Goal: Task Accomplishment & Management: Manage account settings

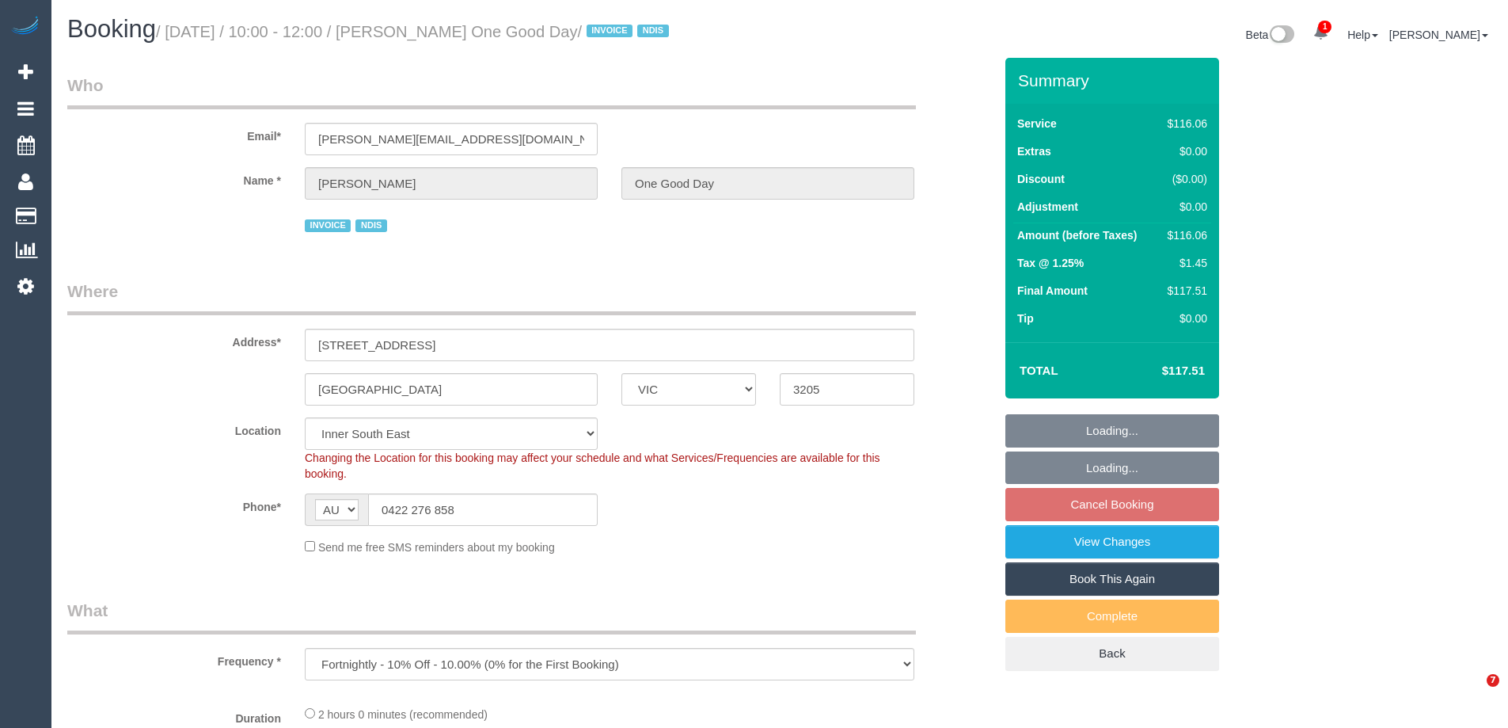
select select "VIC"
select select "object:600"
select select "number:28"
select select "number:14"
select select "number:20"
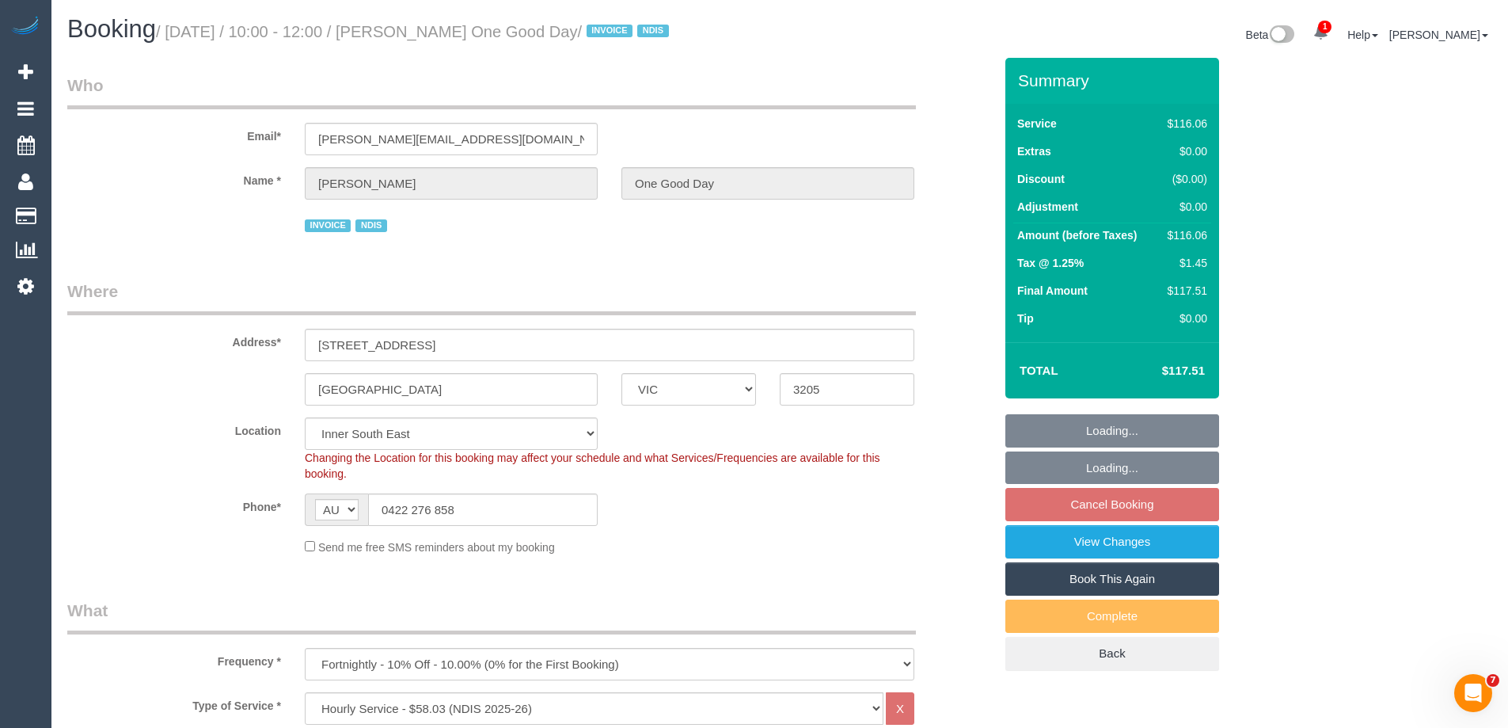
select select "number:25"
select select "number:34"
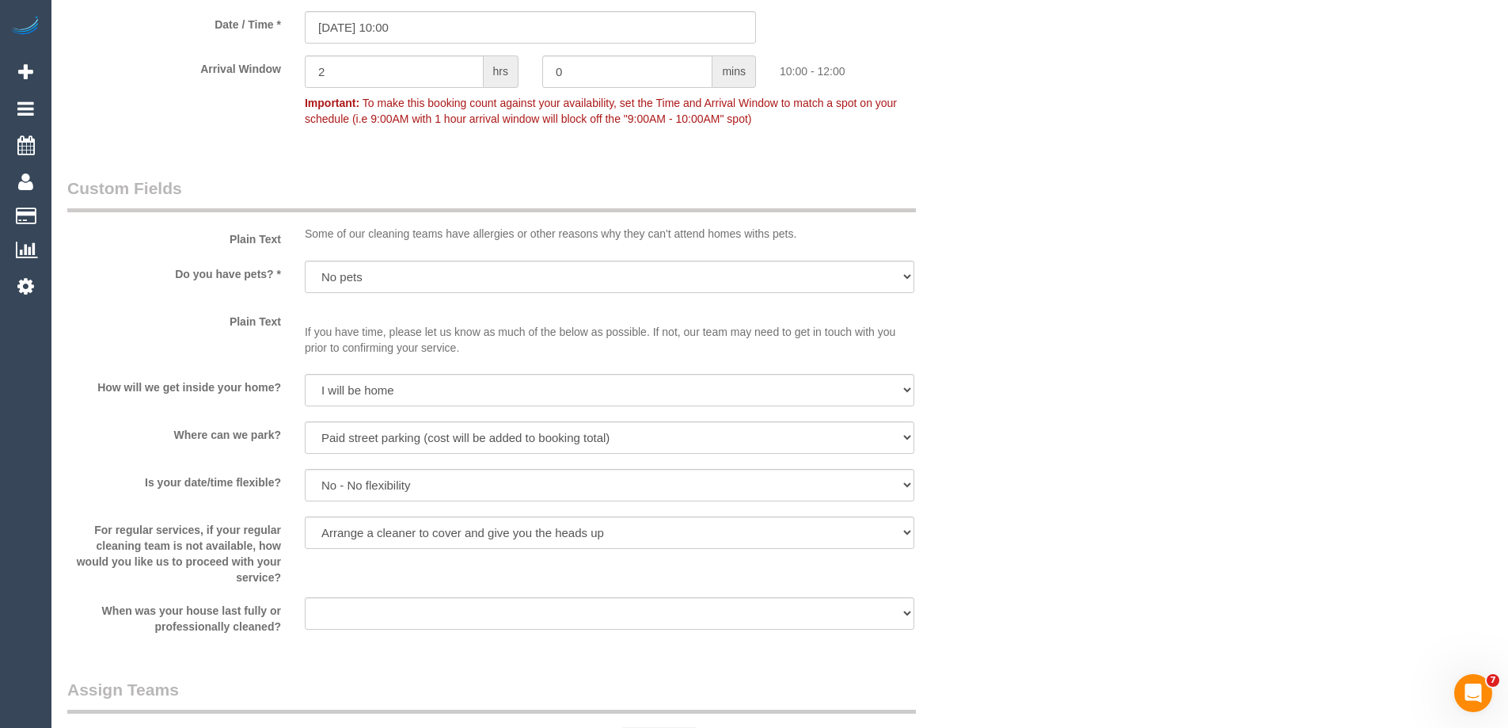
scroll to position [1446, 0]
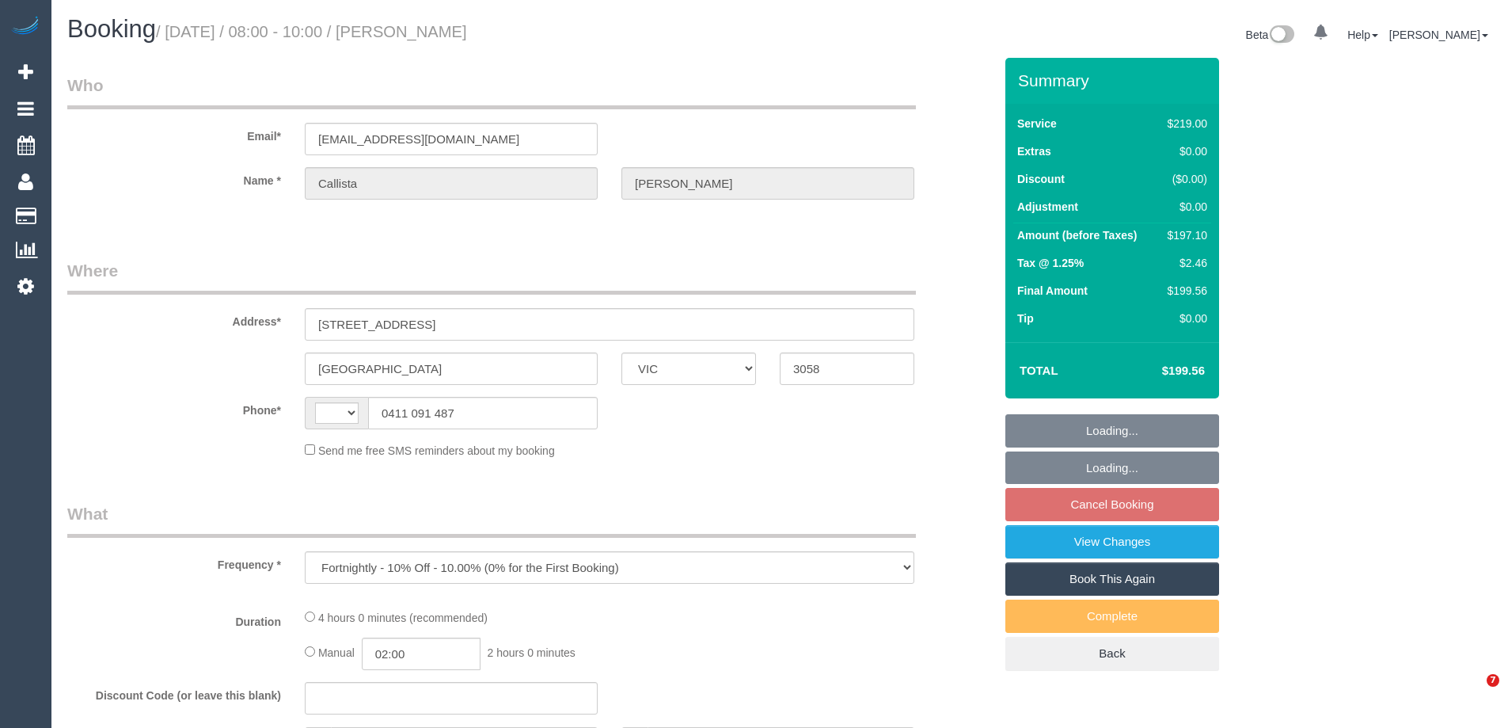
select select "VIC"
select select "number:30"
select select "number:14"
select select "number:19"
select select "number:24"
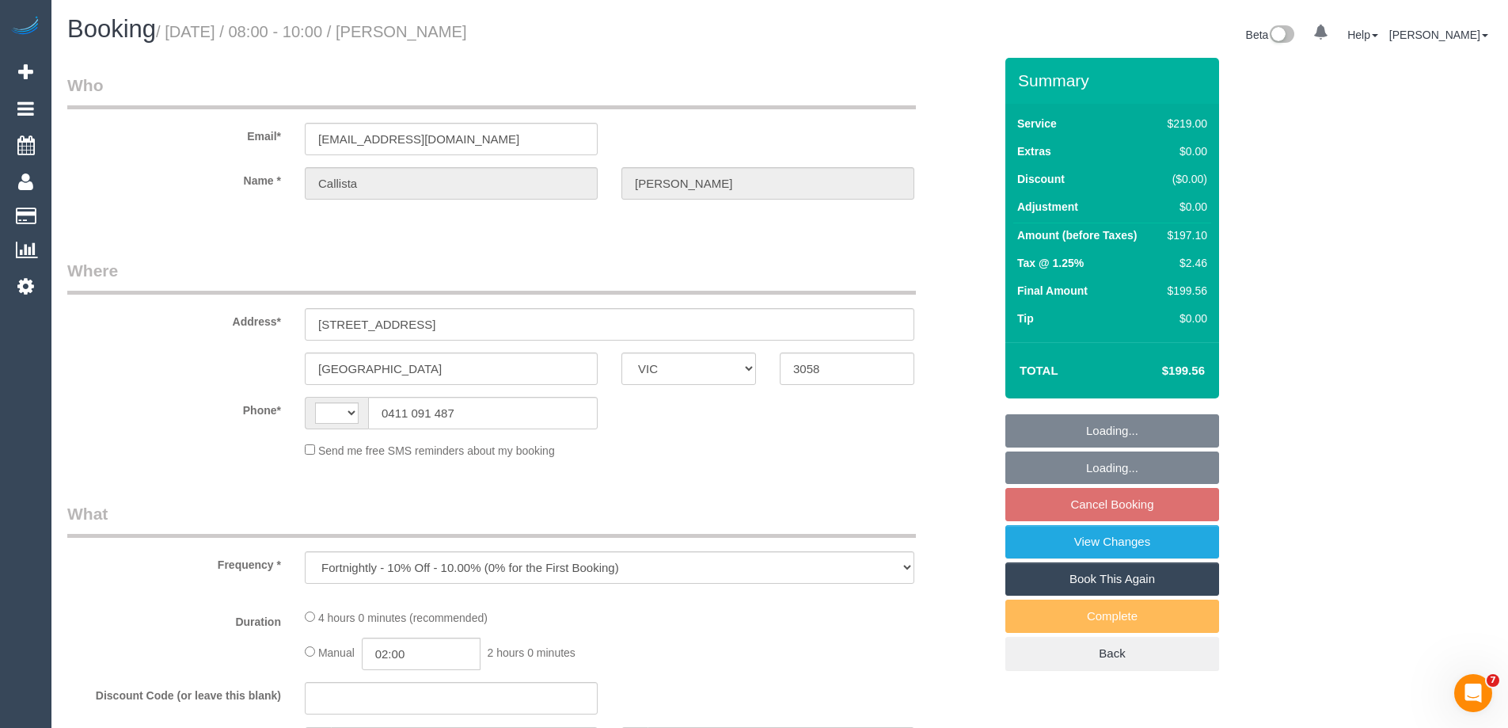
select select "number:35"
select select "number:13"
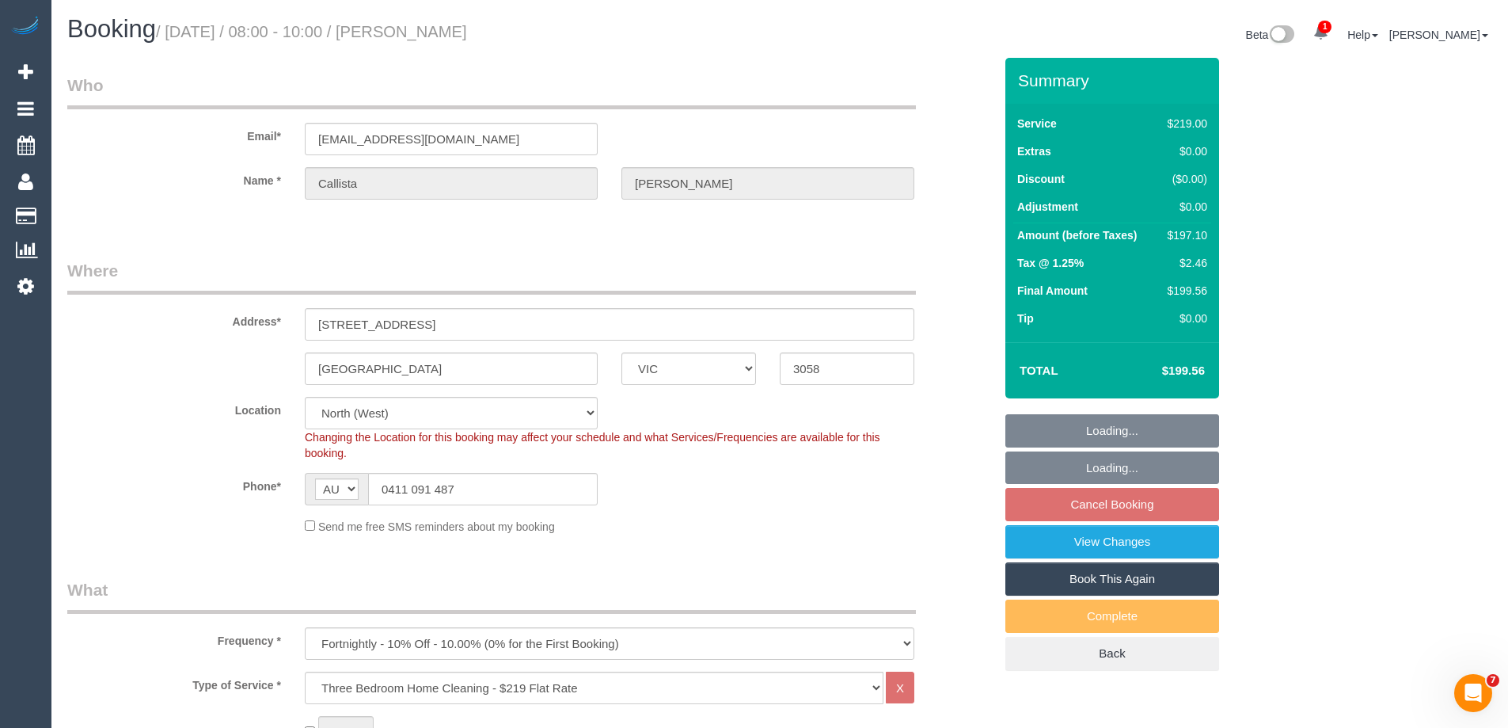
select select "string:AU"
select select "object:1473"
select select "string:stripe-pm_1QRit32GScqysDRV5i3FTwer"
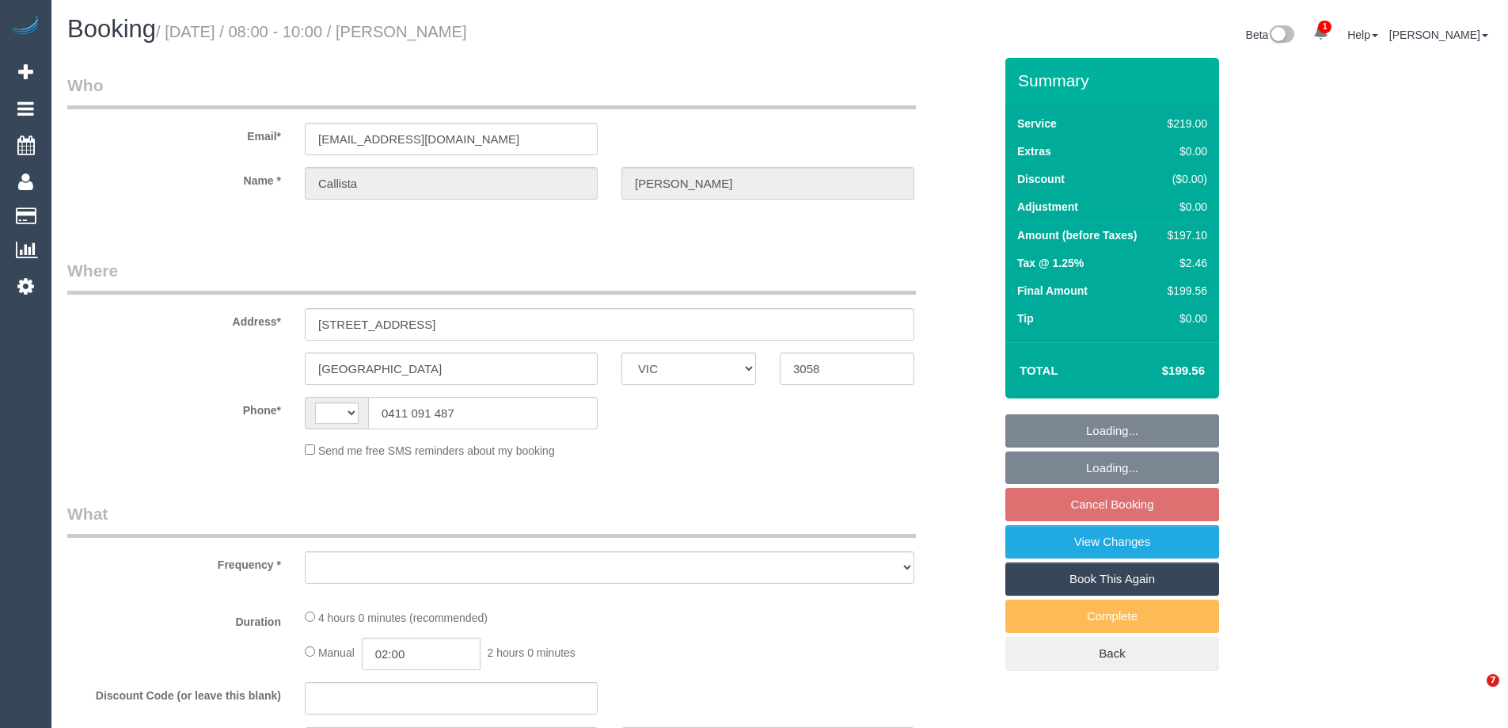
select select "VIC"
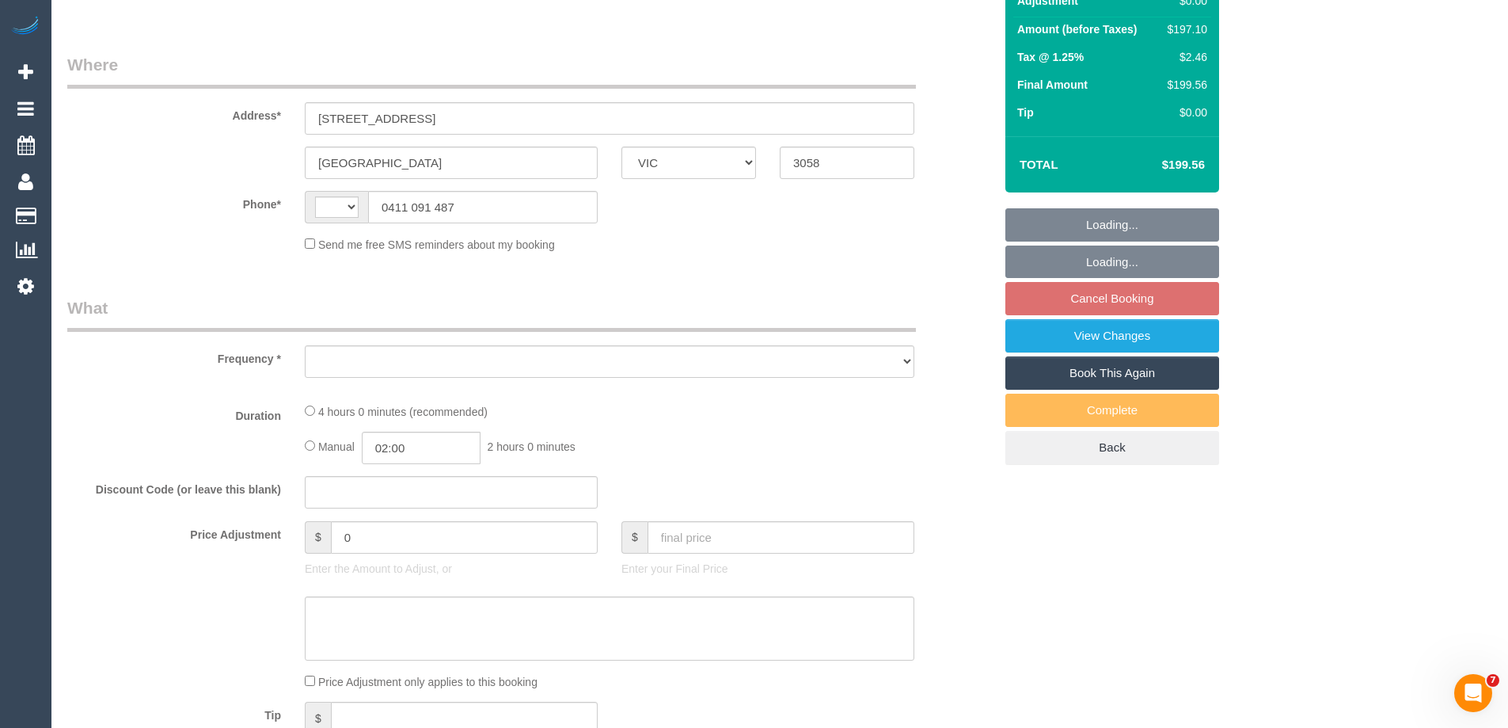
select select "string:stripe-pm_1QRit32GScqysDRV5i3FTwer"
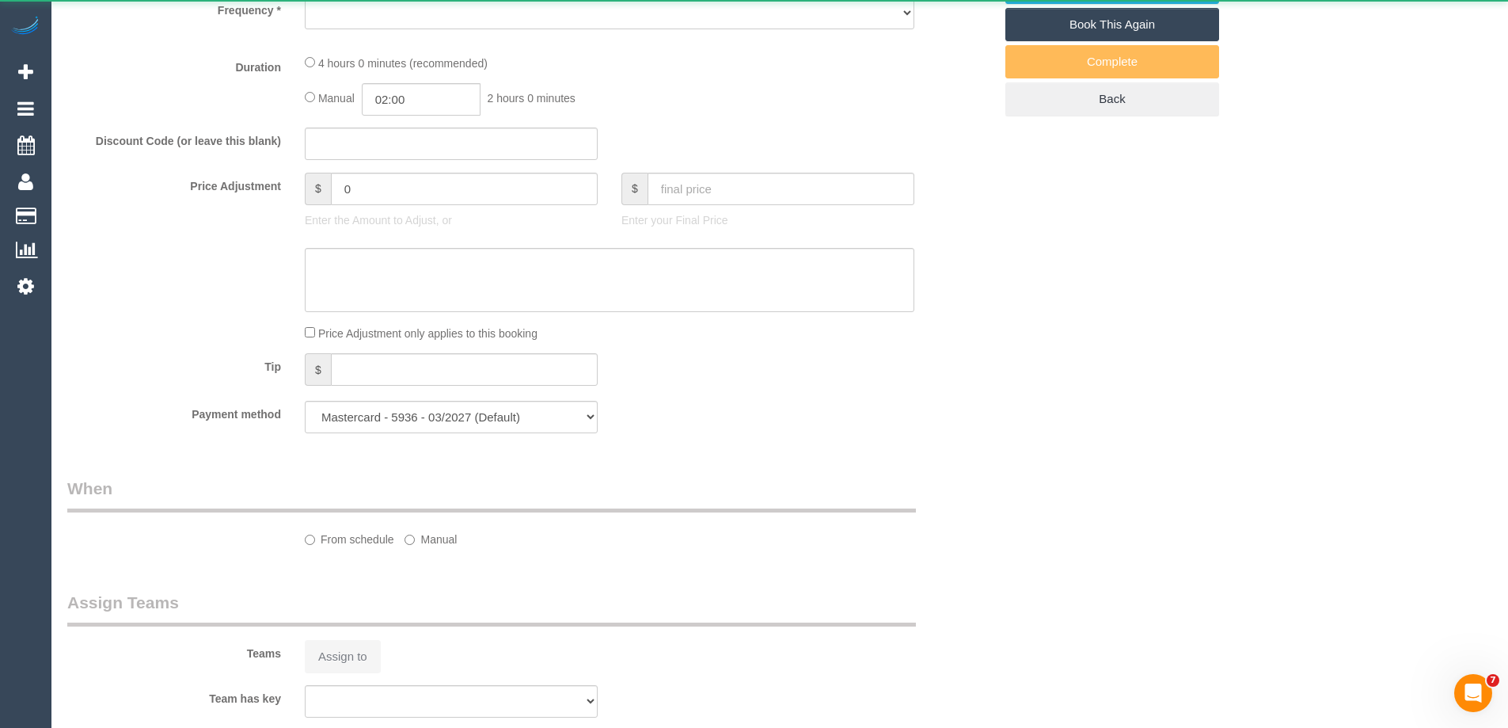
select select "object:305"
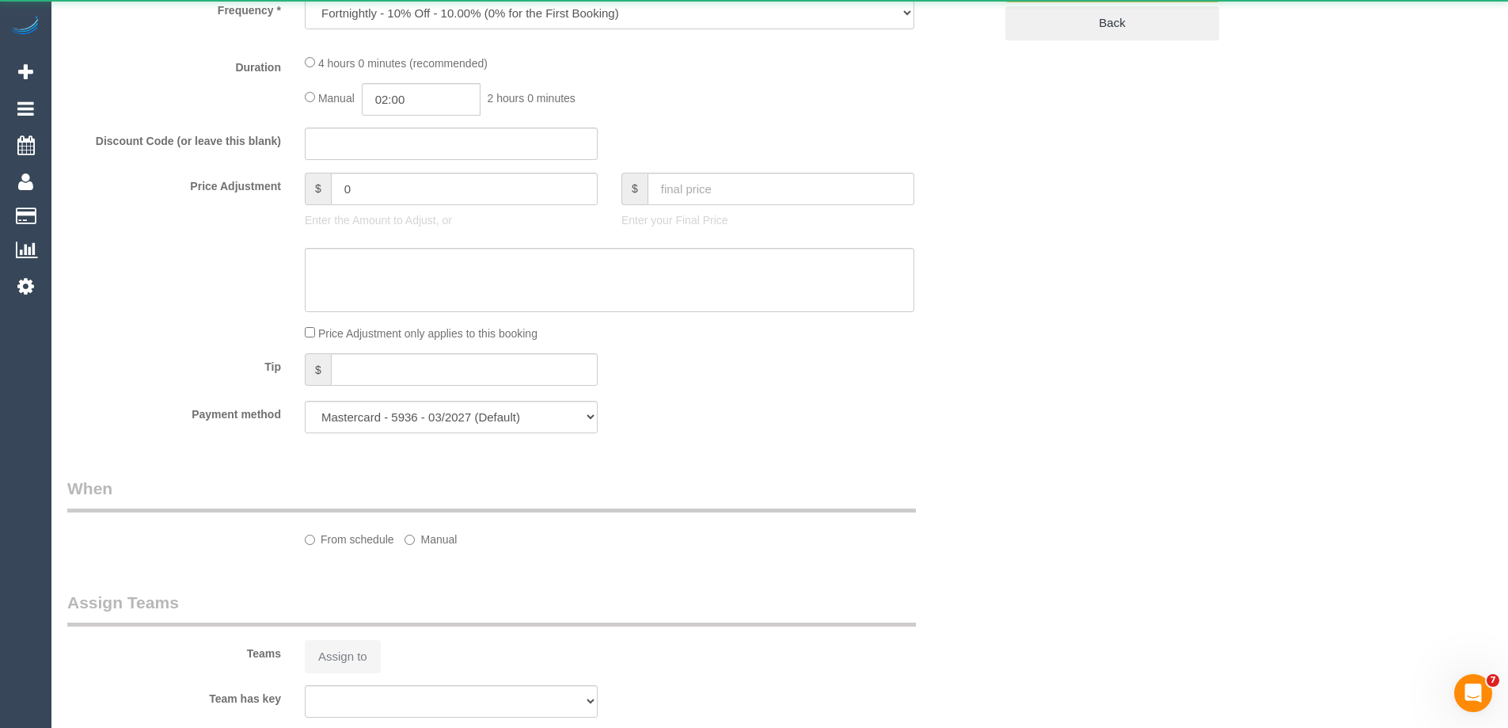
select select "number:30"
select select "number:14"
select select "number:19"
select select "number:24"
select select "number:35"
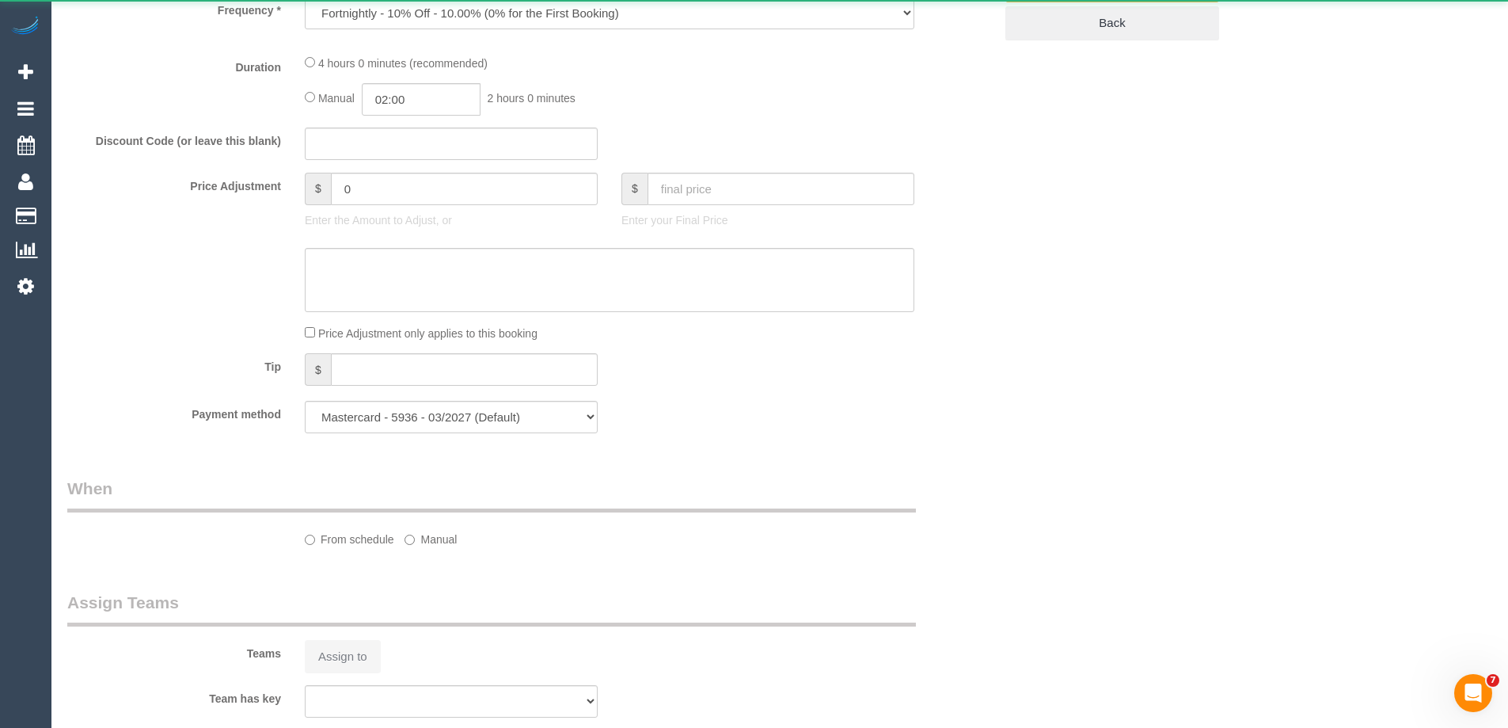
select select "number:13"
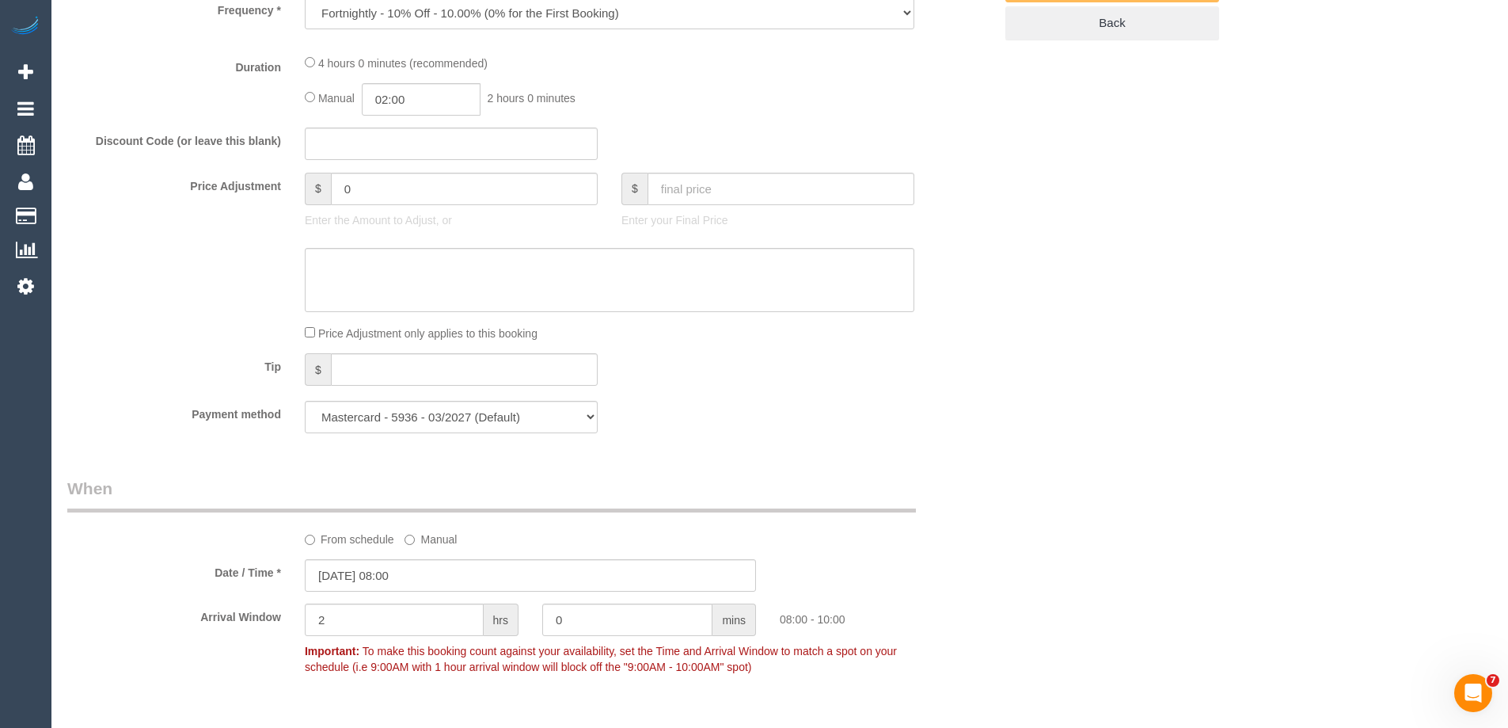
select select "string:AU"
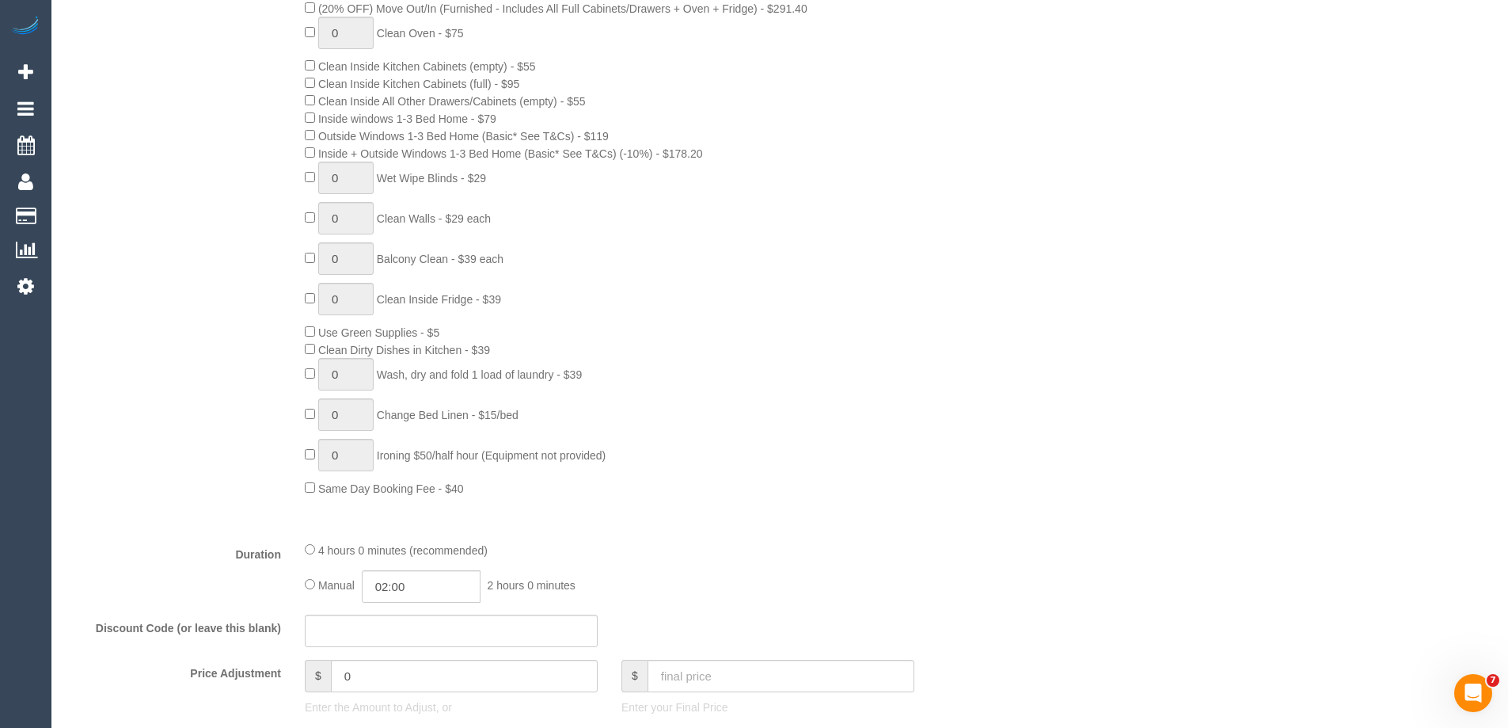
select select "object:1487"
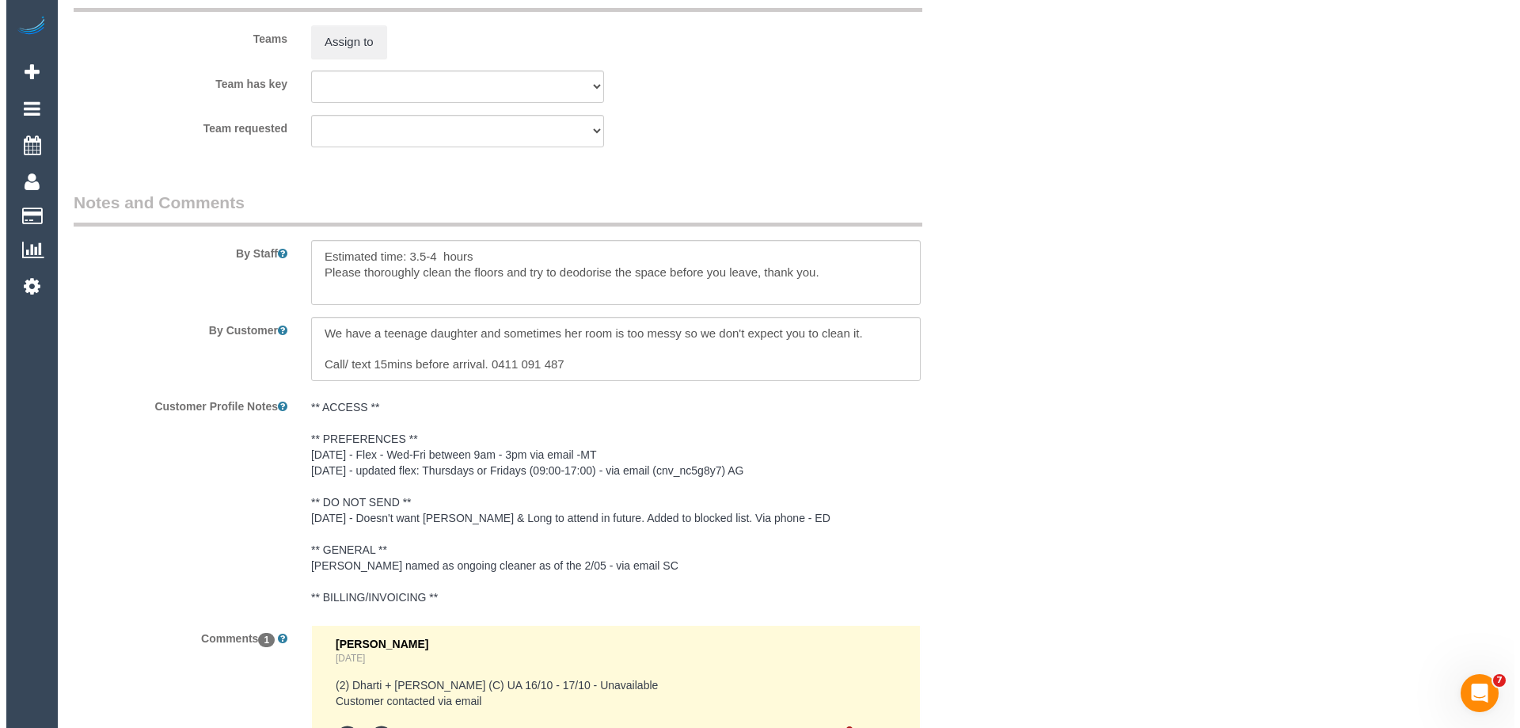
scroll to position [2558, 0]
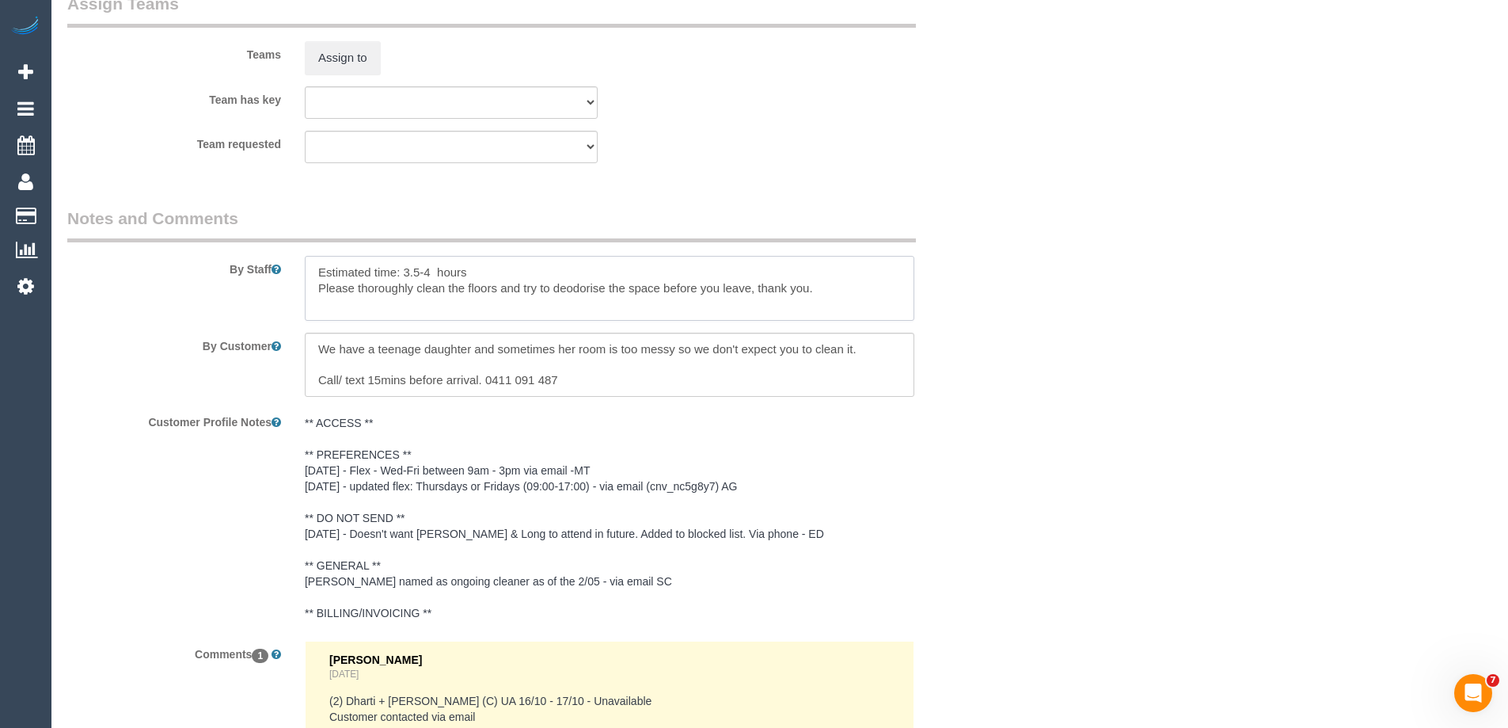
click at [316, 268] on textarea at bounding box center [610, 288] width 610 height 65
type textarea "*Cover* Estimated time: 3.5-4 hours Please thoroughly clean the floors and try …"
click at [360, 57] on button "Assign to" at bounding box center [343, 57] width 76 height 33
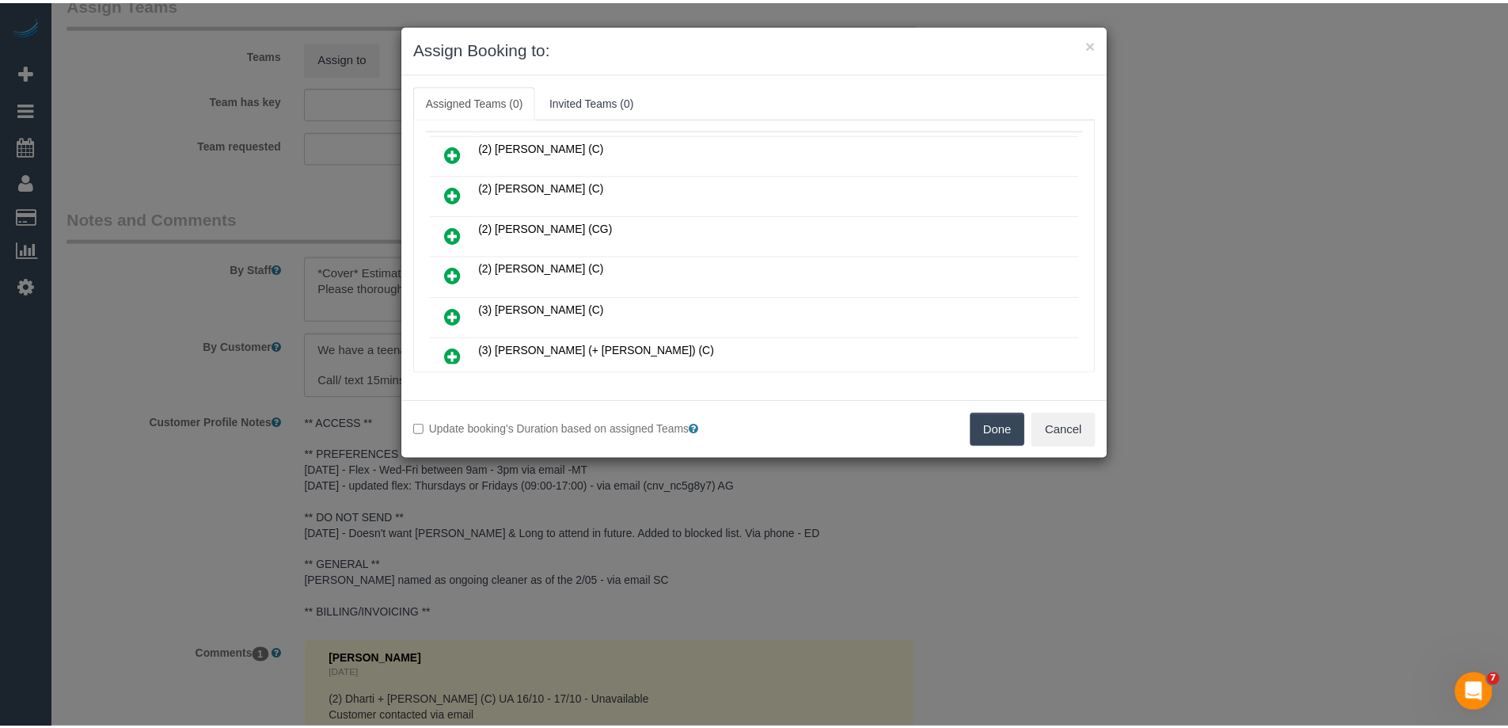
scroll to position [158, 0]
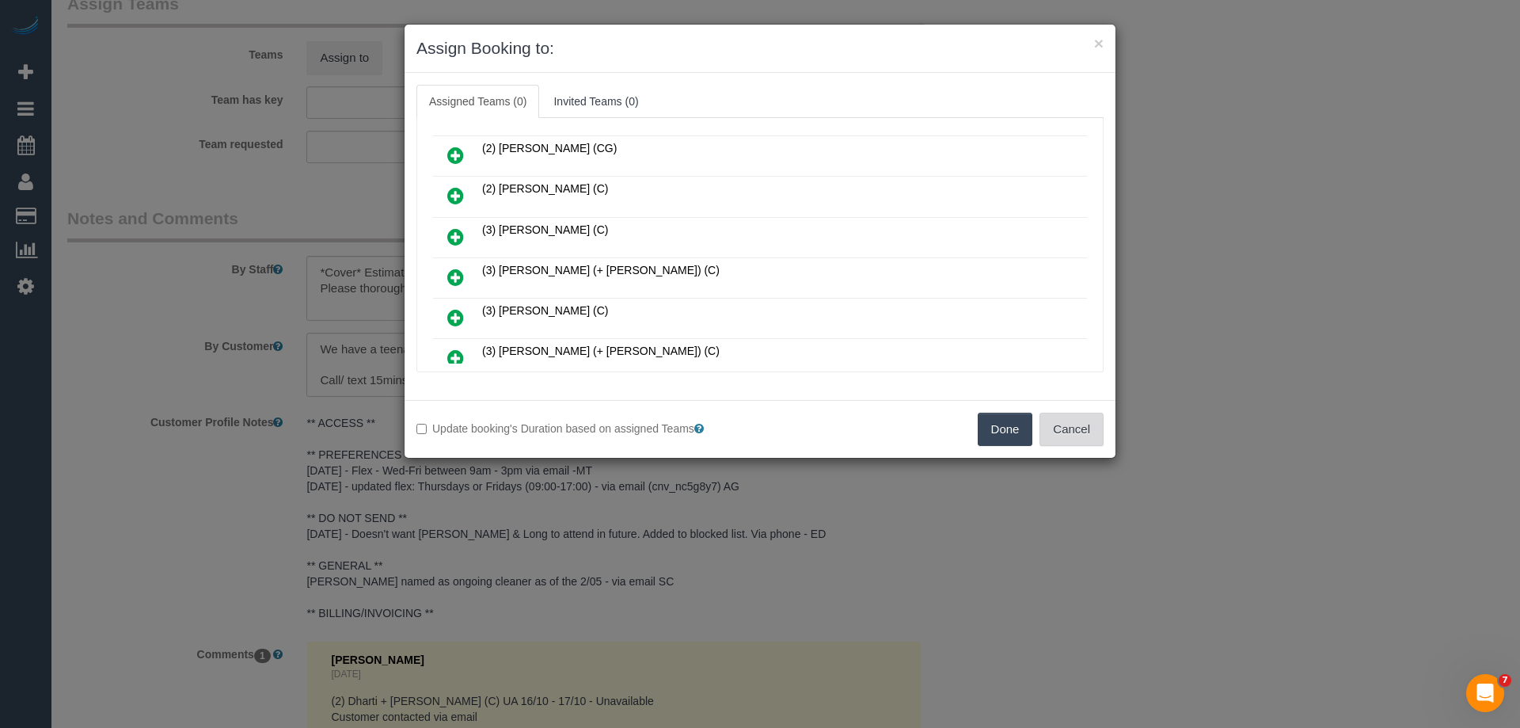
click at [1067, 427] on button "Cancel" at bounding box center [1072, 429] width 64 height 33
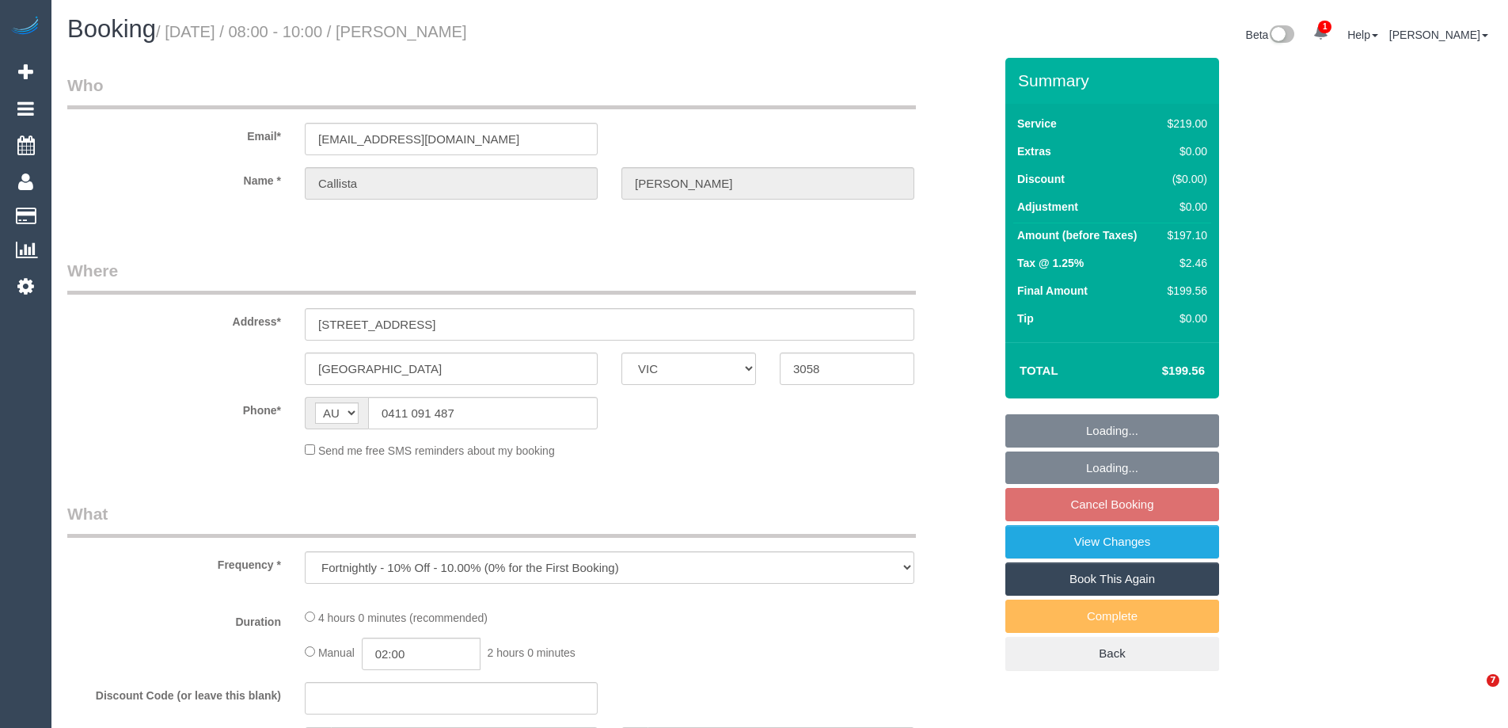
select select "VIC"
select select "string:stripe-pm_1QRit32GScqysDRV5i3FTwer"
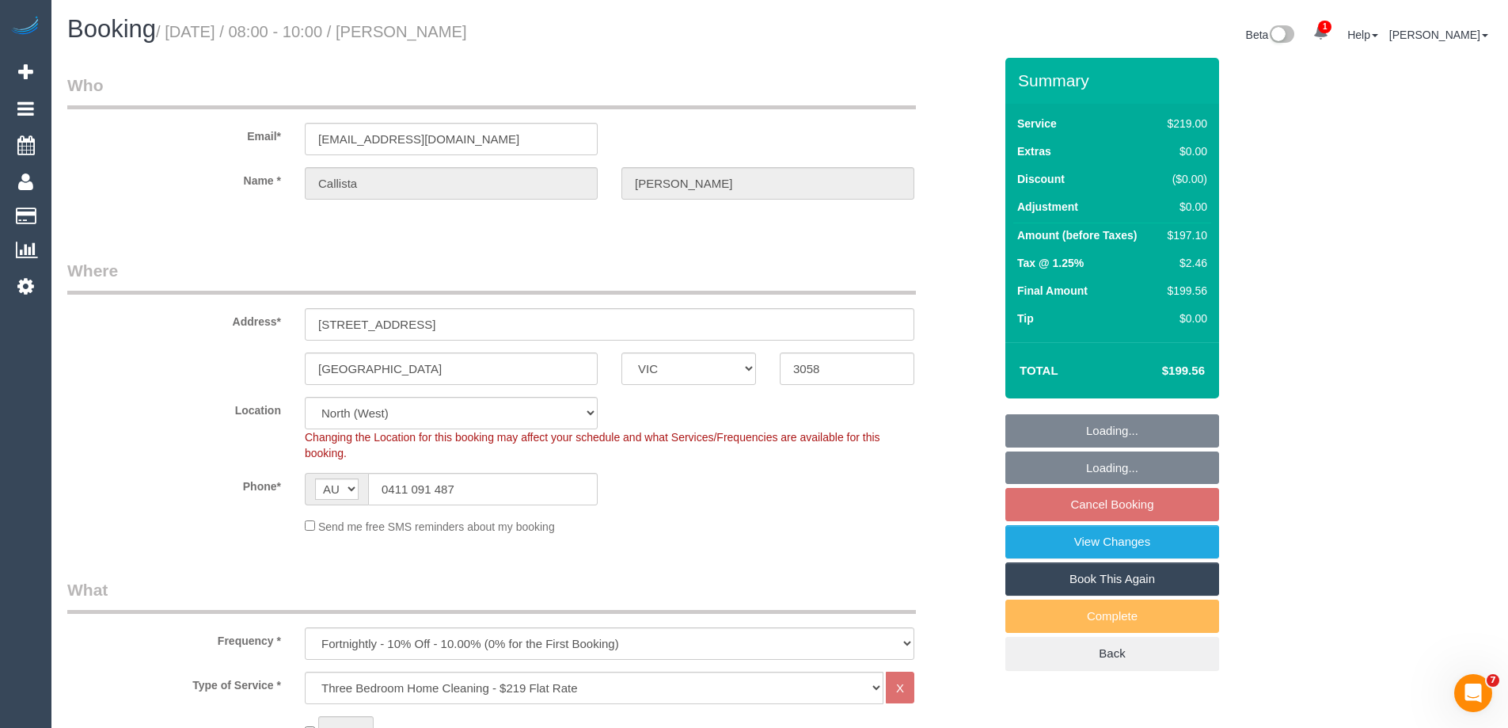
select select "number:30"
select select "number:14"
select select "number:19"
select select "number:24"
select select "number:35"
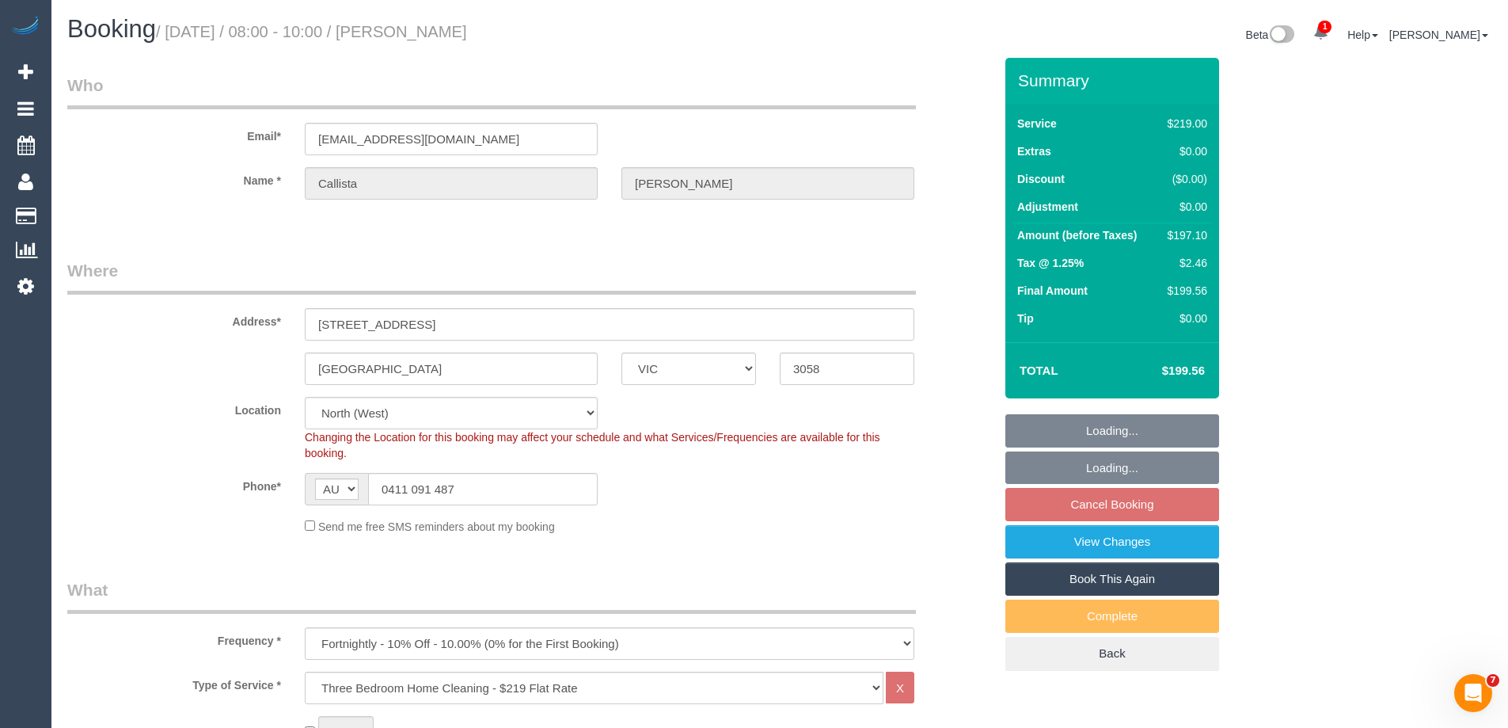
select select "number:13"
select select "object:807"
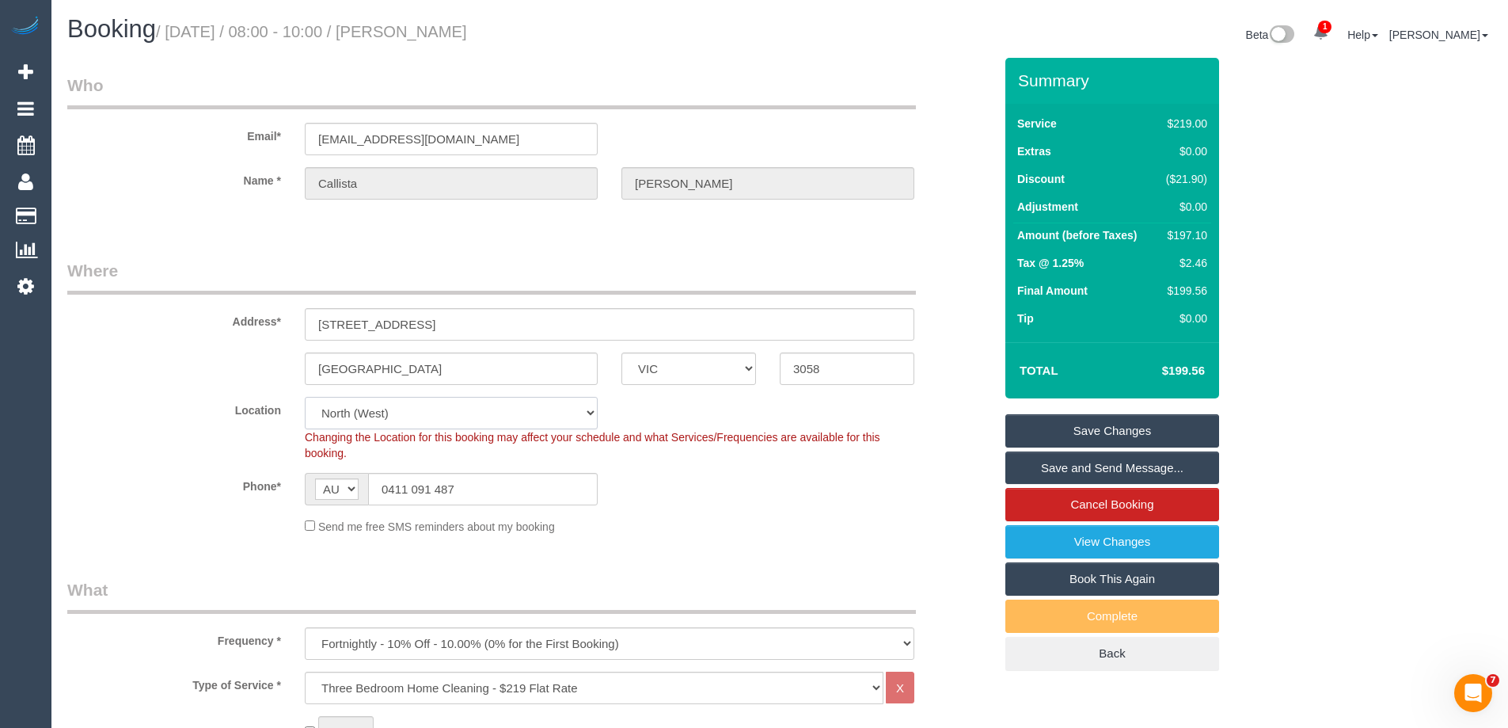
click at [349, 414] on select "Office City East (North) East (South) Inner East Inner North (East) Inner North…" at bounding box center [451, 413] width 293 height 32
select select "88"
click at [305, 397] on select "Office City East (North) East (South) Inner East Inner North (East) Inner North…" at bounding box center [451, 413] width 293 height 32
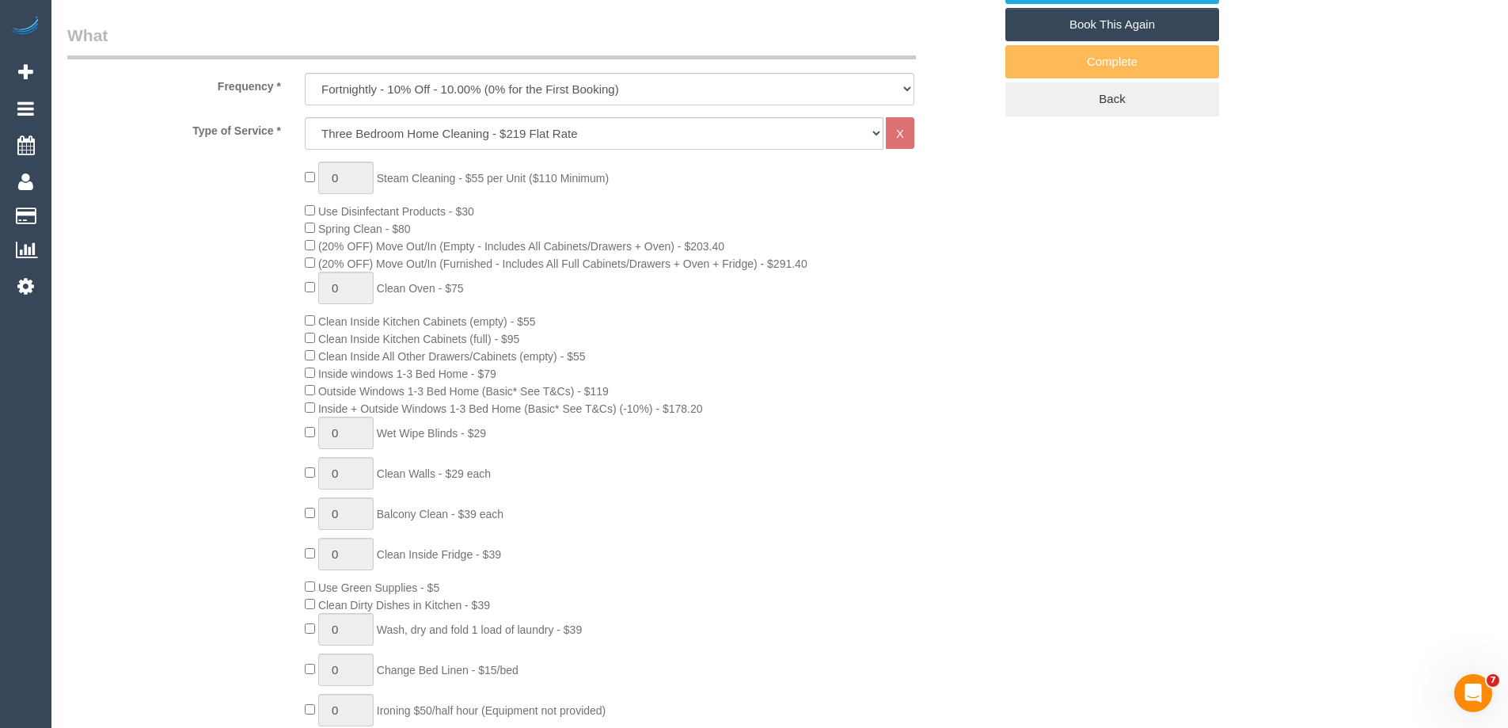
select select "object:2159"
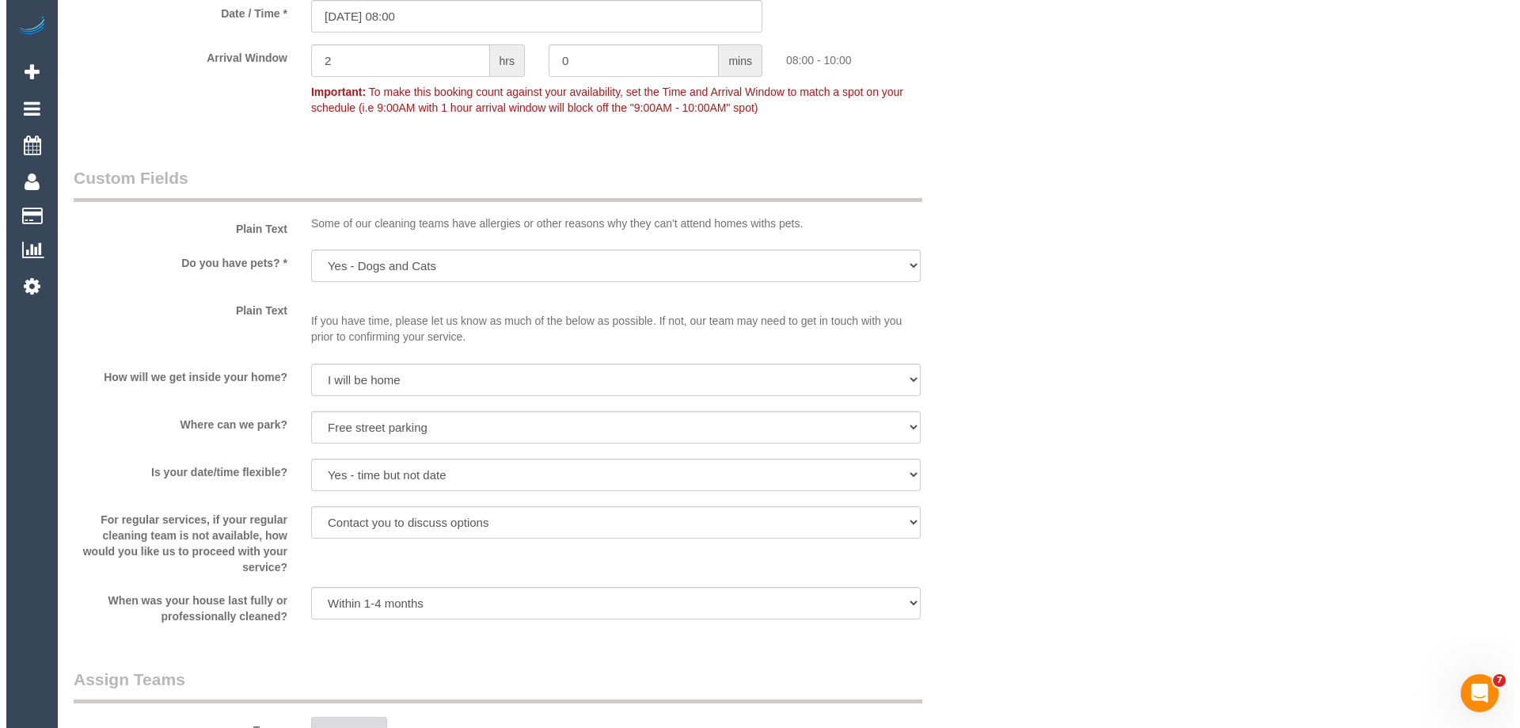
scroll to position [2138, 0]
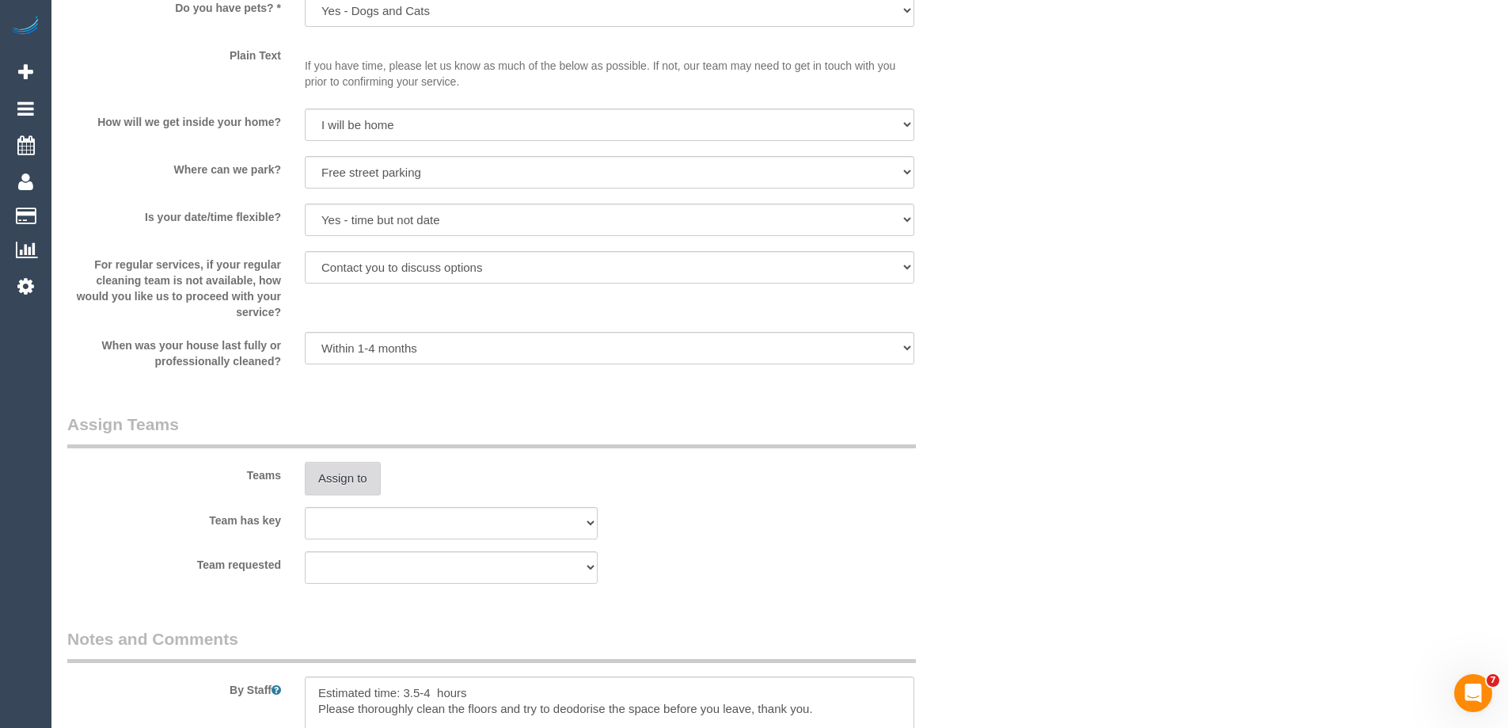
click at [352, 485] on button "Assign to" at bounding box center [343, 478] width 76 height 33
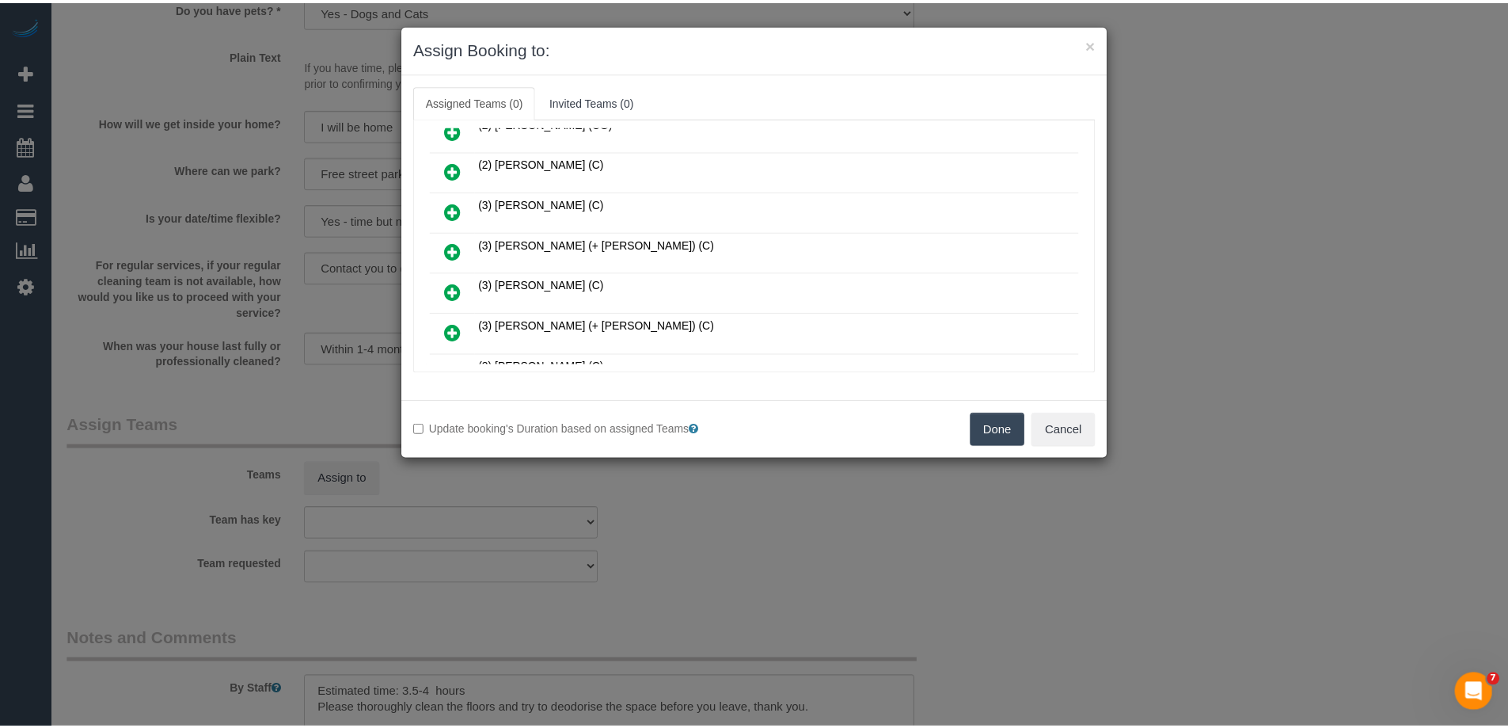
scroll to position [317, 0]
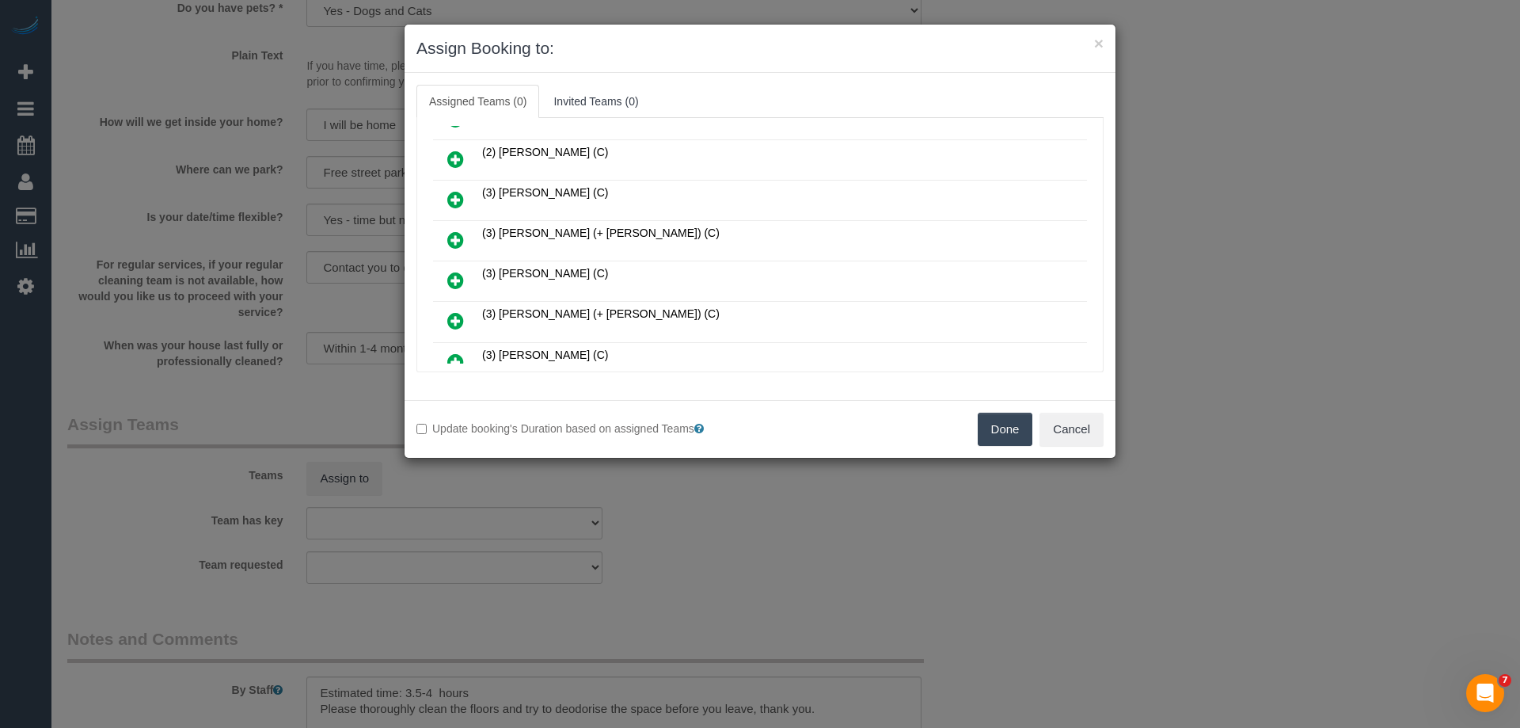
click at [994, 421] on button "Done" at bounding box center [1005, 429] width 55 height 33
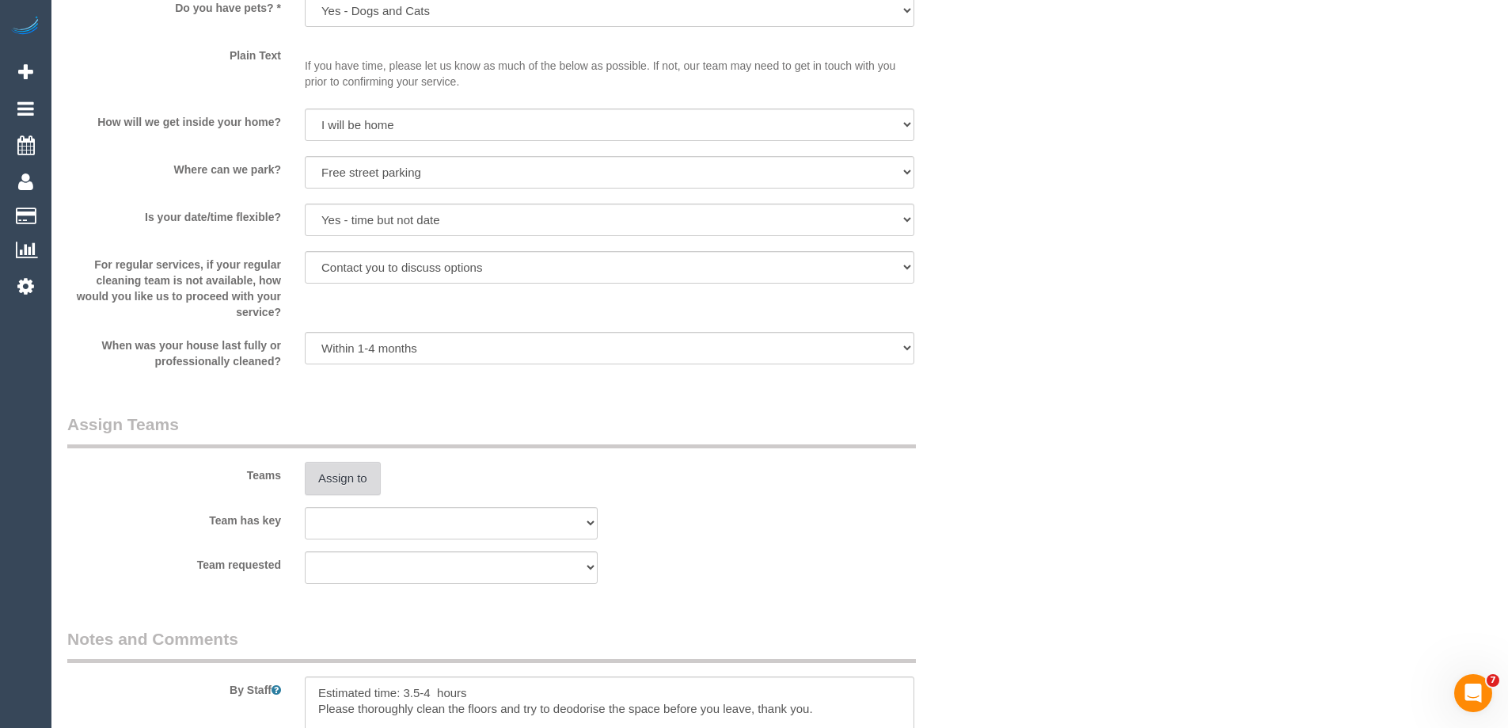
scroll to position [1900, 0]
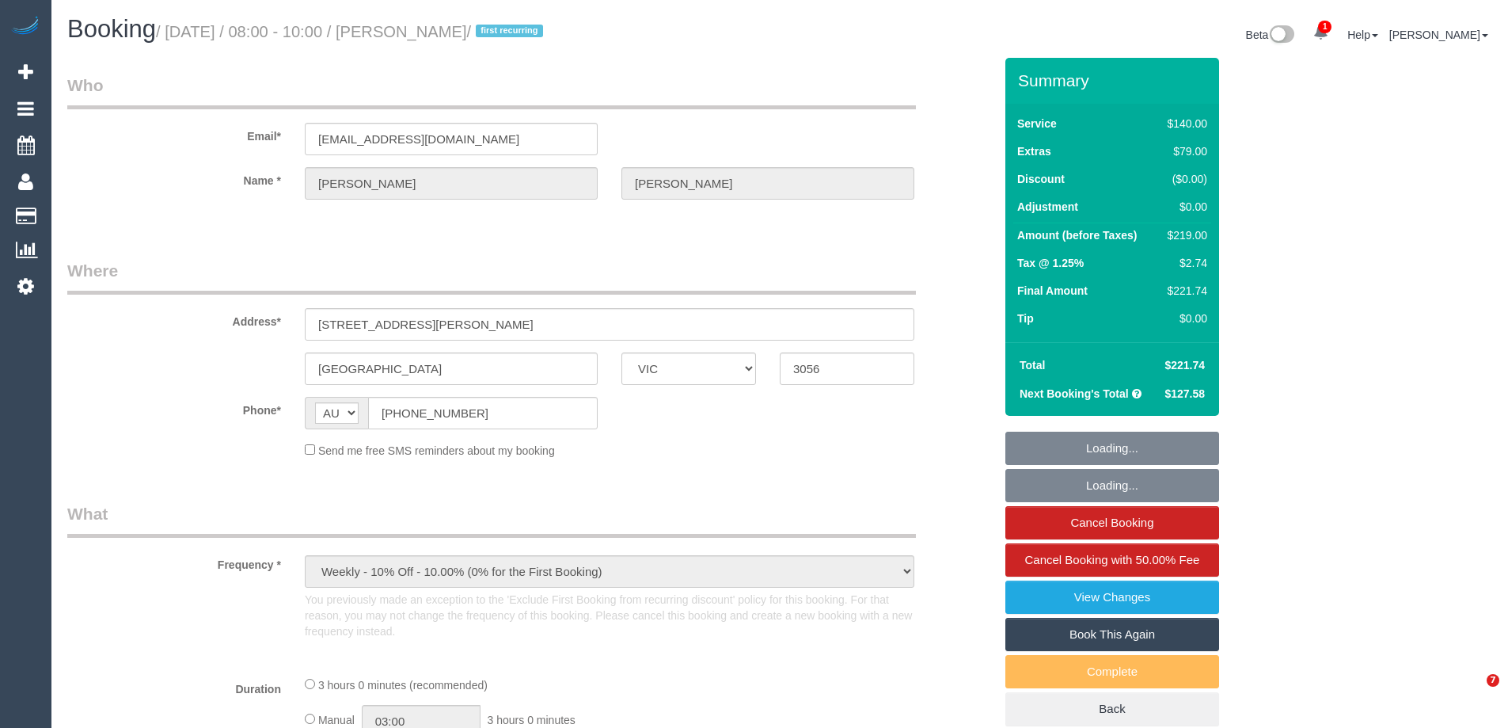
select select "VIC"
select select "string:stripe-pm_1SB2PG2GScqysDRVIBxGP8ak"
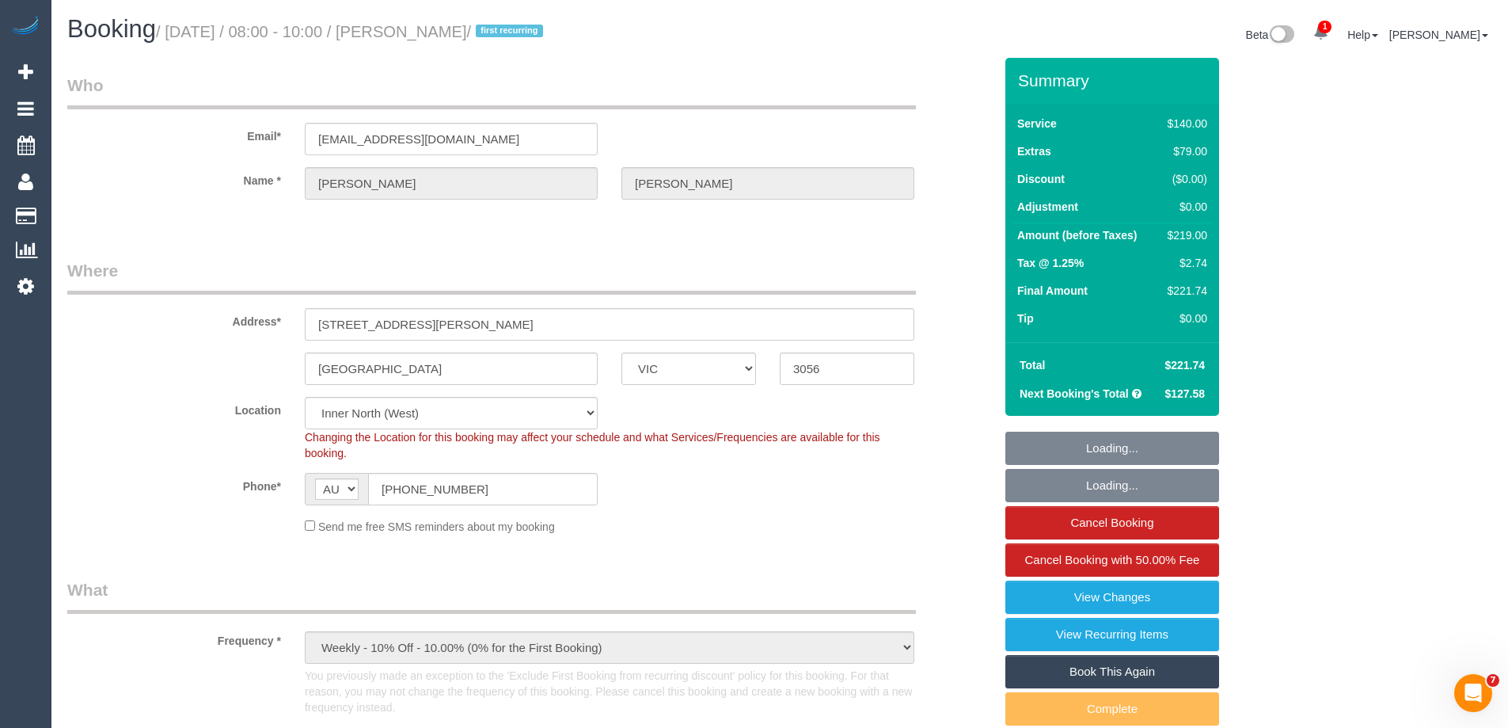
select select "object:738"
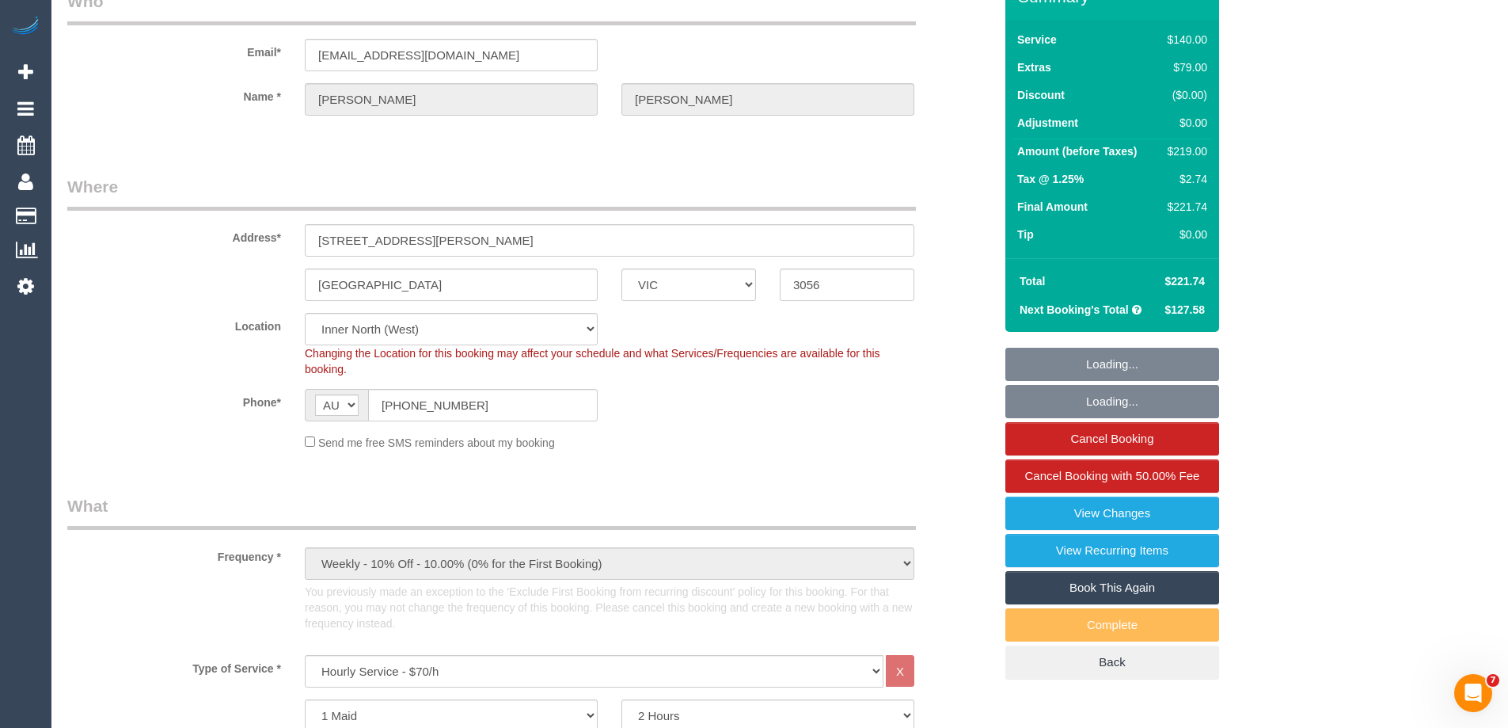
select select "number:29"
select select "number:14"
select select "number:20"
select select "number:22"
select select "number:33"
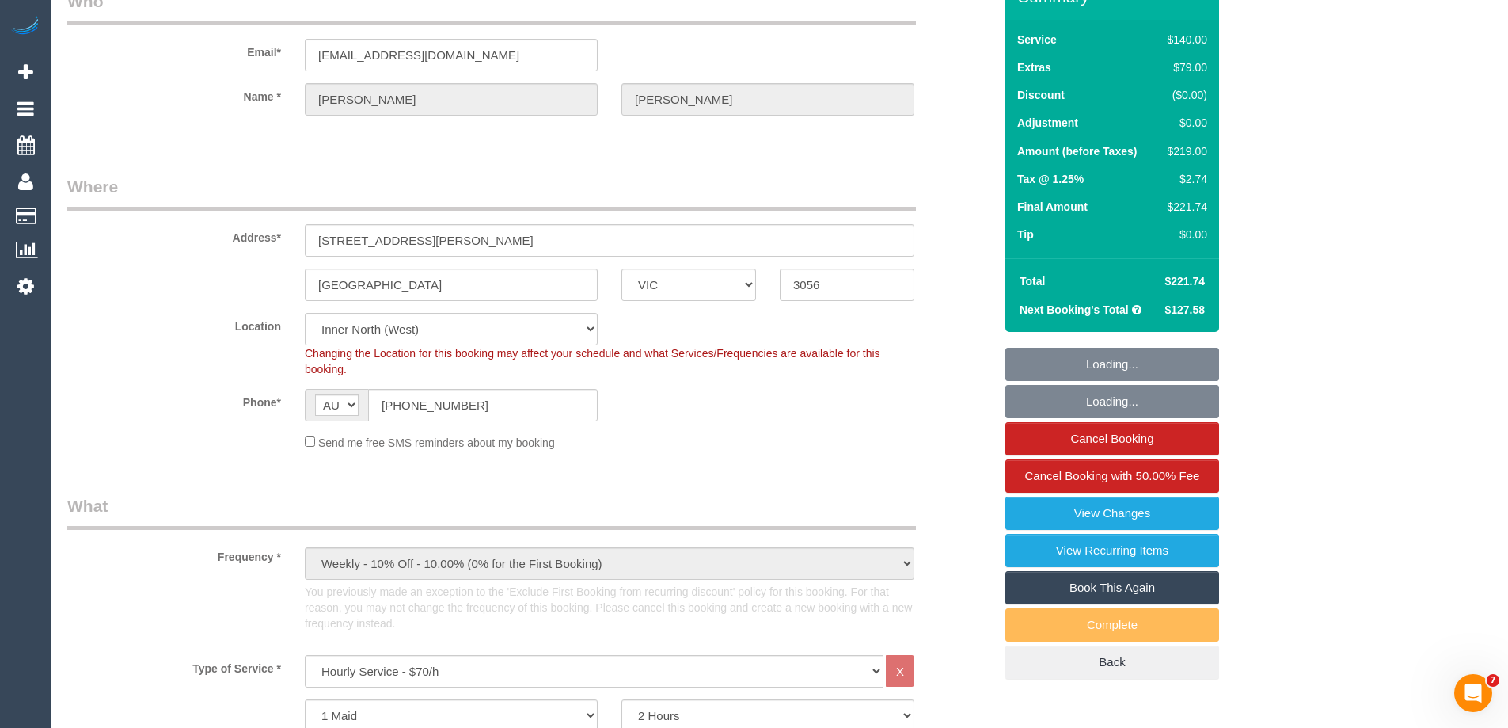
select select "number:11"
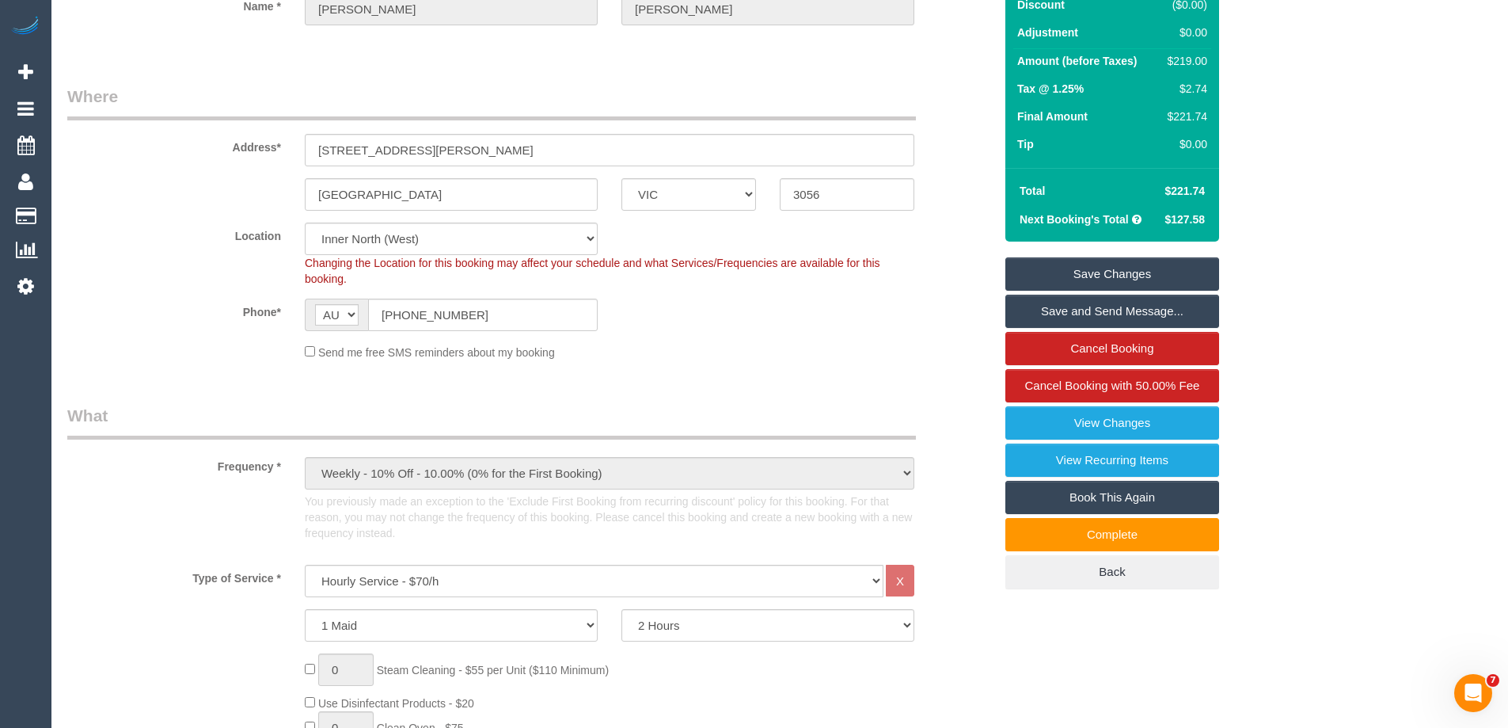
scroll to position [146, 0]
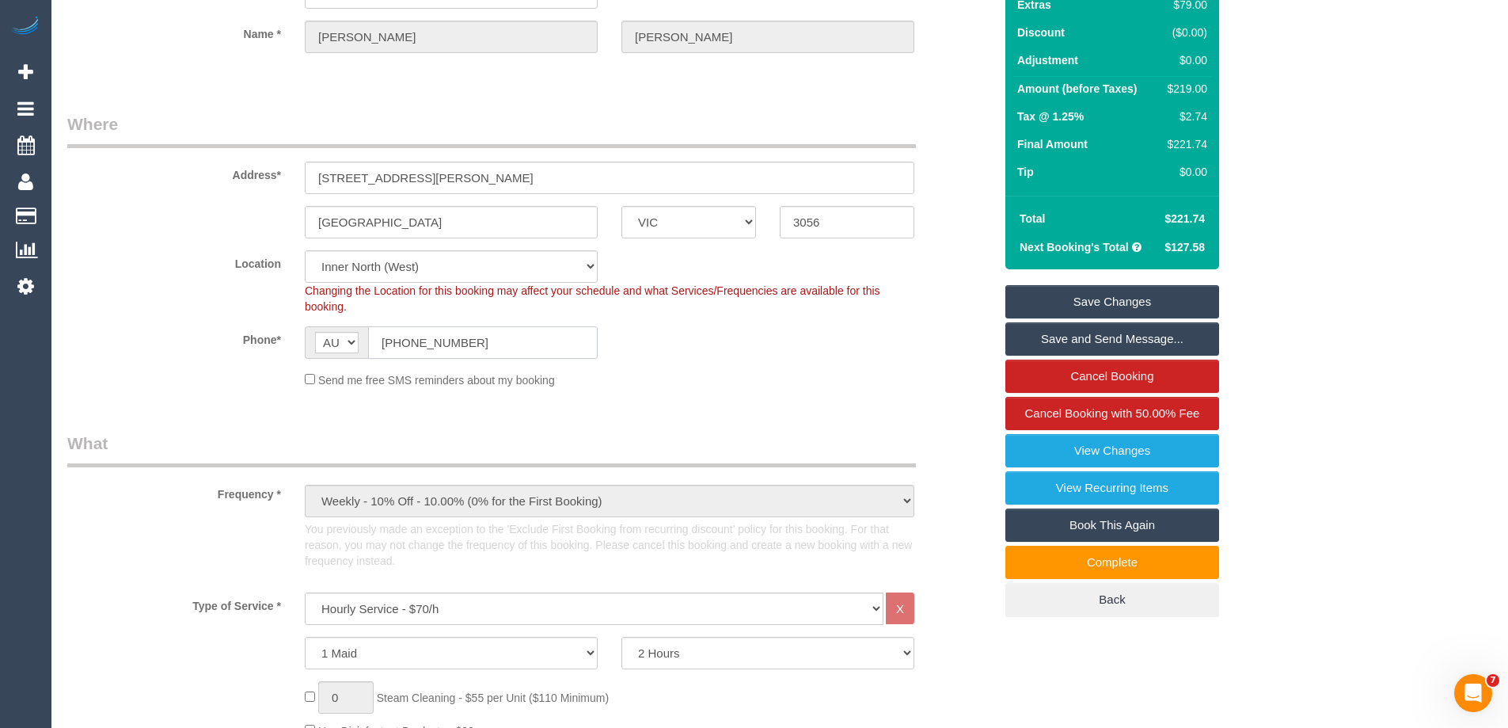
drag, startPoint x: 493, startPoint y: 337, endPoint x: 388, endPoint y: 337, distance: 105.3
click at [388, 337] on input "+61 407 002 398" at bounding box center [483, 342] width 230 height 32
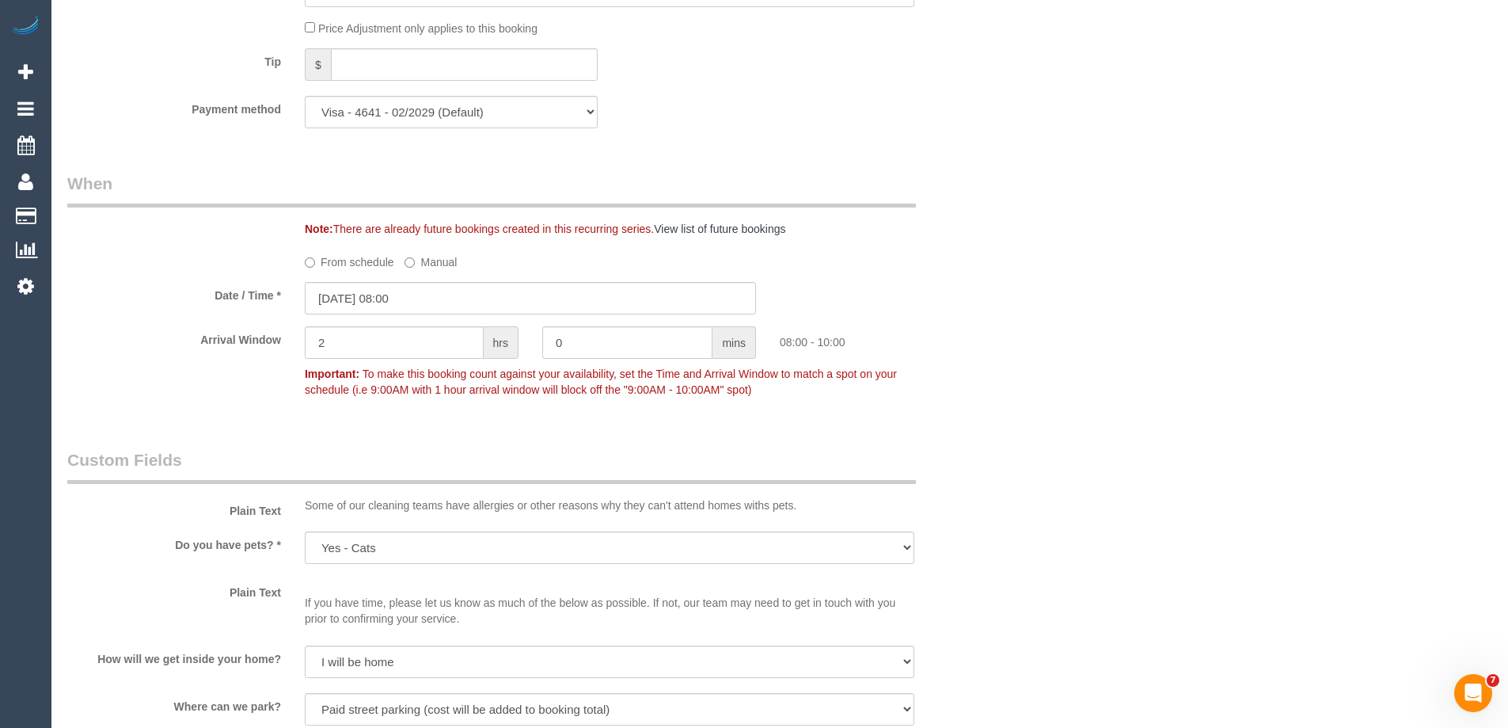
scroll to position [0, 0]
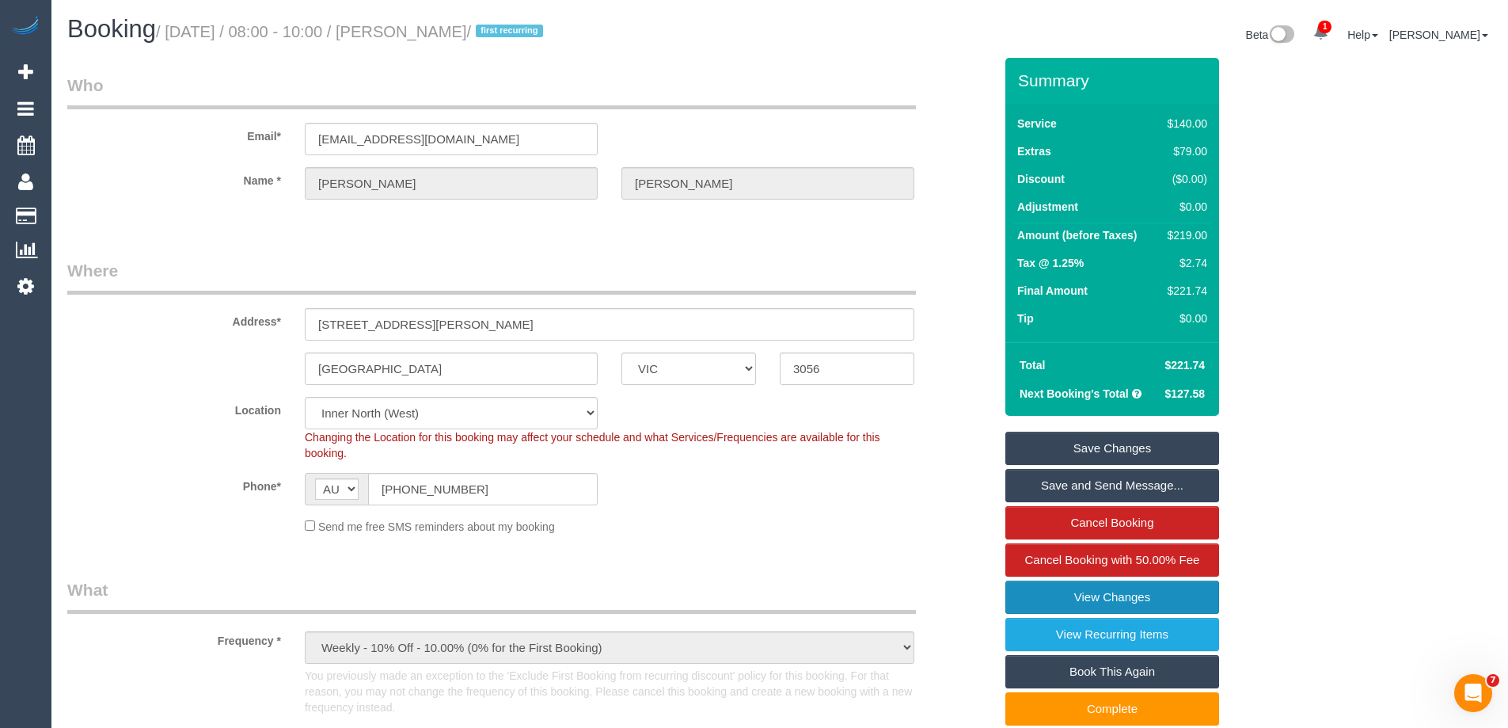
click at [1048, 588] on link "View Changes" at bounding box center [1113, 596] width 214 height 33
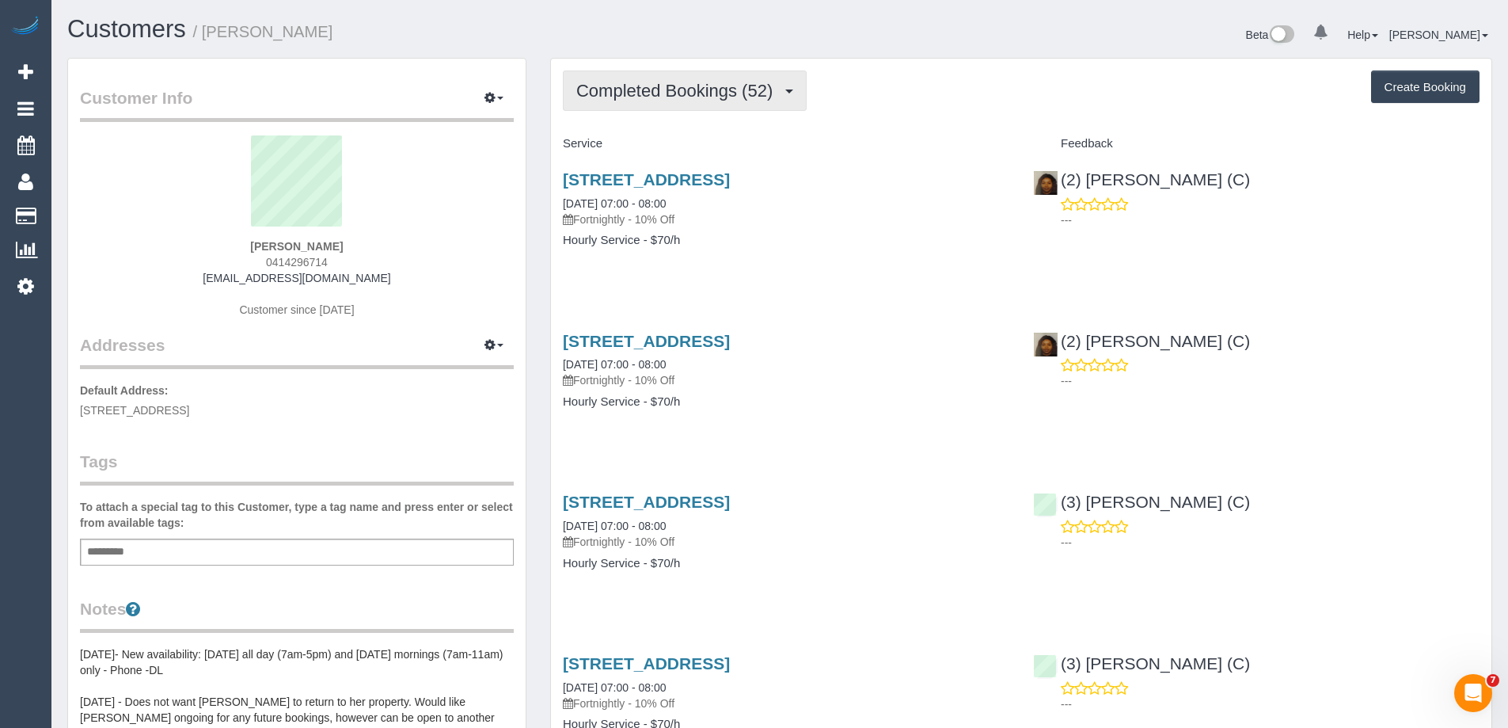
click at [663, 105] on button "Completed Bookings (52)" at bounding box center [685, 90] width 244 height 40
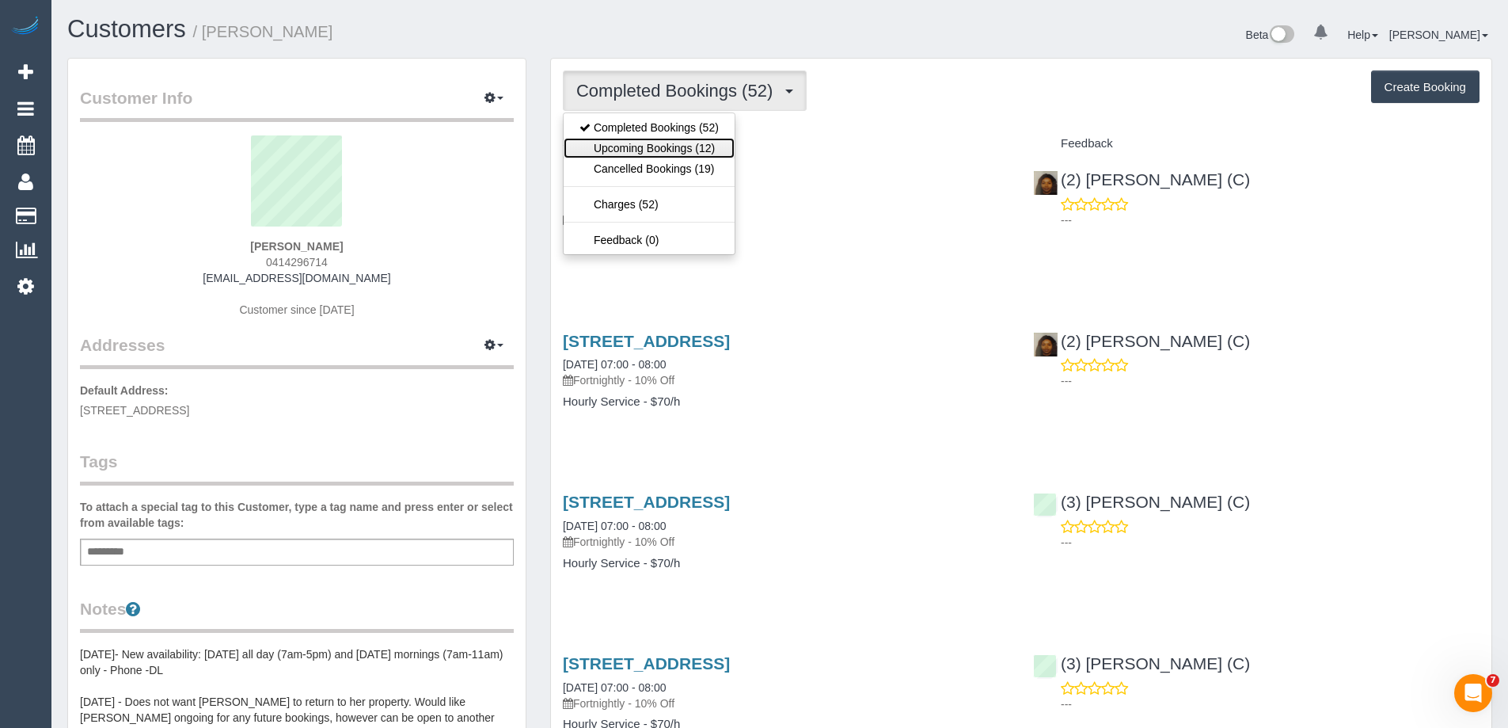
click at [682, 152] on link "Upcoming Bookings (12)" at bounding box center [649, 148] width 171 height 21
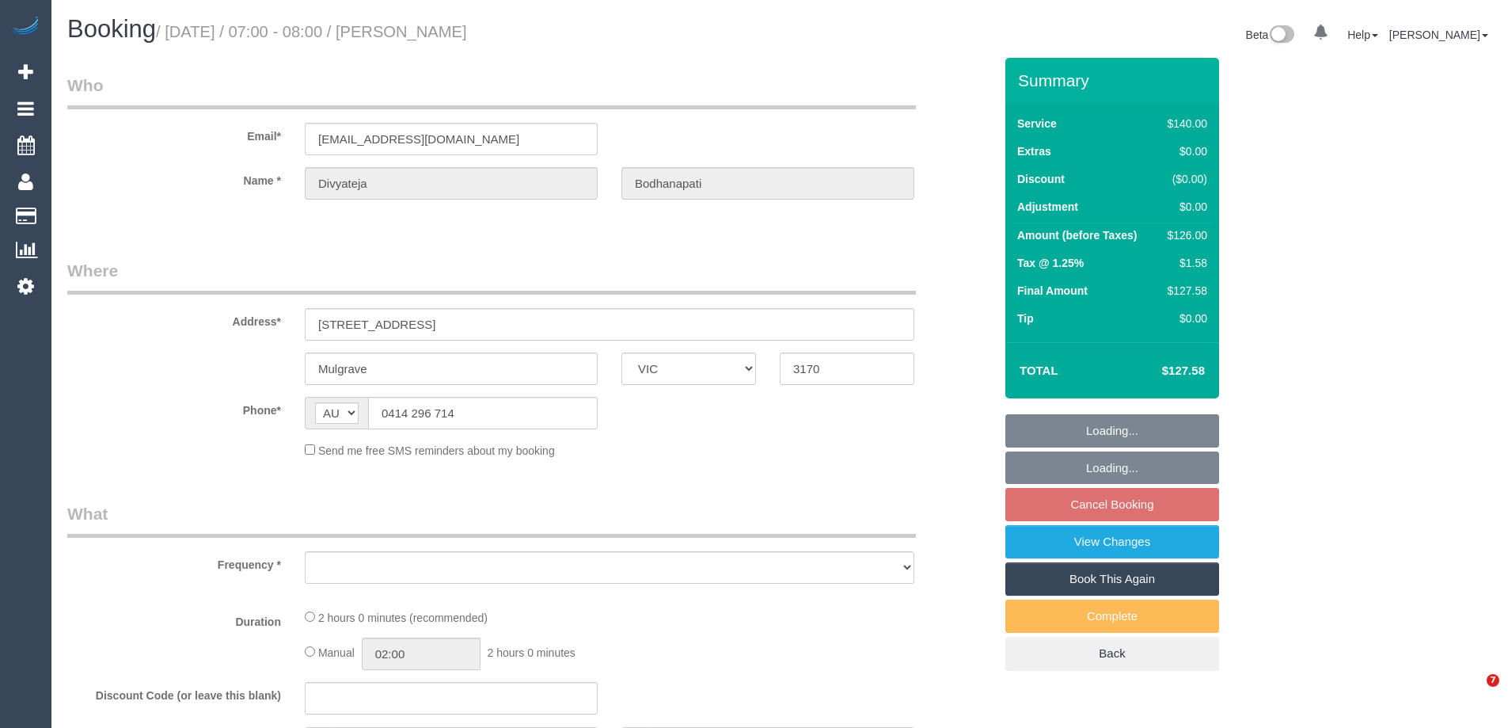
select select "VIC"
select select "object:549"
select select "string:stripe-pm_1LgdgT2GScqysDRVBtdUod6C"
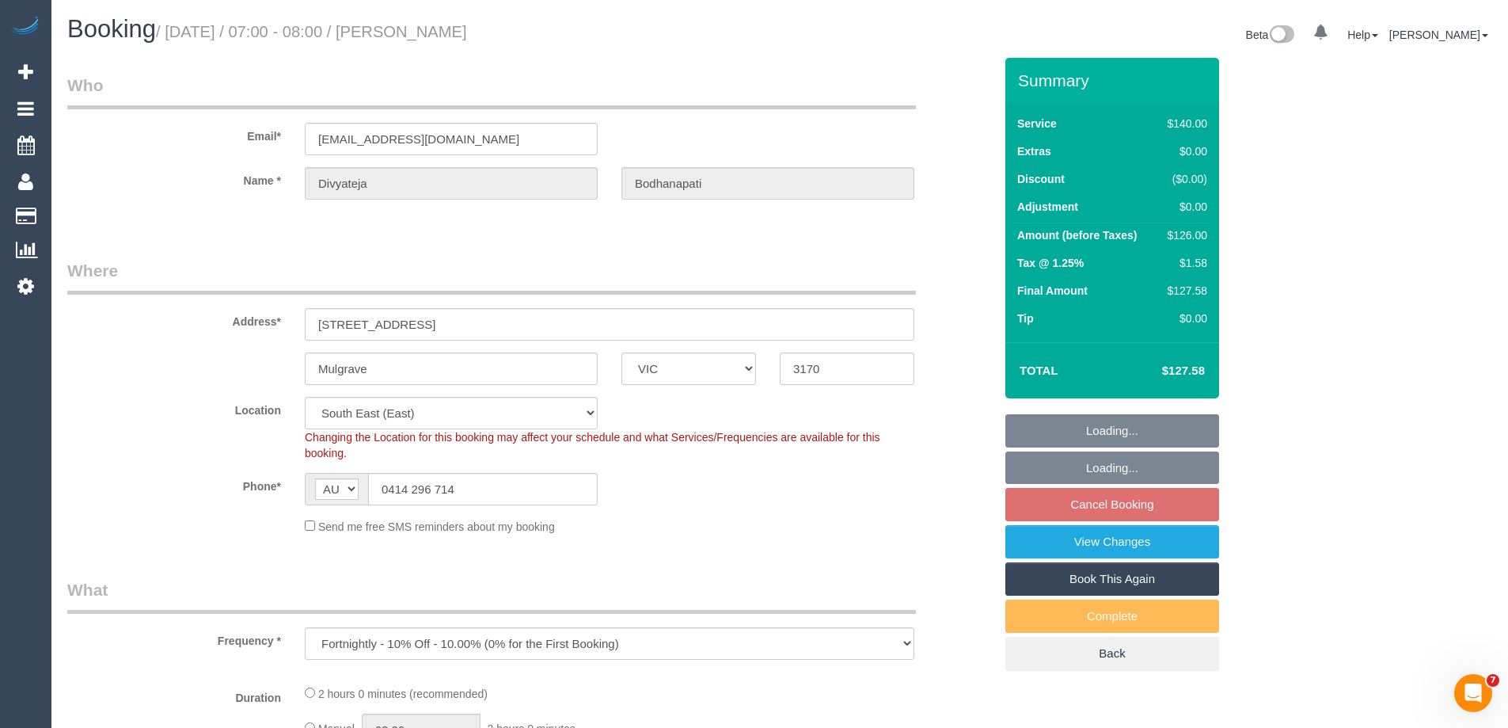
select select "object:1277"
select select "number:28"
select select "number:14"
select select "number:19"
select select "number:24"
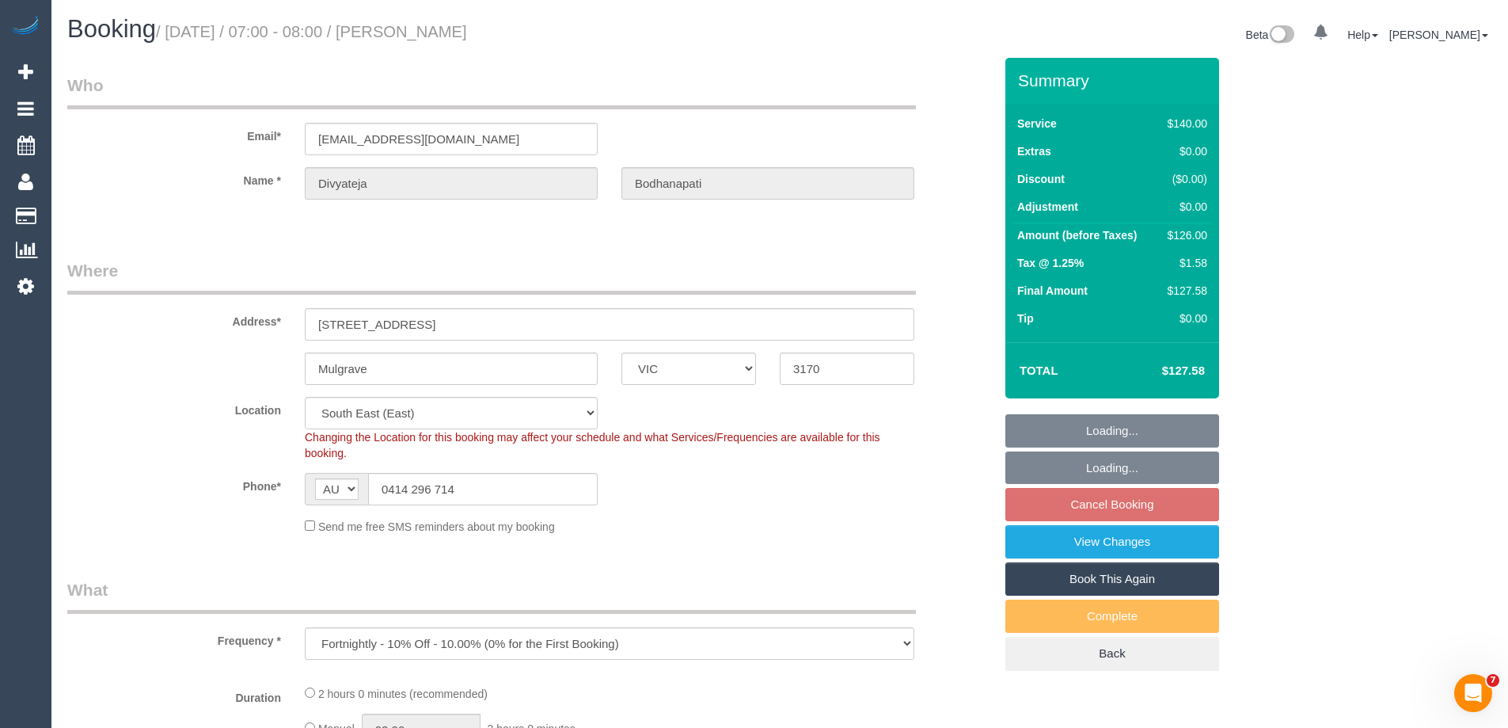
select select "number:34"
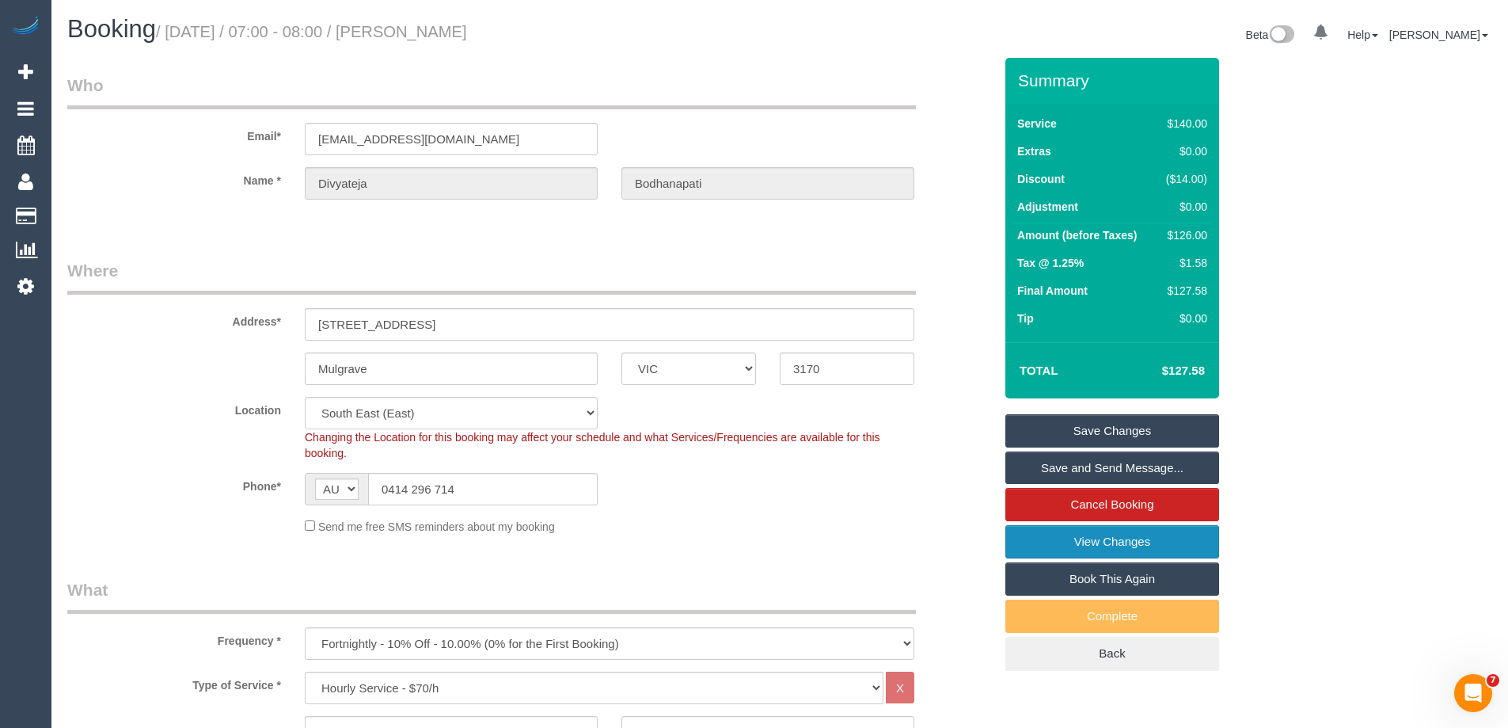
click at [1039, 540] on link "View Changes" at bounding box center [1113, 541] width 214 height 33
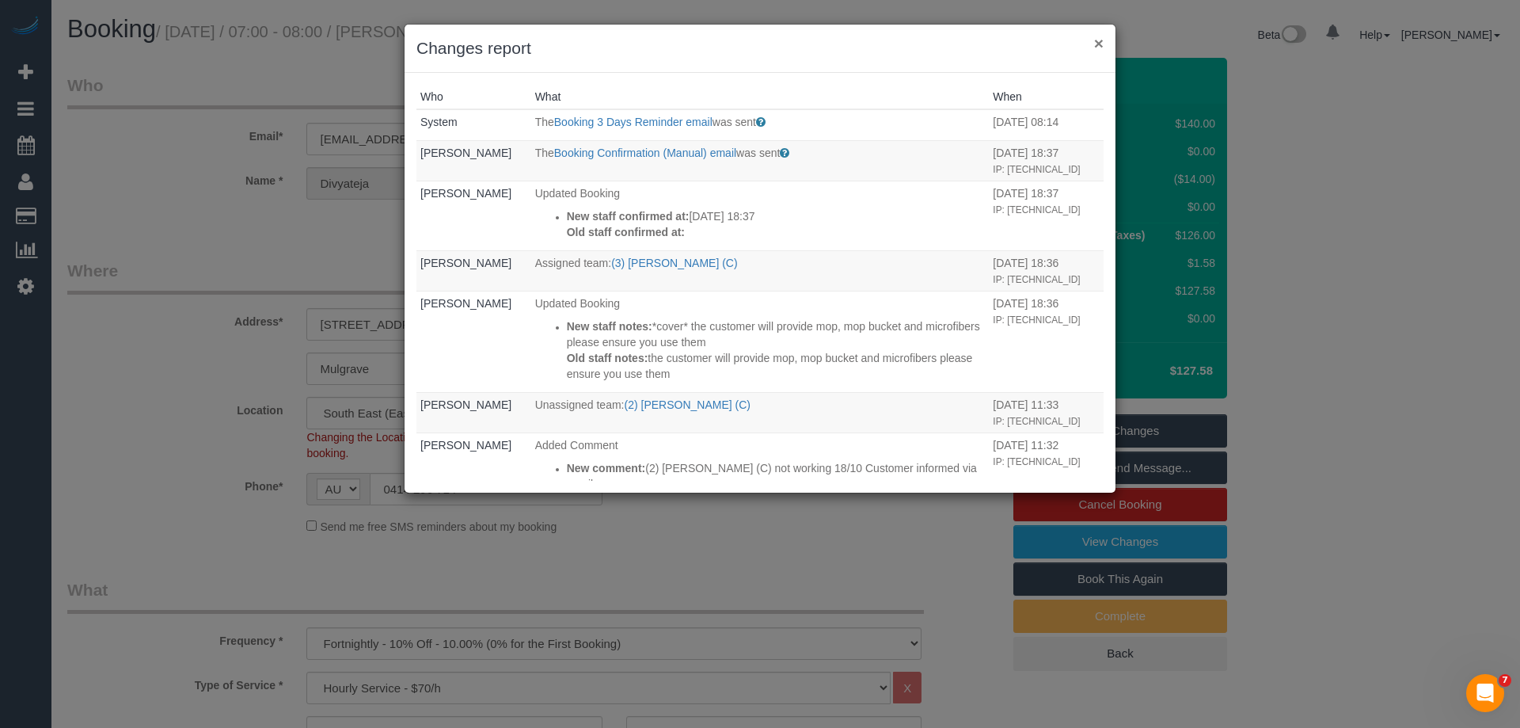
click at [1099, 39] on button "×" at bounding box center [1099, 43] width 10 height 17
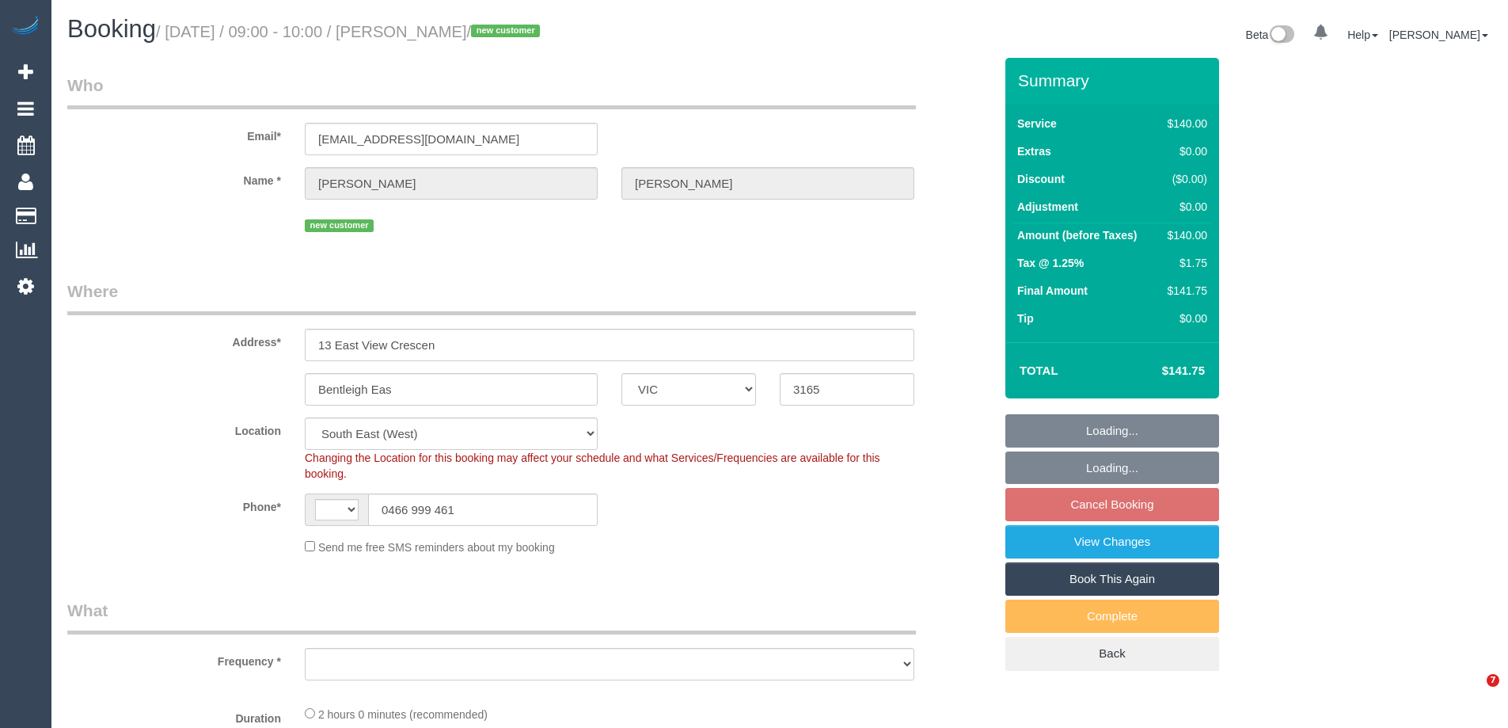
select select "VIC"
select select "string:AU"
select select "string:stripe-pm_1SIGIM2GScqysDRV4uKnNPhx"
select select "object:735"
select select "number:27"
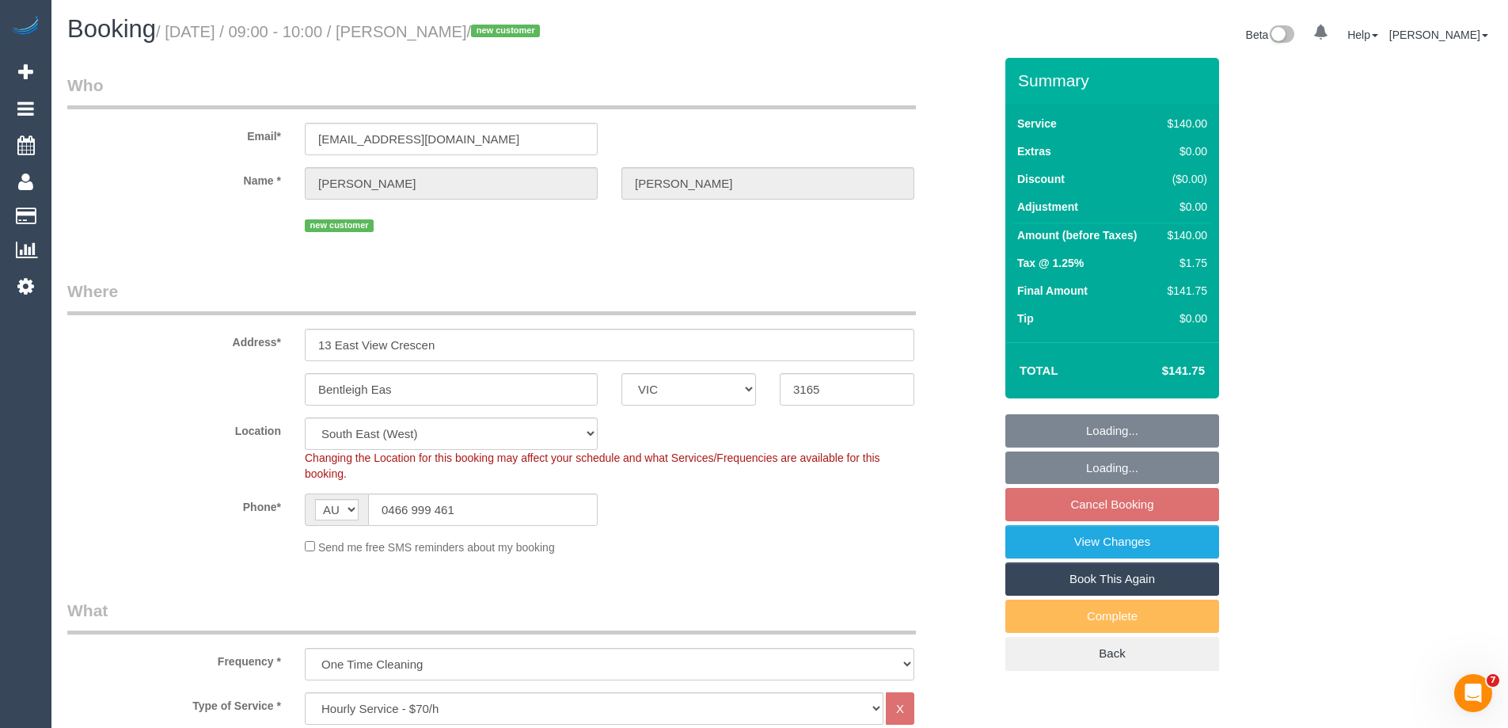
select select "number:14"
select select "number:19"
click at [443, 394] on input "Bentleigh Eas" at bounding box center [451, 389] width 293 height 32
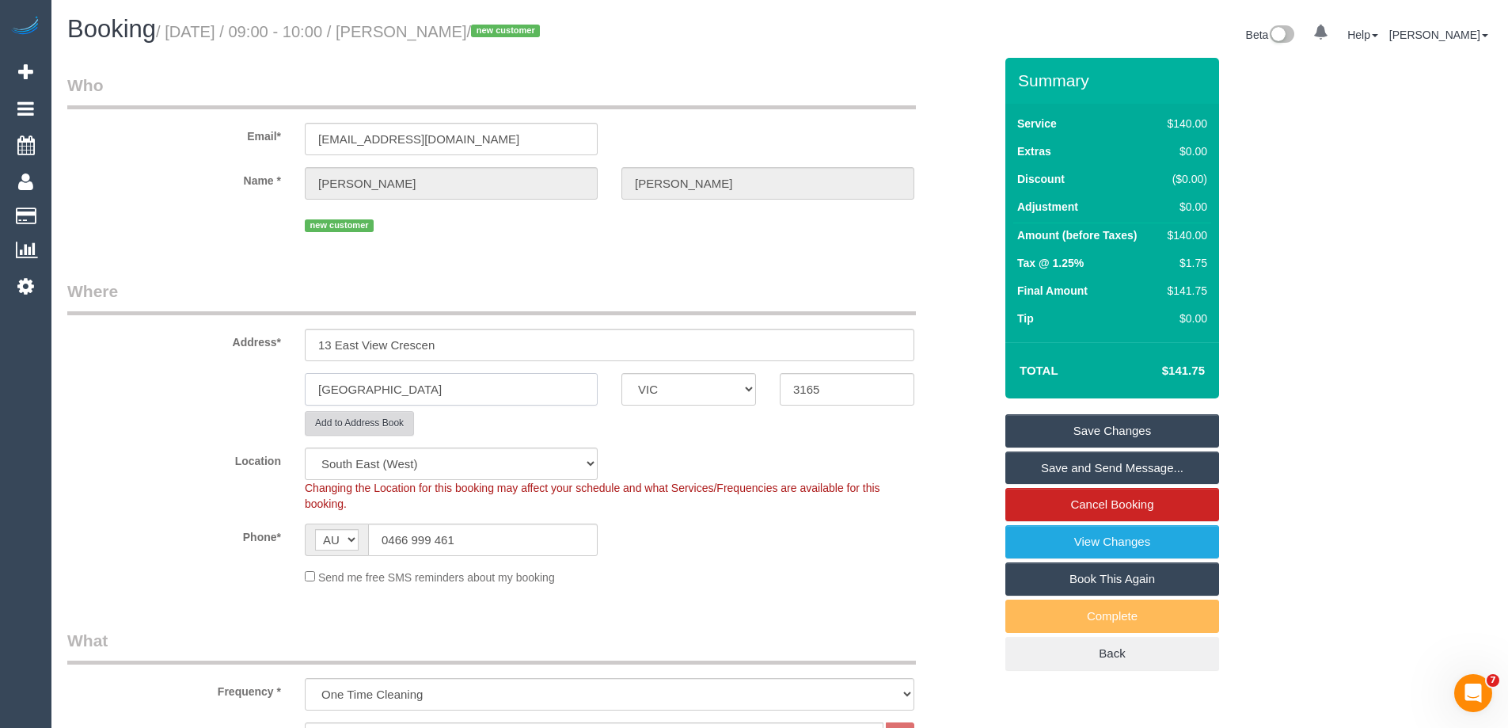
type input "[GEOGRAPHIC_DATA]"
click at [383, 428] on button "Add to Address Book" at bounding box center [359, 423] width 109 height 25
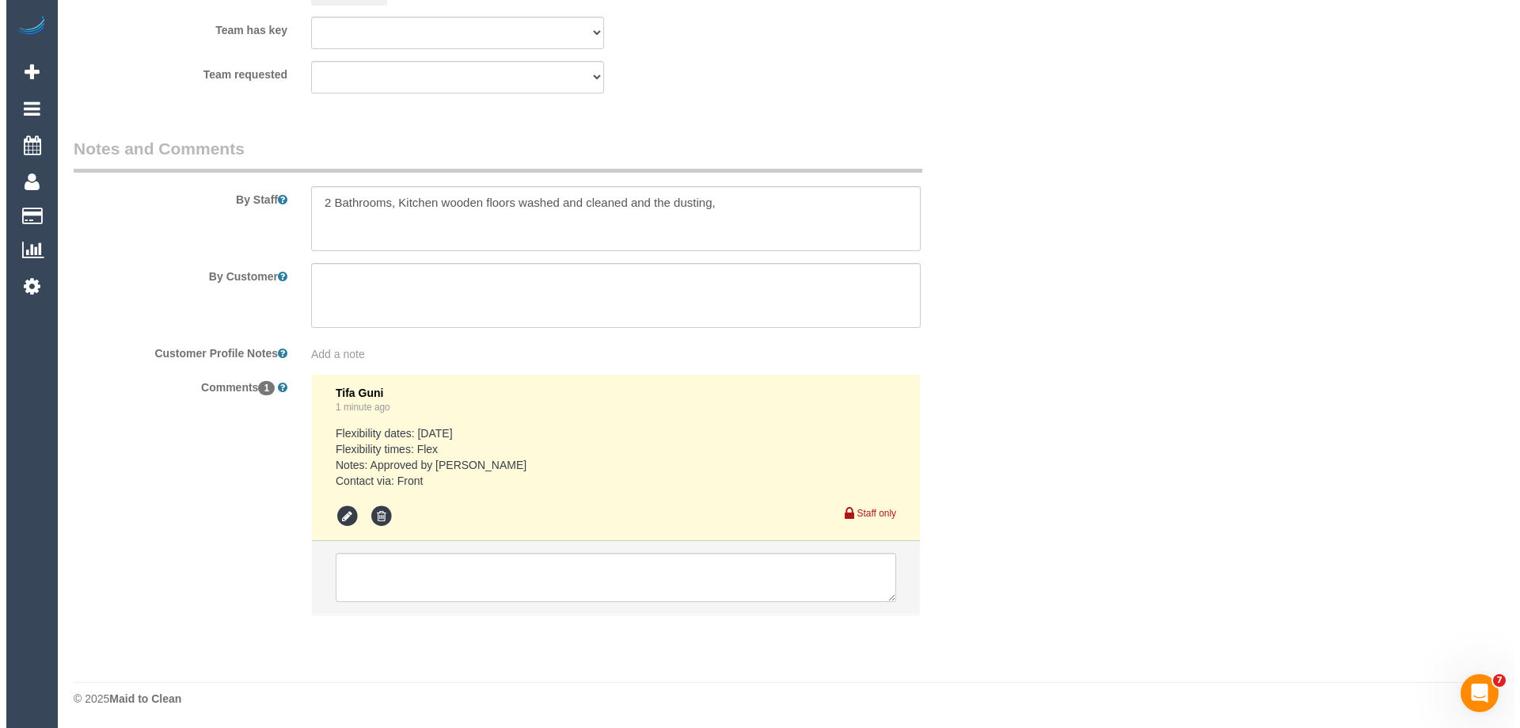
scroll to position [2534, 0]
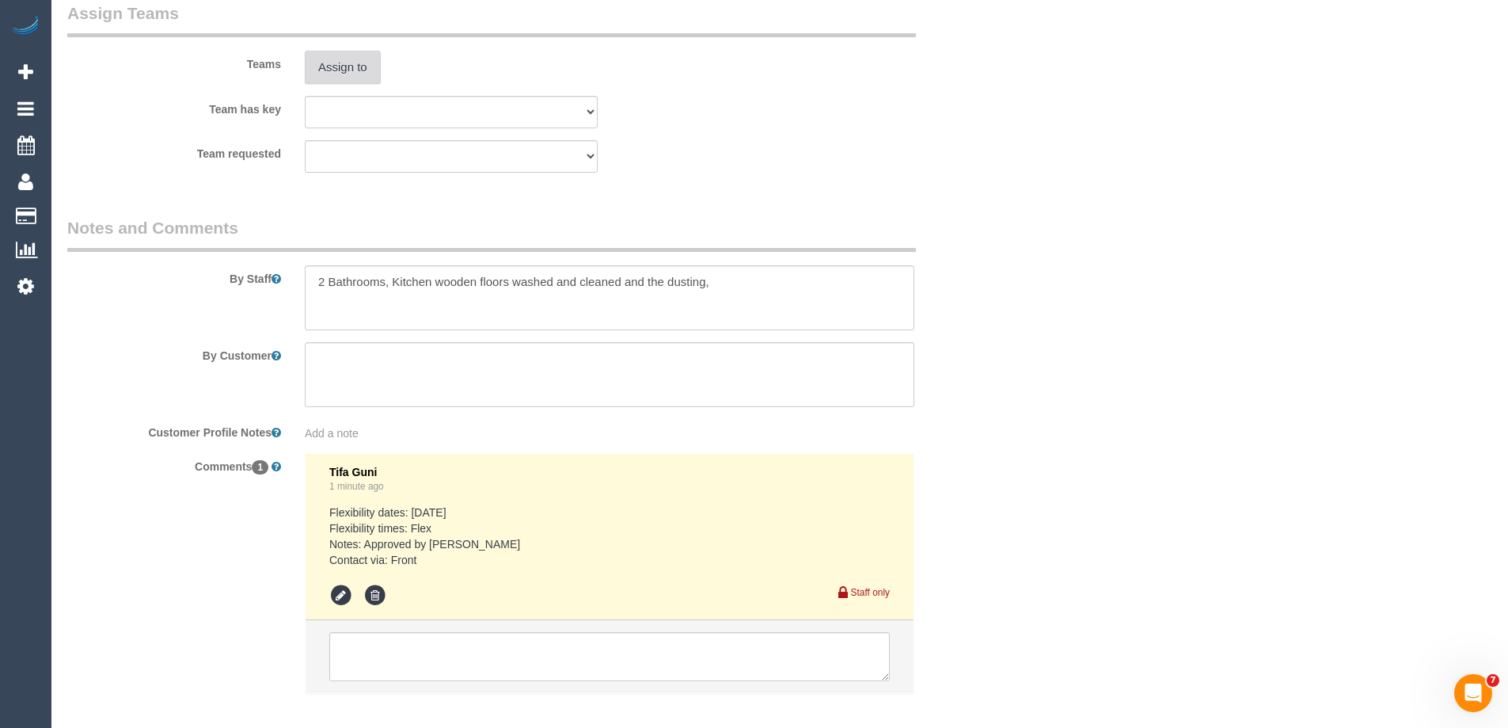
click at [344, 73] on button "Assign to" at bounding box center [343, 67] width 76 height 33
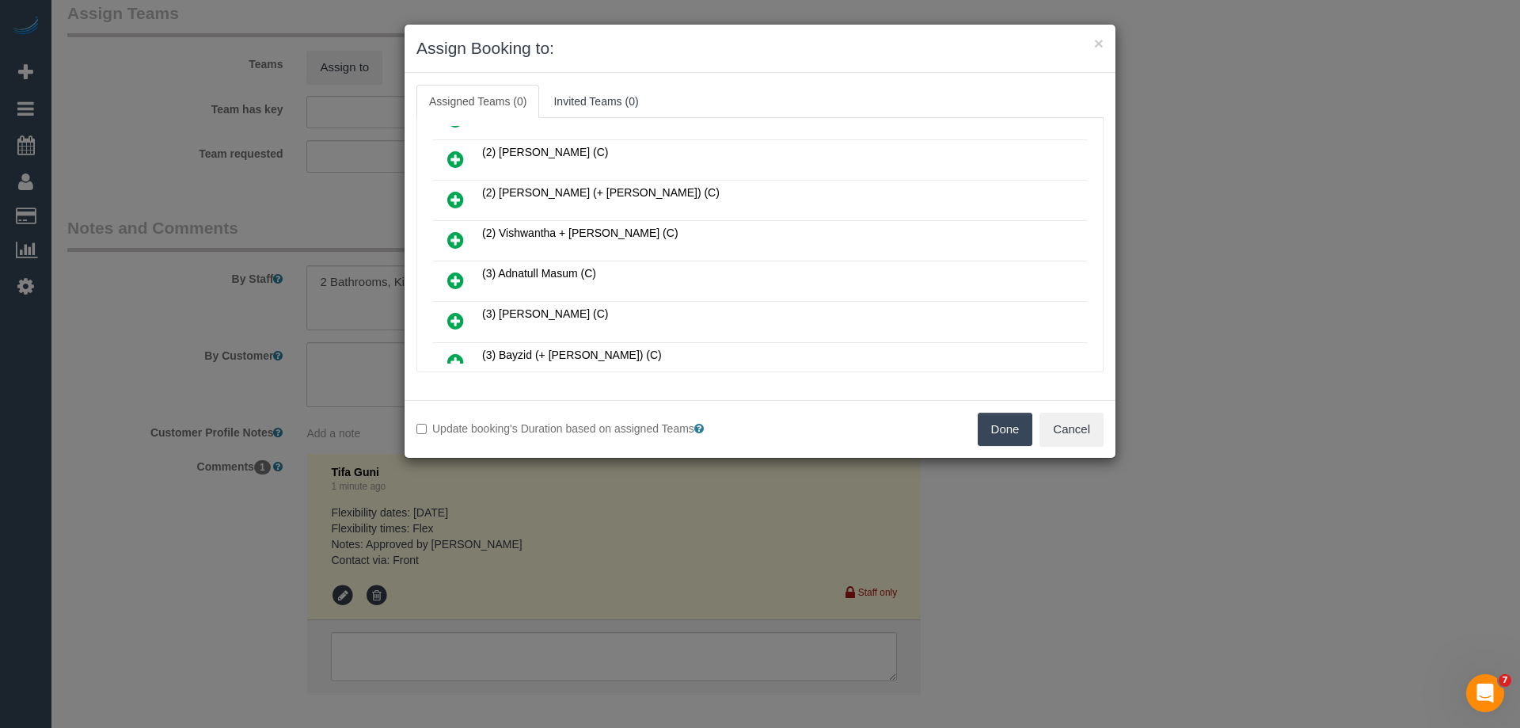
scroll to position [396, 0]
click at [457, 241] on icon at bounding box center [455, 241] width 17 height 19
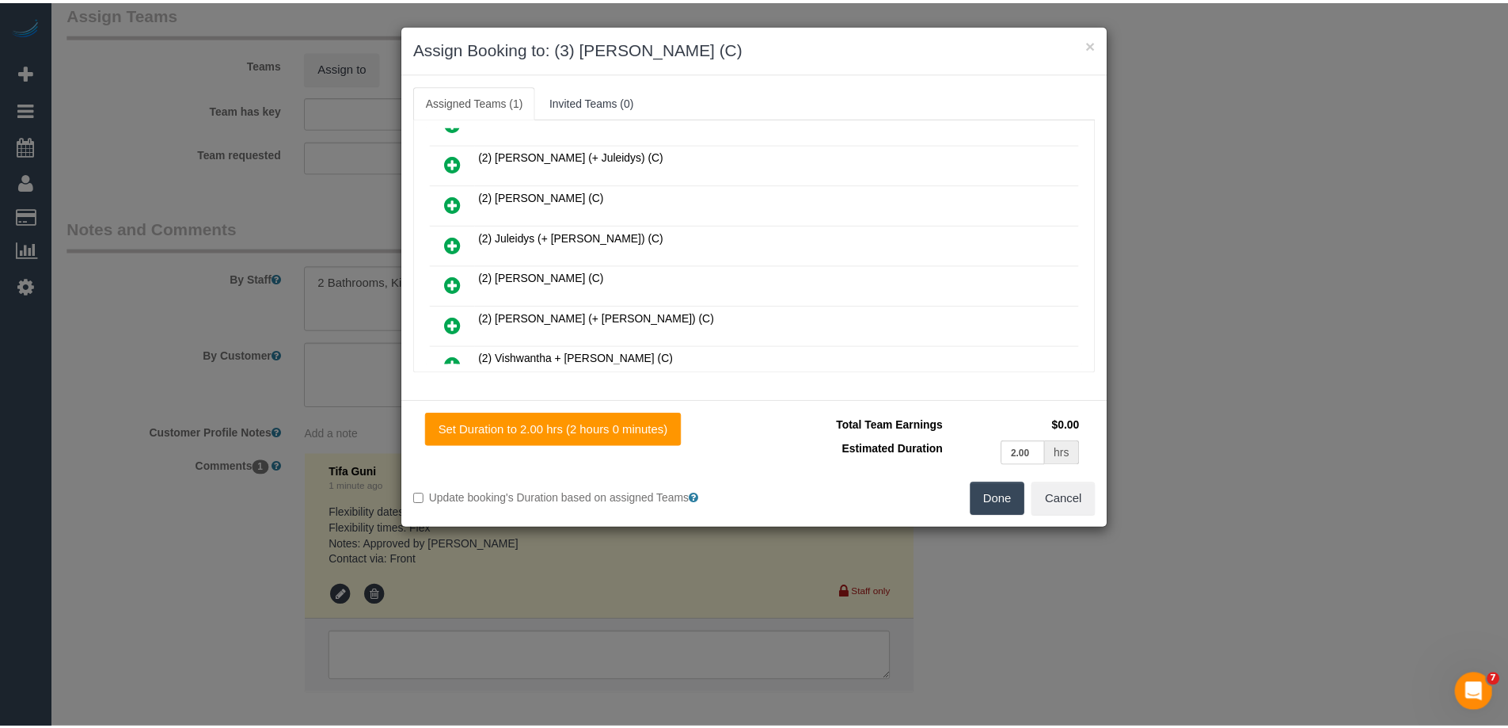
scroll to position [0, 0]
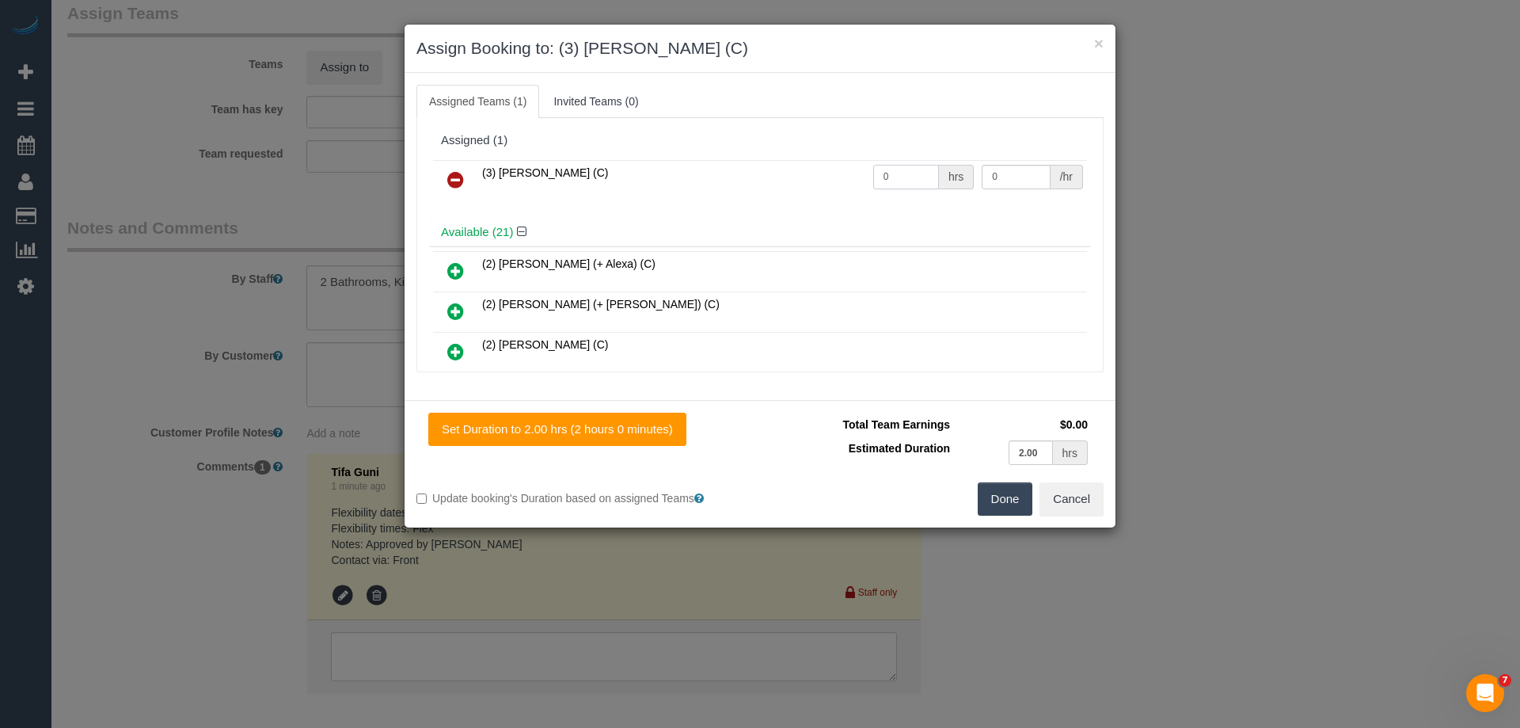
click at [823, 169] on tr "(3) Andres Arredondo (C) 0 hrs 0 /hr" at bounding box center [760, 180] width 654 height 40
type input "2"
drag, startPoint x: 1006, startPoint y: 176, endPoint x: 892, endPoint y: 162, distance: 114.8
click at [892, 162] on tr "(3) Andres Arredondo (C) 2 hrs 0 /hr" at bounding box center [760, 180] width 654 height 40
type input "35"
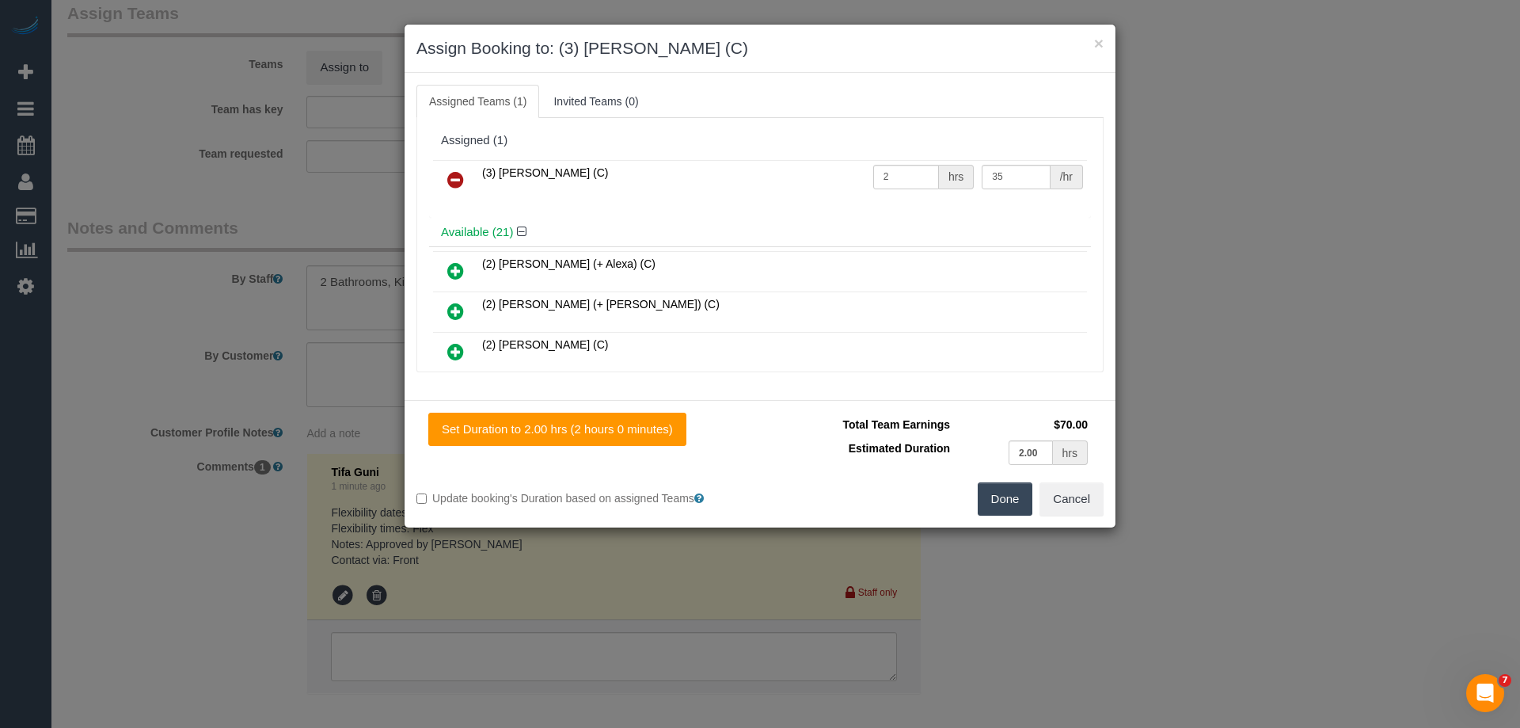
click at [1003, 493] on button "Done" at bounding box center [1005, 498] width 55 height 33
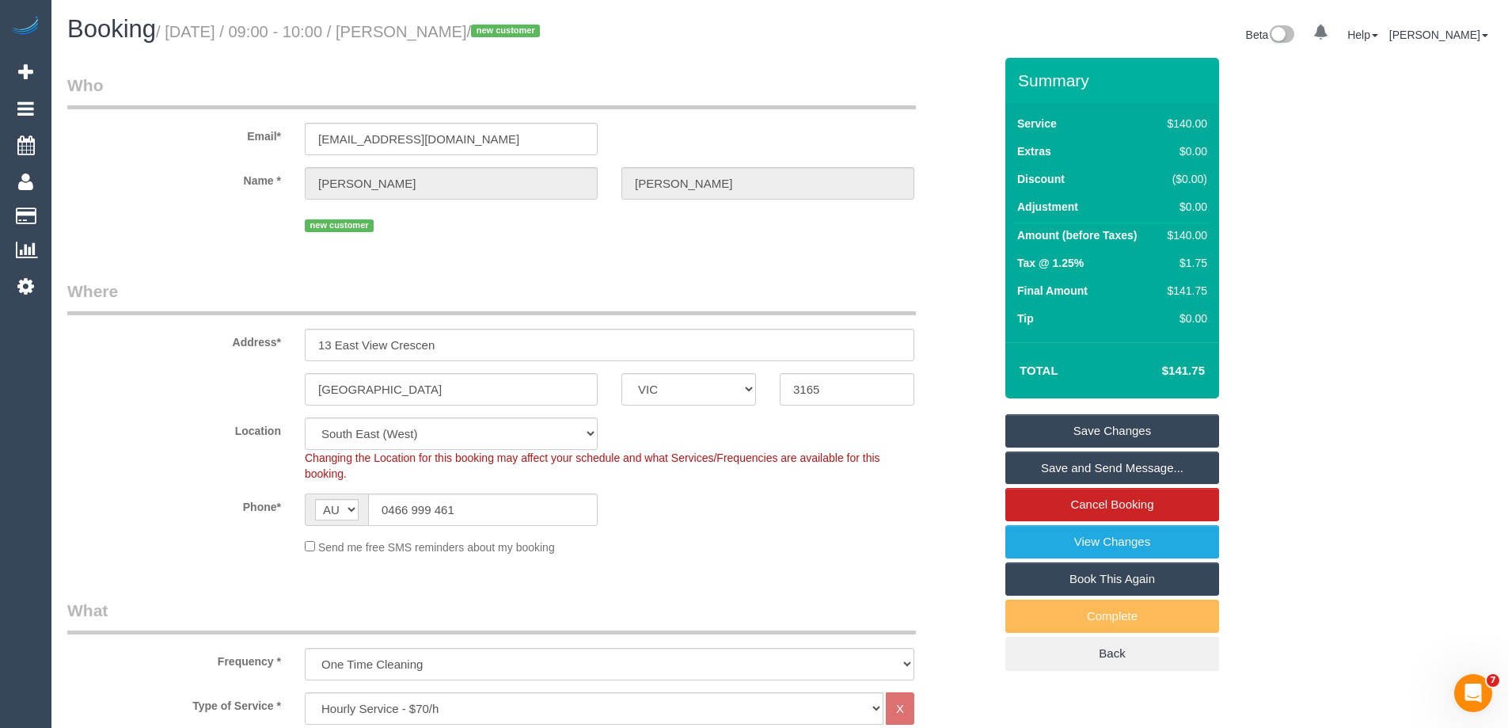
drag, startPoint x: 514, startPoint y: 27, endPoint x: 415, endPoint y: 25, distance: 99.0
click at [415, 25] on small "/ October 16, 2025 / 09:00 - 10:00 / George David / new customer" at bounding box center [350, 31] width 389 height 17
copy small "George David"
click at [1044, 468] on link "Save and Send Message..." at bounding box center [1113, 467] width 214 height 33
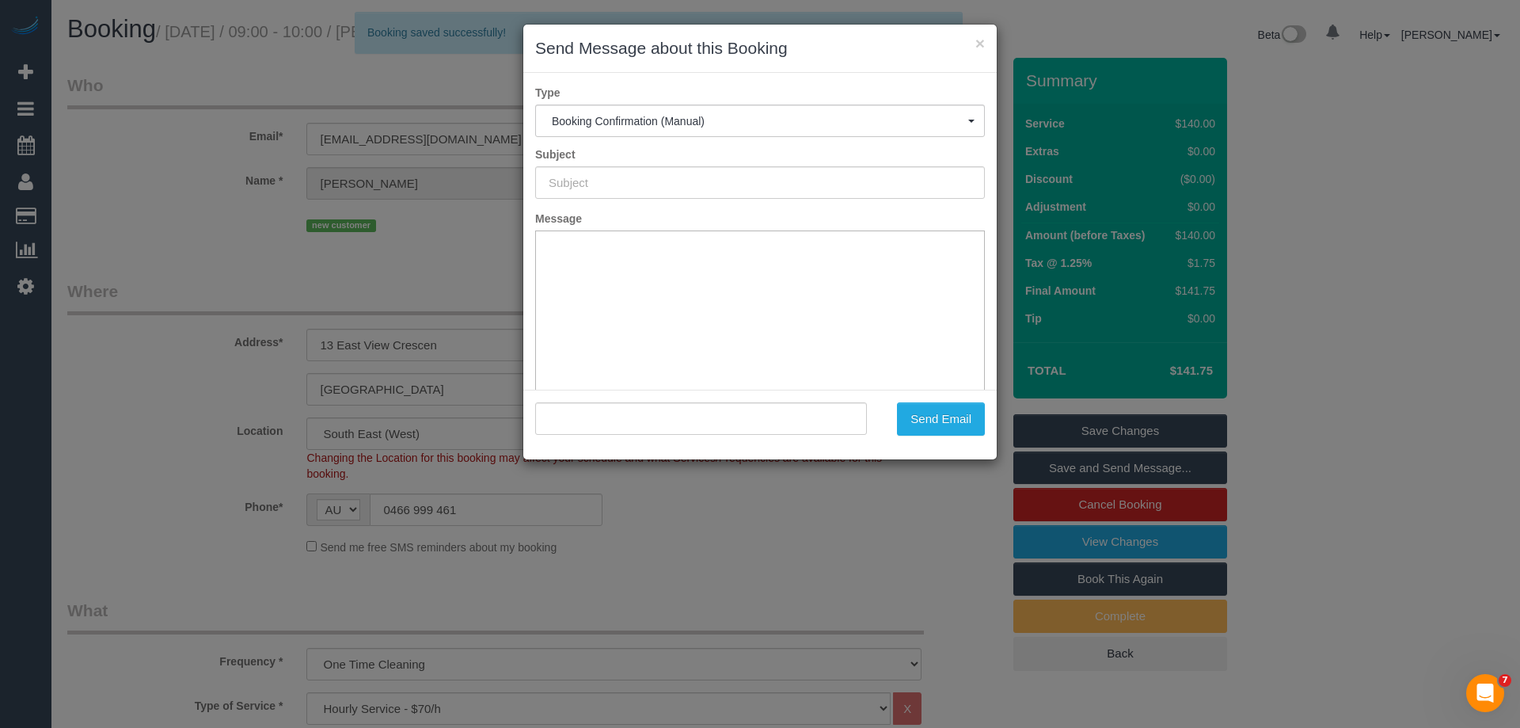
type input "Booking Confirmed"
type input ""George David" <goldfoot27@gmail.com>"
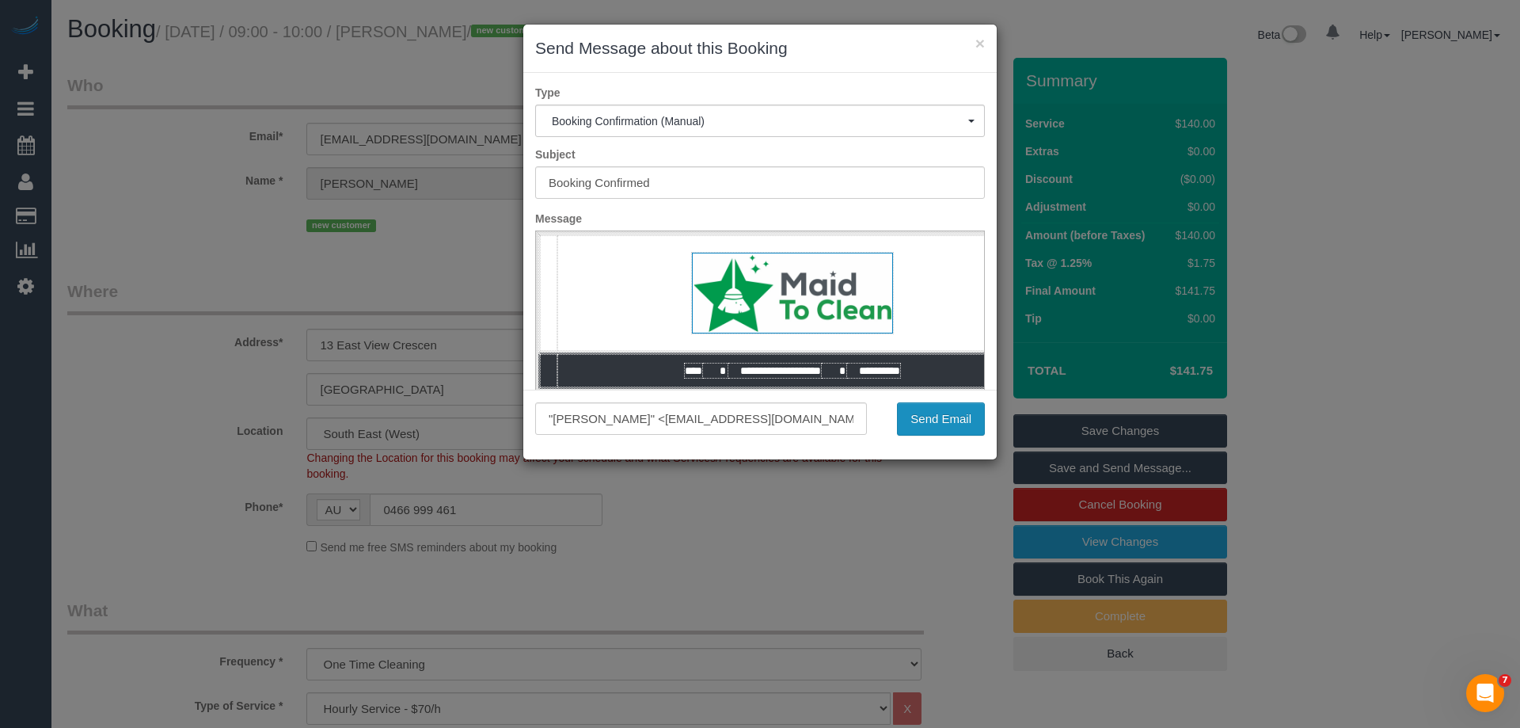
click at [966, 432] on button "Send Email" at bounding box center [941, 418] width 88 height 33
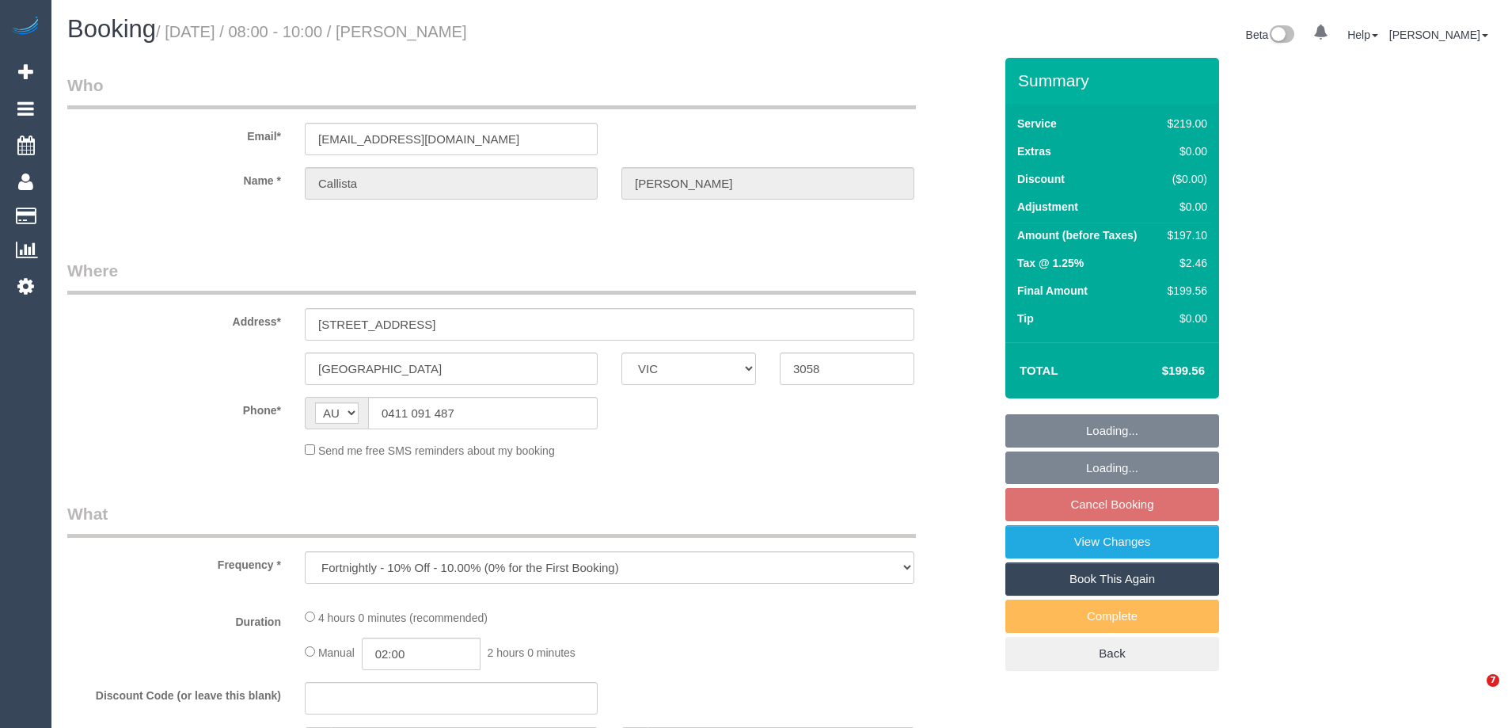
select select "VIC"
select select "string:stripe-pm_1QRit32GScqysDRV5i3FTwer"
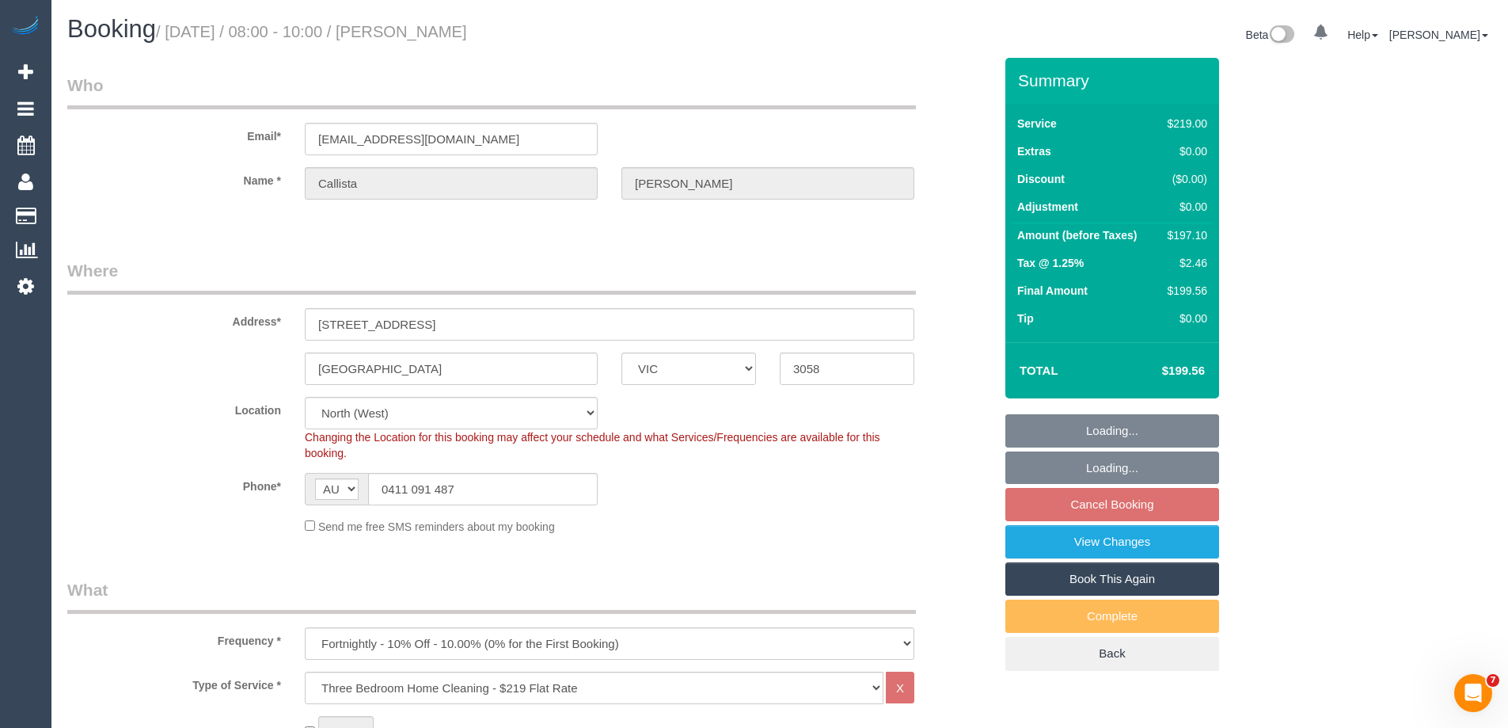
select select "object:666"
select select "number:30"
select select "number:14"
select select "number:19"
select select "number:24"
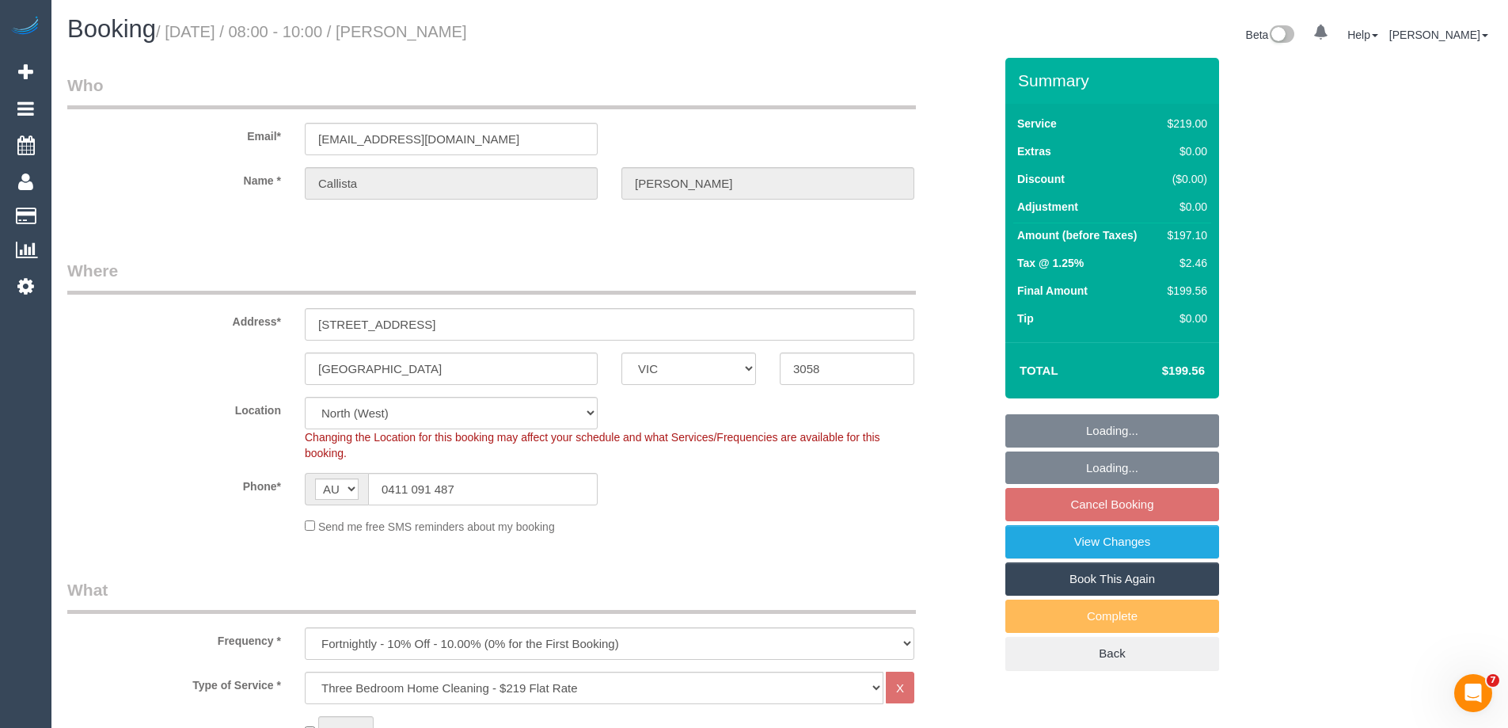
select select "number:35"
select select "number:13"
click at [320, 412] on select "Office City East (North) East (South) Inner East Inner North (East) Inner North…" at bounding box center [451, 413] width 293 height 32
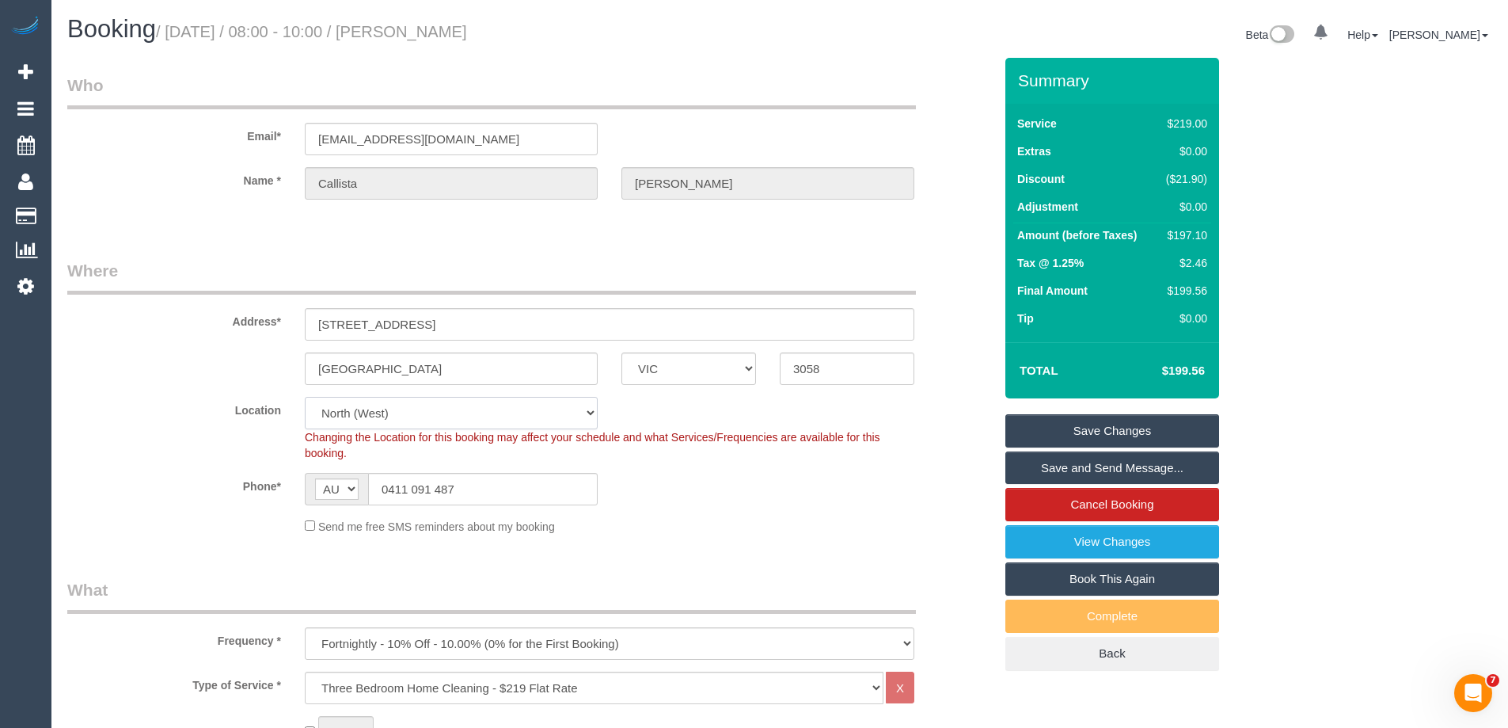
select select "50"
click at [305, 397] on select "Office City East (North) East (South) Inner East Inner North (East) Inner North…" at bounding box center [451, 413] width 293 height 32
select select "object:2150"
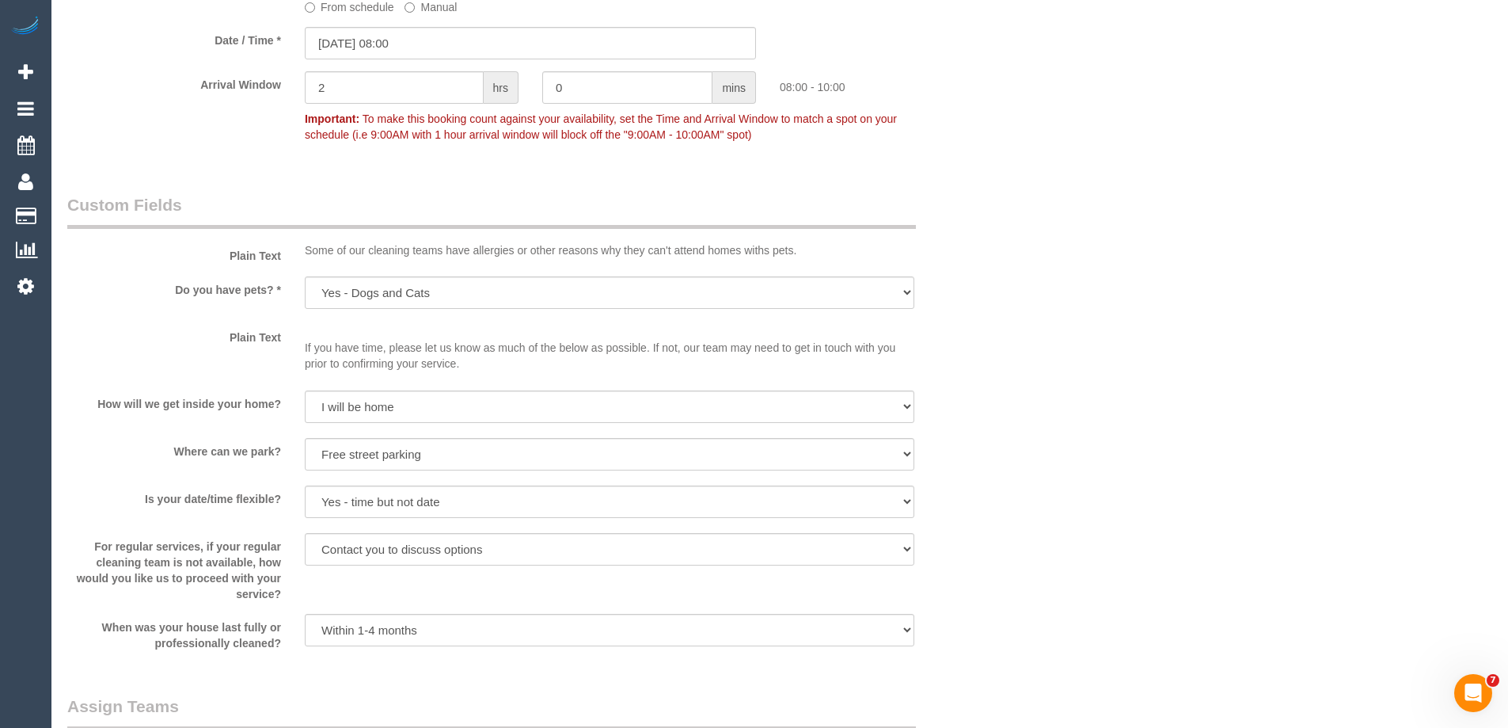
scroll to position [2455, 0]
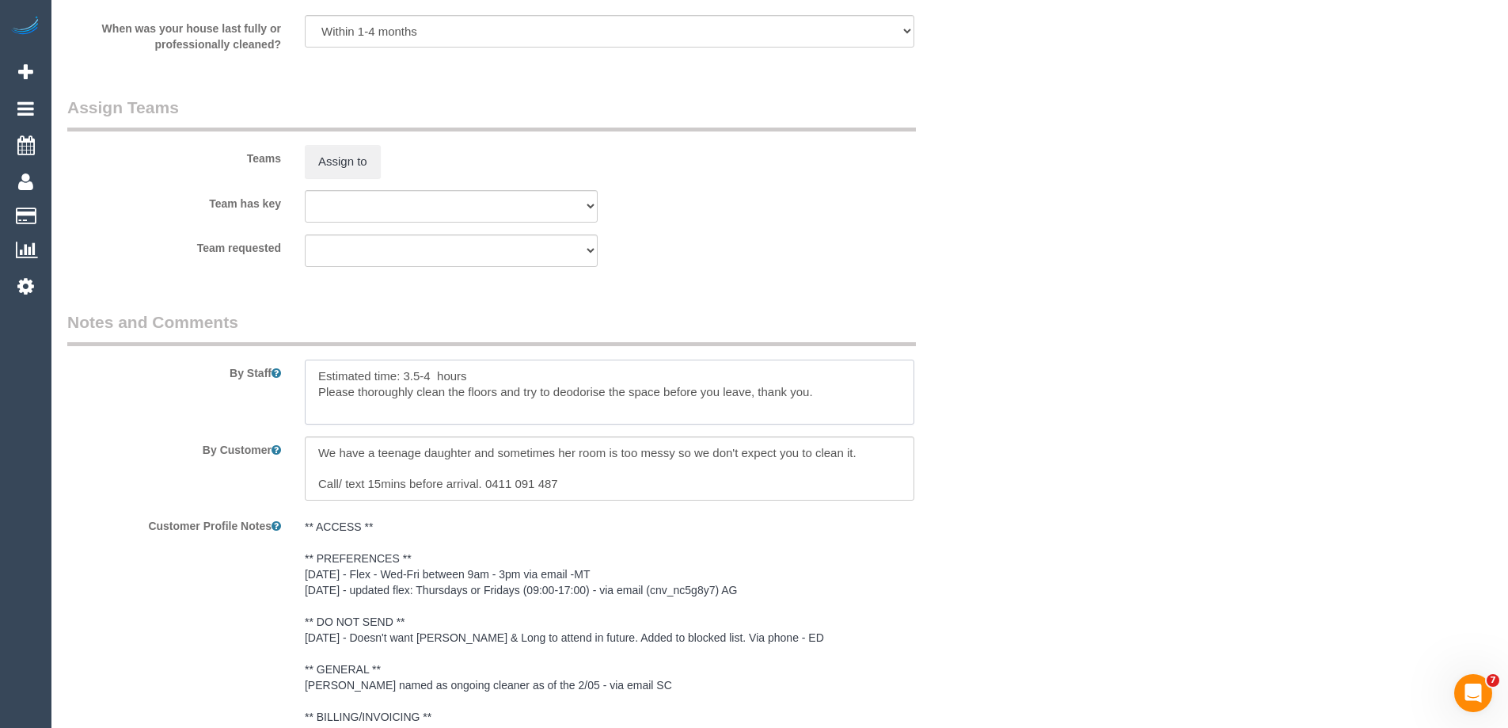
click at [318, 375] on textarea at bounding box center [610, 391] width 610 height 65
type textarea "*Cover* Estimated time: 3.5-4 hours Please thoroughly clean the floors and try …"
click at [346, 173] on button "Assign to" at bounding box center [343, 161] width 76 height 33
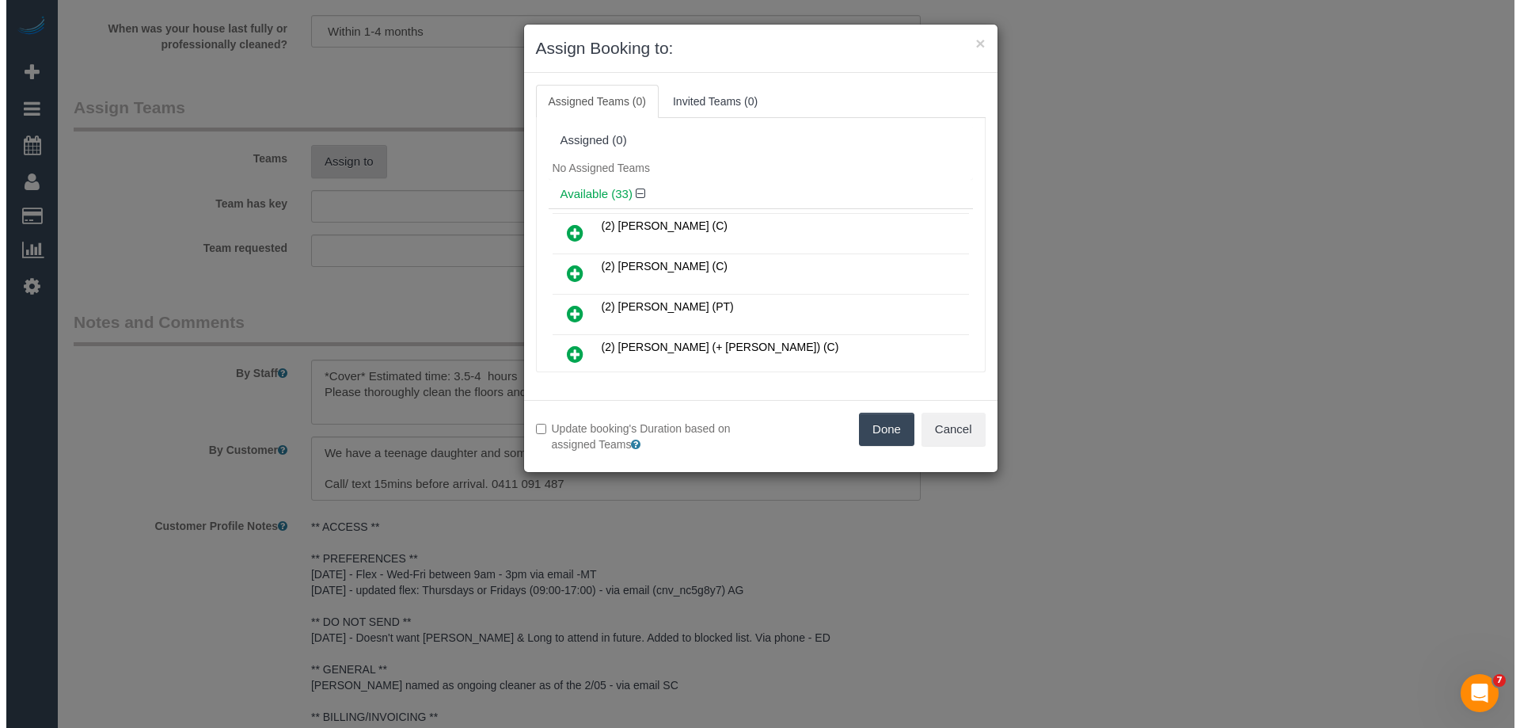
scroll to position [2375, 0]
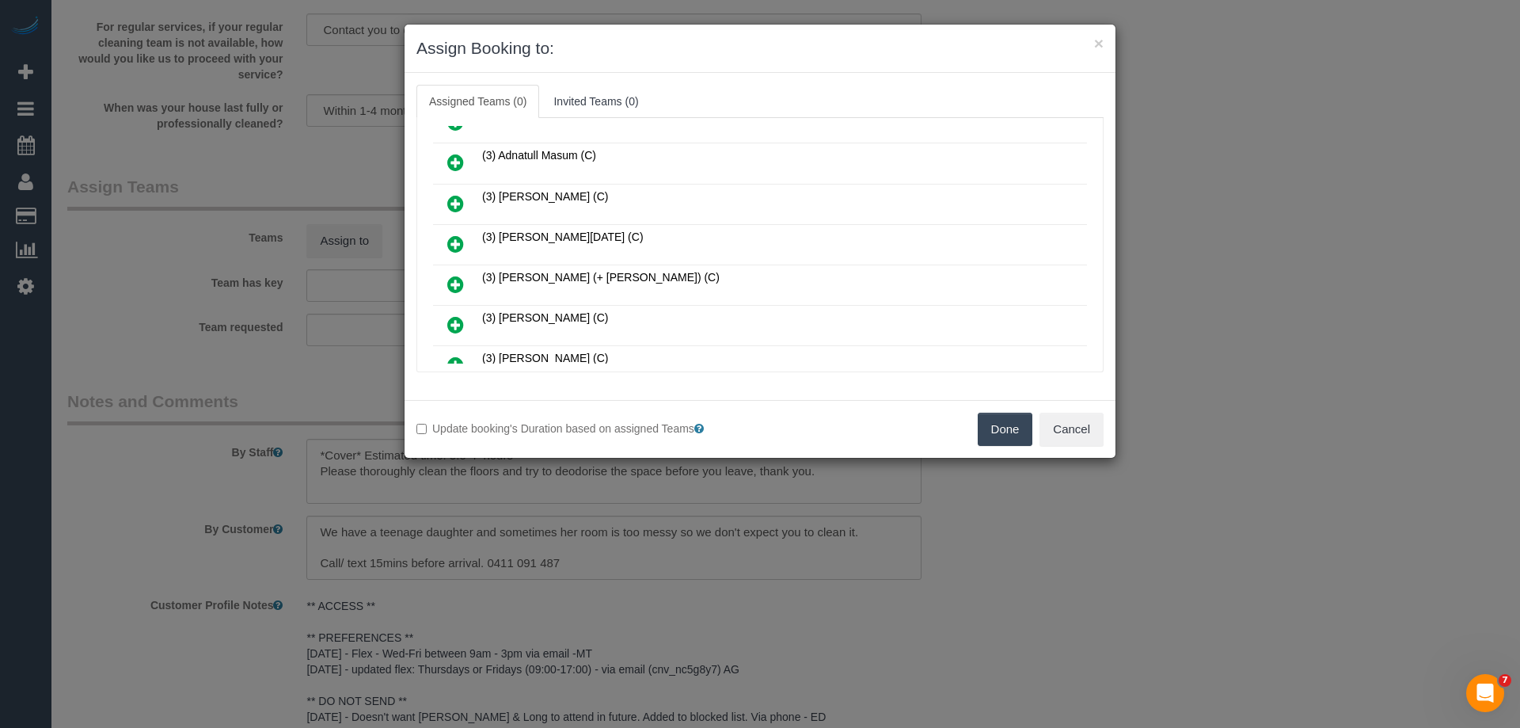
click at [462, 245] on link at bounding box center [455, 245] width 37 height 32
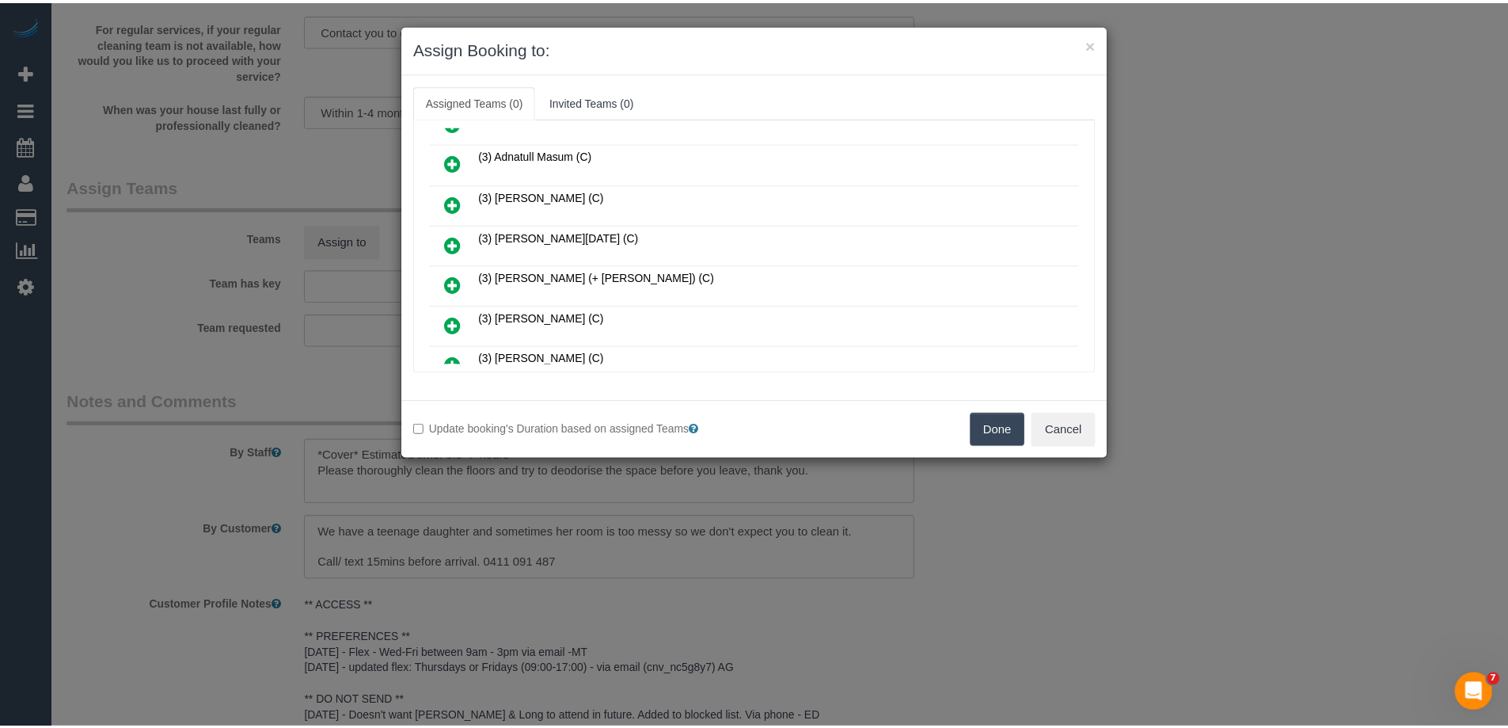
scroll to position [513, 0]
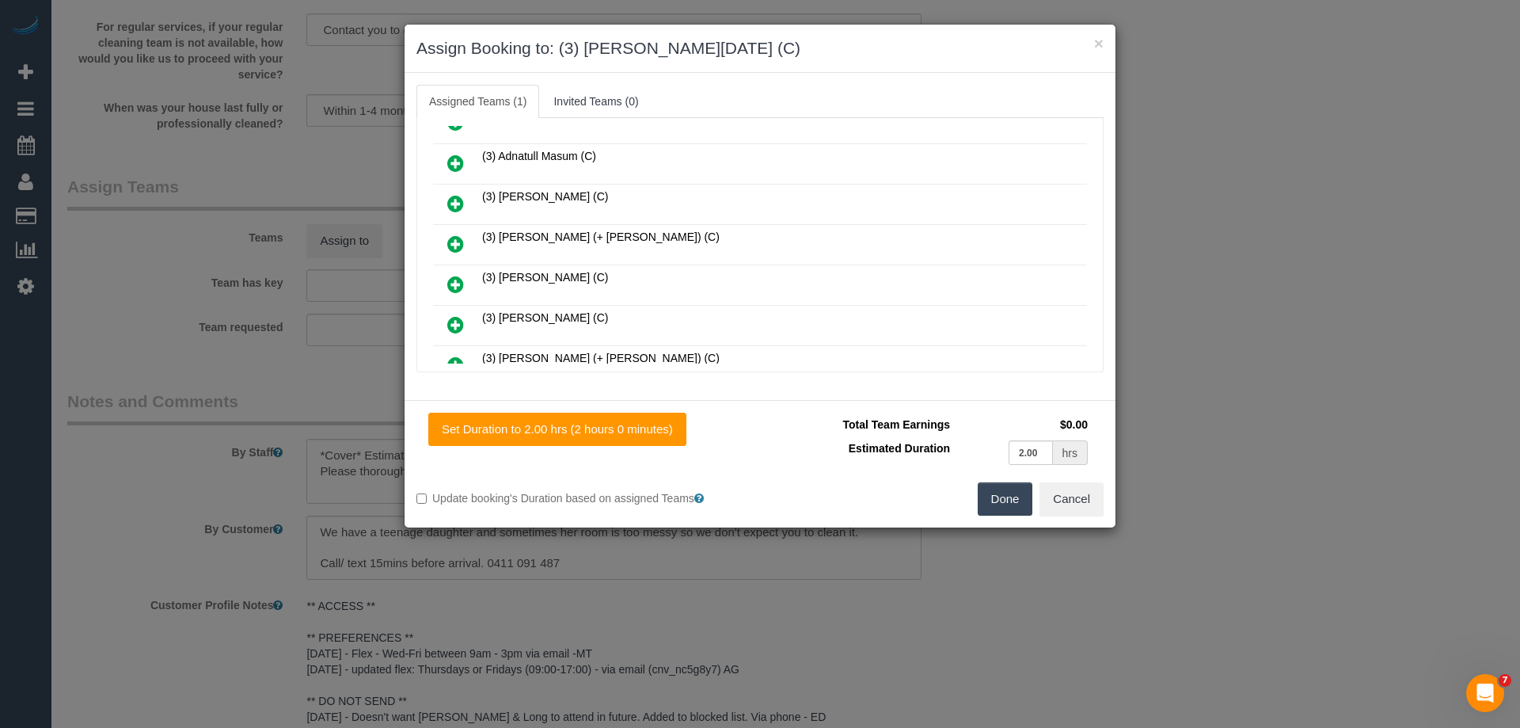
click at [991, 497] on button "Done" at bounding box center [1005, 498] width 55 height 33
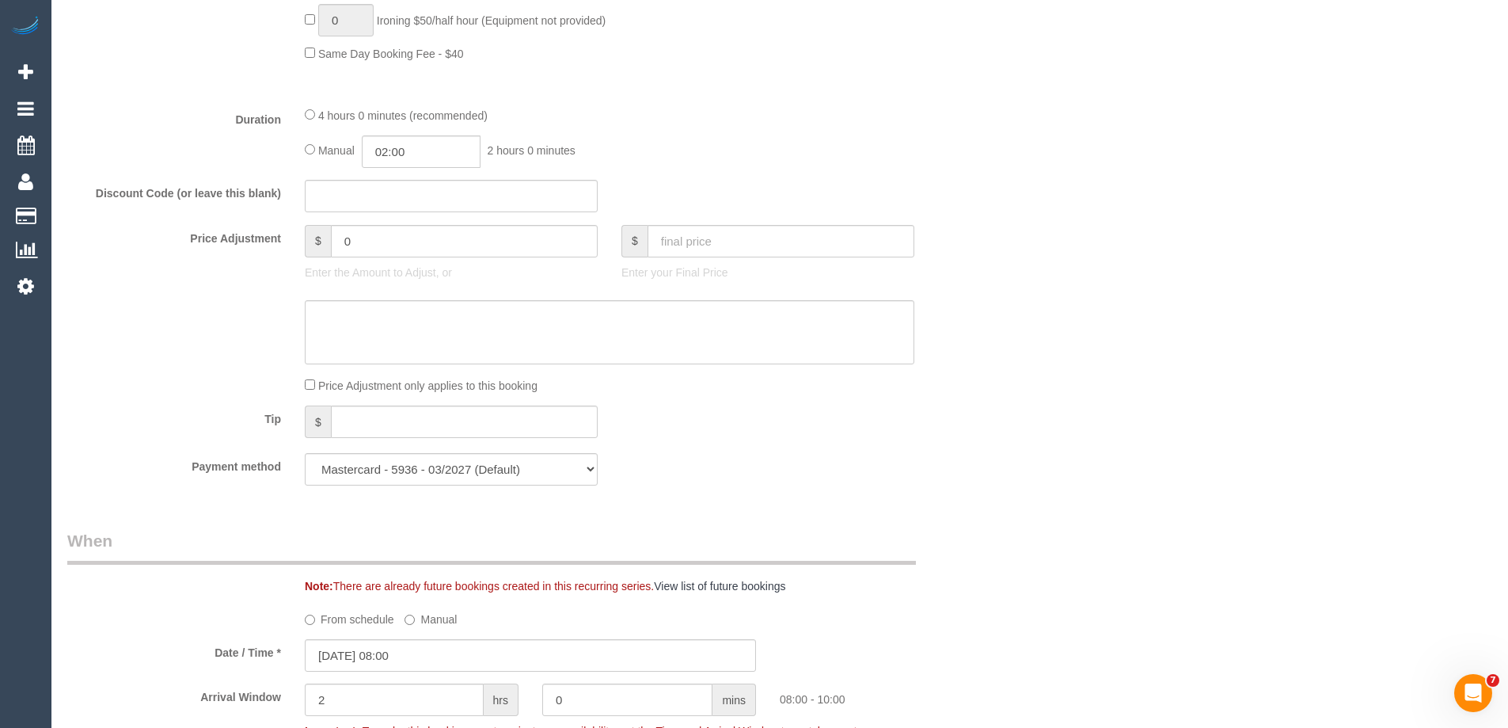
scroll to position [1109, 0]
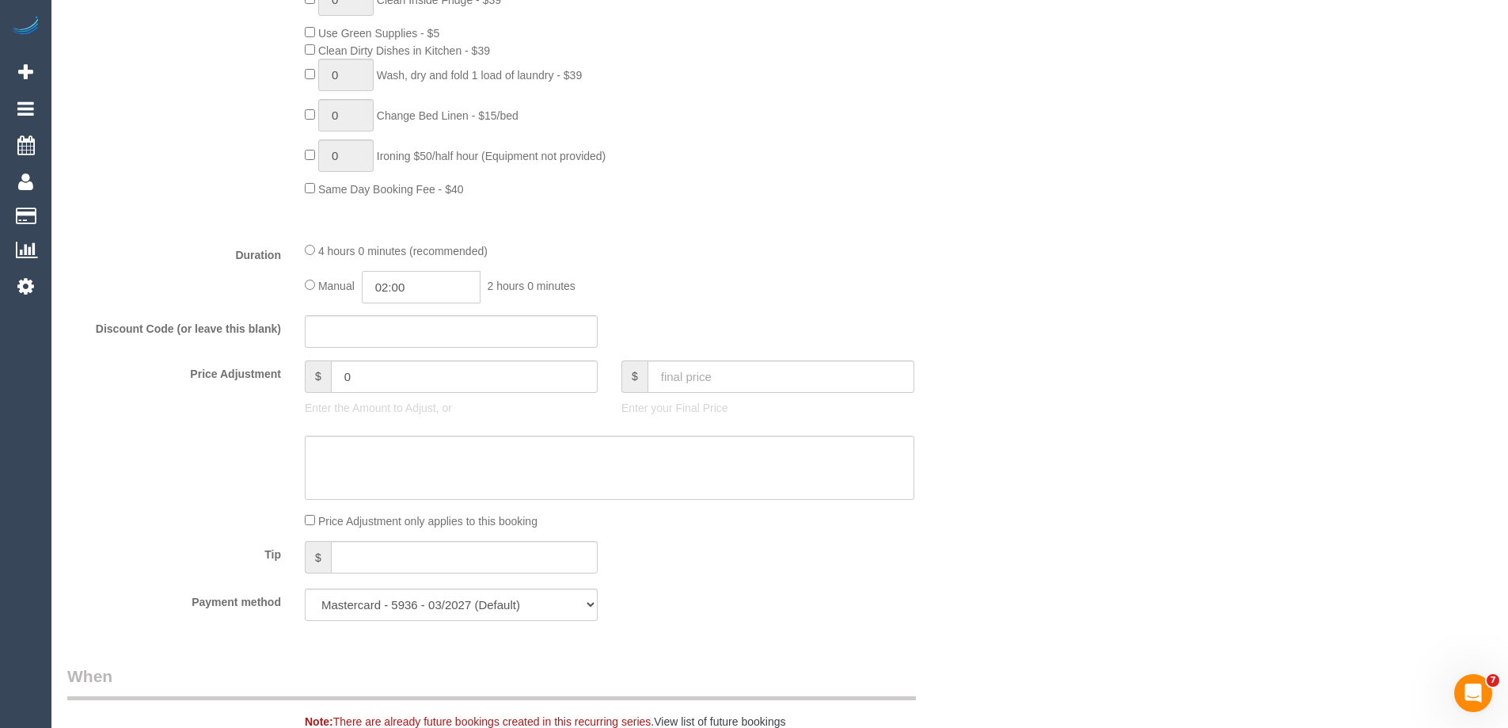
click at [420, 291] on input "02:00" at bounding box center [421, 287] width 119 height 32
type input "03:30"
click at [397, 386] on li "03:30" at bounding box center [403, 396] width 70 height 21
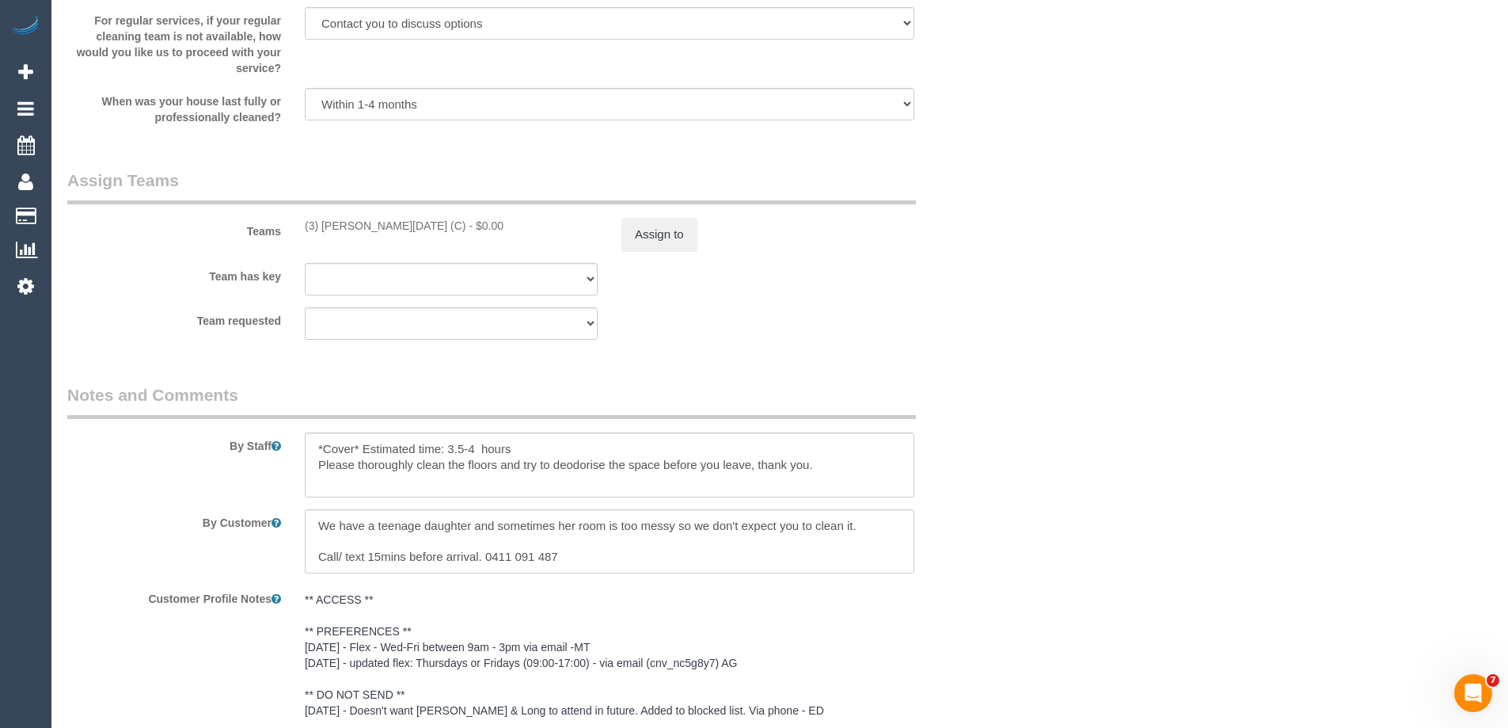
scroll to position [2375, 0]
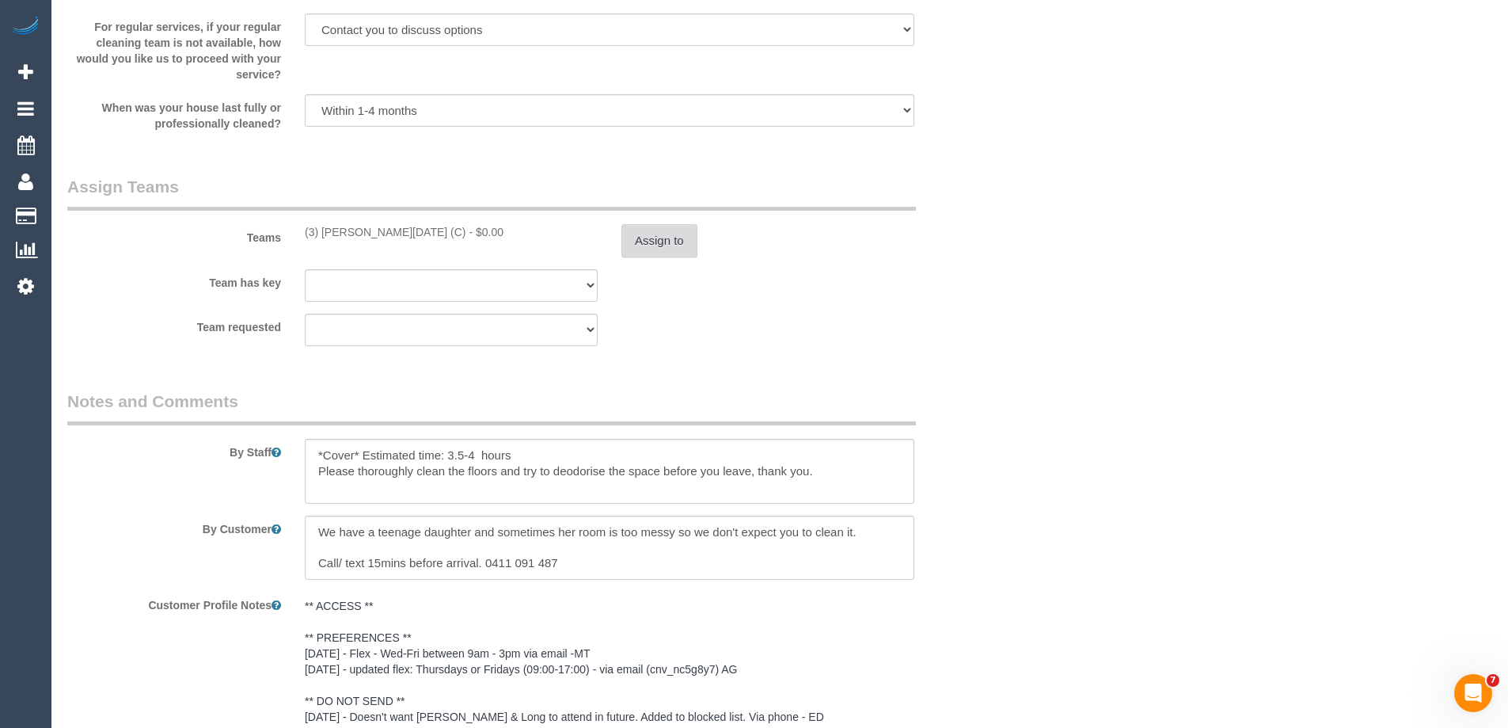
click at [657, 233] on button "Assign to" at bounding box center [660, 240] width 76 height 33
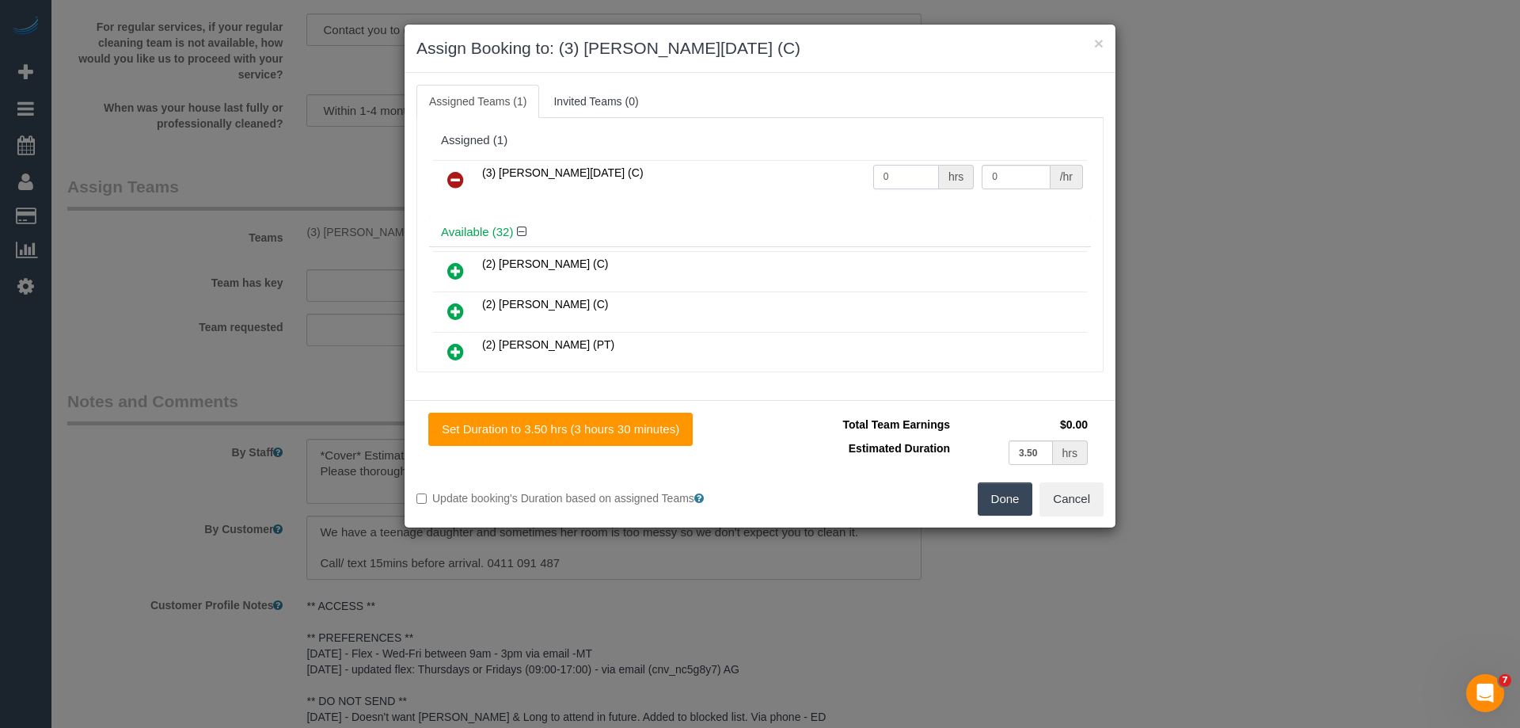
click at [809, 163] on tr "(3) Antony Silvester (C) 0 hrs 0 /hr" at bounding box center [760, 180] width 654 height 40
drag, startPoint x: 858, startPoint y: 178, endPoint x: 820, endPoint y: 177, distance: 38.8
click at [820, 177] on tr "(3) Antony Silvester (C) 0 hrs 0 /hr" at bounding box center [760, 180] width 654 height 40
type input "1"
drag, startPoint x: 995, startPoint y: 175, endPoint x: 909, endPoint y: 166, distance: 86.0
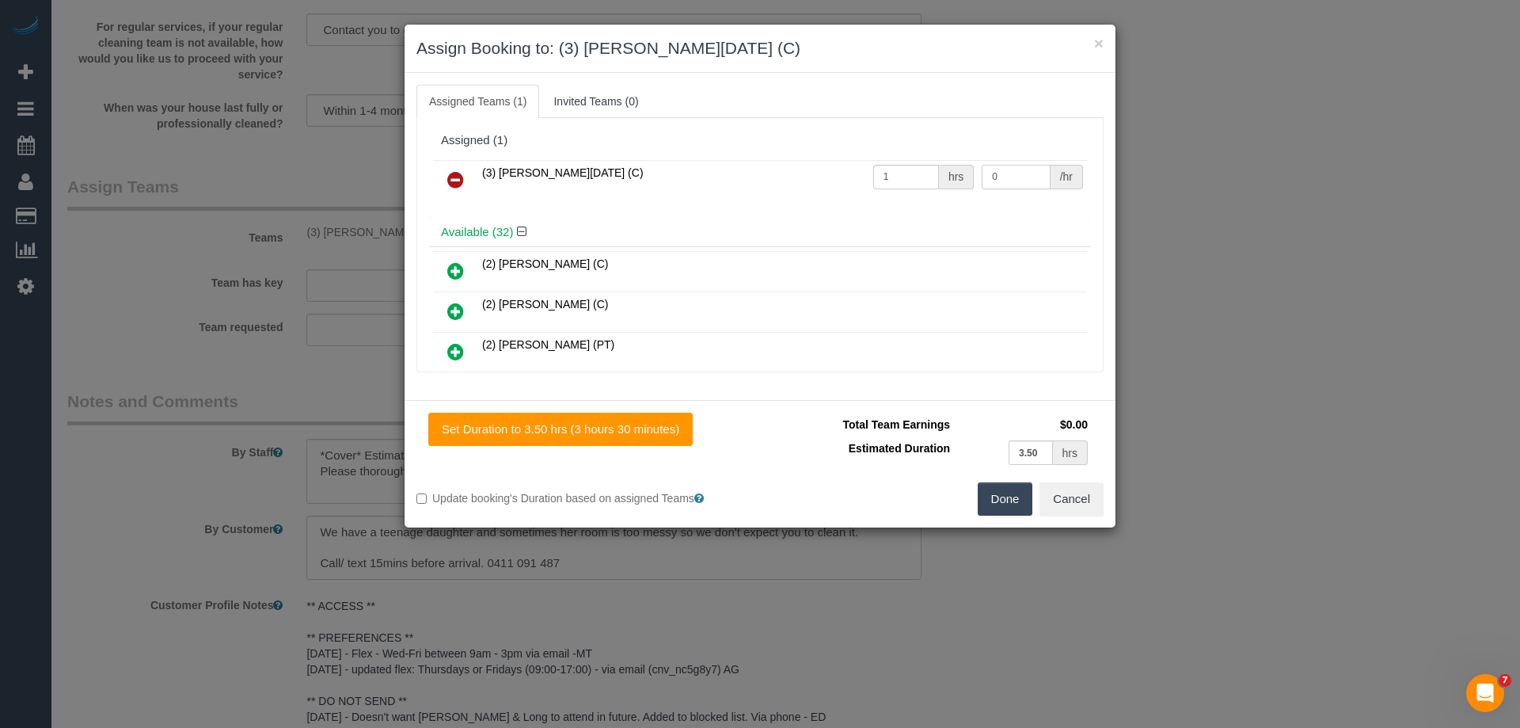
click at [909, 166] on tr "(3) Antony Silvester (C) 1 hrs 0 /hr" at bounding box center [760, 180] width 654 height 40
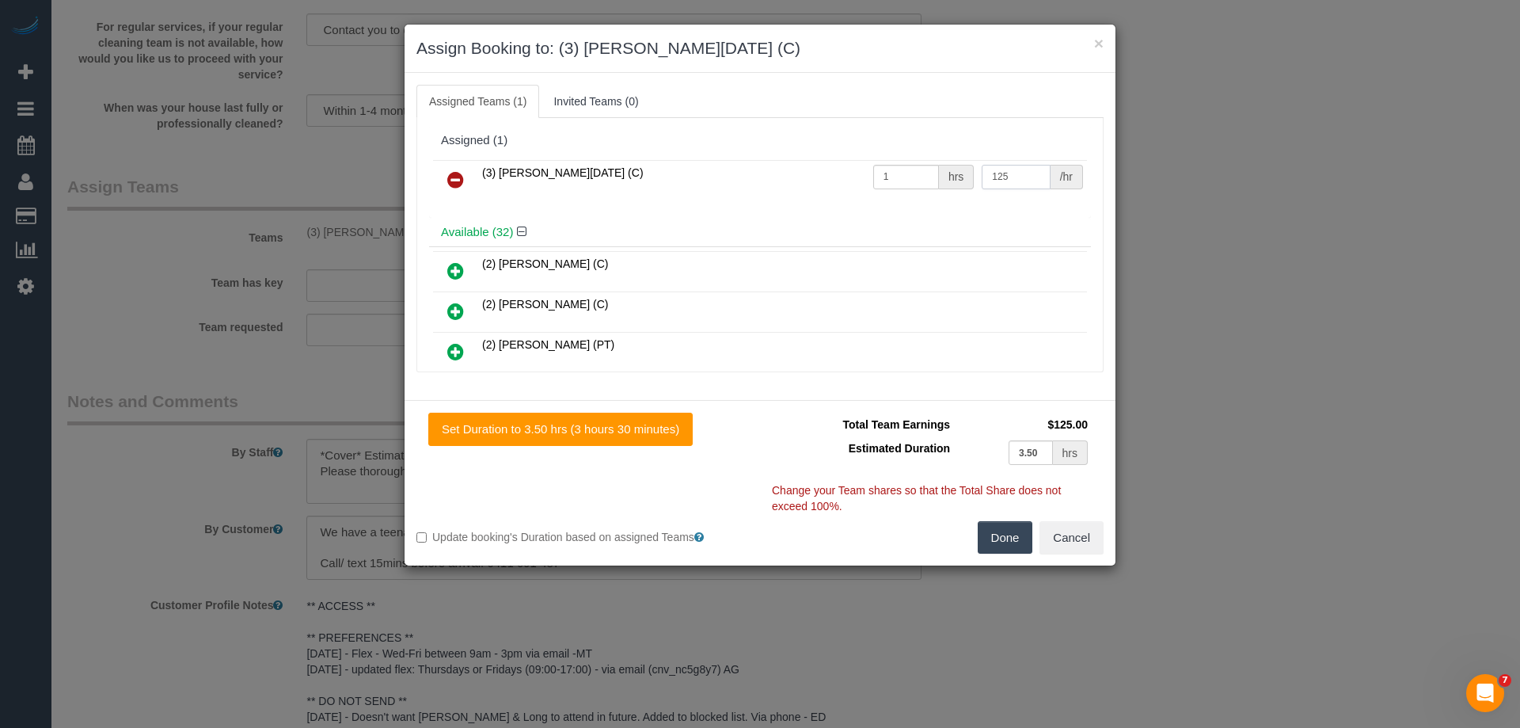
type input "125"
click at [1014, 534] on button "Done" at bounding box center [1005, 537] width 55 height 33
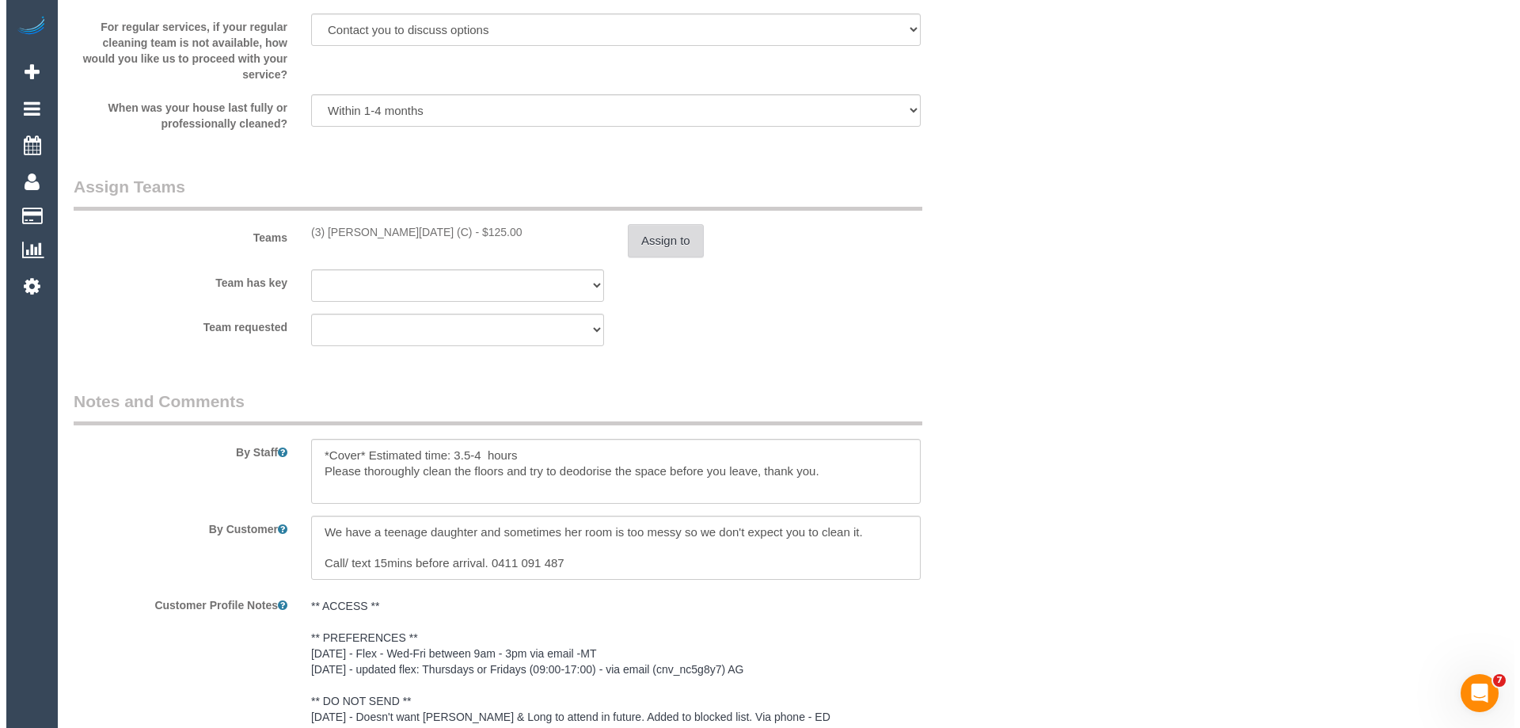
scroll to position [0, 0]
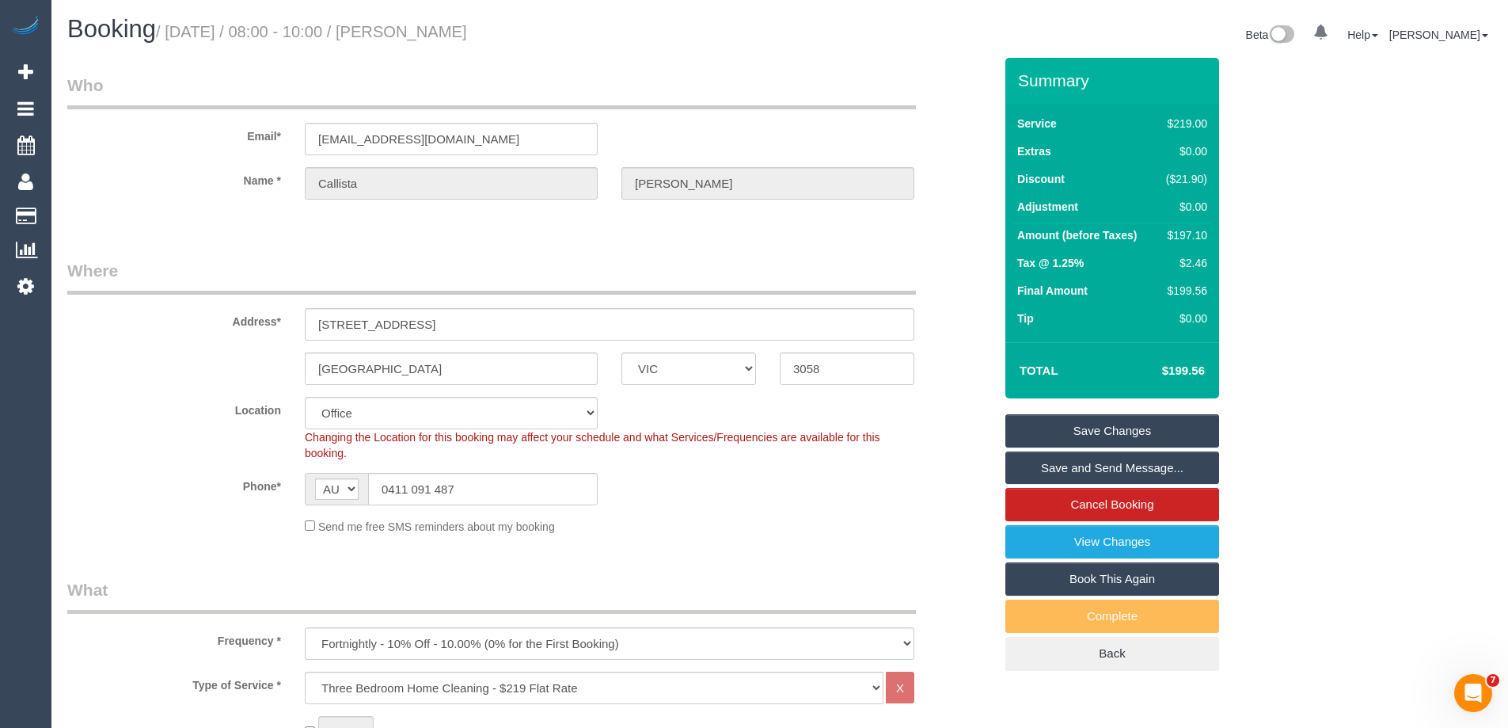
drag, startPoint x: 527, startPoint y: 33, endPoint x: 417, endPoint y: 29, distance: 109.4
click at [417, 29] on h1 "Booking / October 16, 2025 / 08:00 - 10:00 / Callista Dinelli" at bounding box center [417, 29] width 701 height 27
copy small "Callista Dinelli"
click at [1070, 467] on link "Save and Send Message..." at bounding box center [1113, 467] width 214 height 33
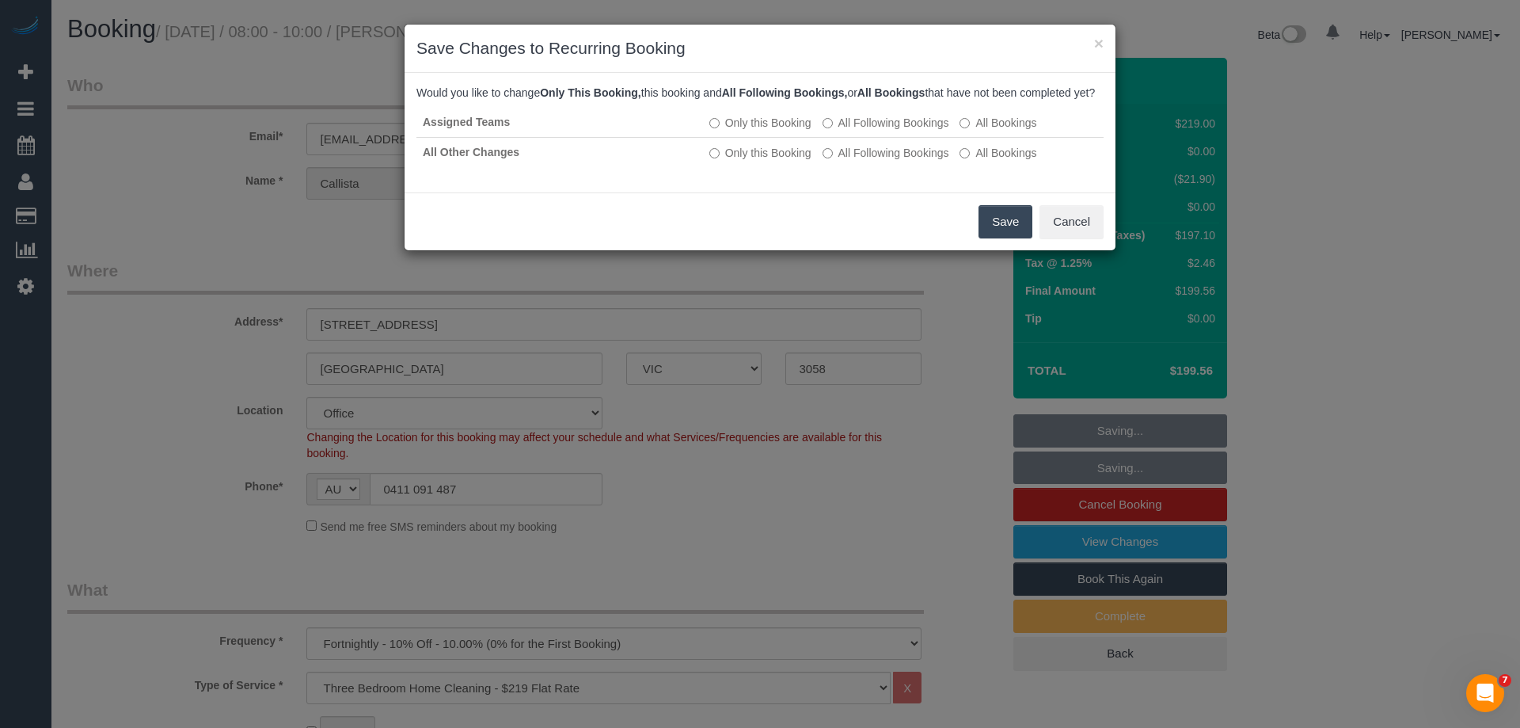
click at [1003, 238] on button "Save" at bounding box center [1006, 221] width 54 height 33
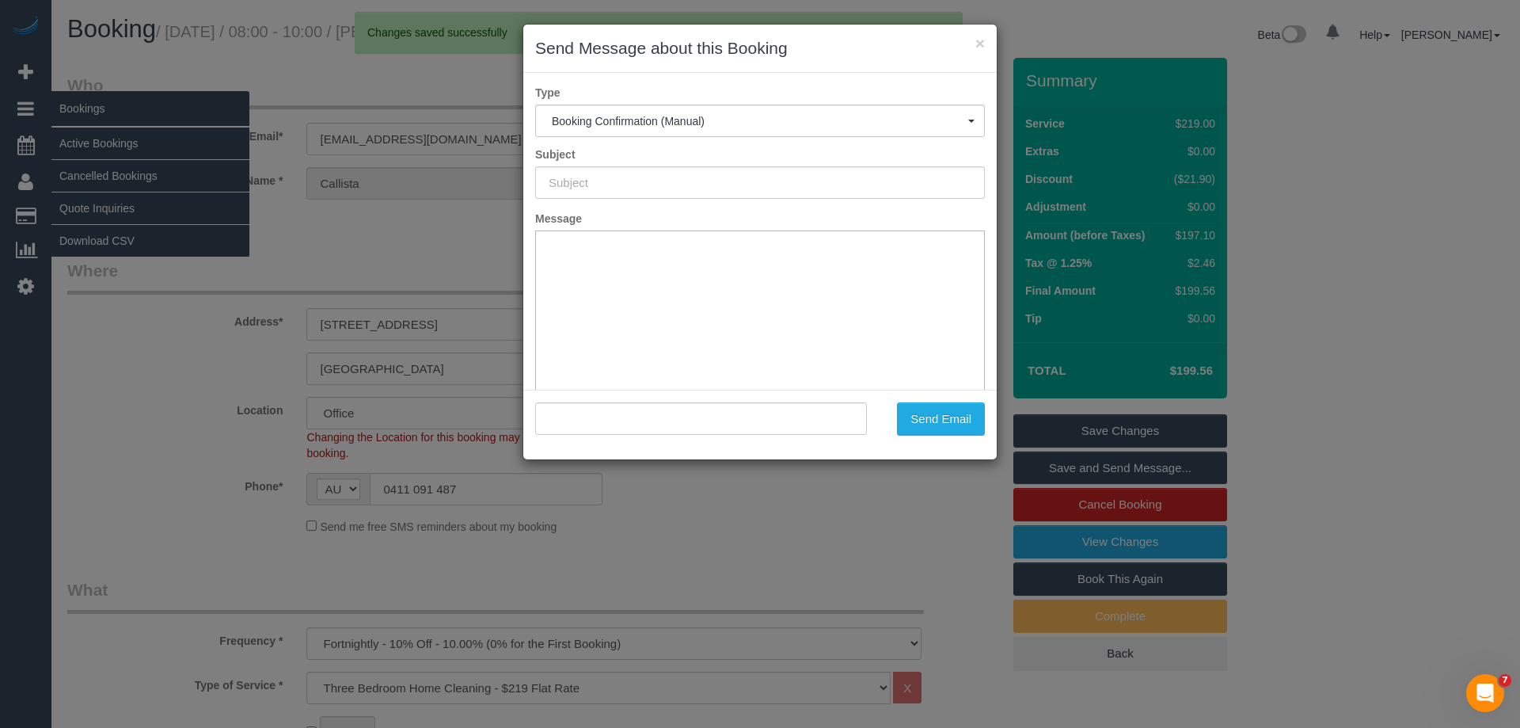
type input "Booking Confirmed"
type input ""Callista Dinelli" <callistadinelli@melbournepolytechnic.edu.au>"
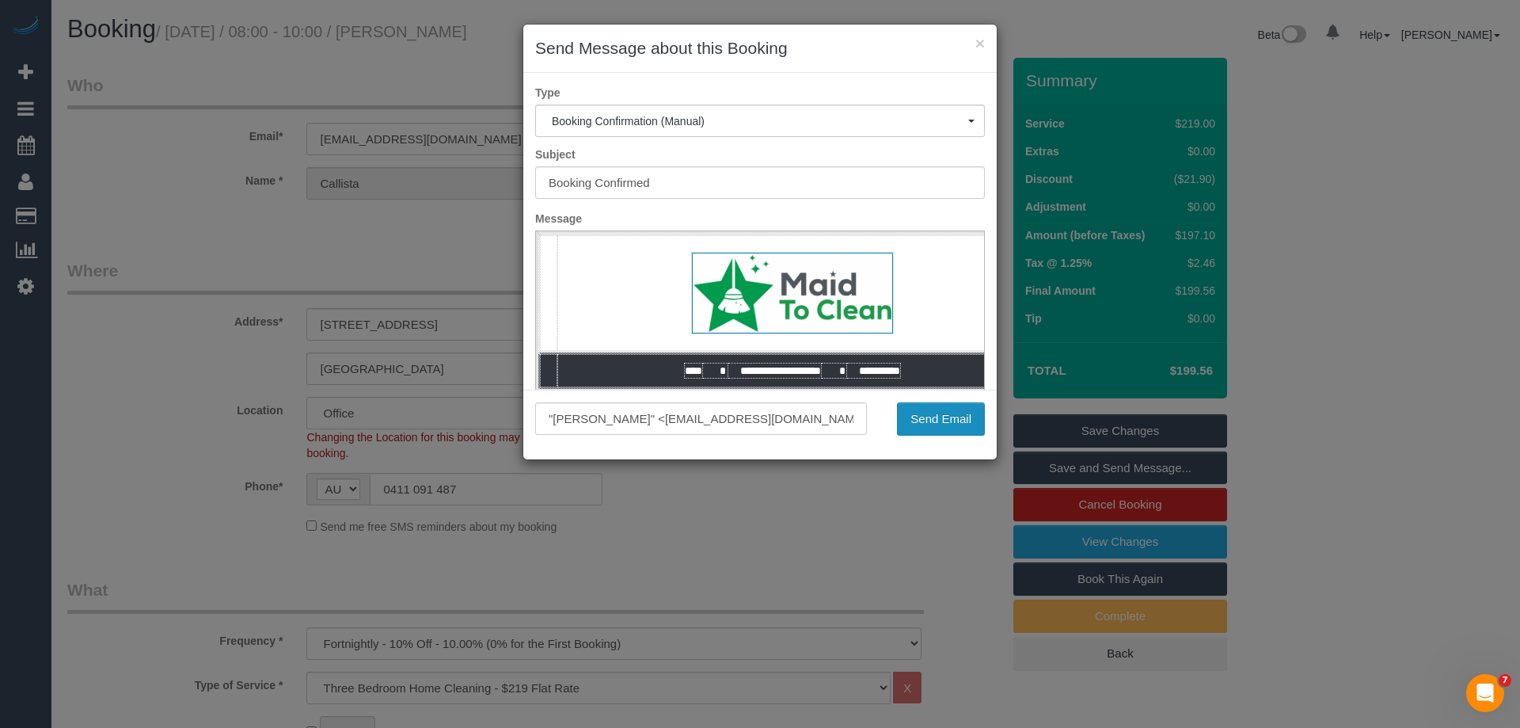
drag, startPoint x: 953, startPoint y: 427, endPoint x: 950, endPoint y: 419, distance: 8.3
click at [953, 427] on button "Send Email" at bounding box center [941, 418] width 88 height 33
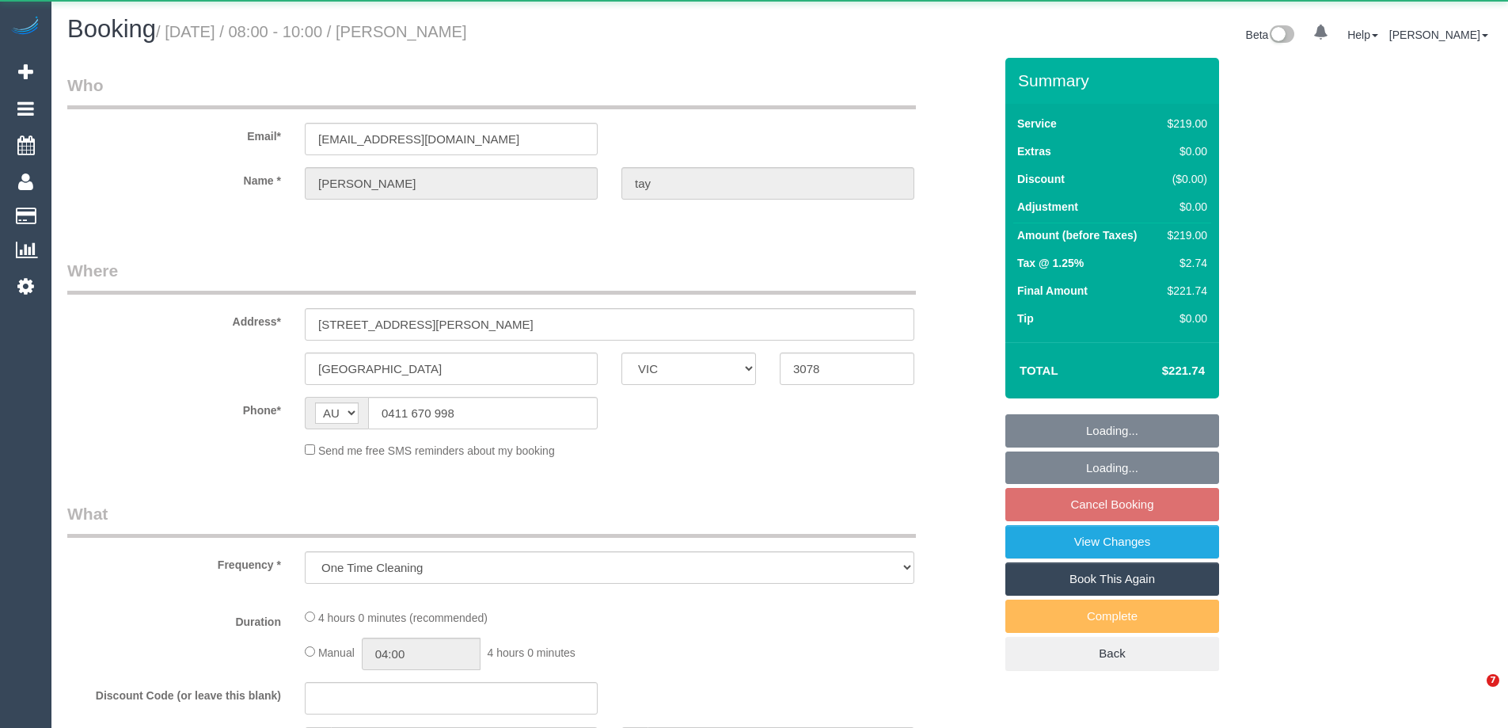
select select "VIC"
select select "string:stripe-pm_1RgeaT2GScqysDRVuXsJV1Yc"
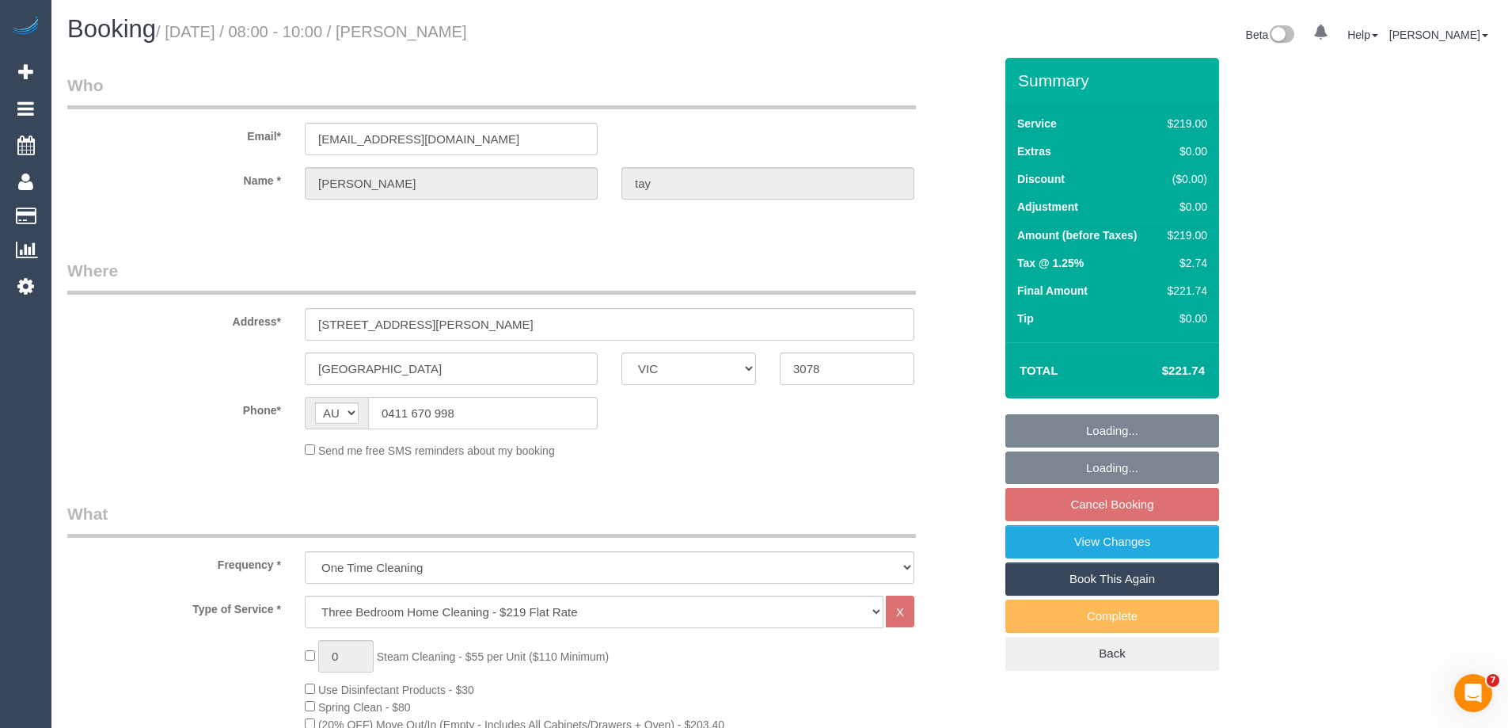
select select "spot1"
select select "number:27"
select select "number:14"
select select "number:19"
select select "number:24"
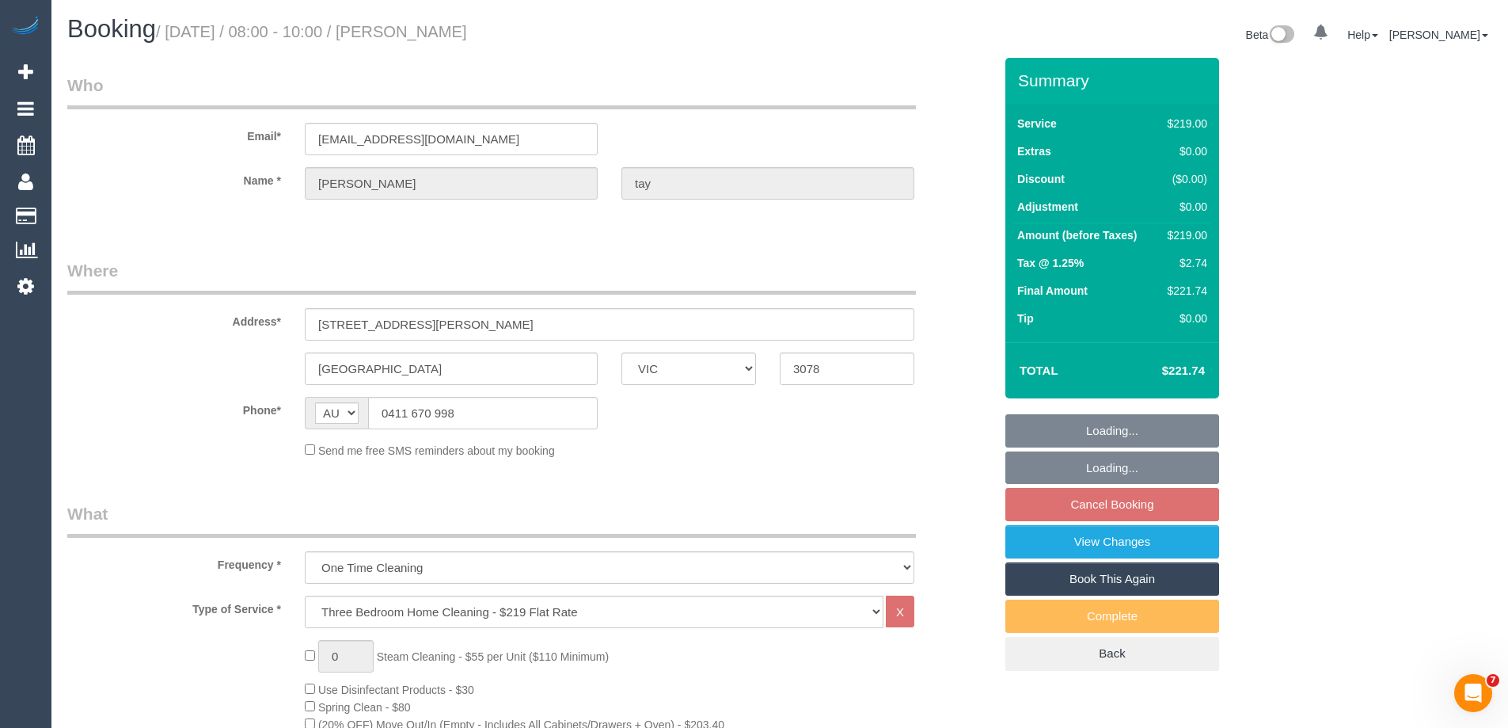
select select "number:13"
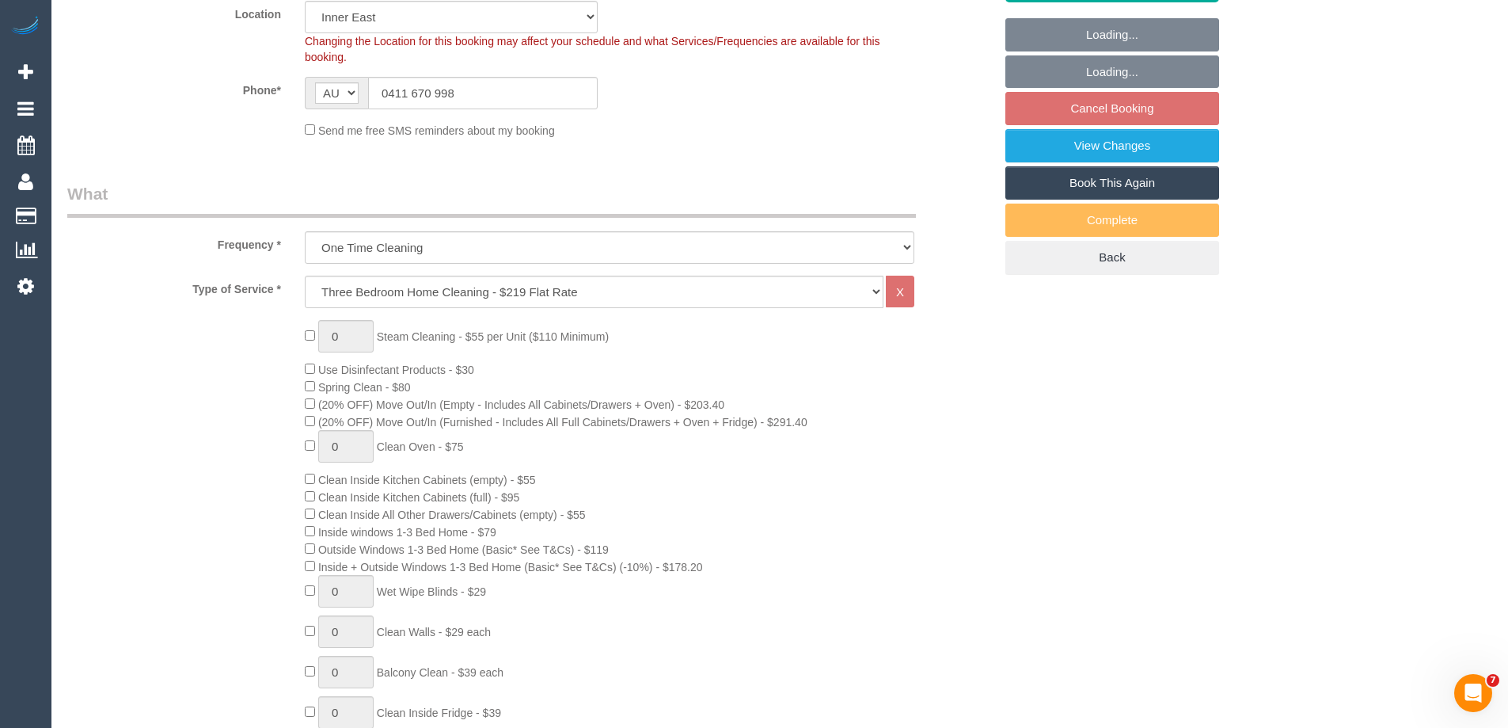
select select "object:782"
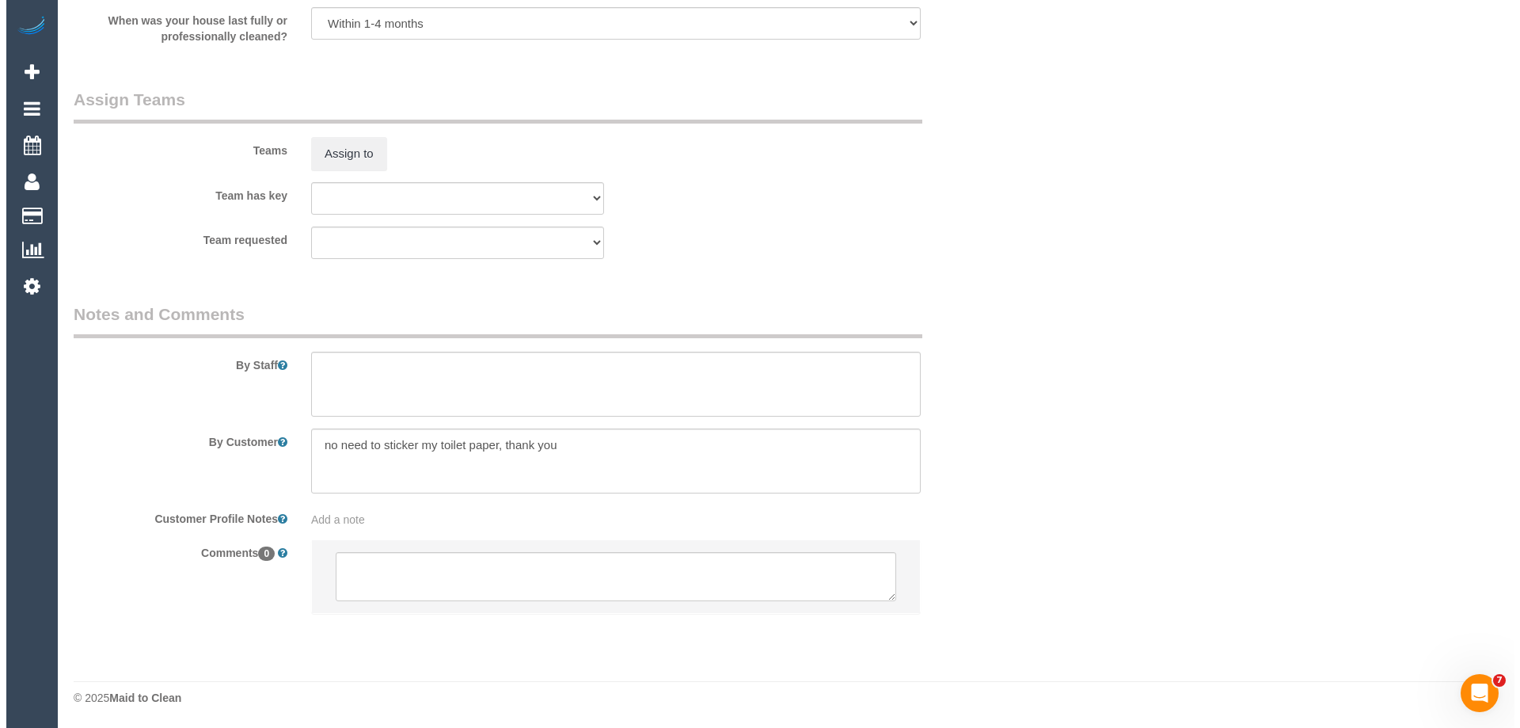
scroll to position [2349, 0]
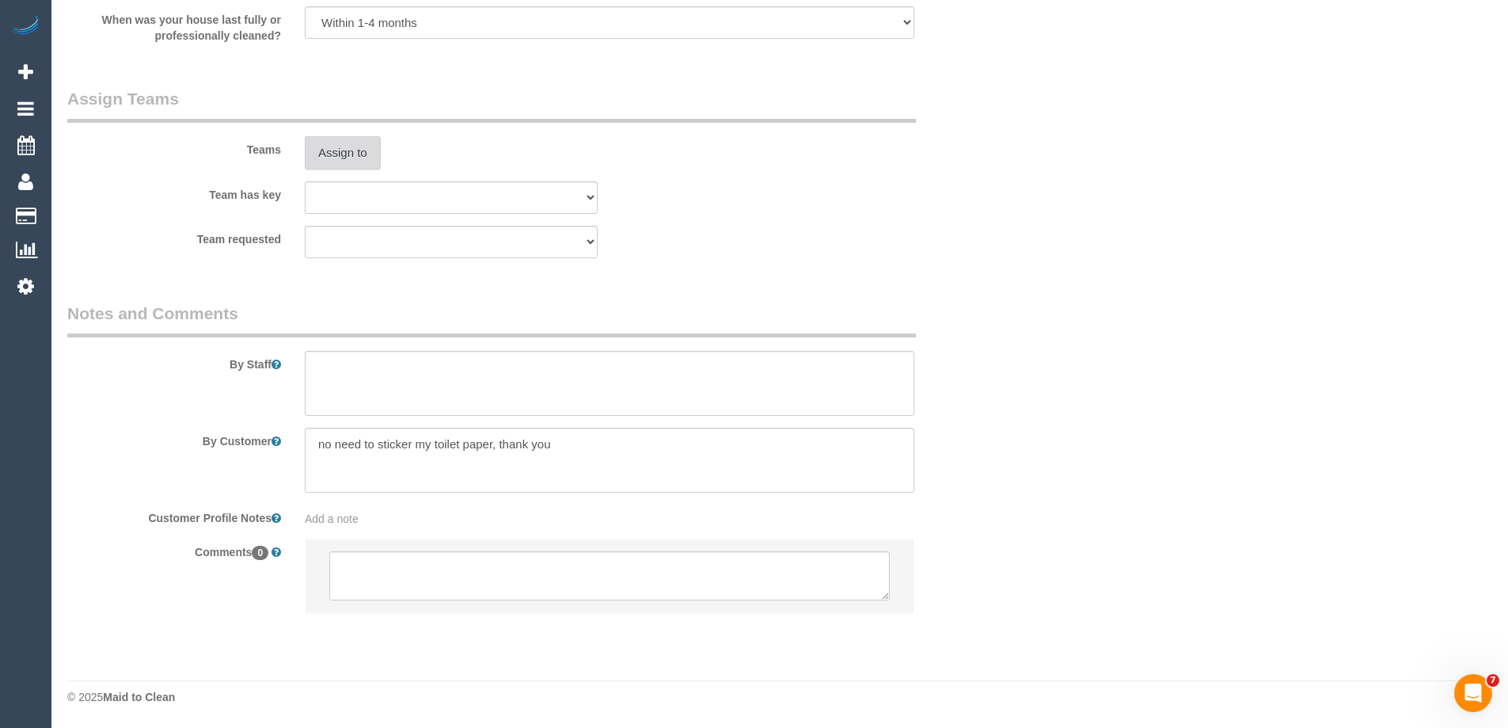
click at [337, 148] on button "Assign to" at bounding box center [343, 152] width 76 height 33
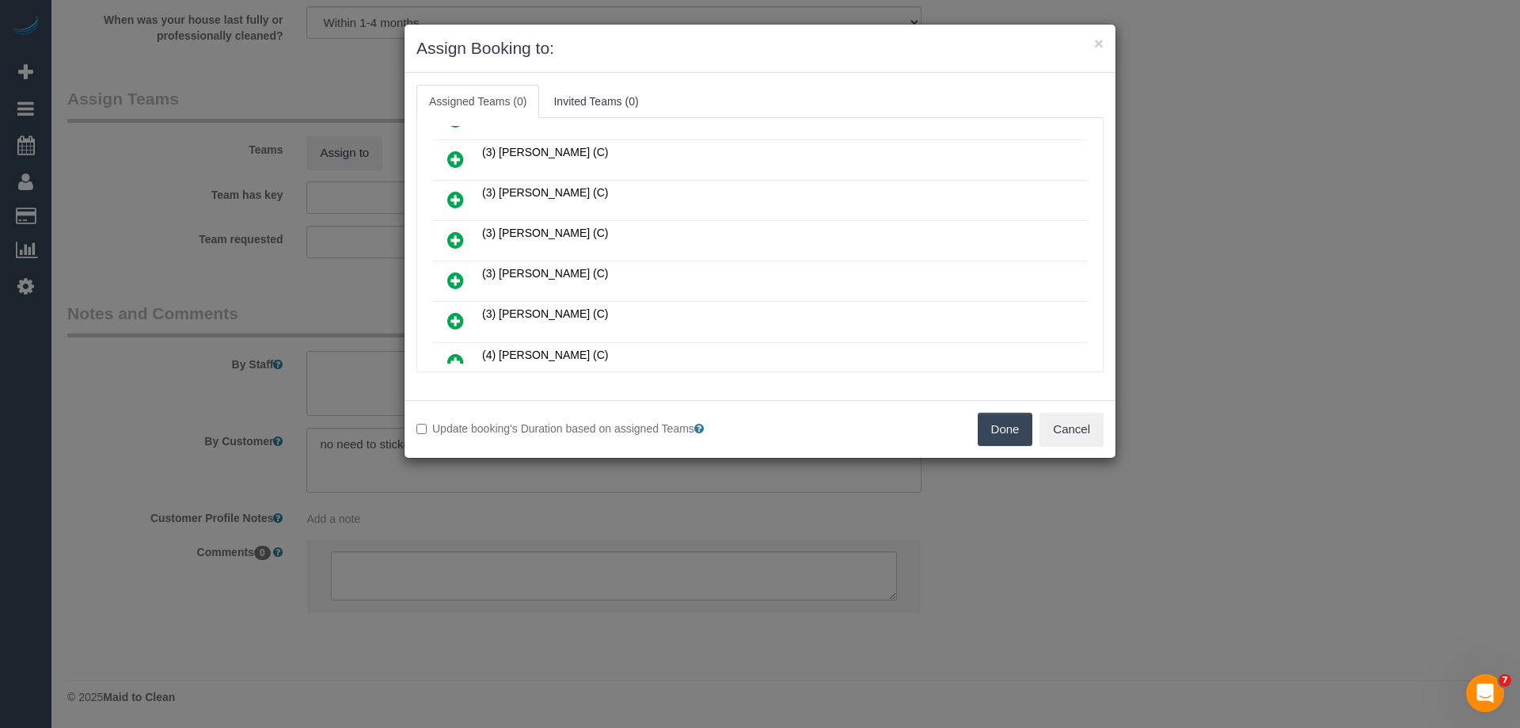
scroll to position [396, 0]
click at [1063, 420] on button "Cancel" at bounding box center [1072, 429] width 64 height 33
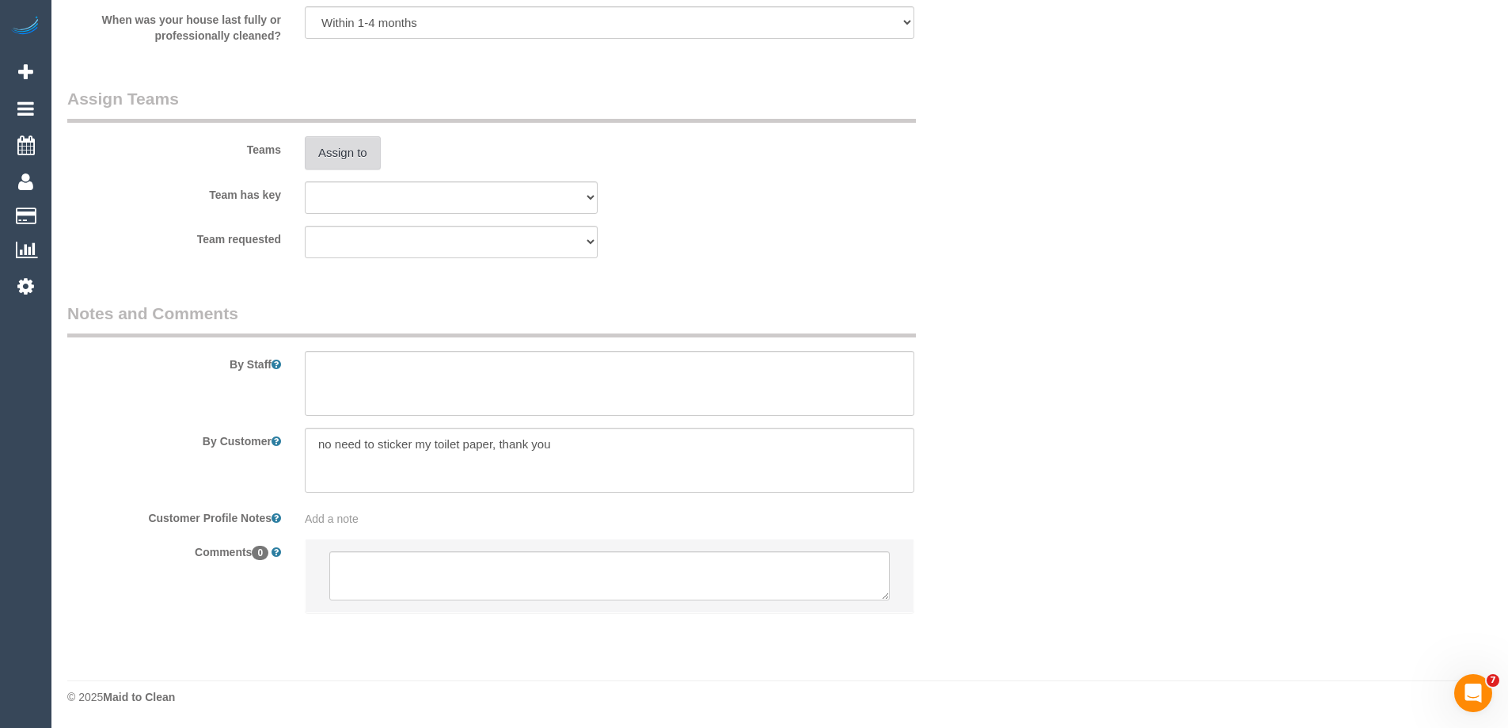
click at [356, 160] on button "Assign to" at bounding box center [343, 152] width 76 height 33
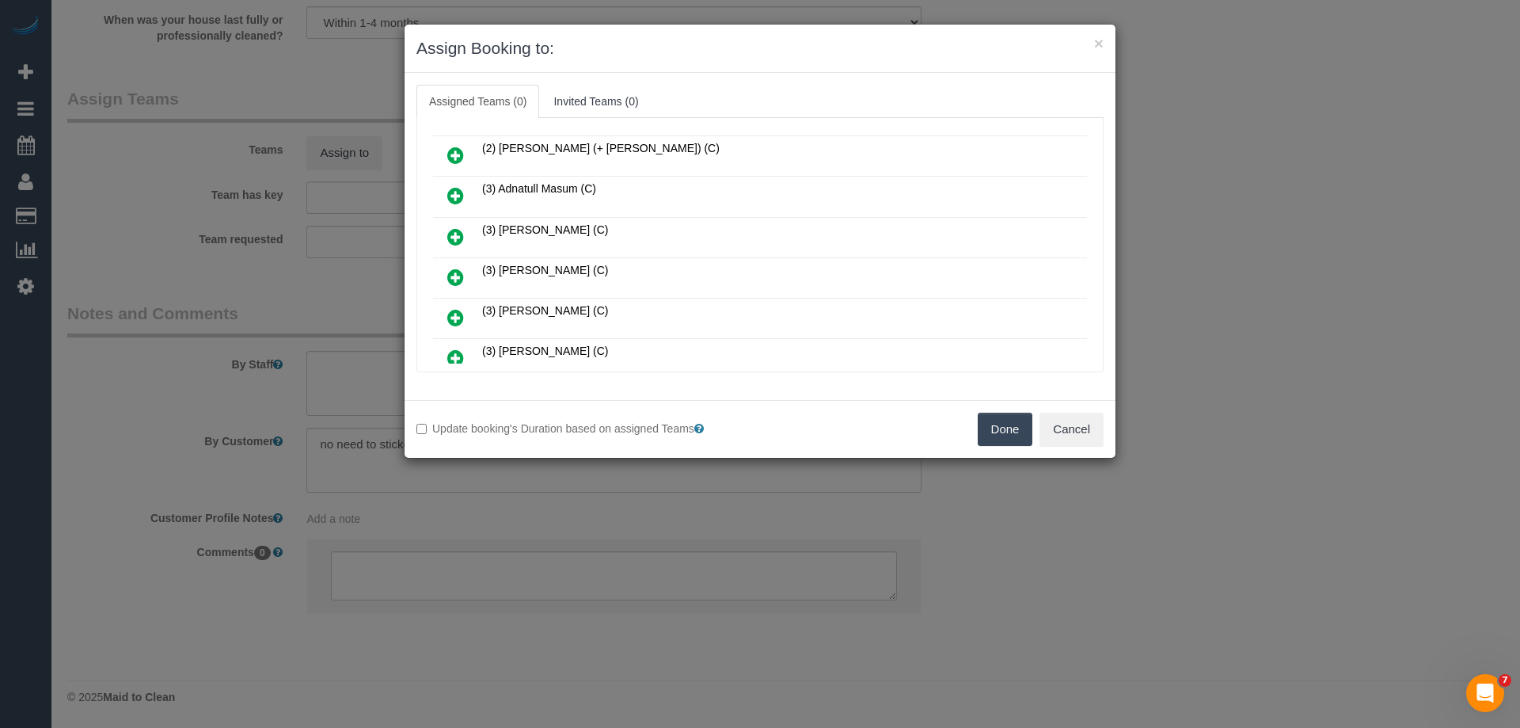
scroll to position [238, 0]
click at [458, 274] on icon at bounding box center [455, 278] width 17 height 19
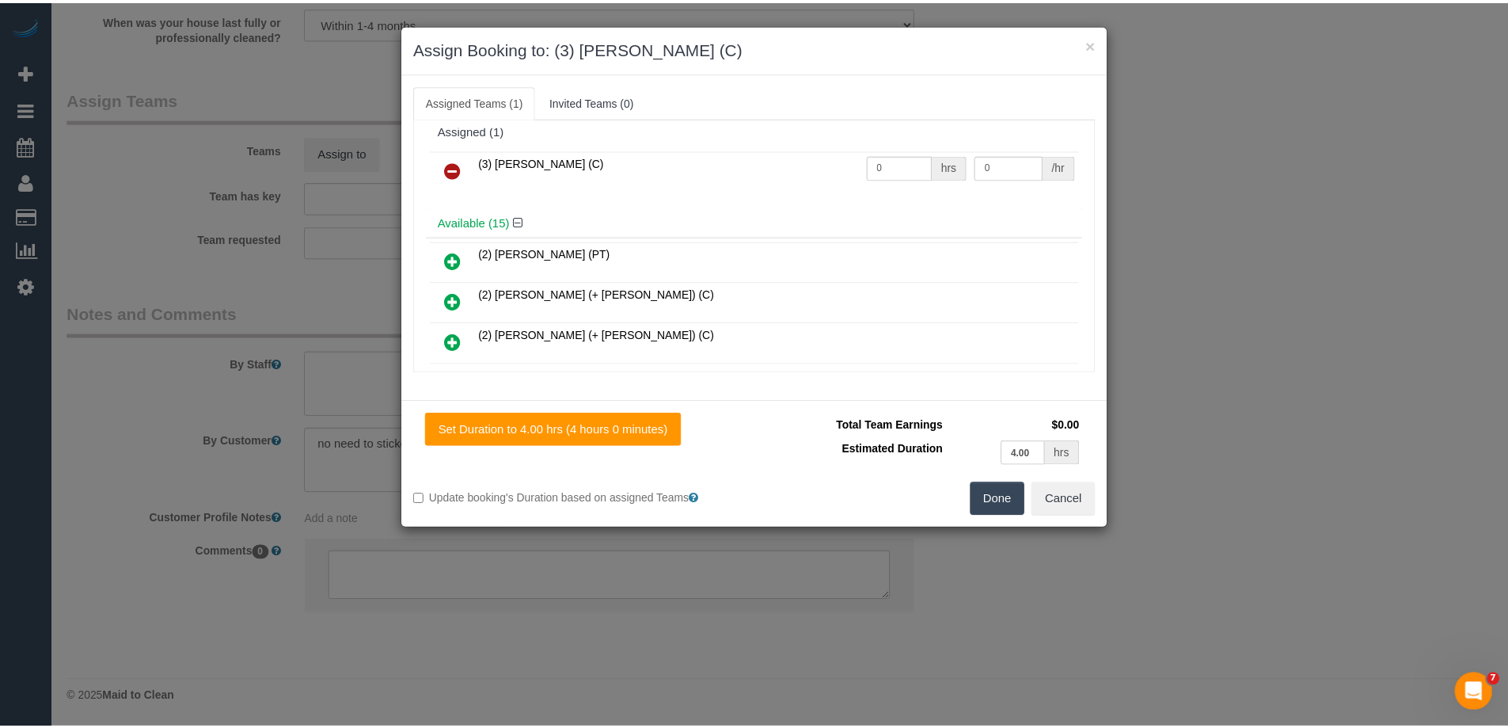
scroll to position [0, 0]
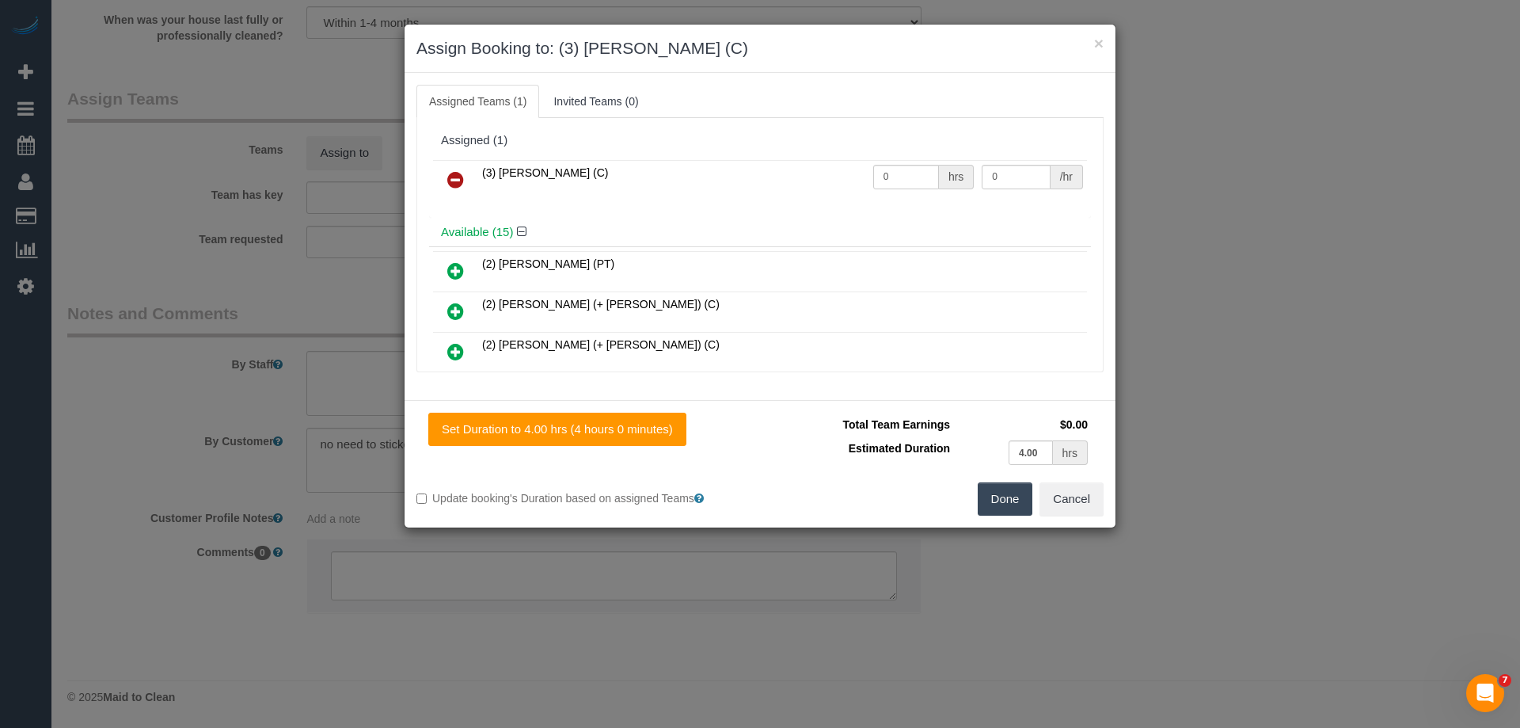
click at [1010, 497] on button "Done" at bounding box center [1005, 498] width 55 height 33
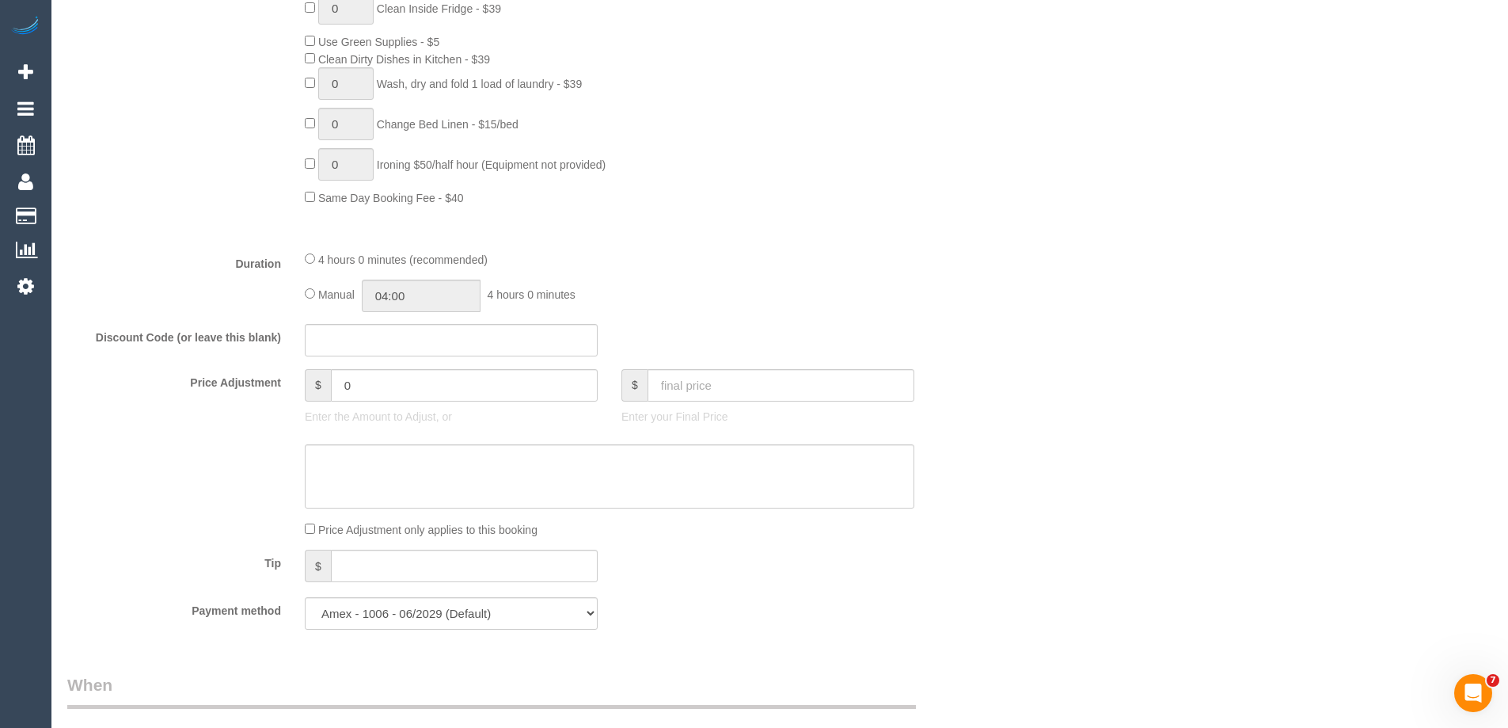
scroll to position [1109, 0]
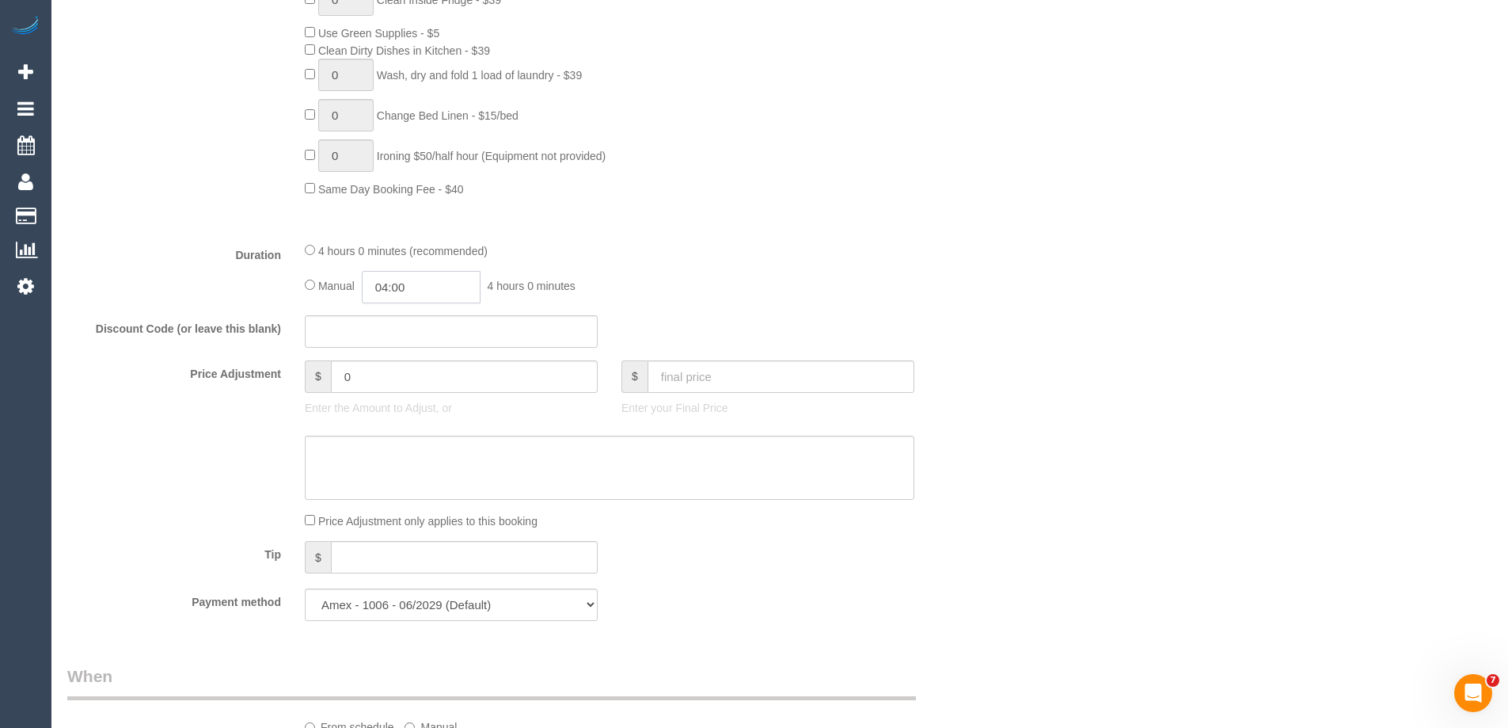
click at [432, 291] on input "04:00" at bounding box center [421, 287] width 119 height 32
type input "03:30"
click at [406, 311] on li "03:30" at bounding box center [403, 314] width 70 height 21
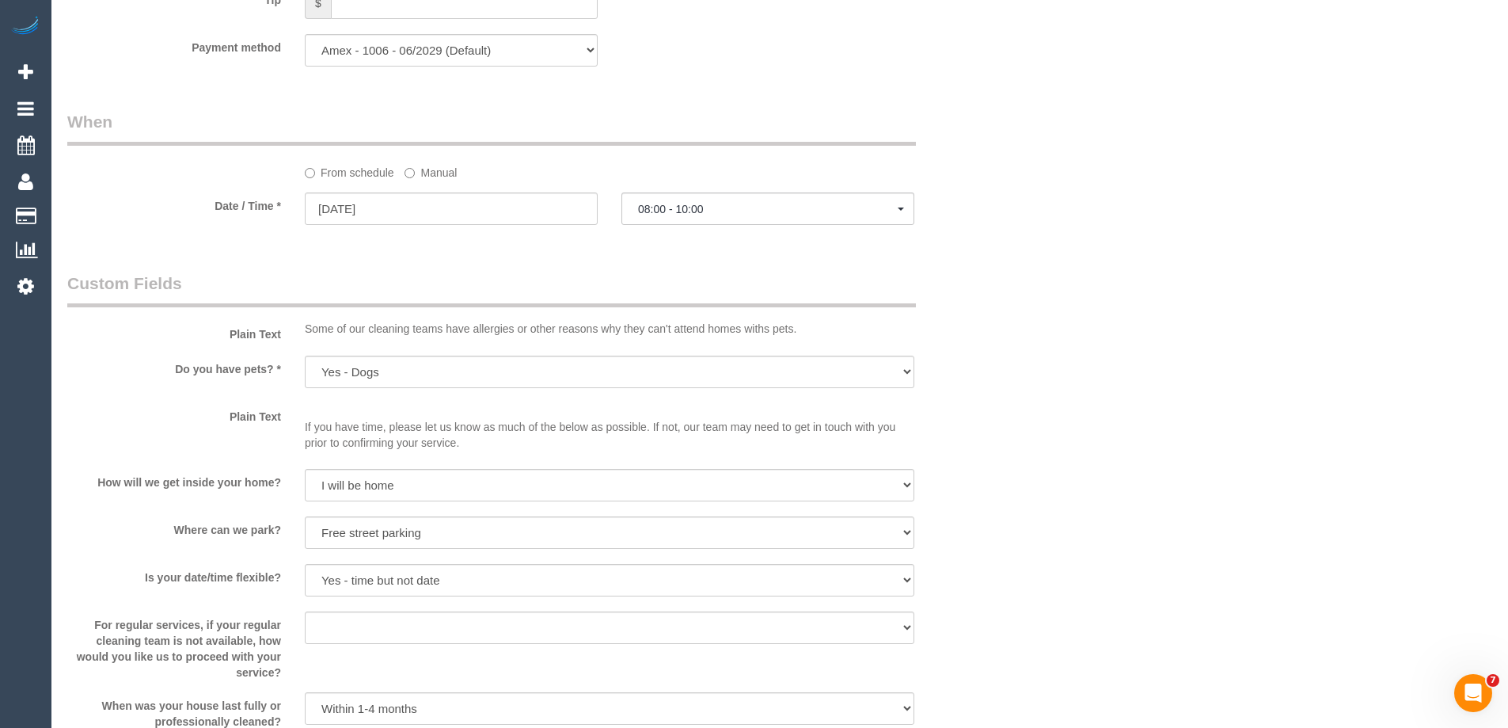
select select "spot6"
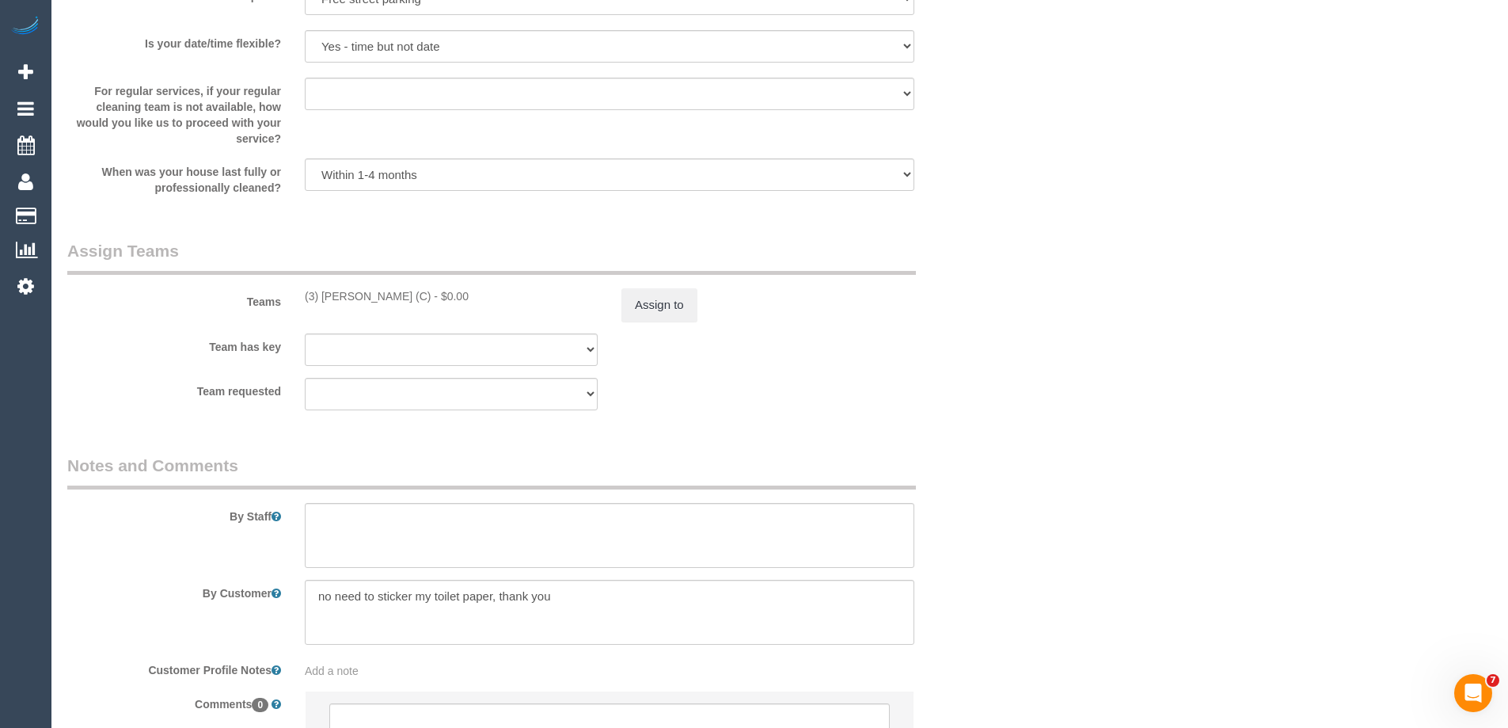
scroll to position [2349, 0]
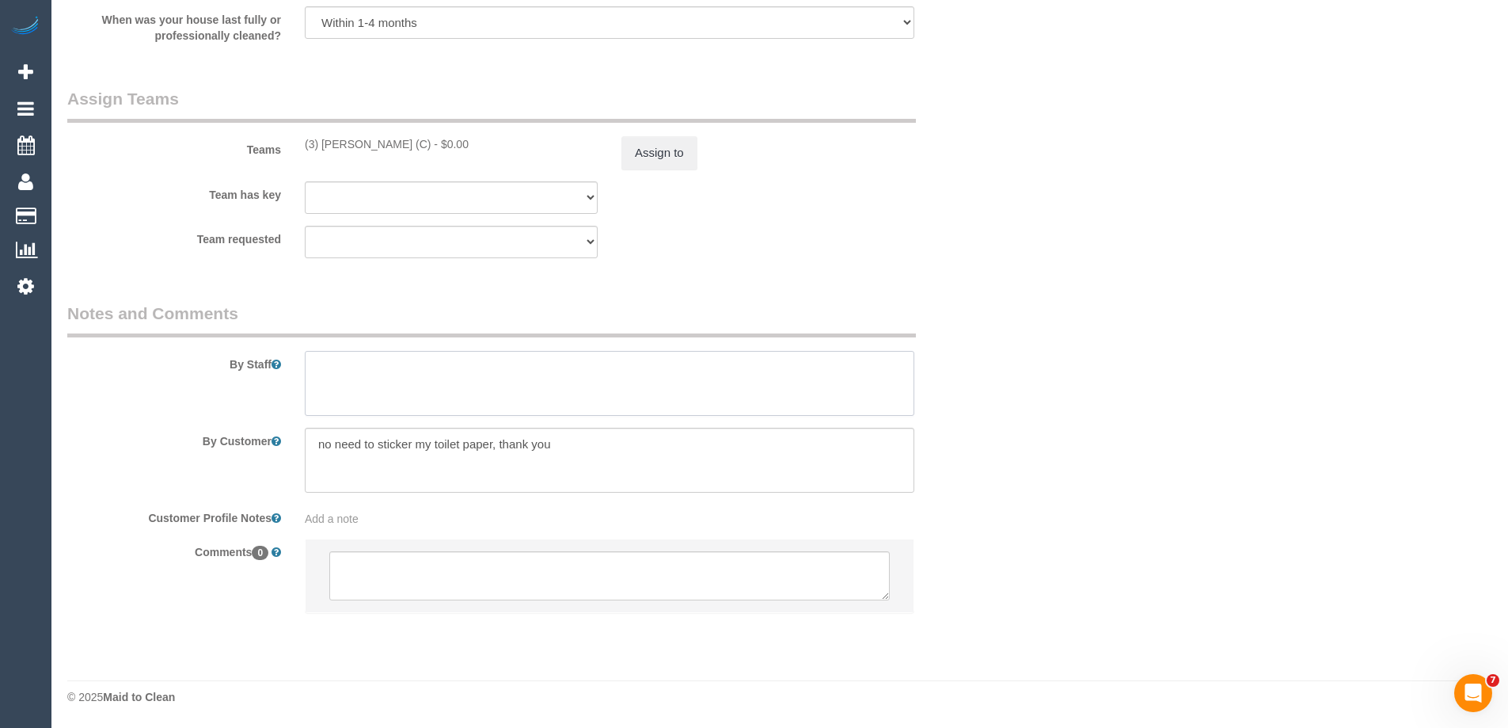
click at [338, 378] on textarea at bounding box center [610, 383] width 610 height 65
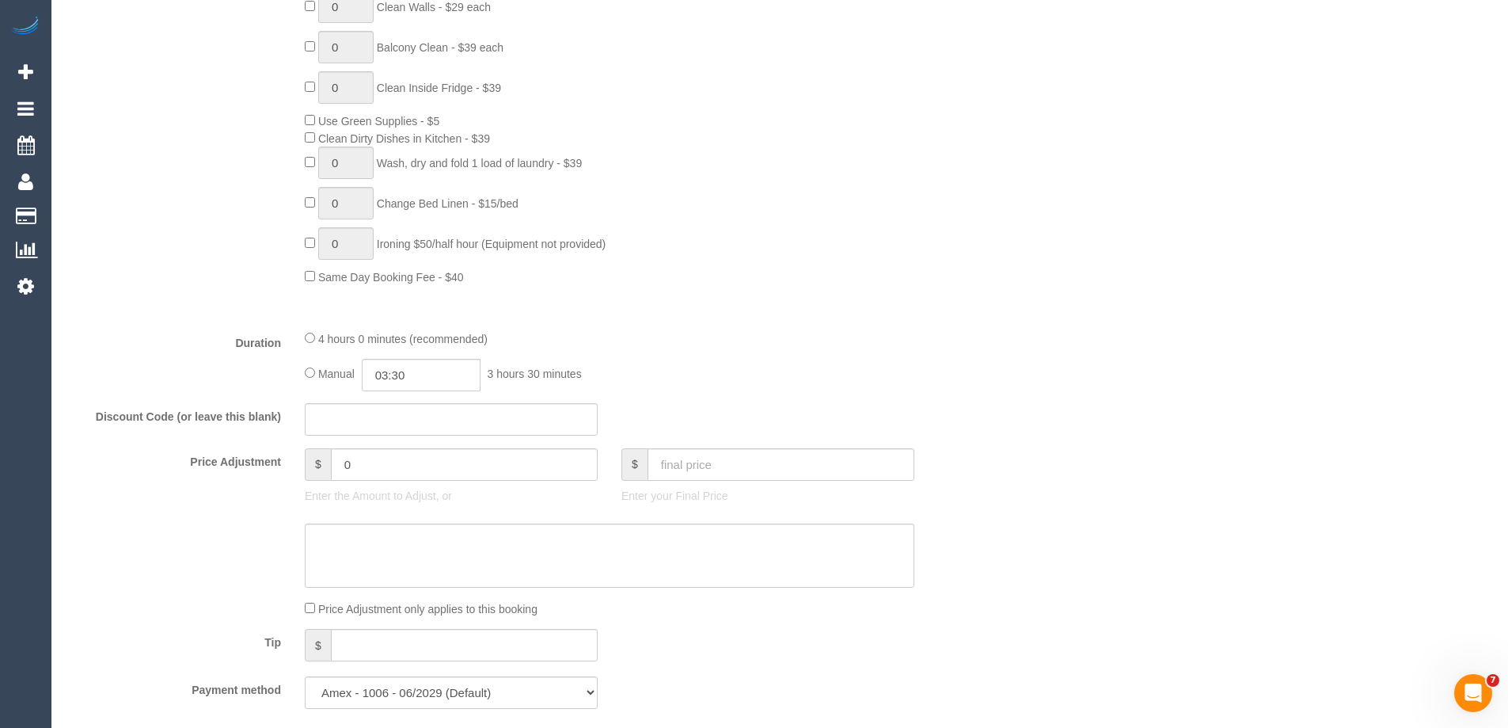
scroll to position [0, 0]
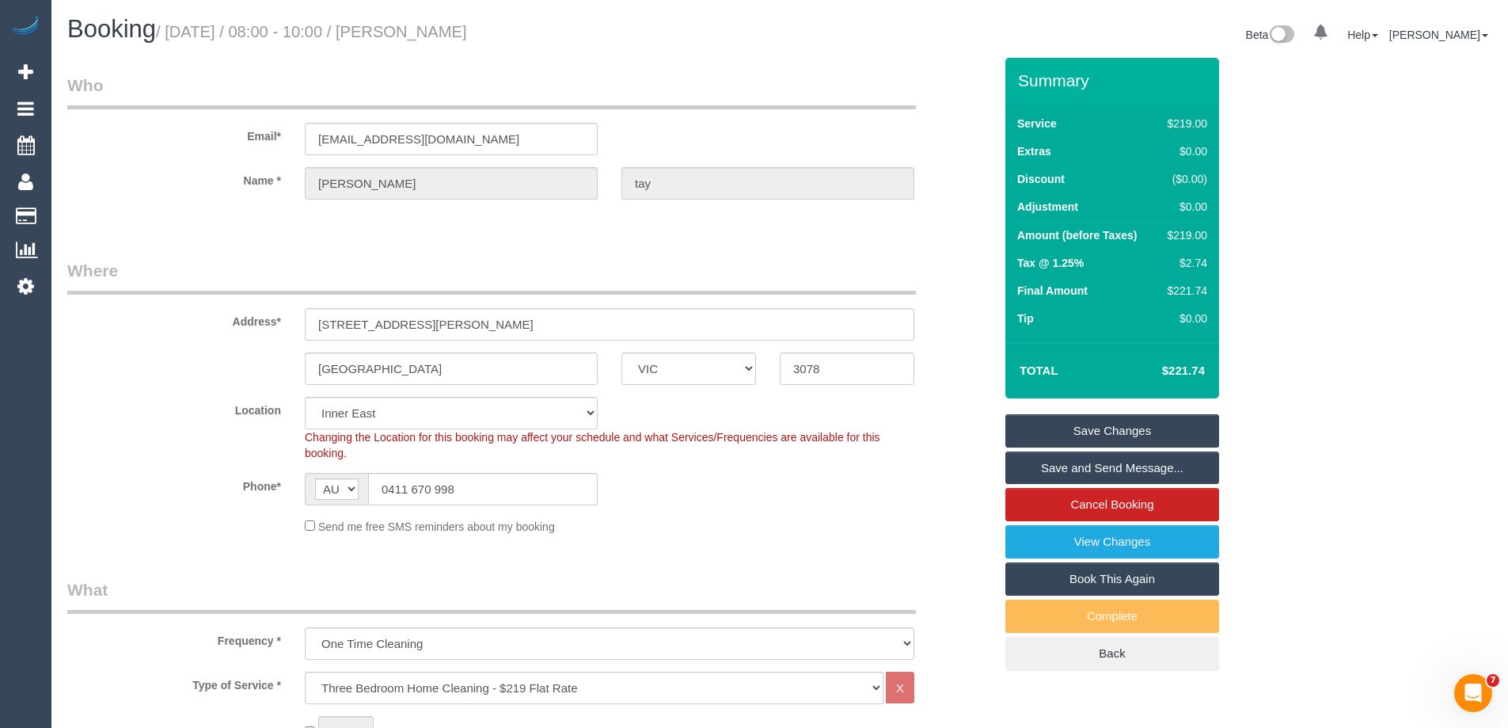
type textarea "Estimated time of 3-4 hrs"
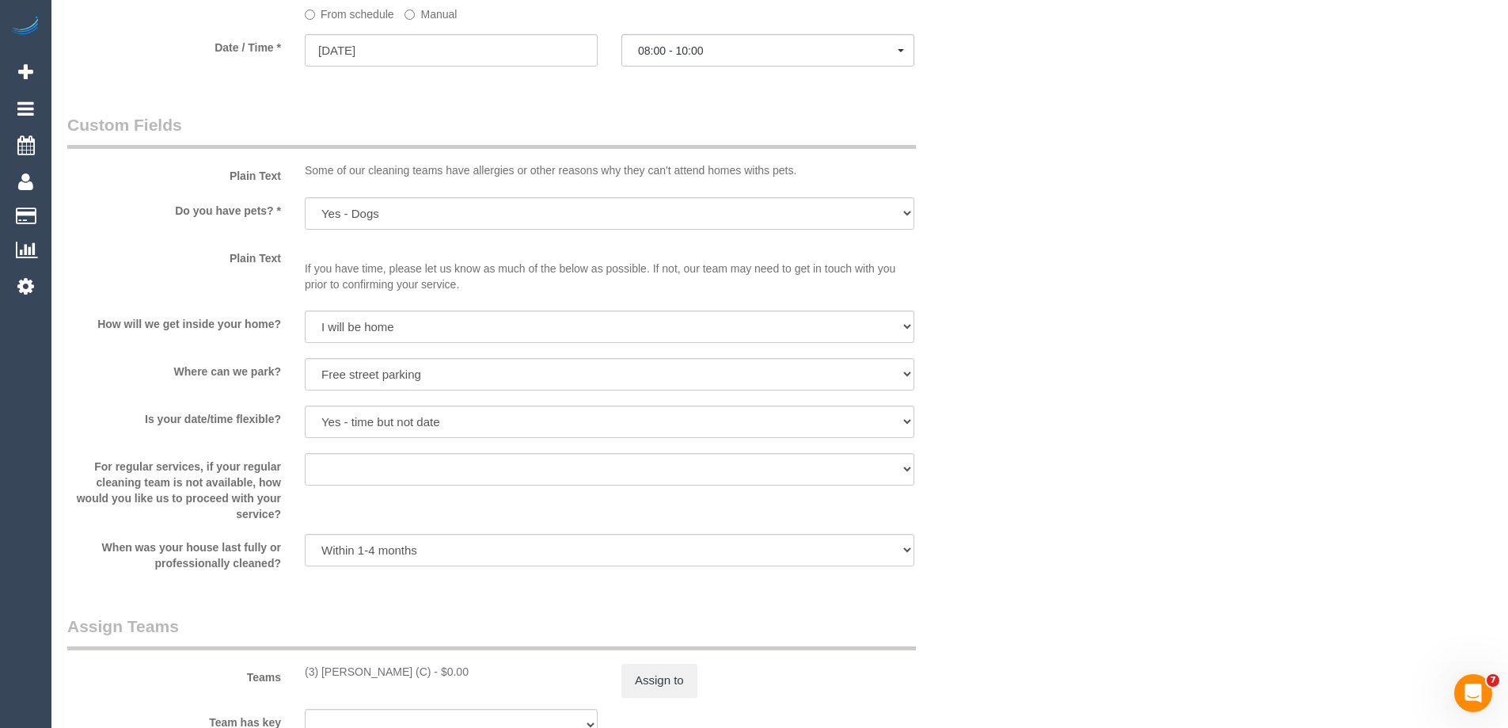
scroll to position [2296, 0]
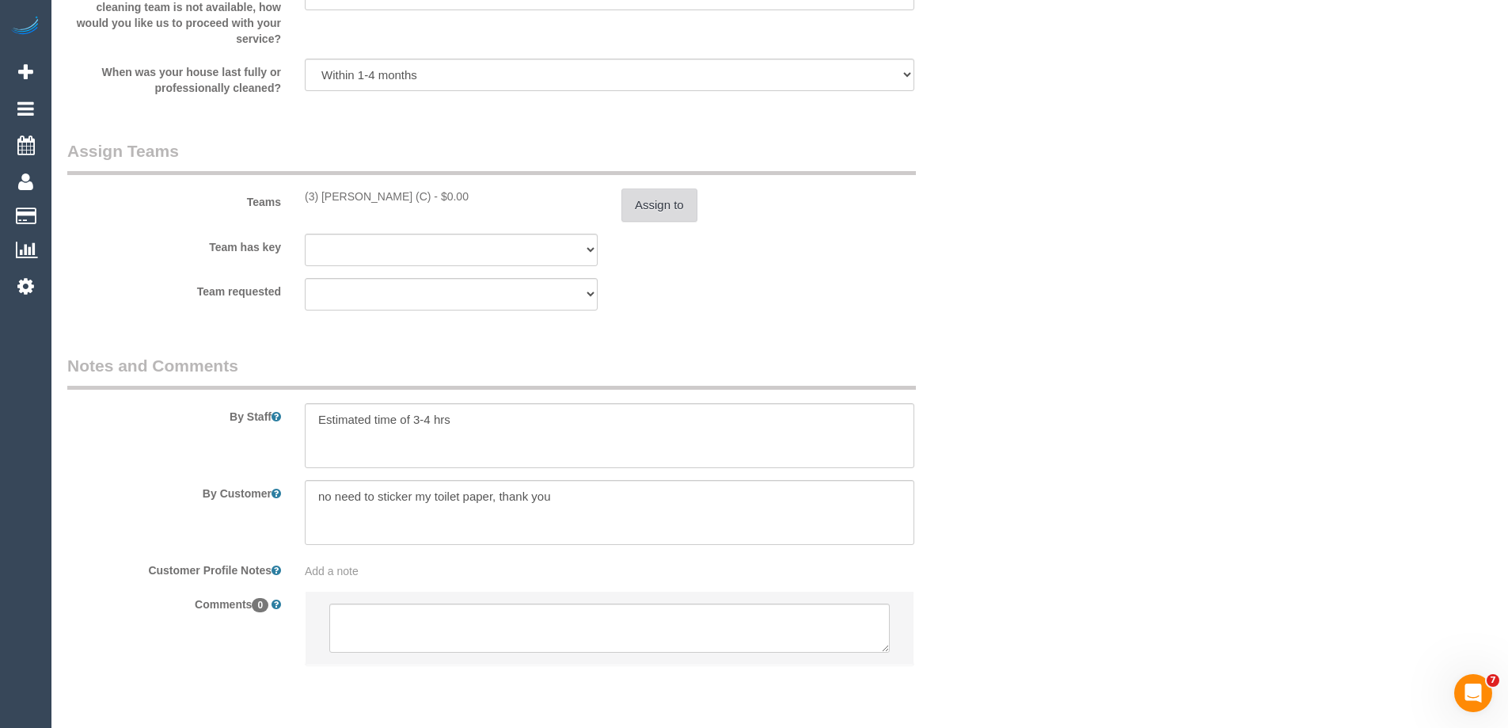
click at [633, 207] on button "Assign to" at bounding box center [660, 204] width 76 height 33
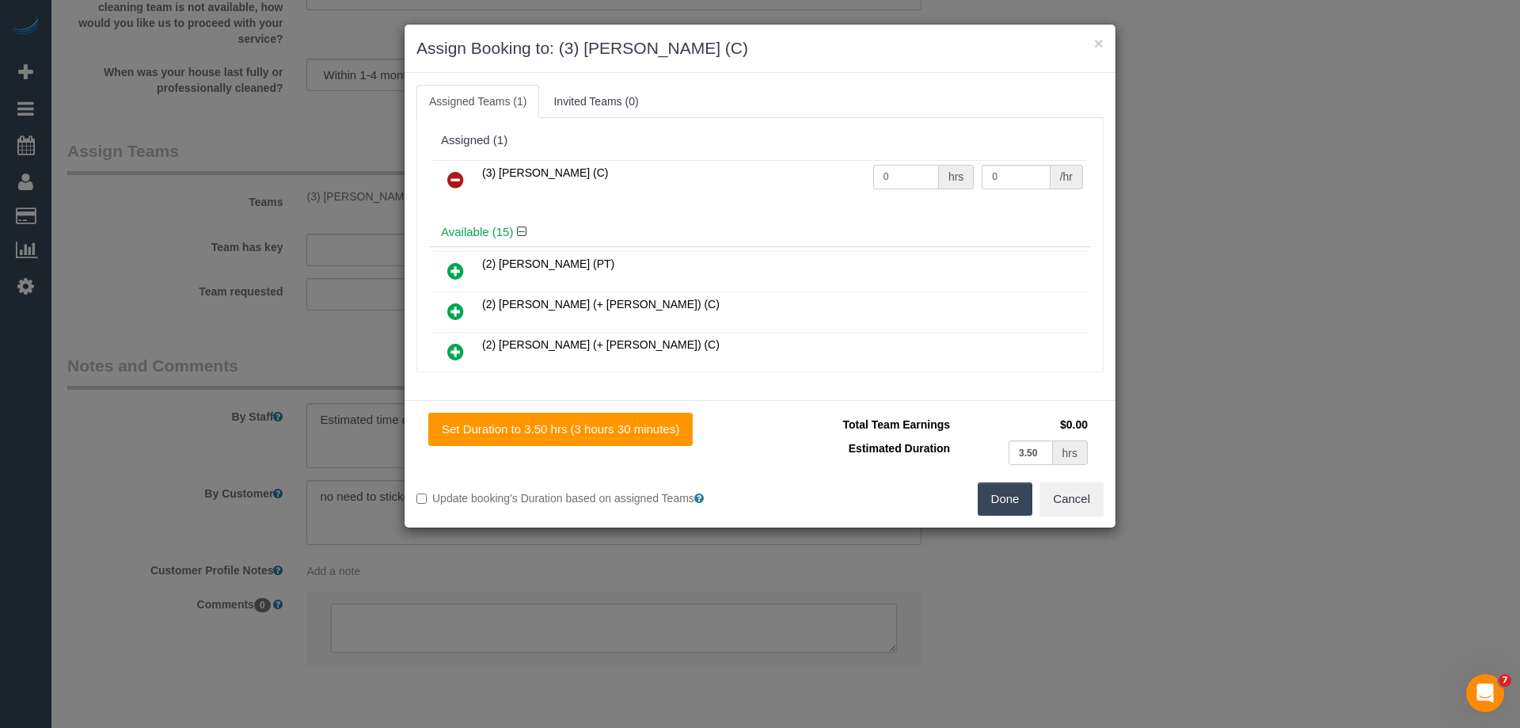
drag, startPoint x: 898, startPoint y: 178, endPoint x: 784, endPoint y: 162, distance: 115.1
click at [784, 162] on tr "(3) Himasha Amarasinghe (C) 0 hrs 0 /hr" at bounding box center [760, 180] width 654 height 40
type input "1"
drag, startPoint x: 997, startPoint y: 180, endPoint x: 893, endPoint y: 169, distance: 104.3
click at [892, 168] on tr "(3) Himasha Amarasinghe (C) 1 hrs 0 /hr" at bounding box center [760, 180] width 654 height 40
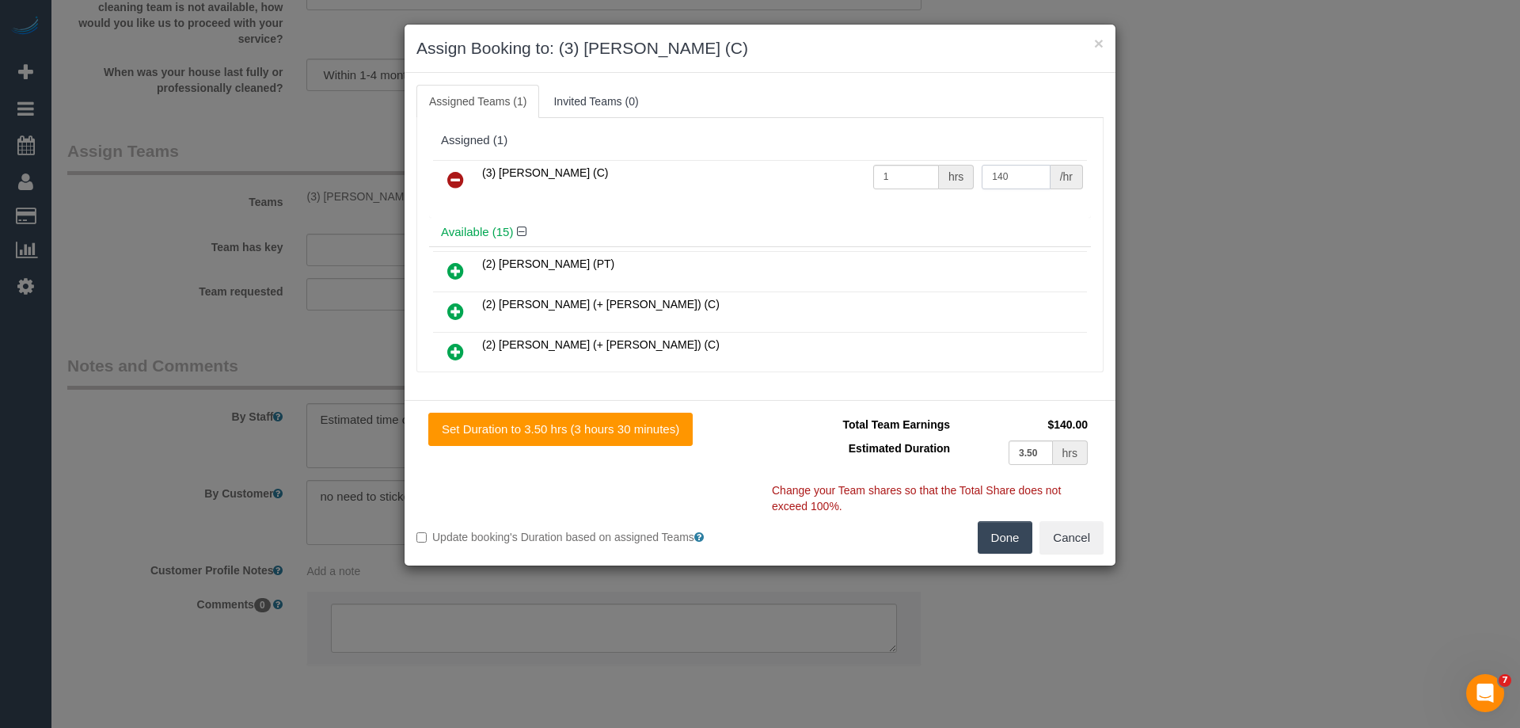
type input "140"
click at [1006, 538] on button "Done" at bounding box center [1005, 537] width 55 height 33
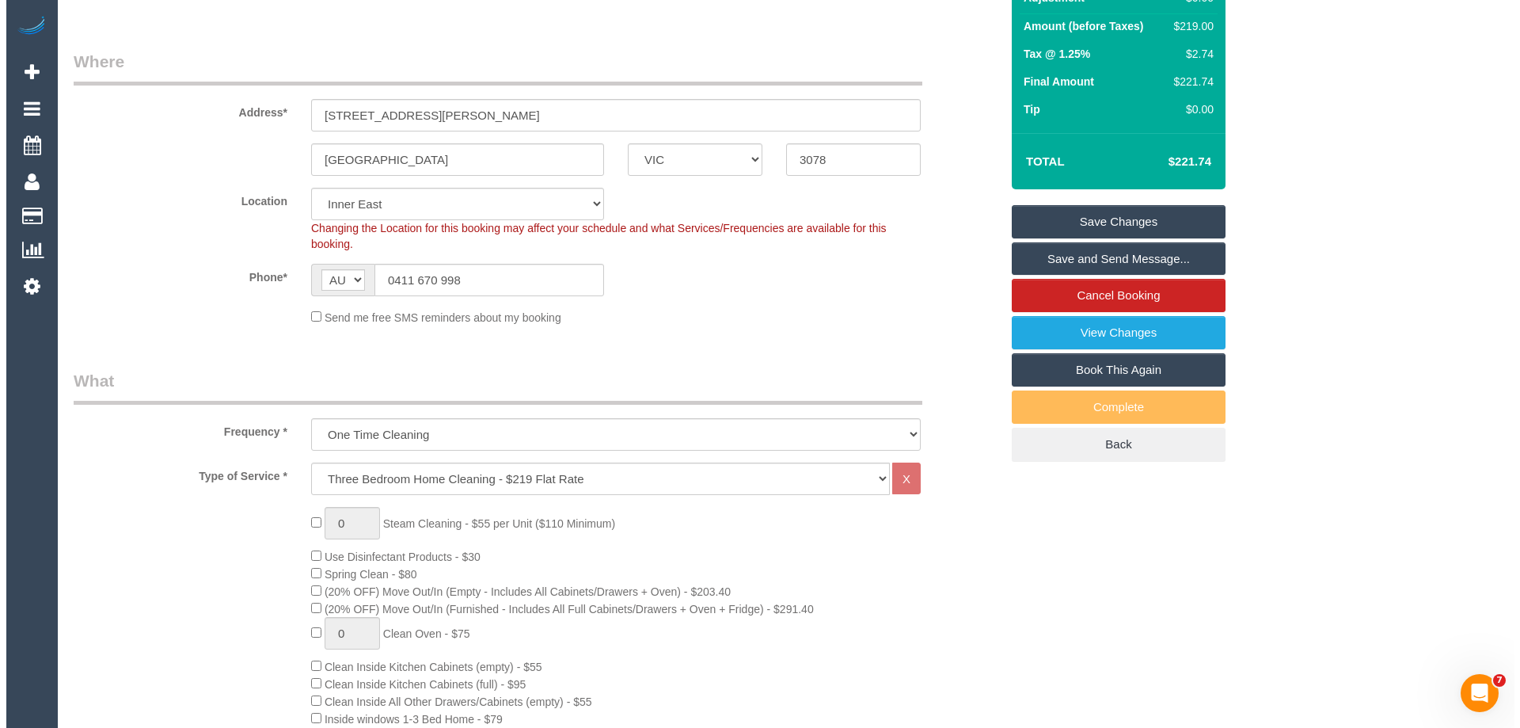
scroll to position [0, 0]
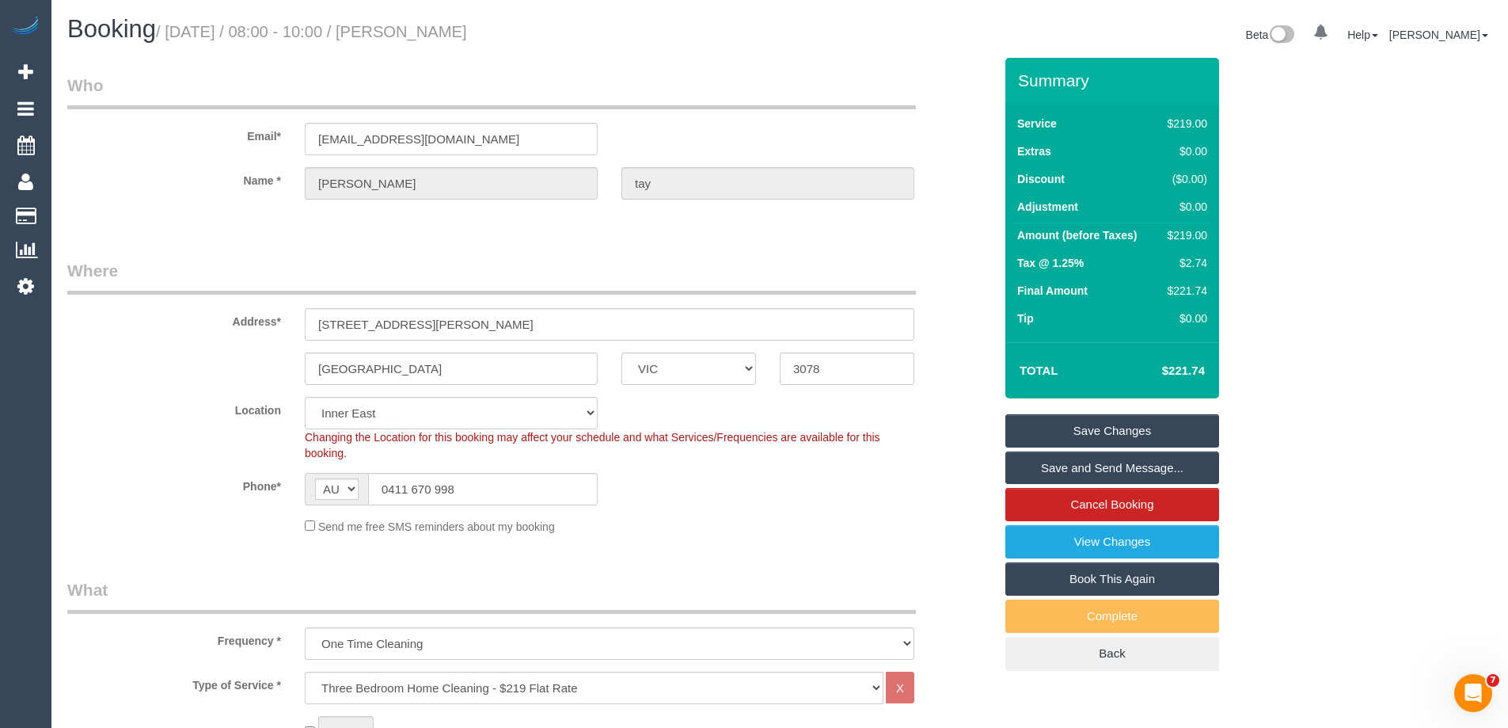
drag, startPoint x: 477, startPoint y: 29, endPoint x: 417, endPoint y: 36, distance: 60.6
click at [417, 36] on h1 "Booking / October 16, 2025 / 08:00 - 10:00 / john tay" at bounding box center [417, 29] width 701 height 27
copy small "john tay"
click at [1052, 467] on link "Save and Send Message..." at bounding box center [1113, 467] width 214 height 33
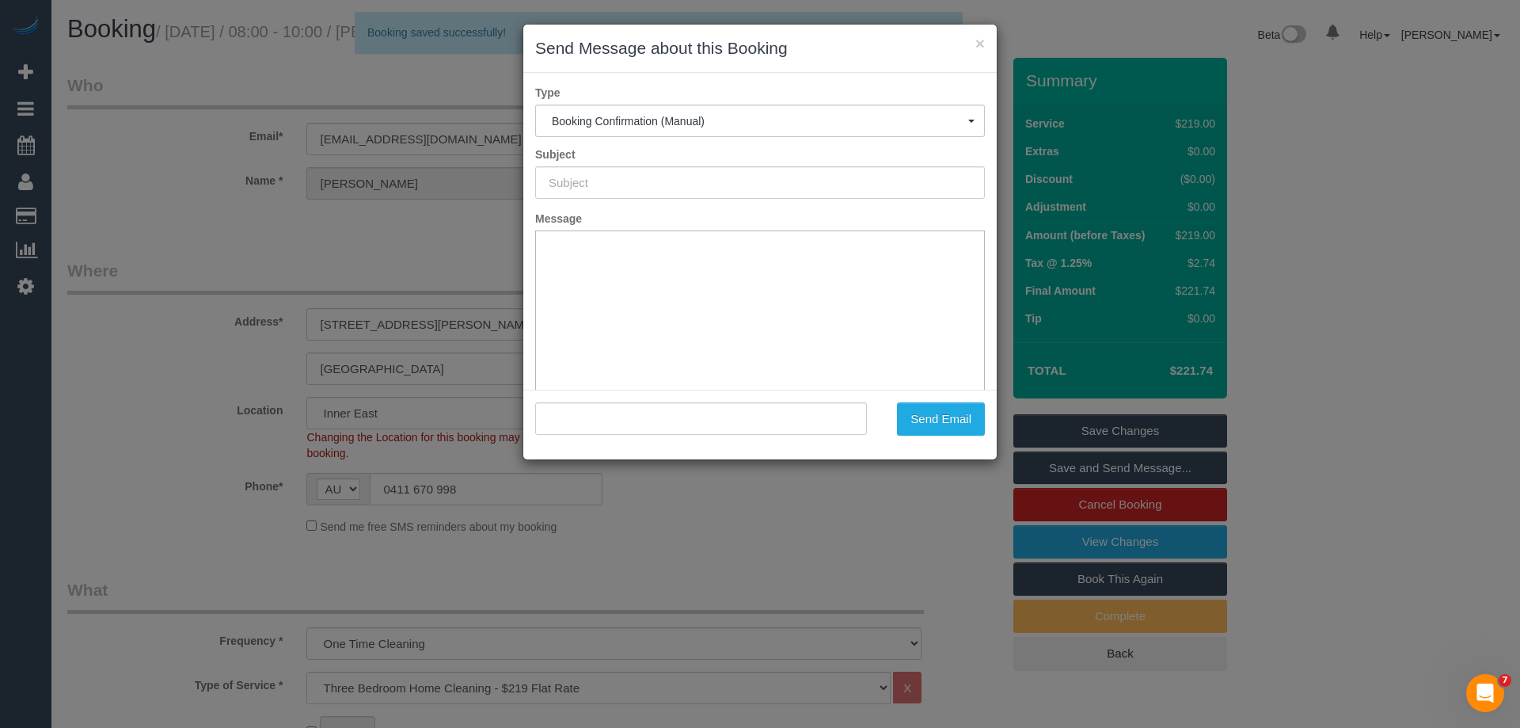
type input "Booking Confirmed"
type input ""john tay" <pangshai@gmail.com>"
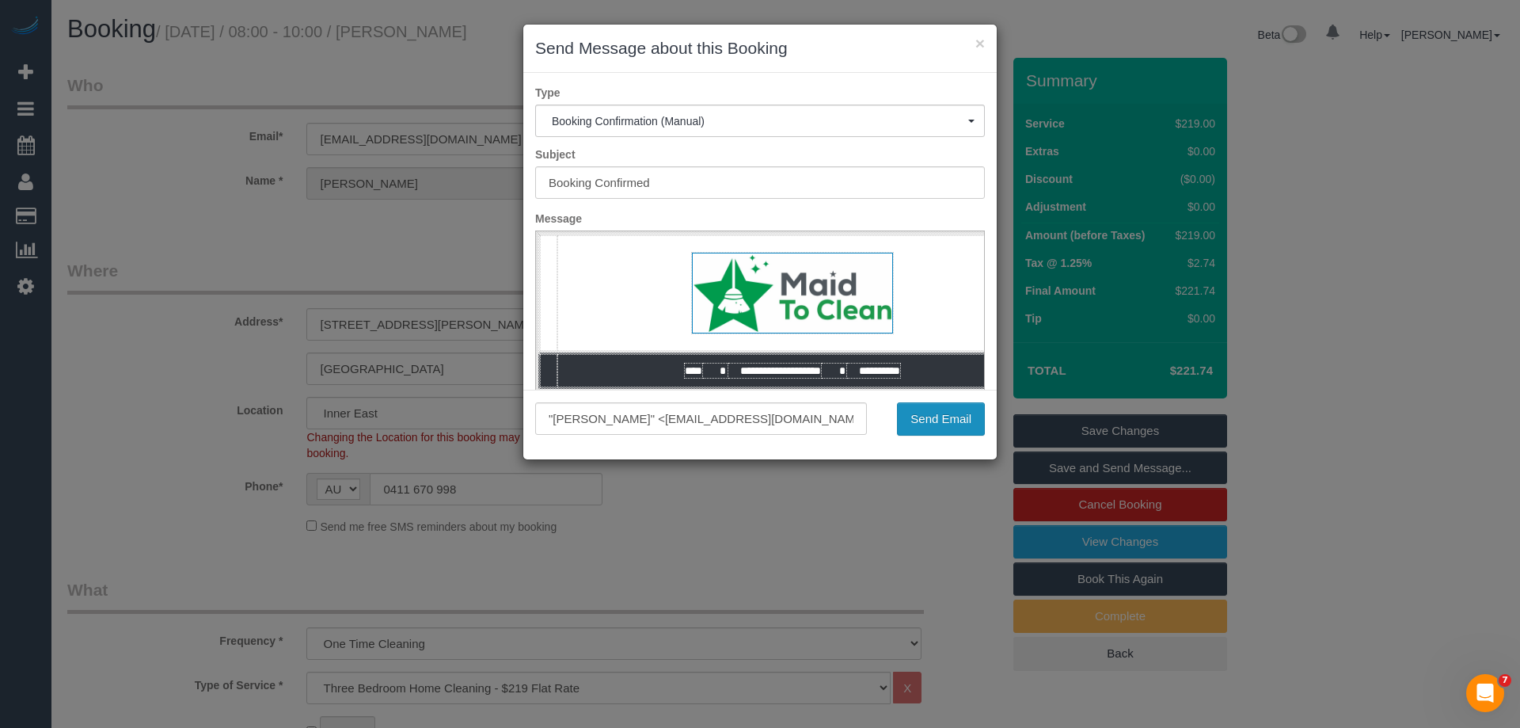
click at [966, 427] on button "Send Email" at bounding box center [941, 418] width 88 height 33
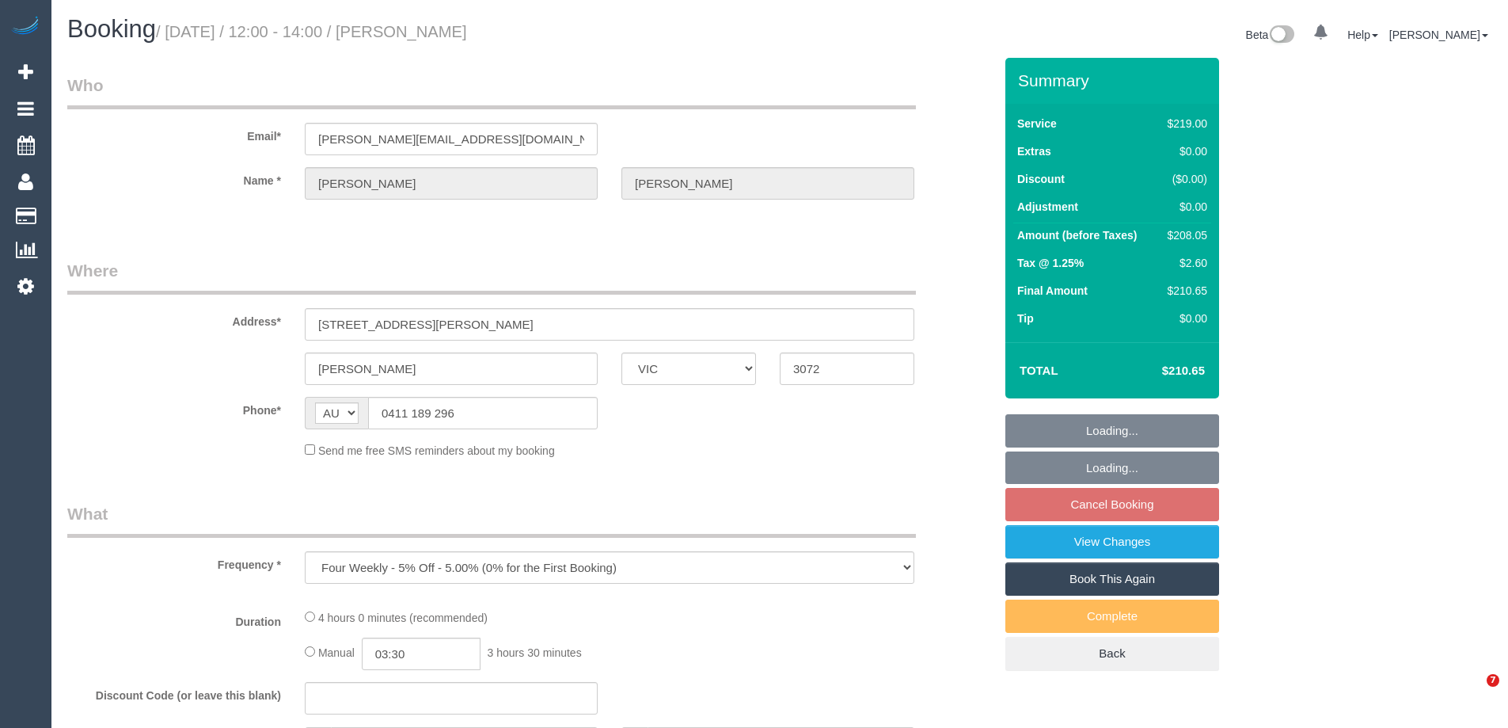
select select "VIC"
select select "number:30"
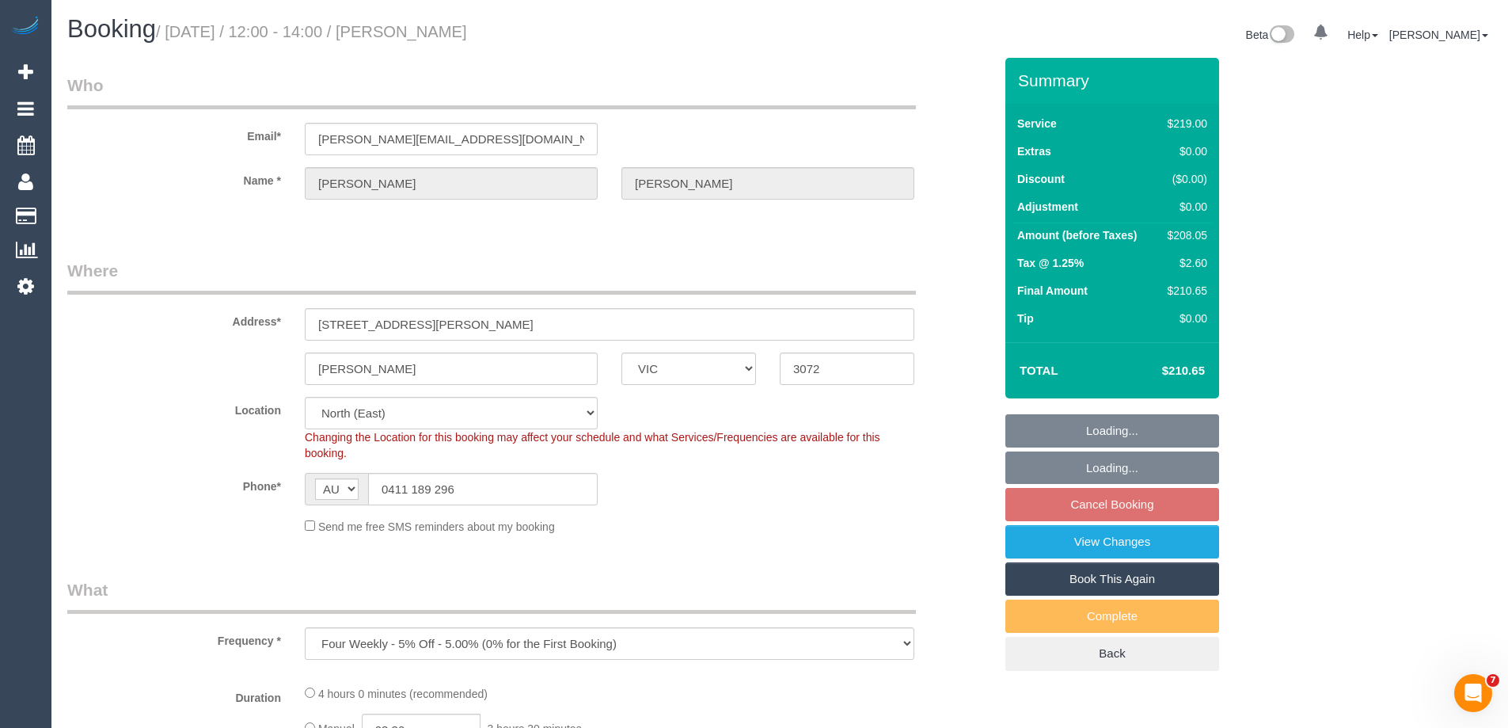
select select "object:715"
select select "string:stripe-pm_1N5kZB2GScqysDRVnXXO3Qog"
select select "29762"
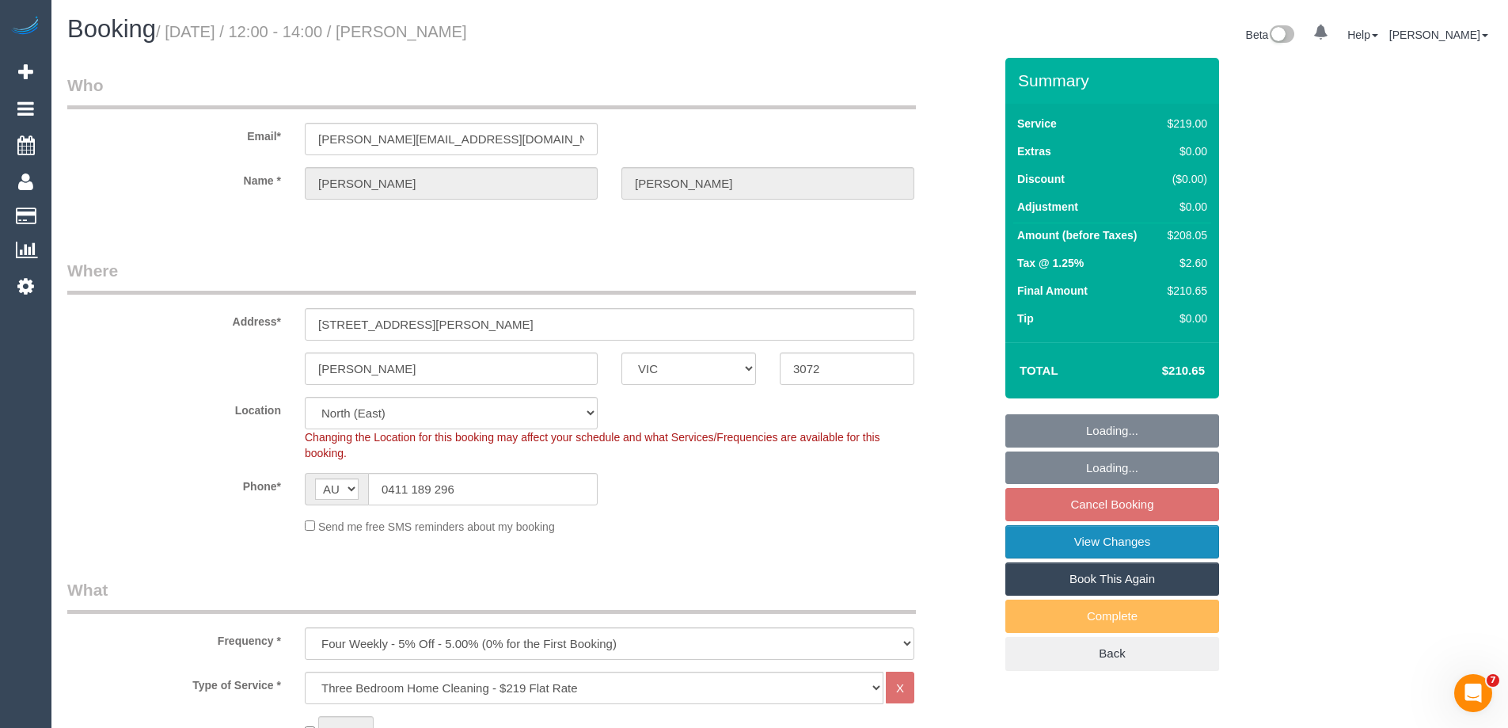
click at [1033, 550] on link "View Changes" at bounding box center [1113, 541] width 214 height 33
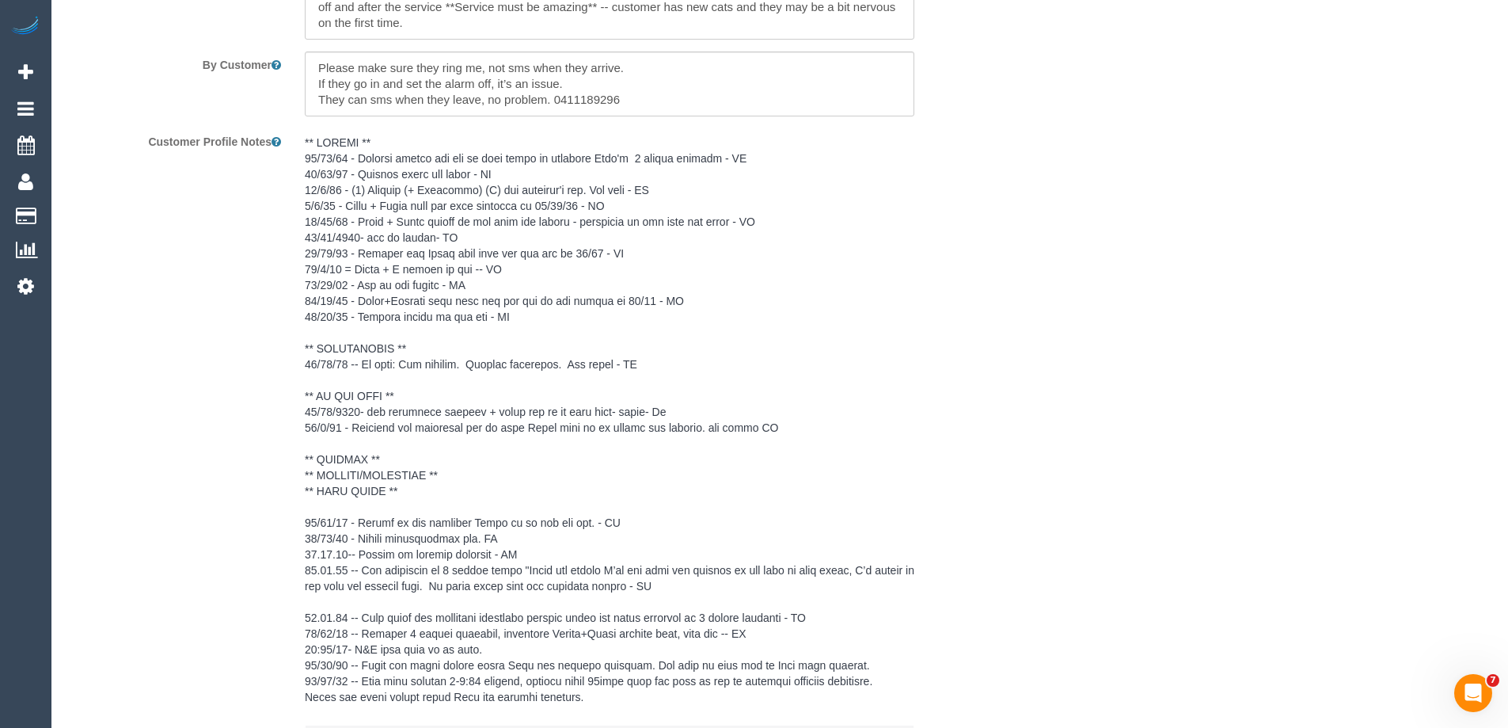
scroll to position [3037, 0]
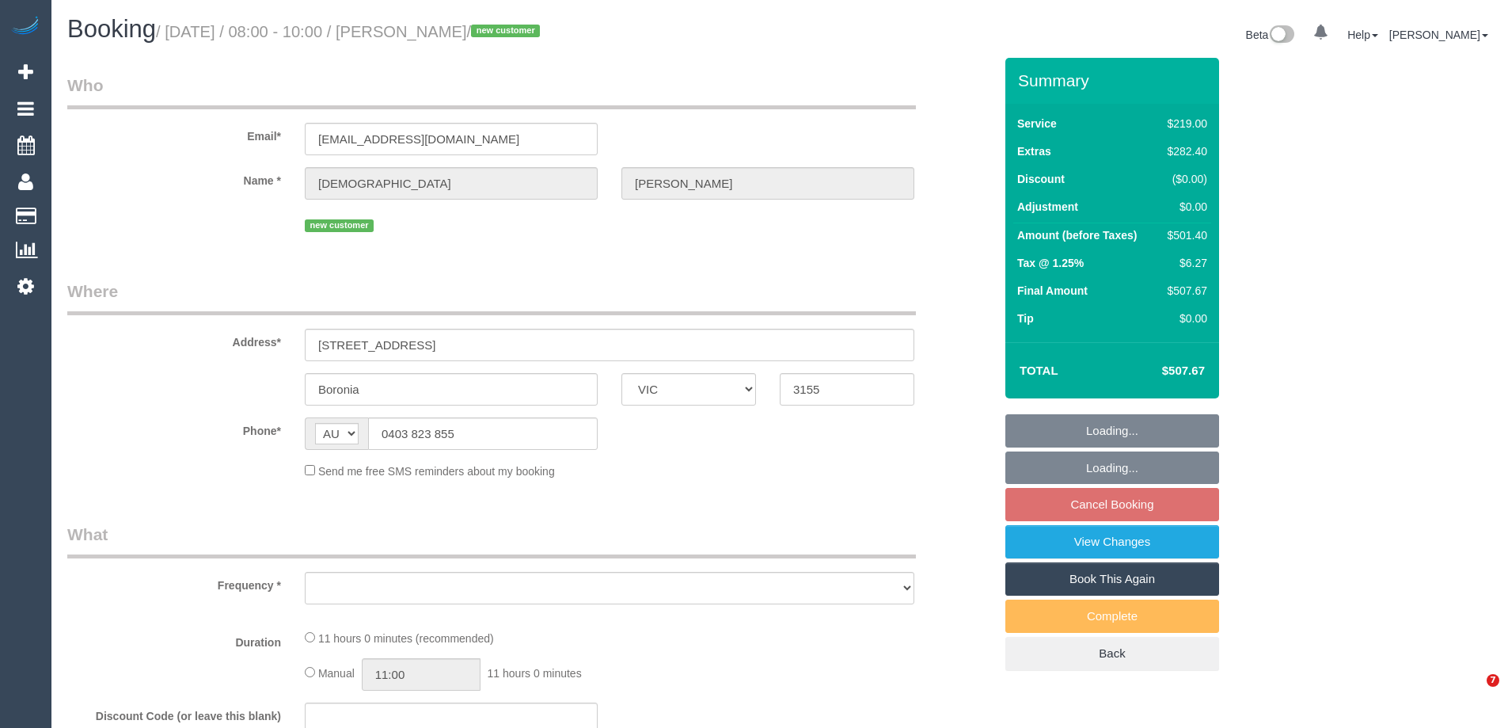
select select "VIC"
select select "string:stripe-pm_1S8BSx2GScqysDRVzXUKSWh7"
select select "number:29"
select select "number:14"
select select "number:18"
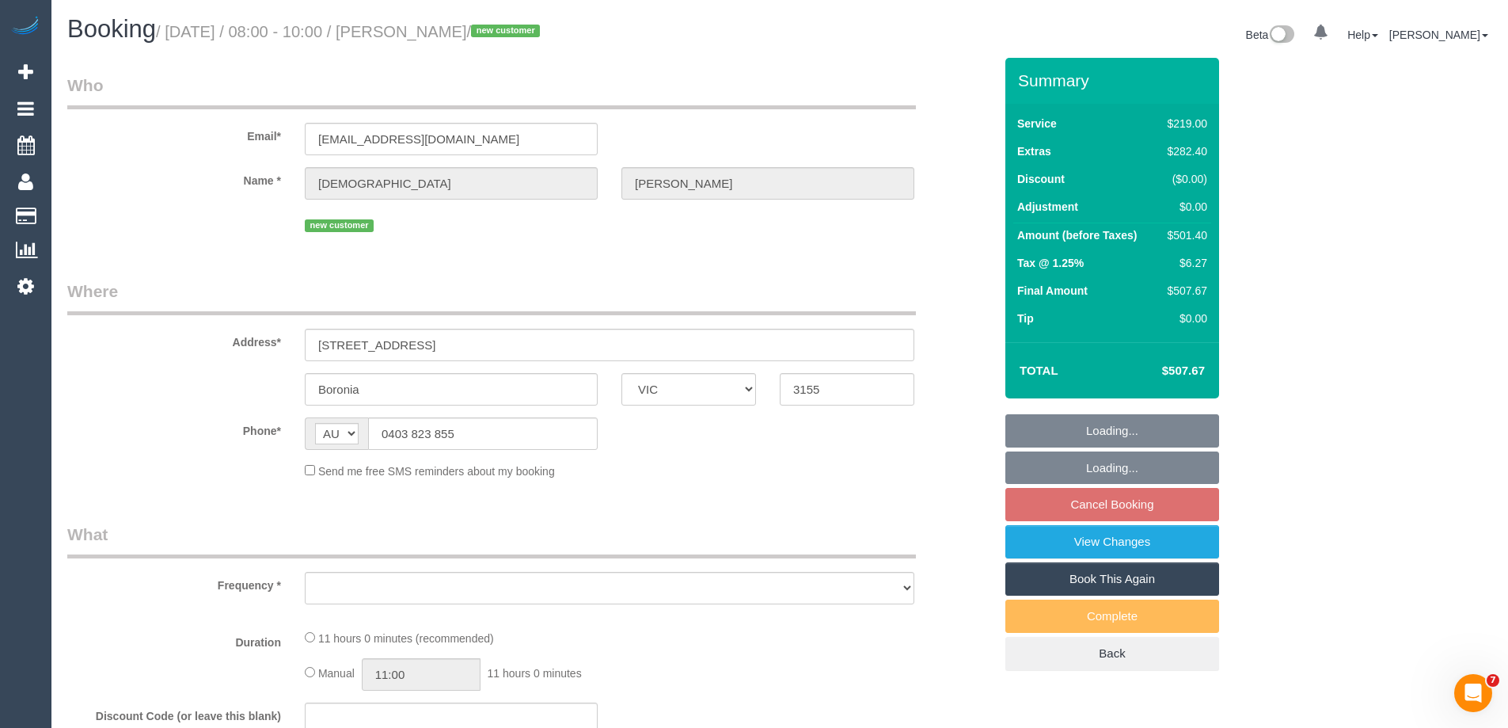
select select "number:25"
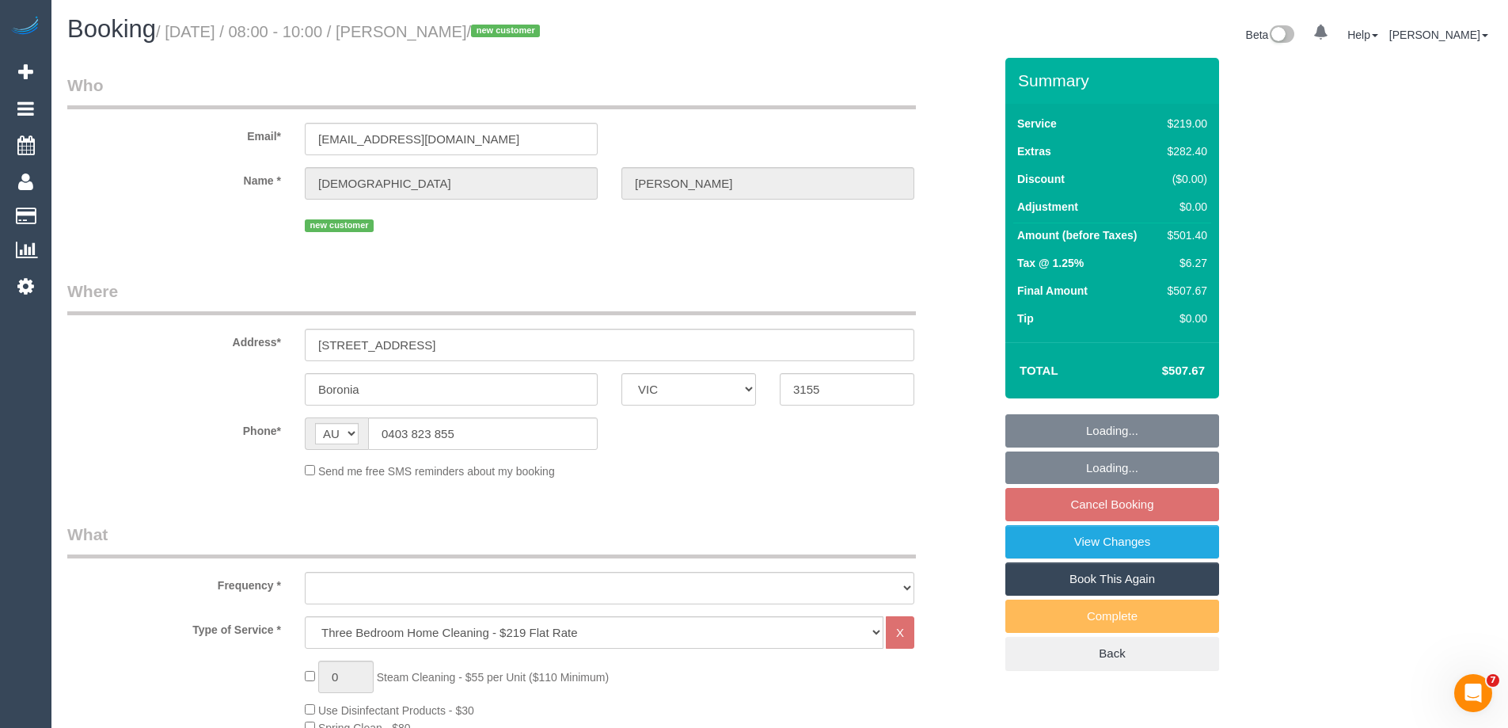
select select "object:1377"
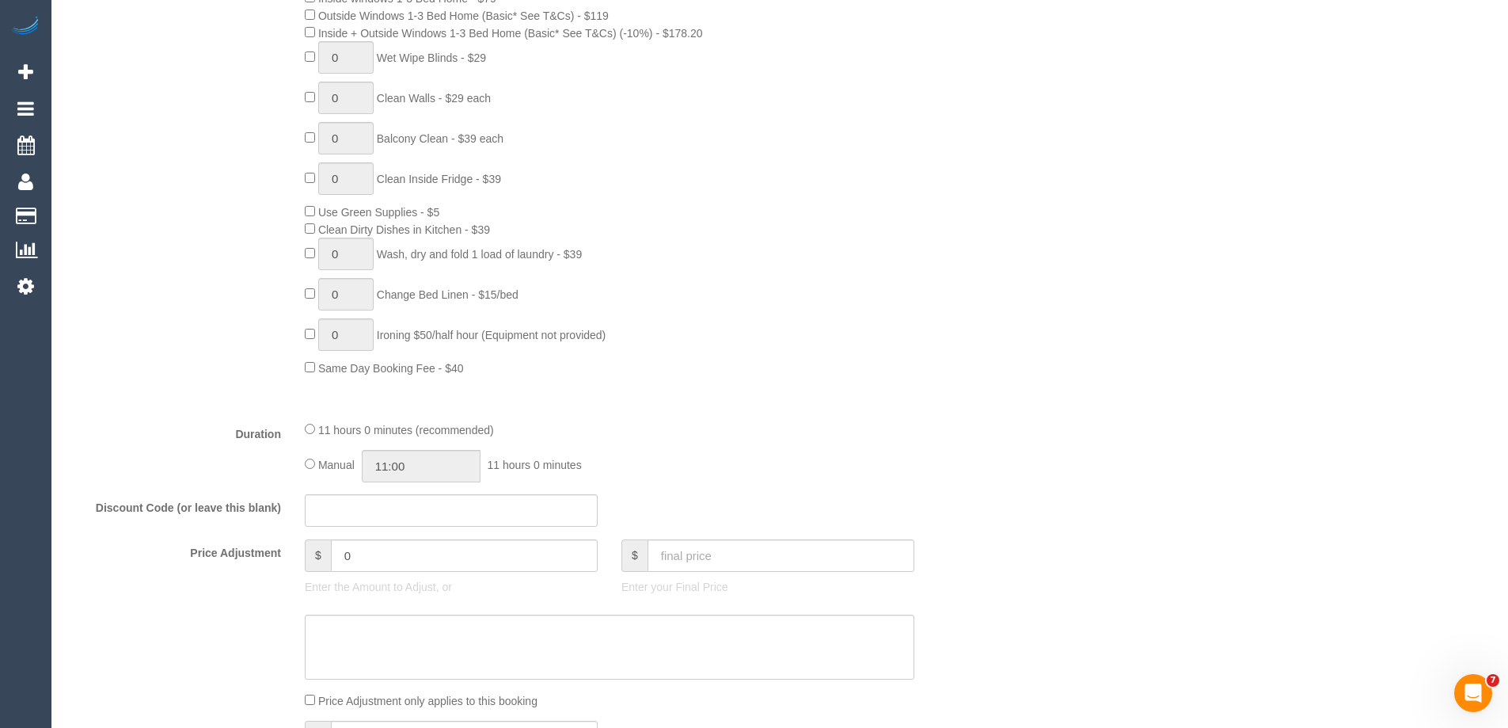
scroll to position [1188, 0]
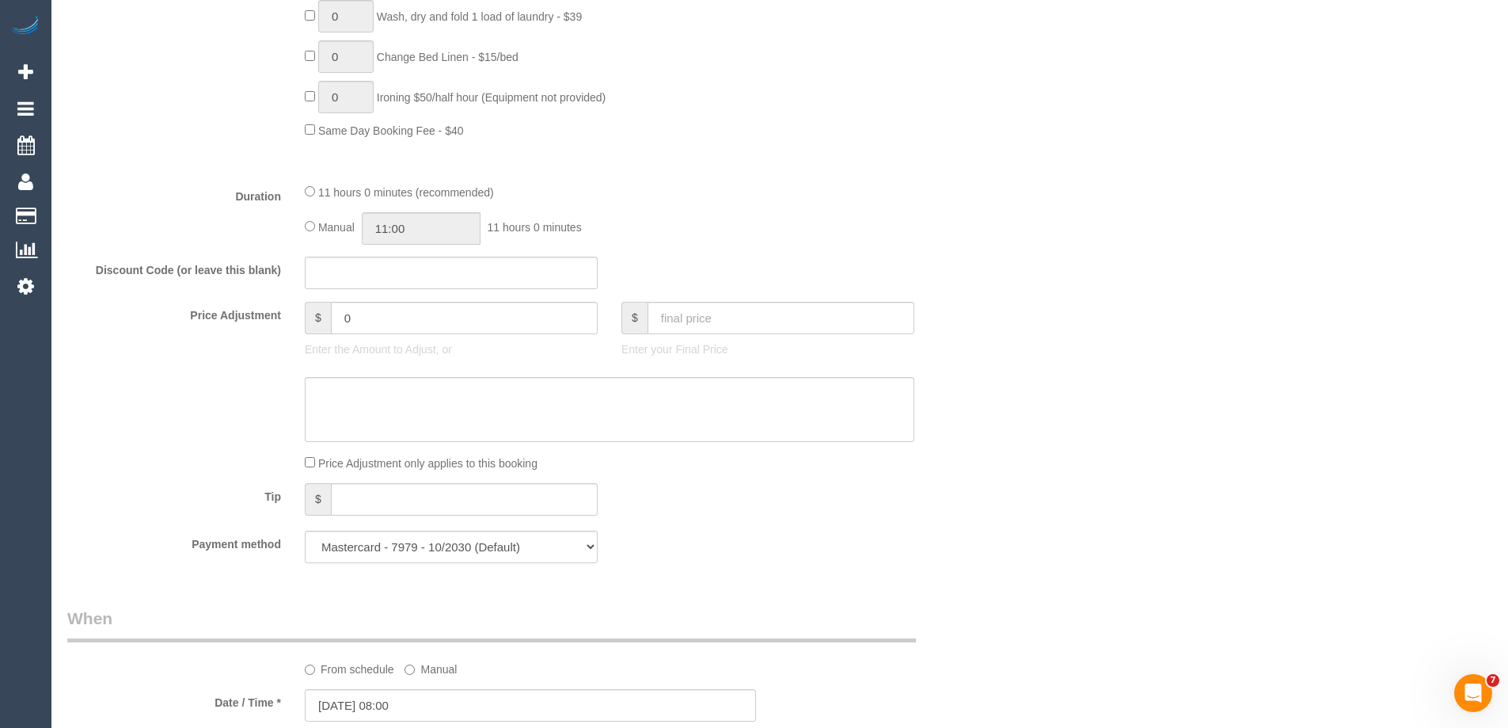
click at [307, 223] on div "11 hours 0 minutes (recommended) Manual 11:00 11 hours 0 minutes" at bounding box center [609, 214] width 633 height 62
click at [481, 231] on input "11:00" at bounding box center [421, 228] width 119 height 32
click at [392, 287] on li "04:30" at bounding box center [403, 293] width 70 height 21
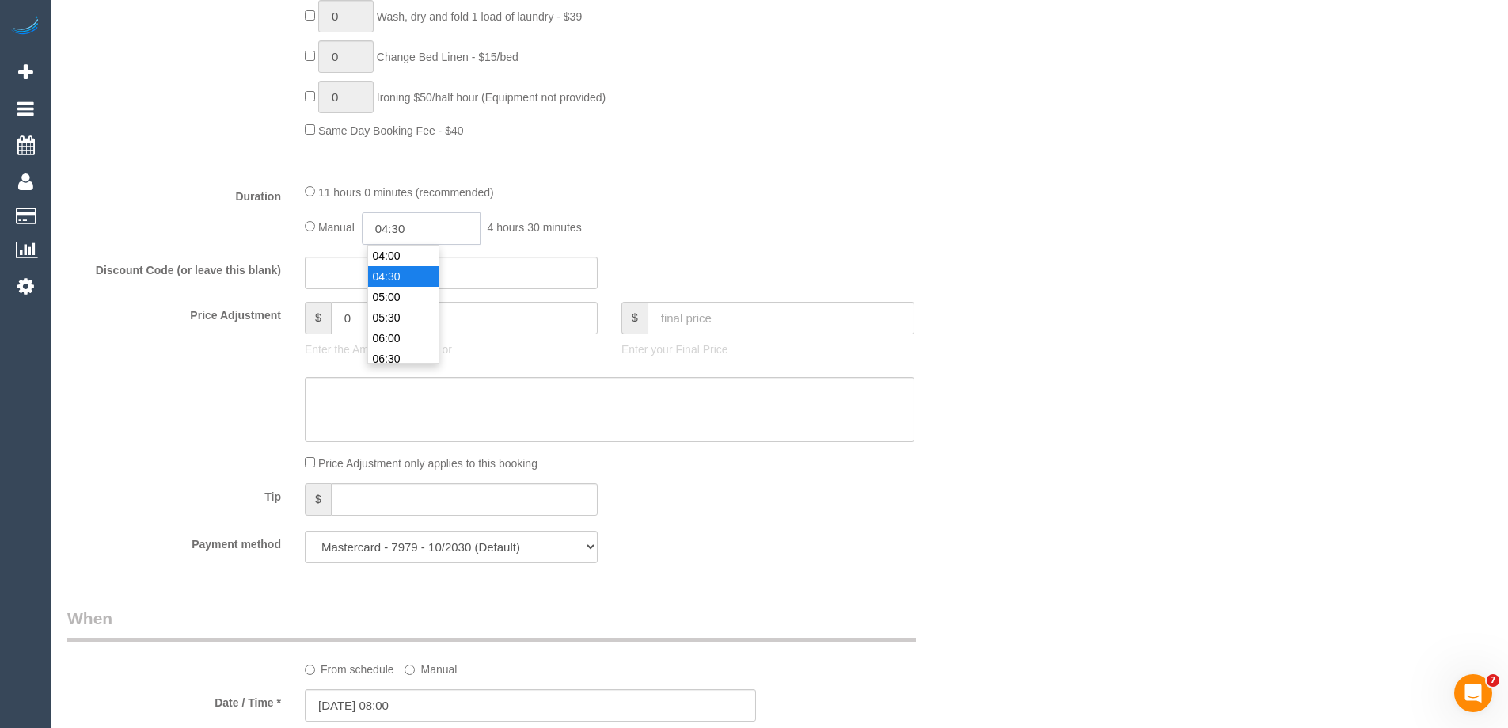
drag, startPoint x: 419, startPoint y: 227, endPoint x: 400, endPoint y: 224, distance: 19.3
click at [400, 224] on input "04:30" at bounding box center [421, 228] width 119 height 32
type input "04:45"
click at [664, 203] on div "11 hours 0 minutes (recommended) Manual 04:45 4 hours 45 minutes" at bounding box center [609, 214] width 633 height 62
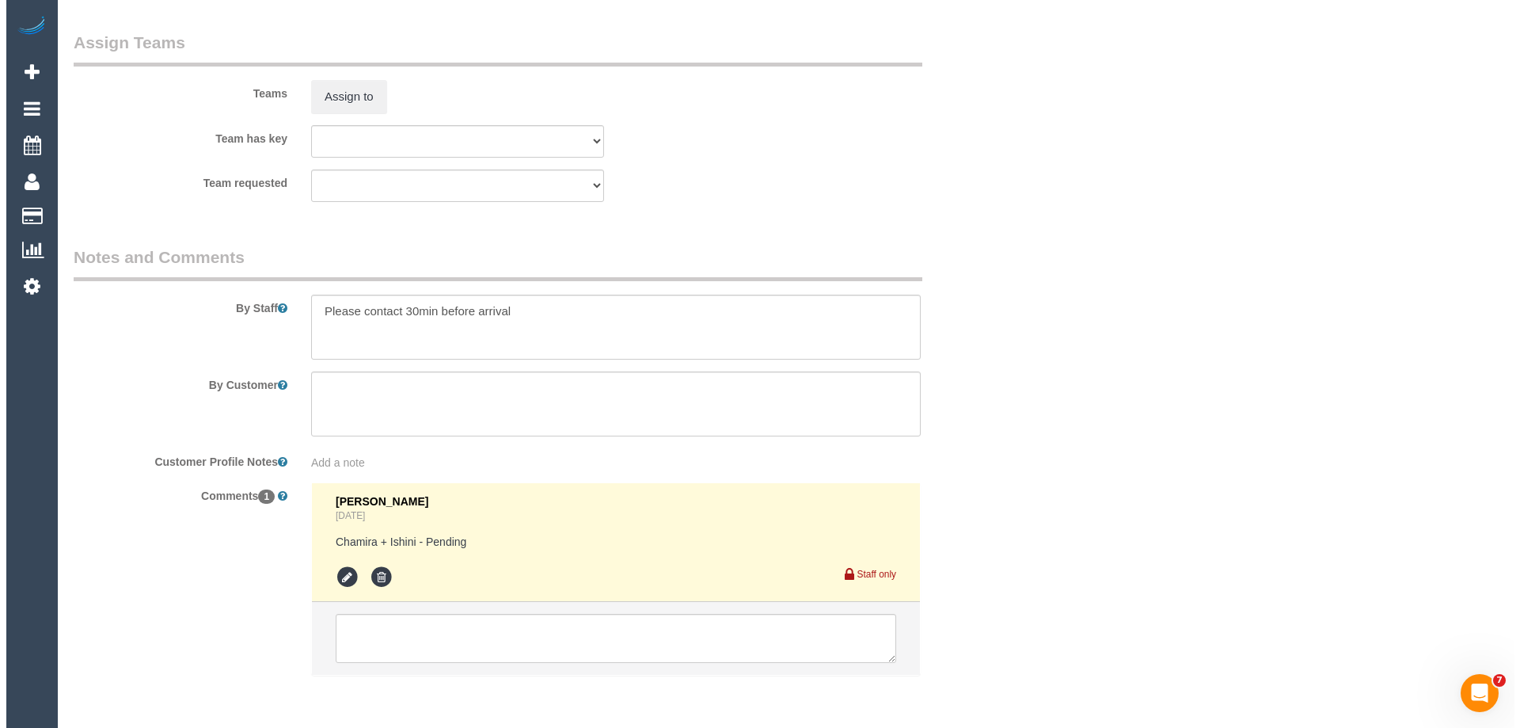
scroll to position [2534, 0]
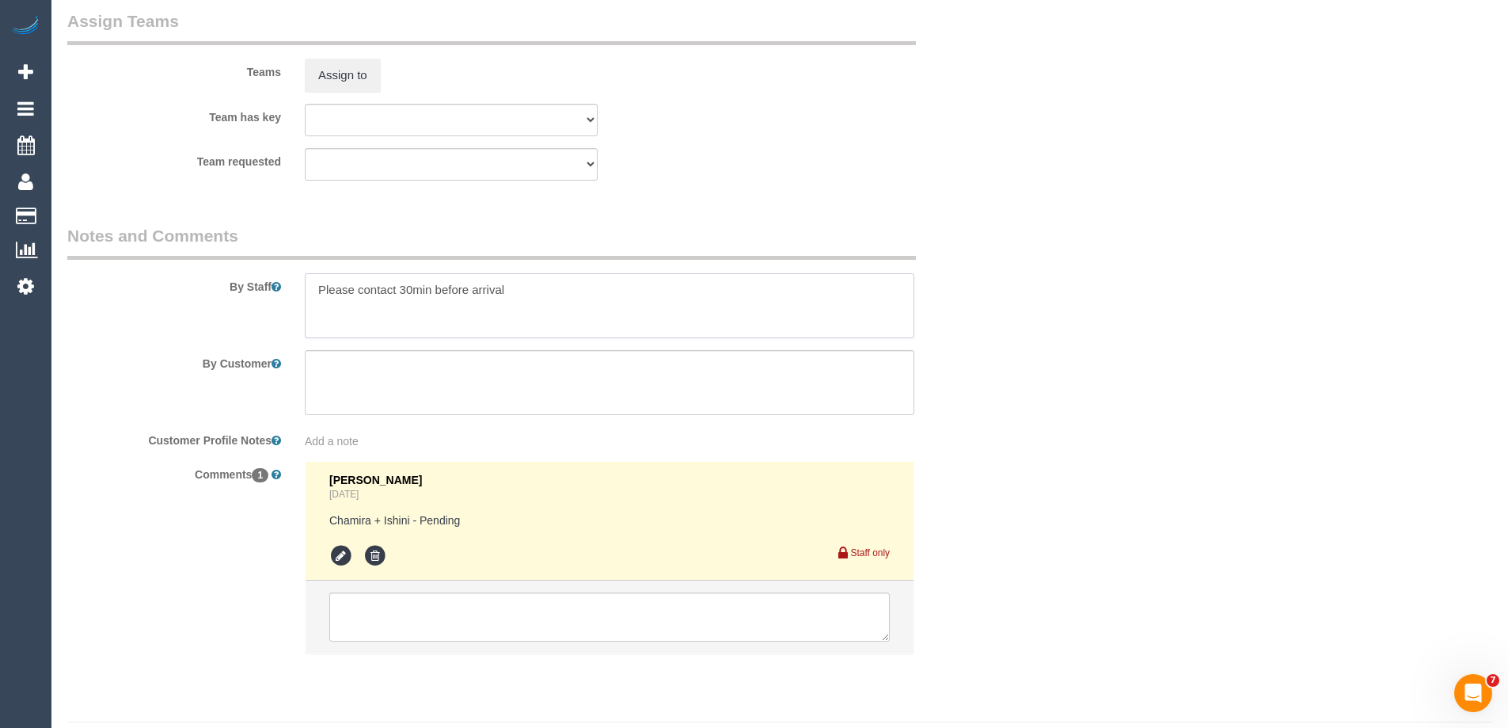
click at [314, 290] on textarea at bounding box center [610, 305] width 610 height 65
type textarea "Estimated time of 7.5-9.5 hrs. Please contact 30min before arrival"
click at [338, 552] on icon at bounding box center [341, 556] width 24 height 24
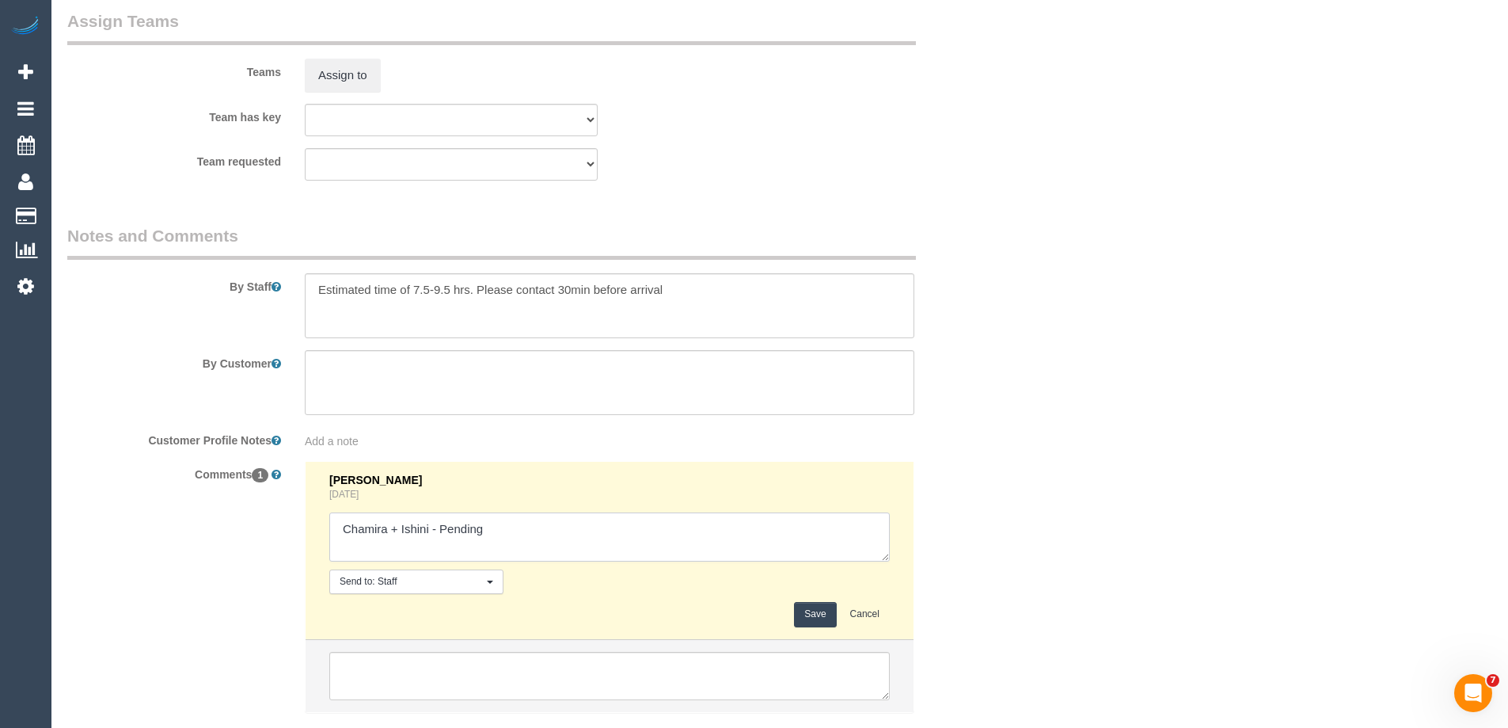
drag, startPoint x: 440, startPoint y: 523, endPoint x: 717, endPoint y: 568, distance: 280.7
click at [717, 568] on div "Steve Cranston Yesterday Send to: Staff Nothing selected Send to: Staff Send to…" at bounding box center [609, 551] width 561 height 154
type textarea "Chamira + Ishini - Confirmed"
click at [809, 611] on button "Save" at bounding box center [815, 614] width 42 height 25
click at [344, 72] on button "Assign to" at bounding box center [343, 75] width 76 height 33
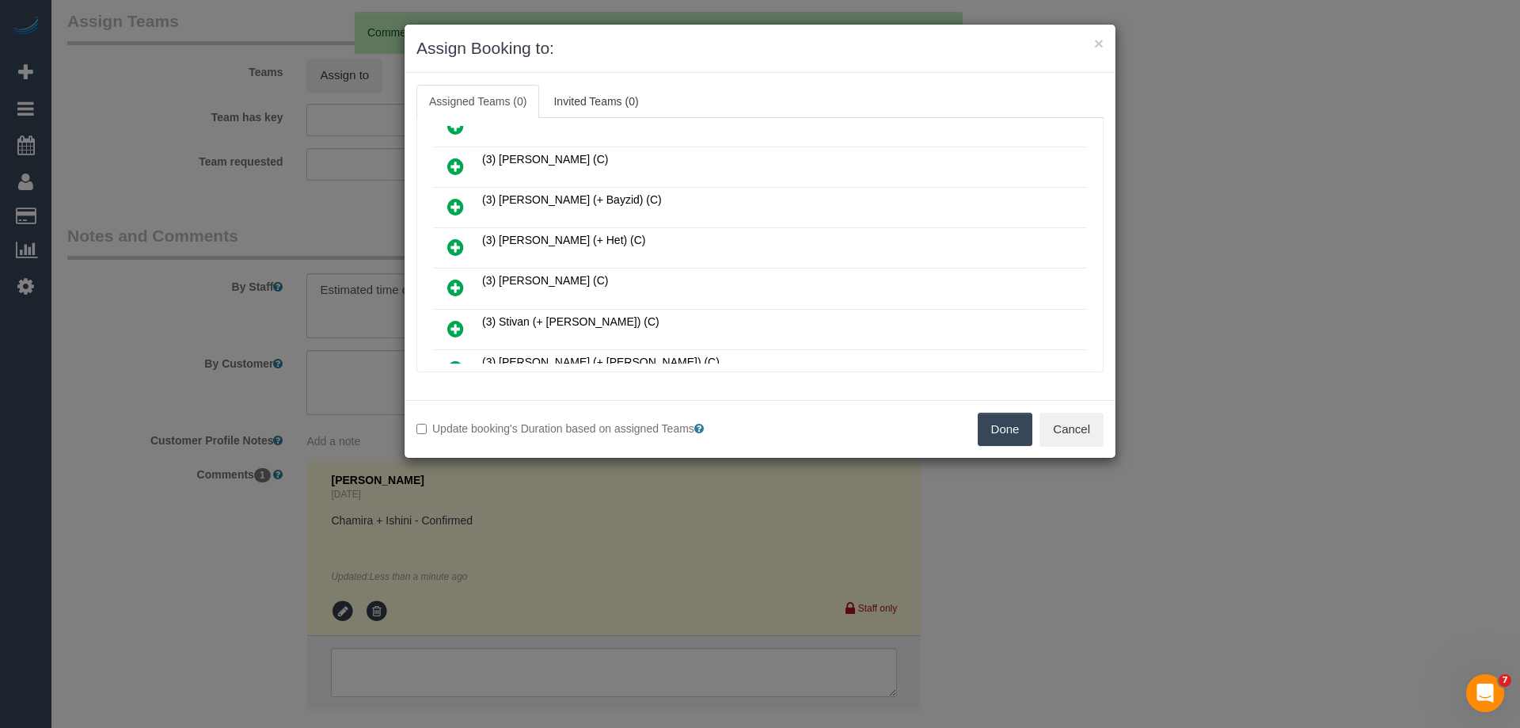
scroll to position [809, 0]
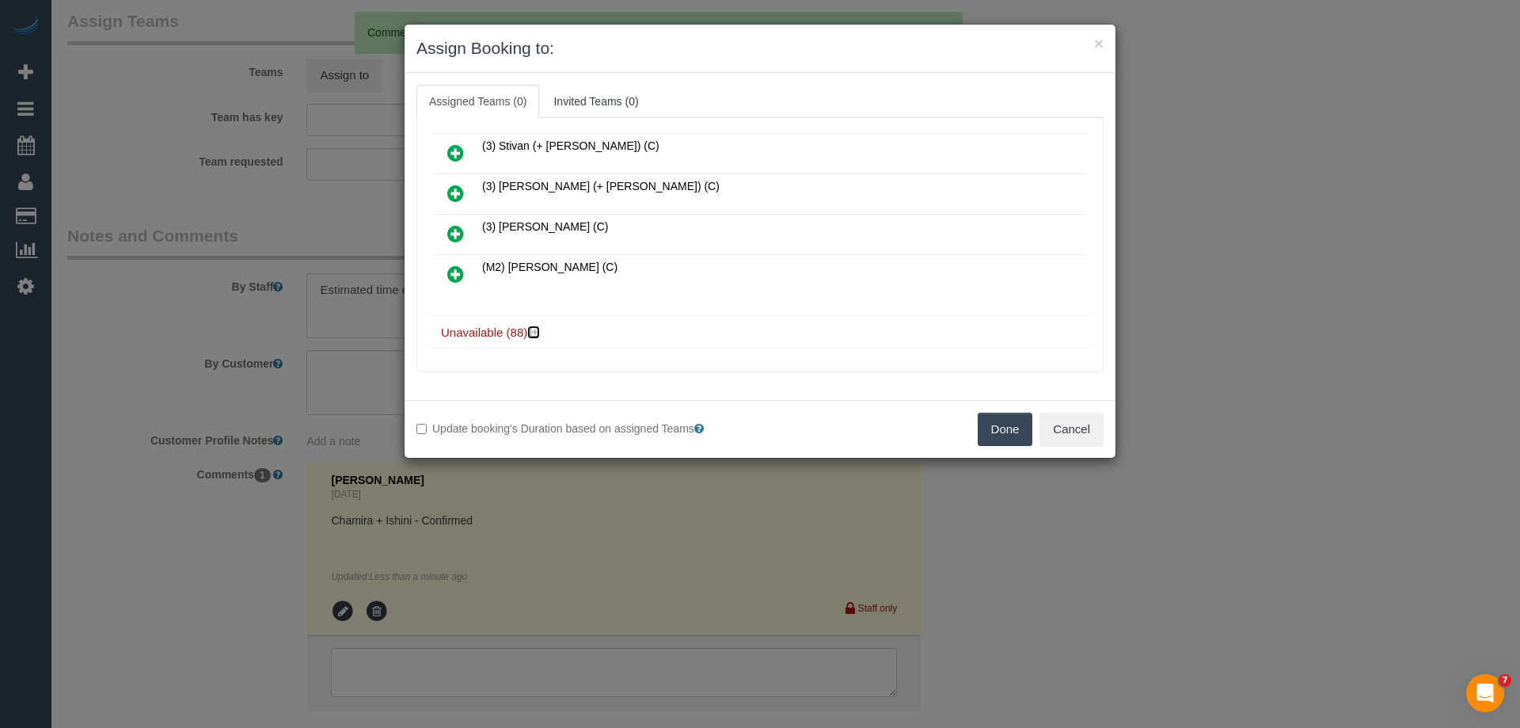
click at [537, 328] on icon at bounding box center [536, 332] width 10 height 12
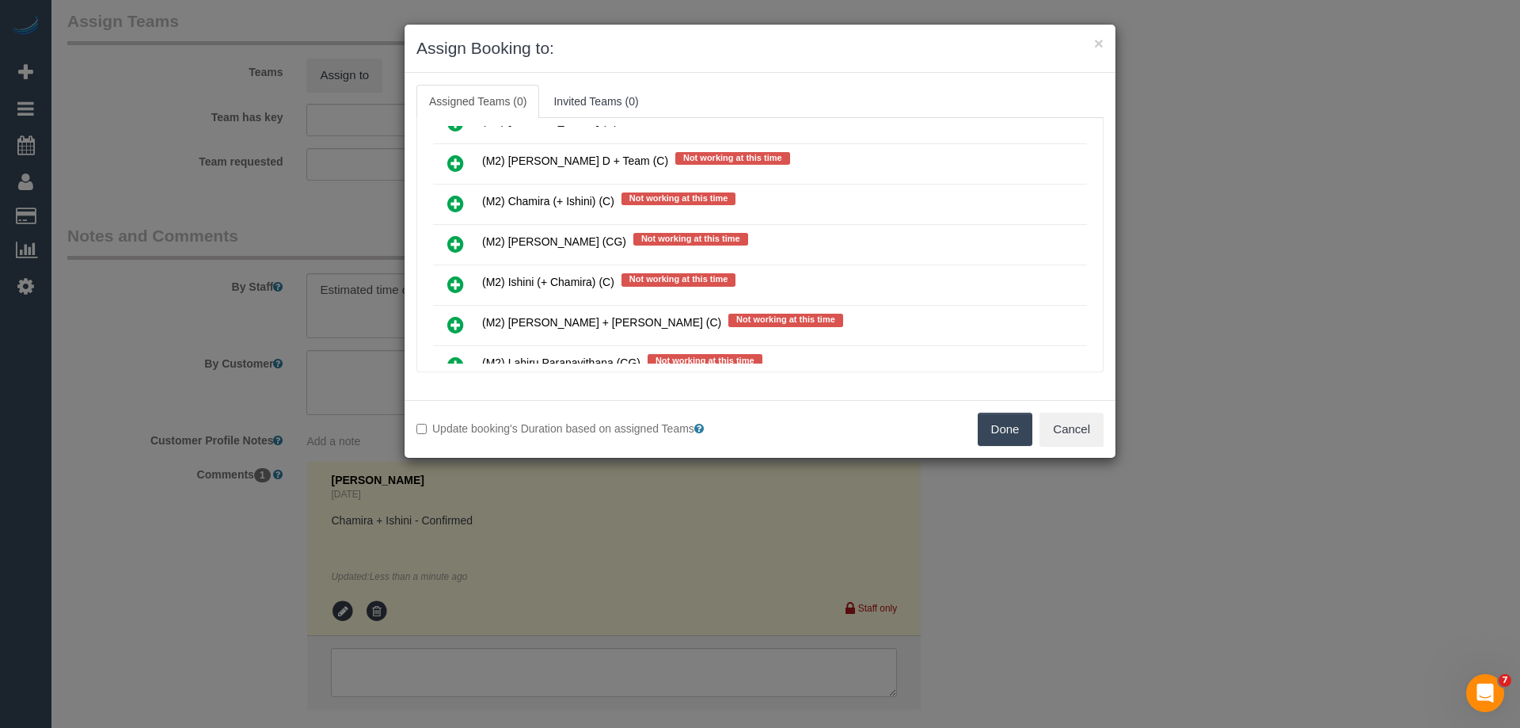
click at [458, 282] on icon at bounding box center [455, 284] width 17 height 19
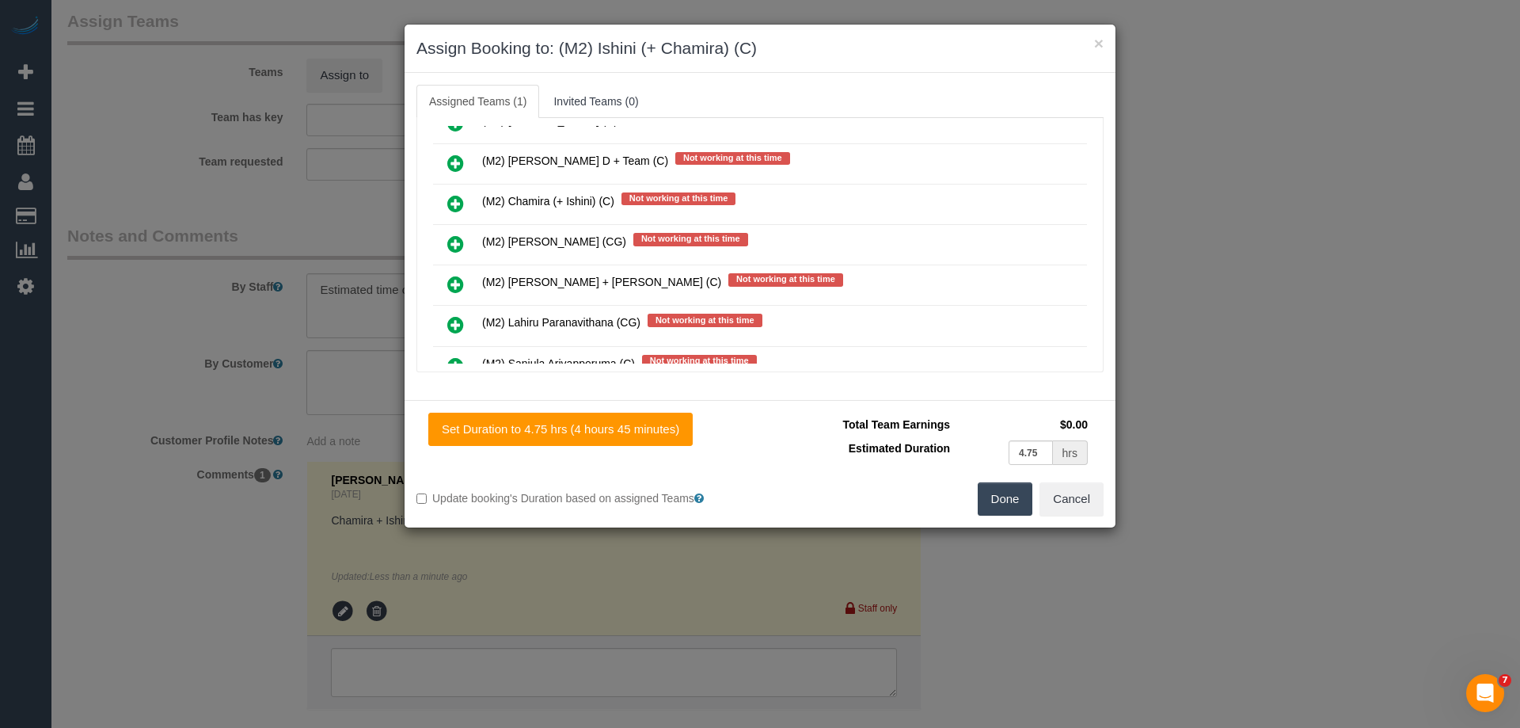
click at [448, 196] on icon at bounding box center [455, 203] width 17 height 19
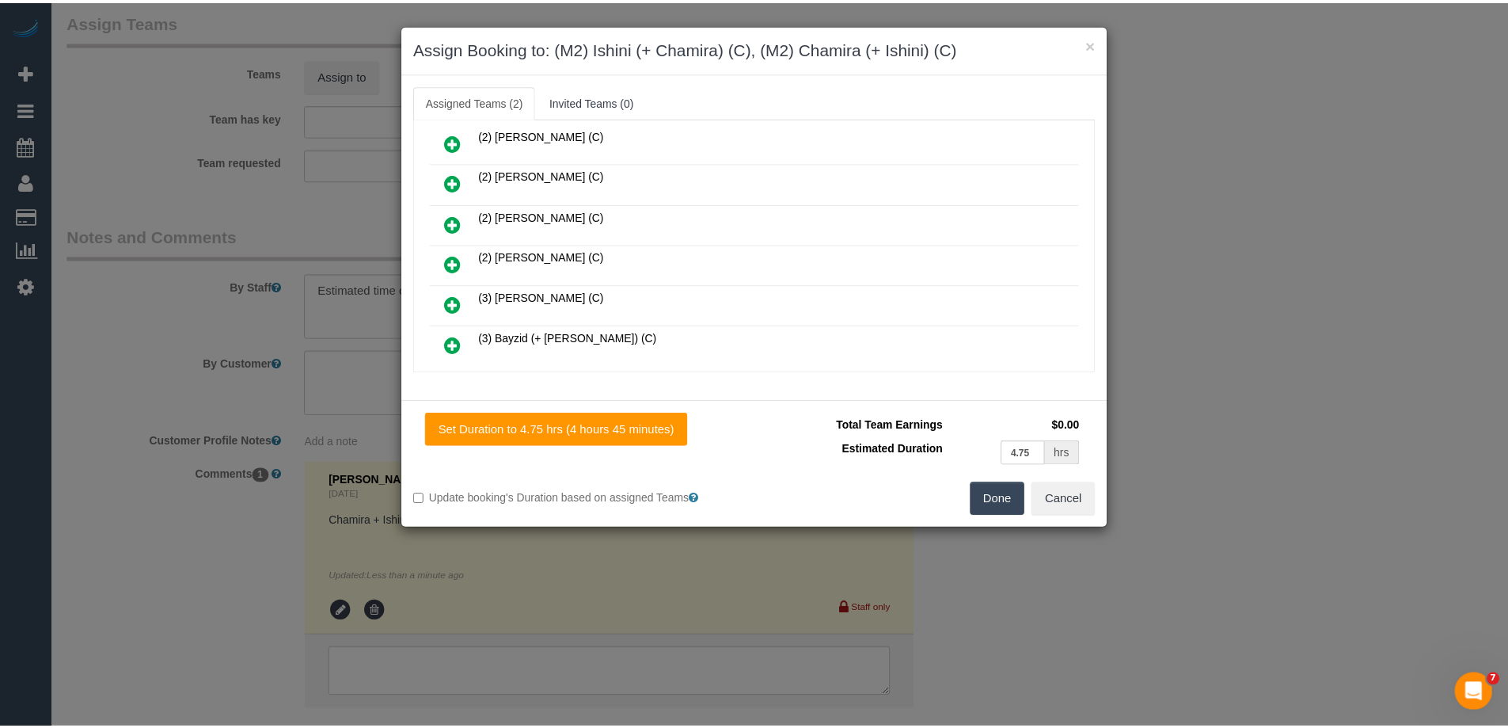
scroll to position [0, 0]
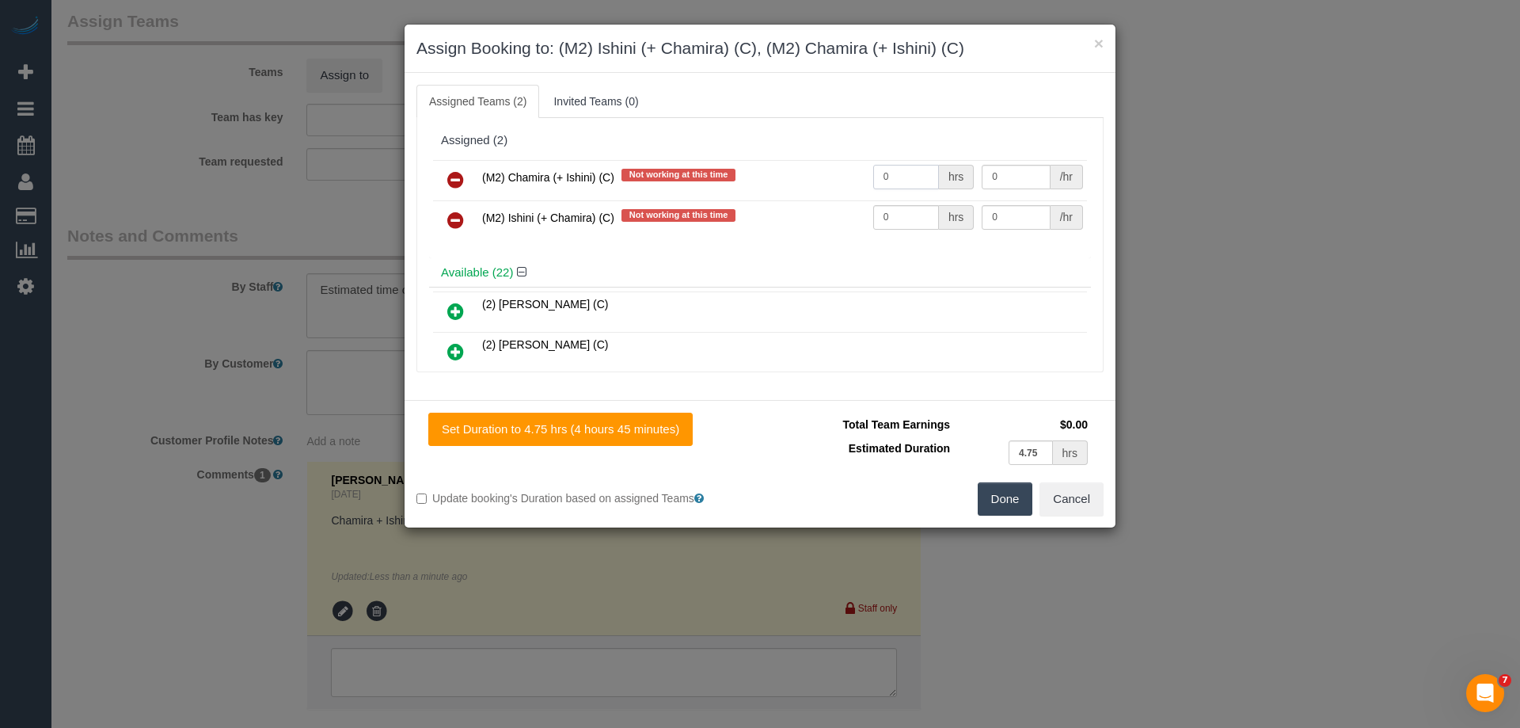
drag, startPoint x: 897, startPoint y: 177, endPoint x: 814, endPoint y: 186, distance: 83.6
click at [747, 178] on tr "(M2) Chamira (+ Ishini) (C) Not working at this time 0 hrs 0 /hr" at bounding box center [760, 180] width 654 height 40
type input "1"
drag, startPoint x: 896, startPoint y: 215, endPoint x: 834, endPoint y: 211, distance: 61.9
click at [834, 211] on tr "(M2) Ishini (+ Chamira) (C) Not working at this time 0 hrs 0 /hr" at bounding box center [760, 220] width 654 height 40
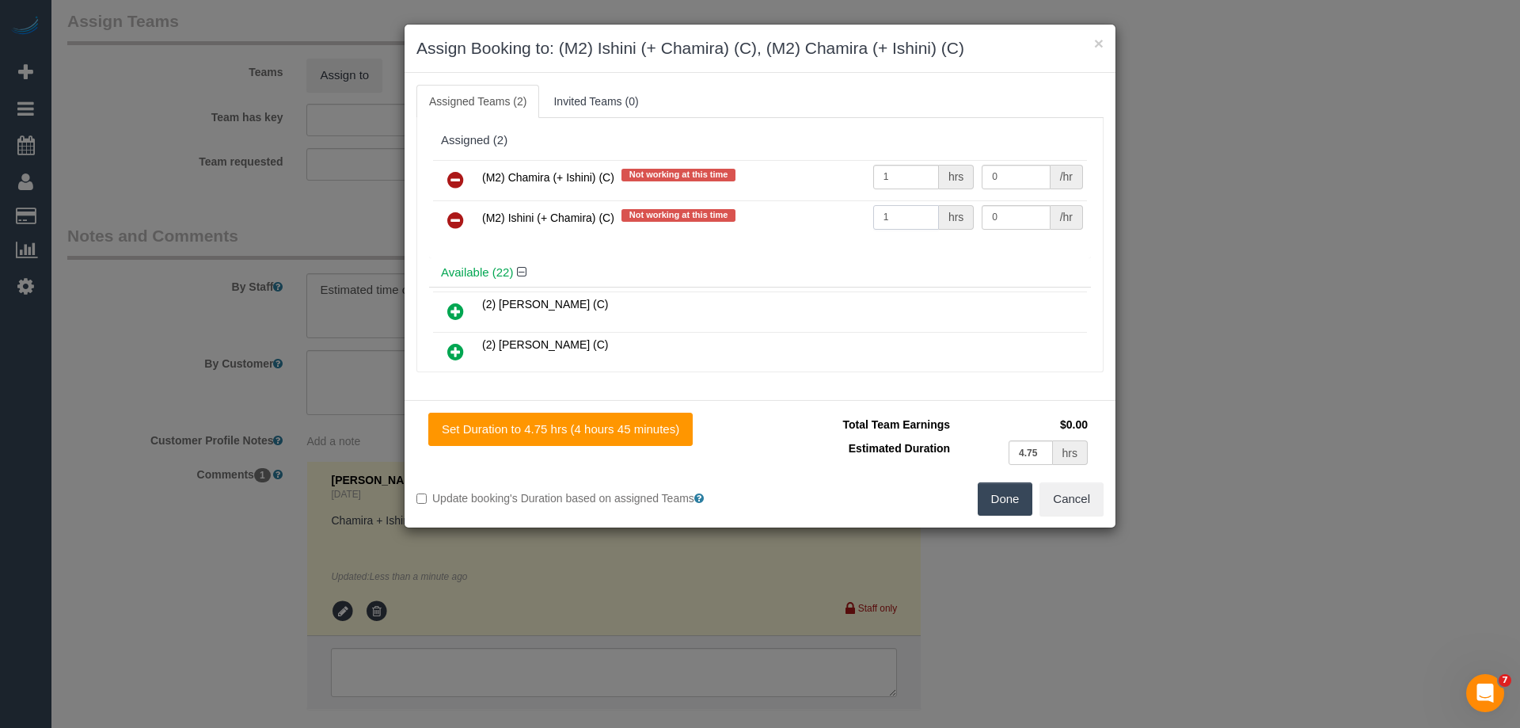
type input "1"
drag, startPoint x: 990, startPoint y: 182, endPoint x: 884, endPoint y: 163, distance: 107.0
click at [909, 171] on tr "(M2) Chamira (+ Ishini) (C) Not working at this time 1 hrs 0 /hr" at bounding box center [760, 180] width 654 height 40
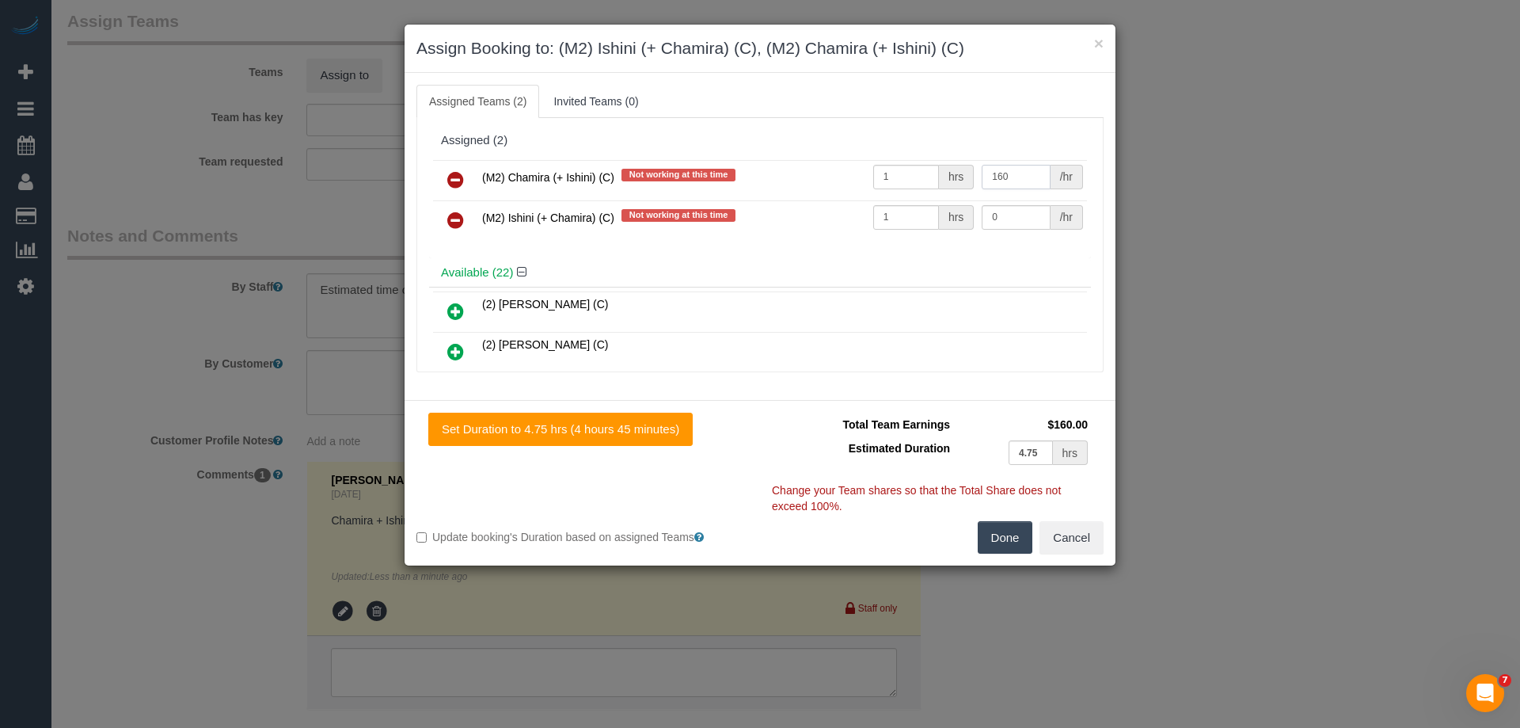
type input "160"
drag, startPoint x: 1001, startPoint y: 221, endPoint x: 873, endPoint y: 214, distance: 127.7
click at [873, 214] on tr "(M2) Ishini (+ Chamira) (C) Not working at this time 1 hrs 0 /hr" at bounding box center [760, 220] width 654 height 40
type input "160"
click at [998, 538] on button "Done" at bounding box center [1005, 537] width 55 height 33
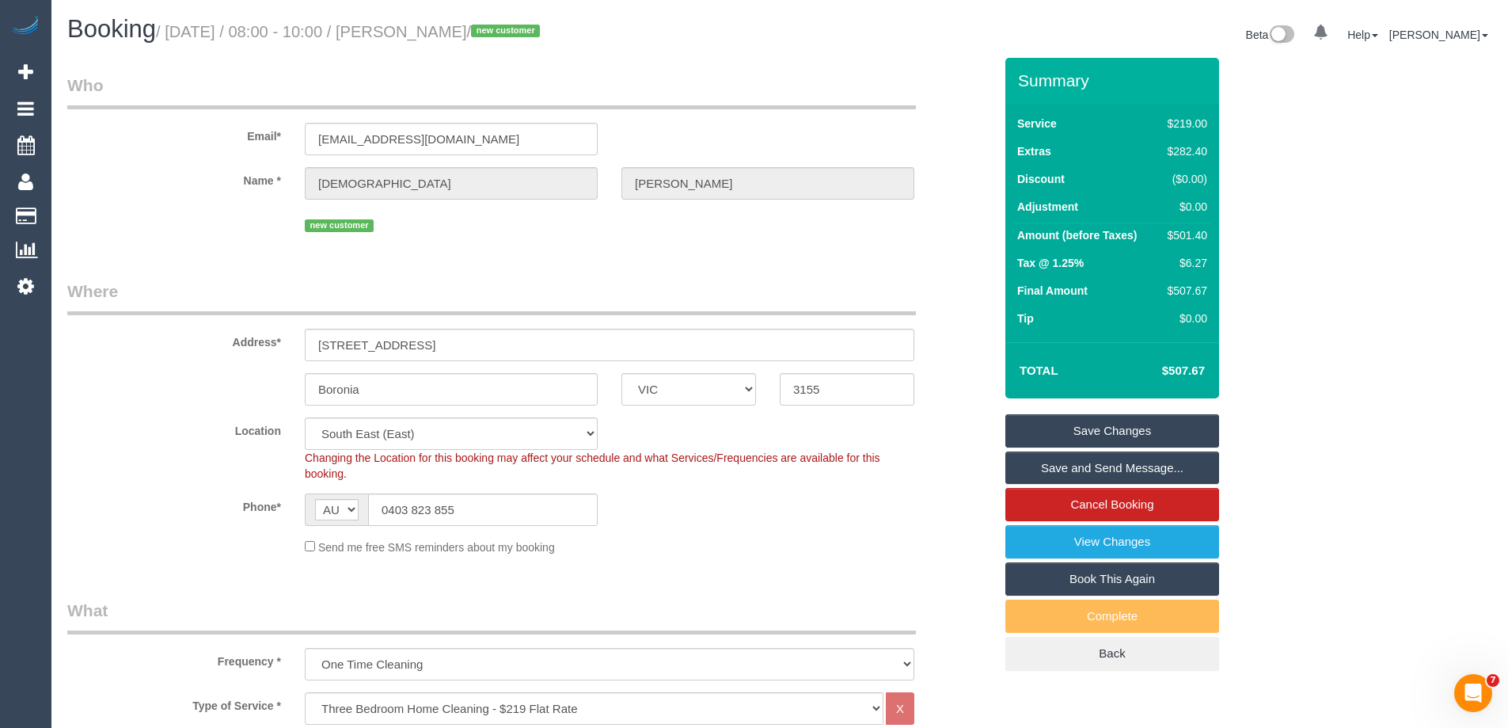
drag, startPoint x: 519, startPoint y: 33, endPoint x: 419, endPoint y: 36, distance: 99.8
click at [419, 36] on small "/ October 20, 2025 / 08:00 - 10:00 / Christian Tilley / new customer" at bounding box center [350, 31] width 389 height 17
copy small "Christian Tilley"
click at [1054, 469] on link "Save and Send Message..." at bounding box center [1113, 467] width 214 height 33
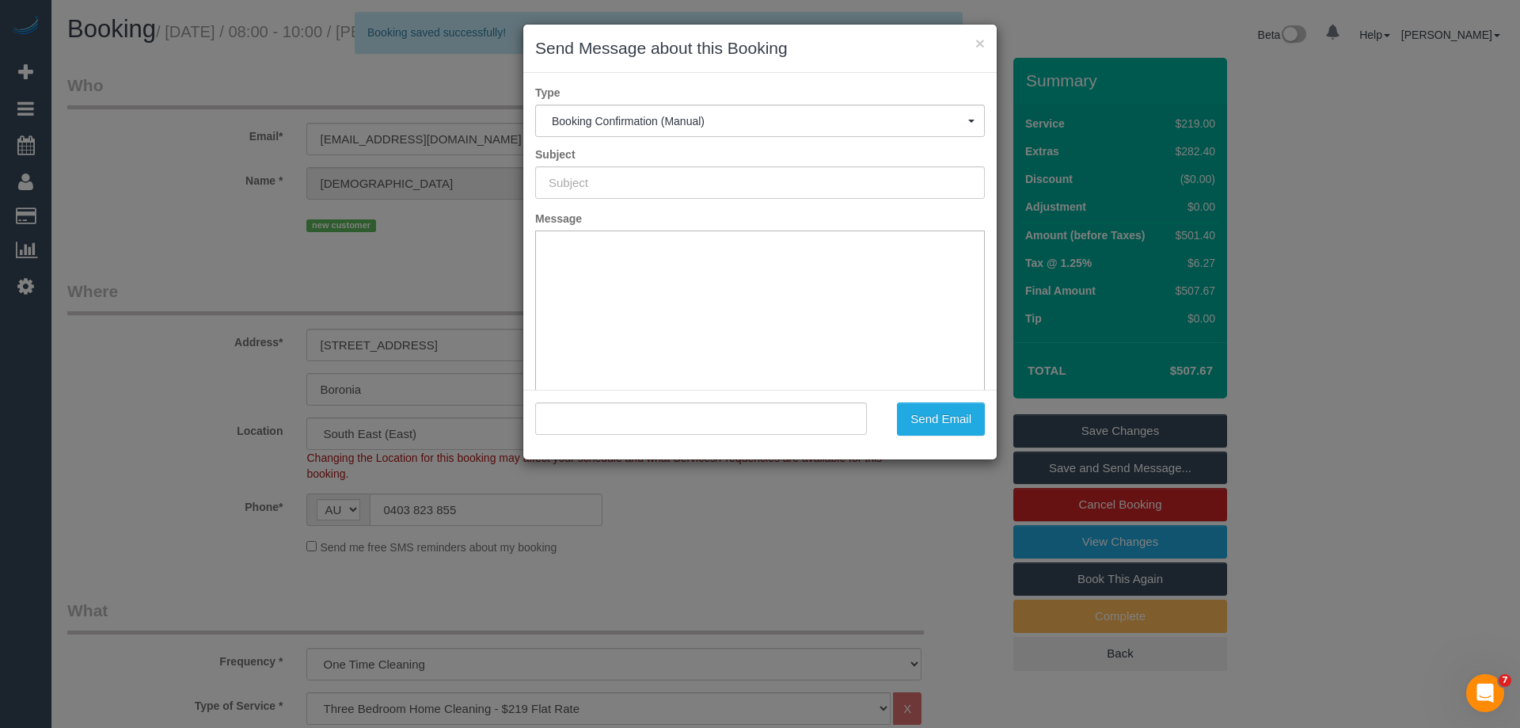
type input "Booking Confirmed"
type input ""Christian Tilley" <christian.yellit@gmail.com>"
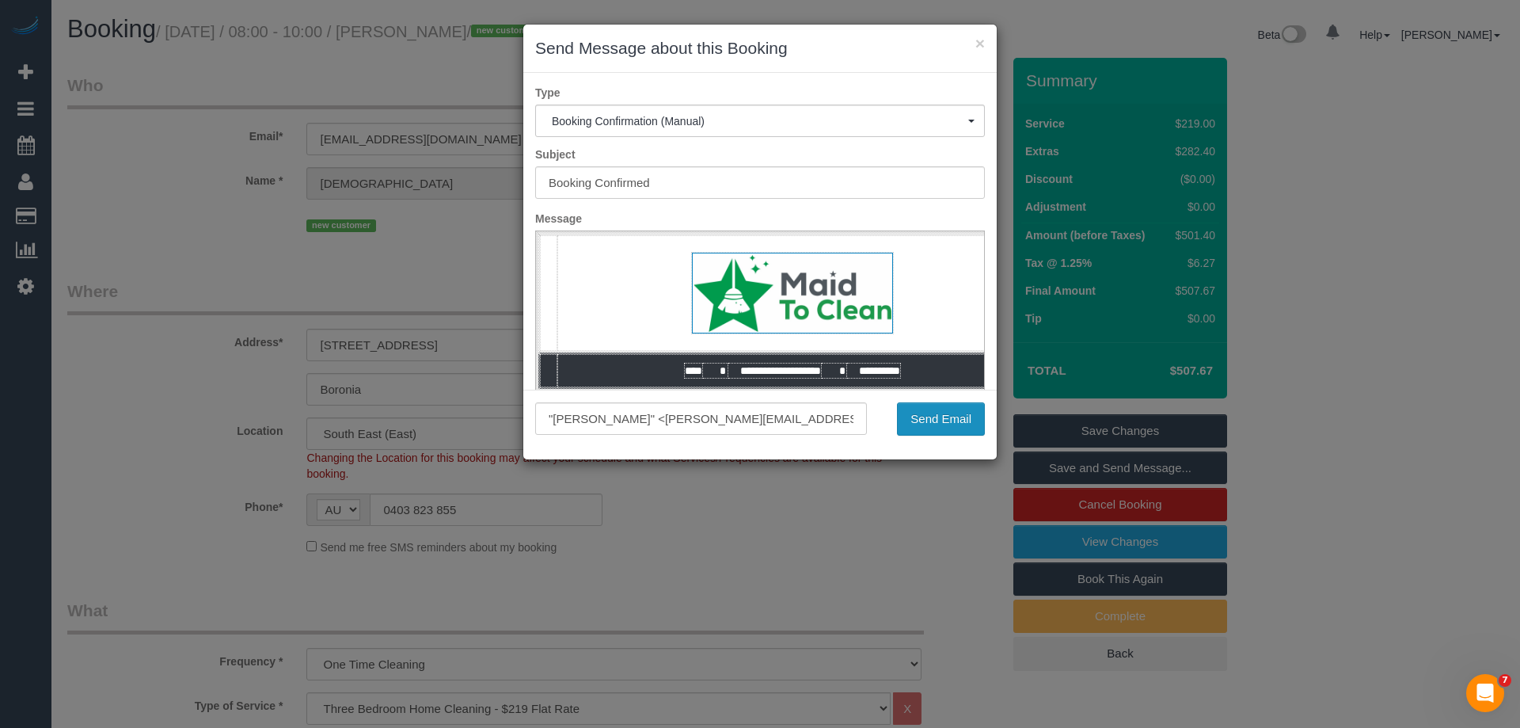
click at [932, 421] on button "Send Email" at bounding box center [941, 418] width 88 height 33
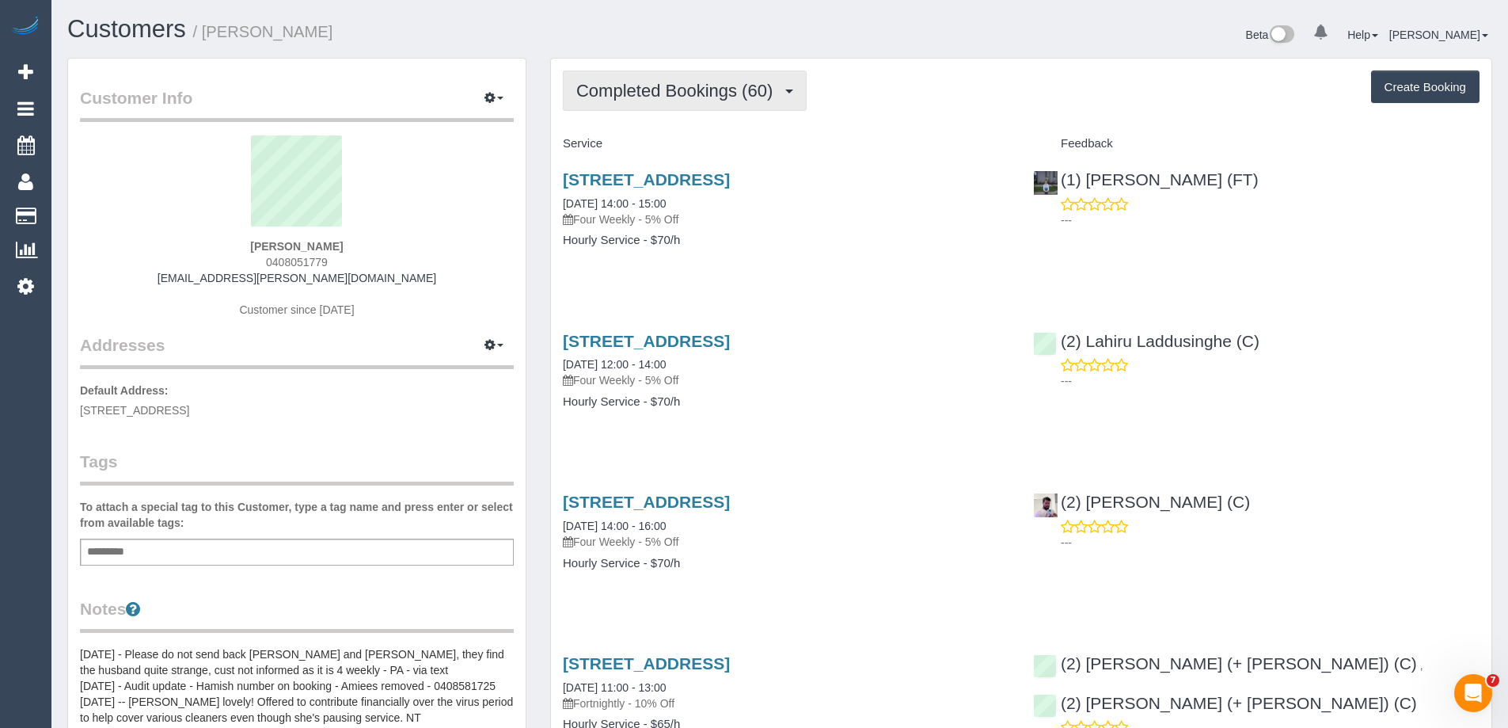
click at [697, 89] on span "Completed Bookings (60)" at bounding box center [678, 91] width 204 height 20
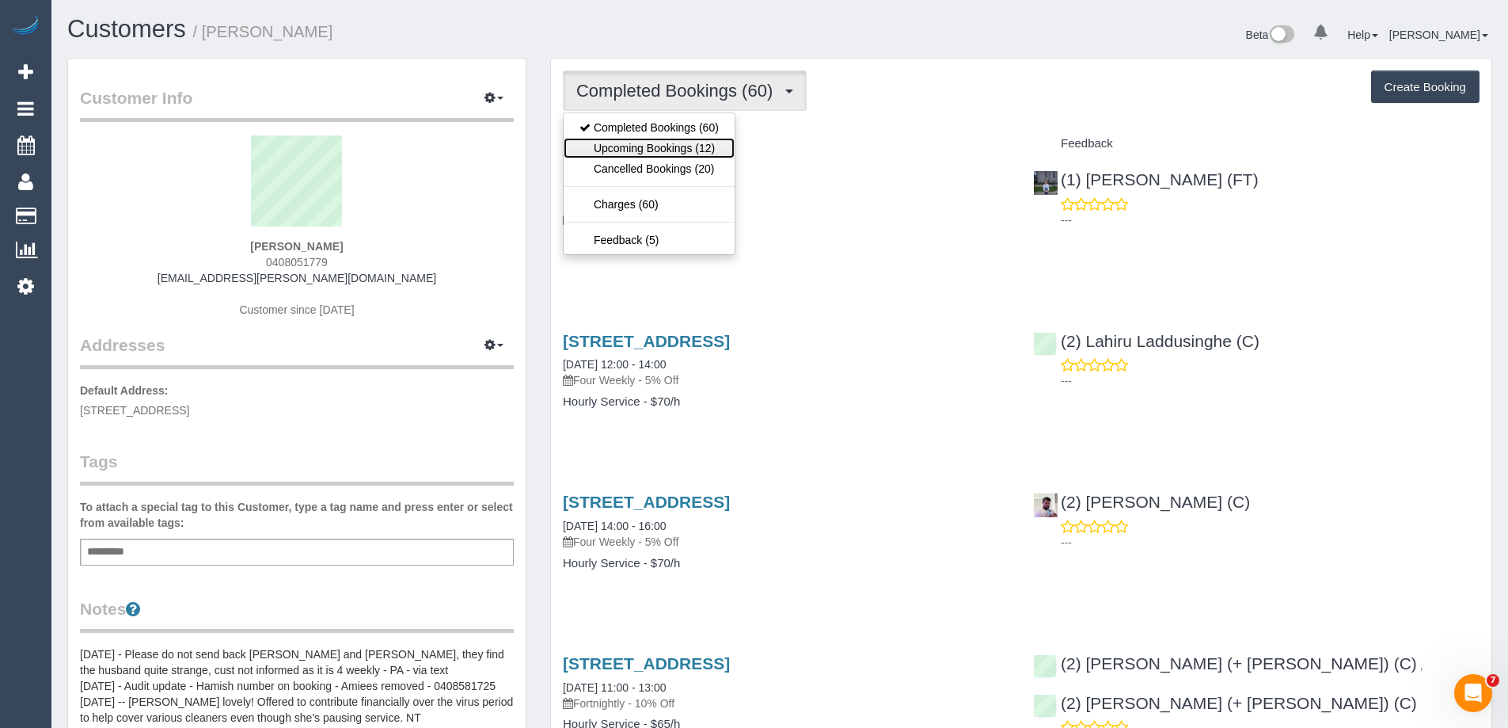
click at [699, 144] on link "Upcoming Bookings (12)" at bounding box center [649, 148] width 171 height 21
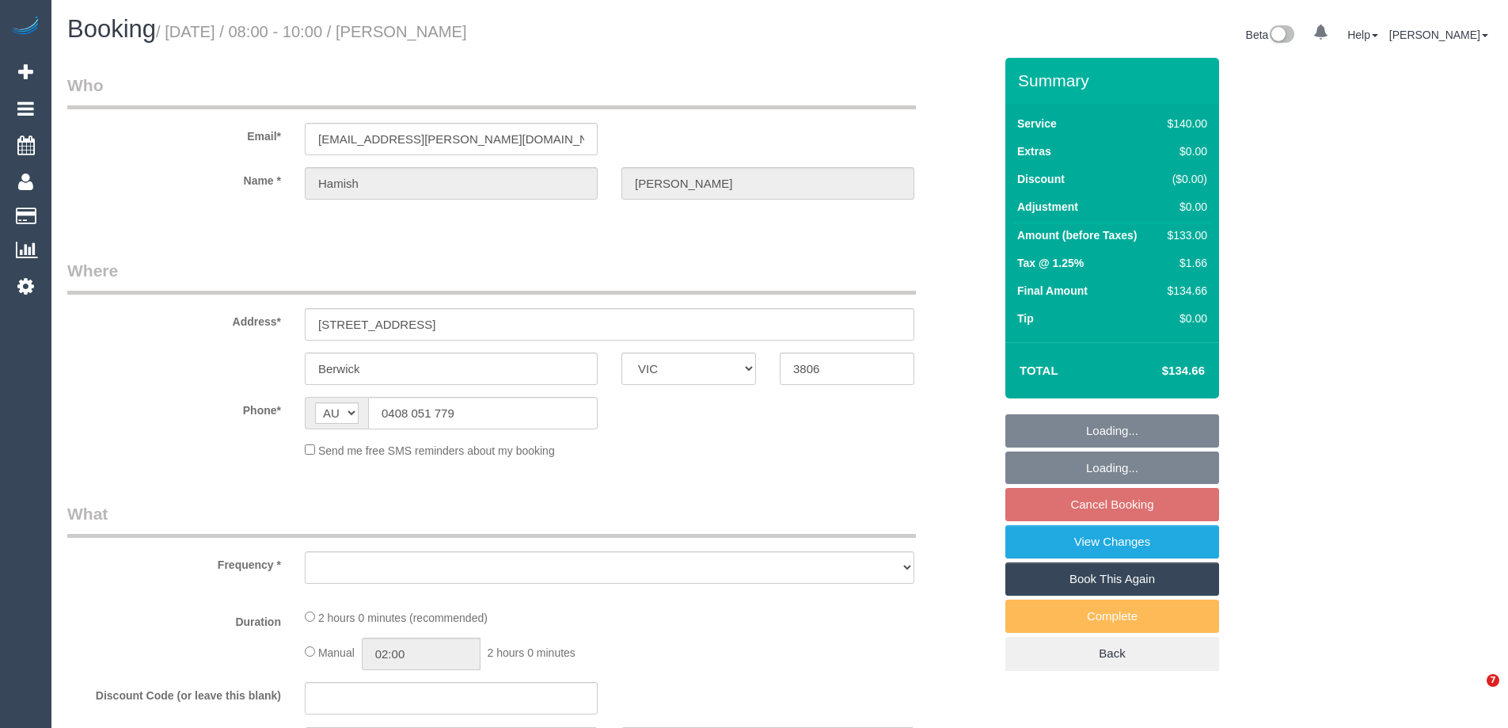
select select "VIC"
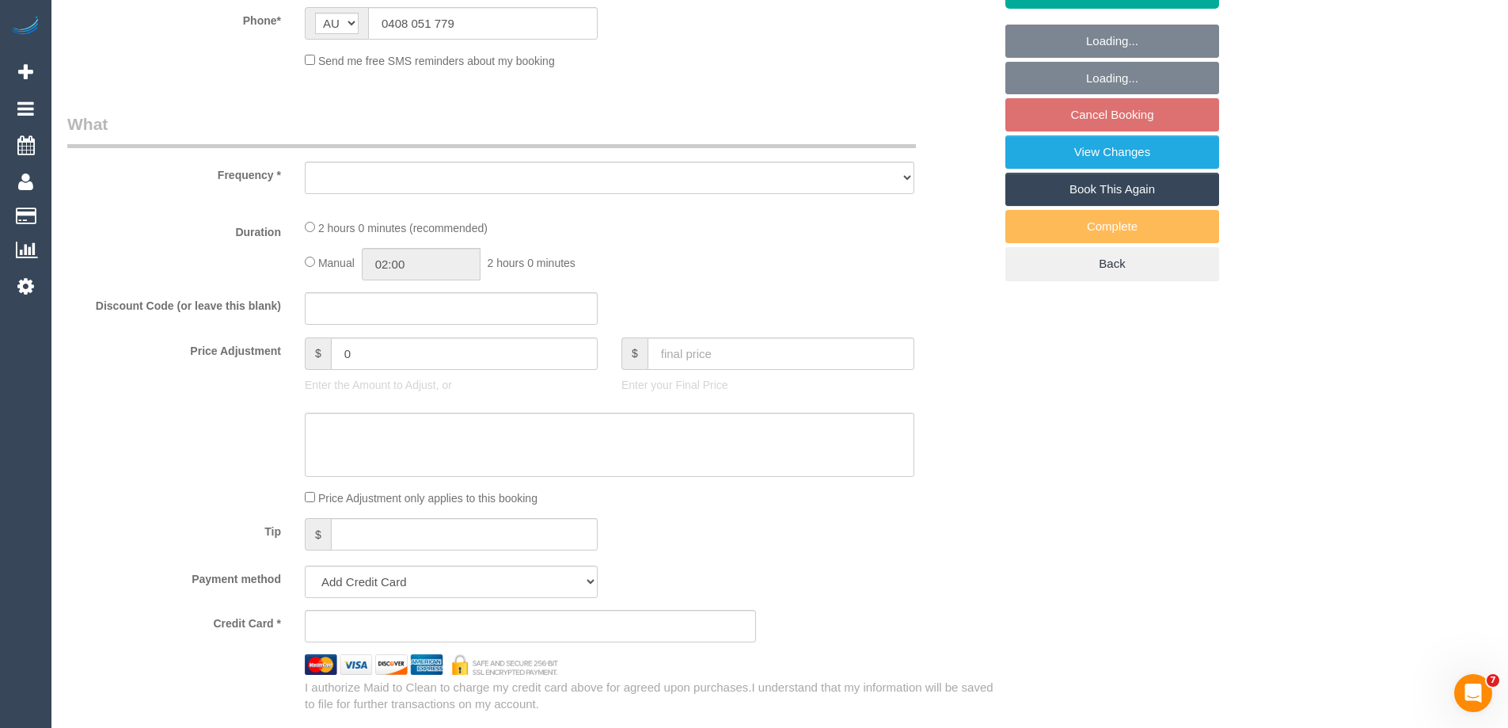
select select "string:stripe-pm_1LQ2Kc2GScqysDRVPfF0SQC9"
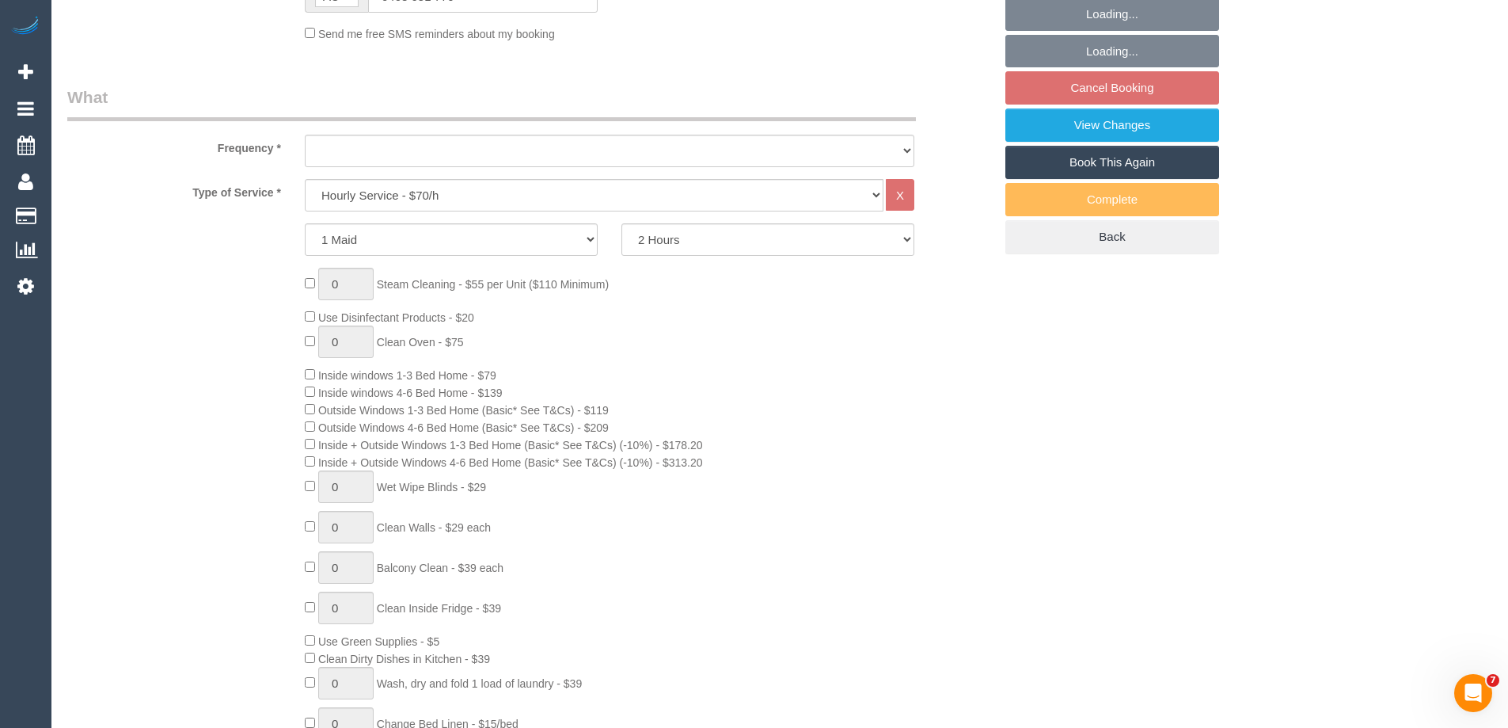
select select "object:742"
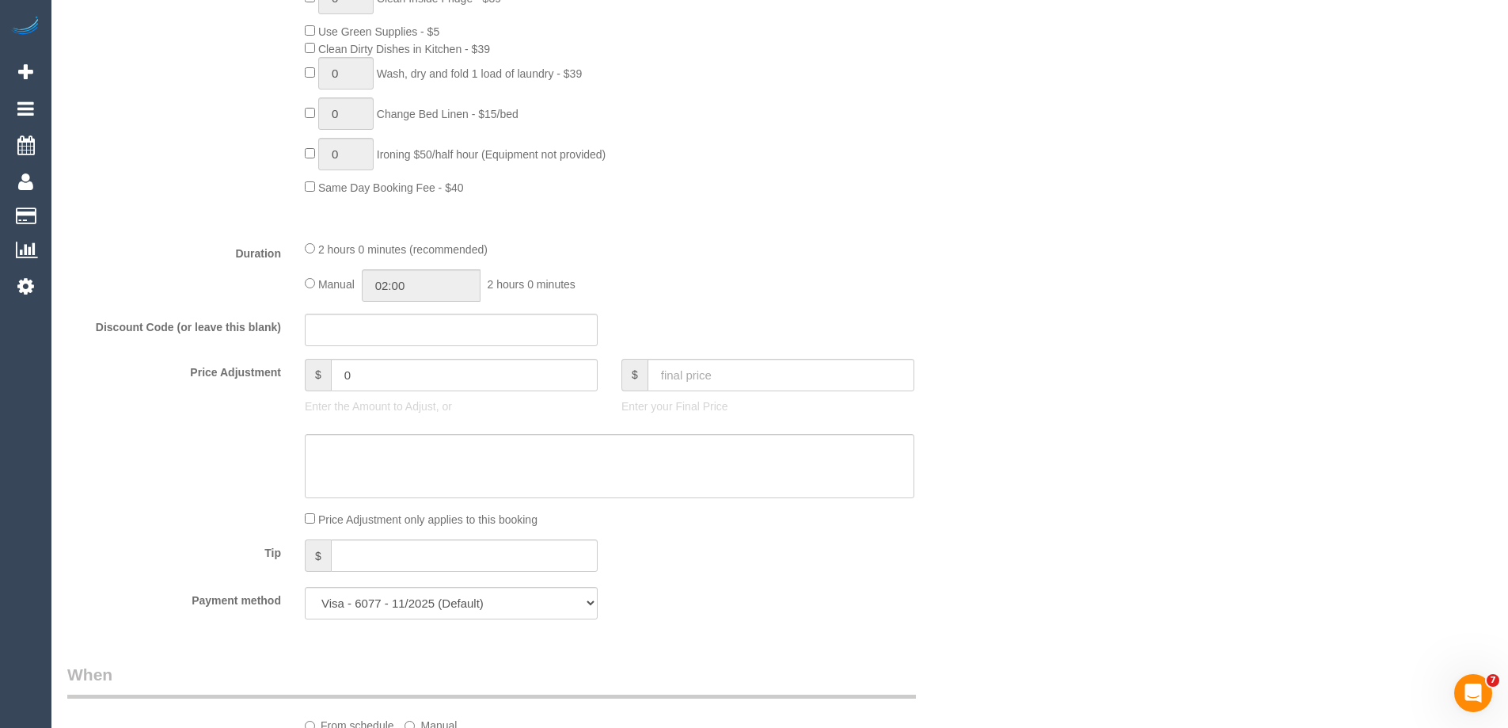
select select "number:27"
select select "number:14"
select select "number:19"
select select "number:22"
select select "number:34"
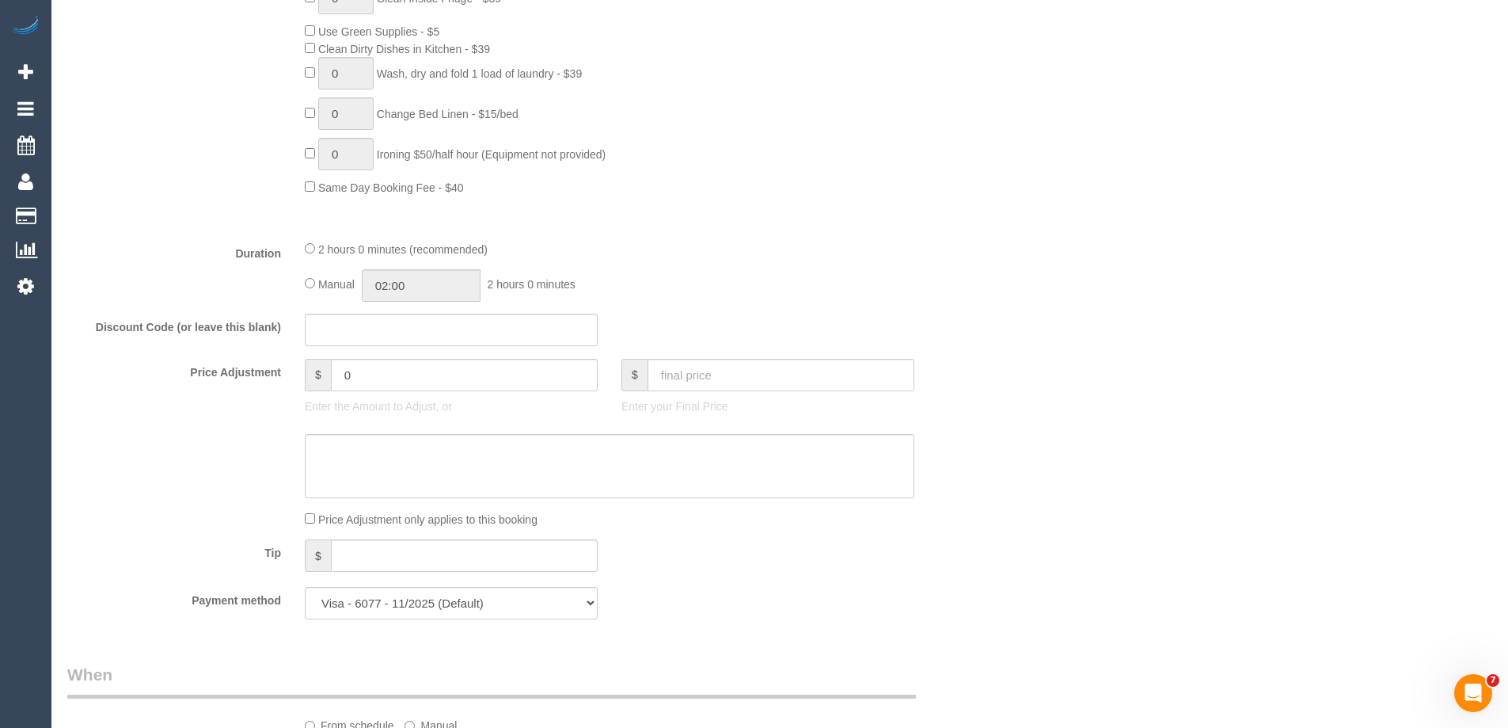
select select "number:12"
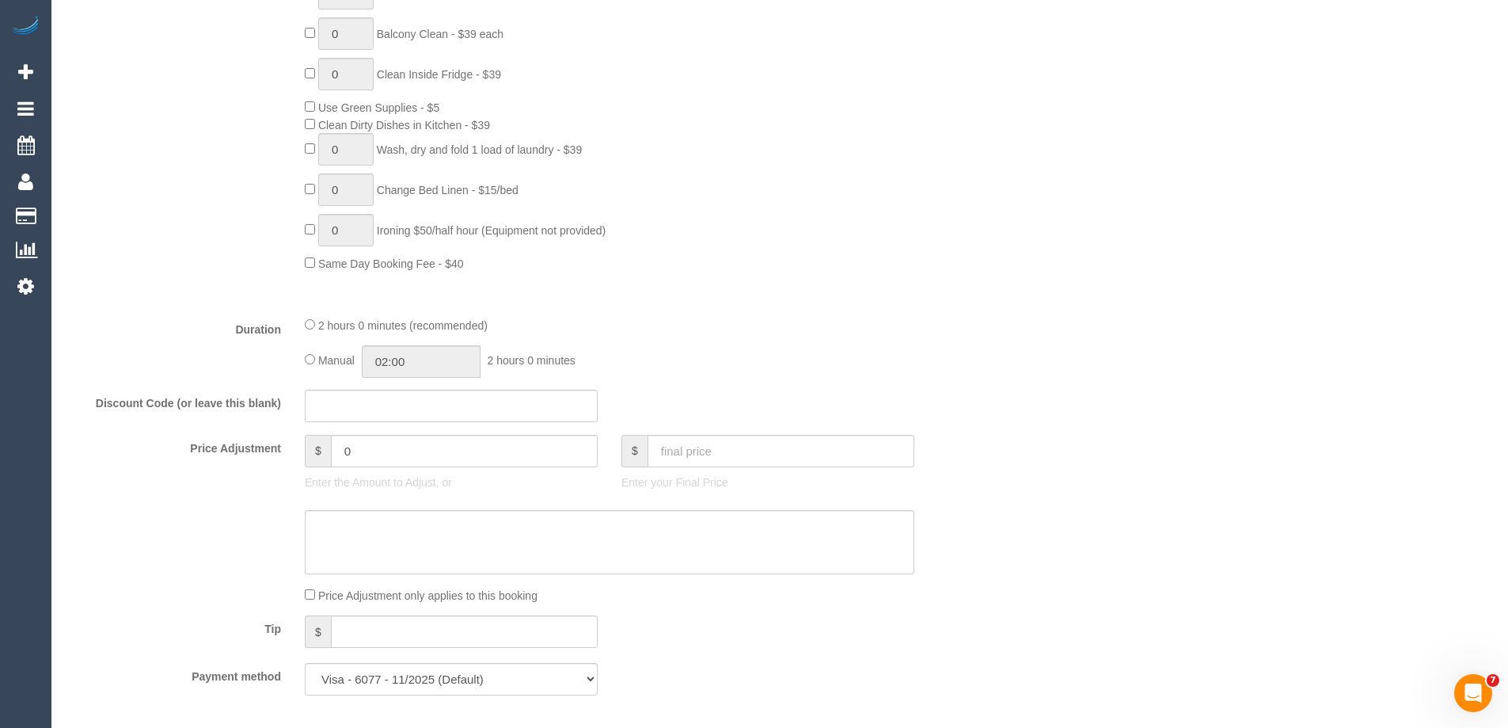
select select "object:1231"
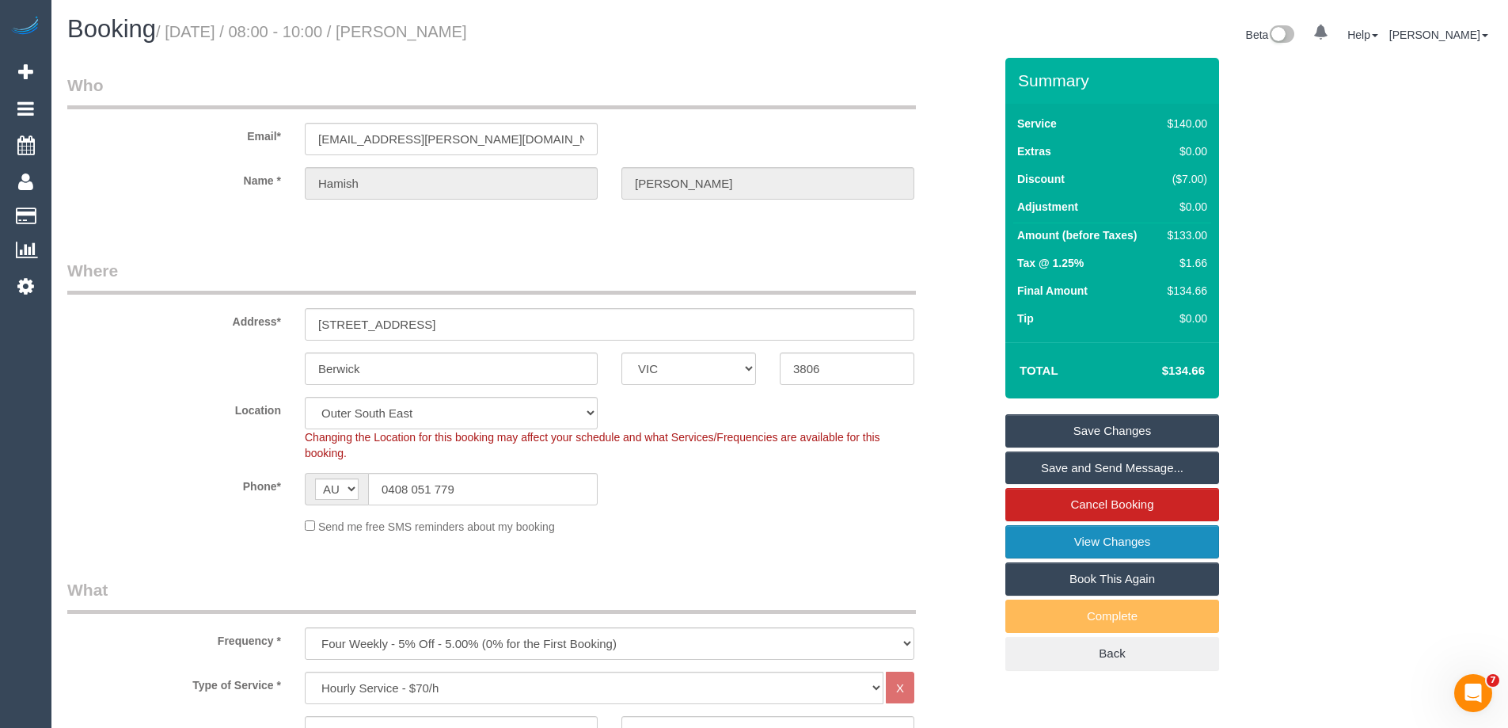
click at [1047, 543] on link "View Changes" at bounding box center [1113, 541] width 214 height 33
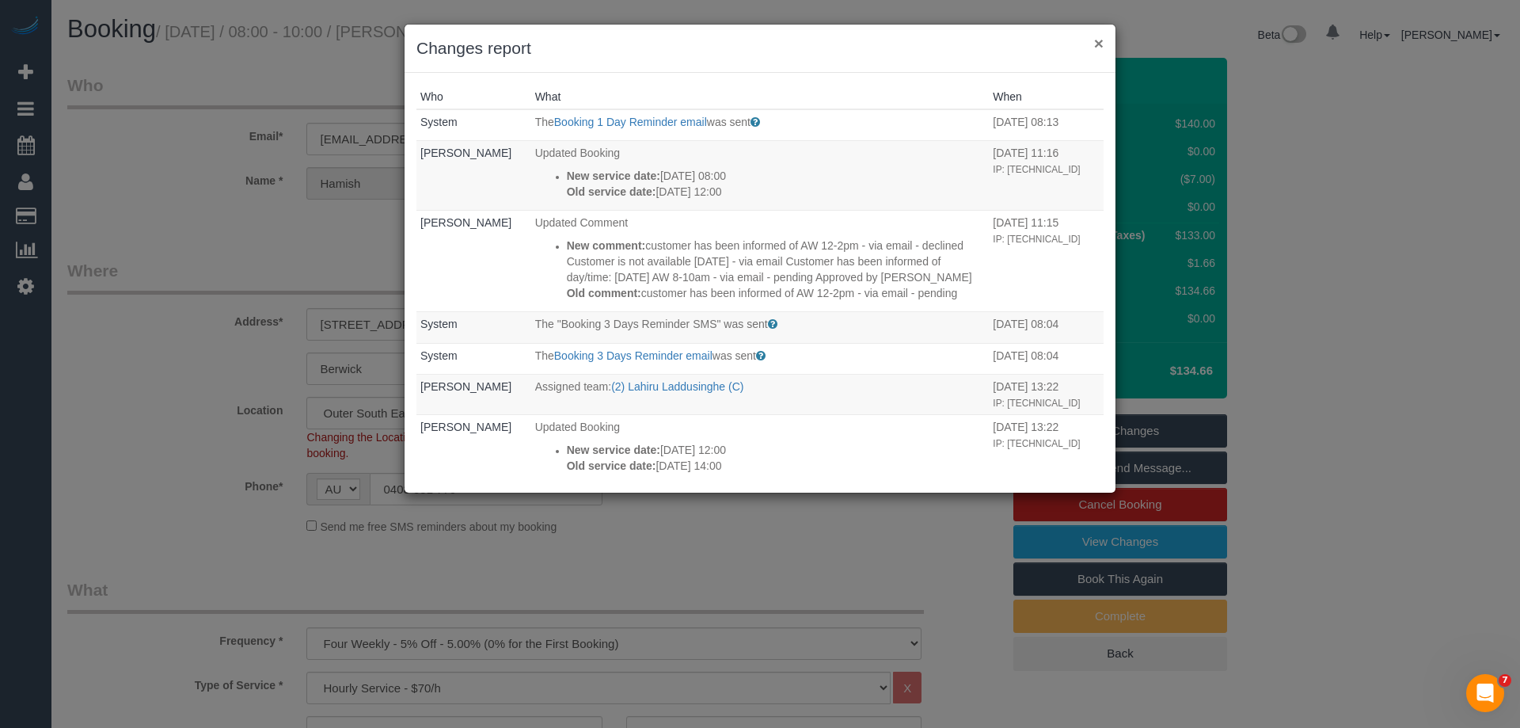
click at [1103, 40] on button "×" at bounding box center [1099, 43] width 10 height 17
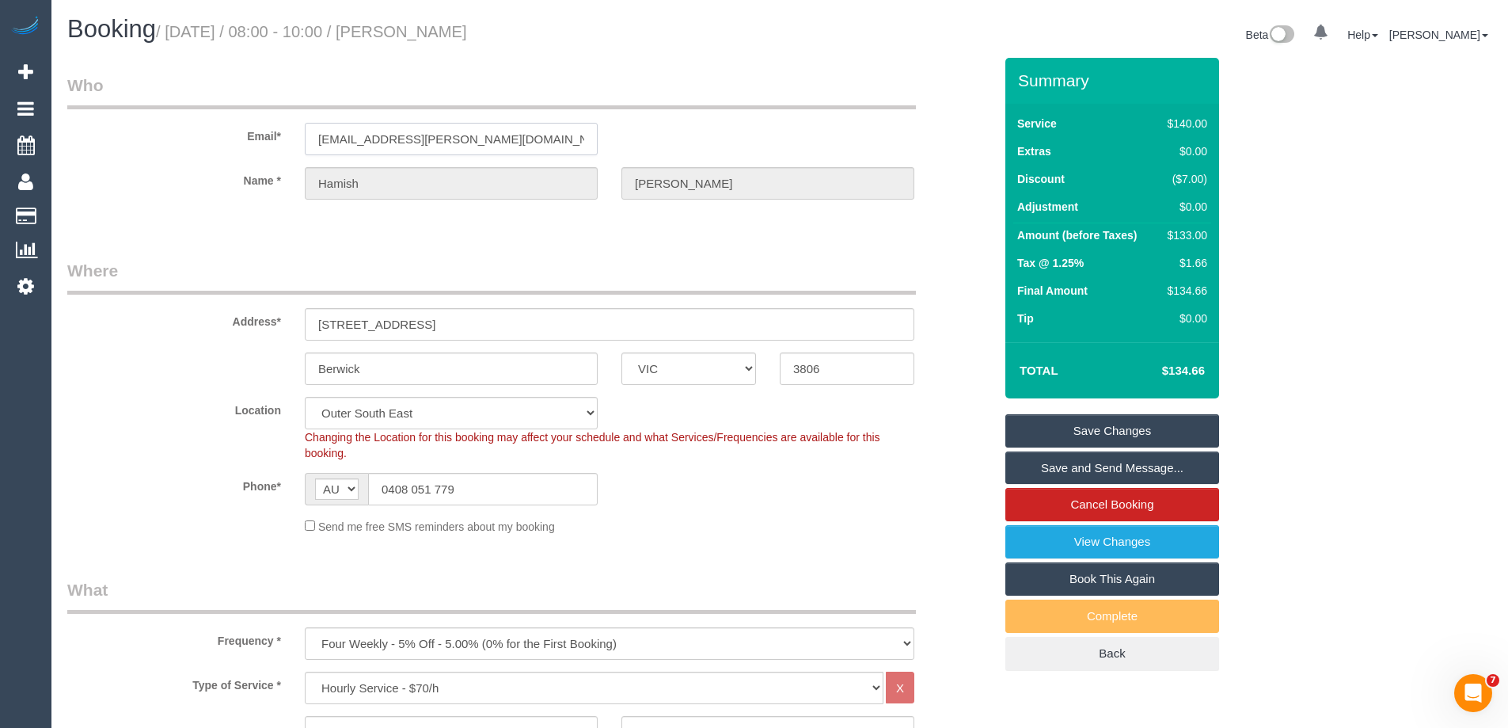
drag, startPoint x: 500, startPoint y: 140, endPoint x: -165, endPoint y: 135, distance: 665.1
click at [0, 135] on html "0 Beta Your Notifications You have 0 alerts Add Booking Bookings Active Booking…" at bounding box center [754, 364] width 1508 height 728
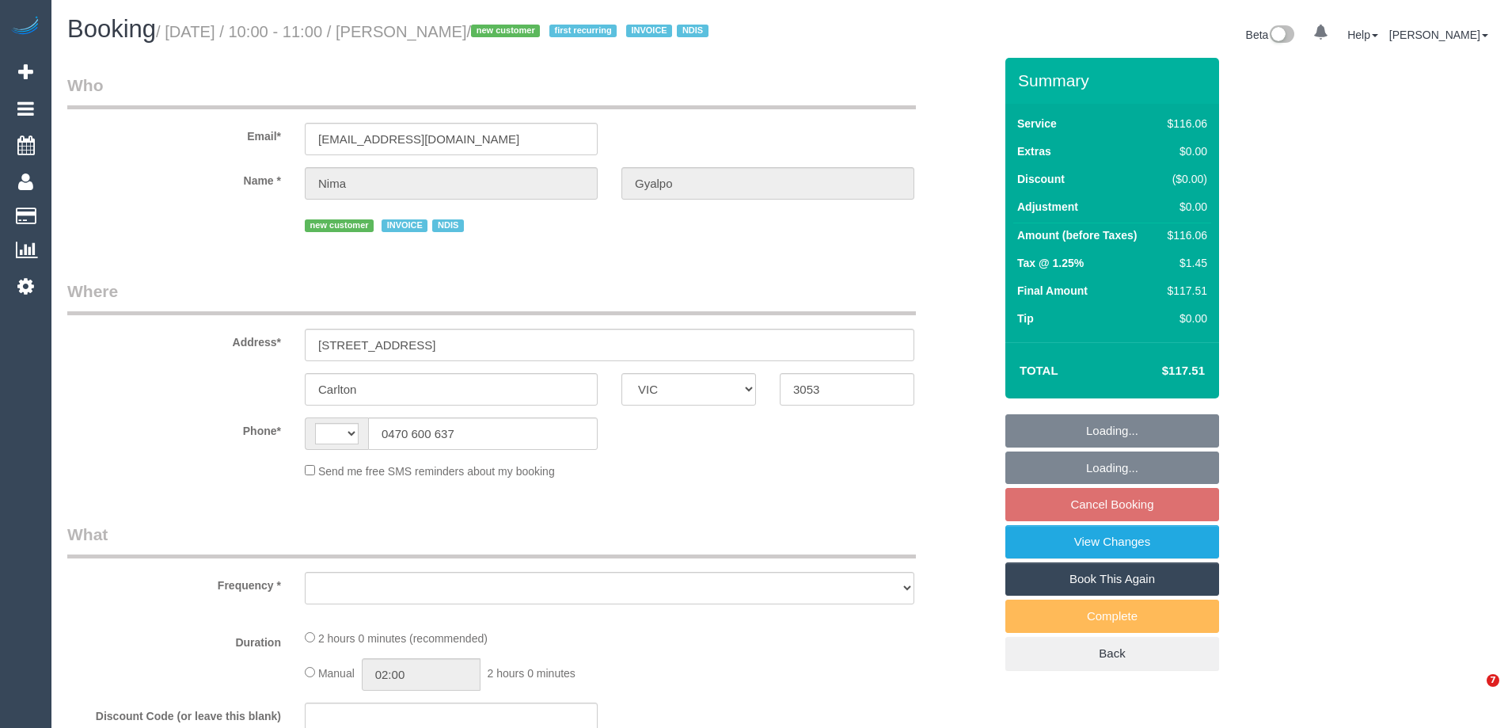
select select "VIC"
select select "string:AU"
select select "number:28"
select select "number:14"
select select "number:19"
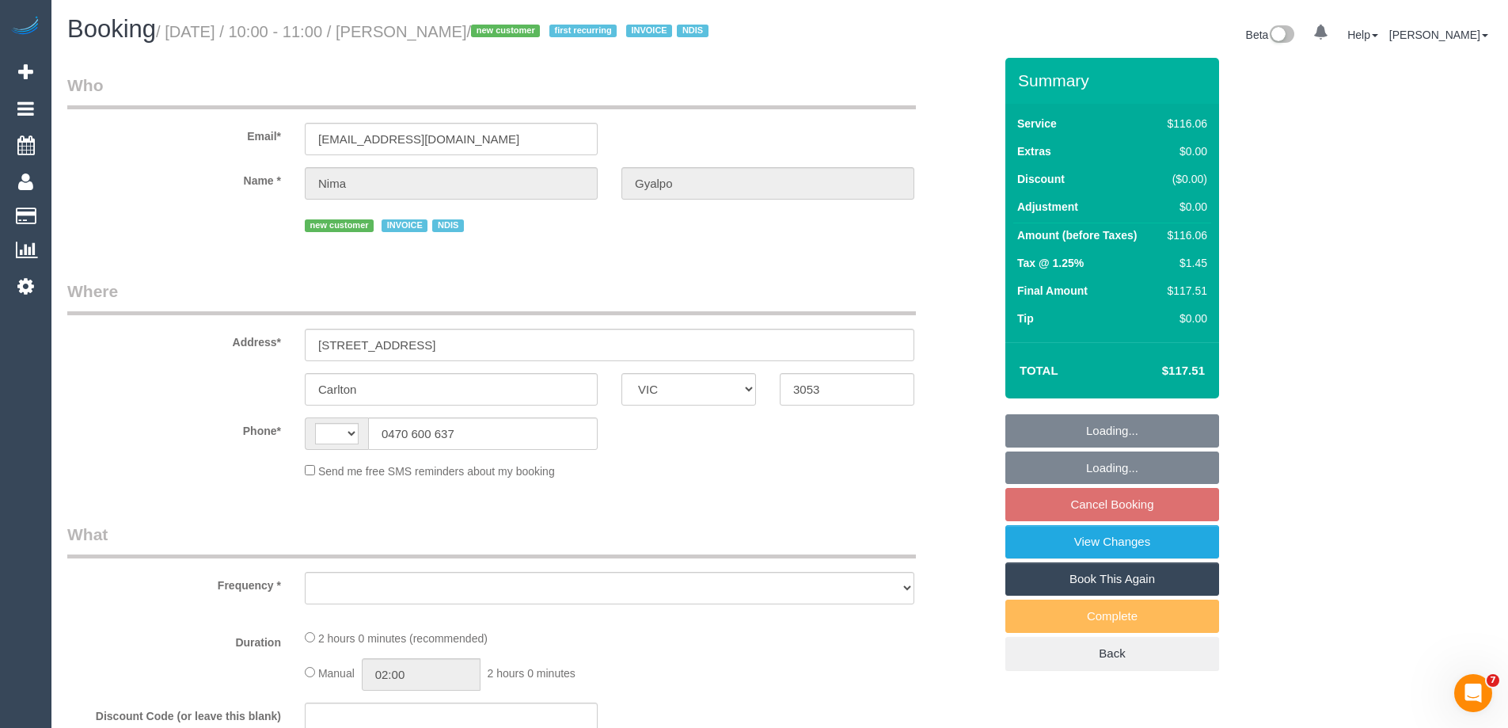
select select "number:25"
select select "number:34"
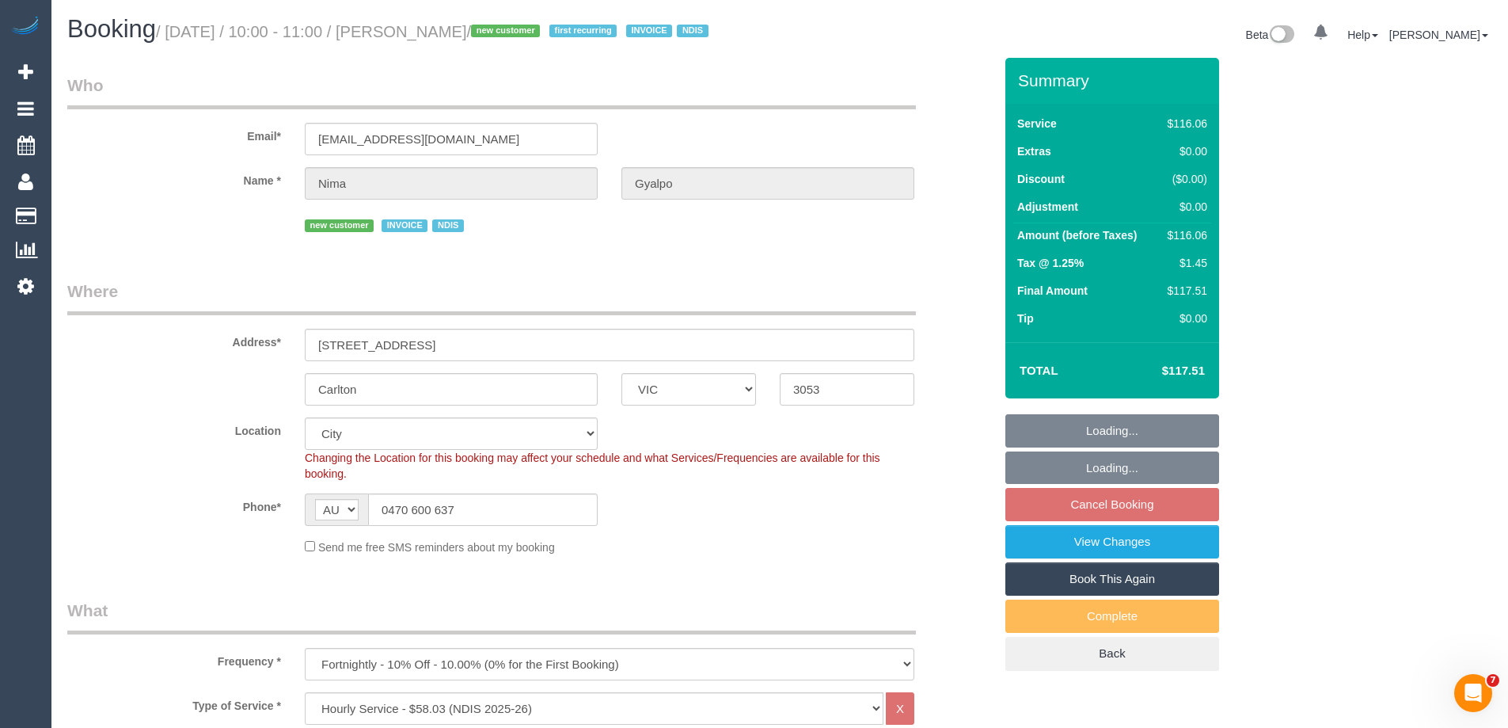
select select "object:1154"
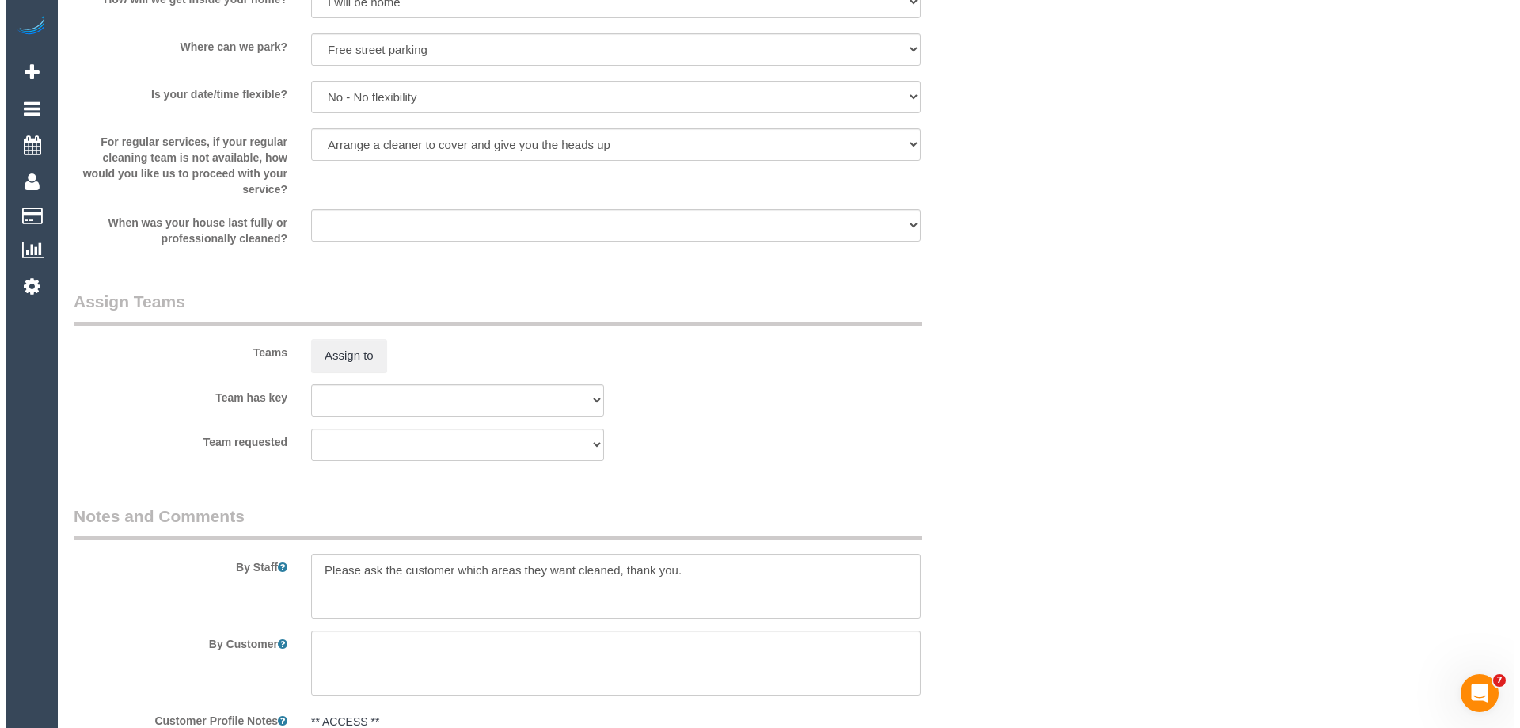
scroll to position [1980, 0]
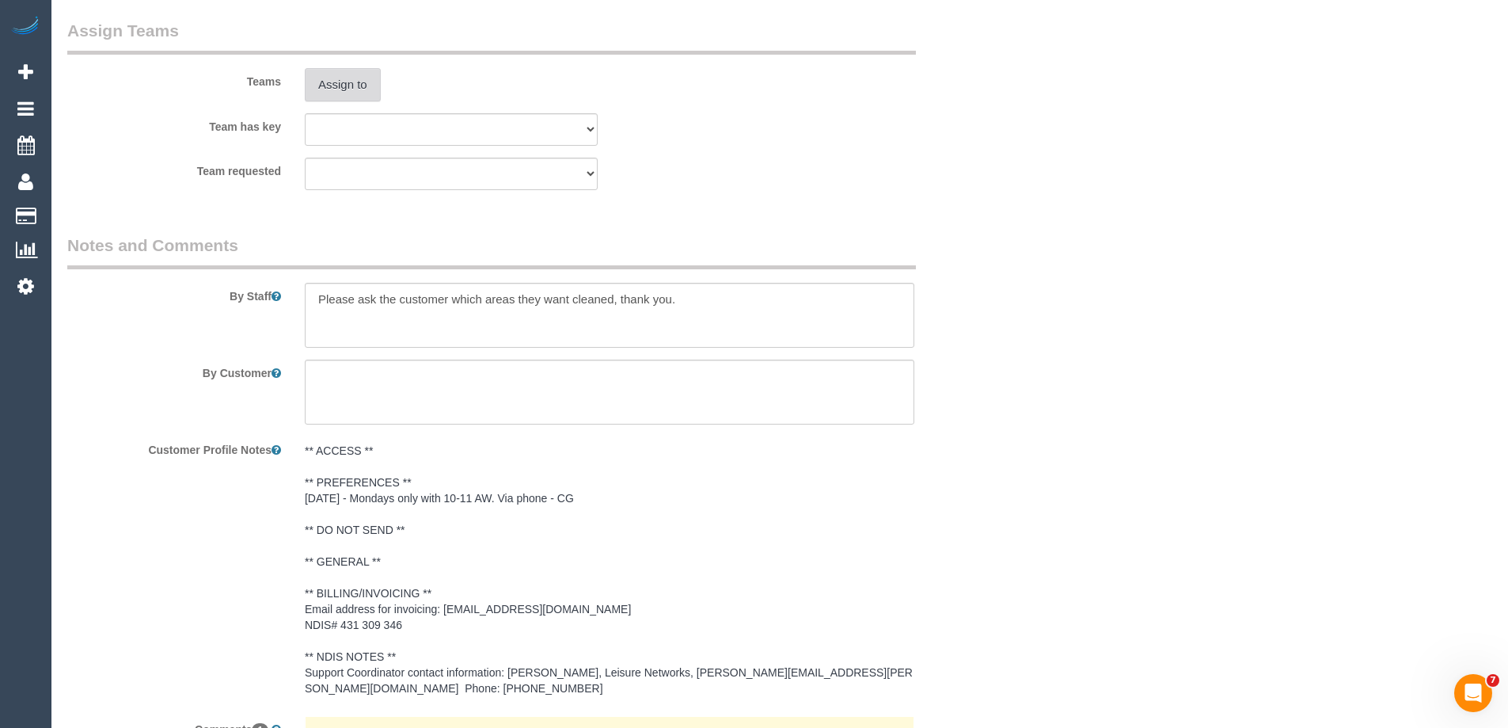
click at [338, 79] on button "Assign to" at bounding box center [343, 84] width 76 height 33
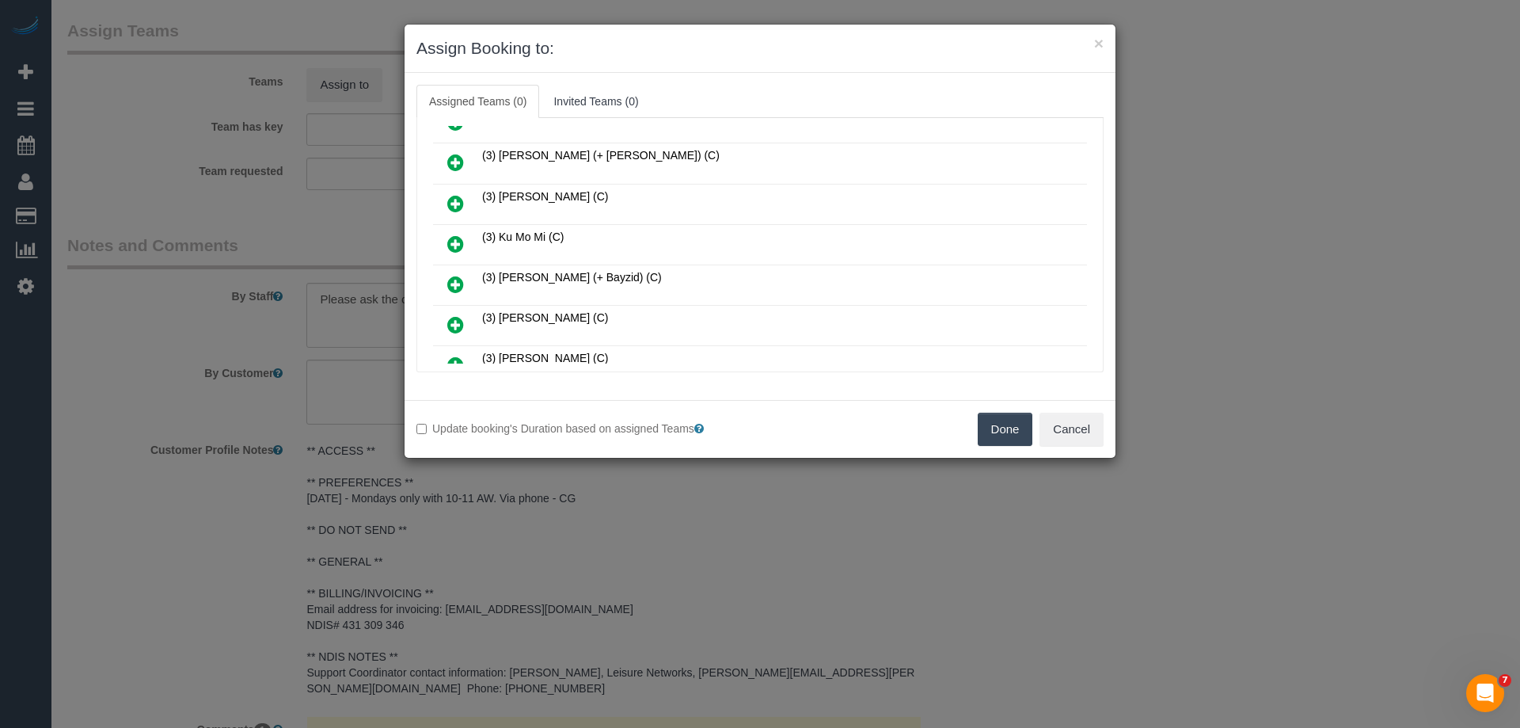
click at [458, 237] on icon at bounding box center [455, 243] width 17 height 19
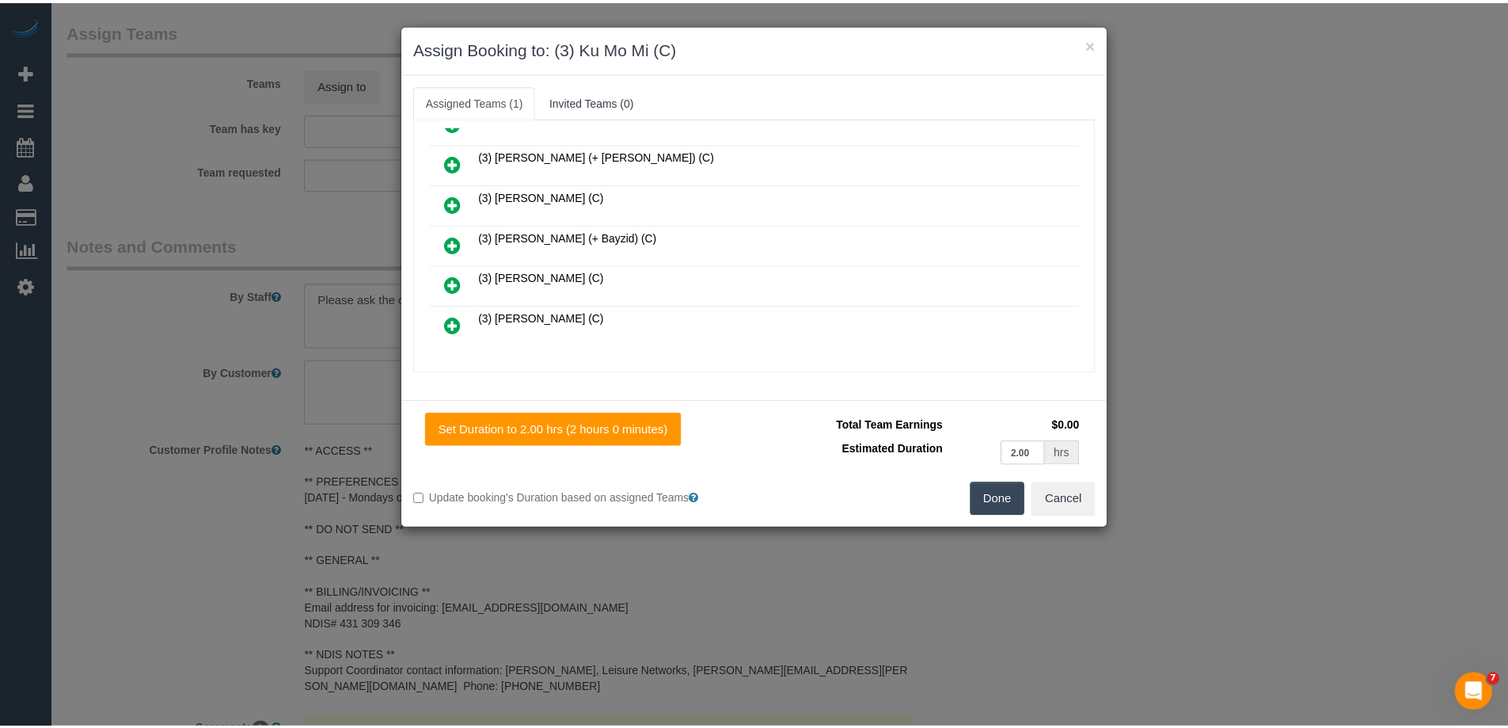
scroll to position [0, 0]
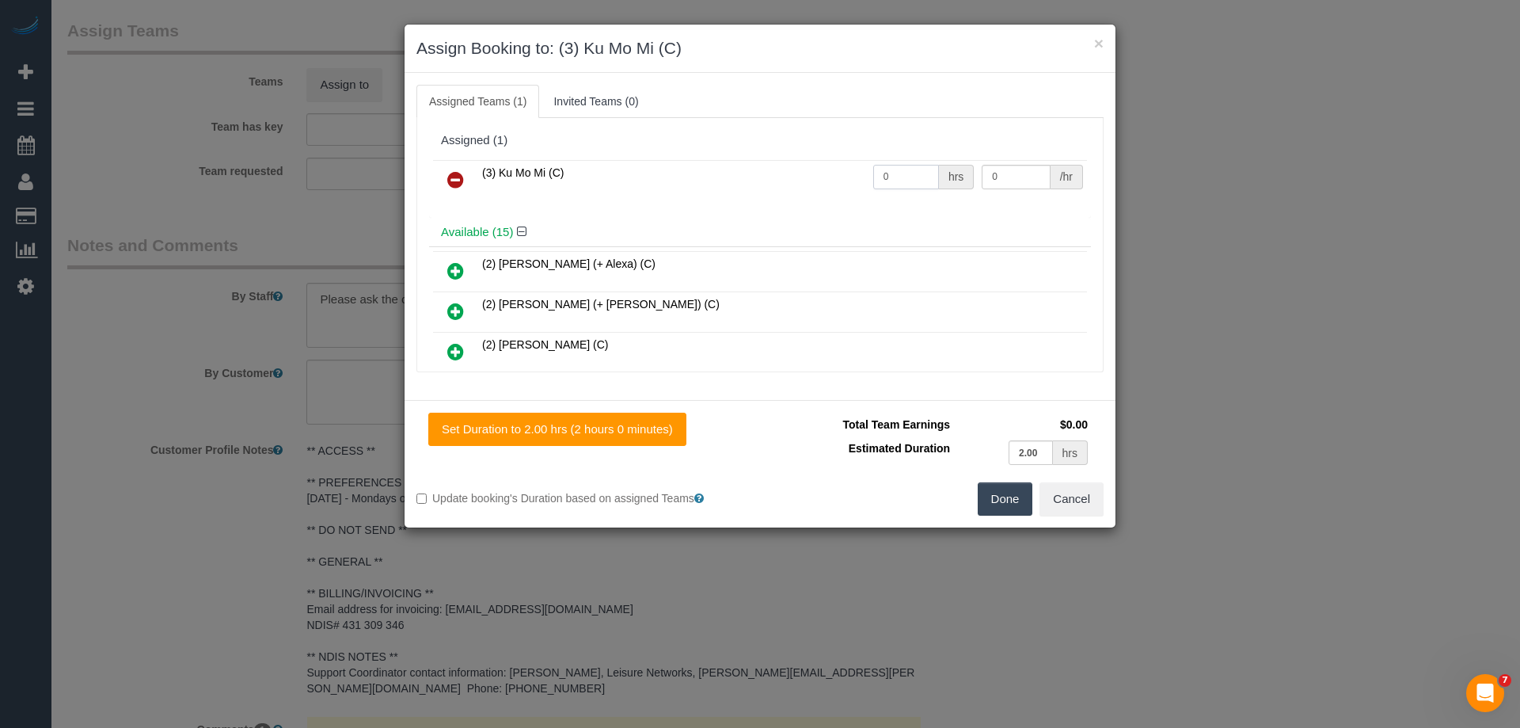
drag, startPoint x: 882, startPoint y: 177, endPoint x: 763, endPoint y: 162, distance: 119.7
click at [835, 170] on tr "(3) Ku Mo Mi (C) 0 hrs 0 /hr" at bounding box center [760, 180] width 654 height 40
type input "2"
drag, startPoint x: 1016, startPoint y: 178, endPoint x: 705, endPoint y: 173, distance: 311.2
click at [707, 173] on tr "(3) Ku Mo Mi (C) 2 hrs 0 /hr" at bounding box center [760, 180] width 654 height 40
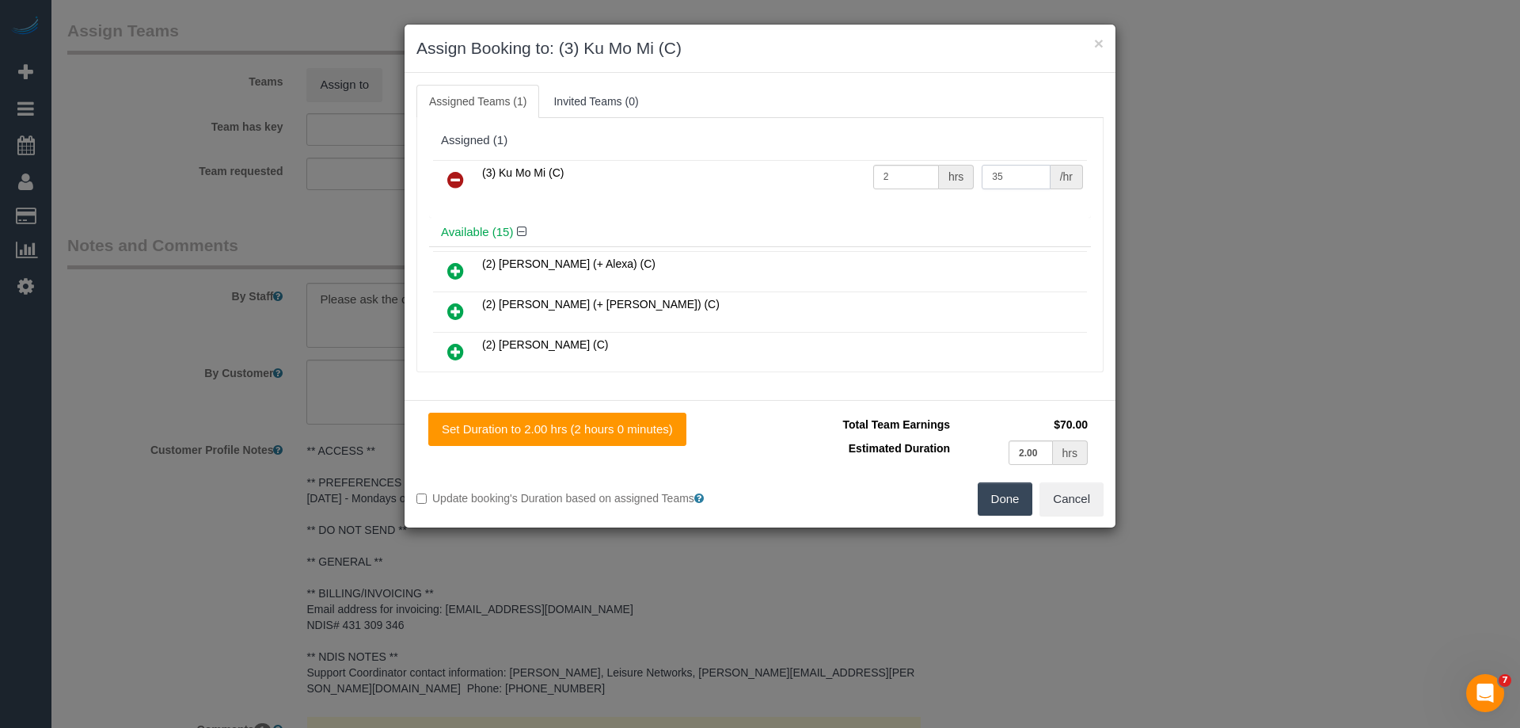
type input "35"
click at [992, 504] on button "Done" at bounding box center [1005, 498] width 55 height 33
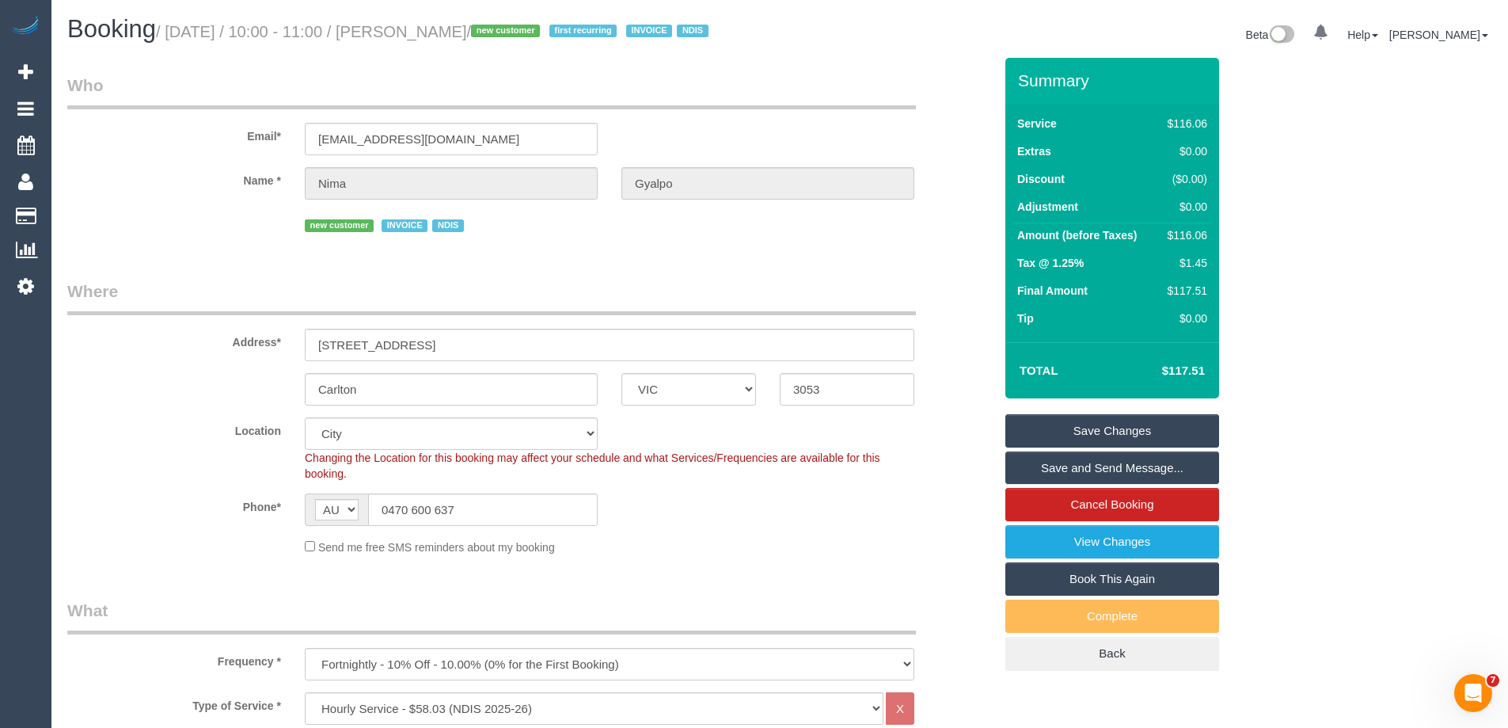
drag, startPoint x: 508, startPoint y: 29, endPoint x: 413, endPoint y: 29, distance: 95.0
click at [413, 29] on small "/ October 20, 2025 / 10:00 - 11:00 / Nima Gyalpo / new customer first recurring…" at bounding box center [434, 31] width 557 height 17
copy small "Nima Gyalpo"
click at [1047, 466] on link "Save and Send Message..." at bounding box center [1113, 467] width 214 height 33
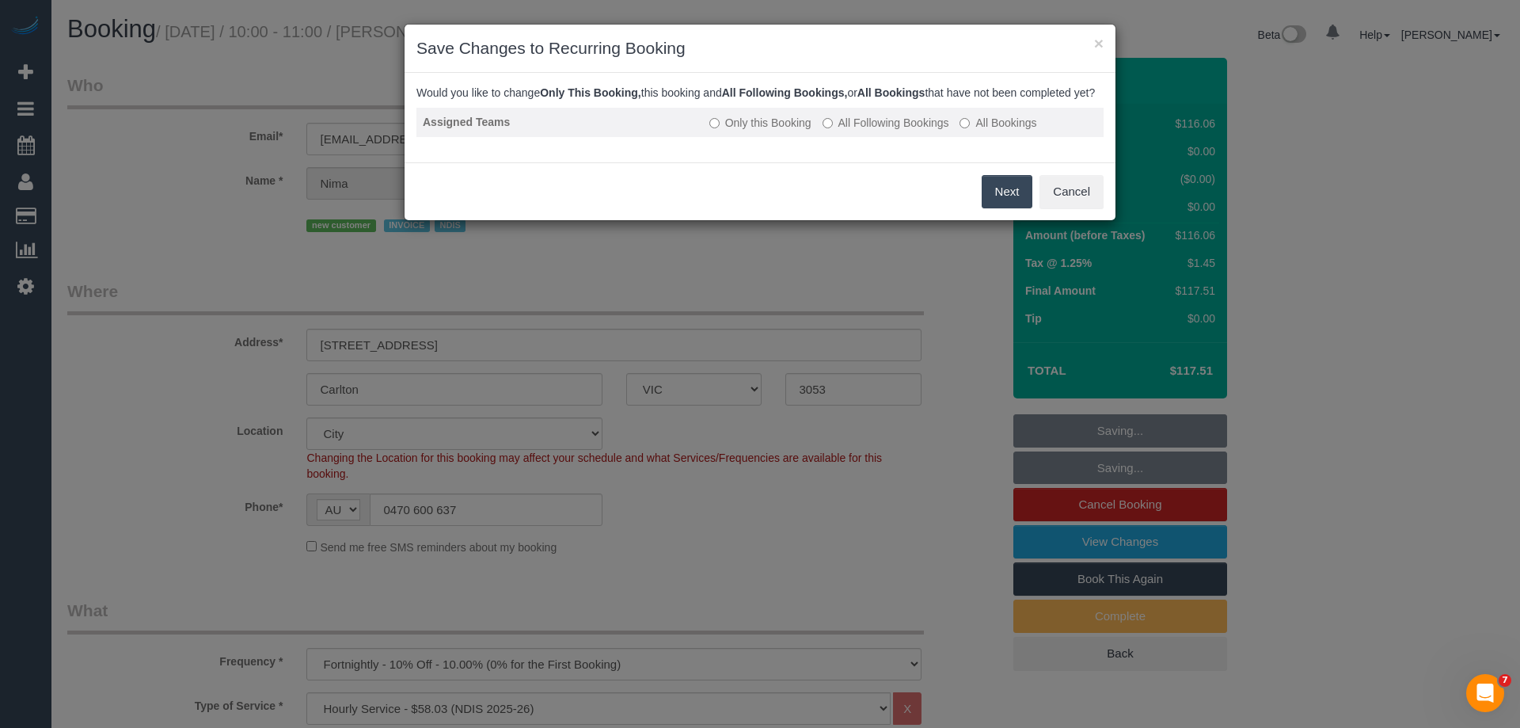
click at [873, 129] on td "Only this Booking All Following Bookings All Bookings" at bounding box center [903, 122] width 401 height 29
click at [845, 131] on label "All Following Bookings" at bounding box center [886, 123] width 127 height 16
click at [1012, 200] on button "Save" at bounding box center [1006, 191] width 54 height 33
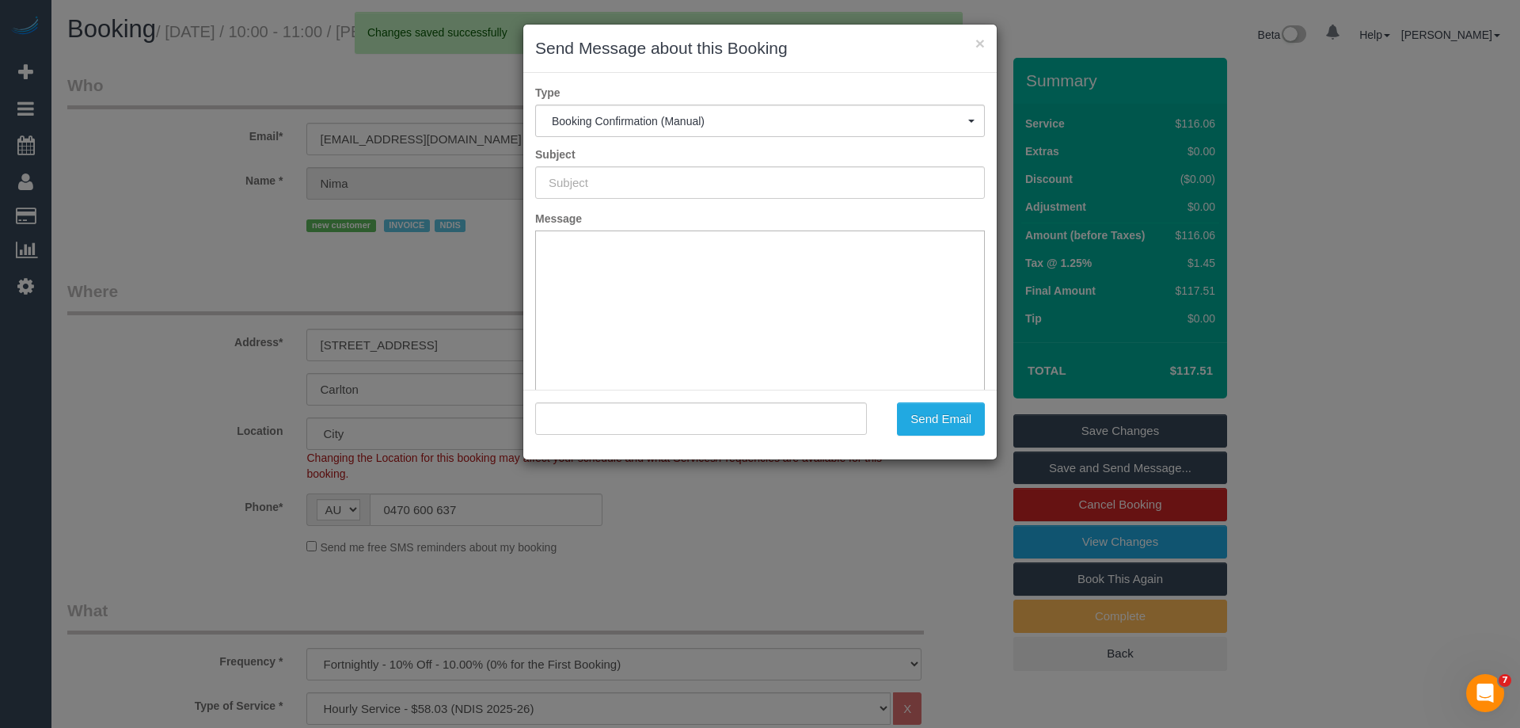
type input "Booking Confirmed"
type input ""Nima Gyalpo" <nyimagyalpo1@gmail.com>"
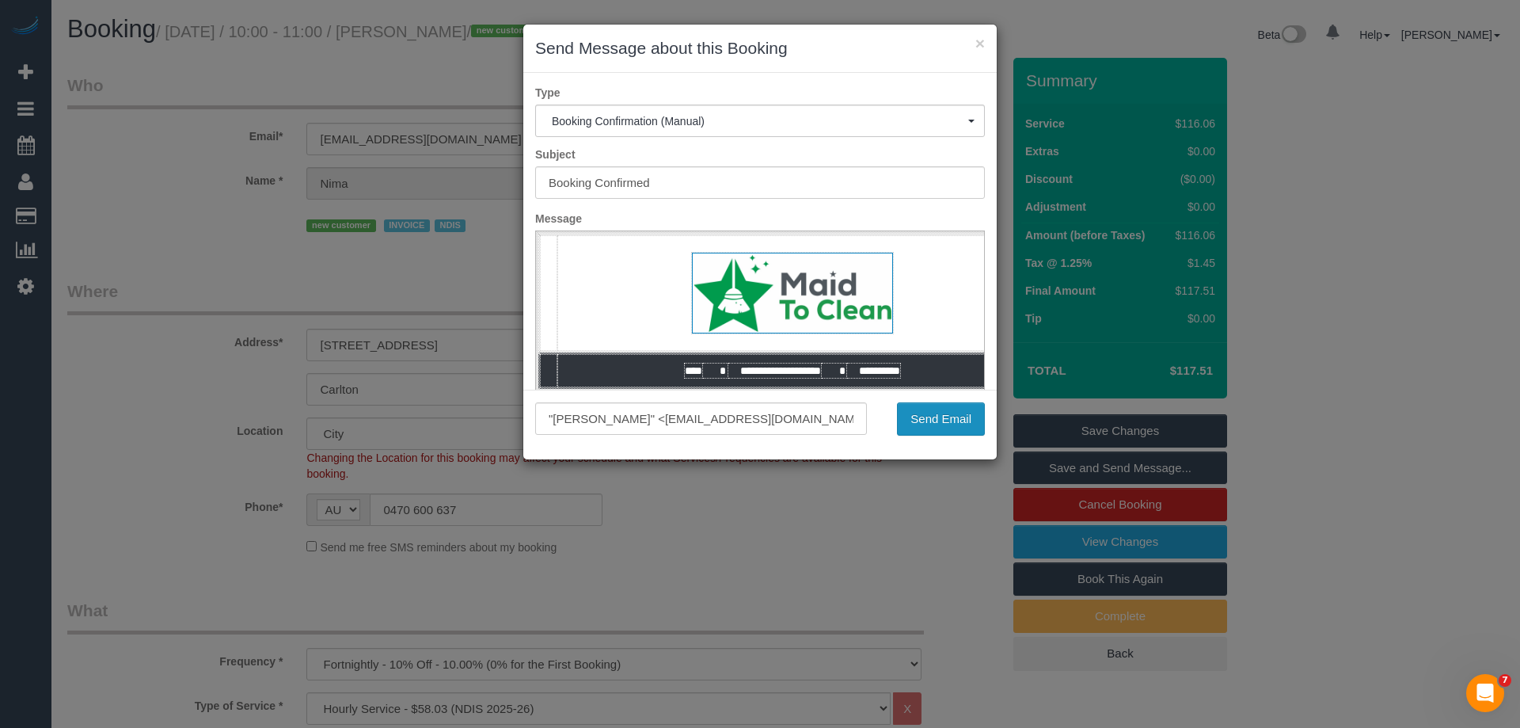
click at [938, 416] on button "Send Email" at bounding box center [941, 418] width 88 height 33
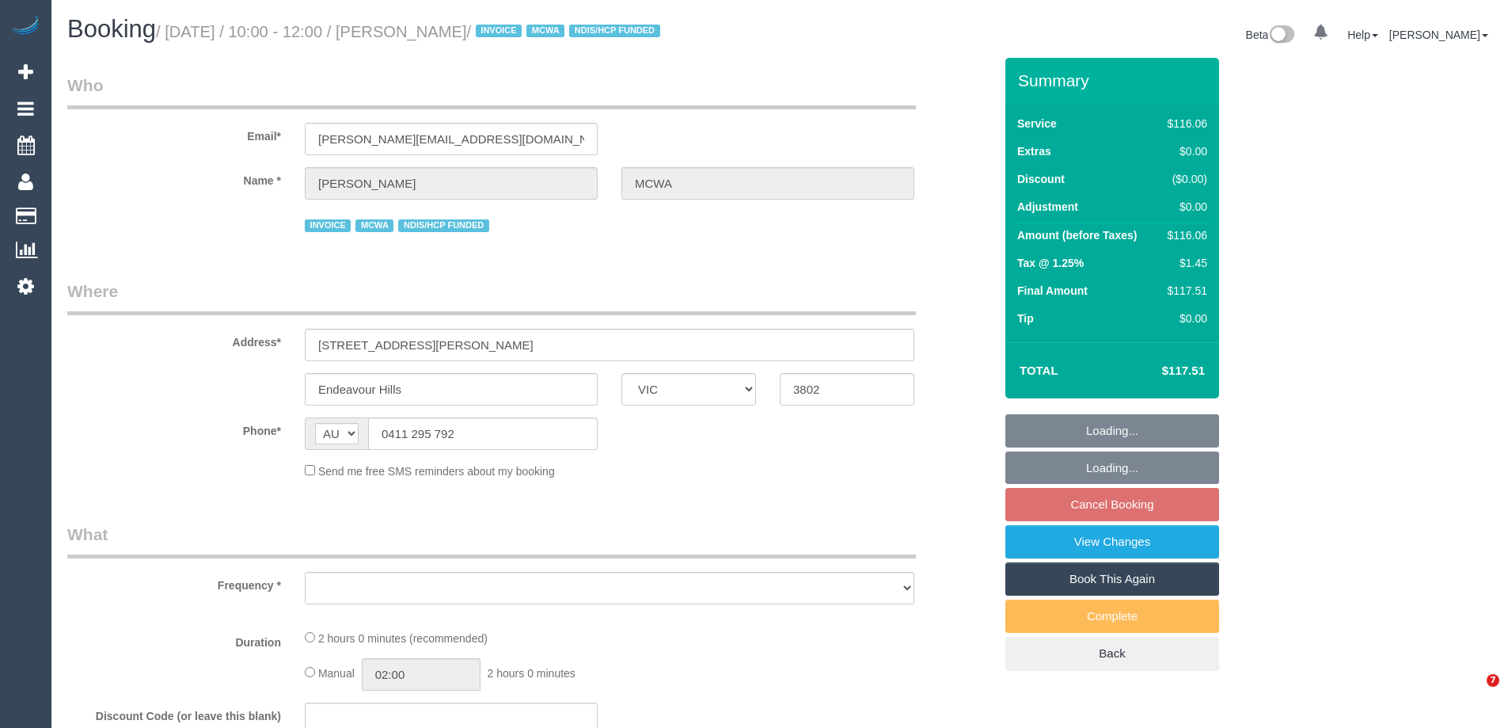
select select "VIC"
select select "number:28"
select select "number:14"
select select "number:19"
select select "number:36"
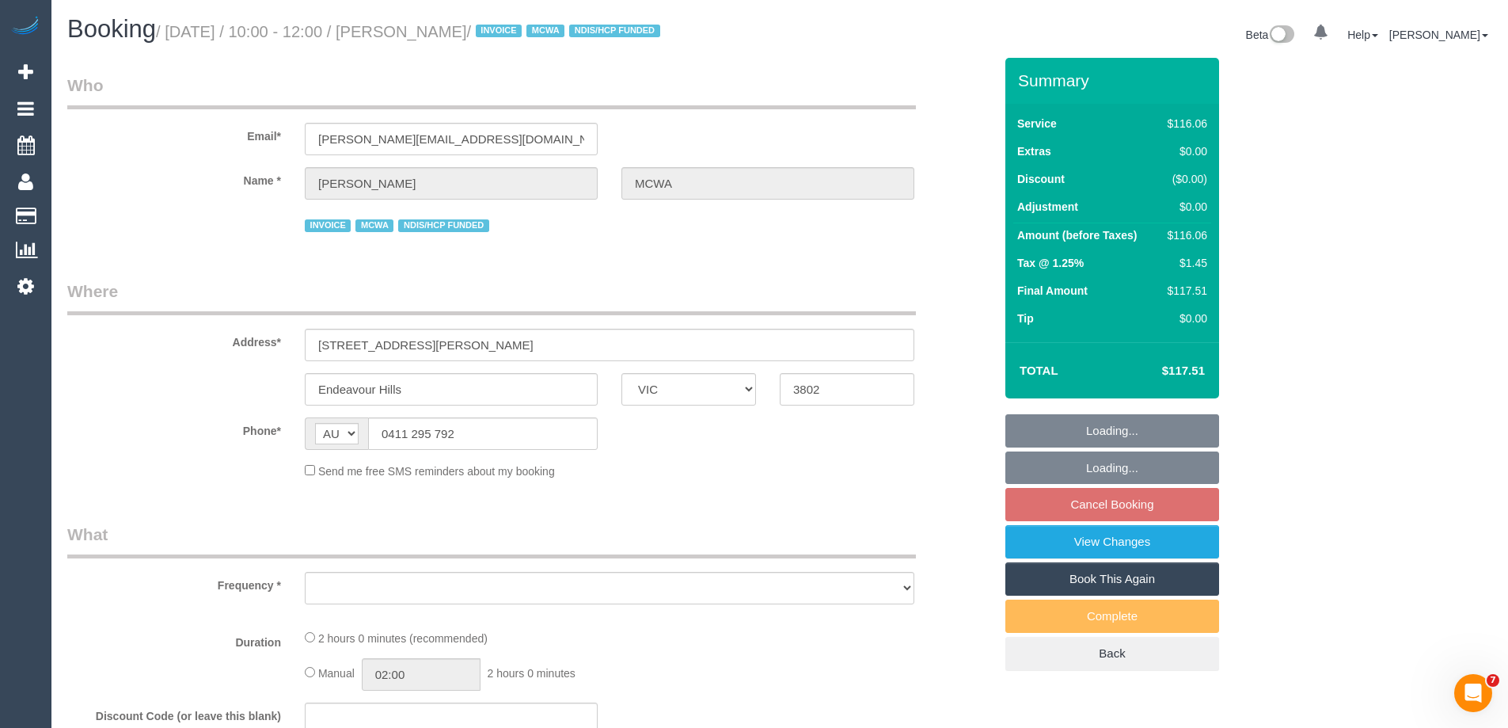
select select "number:33"
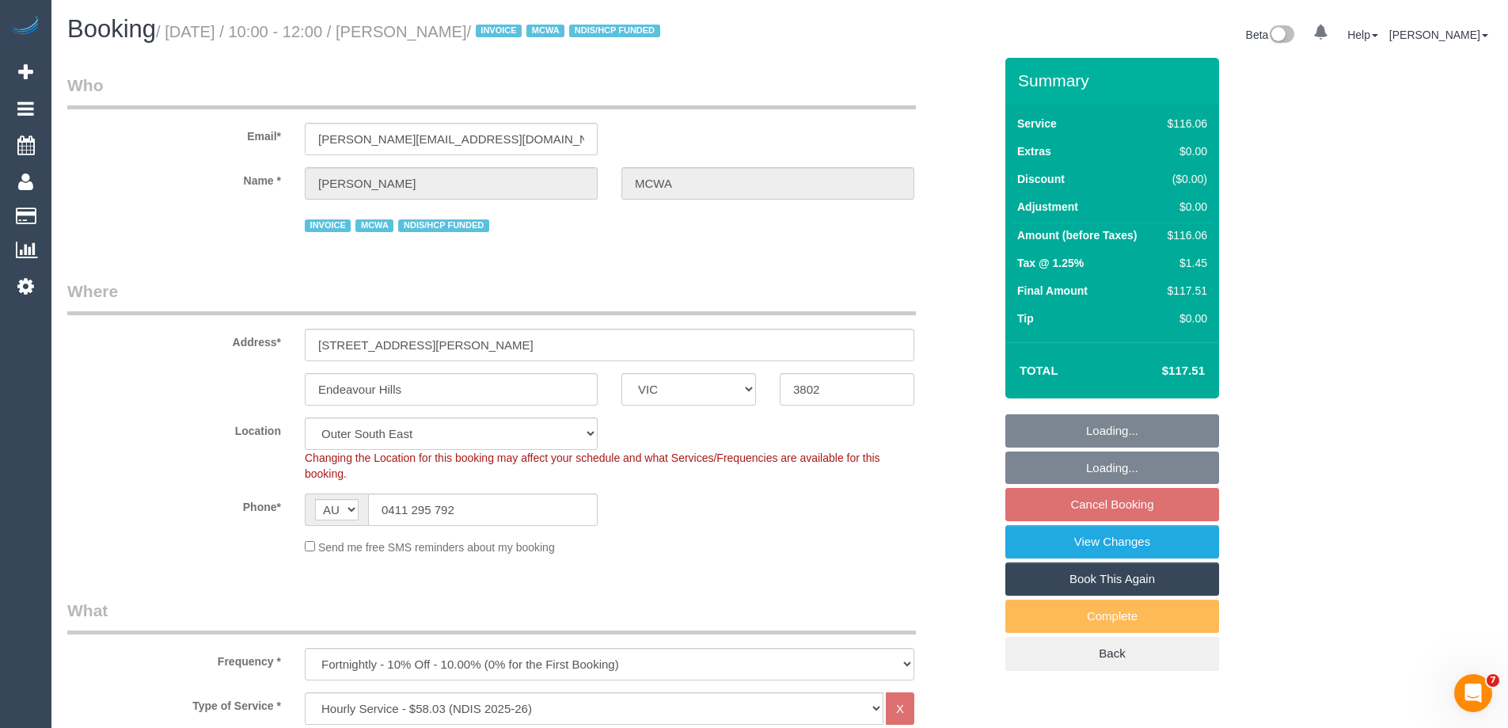
select select "object:755"
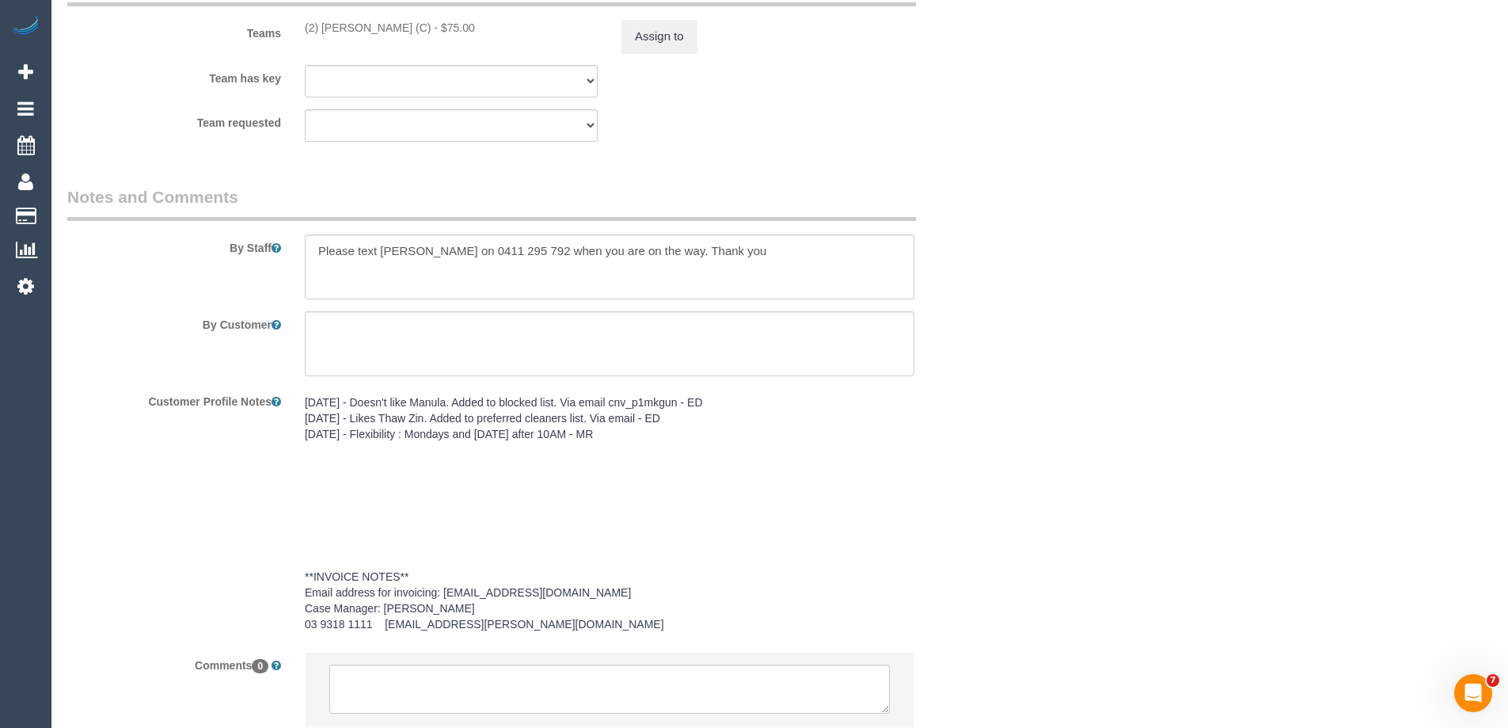
scroll to position [2059, 0]
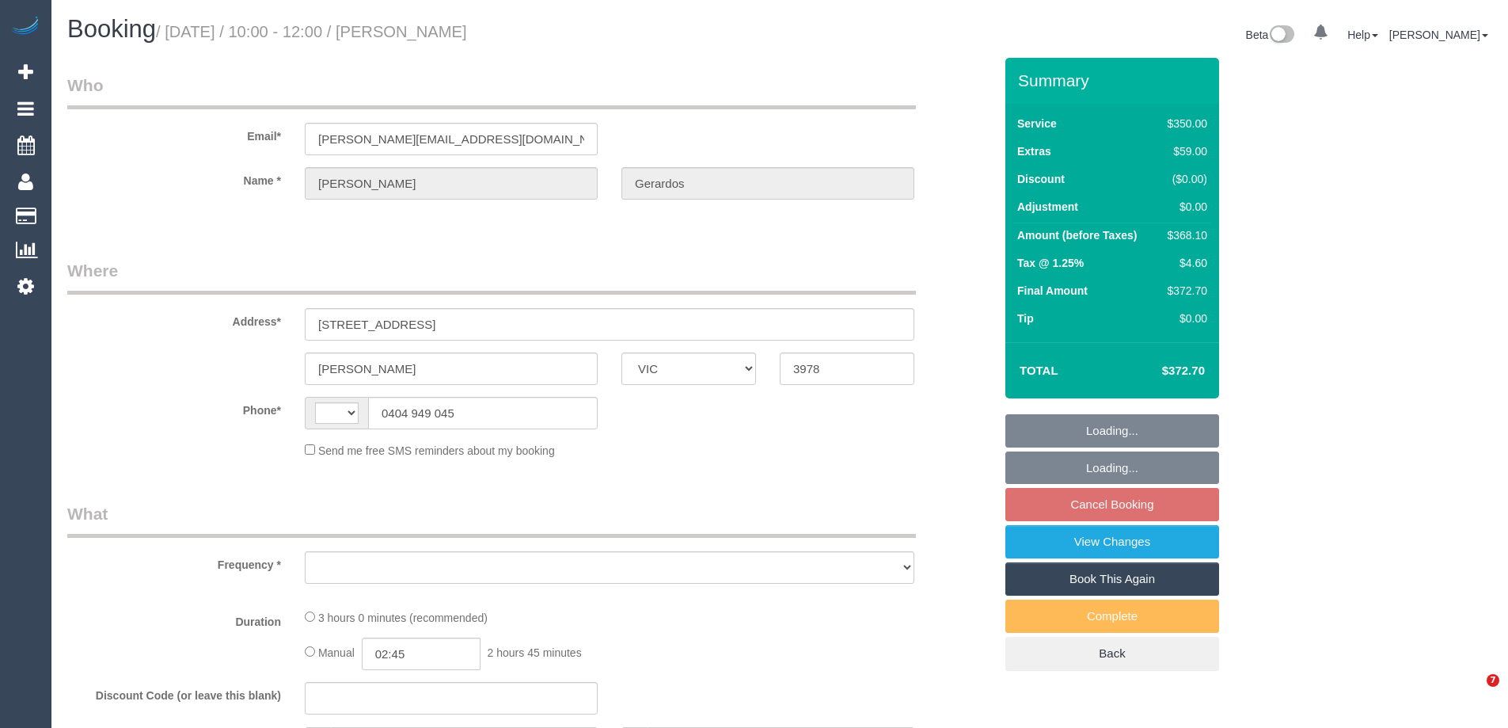
select select "VIC"
select select "string:AU"
select select "string:stripe-pm_1S3npw2GScqysDRVMyCt39Ei"
select select "2"
select select "150"
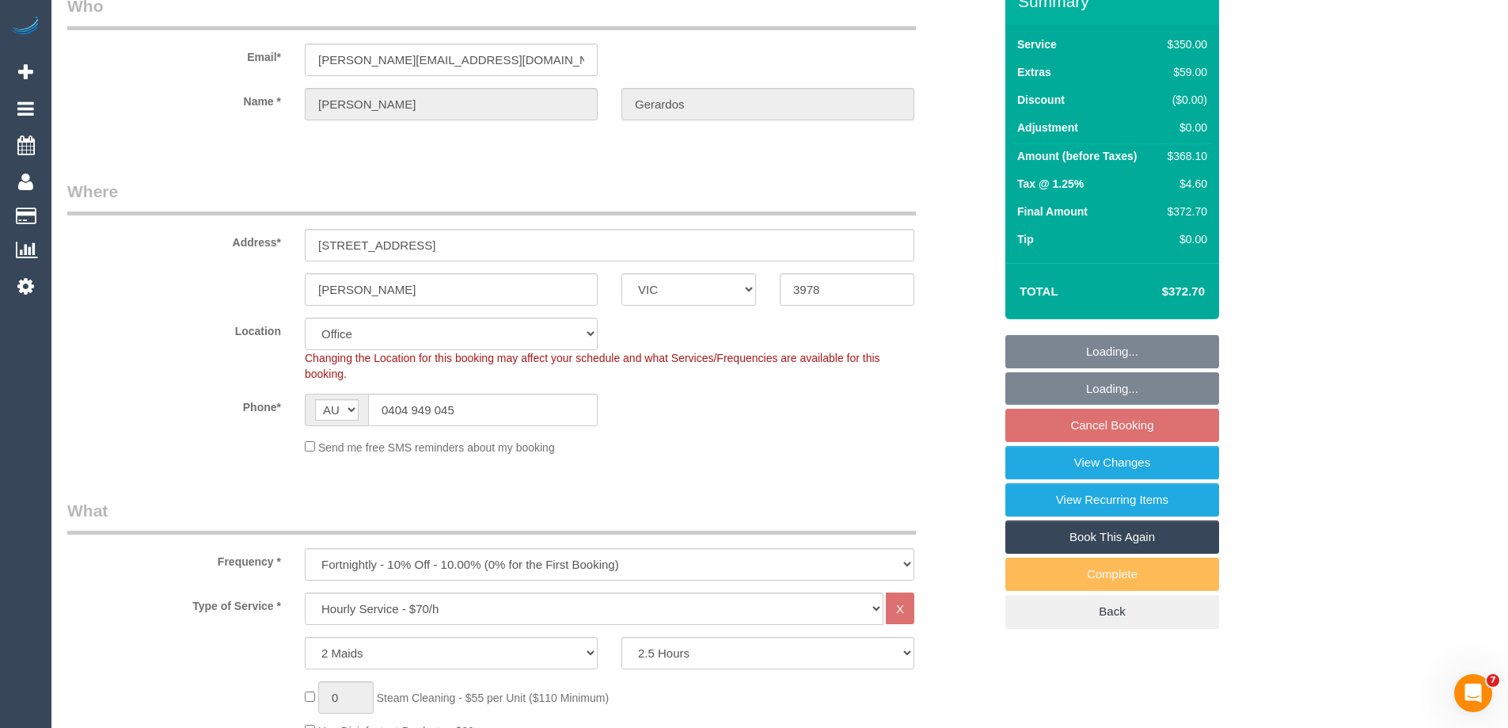
select select "object:859"
select select "number:28"
select select "number:14"
select select "number:19"
select select "number:22"
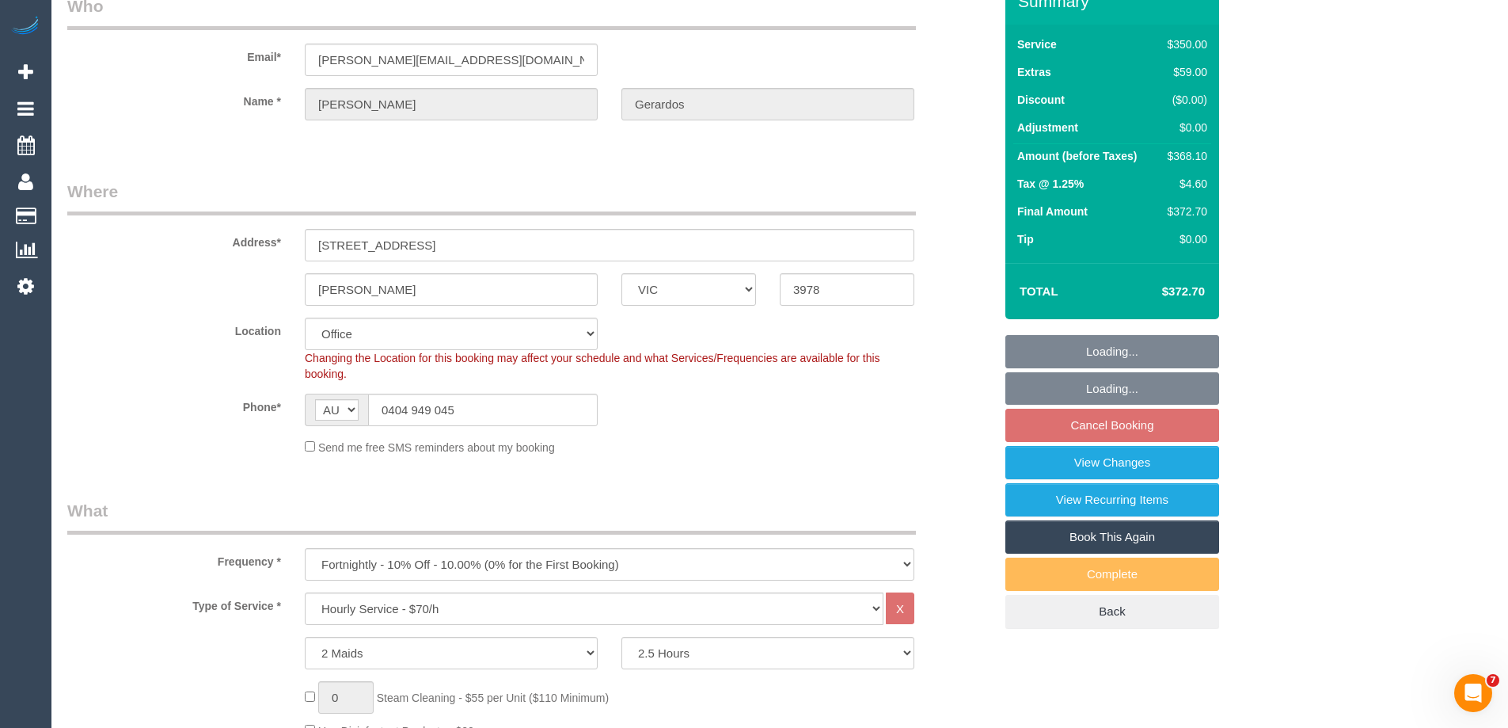
select select "number:34"
select select "number:13"
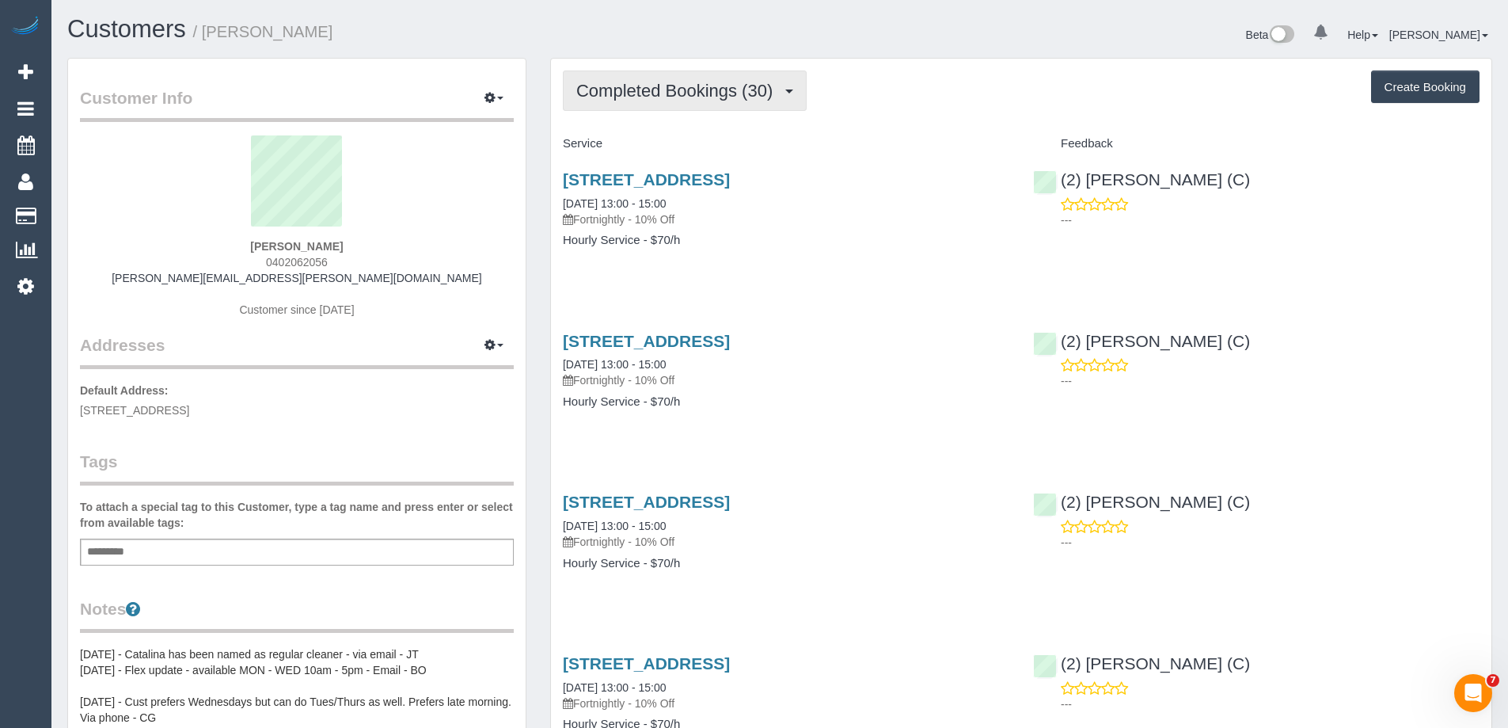
click at [646, 96] on span "Completed Bookings (30)" at bounding box center [678, 91] width 204 height 20
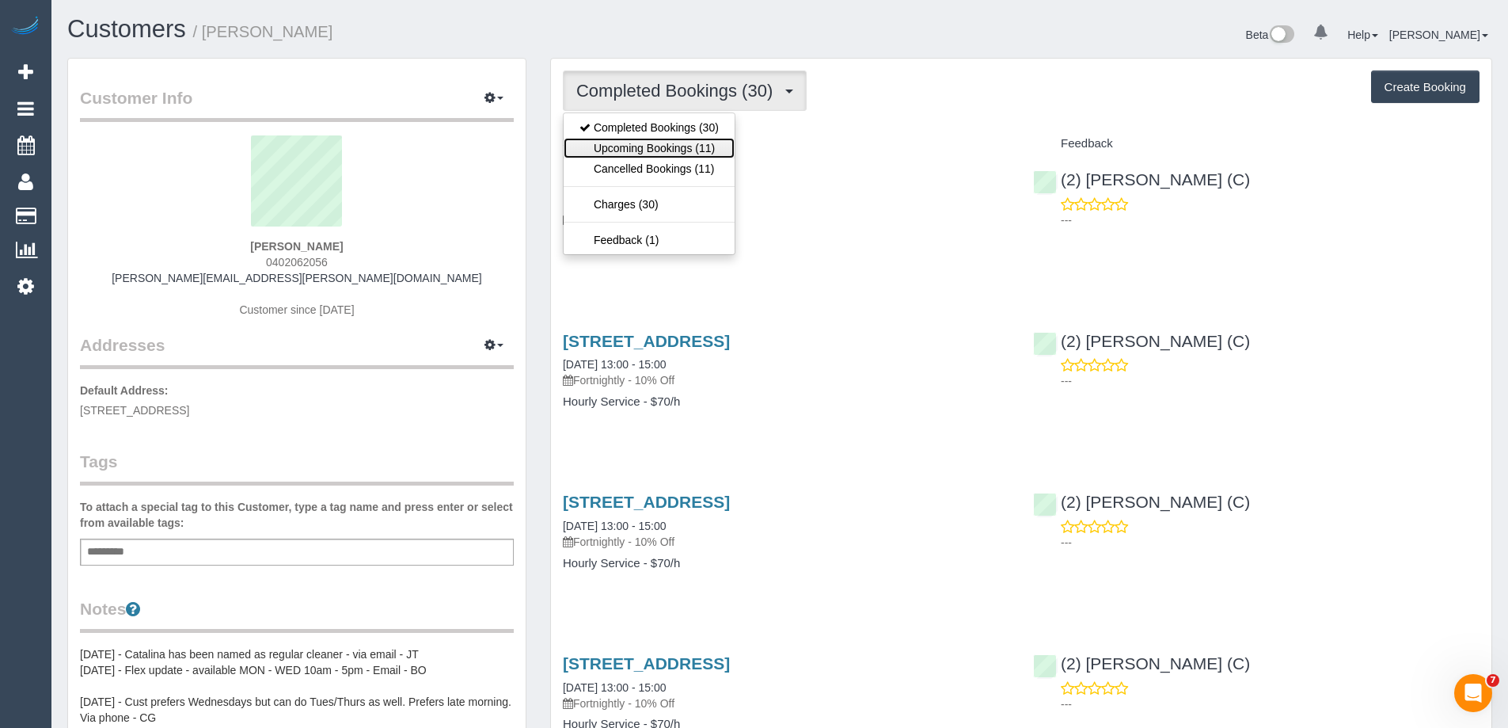
click at [657, 143] on link "Upcoming Bookings (11)" at bounding box center [649, 148] width 171 height 21
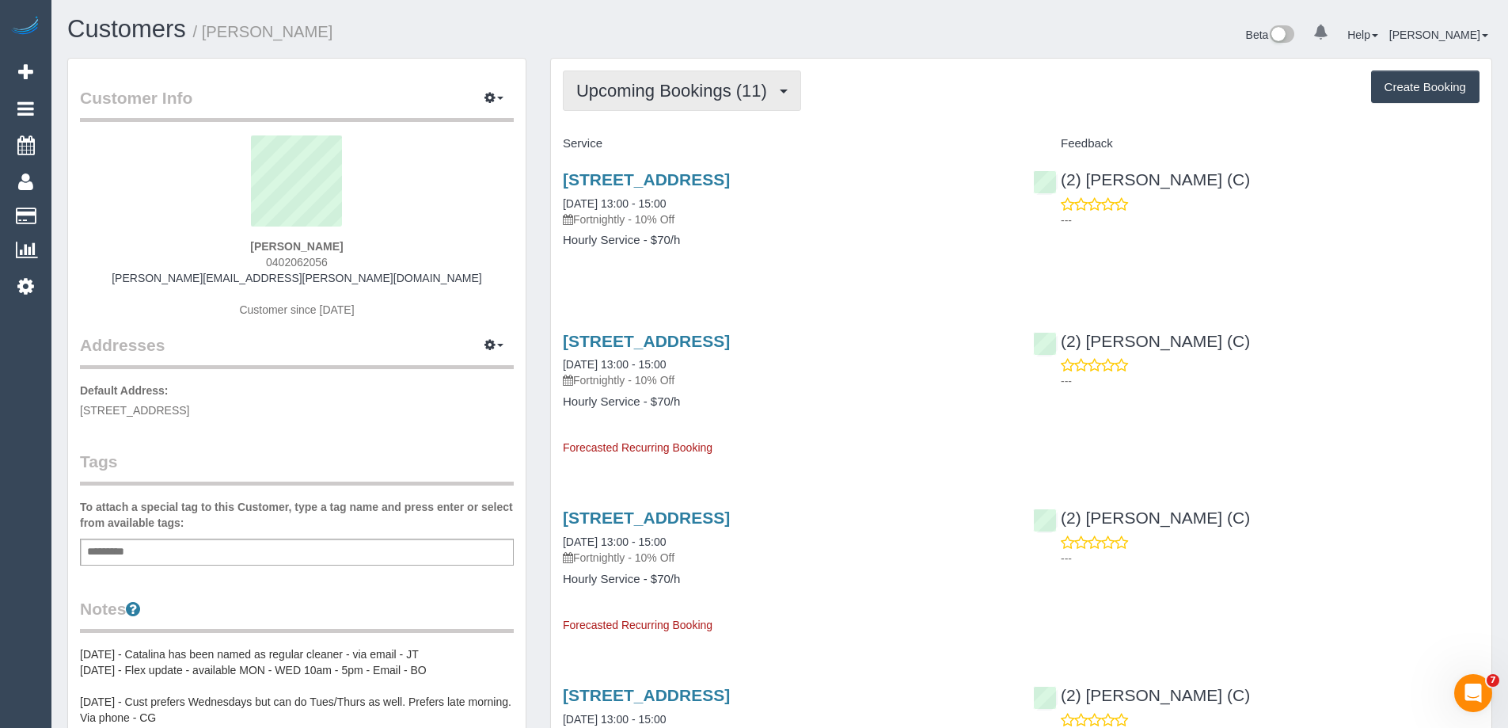
click at [632, 95] on span "Upcoming Bookings (11)" at bounding box center [675, 91] width 199 height 20
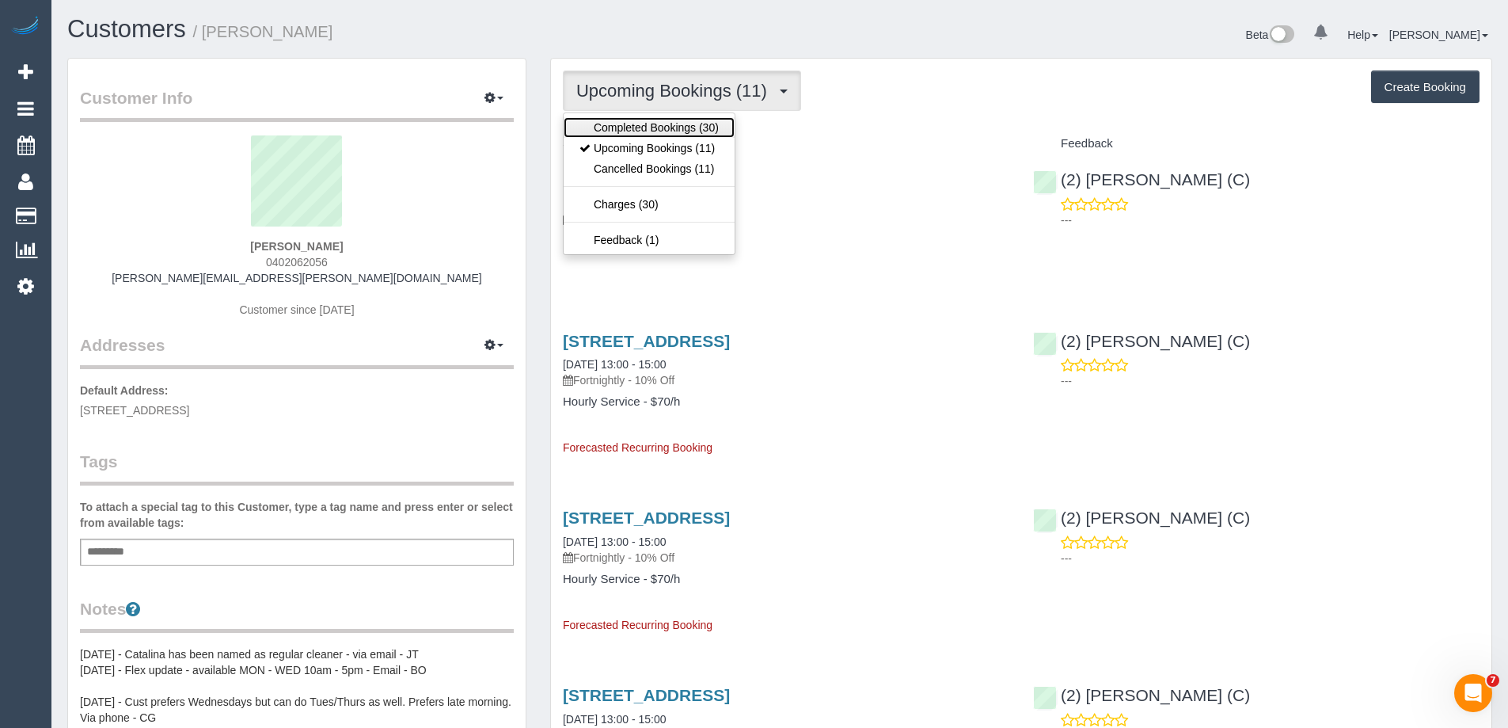
click at [635, 130] on link "Completed Bookings (30)" at bounding box center [649, 127] width 171 height 21
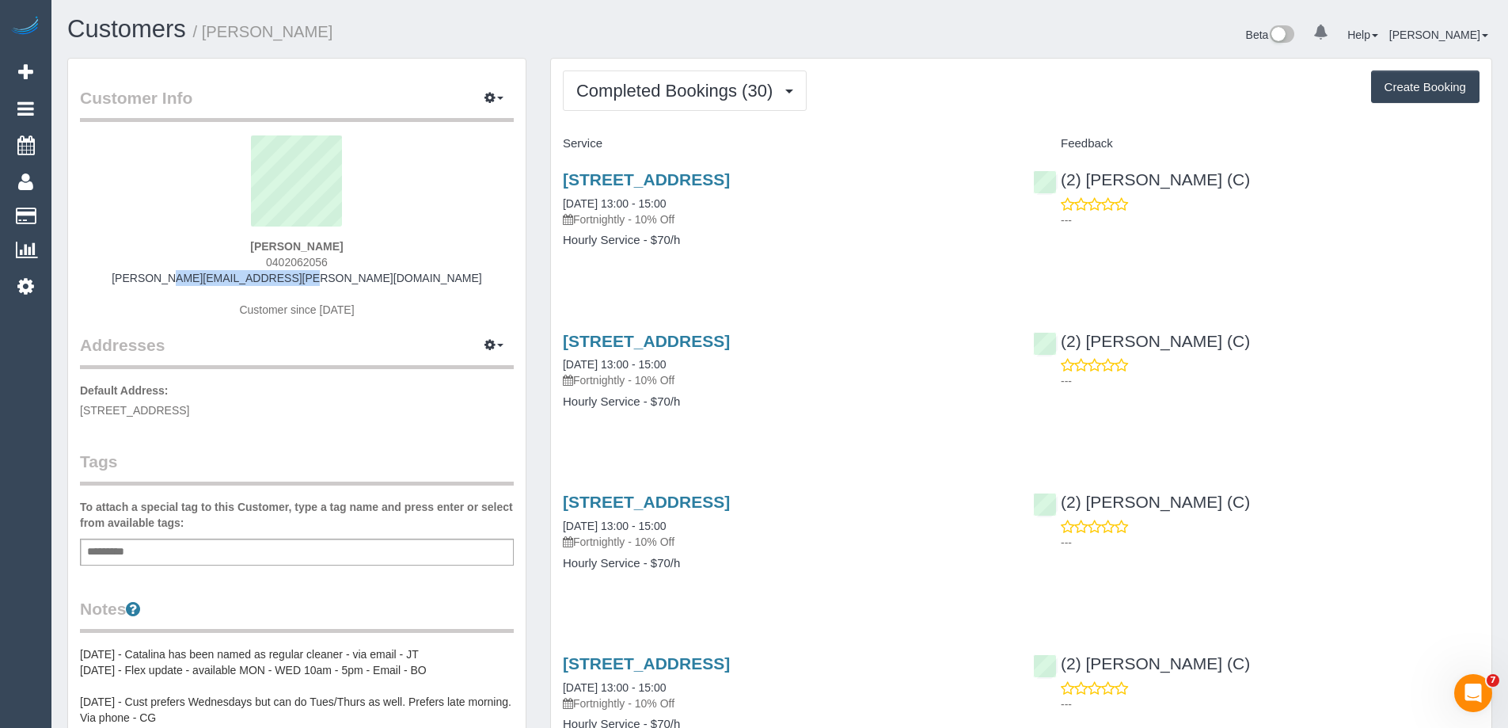
drag, startPoint x: 367, startPoint y: 283, endPoint x: 228, endPoint y: 283, distance: 139.4
click at [228, 283] on div "Sandy Youren 0402062056 sandy.youren@gmail.com Customer since 2024" at bounding box center [297, 234] width 434 height 198
copy link "sandy.youren@gmail.com"
click at [664, 88] on span "Completed Bookings (30)" at bounding box center [678, 91] width 204 height 20
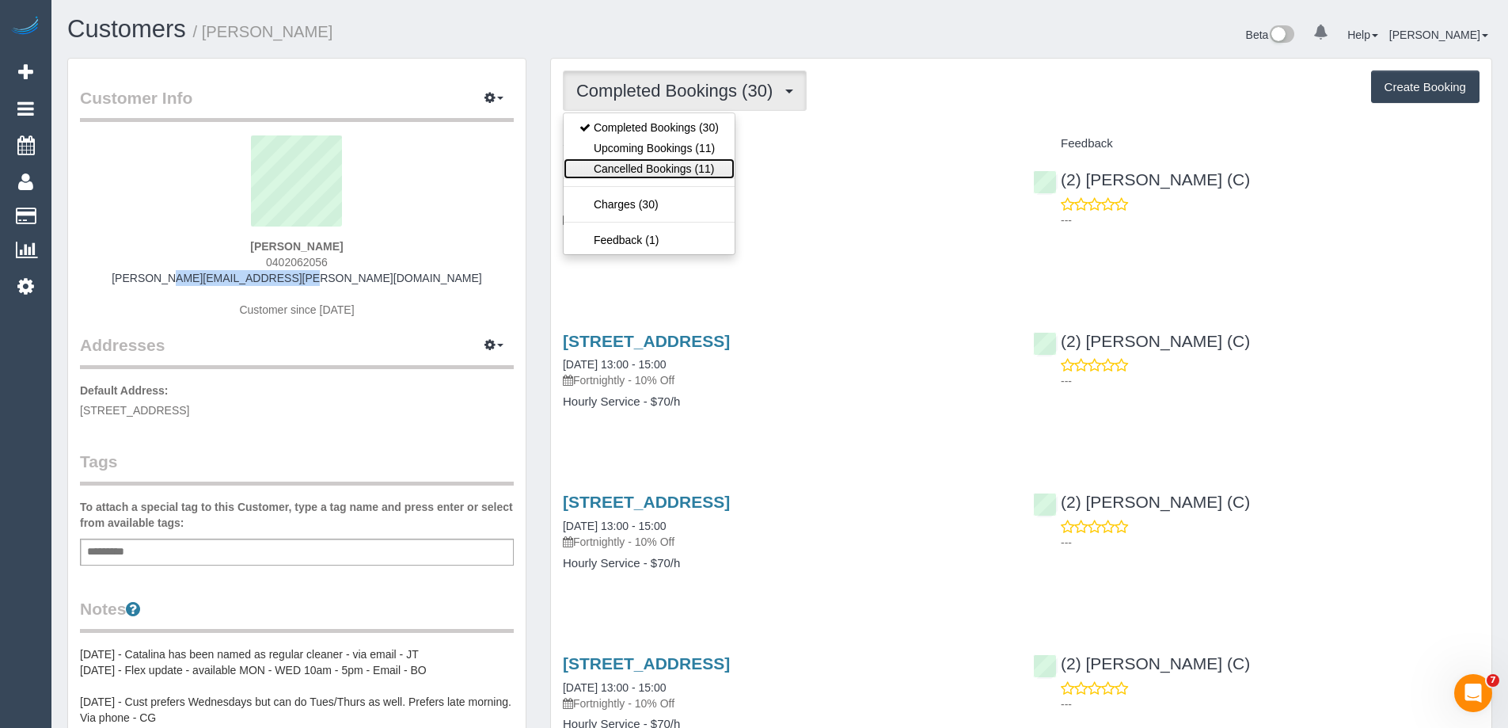
click at [643, 165] on link "Cancelled Bookings (11)" at bounding box center [649, 168] width 171 height 21
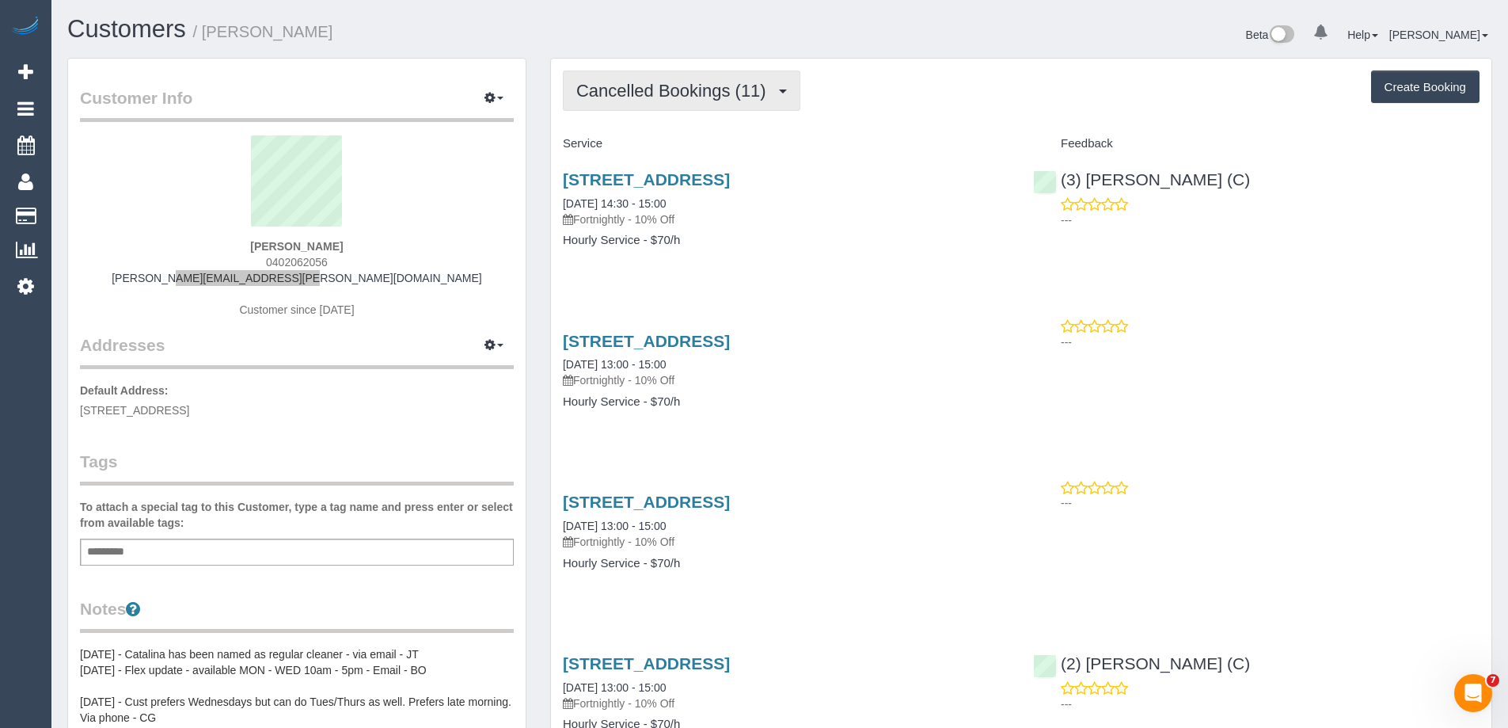
click at [728, 97] on span "Cancelled Bookings (11)" at bounding box center [675, 91] width 198 height 20
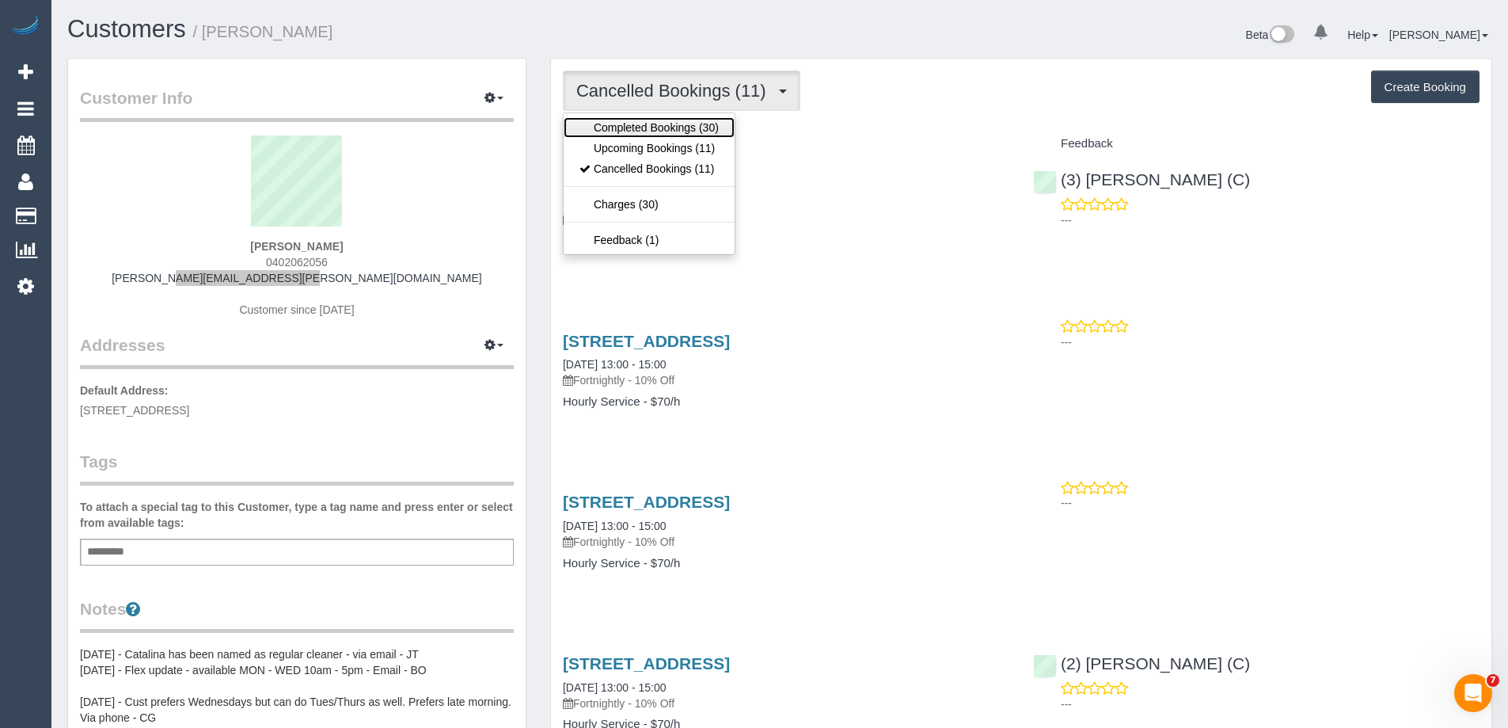
click at [673, 129] on link "Completed Bookings (30)" at bounding box center [649, 127] width 171 height 21
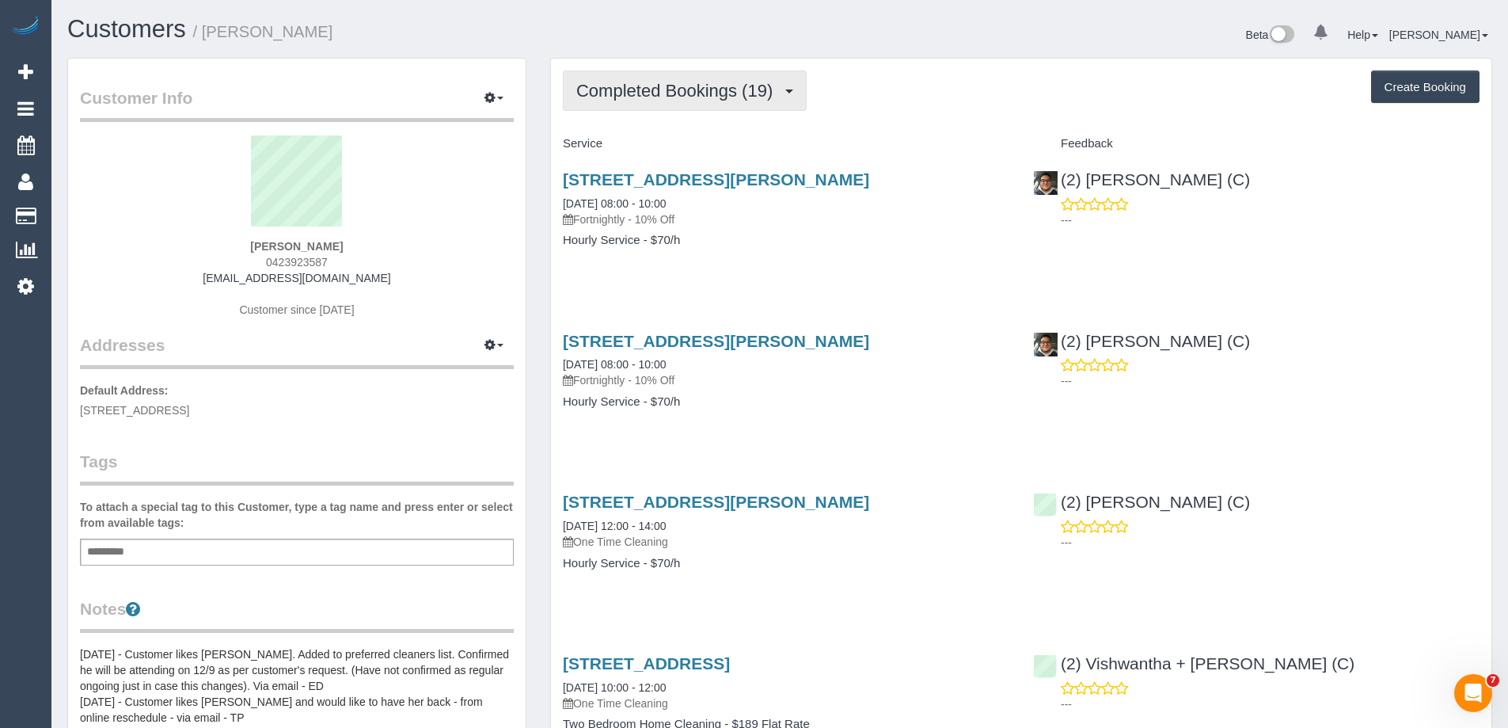
click at [671, 93] on span "Completed Bookings (19)" at bounding box center [678, 91] width 204 height 20
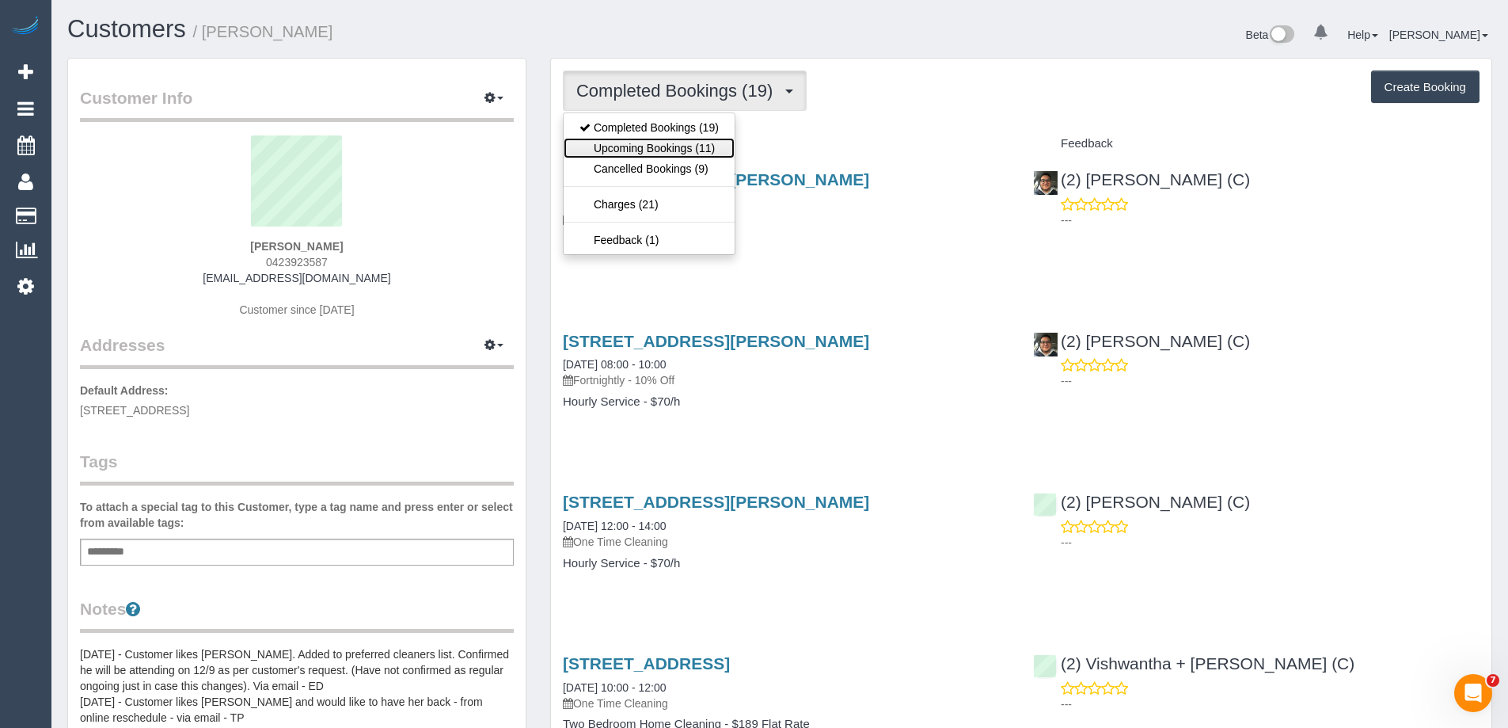
click at [678, 150] on link "Upcoming Bookings (11)" at bounding box center [649, 148] width 171 height 21
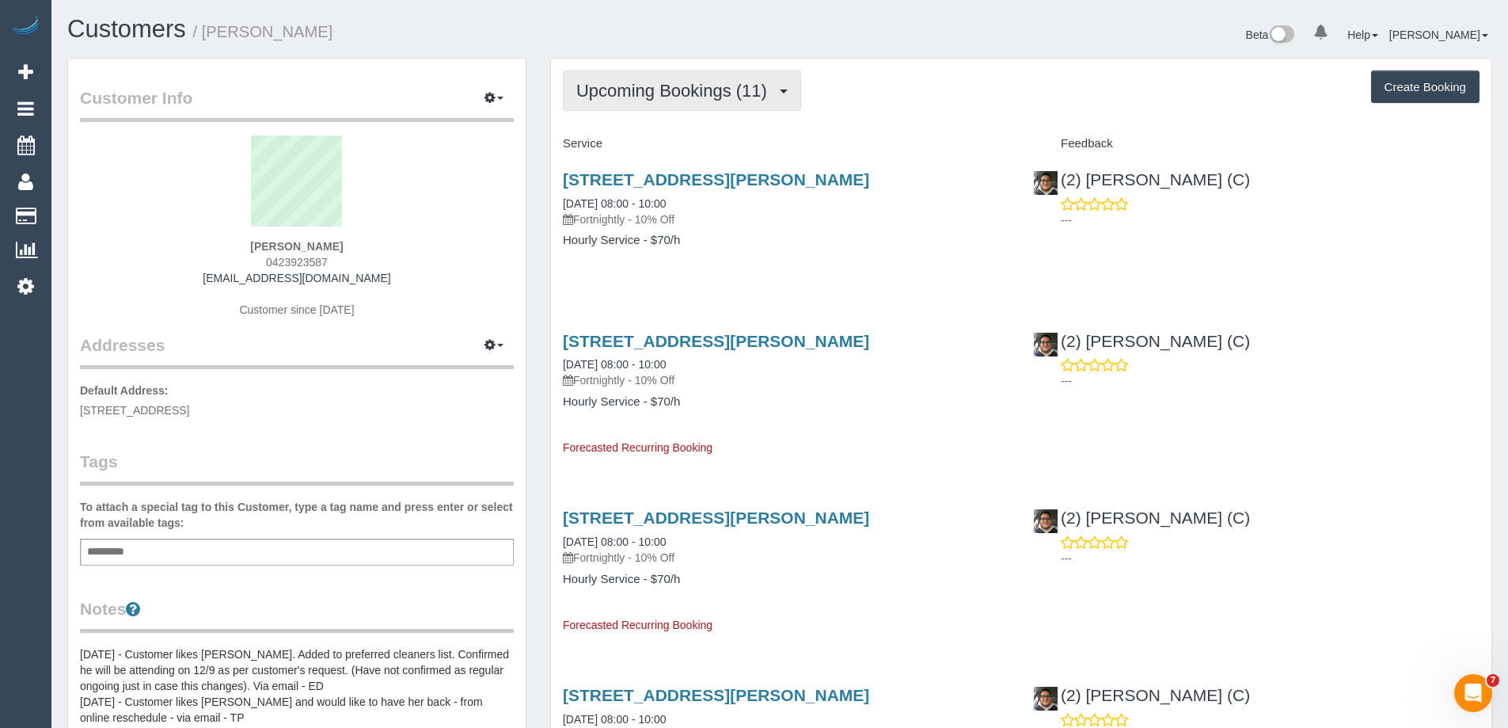
click at [656, 97] on span "Upcoming Bookings (11)" at bounding box center [675, 91] width 199 height 20
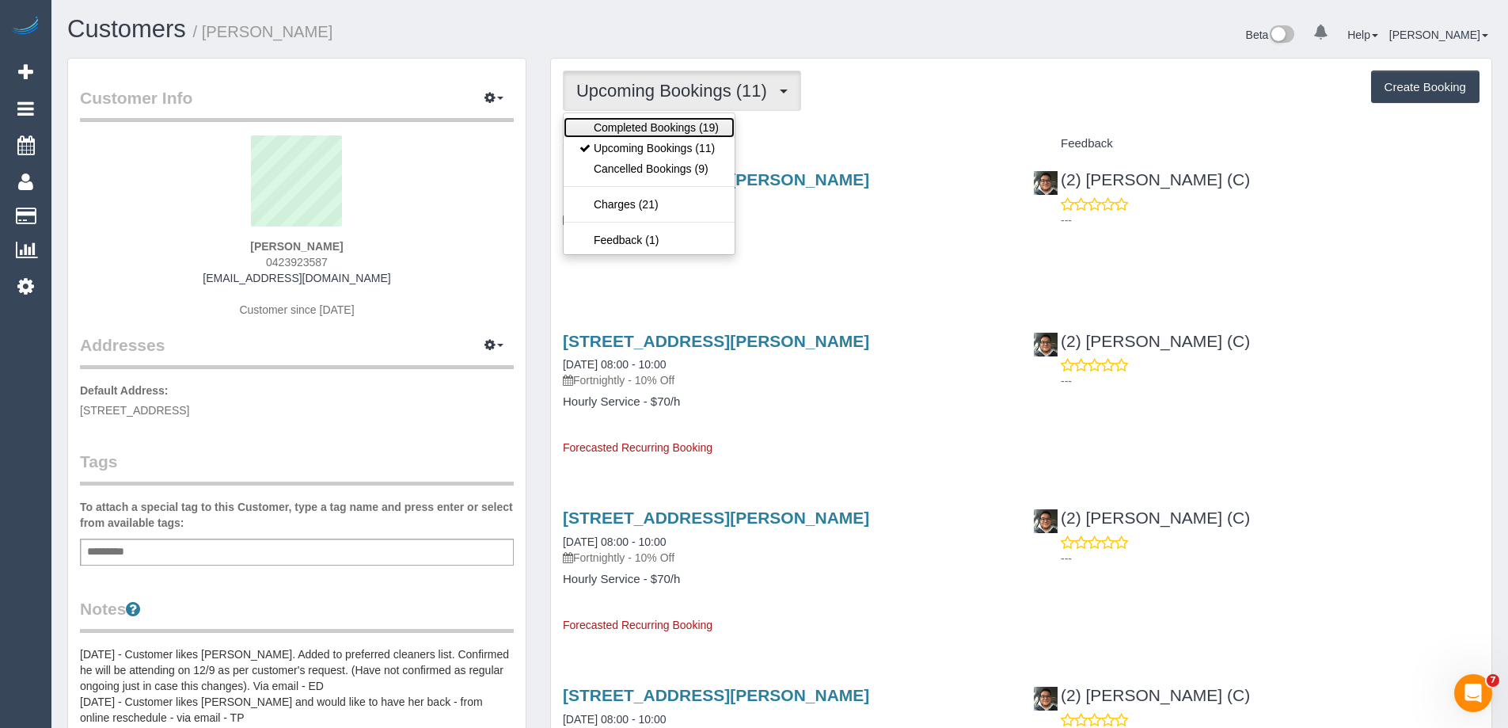
click at [657, 121] on link "Completed Bookings (19)" at bounding box center [649, 127] width 171 height 21
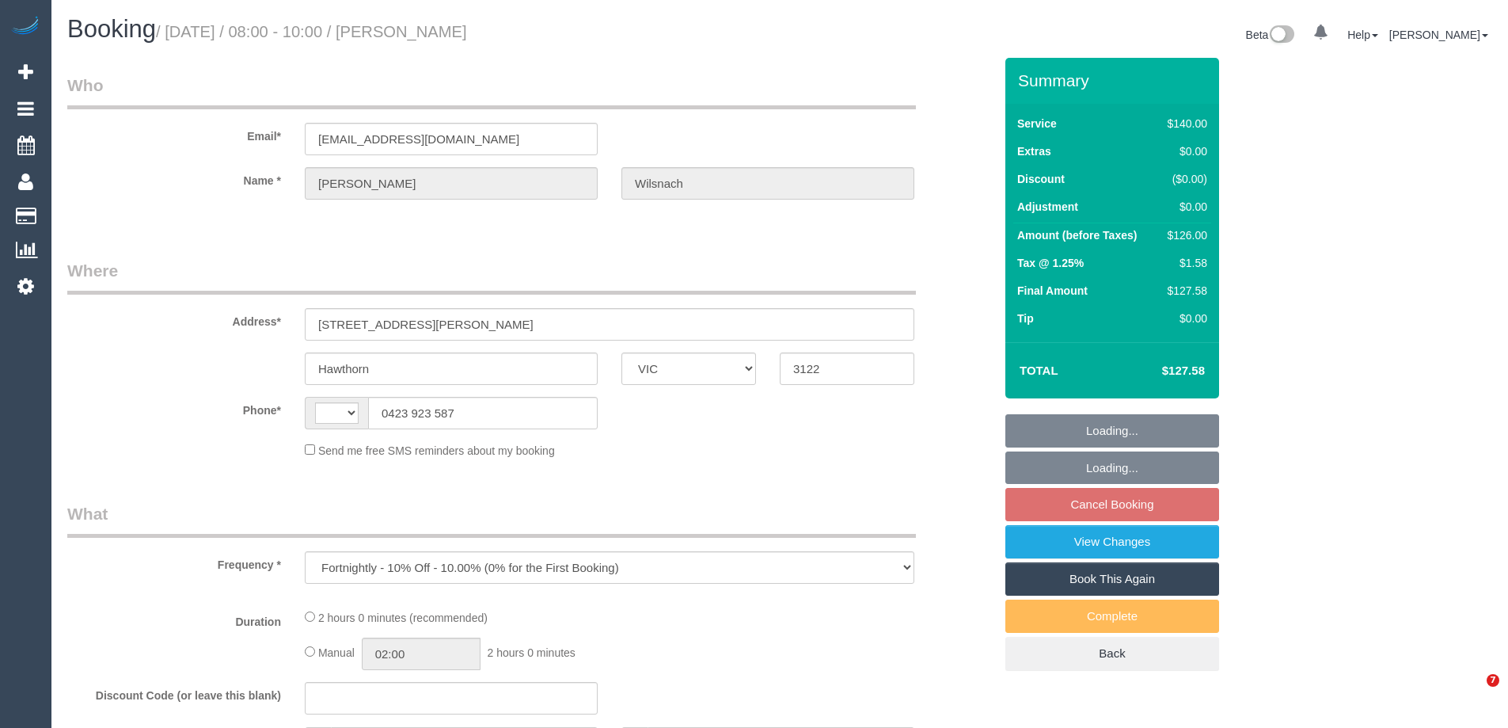
select select "VIC"
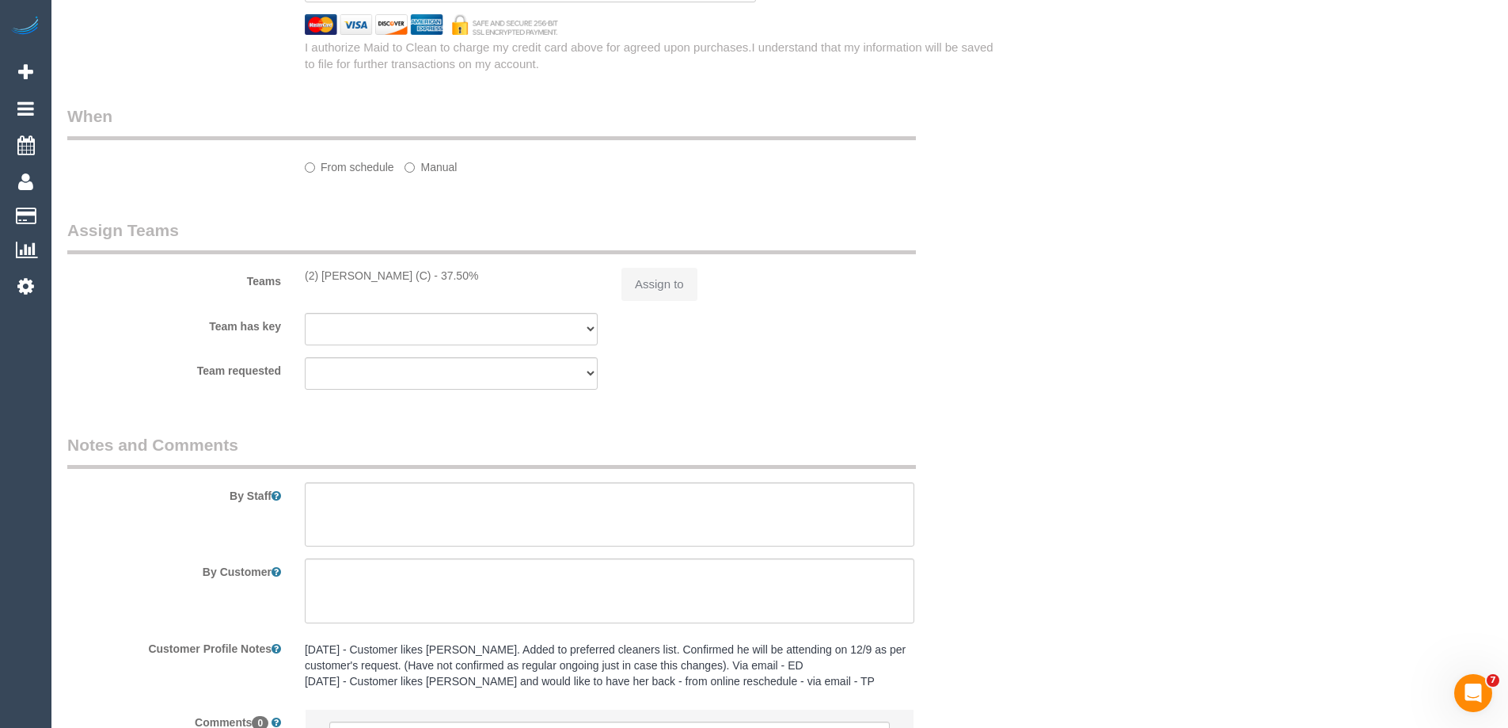
select select "string:AU"
select select "string:stripe-pm_1RHCkl2GScqysDRV2qfQ7c2K"
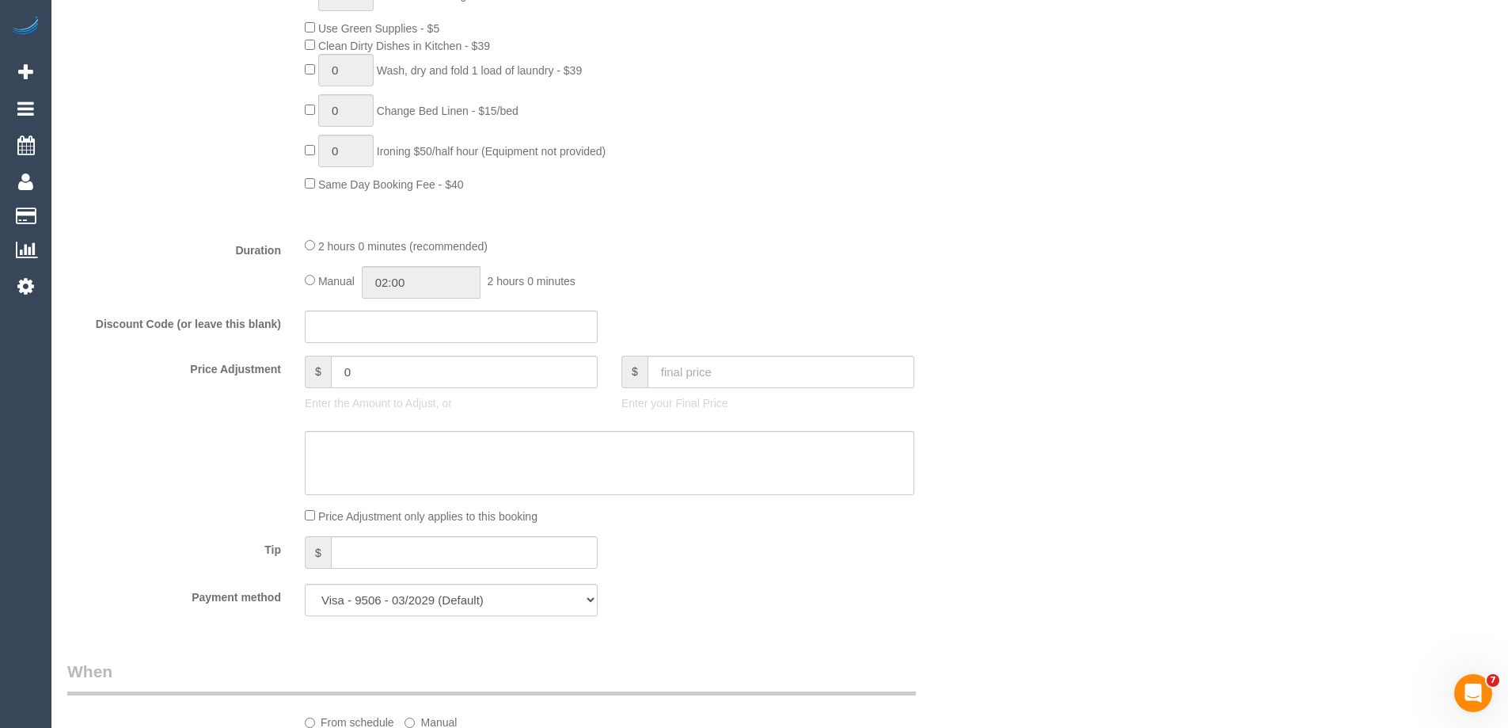
select select "object:1494"
select select "number:29"
select select "number:14"
select select "number:19"
select select "number:25"
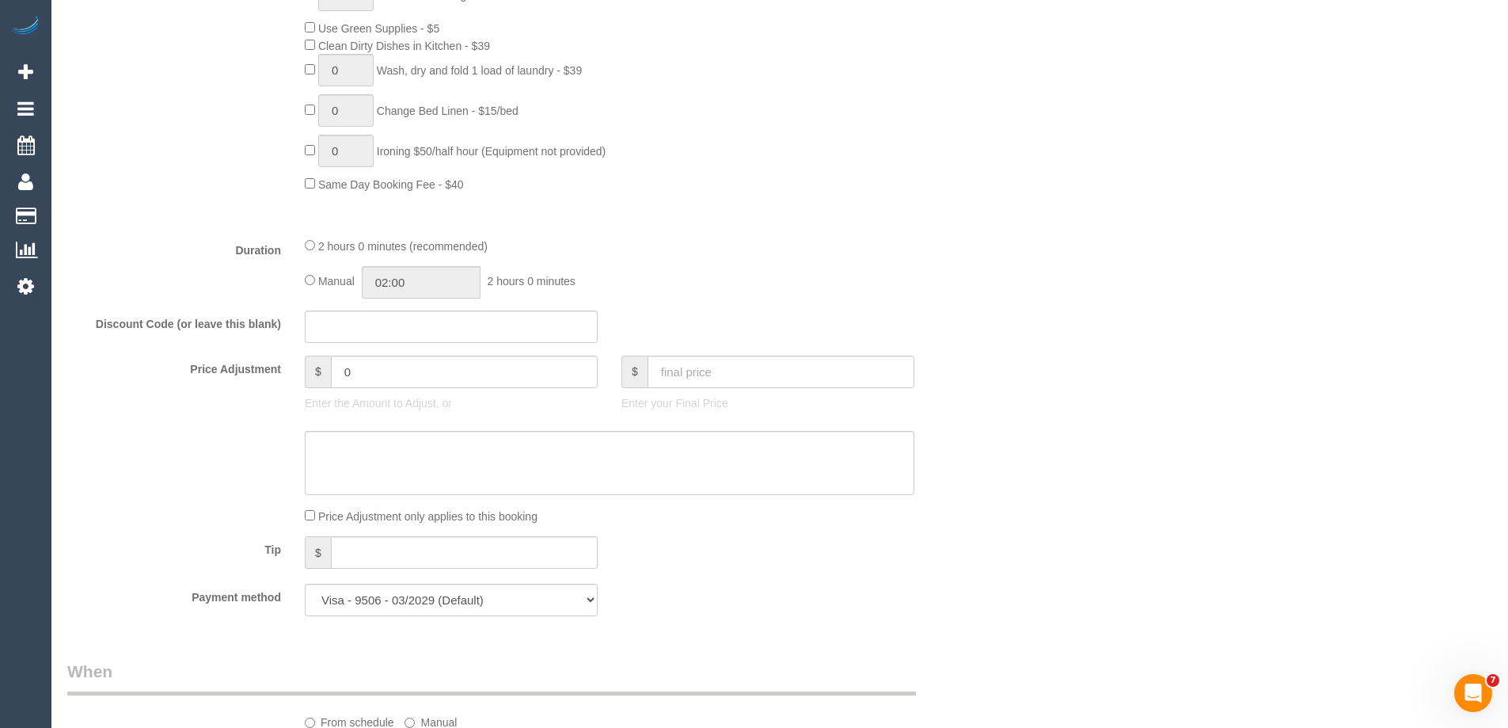
select select "number:12"
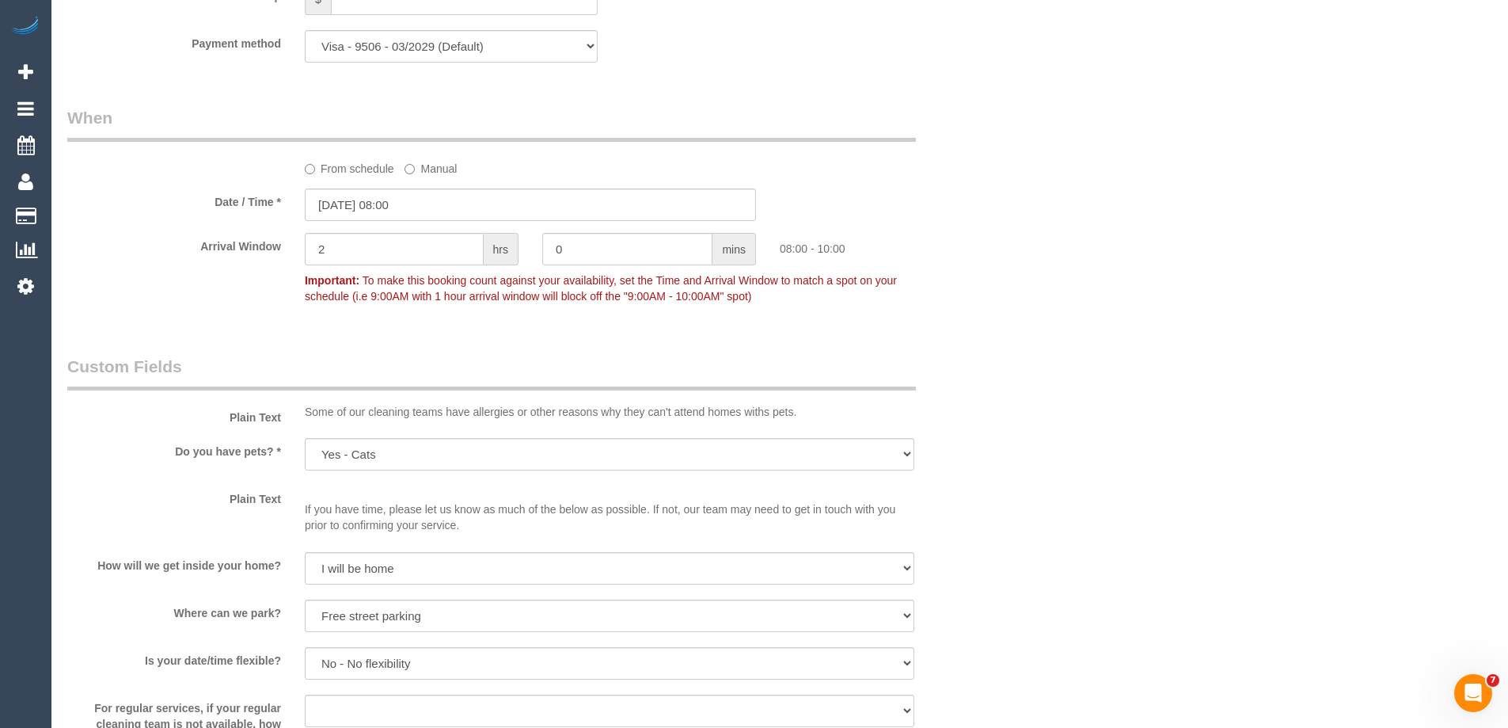
scroll to position [1660, 0]
click at [366, 204] on input "17/10/2025 08:00" at bounding box center [530, 204] width 451 height 32
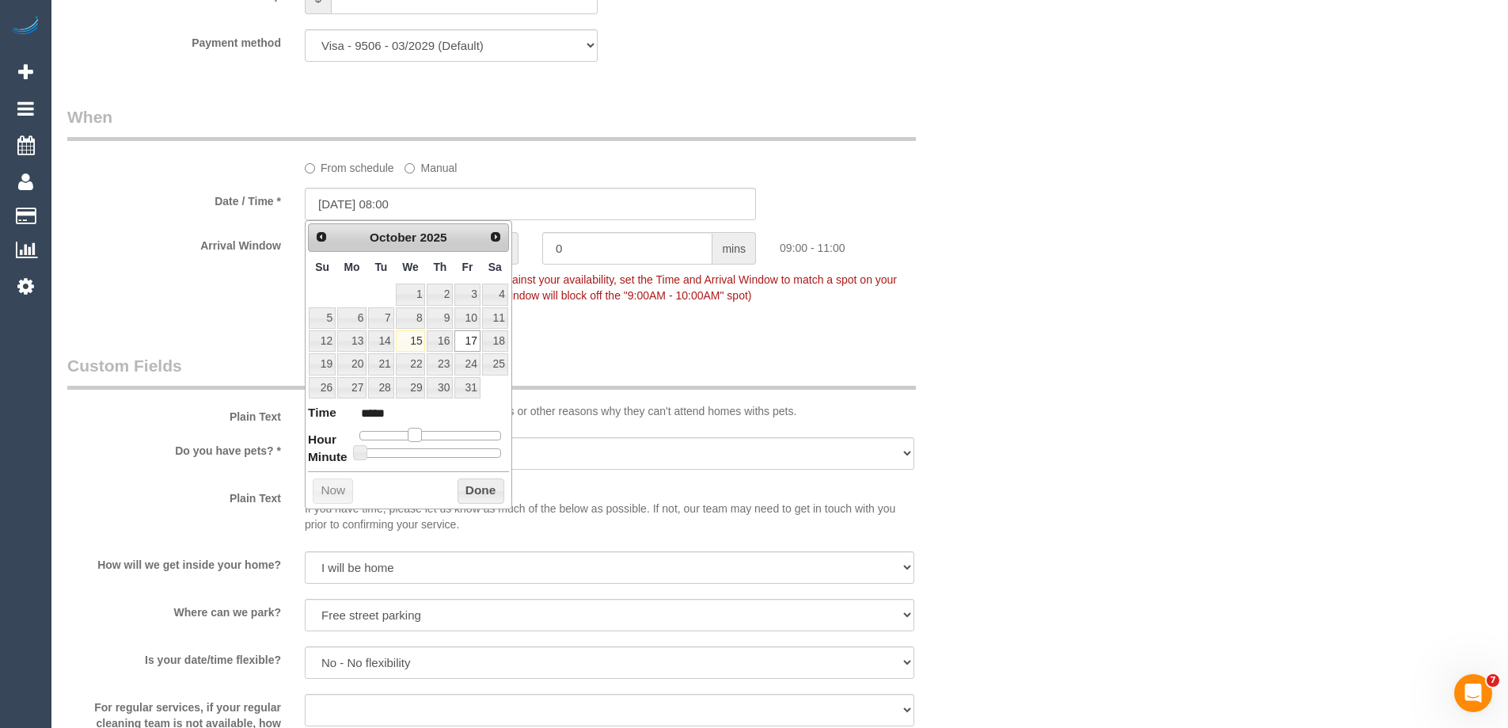
type input "17/10/2025 09:00"
type input "*****"
type input "17/10/2025 10:00"
type input "*****"
drag, startPoint x: 411, startPoint y: 435, endPoint x: 424, endPoint y: 441, distance: 14.6
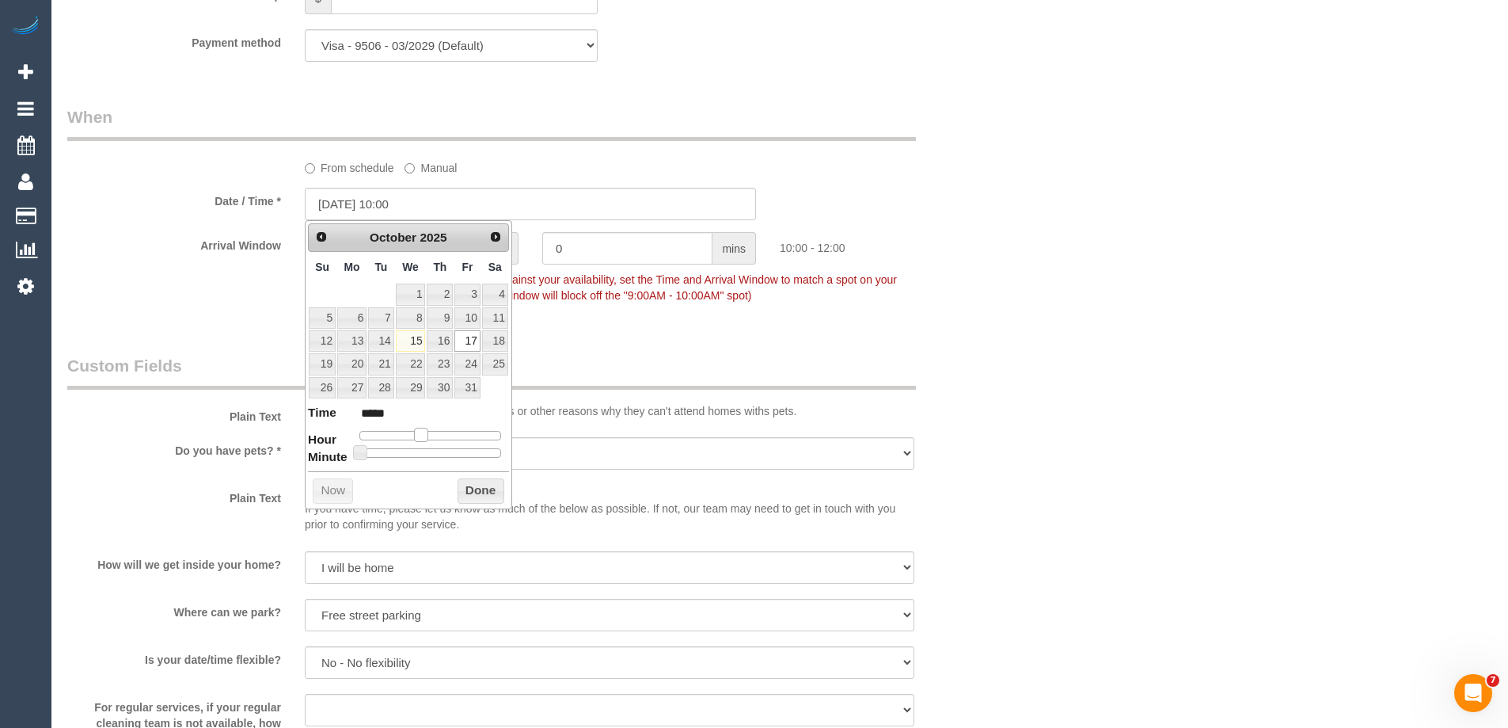
click at [424, 441] on span at bounding box center [421, 435] width 14 height 14
click at [485, 485] on button "Done" at bounding box center [481, 490] width 47 height 25
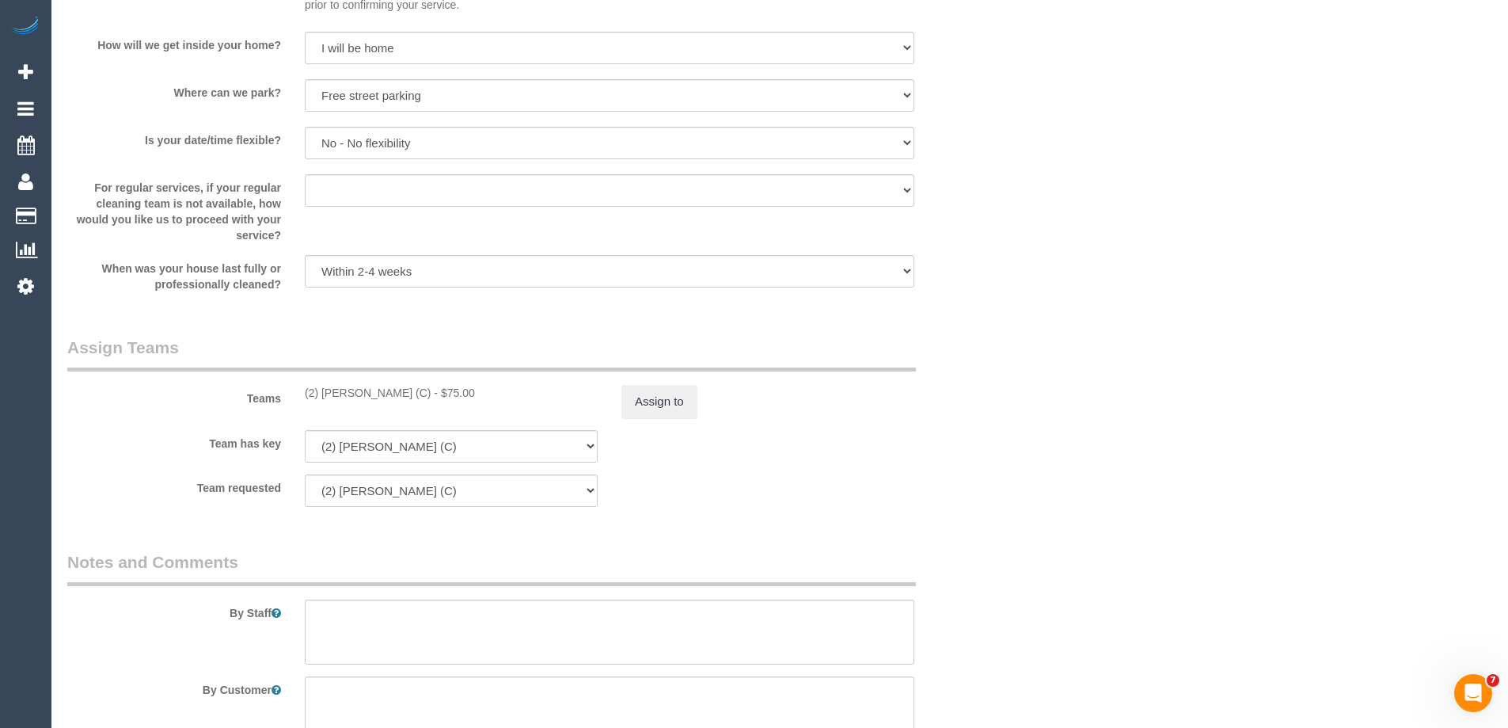
scroll to position [2214, 0]
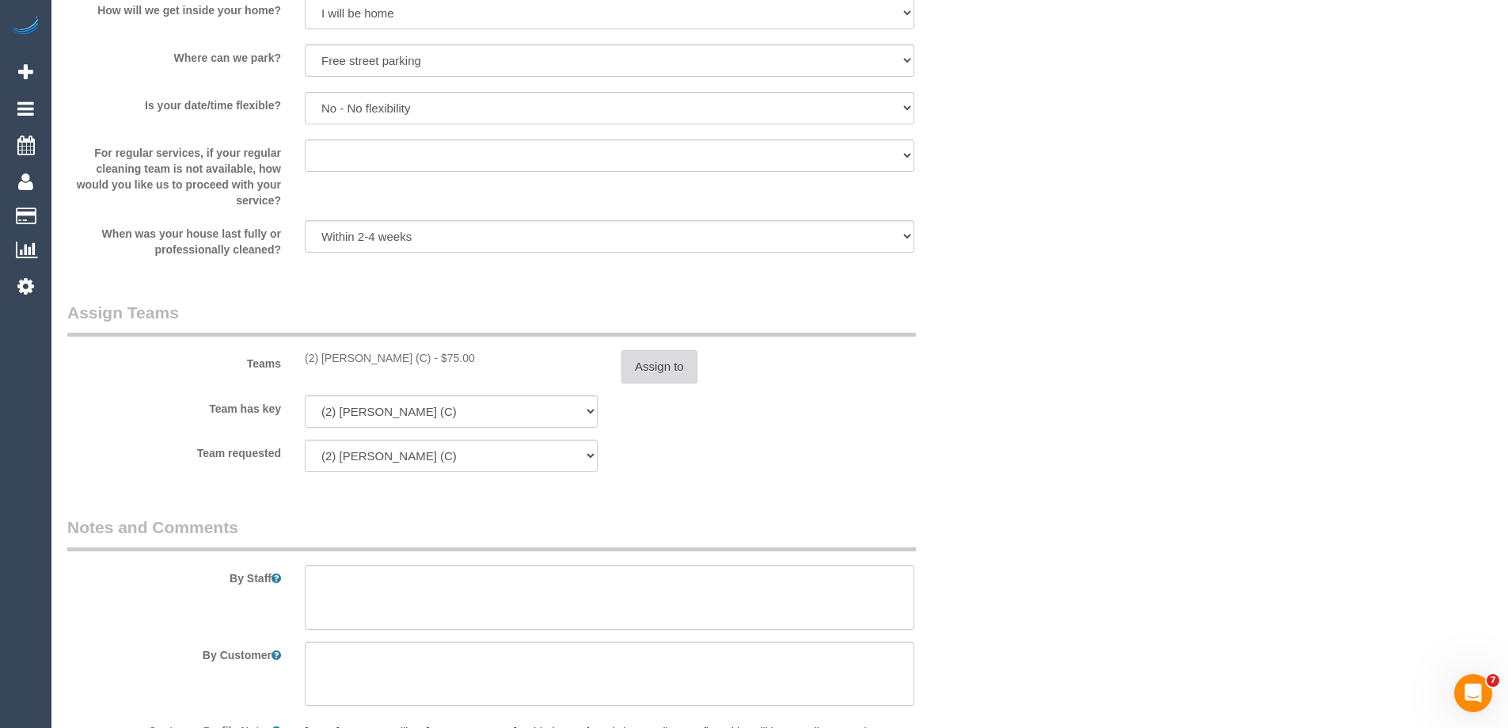
click at [639, 372] on button "Assign to" at bounding box center [660, 366] width 76 height 33
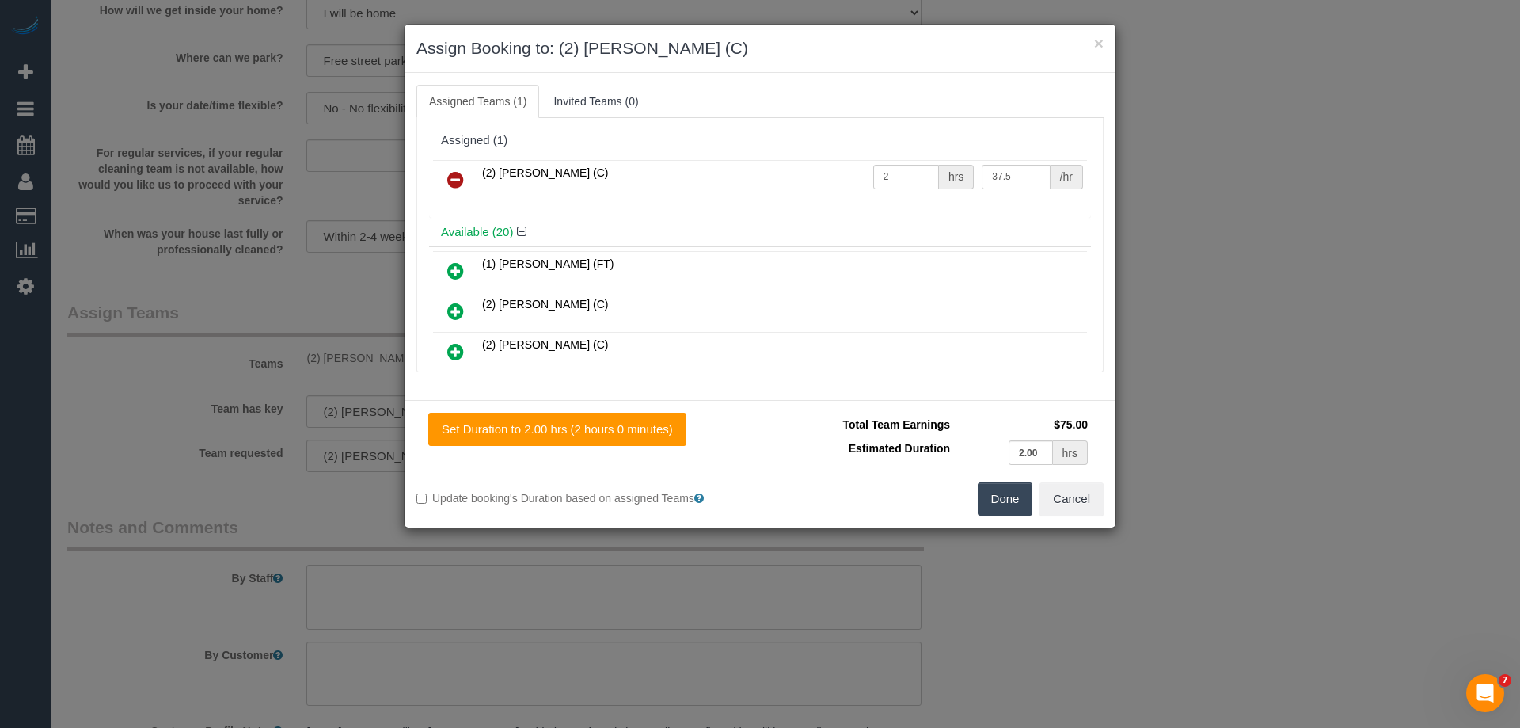
click at [458, 175] on icon at bounding box center [455, 179] width 17 height 19
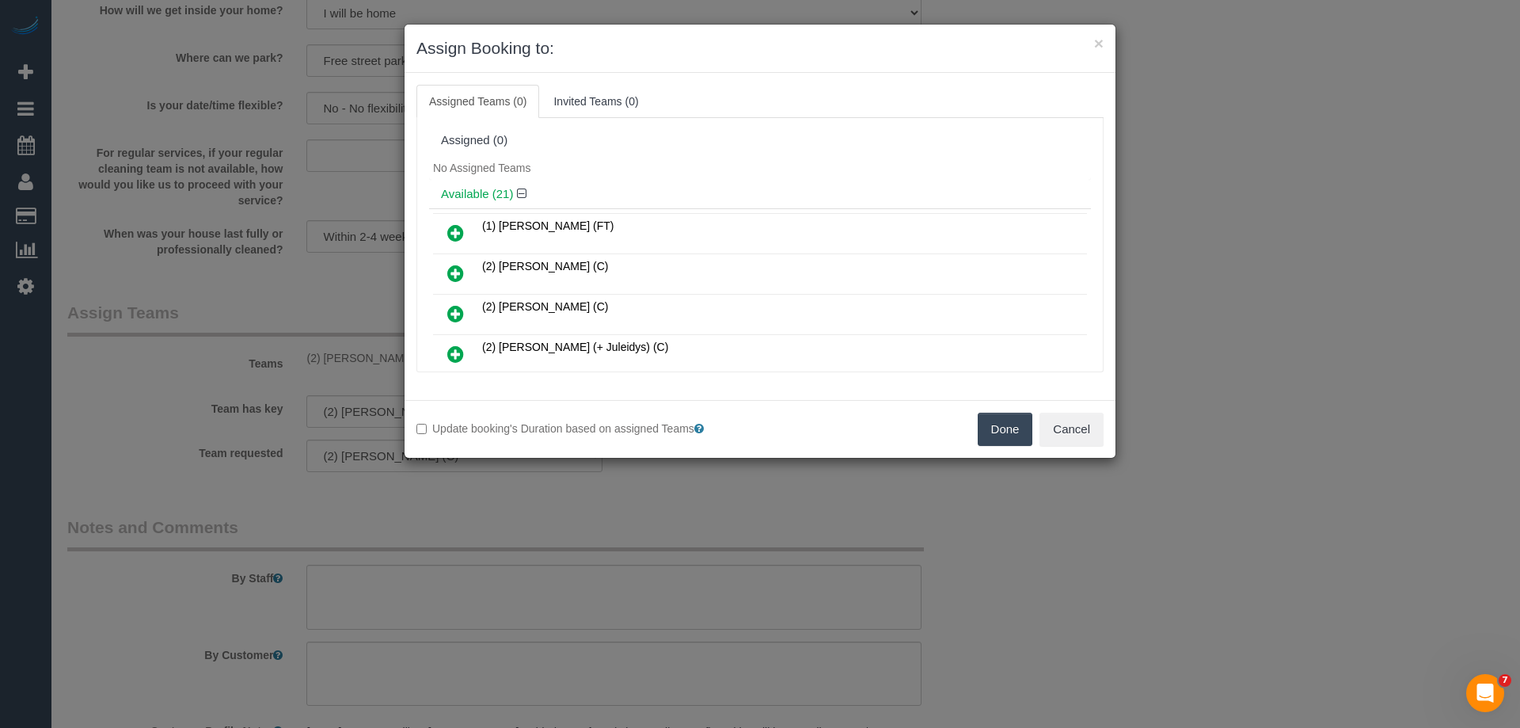
click at [995, 432] on button "Done" at bounding box center [1005, 429] width 55 height 33
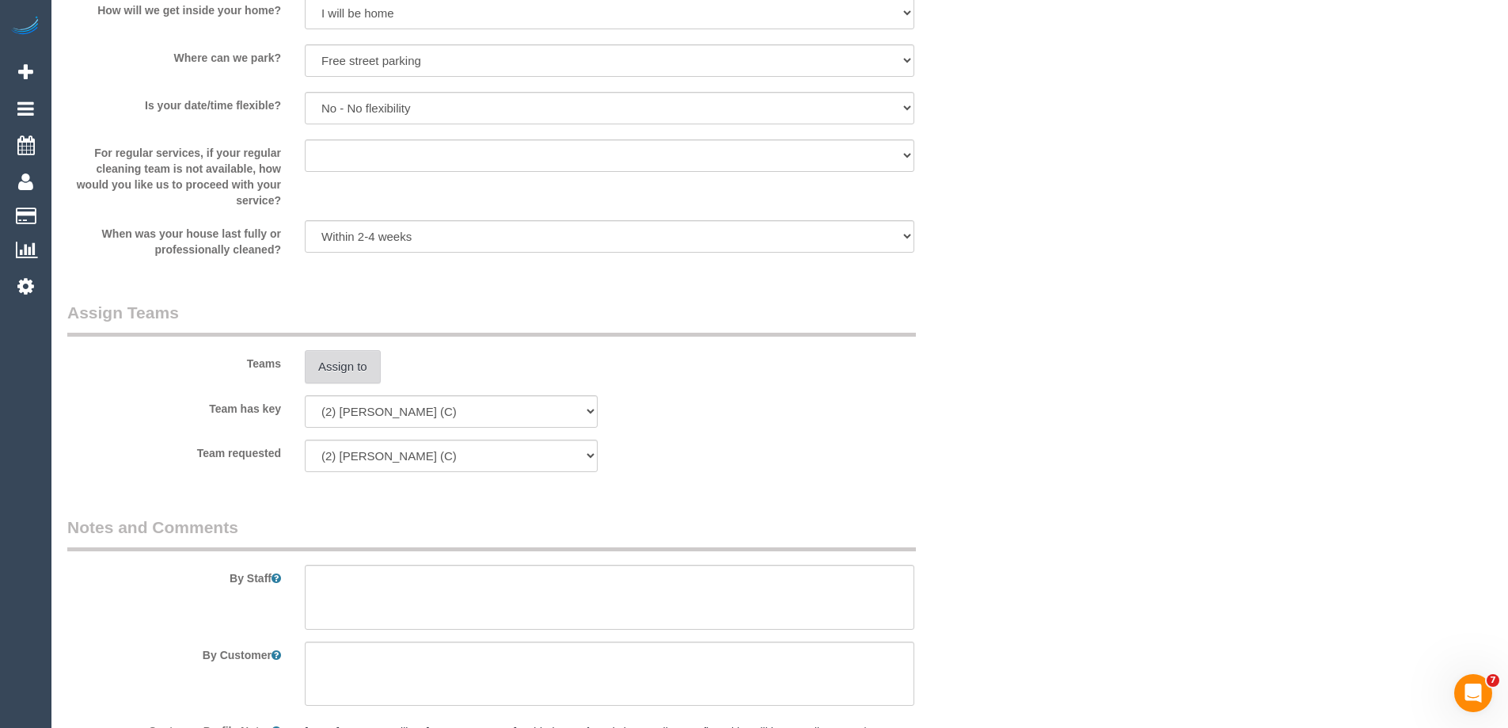
scroll to position [2466, 0]
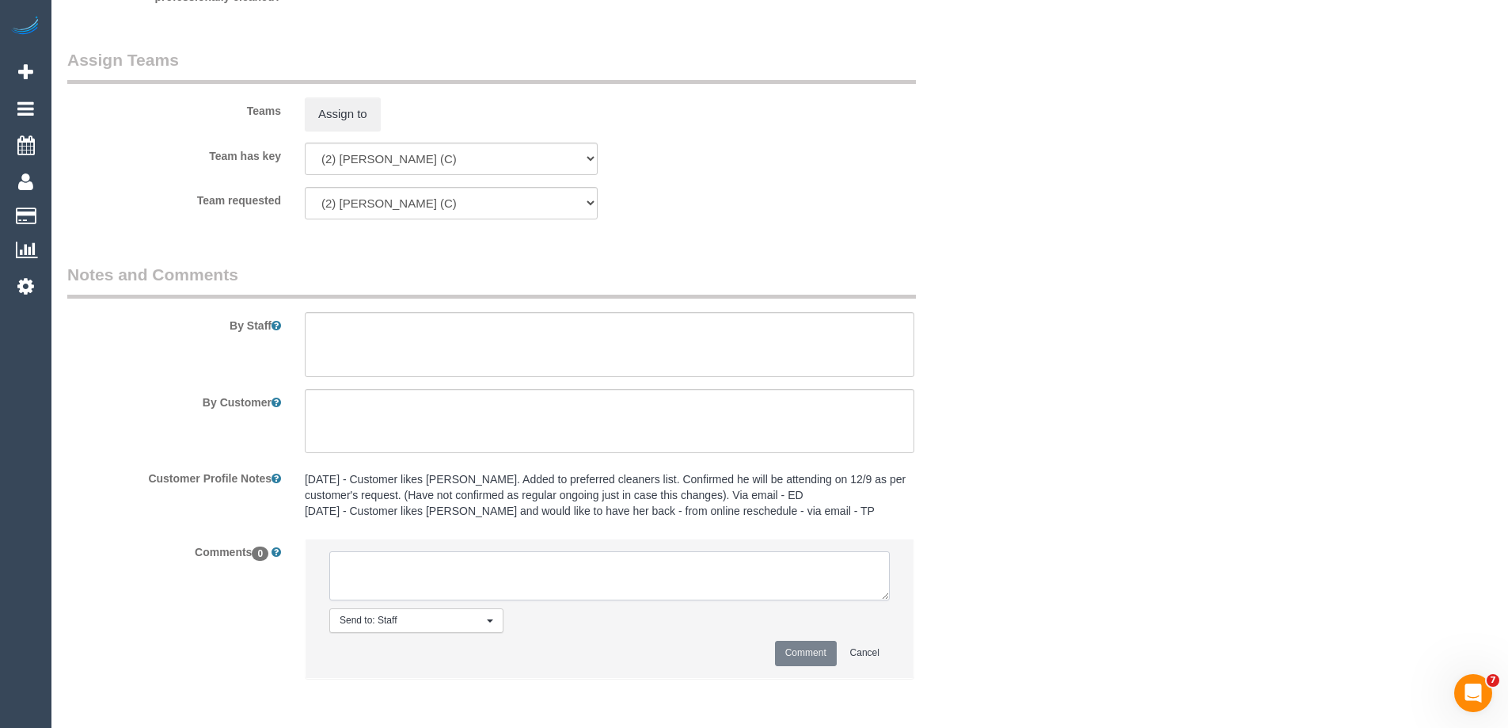
click at [386, 568] on textarea at bounding box center [609, 575] width 561 height 49
paste textarea "Cleaner(s) Unassigned: Reason Unassigned: One Off/Ongoing: Flexibility: Cleaner…"
click at [479, 565] on textarea at bounding box center [609, 575] width 561 height 49
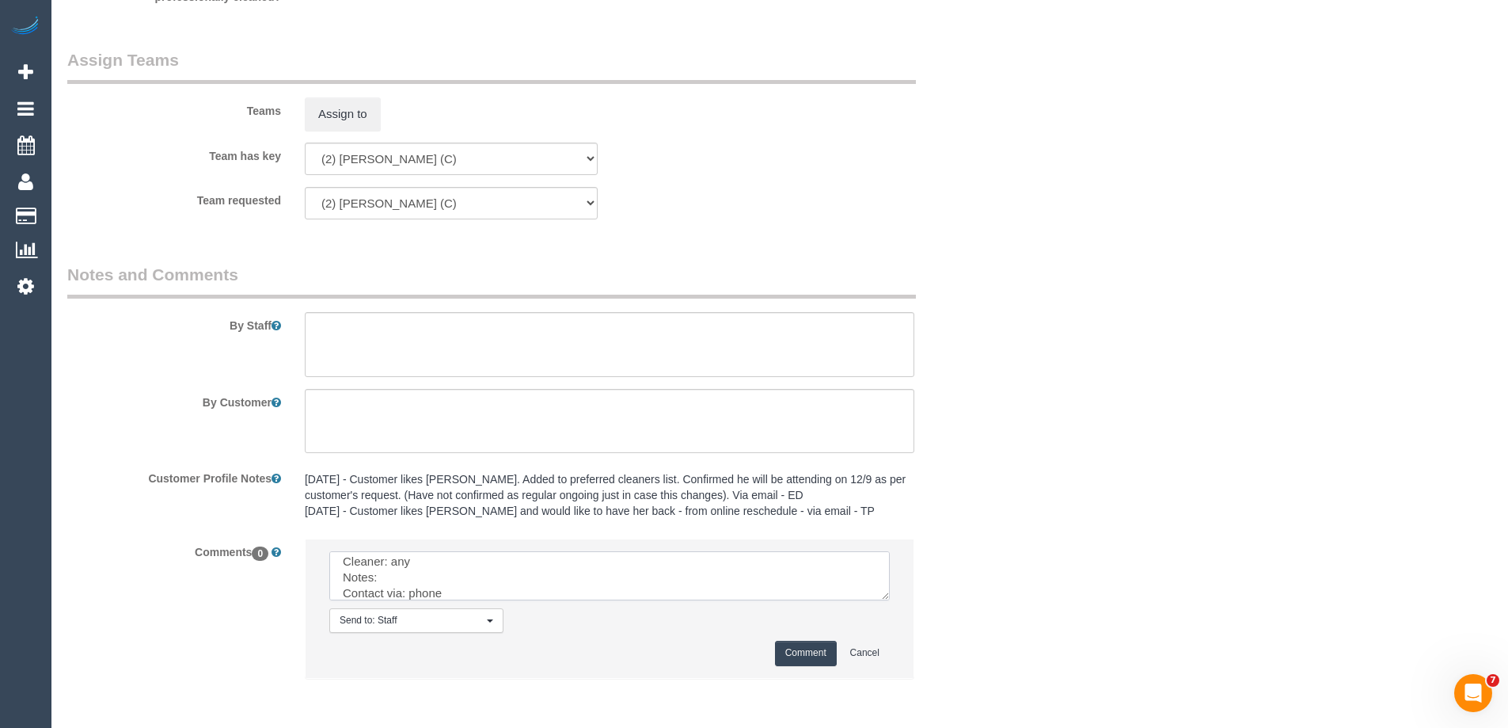
type textarea "Cleaner(s) Unassigned: Roumany Reason Unassigned: Customer requested to resched…"
click at [793, 657] on button "Comment" at bounding box center [806, 653] width 62 height 25
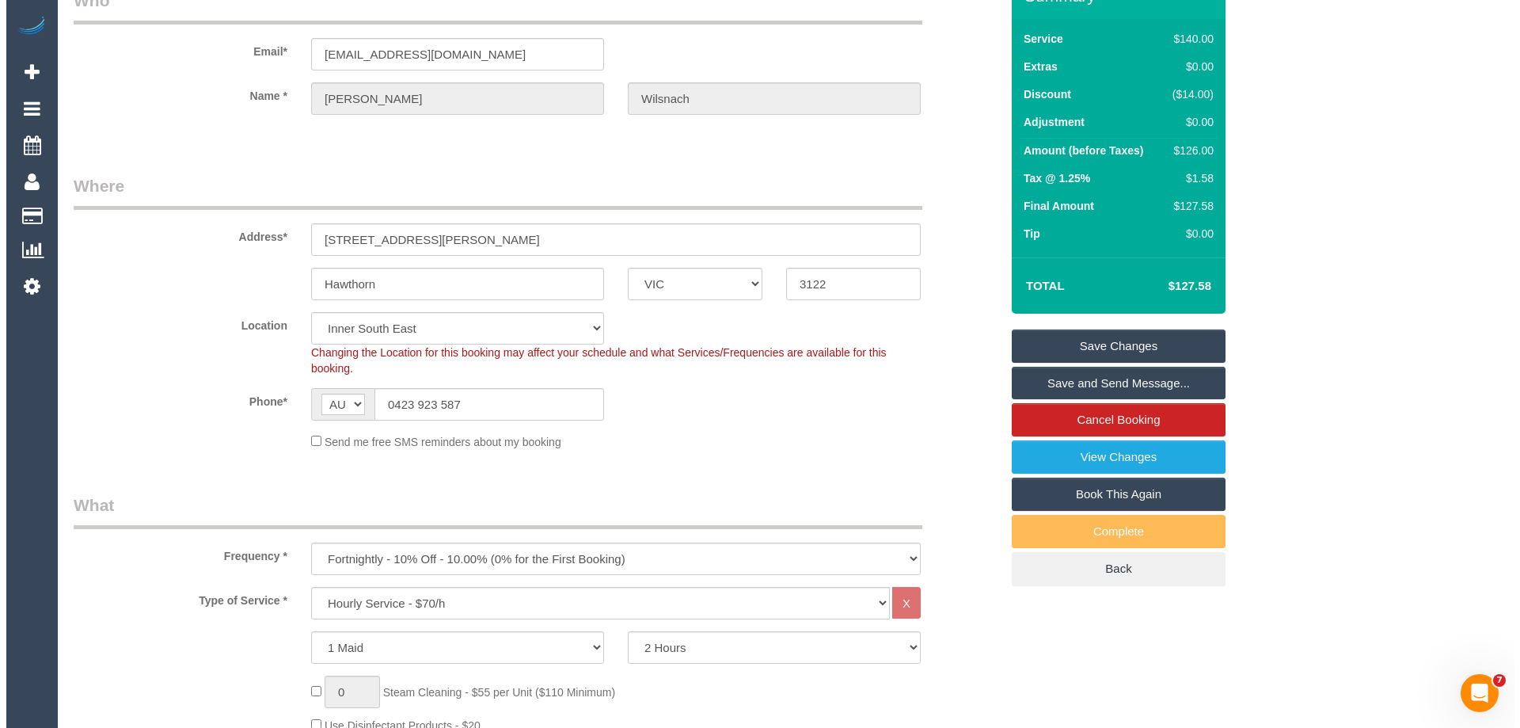
scroll to position [0, 0]
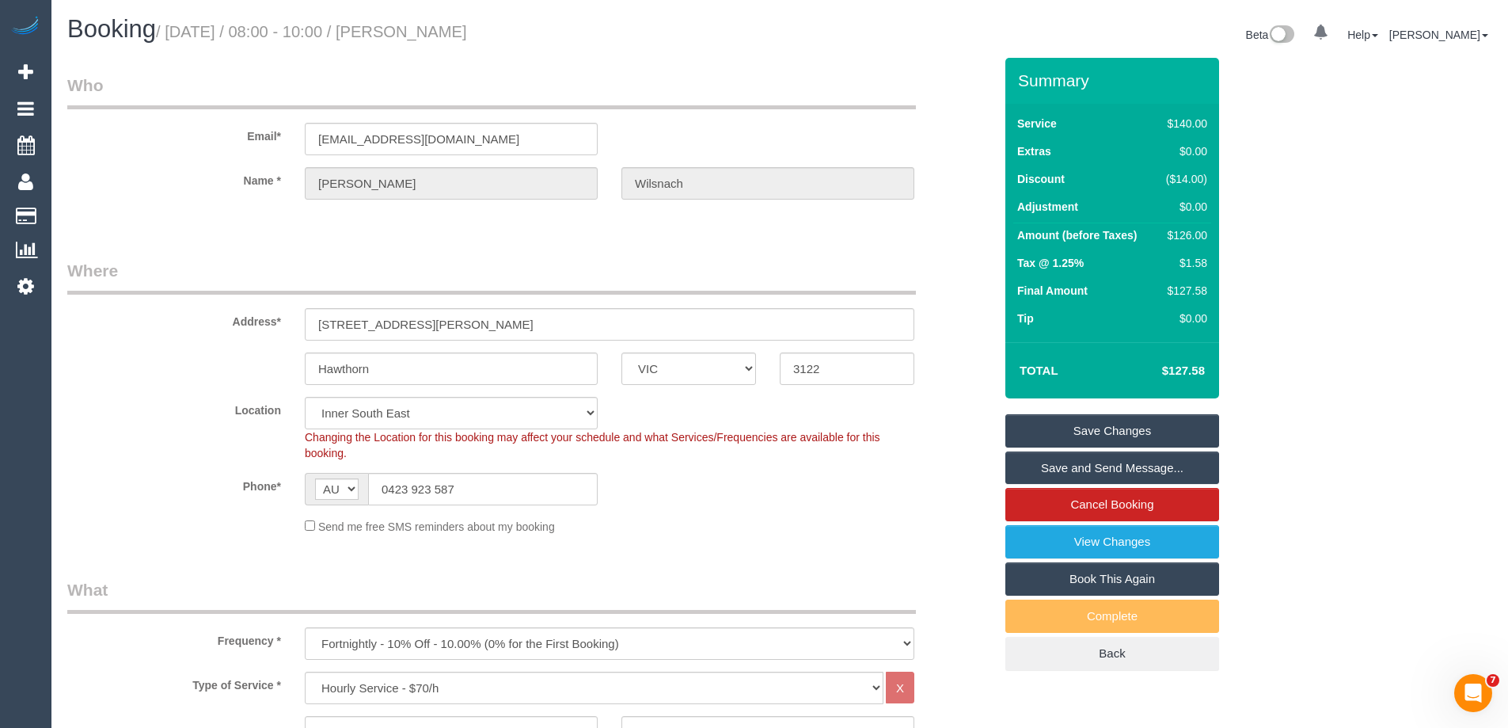
click at [1037, 426] on link "Save Changes" at bounding box center [1113, 430] width 214 height 33
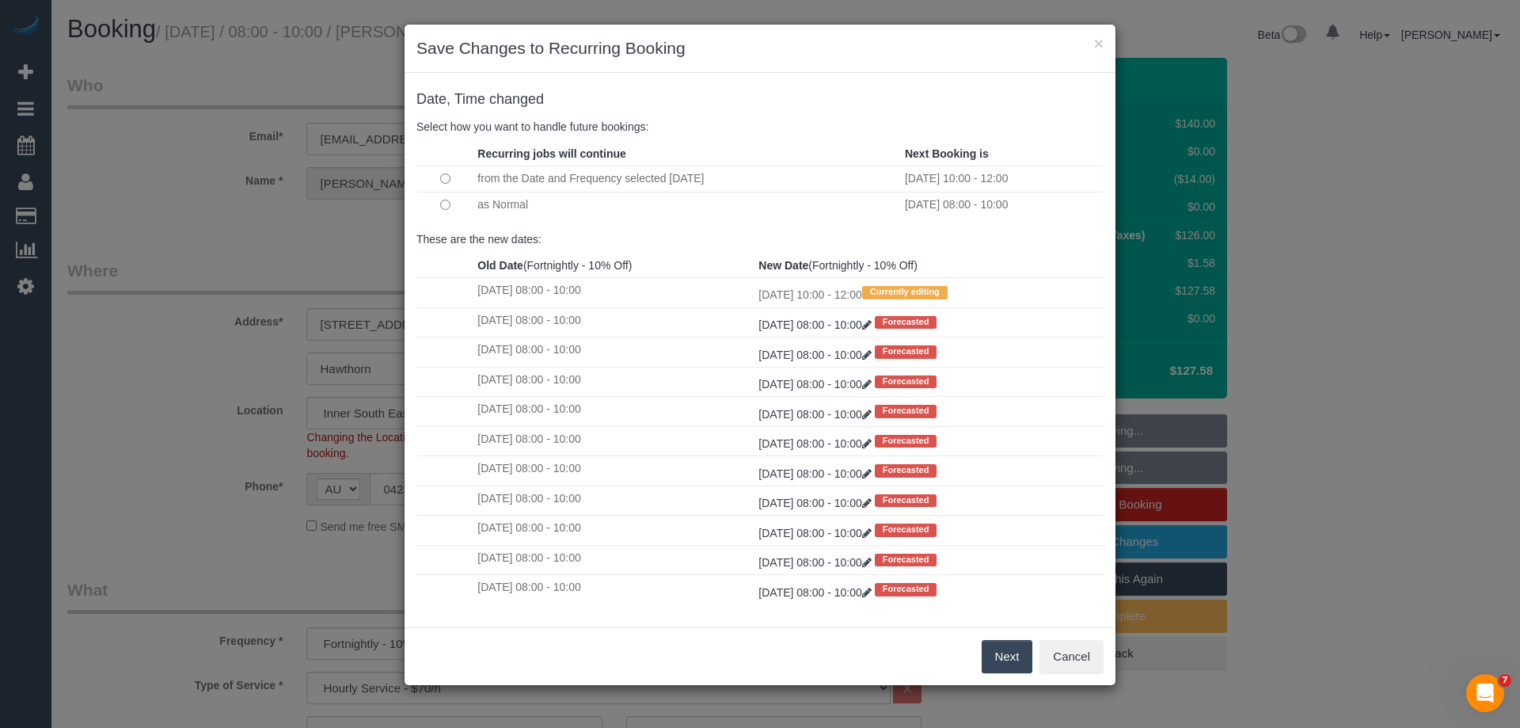
click at [998, 656] on button "Next" at bounding box center [1007, 656] width 51 height 33
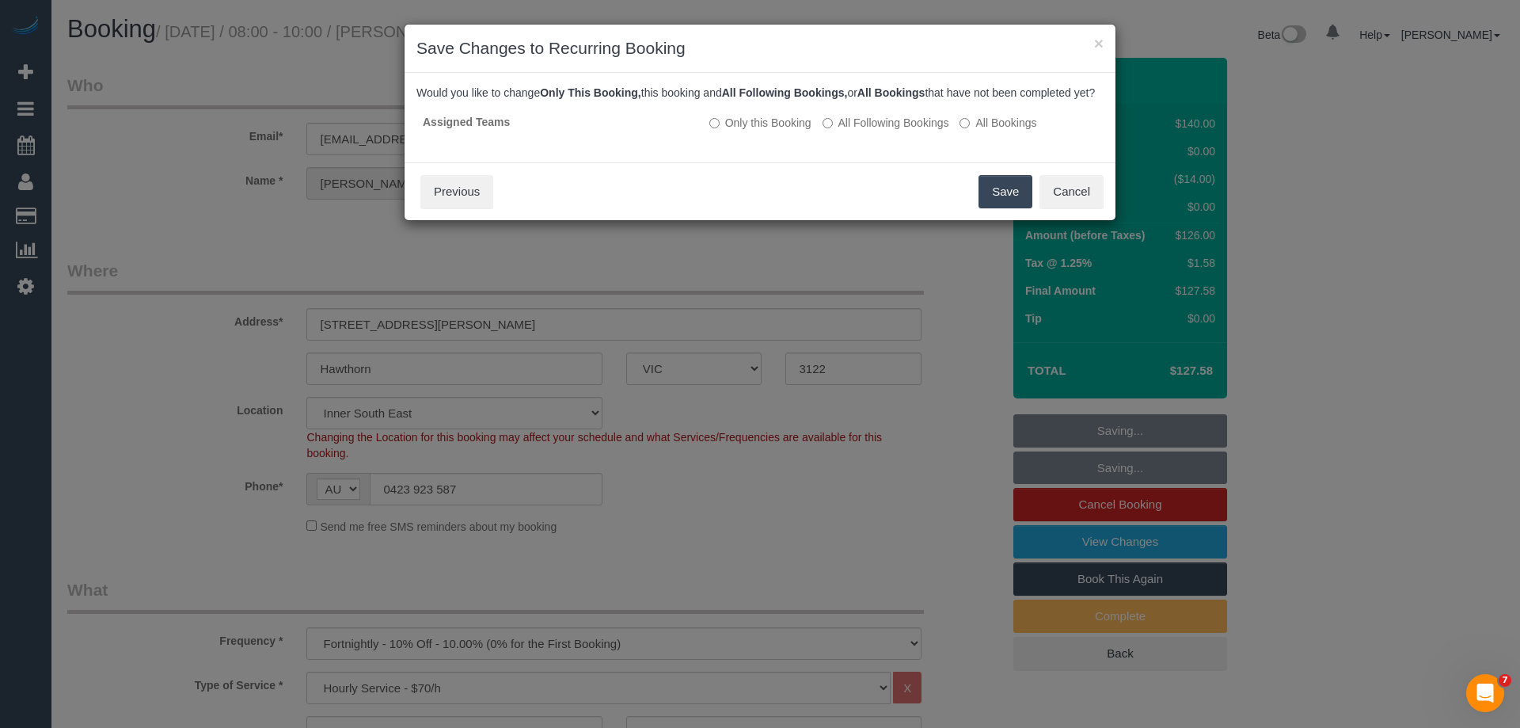
click at [1004, 200] on button "Save" at bounding box center [1006, 191] width 54 height 33
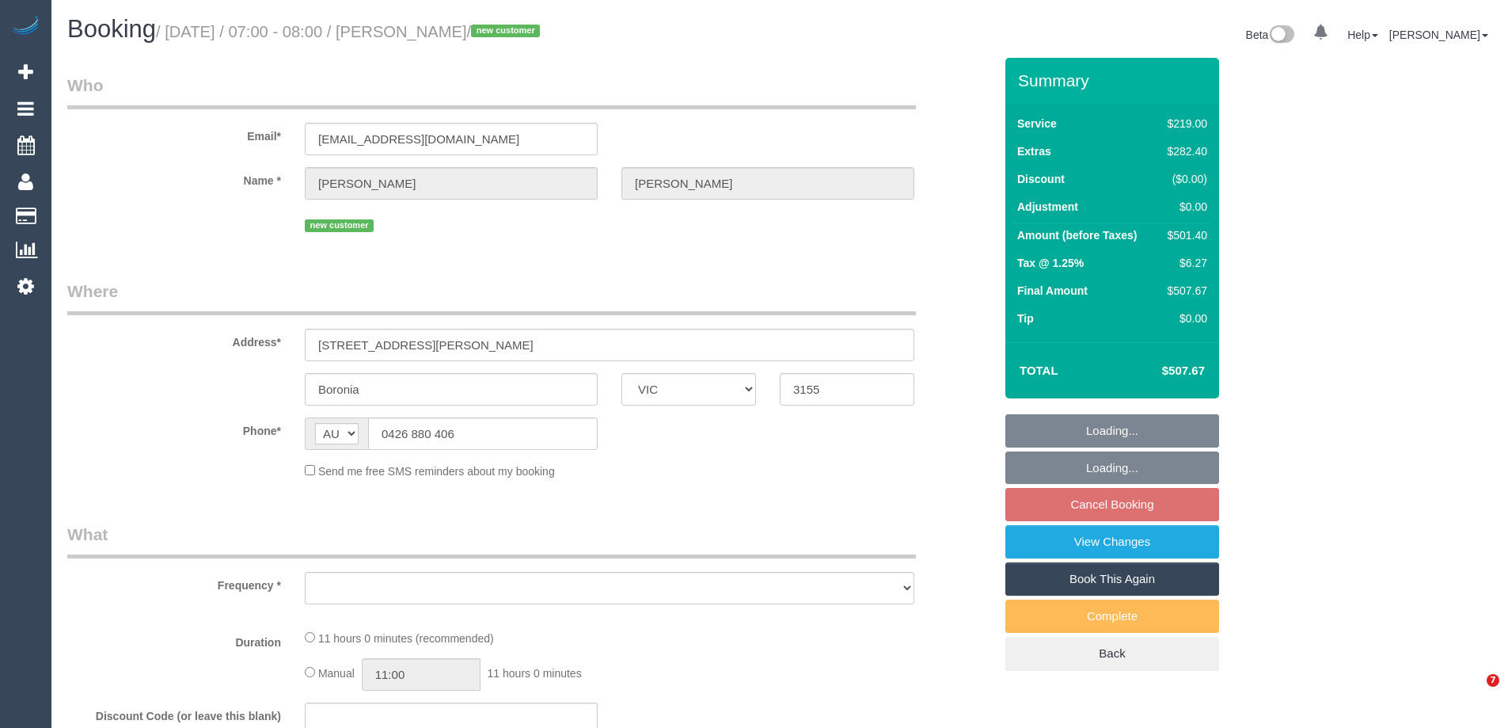
select select "VIC"
select select "object:592"
select select "string:stripe-pm_1SDgYl2GScqysDRV0P7200vd"
select select "number:27"
select select "number:15"
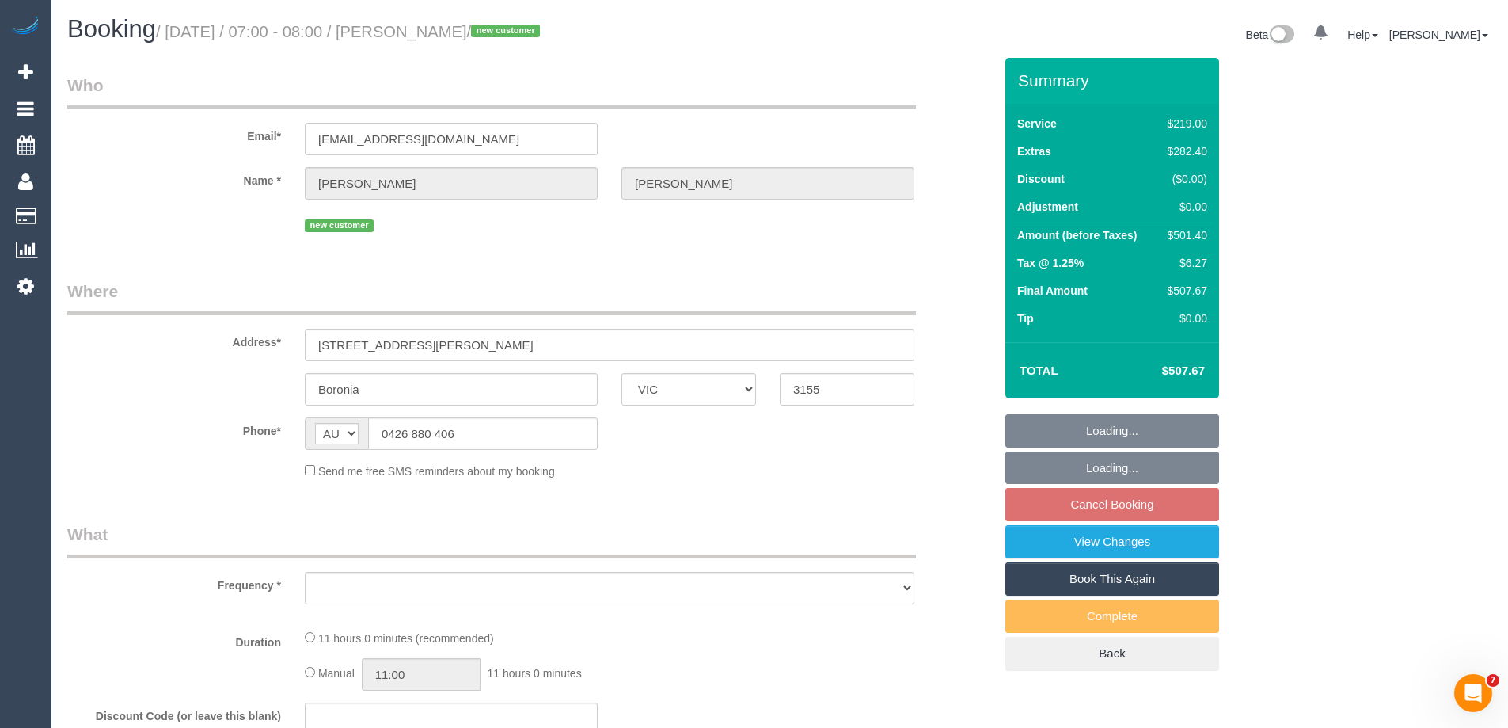
select select "number:18"
select select "number:22"
select select "number:12"
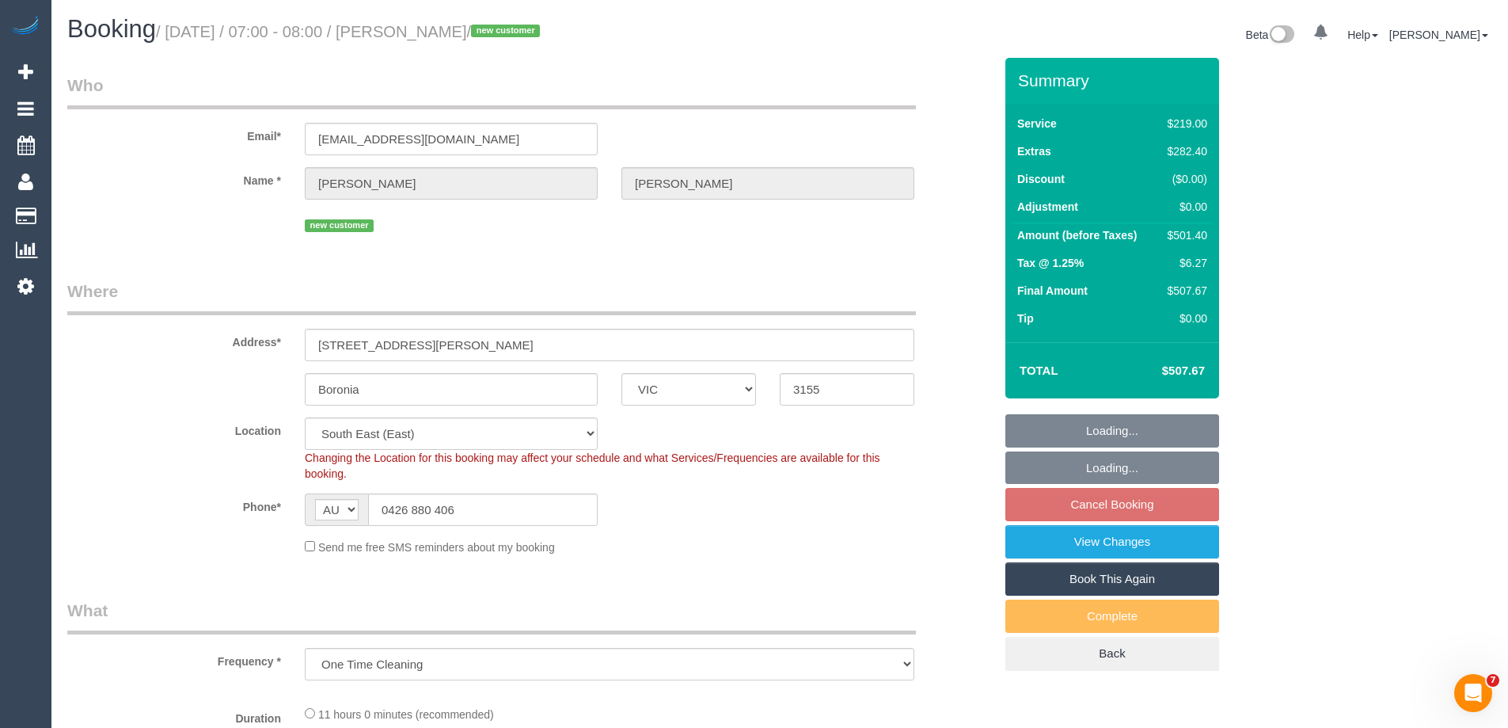
select select "object:759"
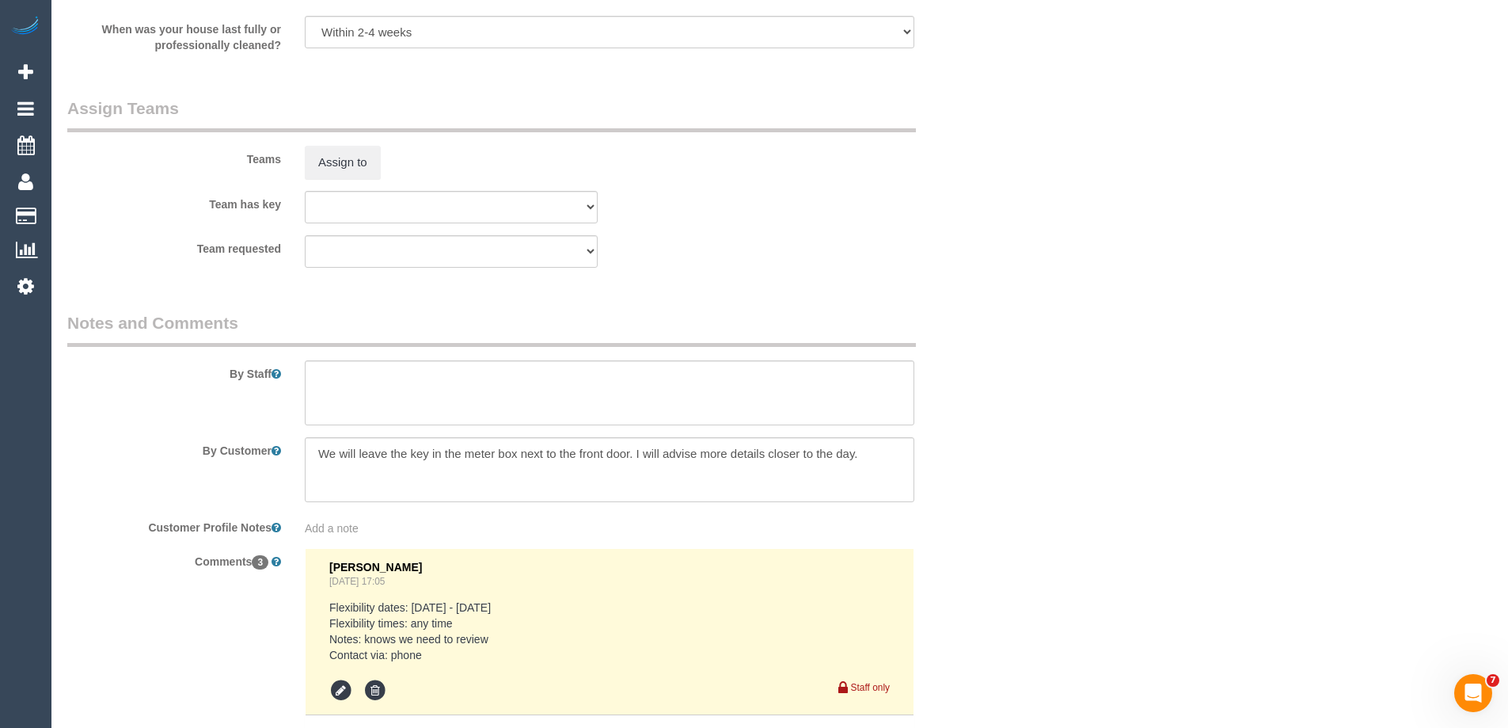
scroll to position [2862, 0]
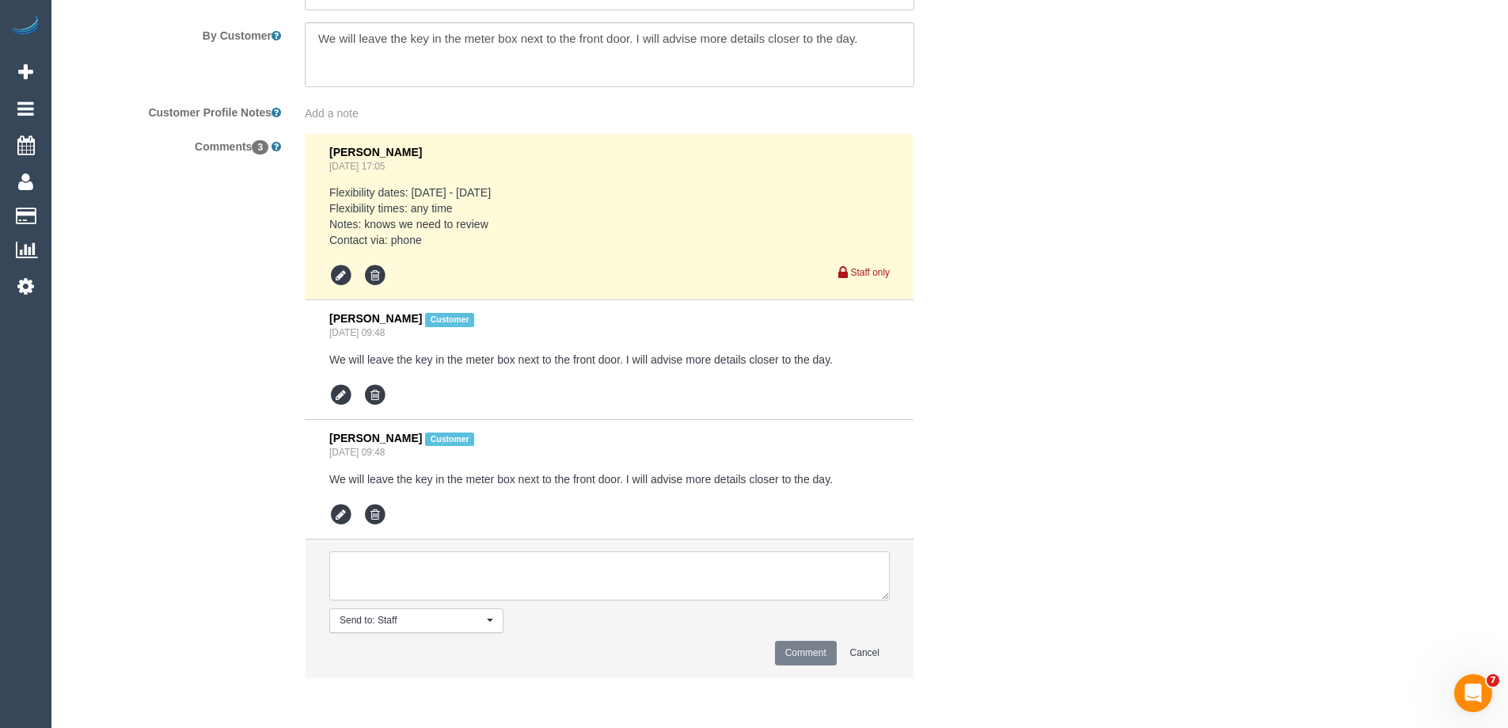
click at [413, 579] on textarea at bounding box center [609, 575] width 561 height 49
type textarea "Sayan - Pending"
click at [800, 653] on button "Comment" at bounding box center [806, 653] width 62 height 25
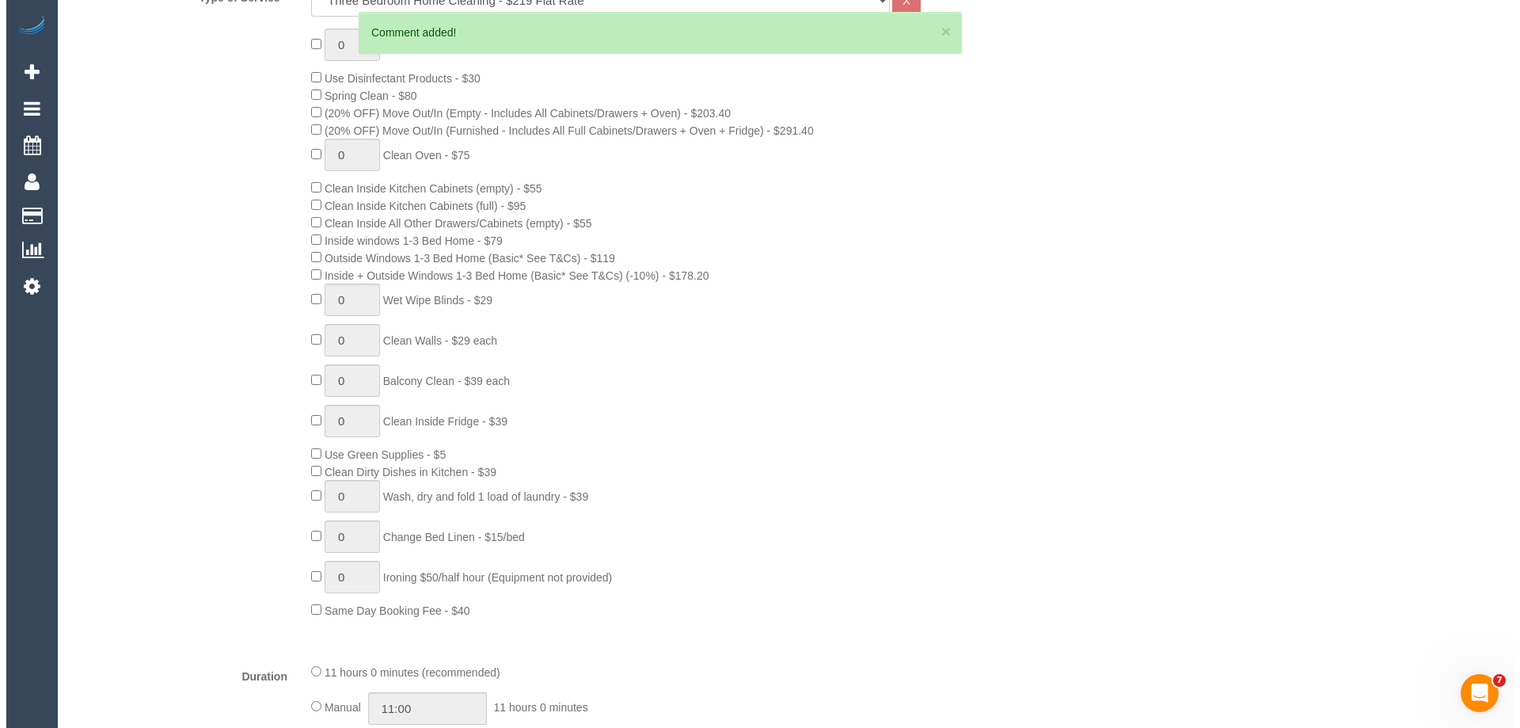
scroll to position [0, 0]
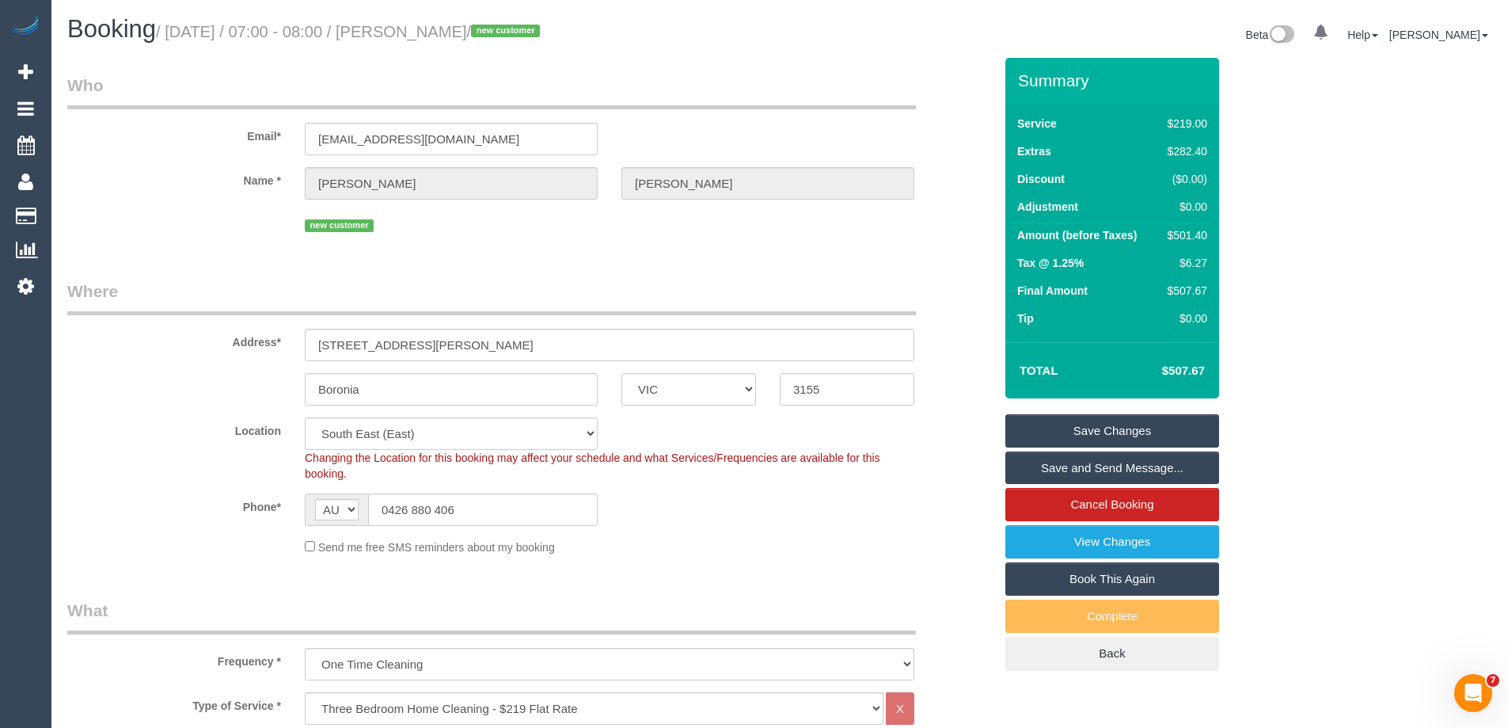
click at [1044, 437] on link "Save Changes" at bounding box center [1113, 430] width 214 height 33
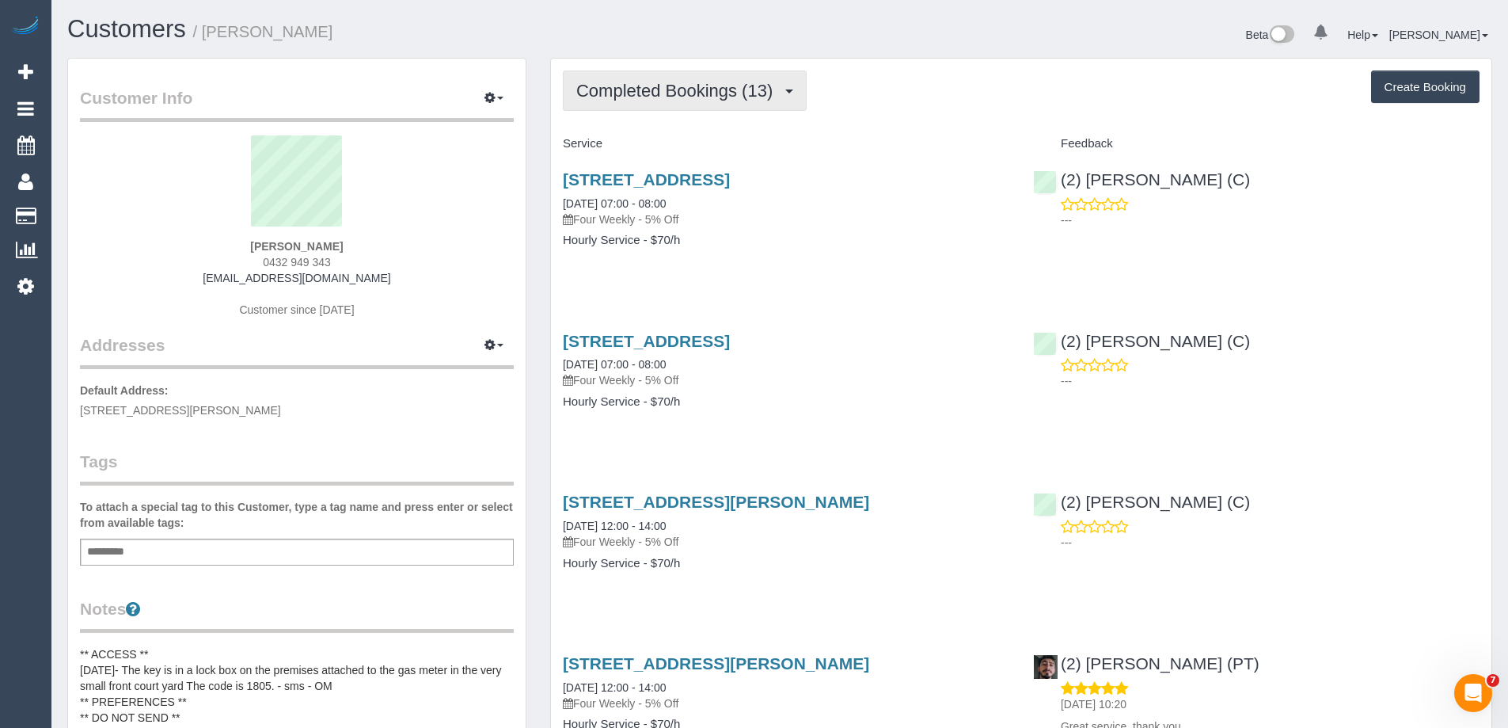
click at [710, 100] on span "Completed Bookings (13)" at bounding box center [678, 91] width 204 height 20
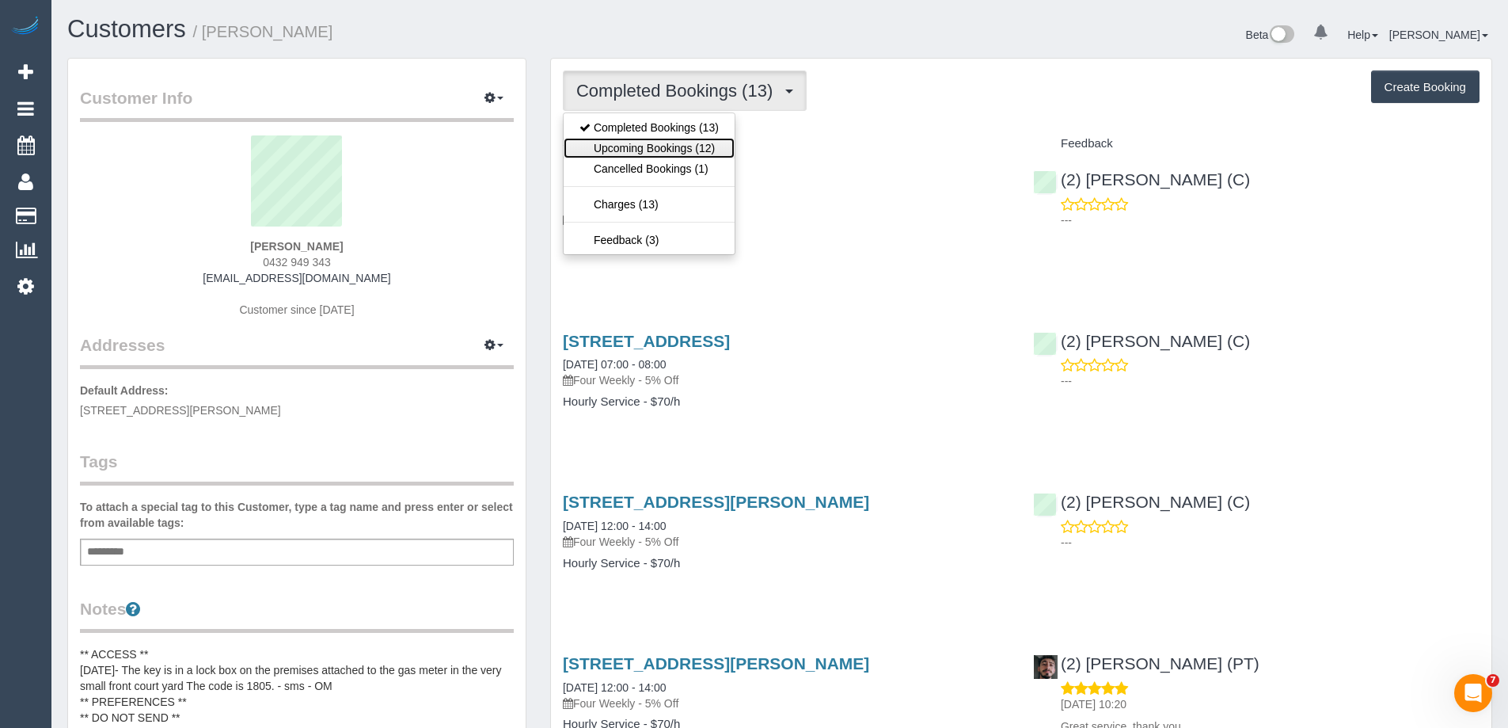
click at [709, 150] on link "Upcoming Bookings (12)" at bounding box center [649, 148] width 171 height 21
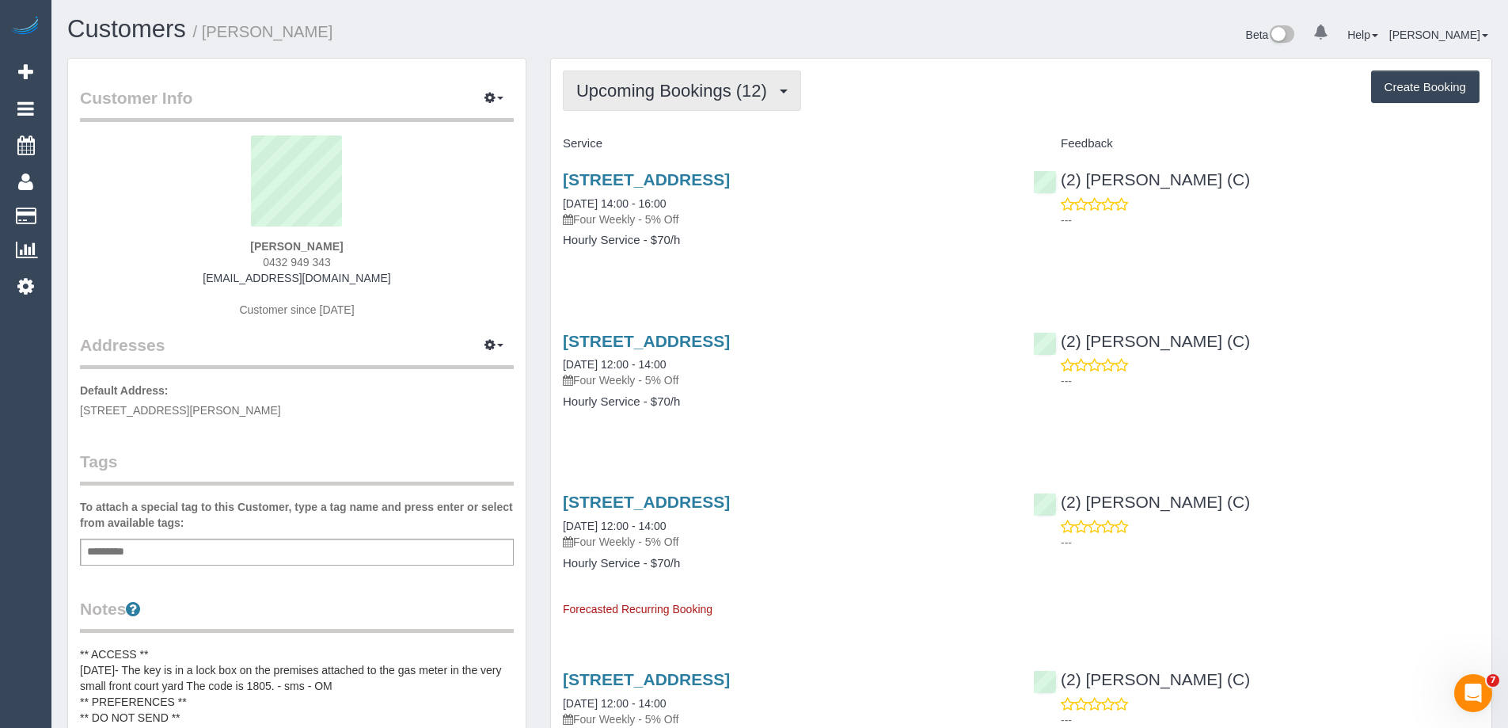
click at [672, 89] on span "Upcoming Bookings (12)" at bounding box center [675, 91] width 199 height 20
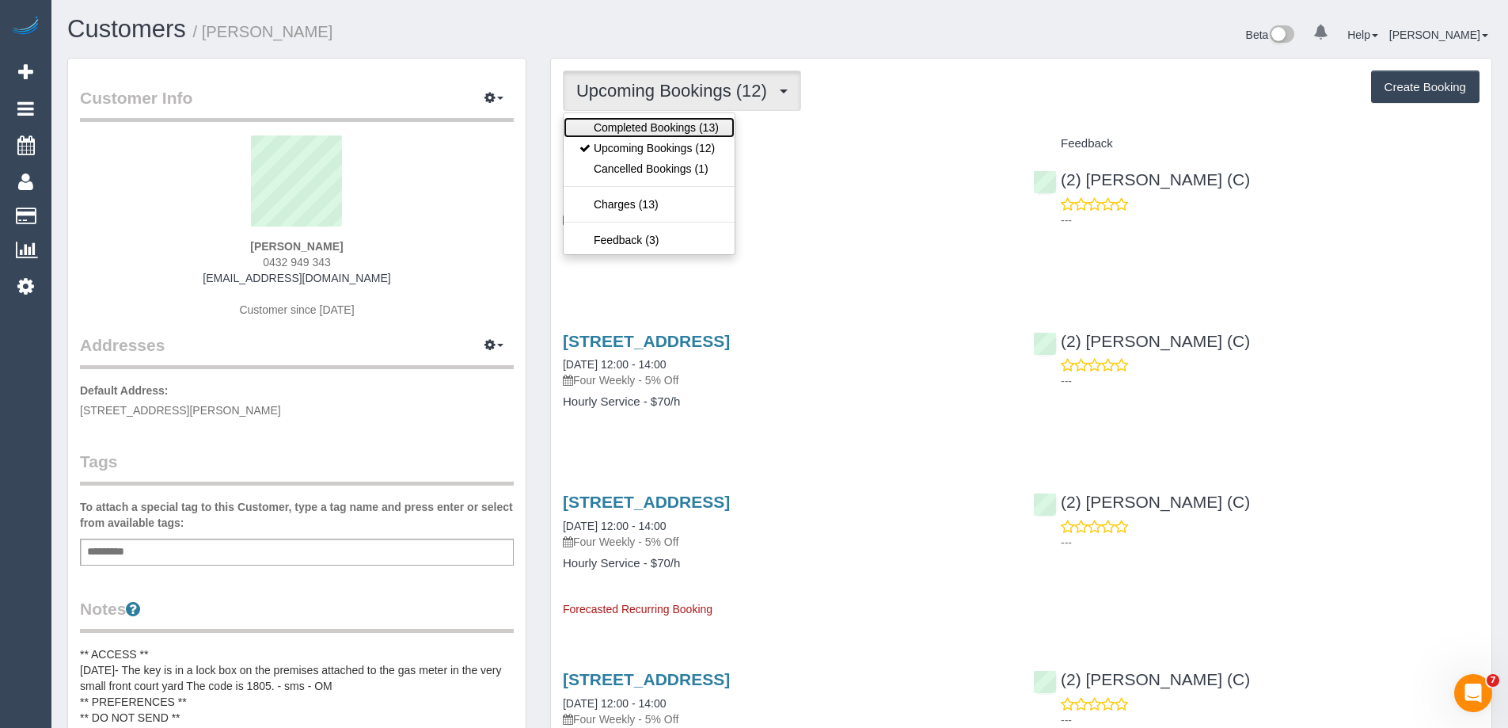
click at [664, 127] on link "Completed Bookings (13)" at bounding box center [649, 127] width 171 height 21
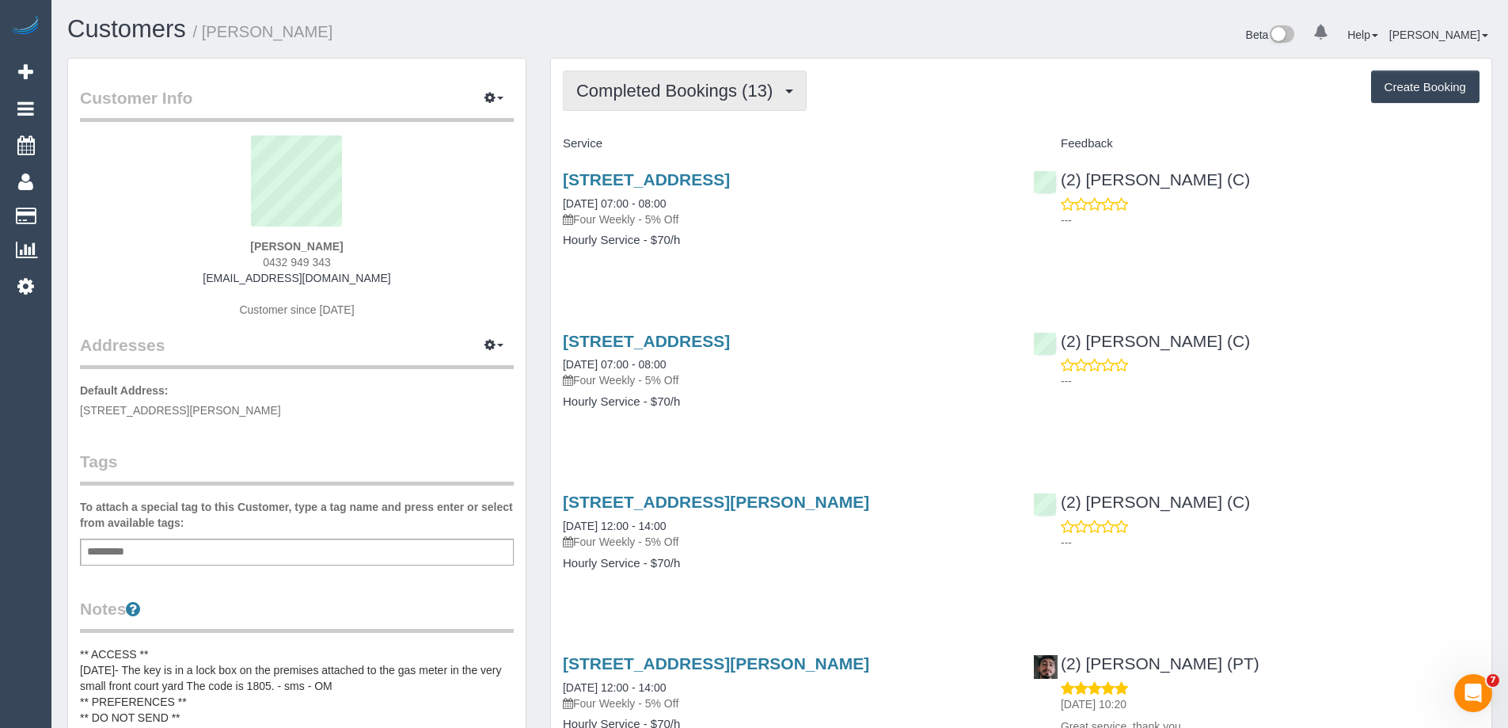
click at [657, 81] on span "Completed Bookings (13)" at bounding box center [678, 91] width 204 height 20
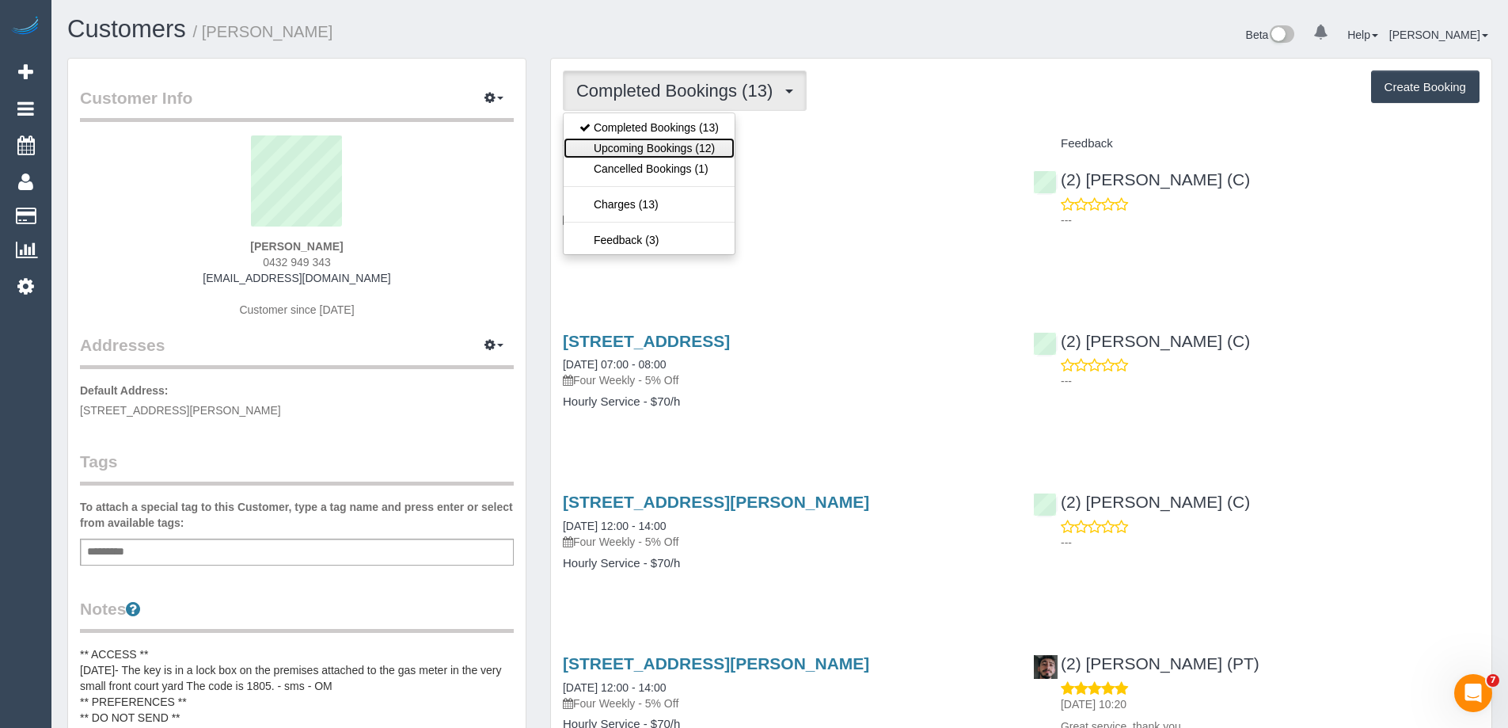
click at [673, 143] on link "Upcoming Bookings (12)" at bounding box center [649, 148] width 171 height 21
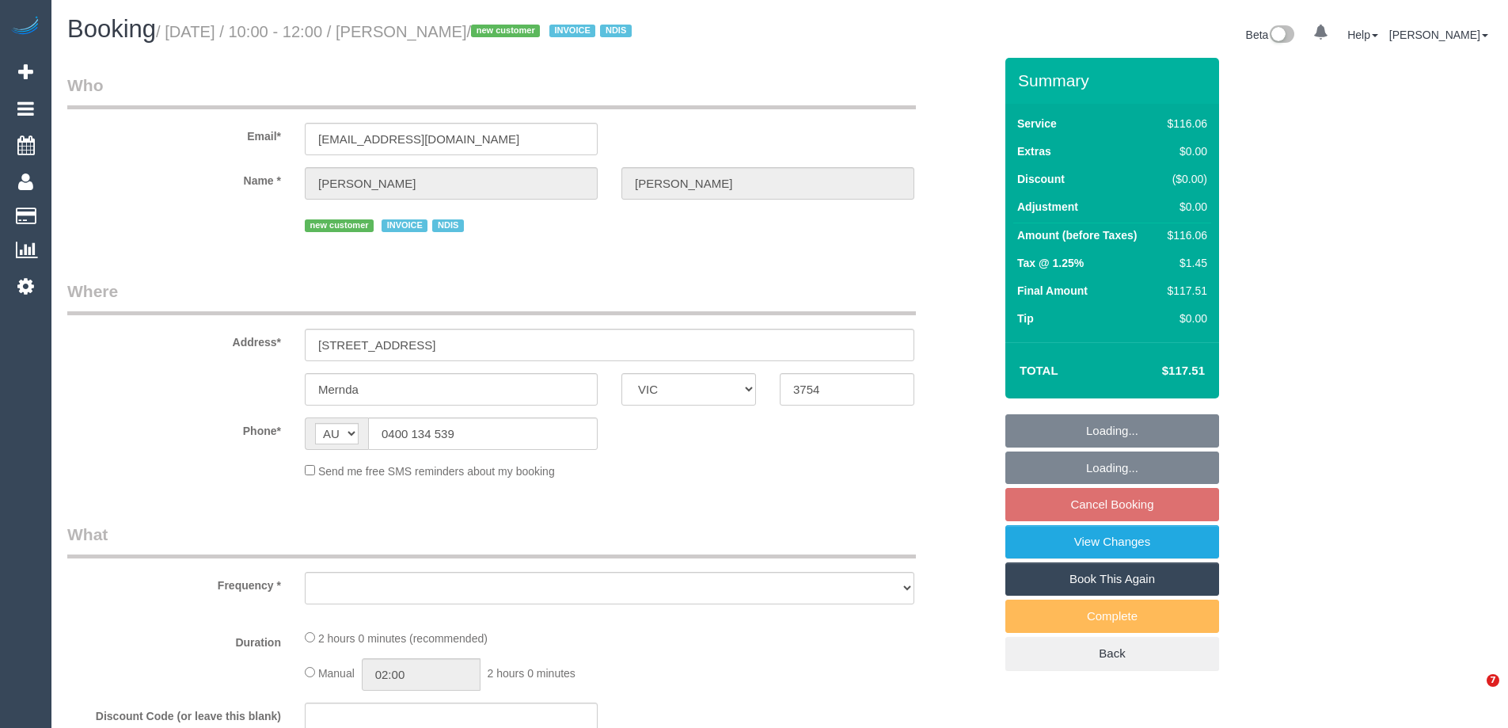
select select "VIC"
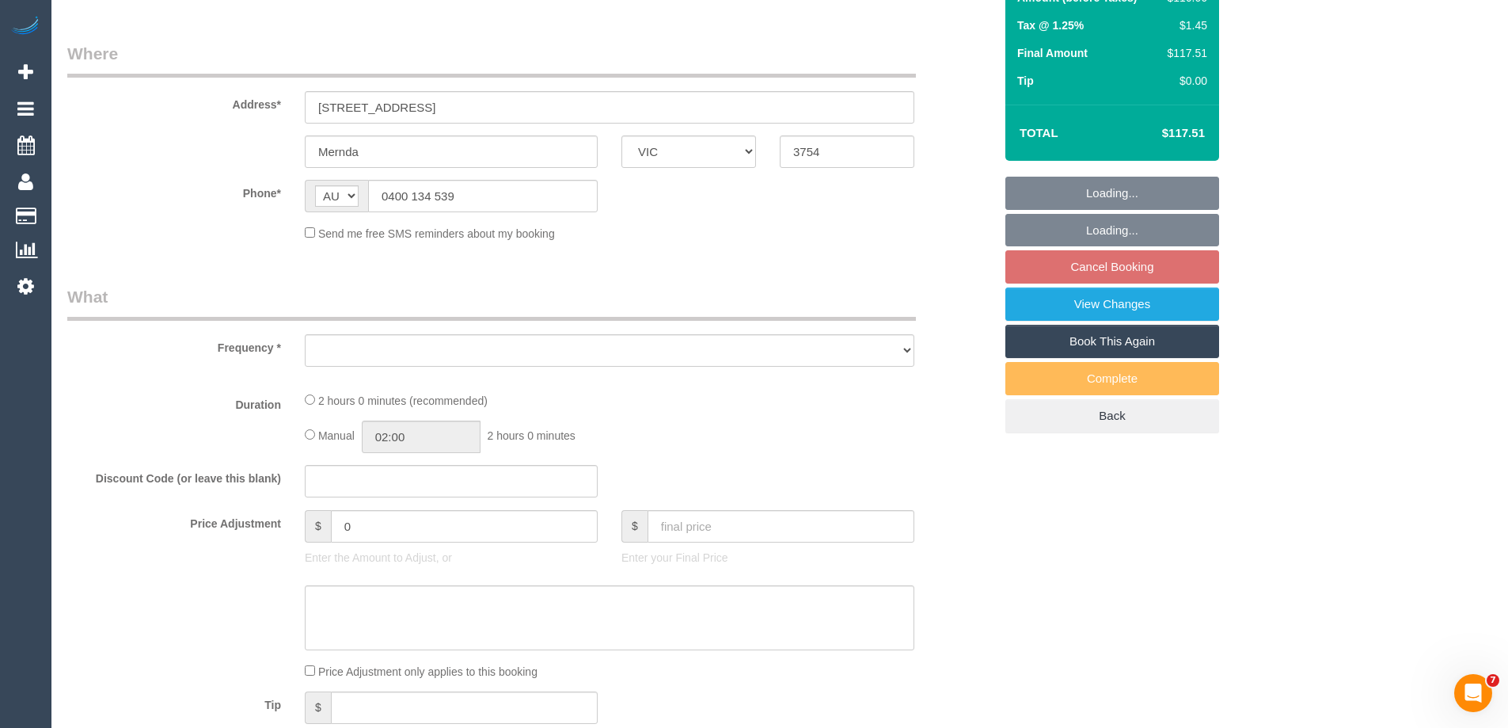
select select "object:544"
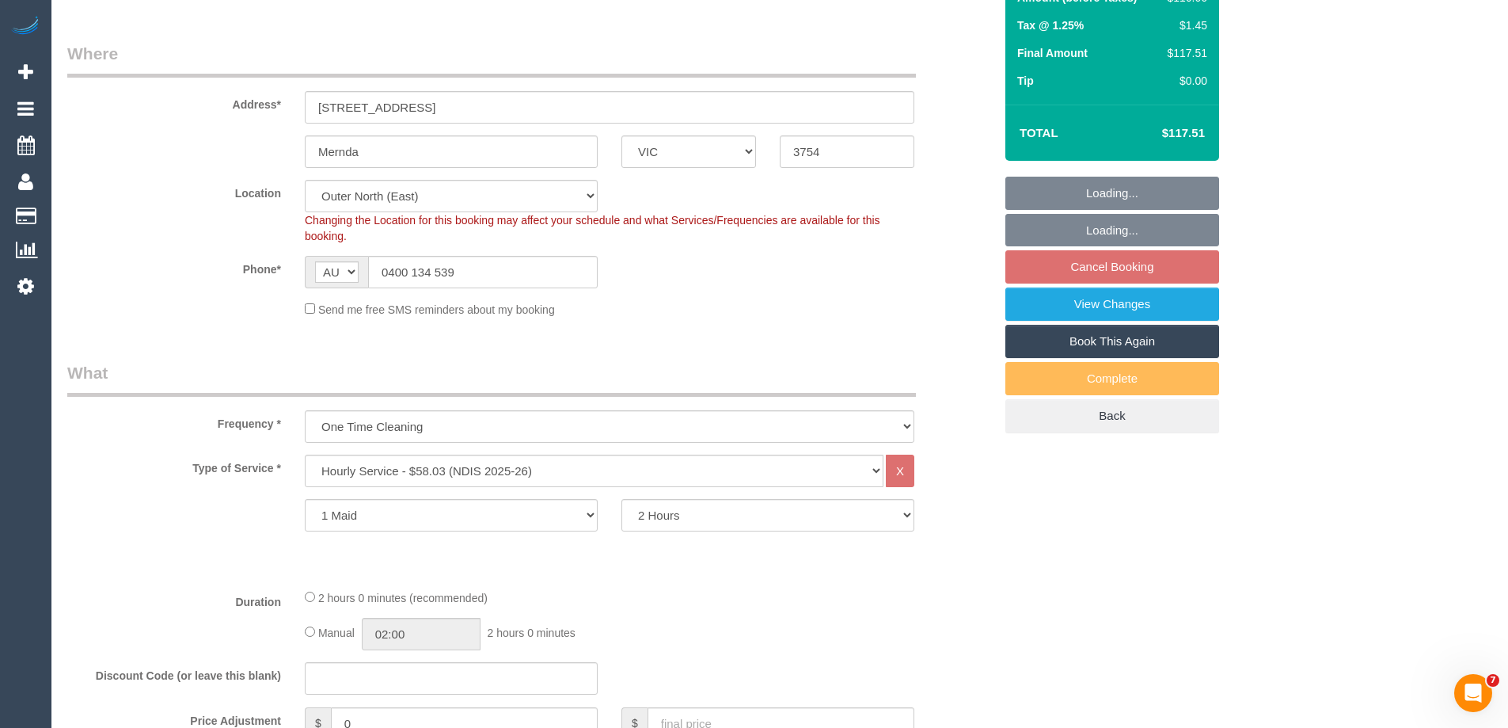
select select "number:29"
select select "number:14"
select select "number:19"
select select "number:36"
select select "object:1087"
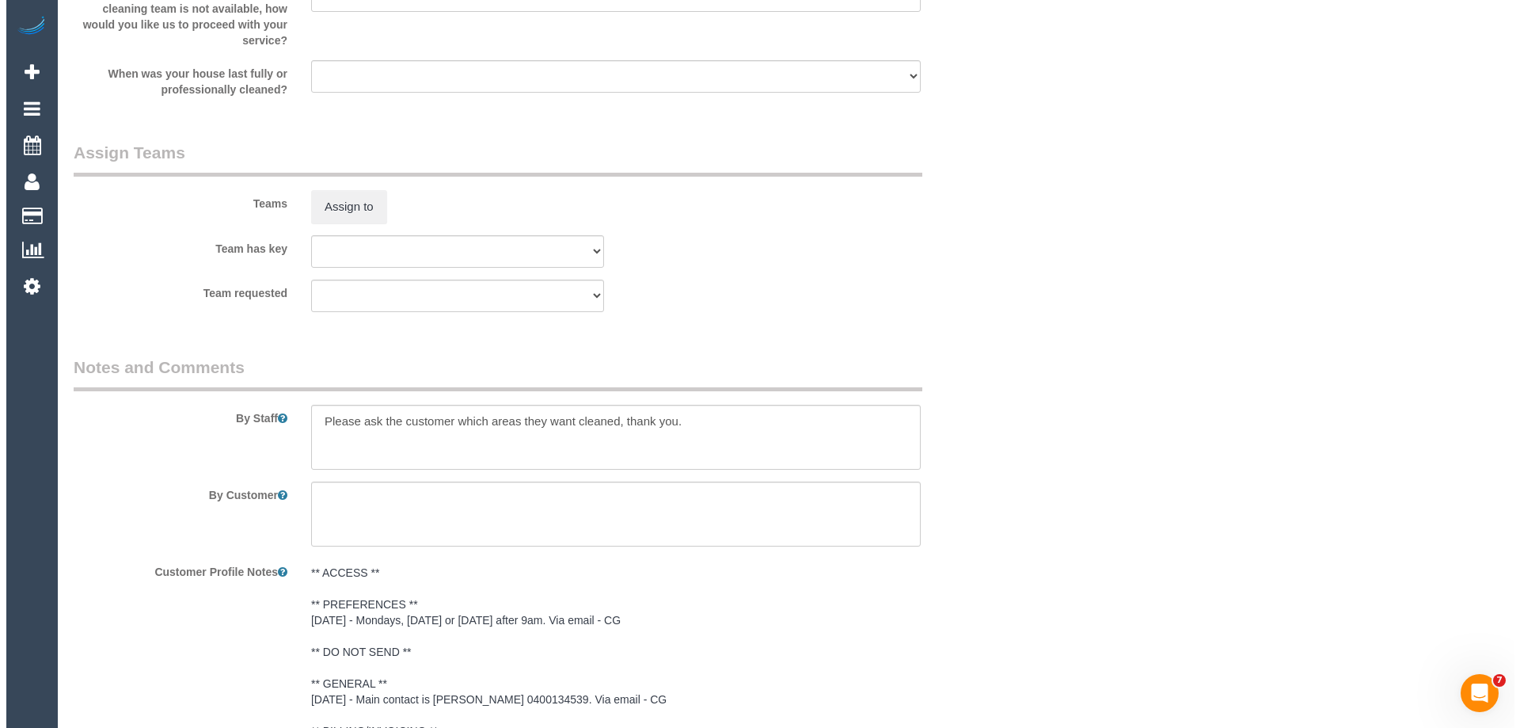
scroll to position [1848, 0]
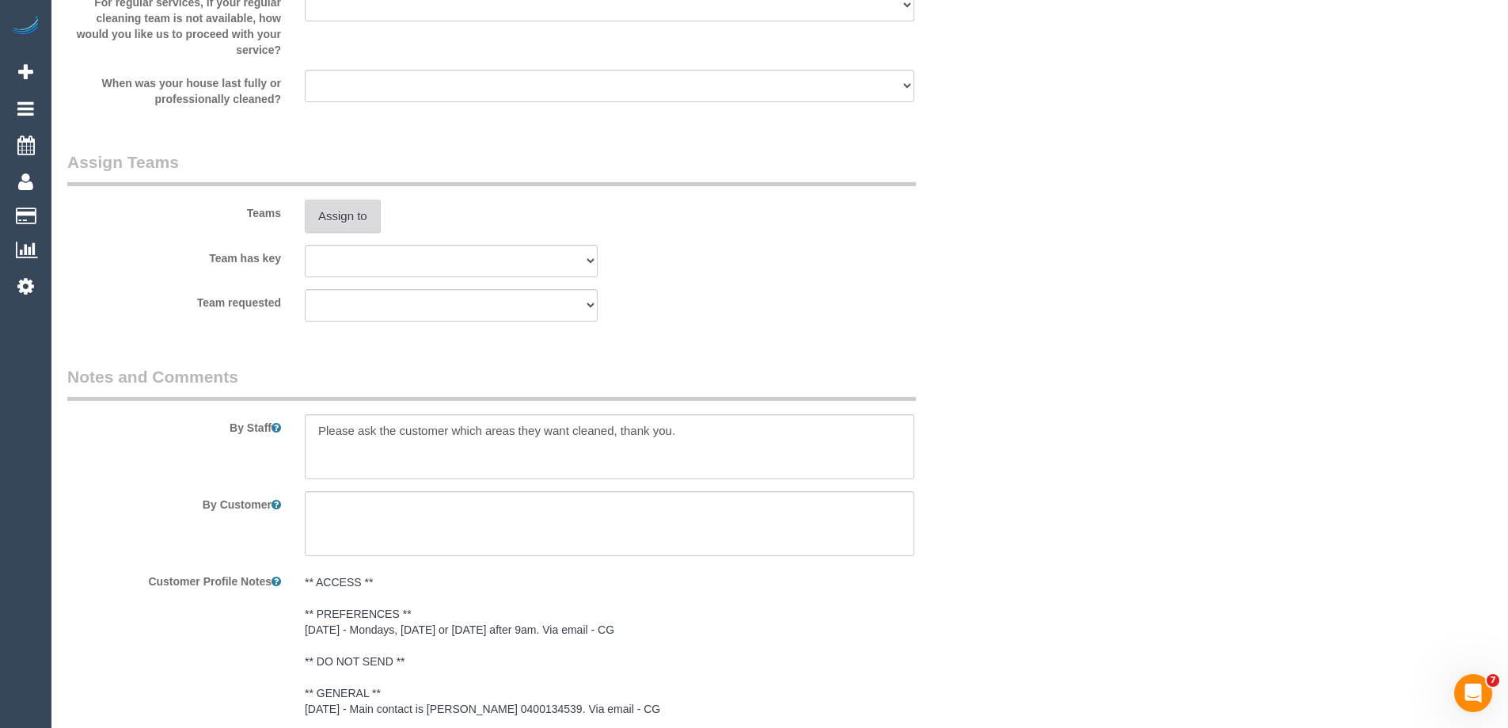
click at [332, 215] on button "Assign to" at bounding box center [343, 216] width 76 height 33
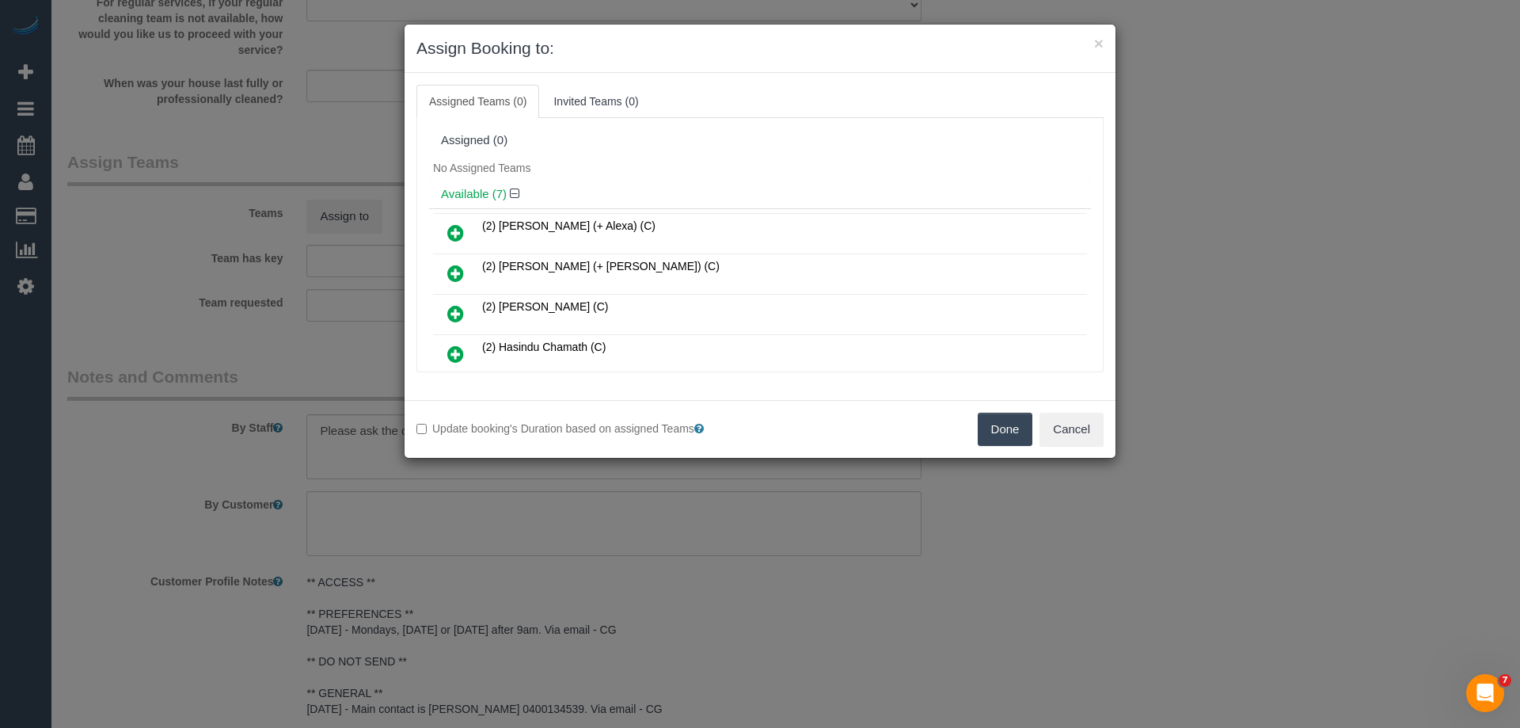
scroll to position [79, 0]
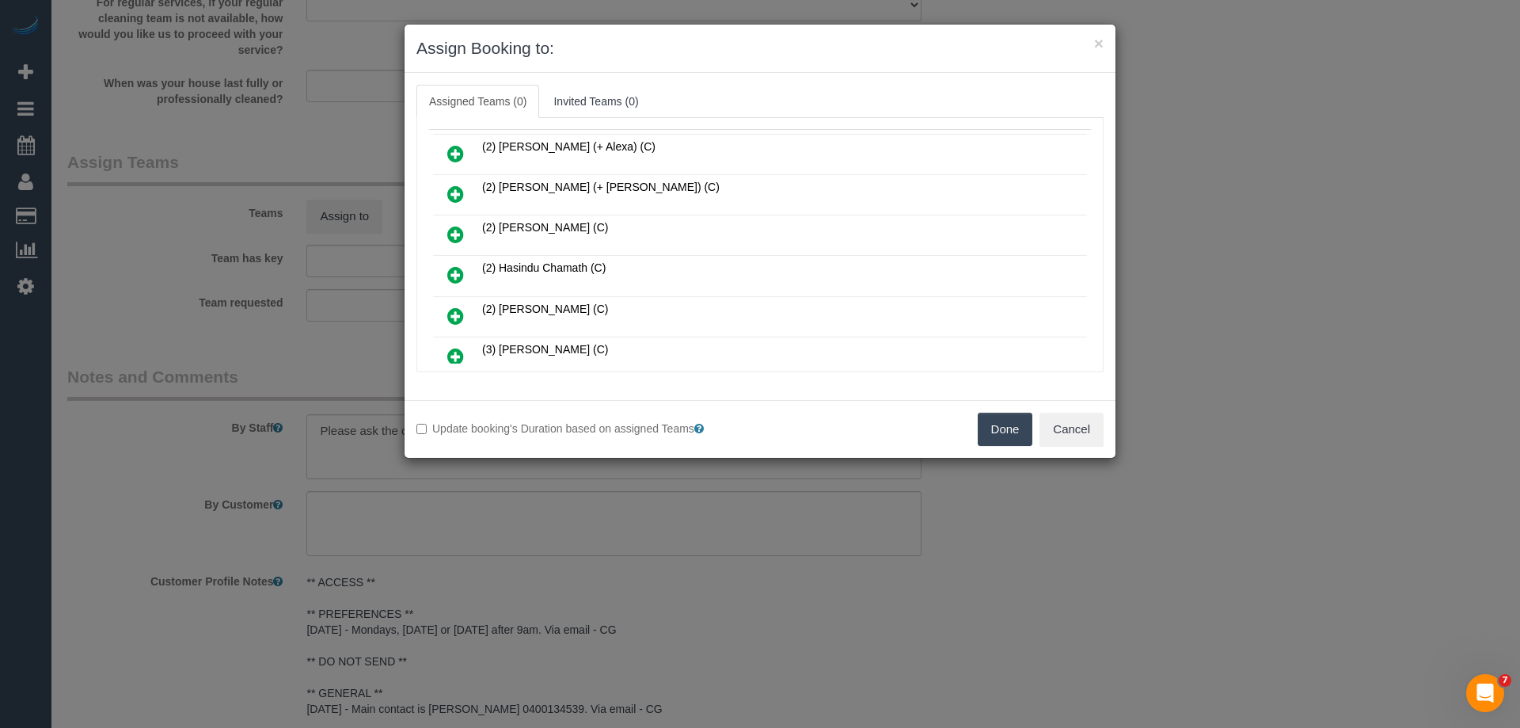
click at [449, 305] on link at bounding box center [455, 317] width 37 height 32
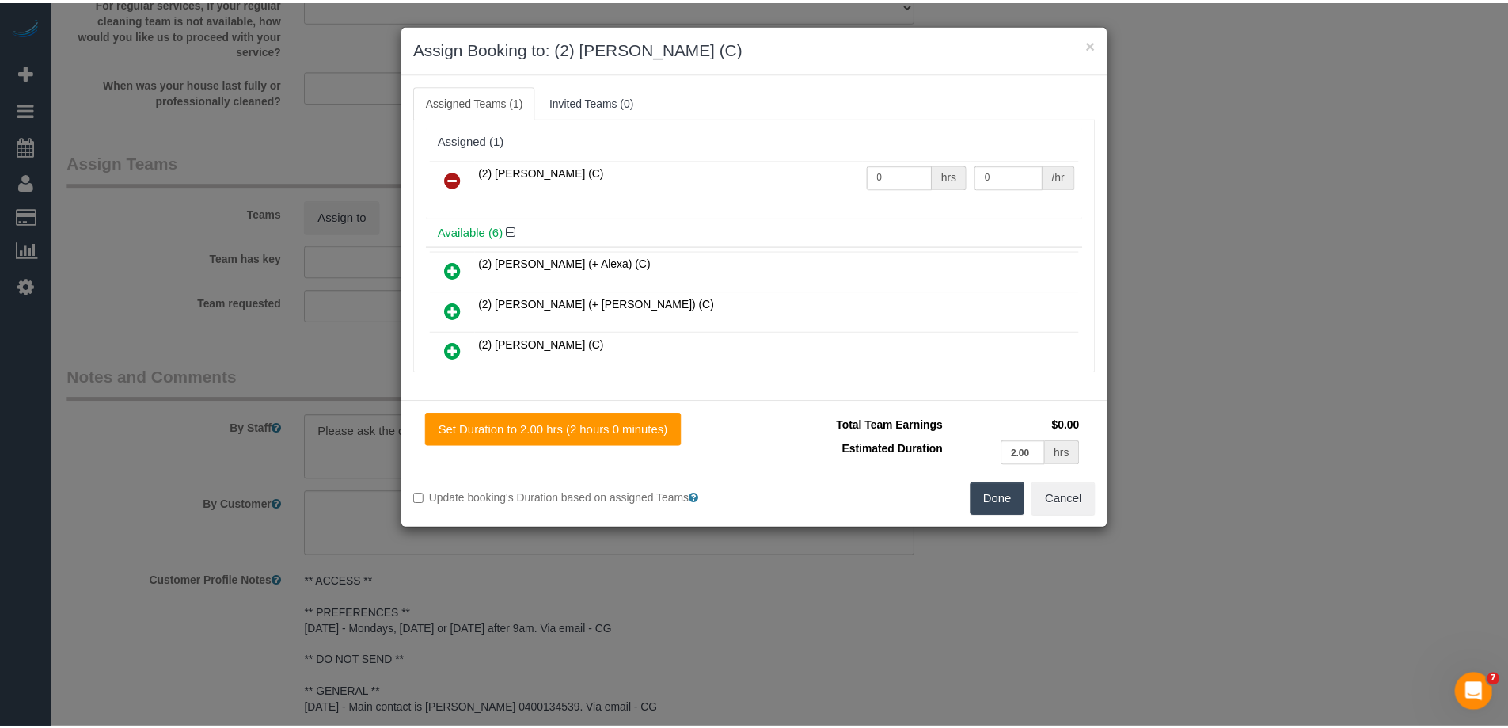
scroll to position [0, 0]
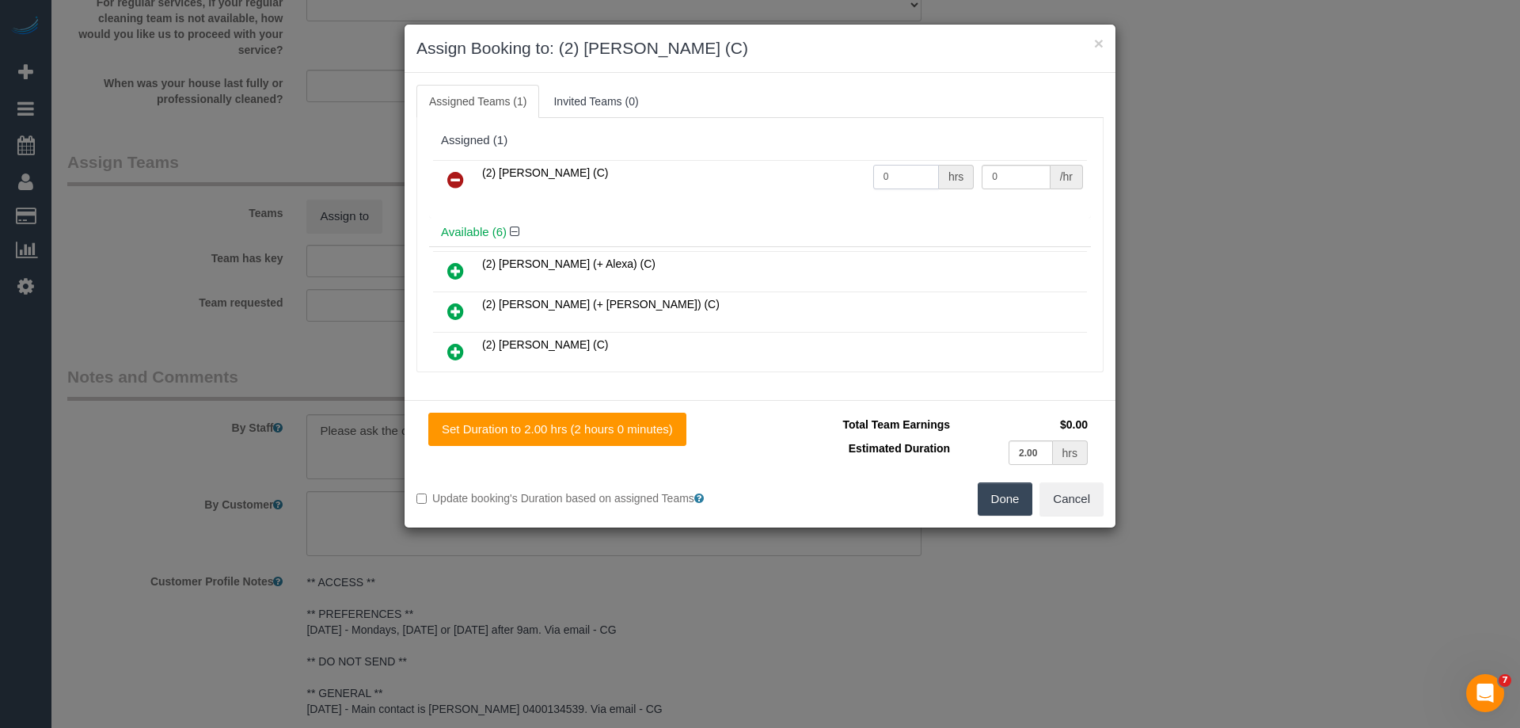
drag, startPoint x: 903, startPoint y: 179, endPoint x: 778, endPoint y: 176, distance: 125.1
click at [778, 177] on tr "(2) Terri Kamil (C) 0 hrs 0 /hr" at bounding box center [760, 180] width 654 height 40
type input "2"
drag, startPoint x: 999, startPoint y: 177, endPoint x: 877, endPoint y: 165, distance: 122.5
click at [878, 165] on tr "(2) Terri Kamil (C) 2 hrs 0 /hr" at bounding box center [760, 180] width 654 height 40
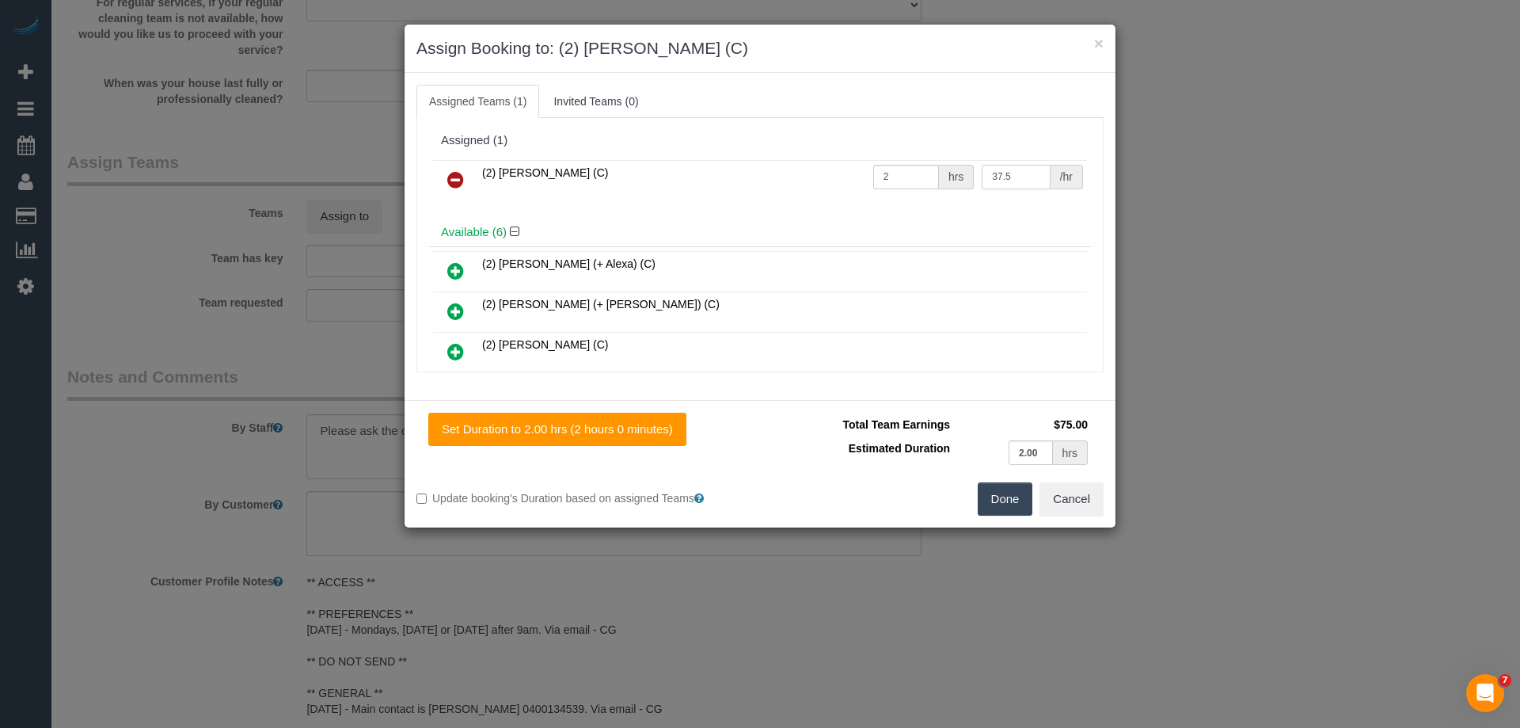
type input "37.5"
click at [1007, 496] on button "Done" at bounding box center [1005, 498] width 55 height 33
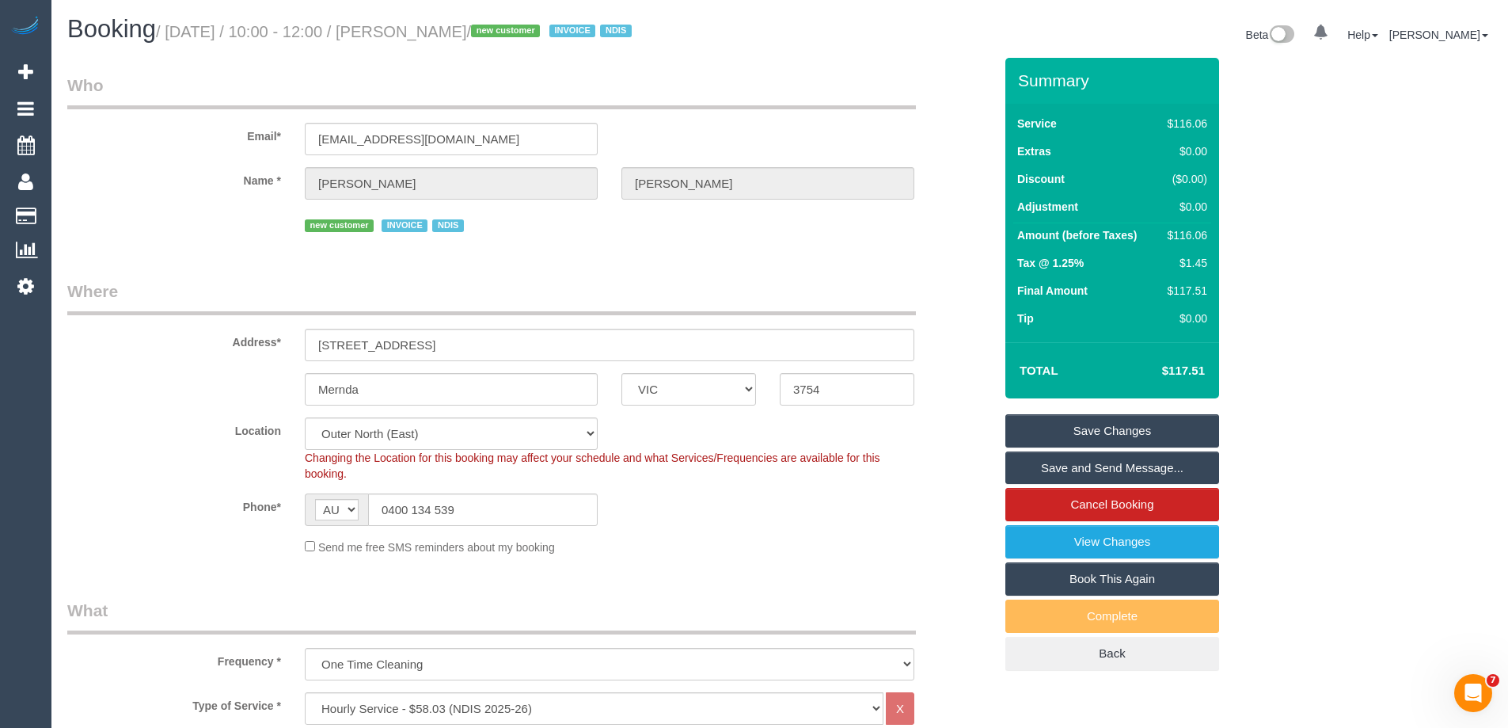
drag, startPoint x: 518, startPoint y: 31, endPoint x: 414, endPoint y: 26, distance: 103.8
click at [414, 26] on small "/ October 20, 2025 / 10:00 - 12:00 / Logan Fennell / new customer INVOICE NDIS" at bounding box center [396, 31] width 481 height 17
copy small "Logan Fennell"
click at [1052, 471] on link "Save and Send Message..." at bounding box center [1113, 467] width 214 height 33
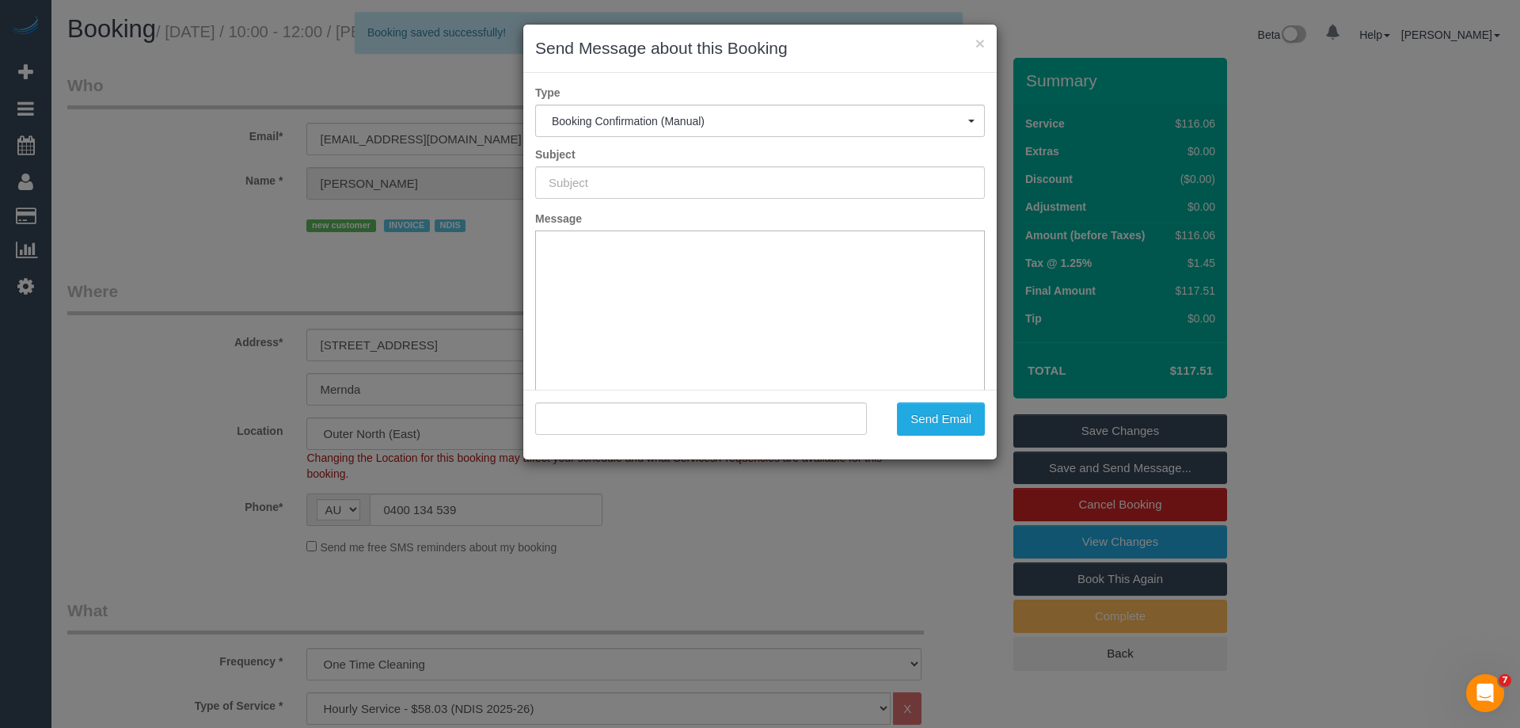
type input "Booking Confirmed"
type input ""Logan Fennell" <vanessaritchi@gmail.com>"
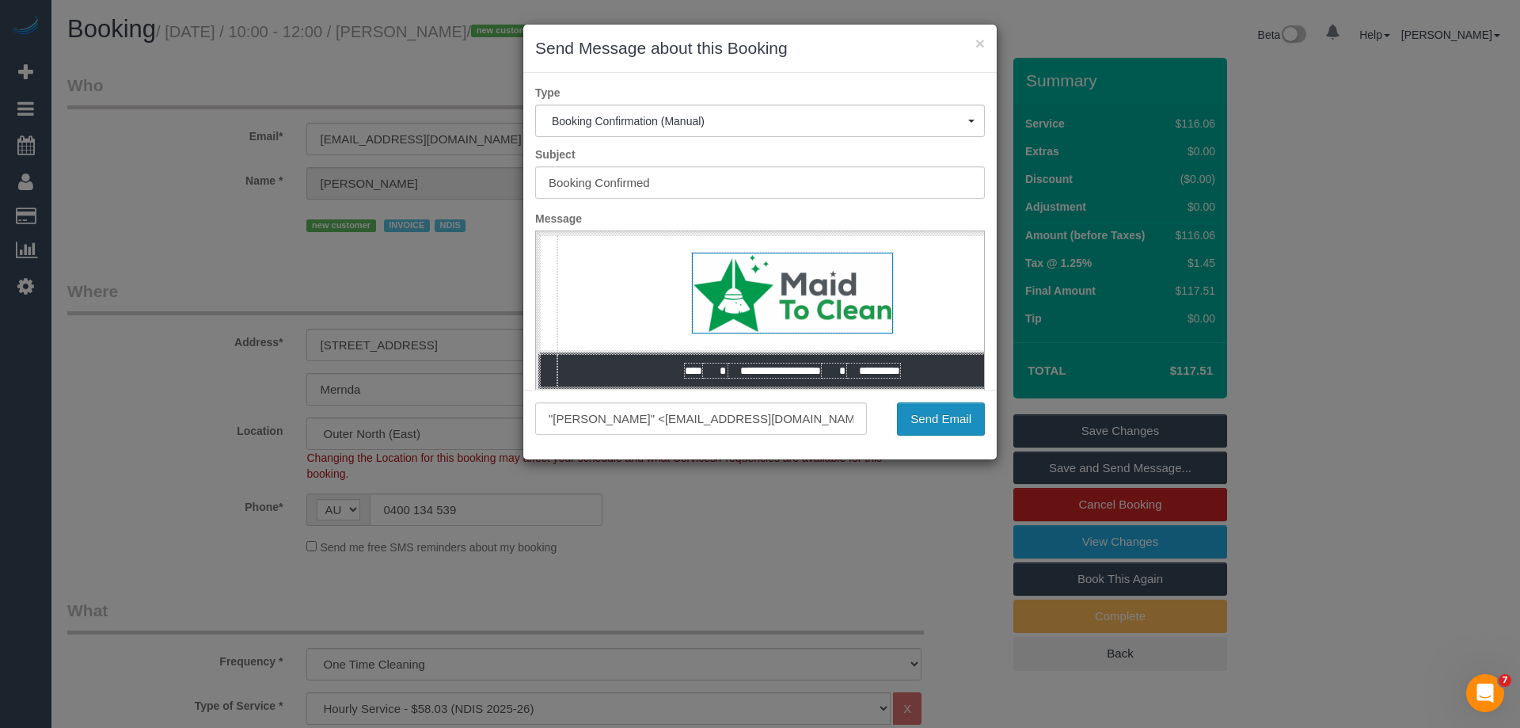
click at [935, 426] on button "Send Email" at bounding box center [941, 418] width 88 height 33
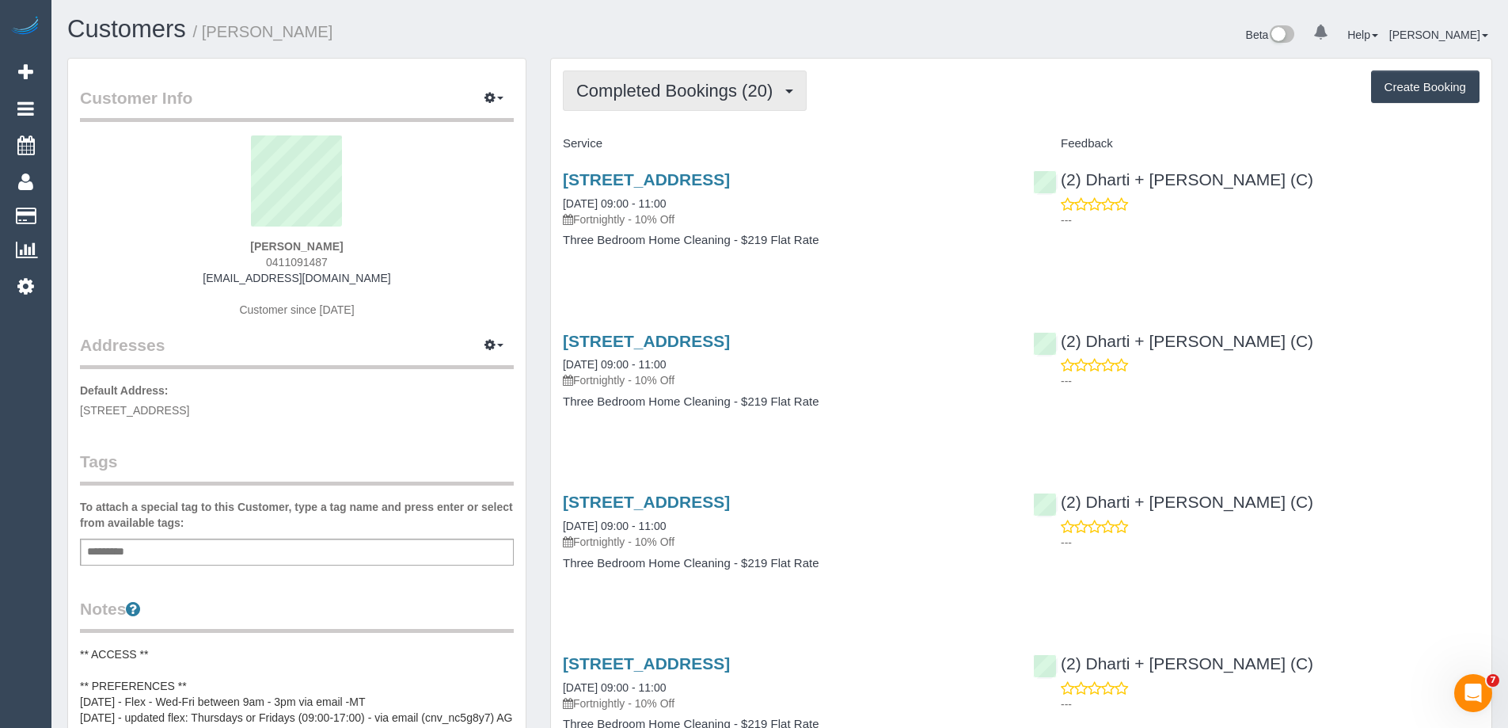
click at [704, 92] on span "Completed Bookings (20)" at bounding box center [678, 91] width 204 height 20
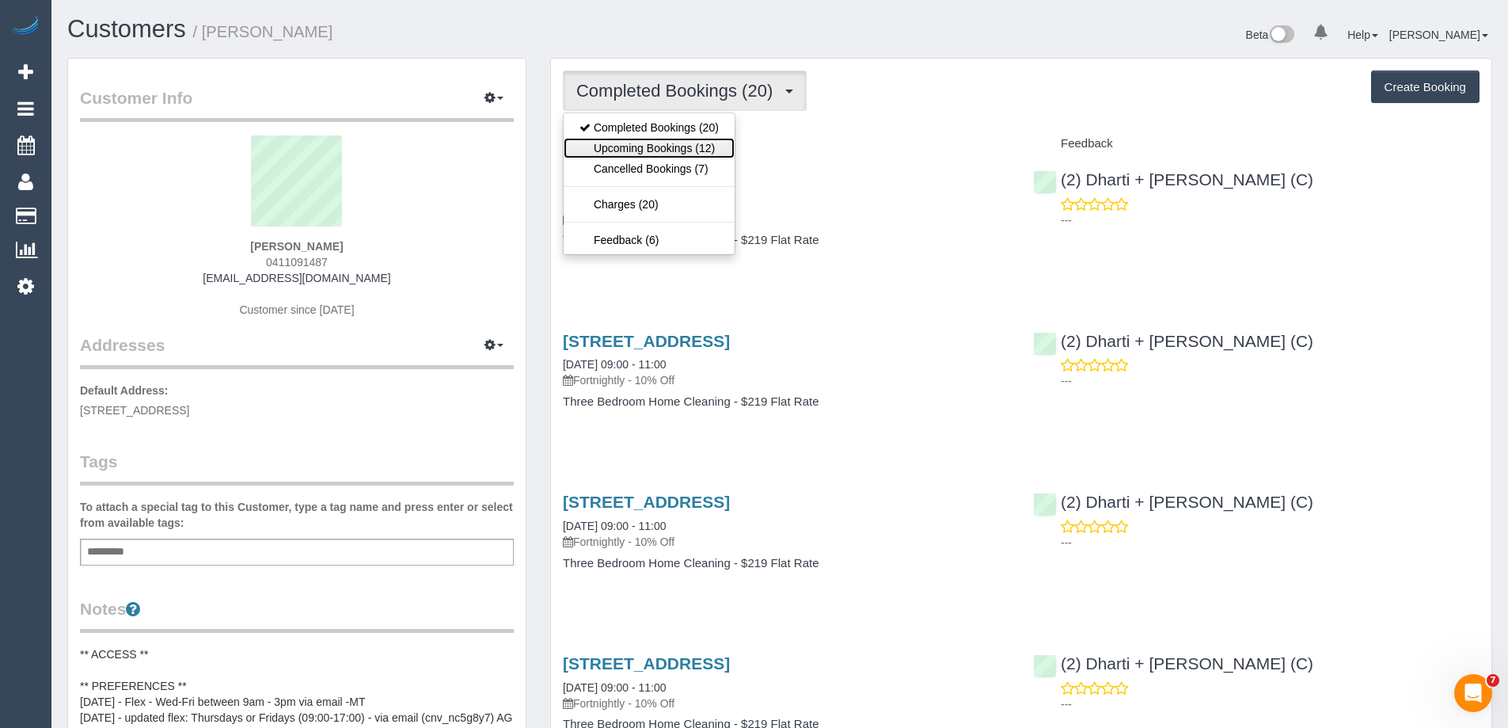
click at [696, 143] on link "Upcoming Bookings (12)" at bounding box center [649, 148] width 171 height 21
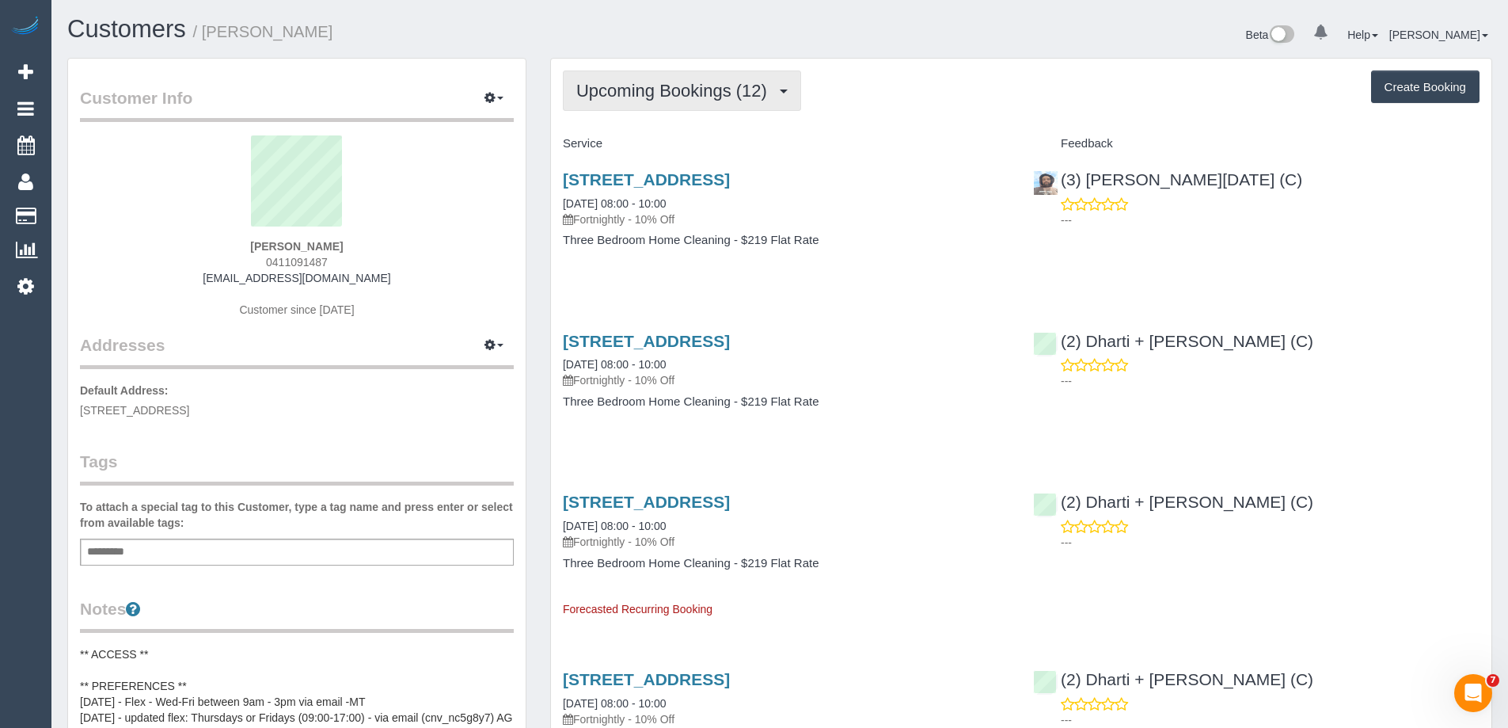
click at [659, 78] on button "Upcoming Bookings (12)" at bounding box center [682, 90] width 238 height 40
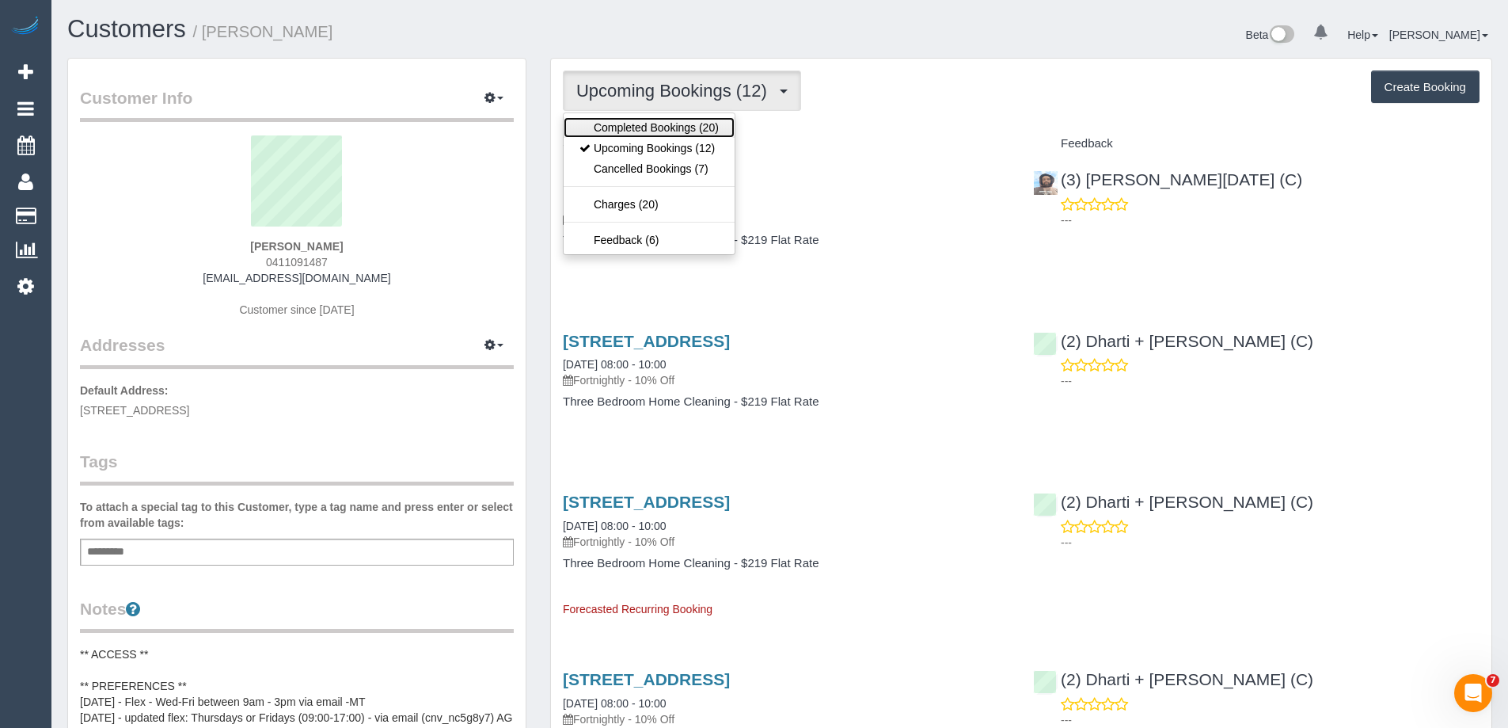
click at [652, 125] on link "Completed Bookings (20)" at bounding box center [649, 127] width 171 height 21
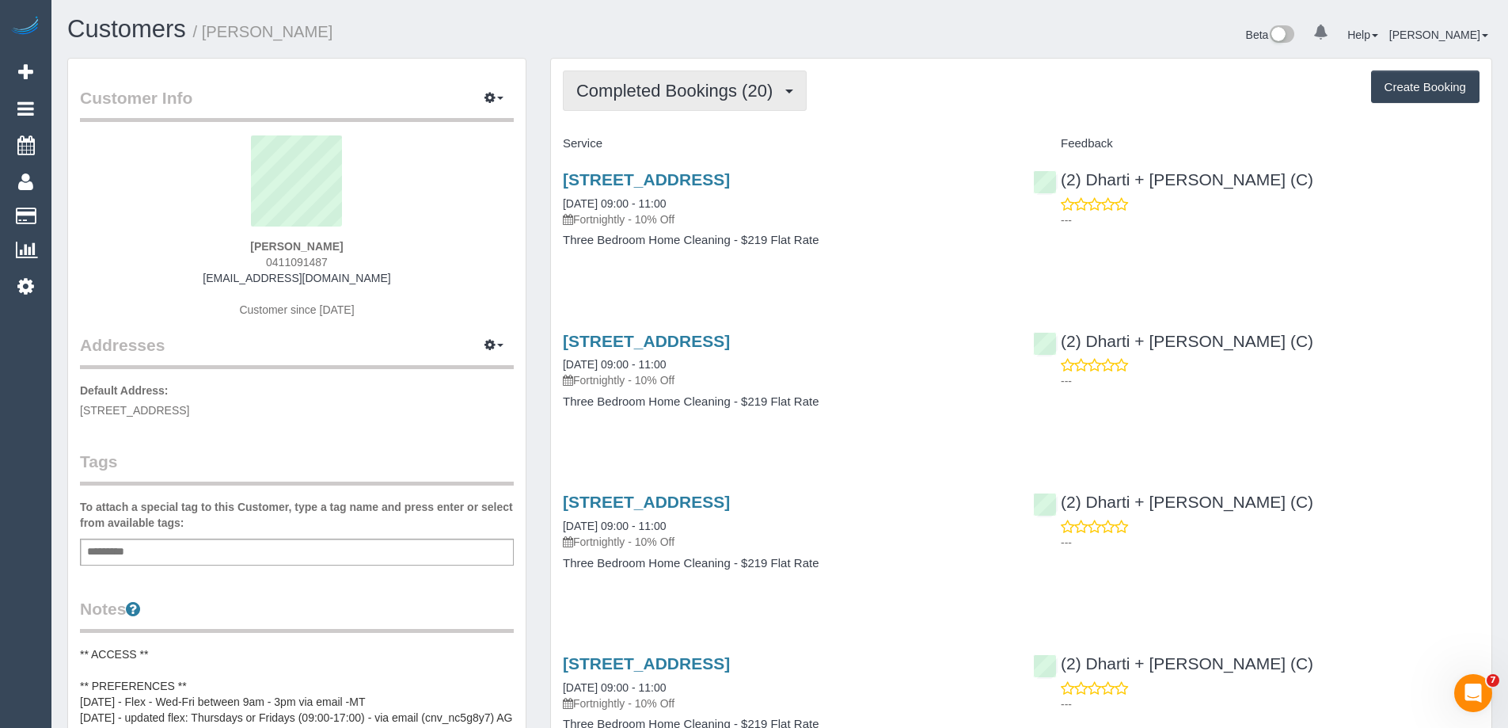
click at [664, 82] on span "Completed Bookings (20)" at bounding box center [678, 91] width 204 height 20
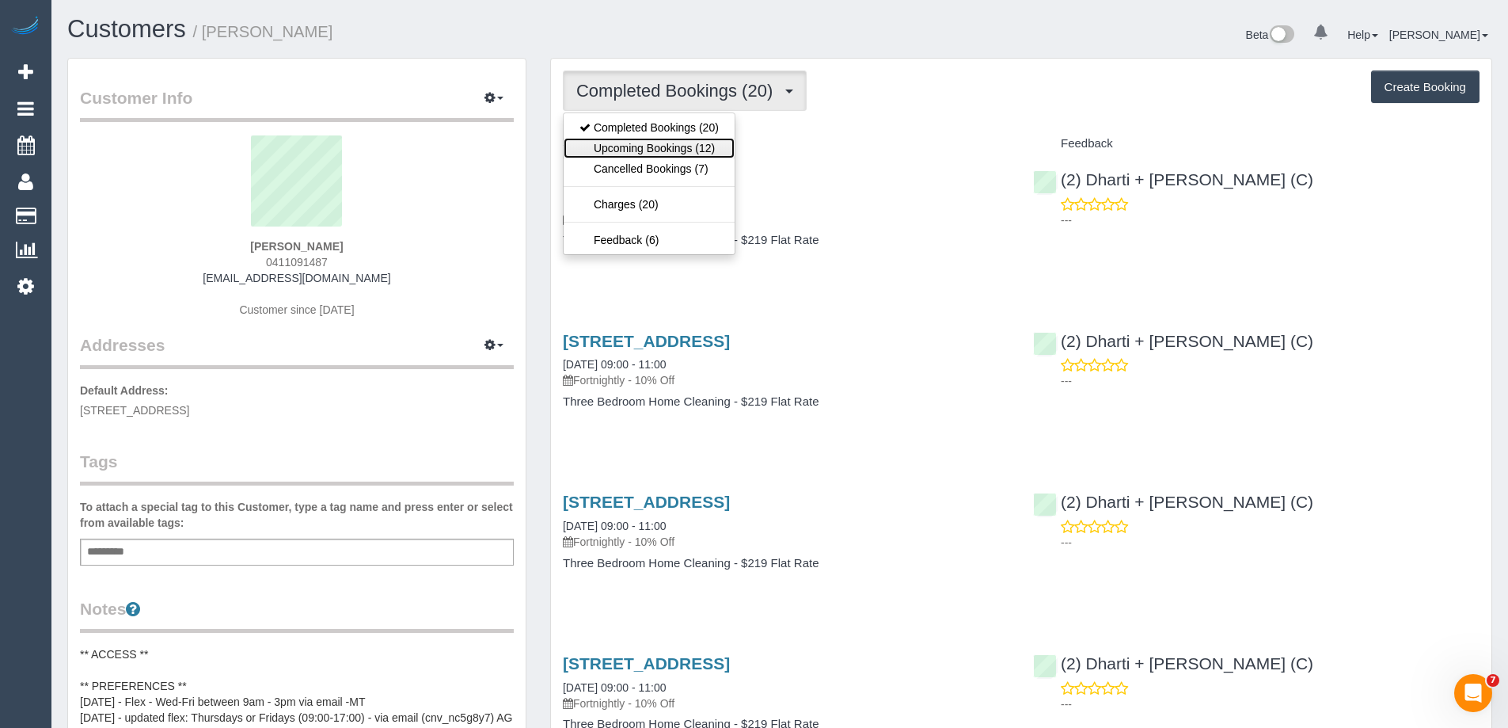
click at [662, 146] on link "Upcoming Bookings (12)" at bounding box center [649, 148] width 171 height 21
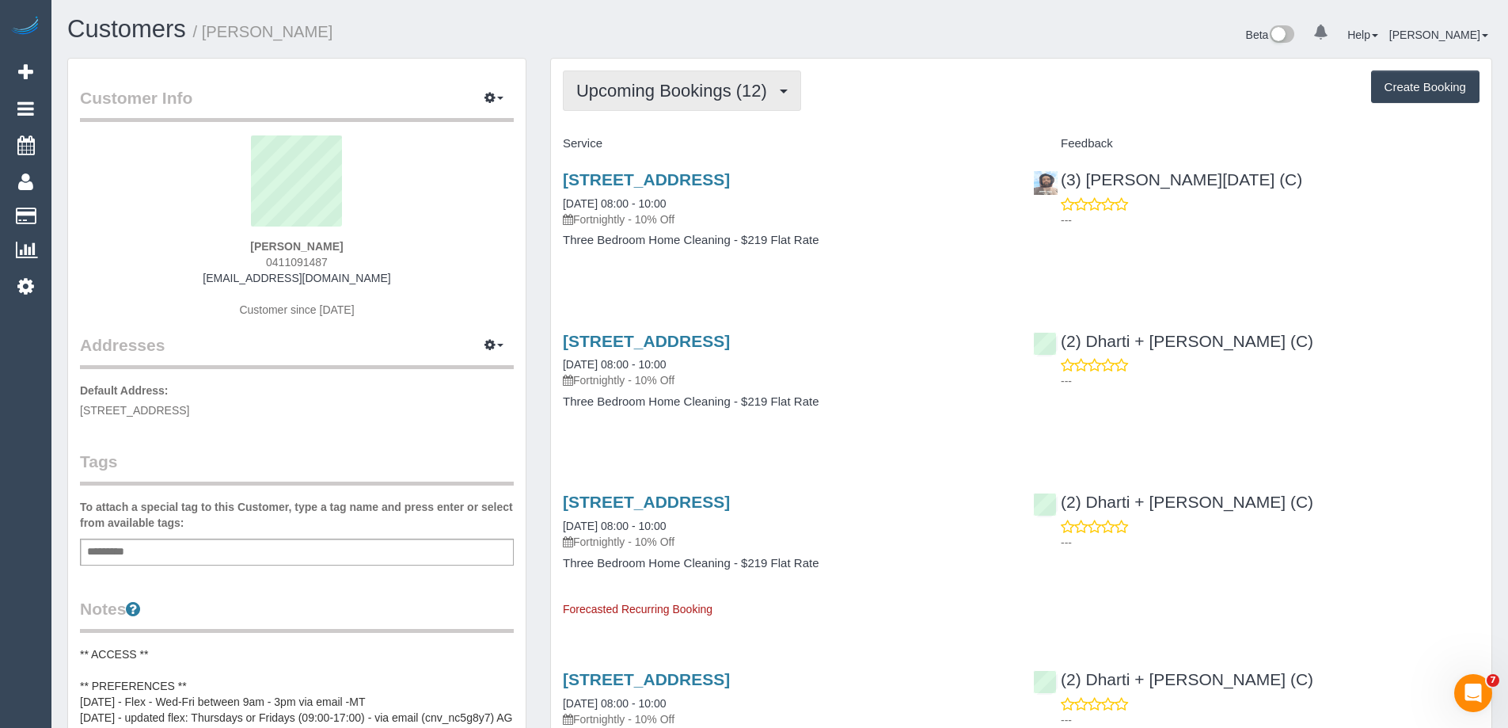
click at [671, 82] on span "Upcoming Bookings (12)" at bounding box center [675, 91] width 199 height 20
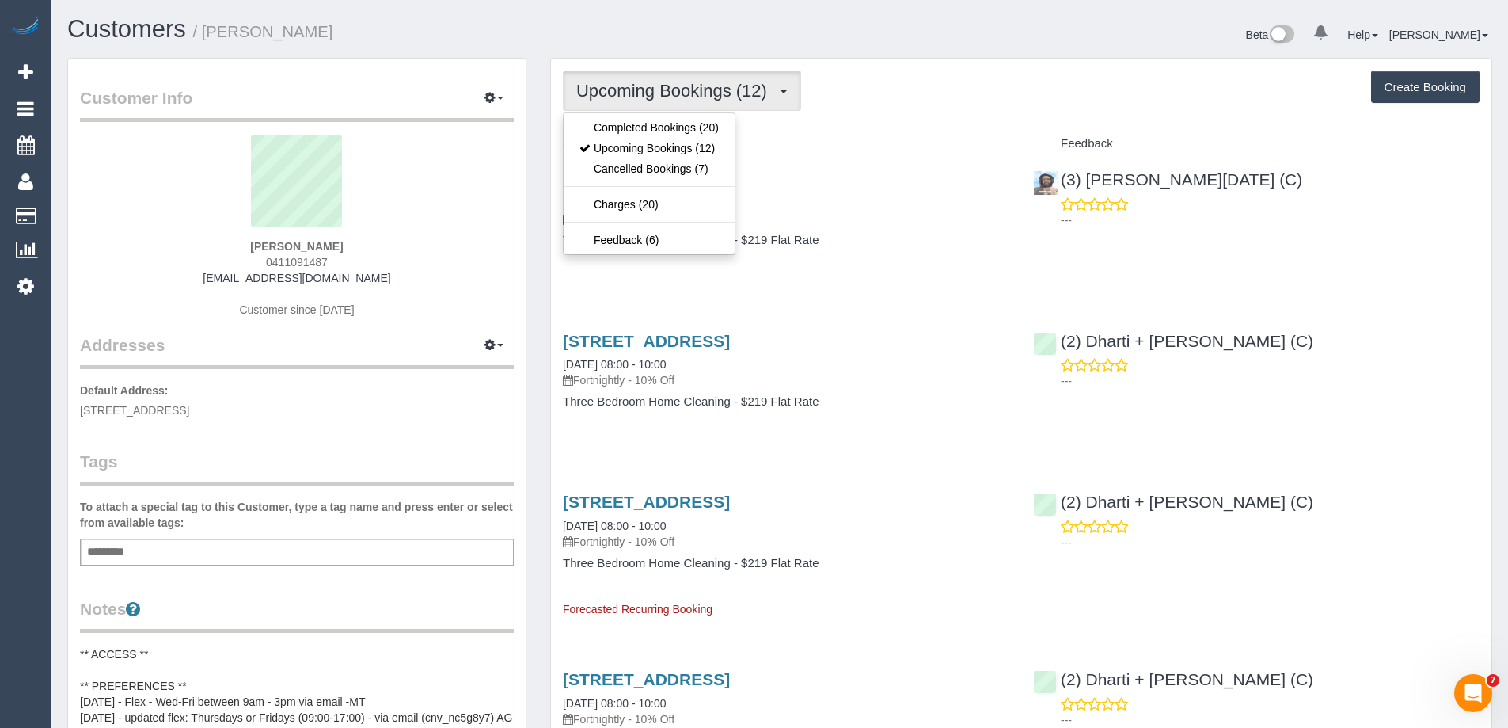
click at [878, 138] on h4 "Service" at bounding box center [786, 143] width 447 height 13
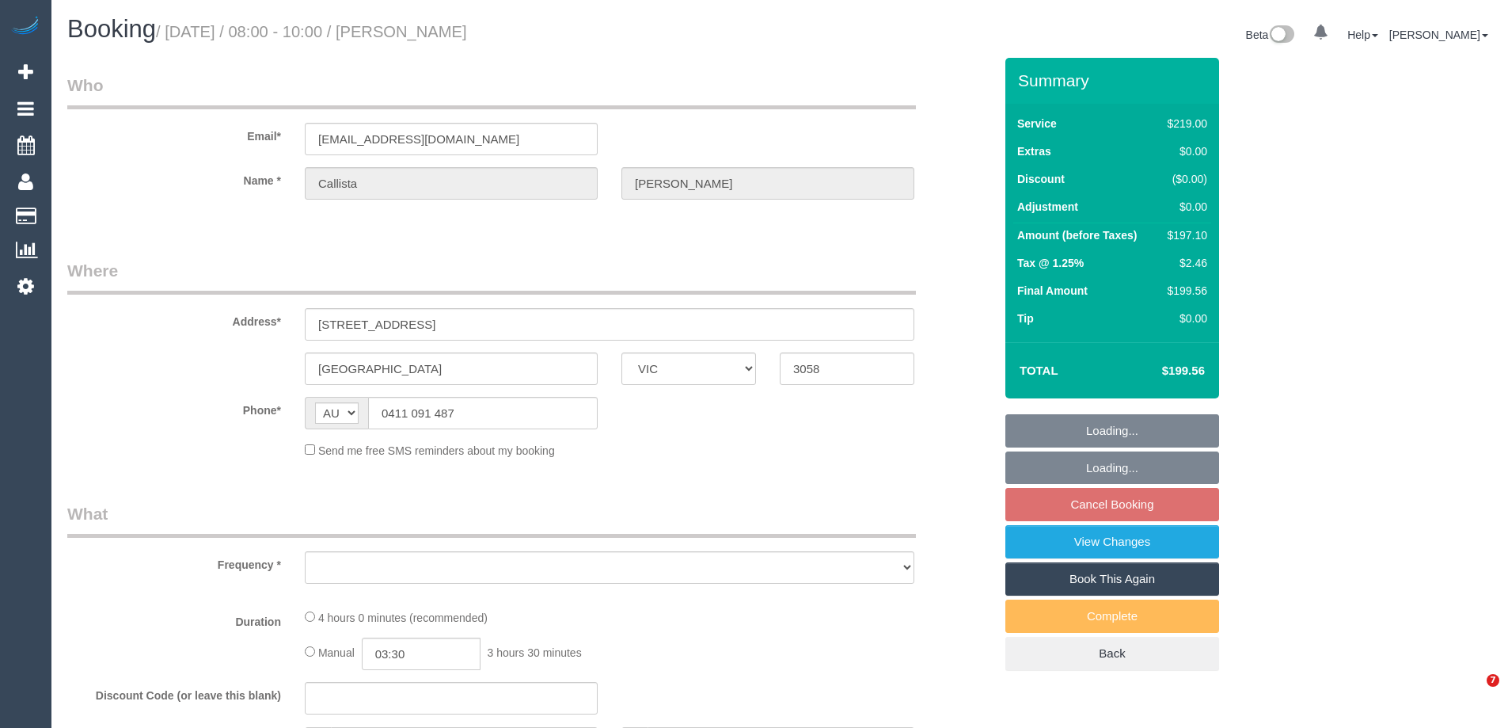
select select "VIC"
select select "object:549"
select select "string:stripe-pm_1QRit32GScqysDRV5i3FTwer"
select select "number:30"
select select "number:14"
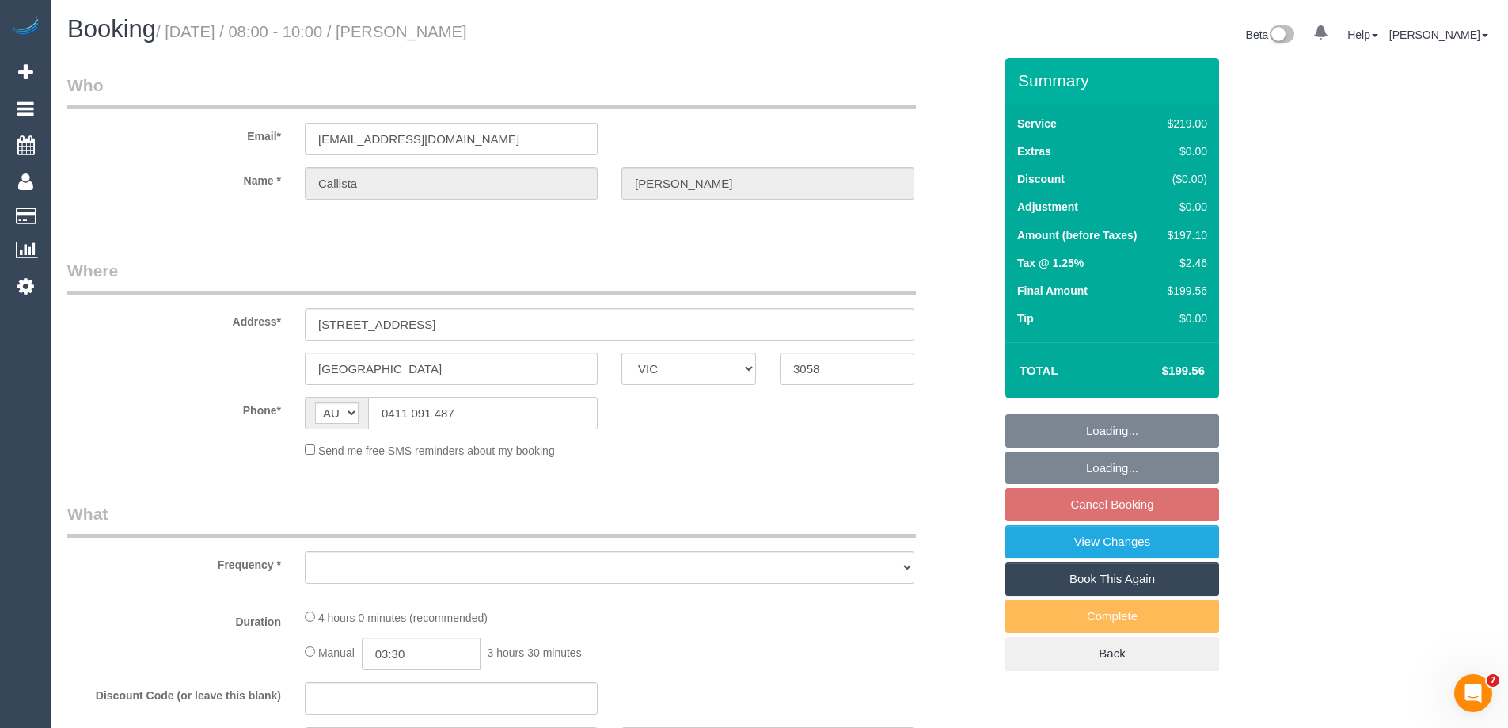
select select "number:19"
select select "number:24"
select select "number:35"
select select "number:13"
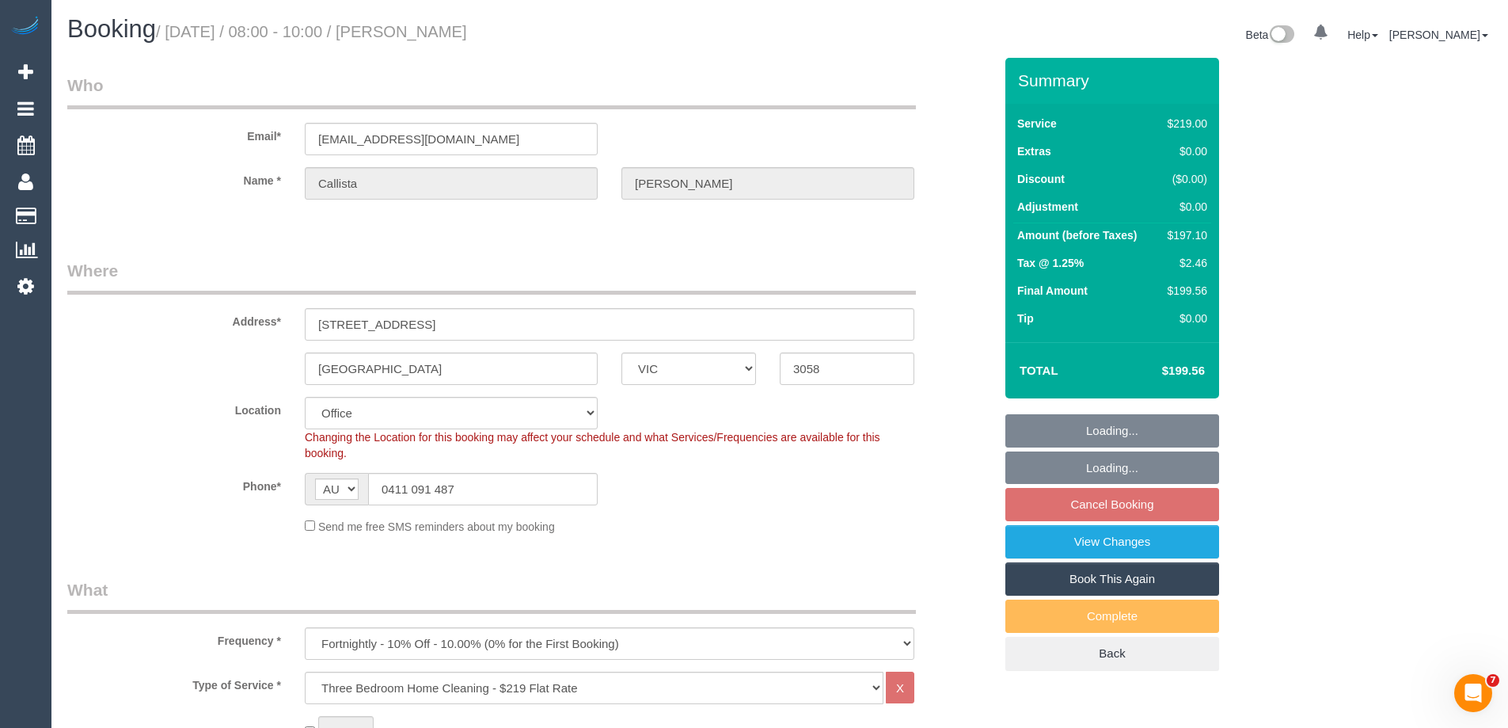
select select "object:804"
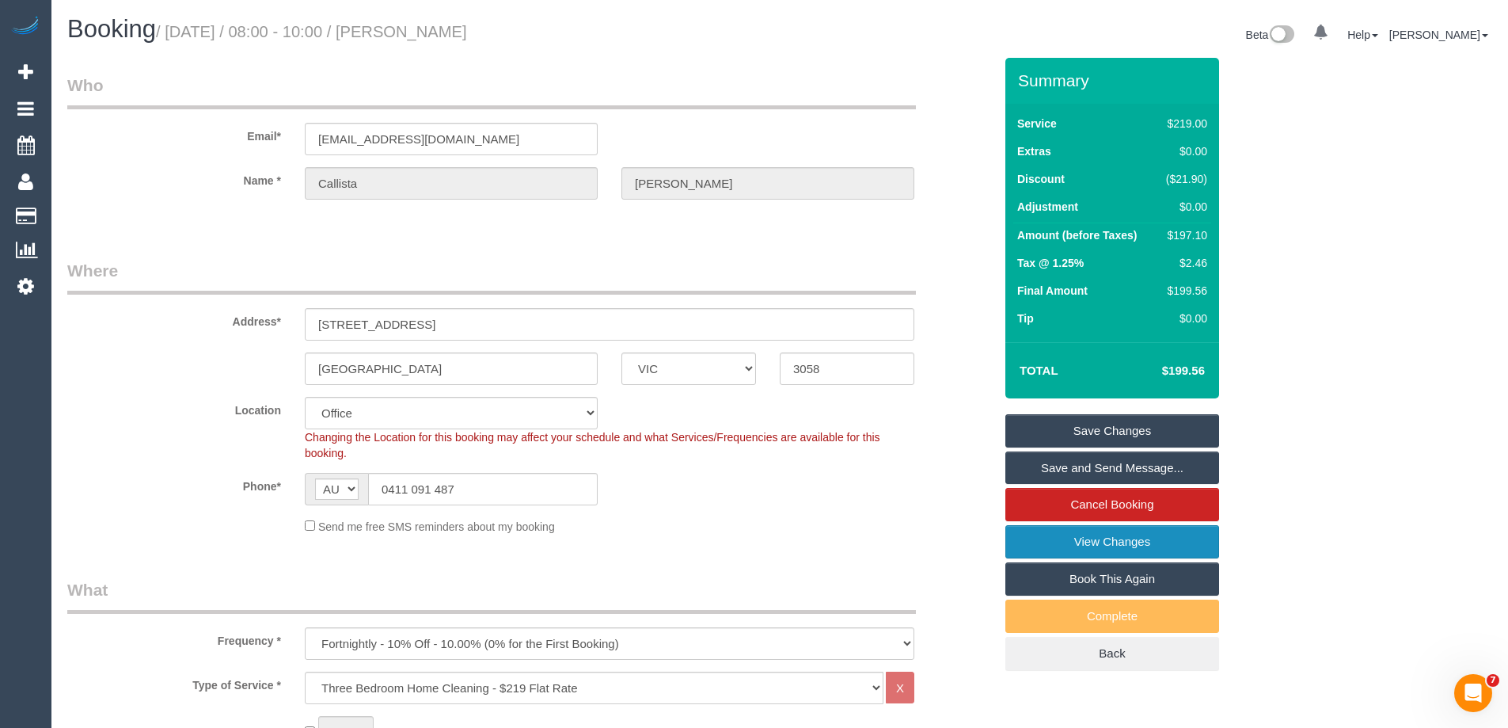
click at [1025, 538] on link "View Changes" at bounding box center [1113, 541] width 214 height 33
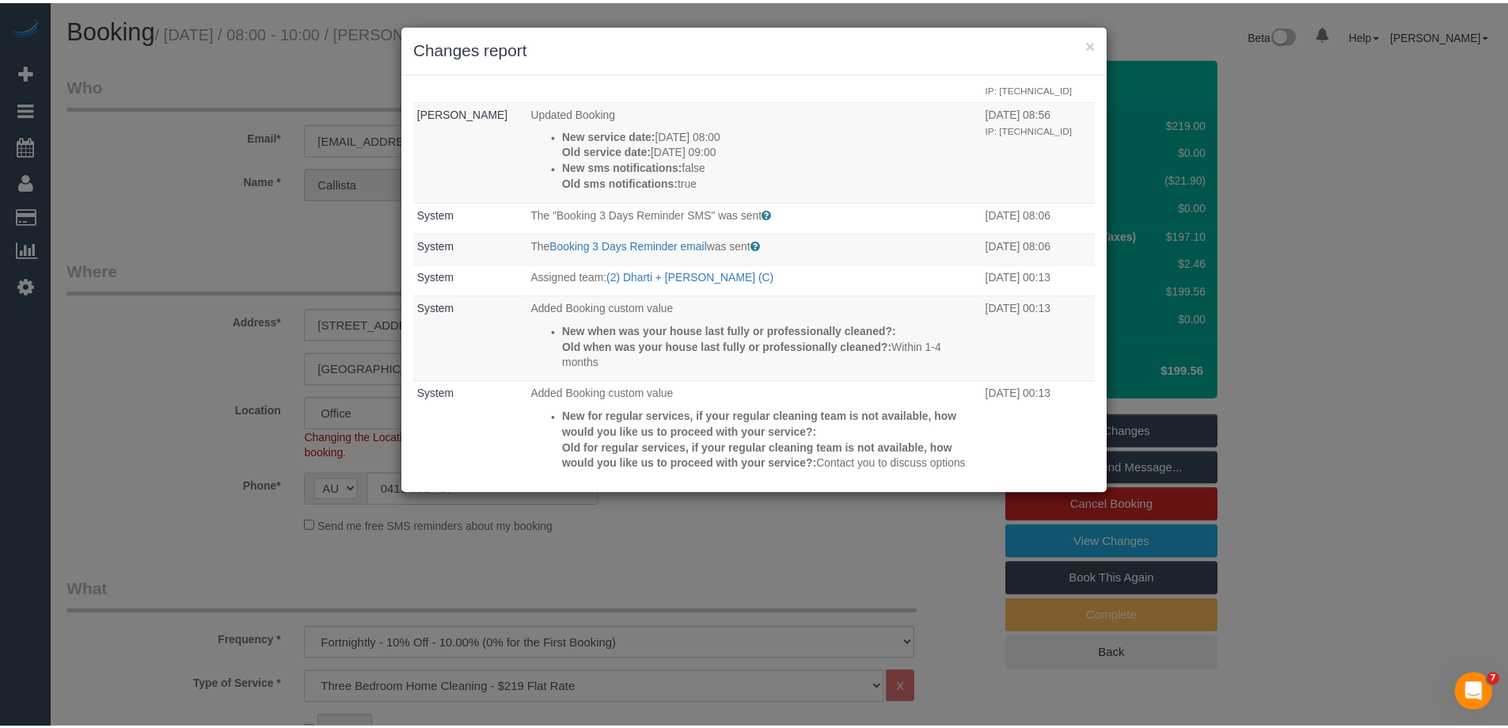
scroll to position [538, 0]
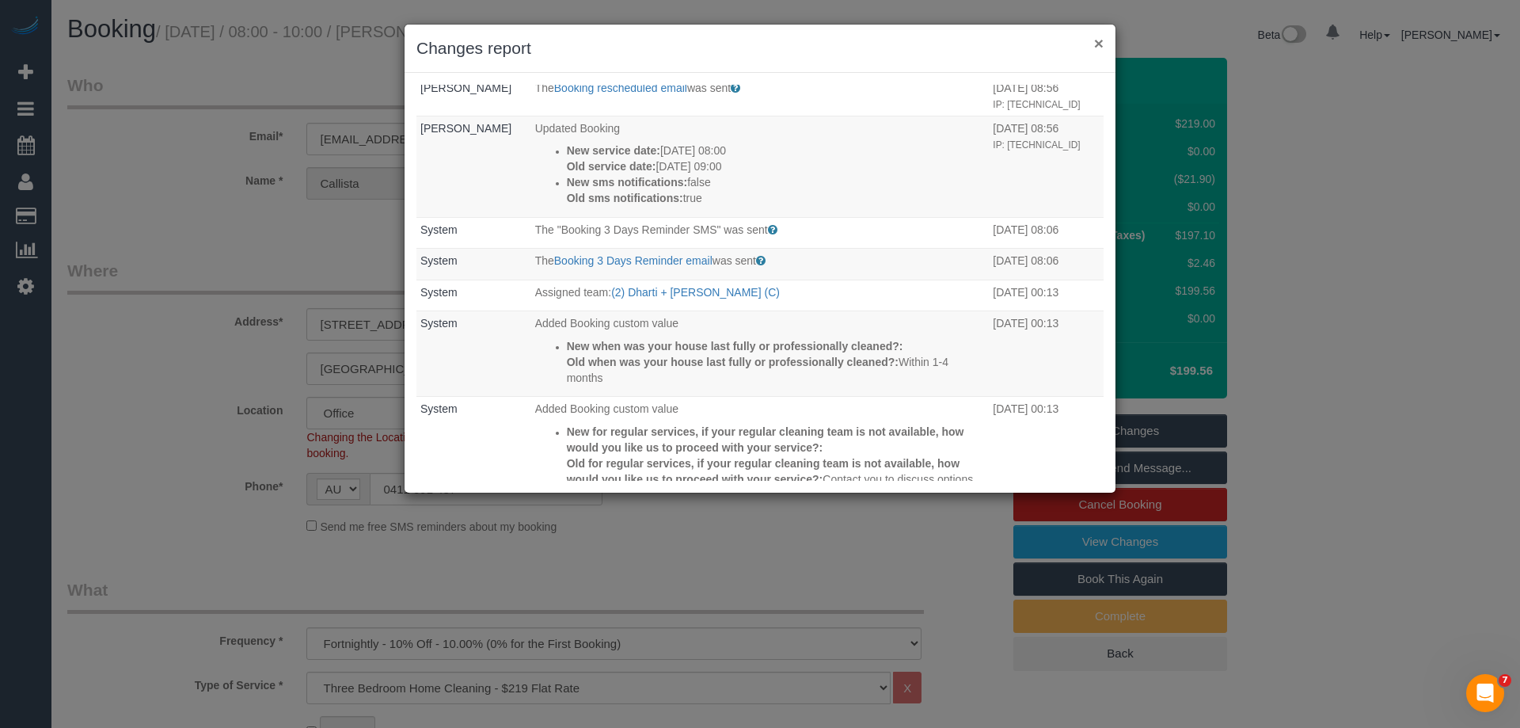
click at [1101, 36] on button "×" at bounding box center [1099, 43] width 10 height 17
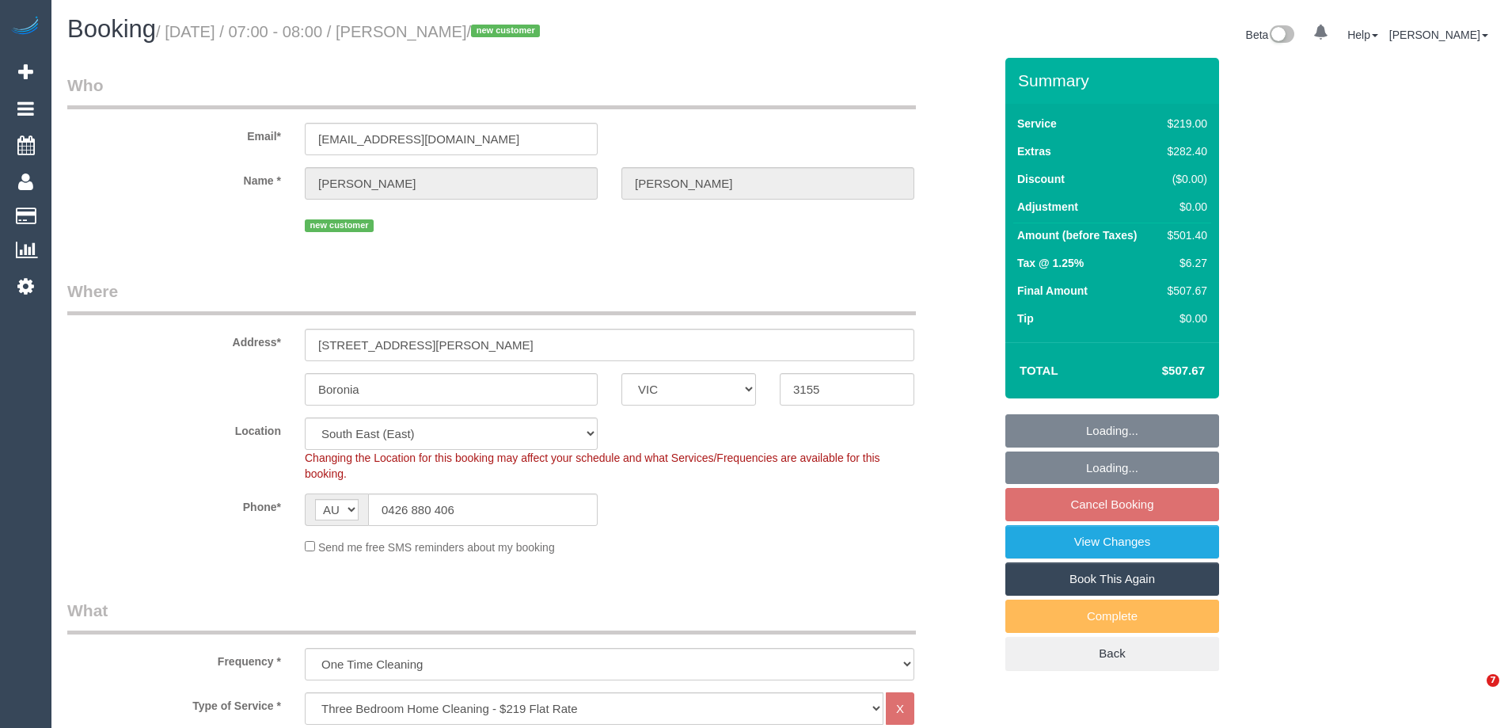
select select "VIC"
select select "object:865"
select select "number:27"
select select "number:15"
select select "number:18"
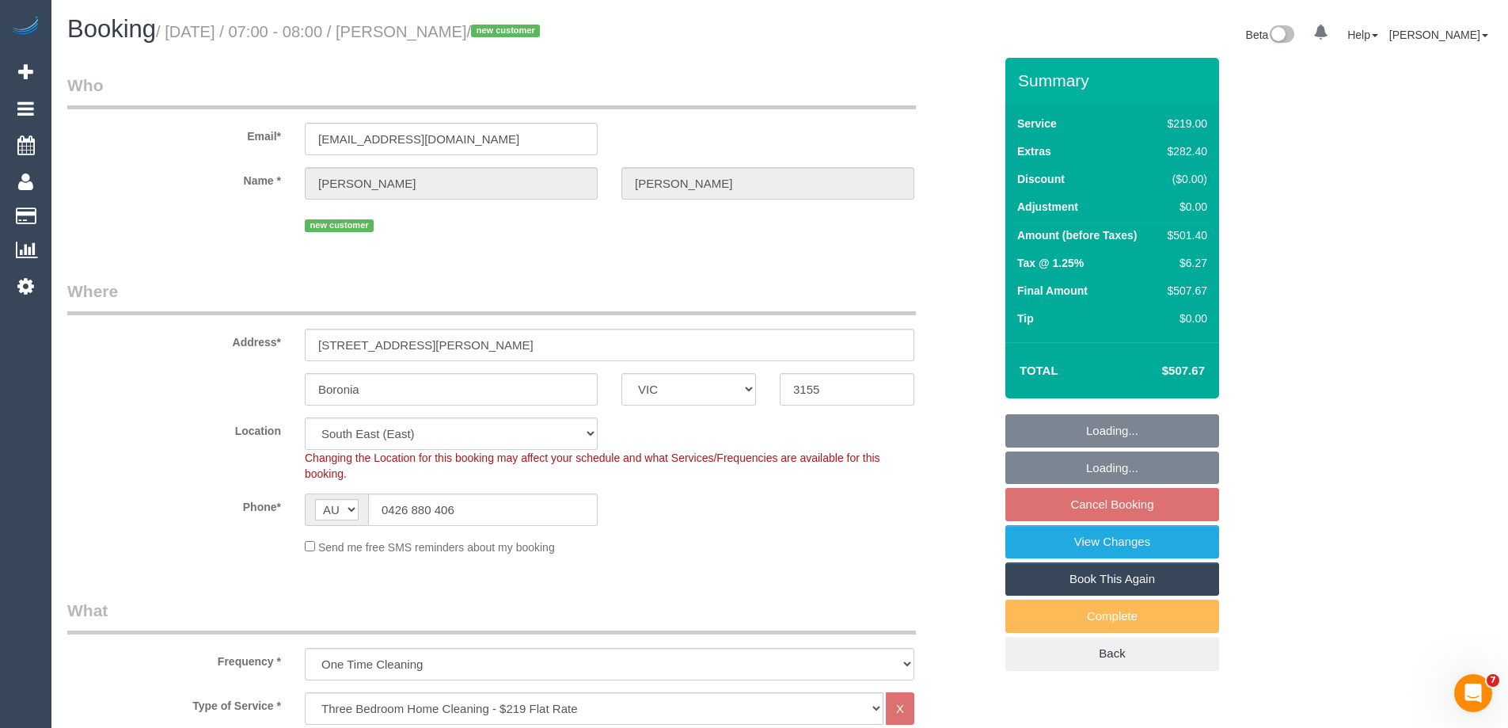
select select "number:22"
select select "number:12"
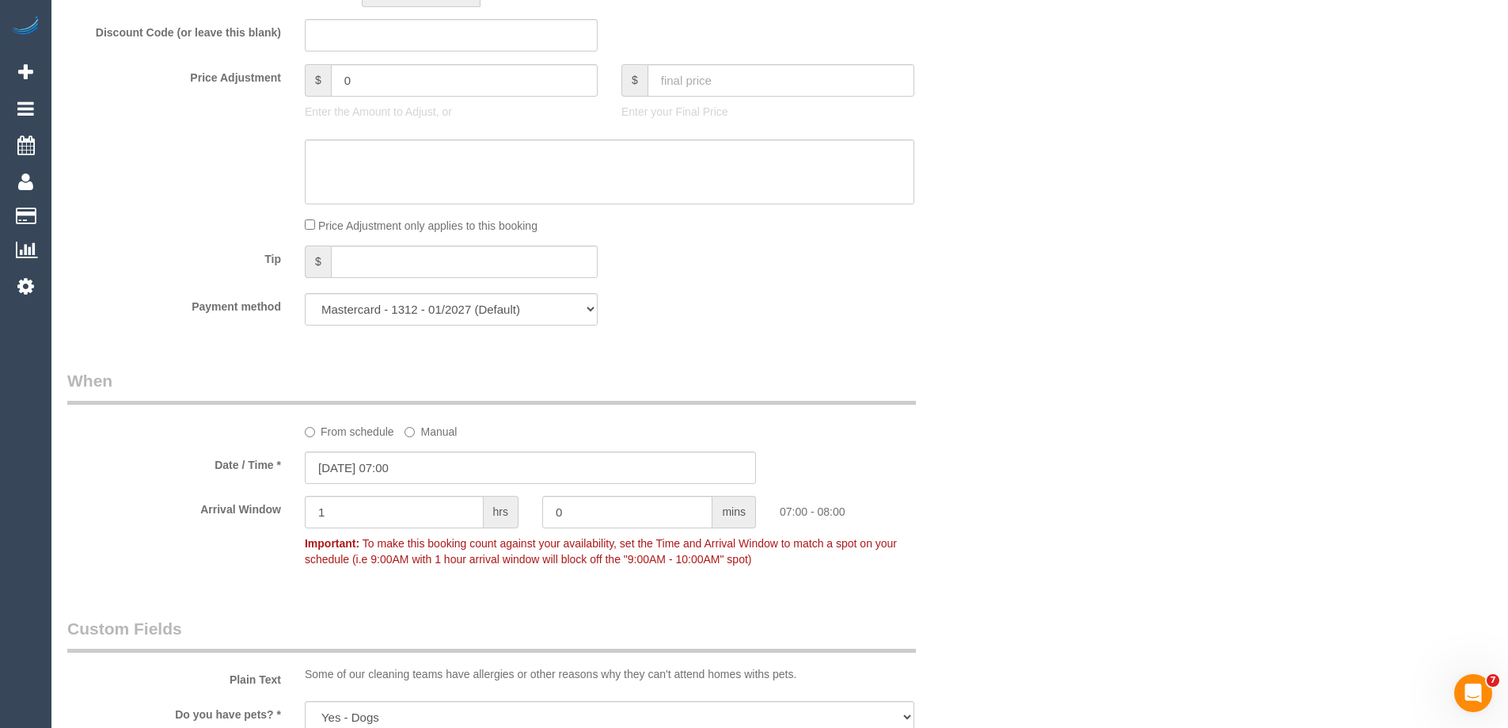
scroll to position [1504, 0]
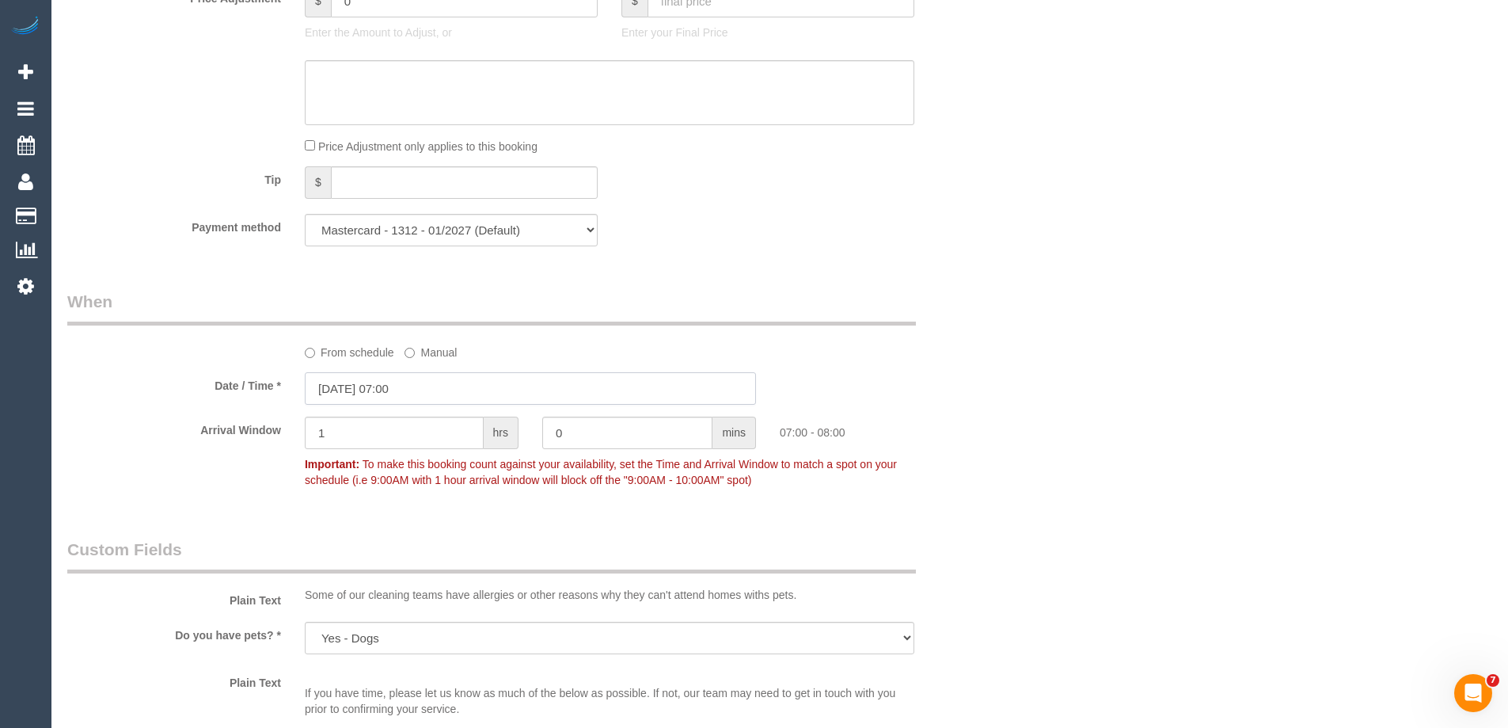
click at [375, 389] on input "20/10/2025 07:00" at bounding box center [530, 388] width 451 height 32
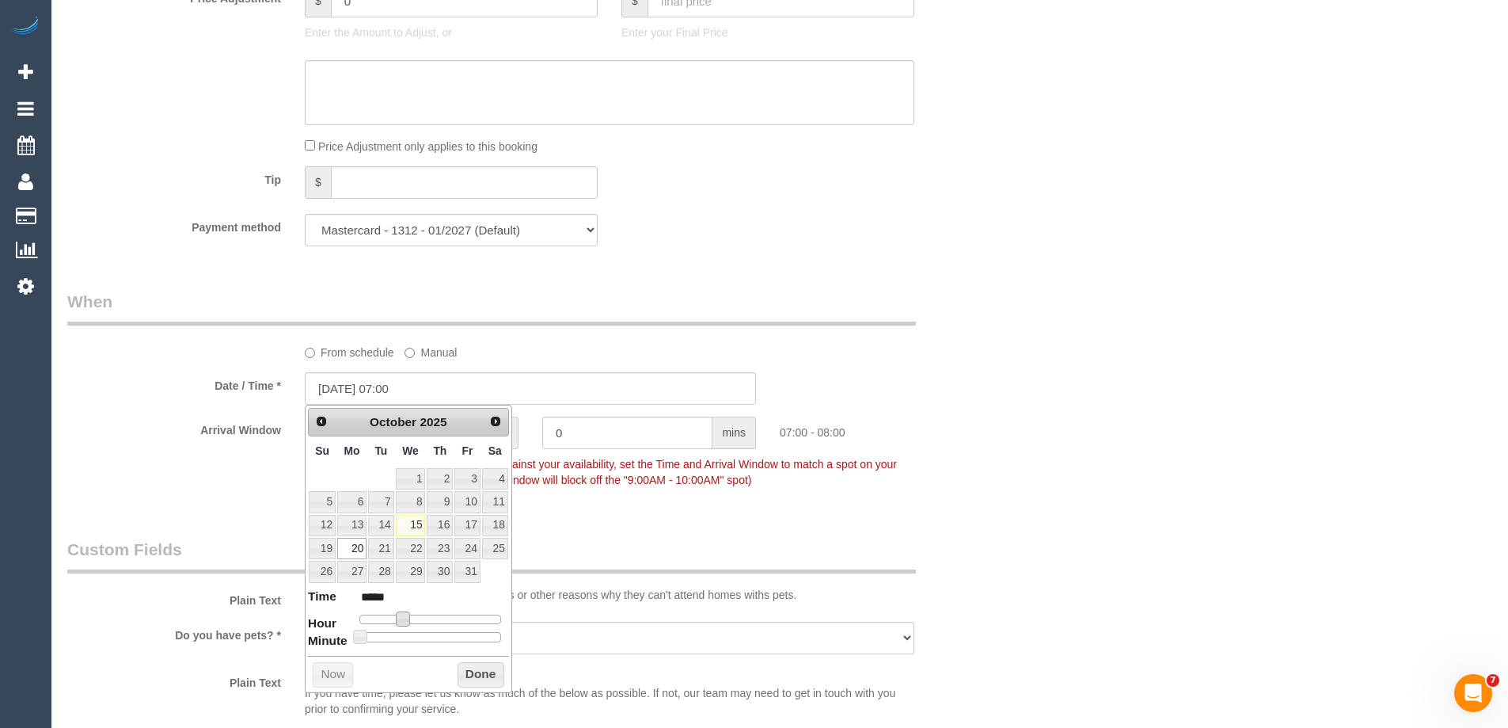
type input "[DATE] 08:00"
type input "*****"
type input "20/10/2025 09:00"
type input "*****"
type input "20/10/2025 10:00"
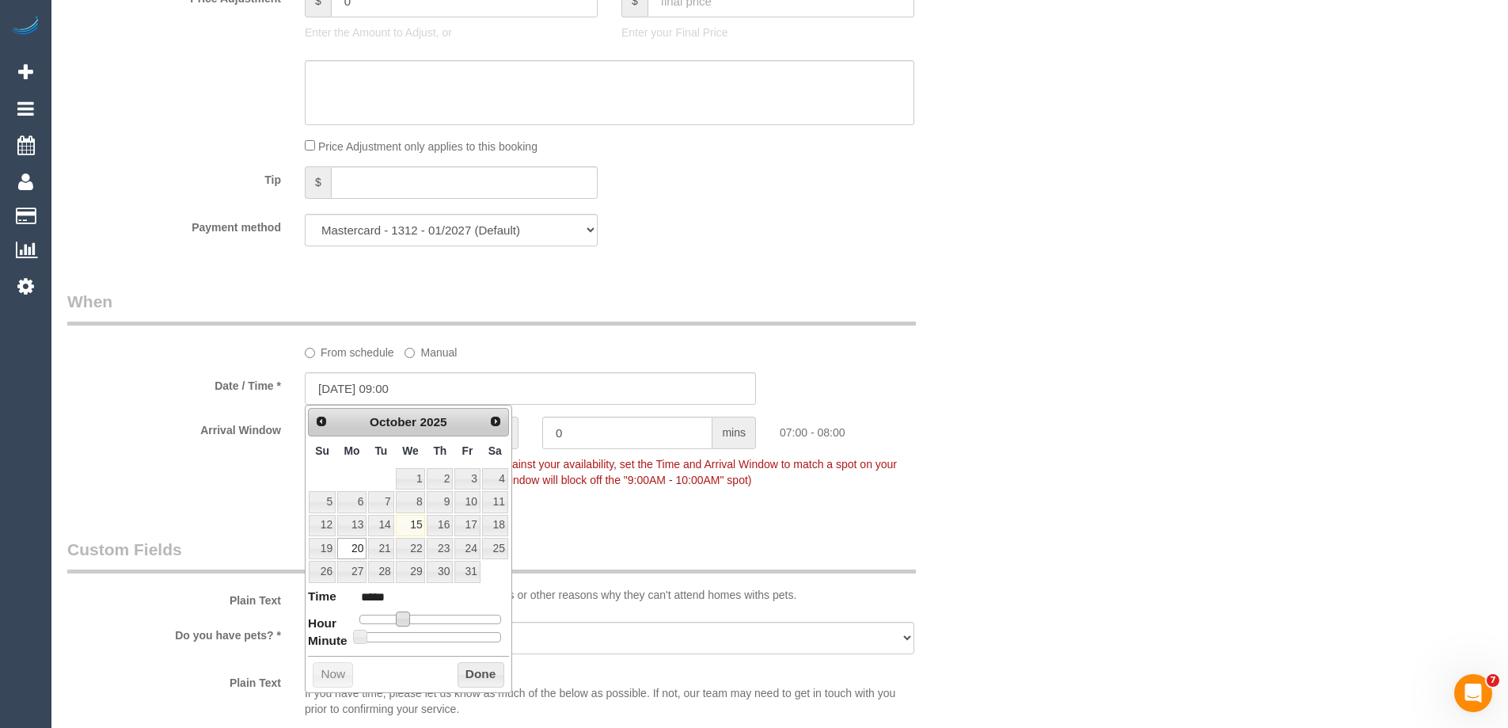
type input "*****"
drag, startPoint x: 401, startPoint y: 622, endPoint x: 417, endPoint y: 626, distance: 16.5
click at [417, 626] on dl "Time ***** Hour Minute Second Millisecond Microsecond Time Zone ***** ***** ***…" at bounding box center [408, 615] width 201 height 55
click at [477, 662] on button "Done" at bounding box center [481, 674] width 47 height 25
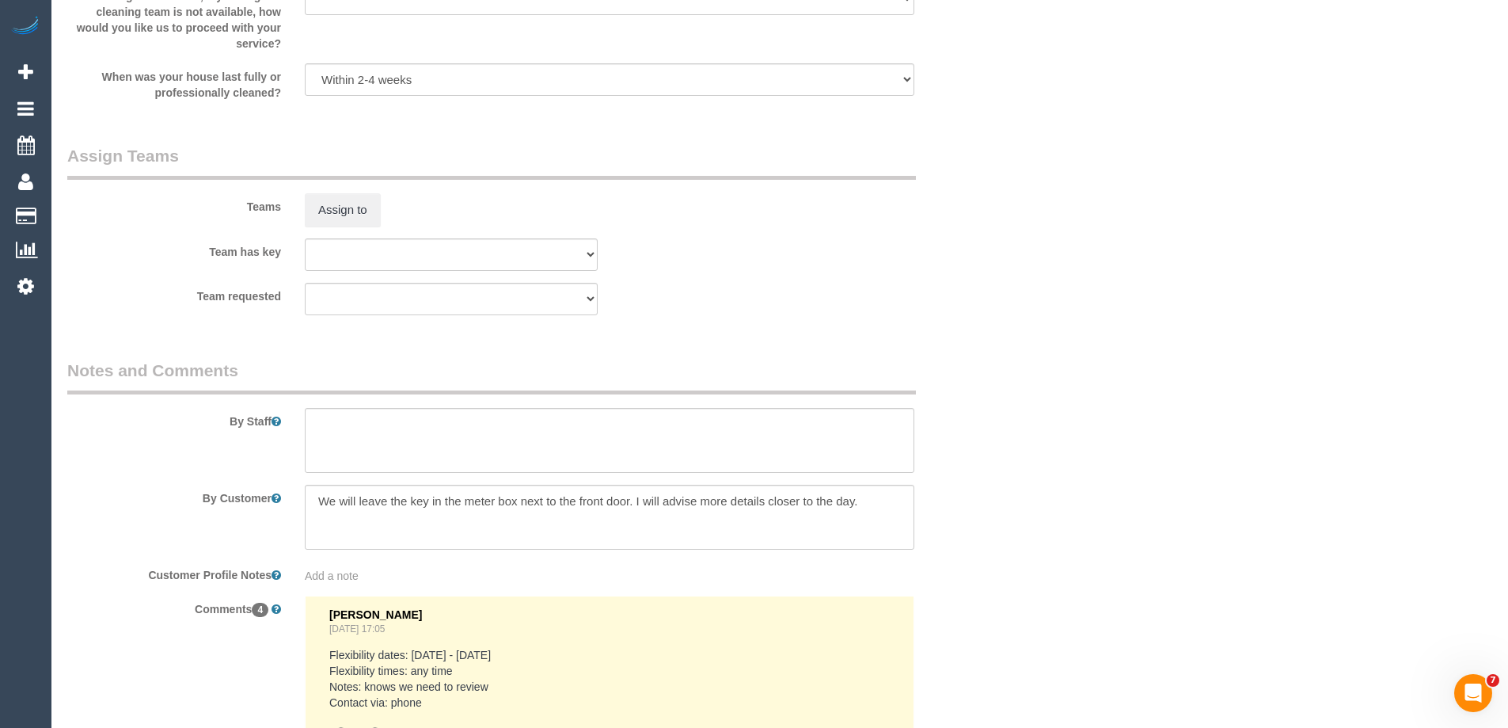
scroll to position [2534, 0]
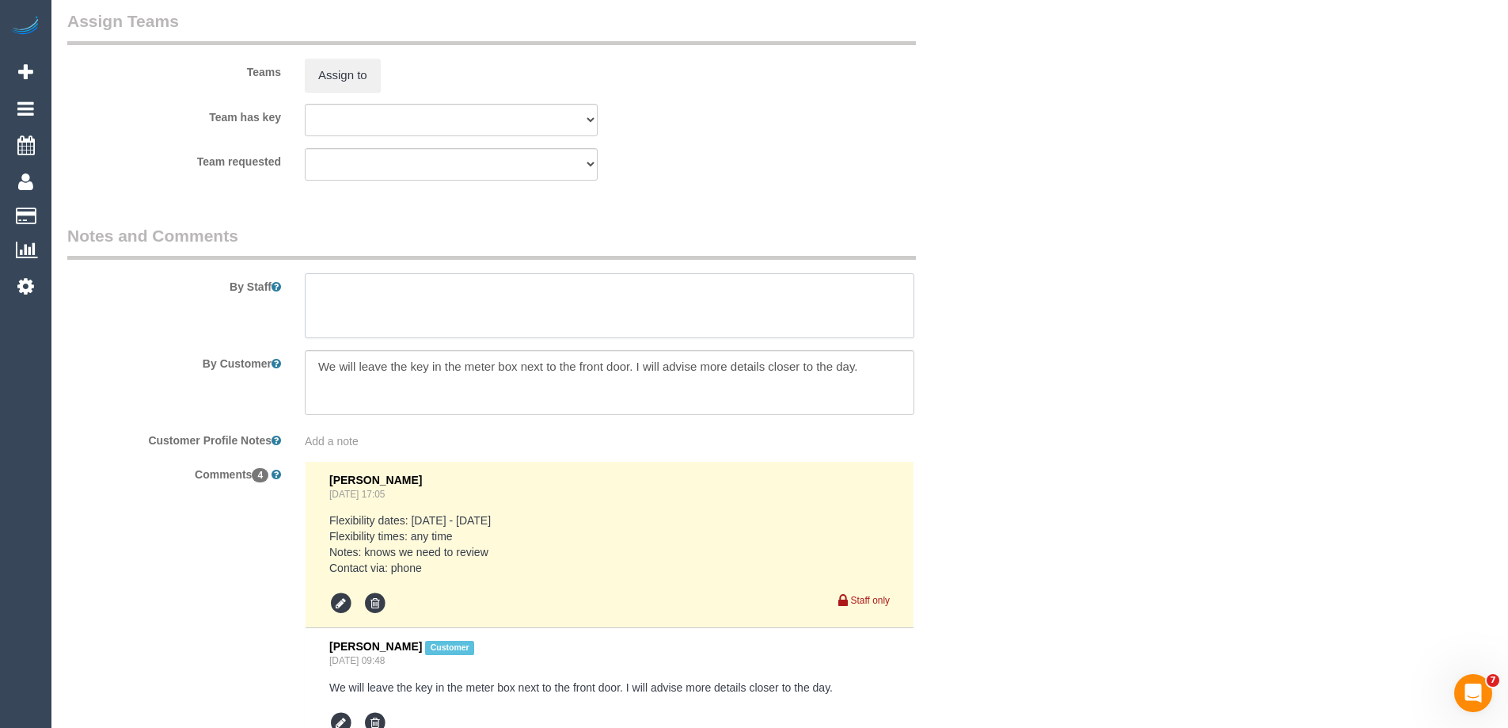
click at [333, 296] on textarea at bounding box center [610, 305] width 610 height 65
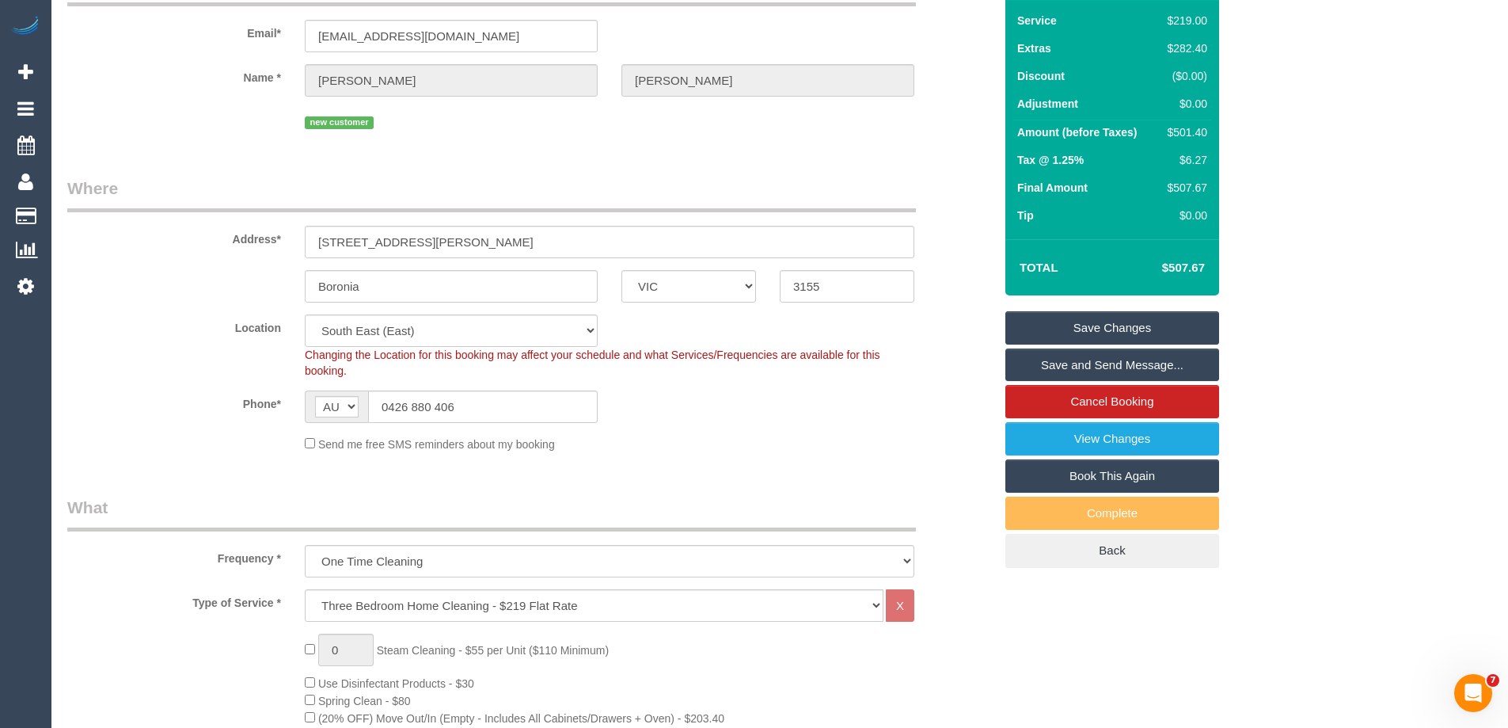
scroll to position [0, 0]
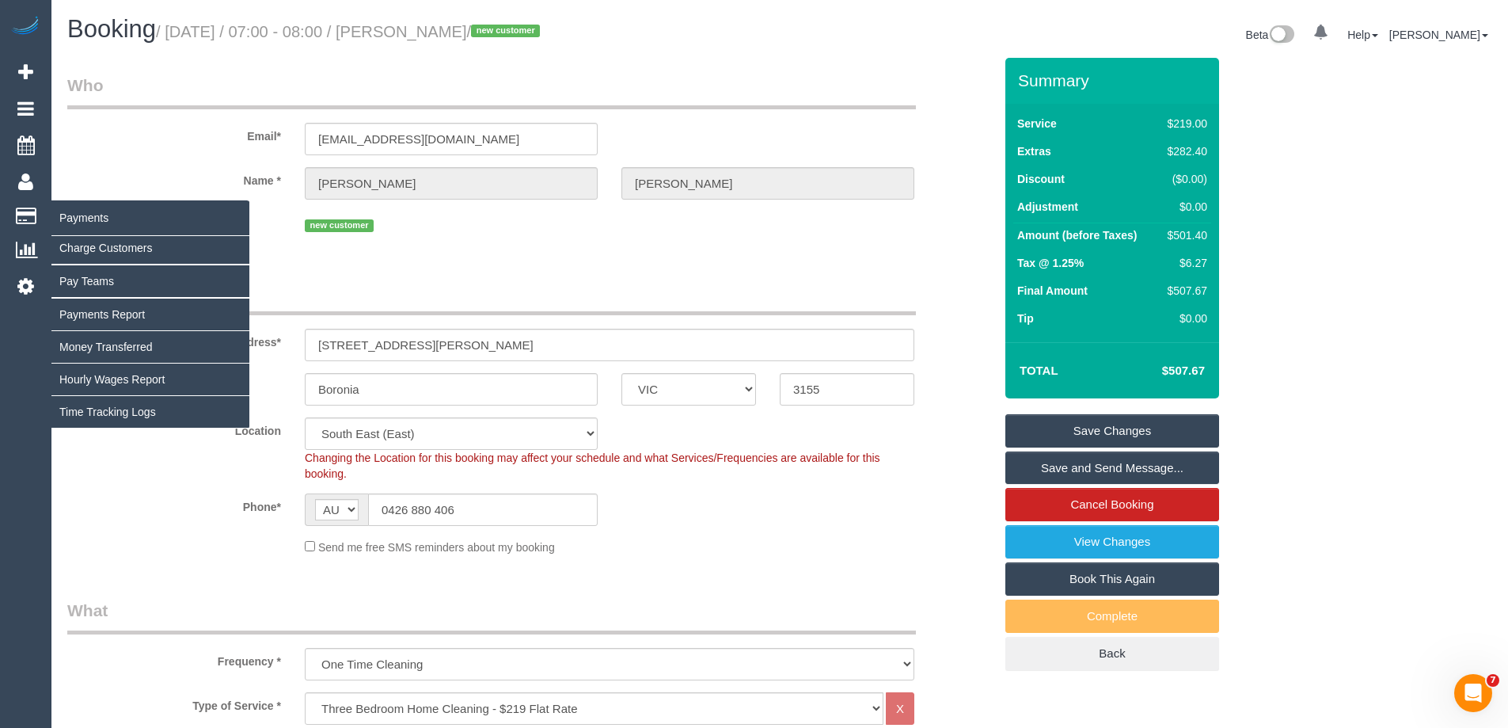
type textarea "Estimated time of 7.5-9.5 hrs"
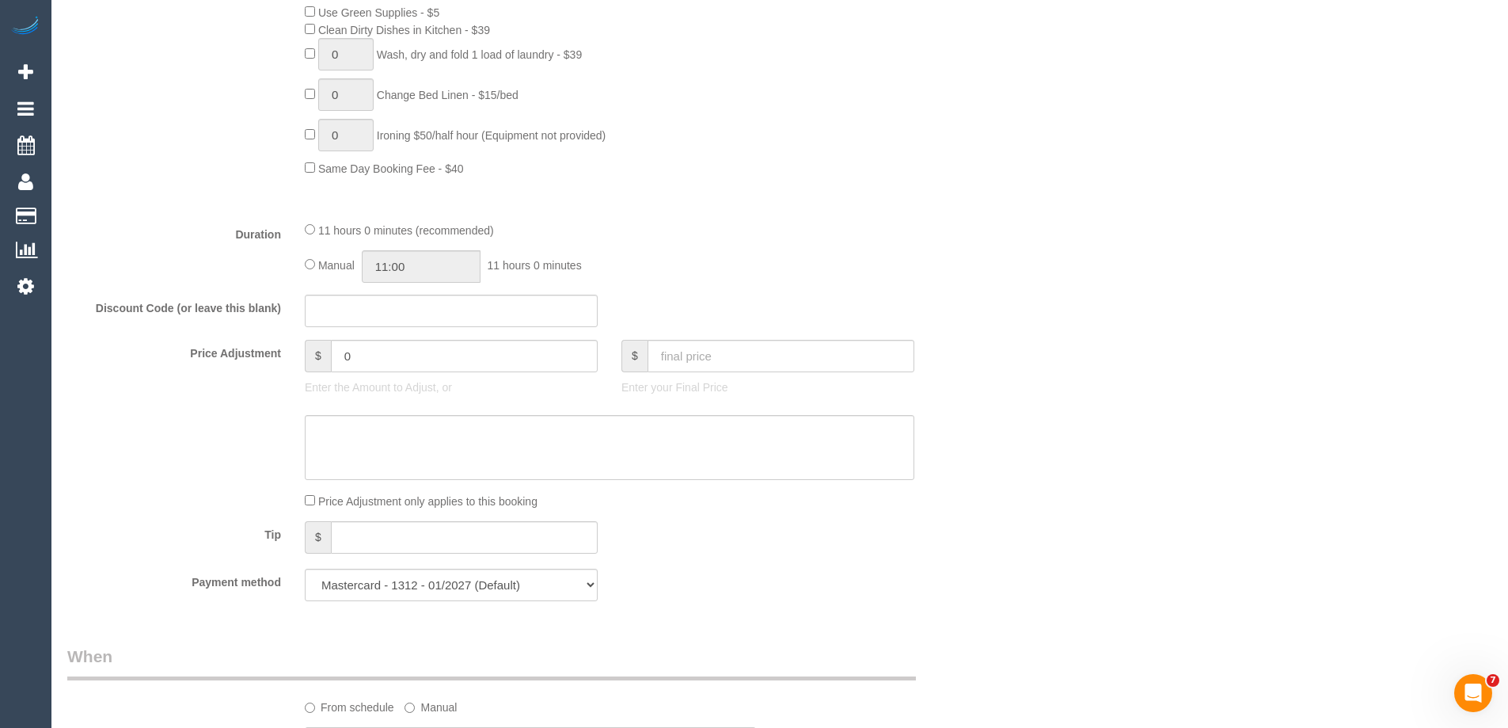
scroll to position [950, 0]
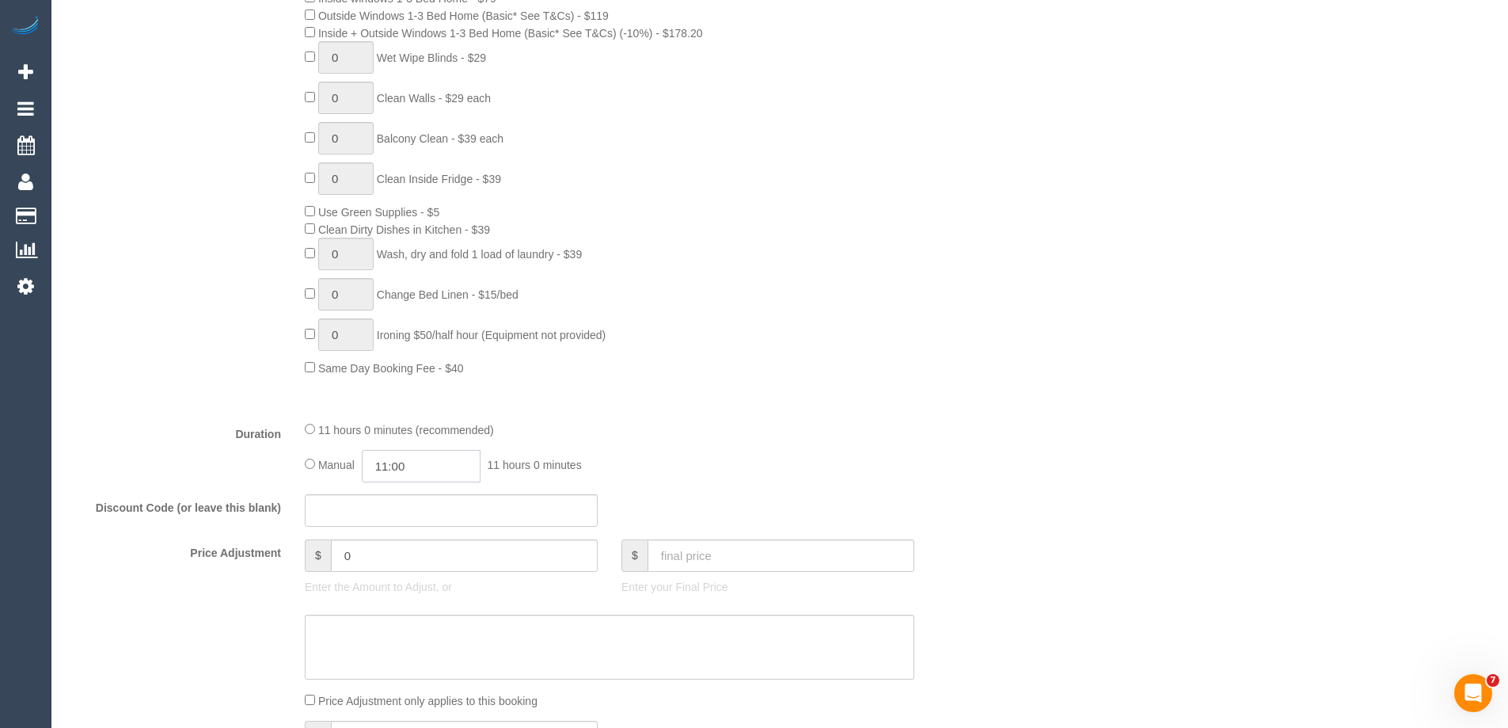
click at [398, 470] on input "11:00" at bounding box center [421, 466] width 119 height 32
type input "09:30"
click at [391, 519] on li "09:30" at bounding box center [403, 515] width 70 height 21
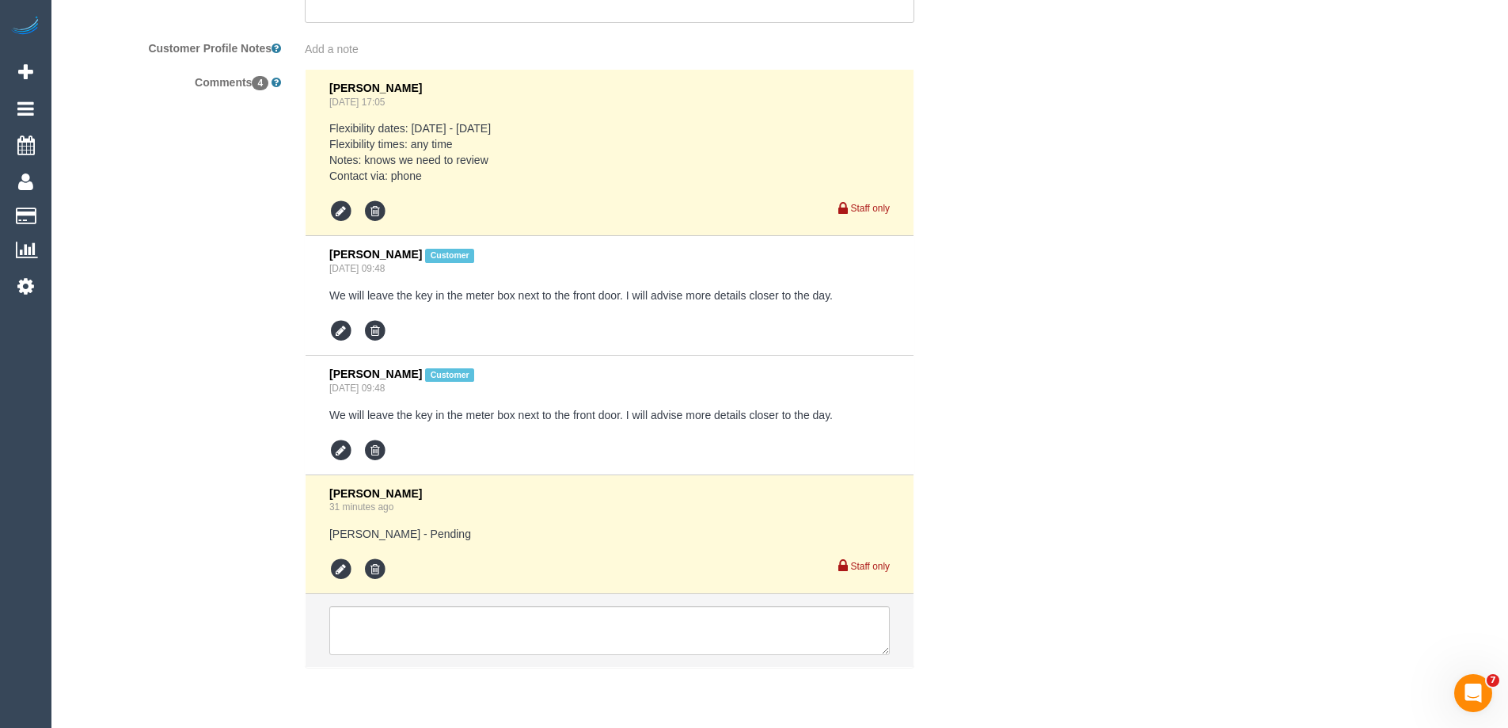
scroll to position [2930, 0]
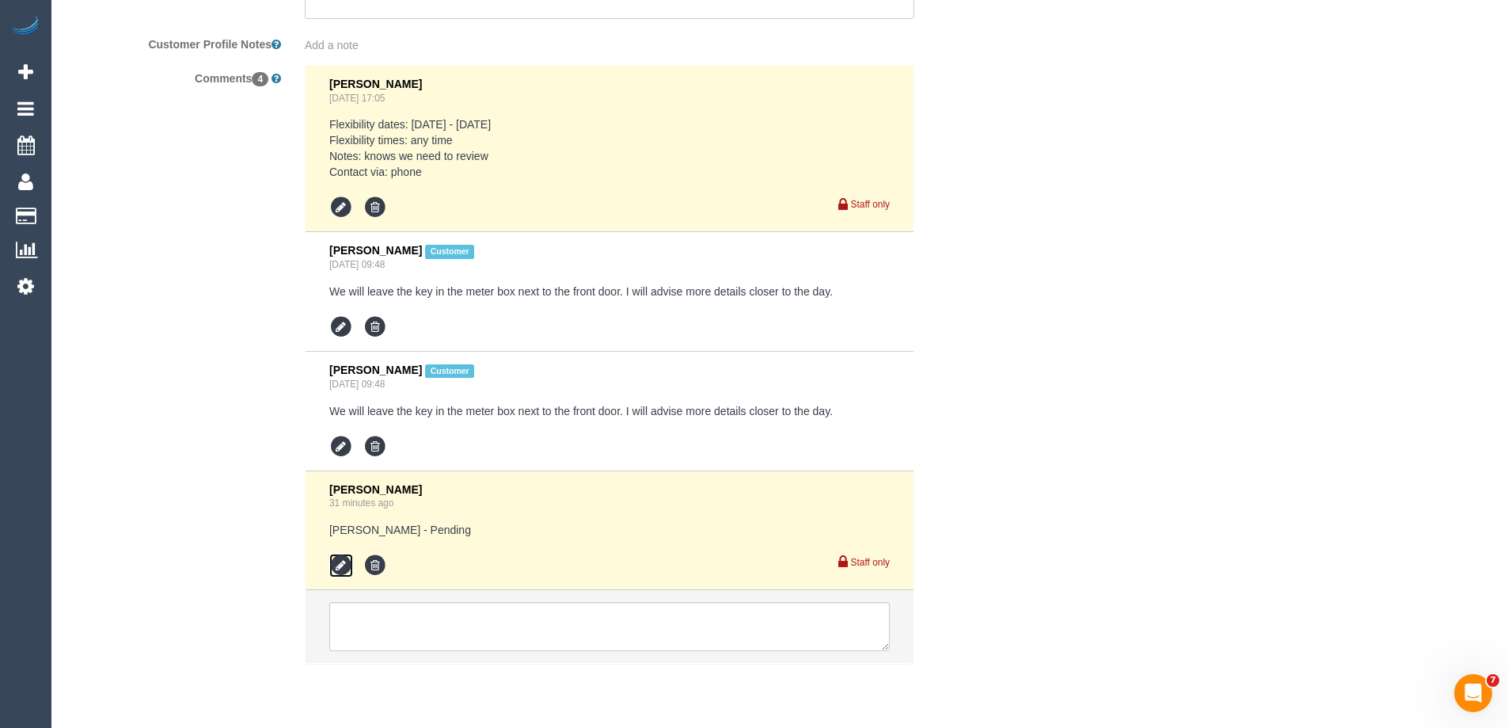
click at [342, 559] on icon at bounding box center [341, 565] width 24 height 24
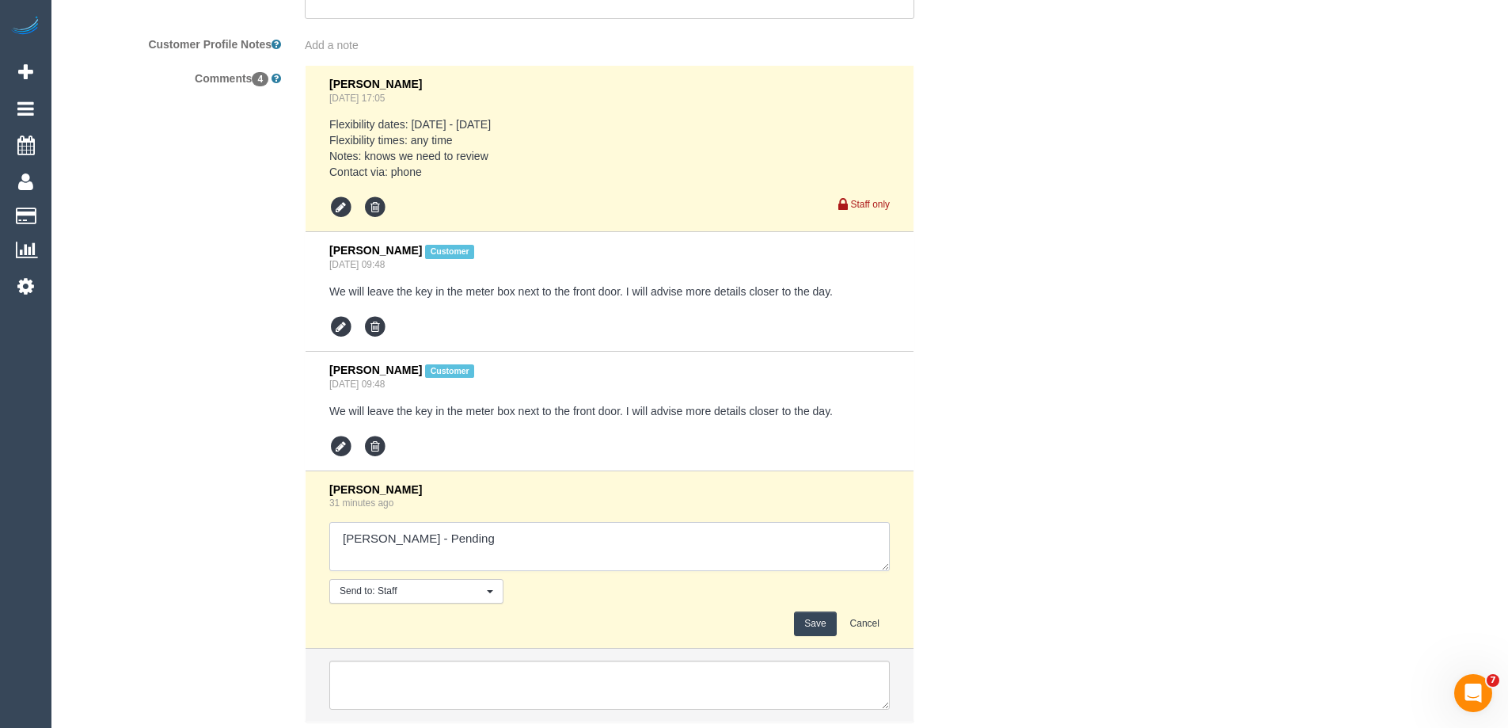
drag, startPoint x: 423, startPoint y: 534, endPoint x: 671, endPoint y: 574, distance: 251.8
click at [671, 574] on div "Steve Cranston 31 minutes ago Send to: Staff Nothing selected Send to: Staff Se…" at bounding box center [609, 560] width 561 height 154
type textarea "Sayan - Confirmed"
click at [801, 618] on button "Save" at bounding box center [815, 623] width 42 height 25
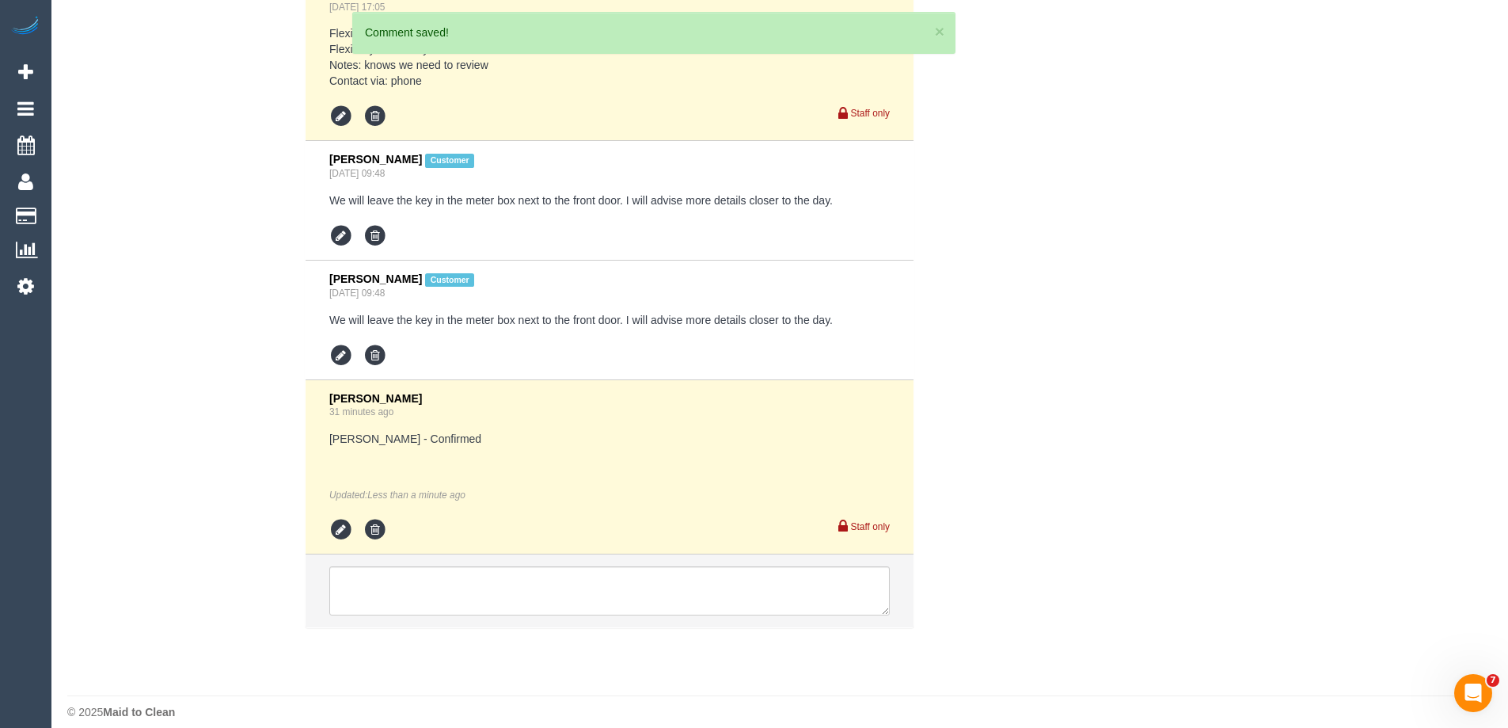
scroll to position [3036, 0]
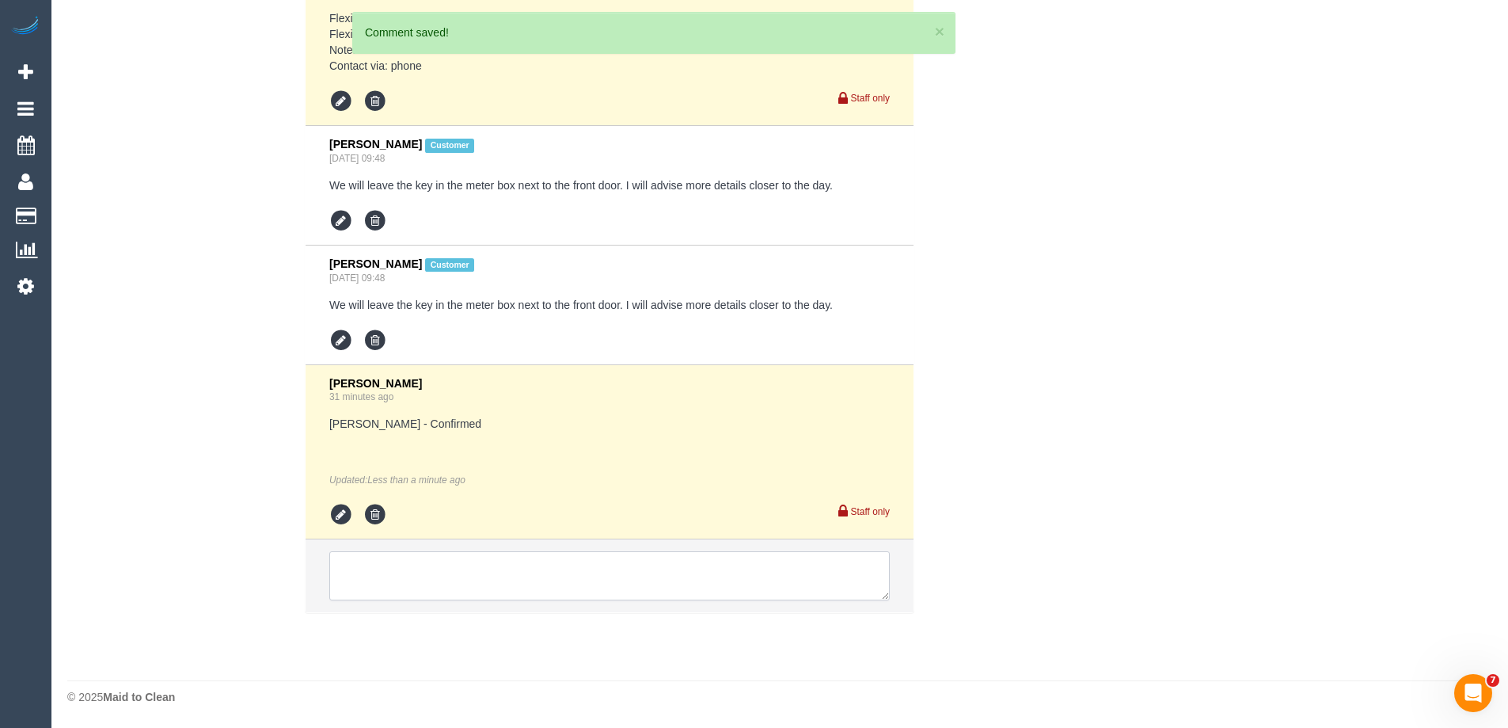
click at [392, 570] on textarea at bounding box center [609, 575] width 561 height 49
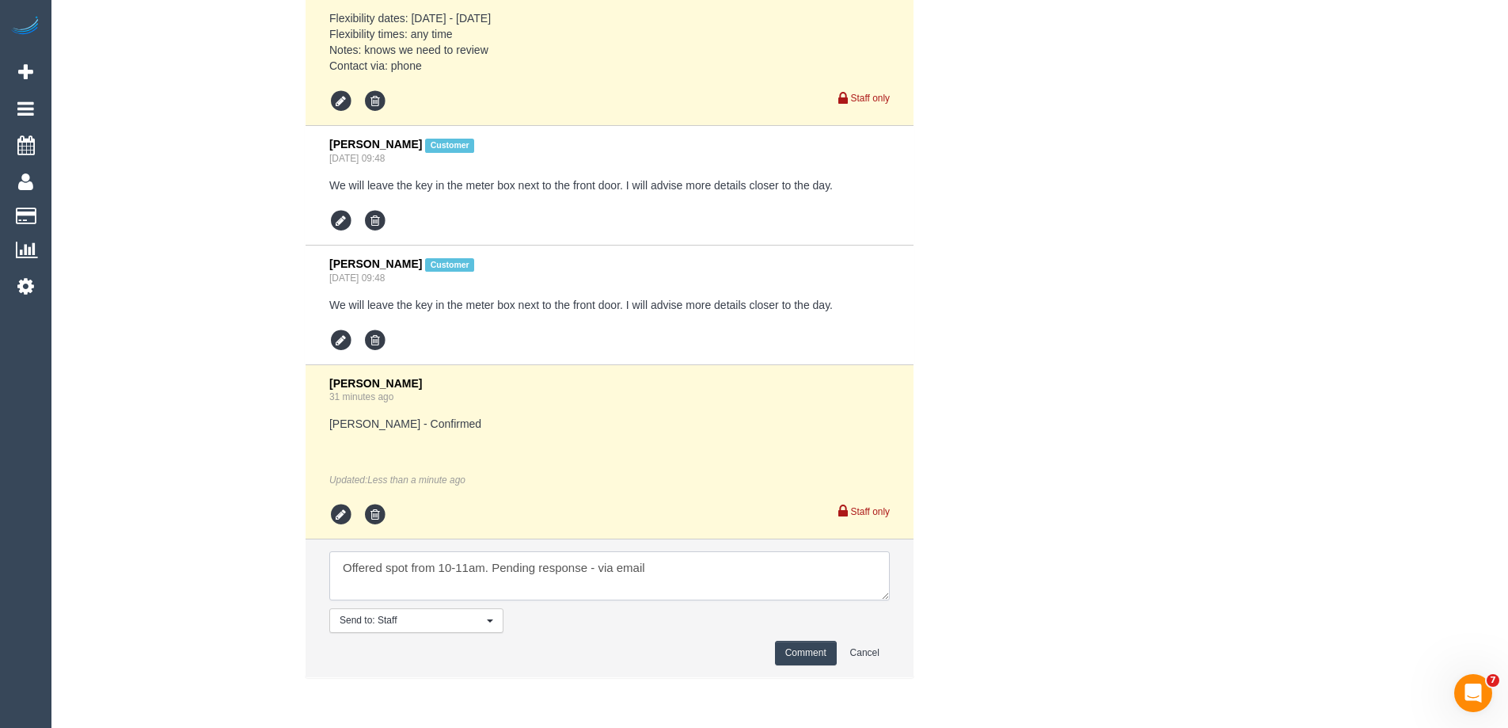
type textarea "Offered spot from 10-11am. Pending response - via email"
click at [793, 651] on button "Comment" at bounding box center [806, 653] width 62 height 25
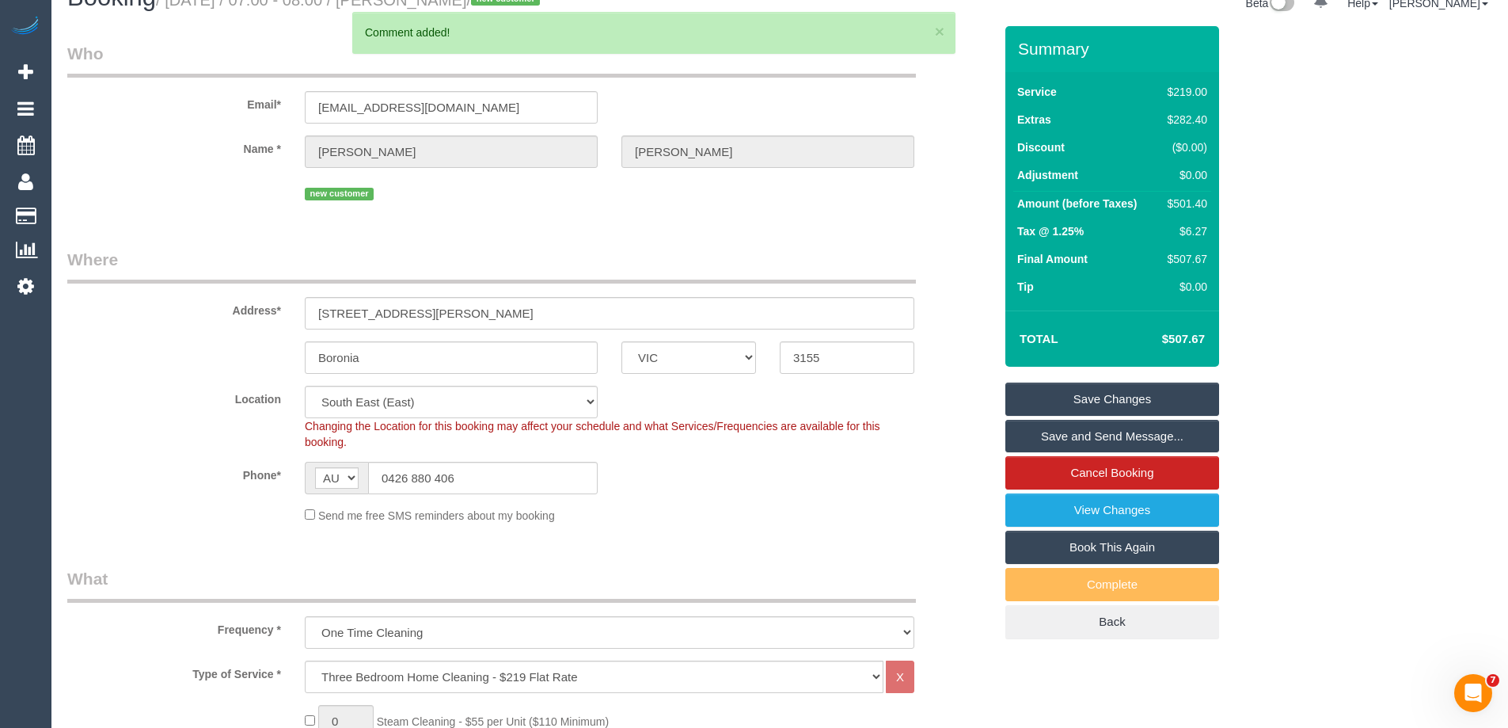
scroll to position [0, 0]
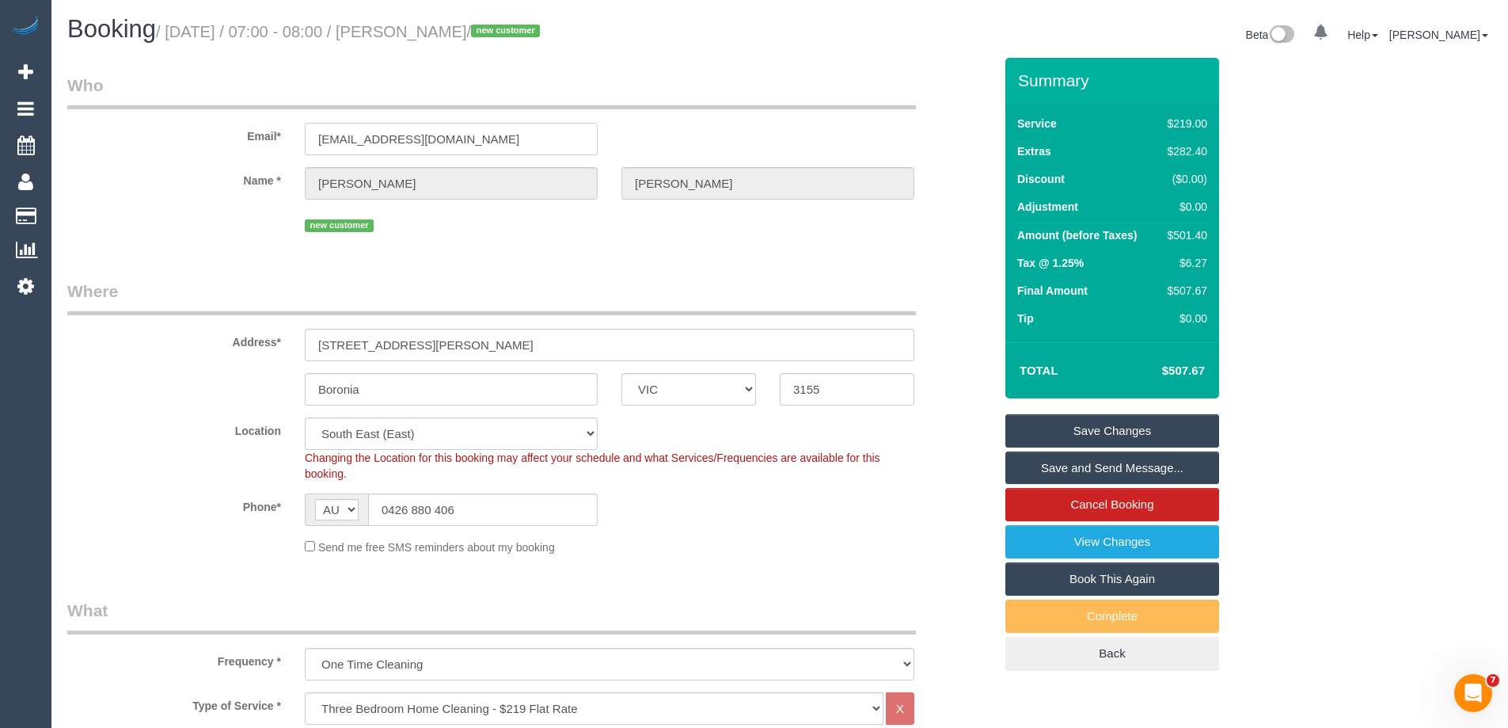
drag, startPoint x: 504, startPoint y: 139, endPoint x: 89, endPoint y: 113, distance: 416.5
click at [89, 113] on div "Email* lizhennessey2@gmail.com" at bounding box center [530, 115] width 950 height 82
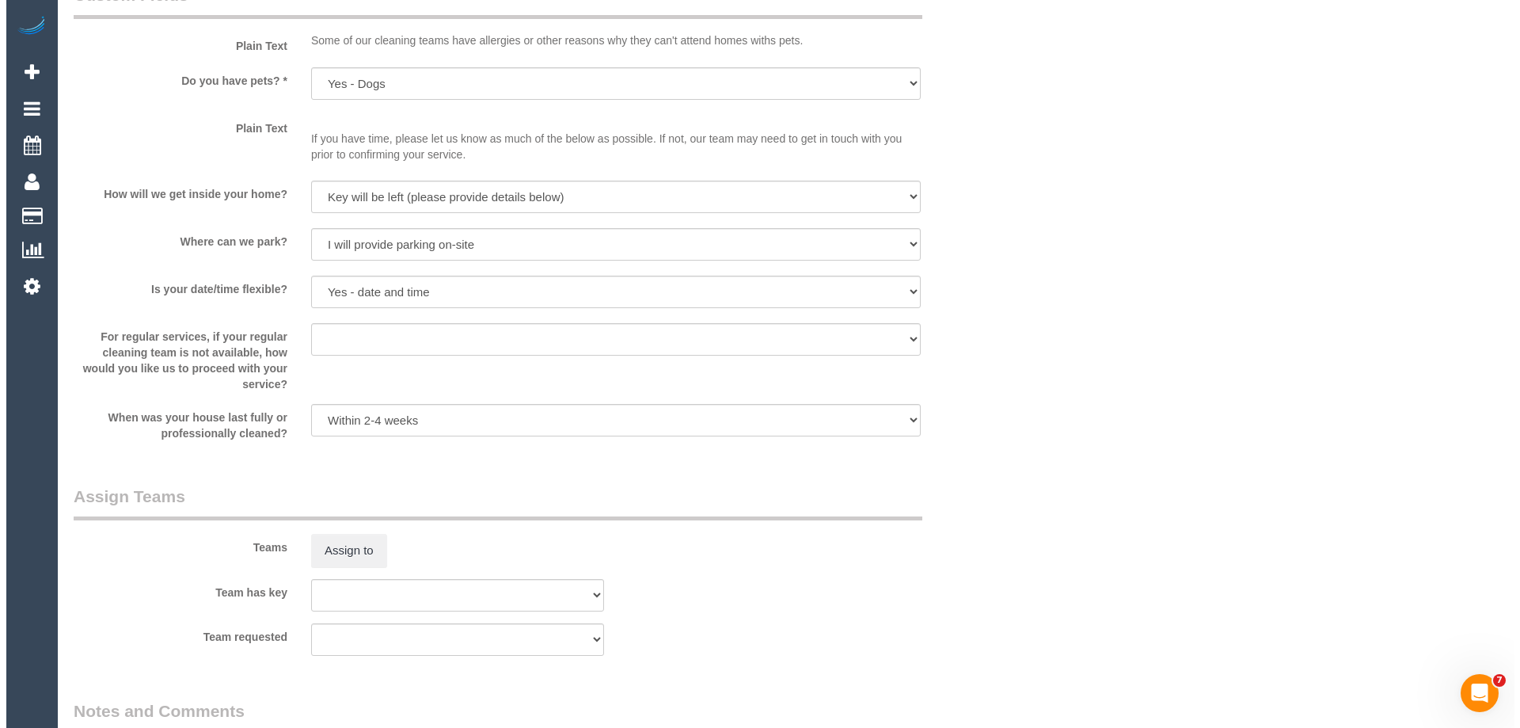
scroll to position [2375, 0]
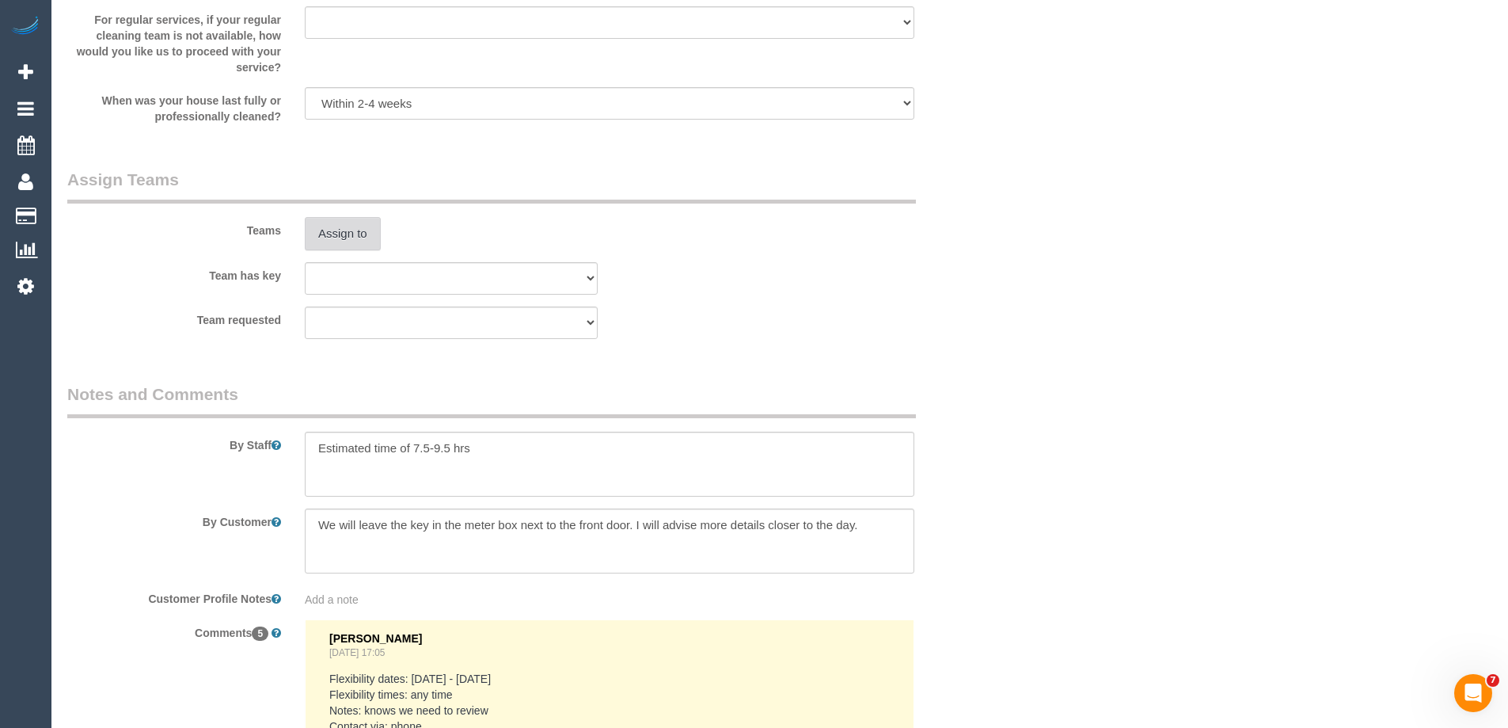
click at [344, 234] on button "Assign to" at bounding box center [343, 233] width 76 height 33
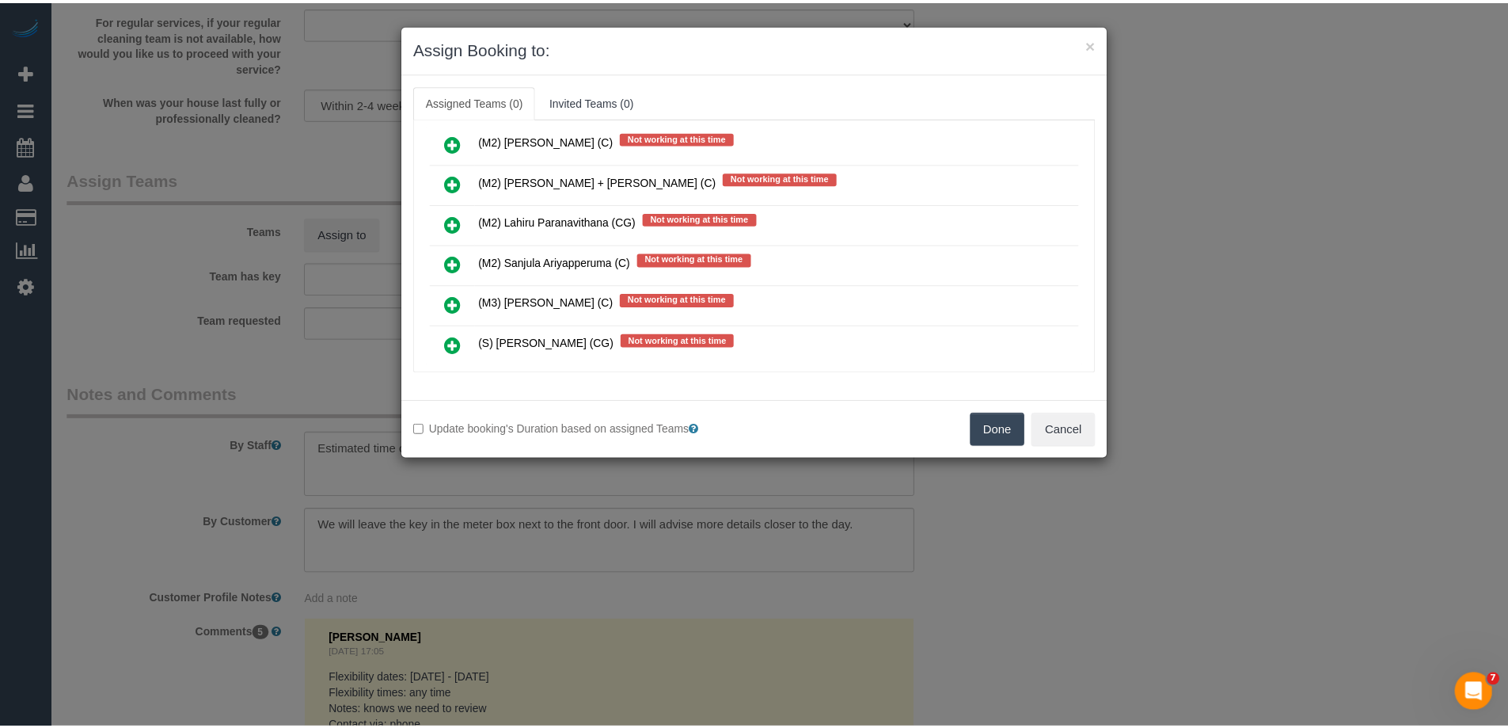
scroll to position [2692, 0]
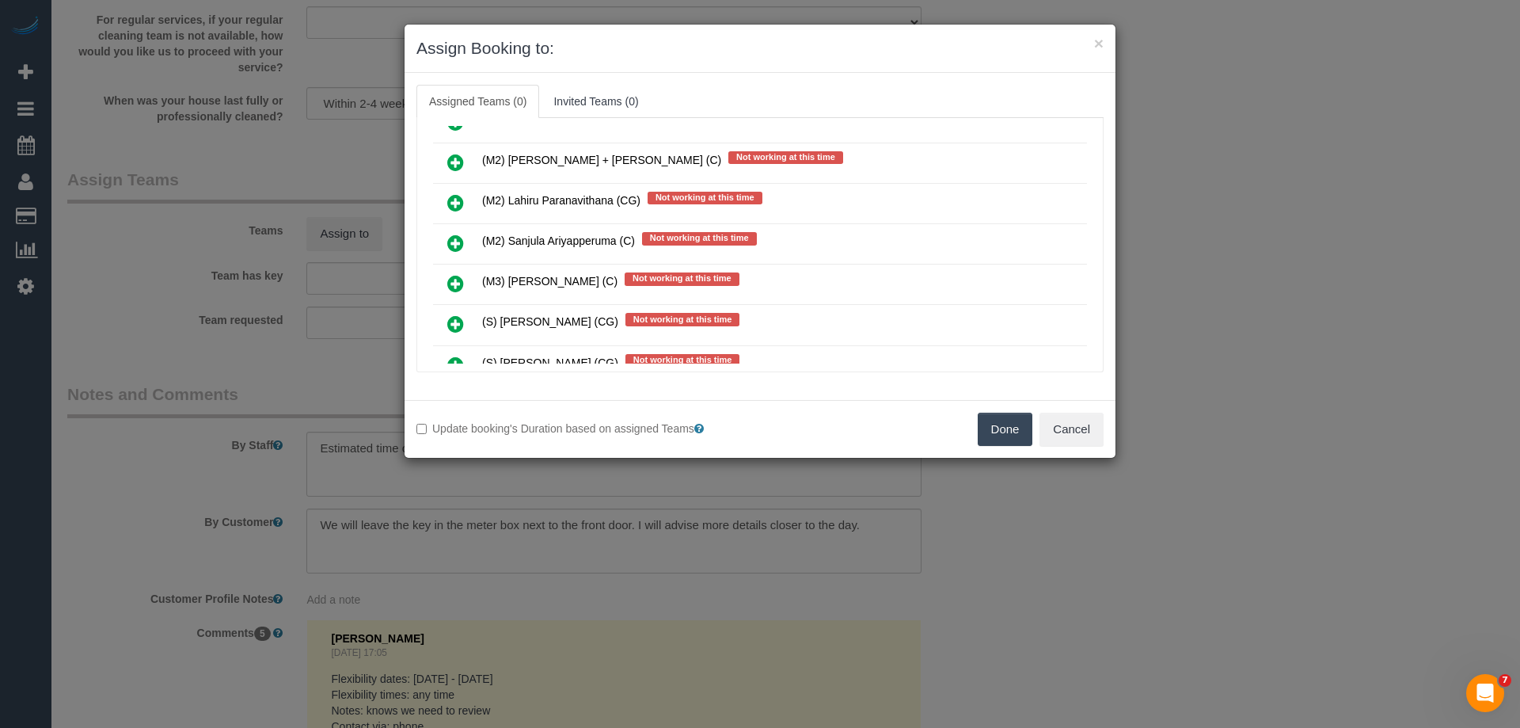
click at [1003, 436] on button "Done" at bounding box center [1005, 429] width 55 height 33
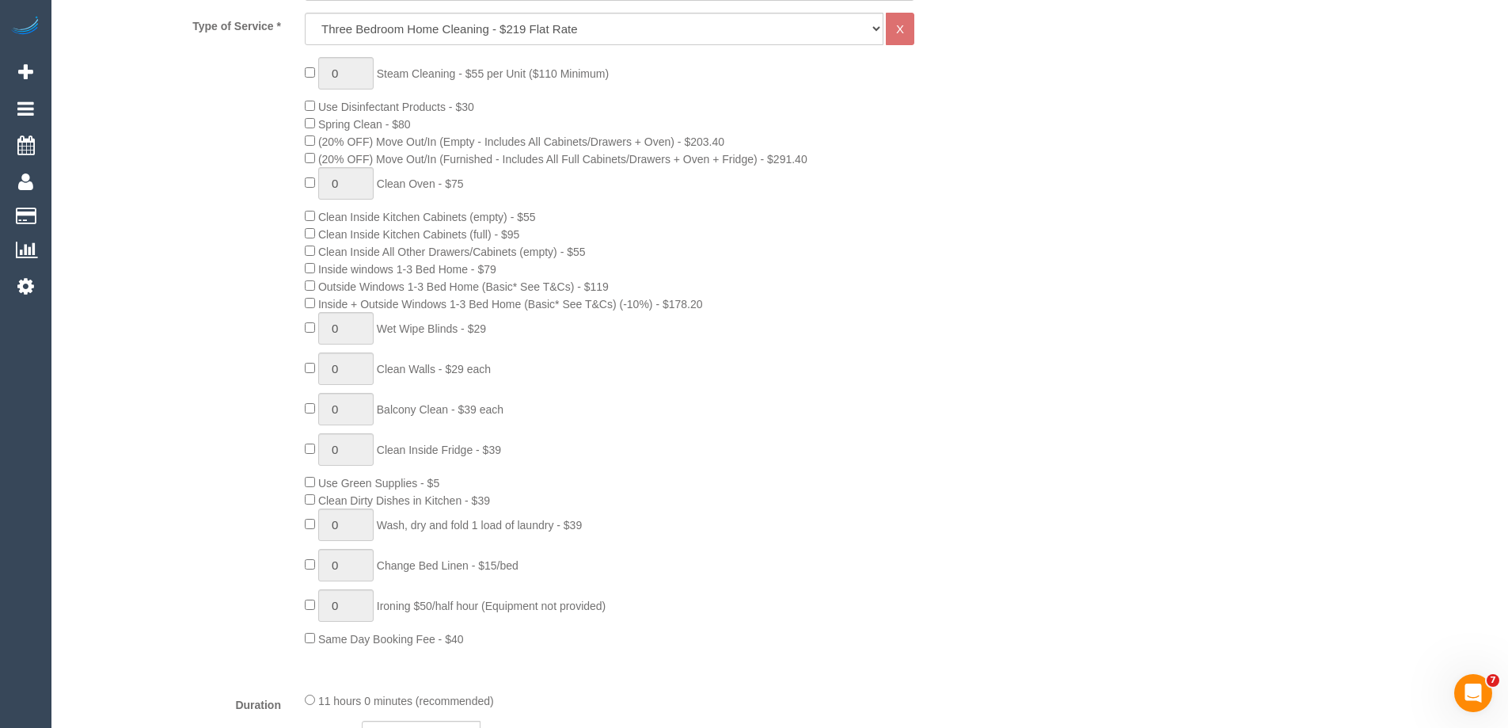
scroll to position [0, 0]
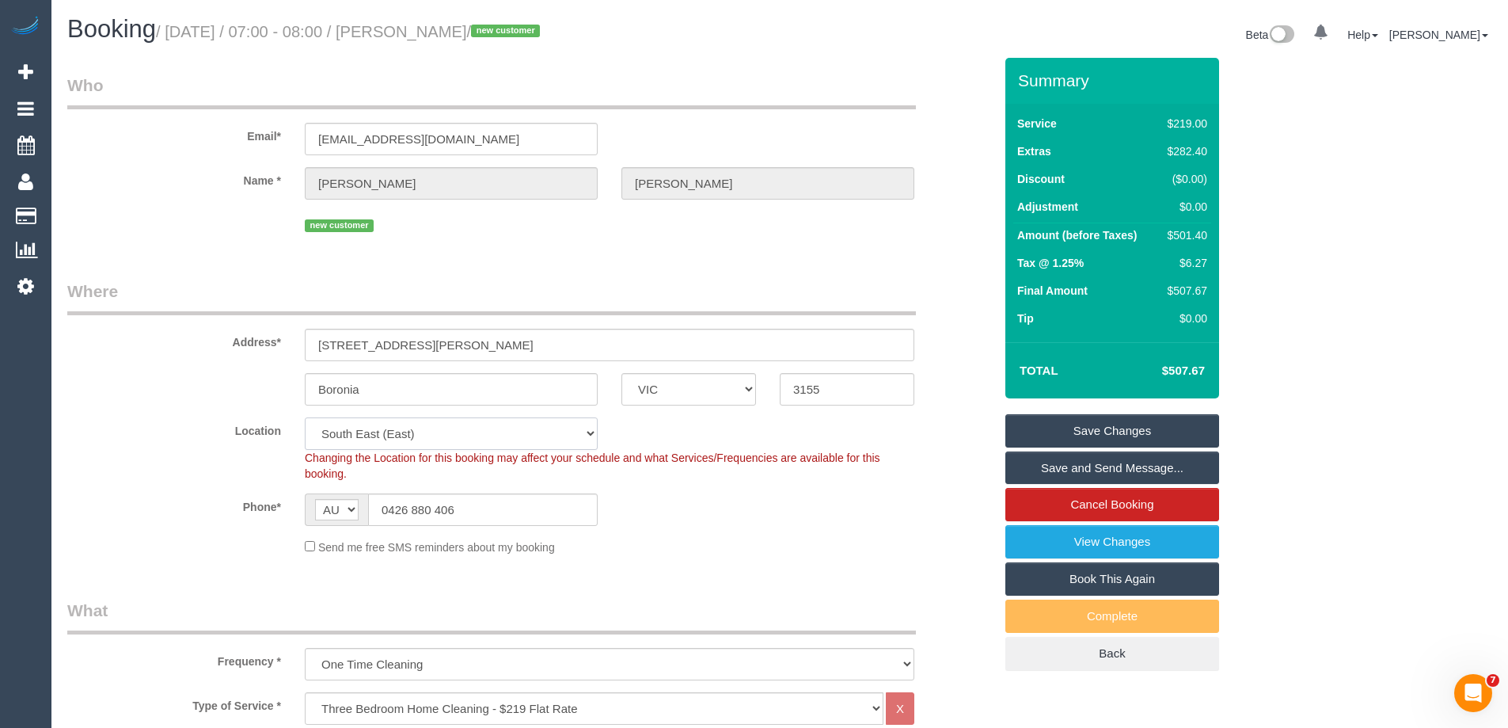
click at [353, 430] on select "Office City East (North) East (South) Inner East Inner North (East) Inner North…" at bounding box center [451, 433] width 293 height 32
select select "50"
click at [305, 417] on select "Office City East (North) East (South) Inner East Inner North (East) Inner North…" at bounding box center [451, 433] width 293 height 32
select select "object:4716"
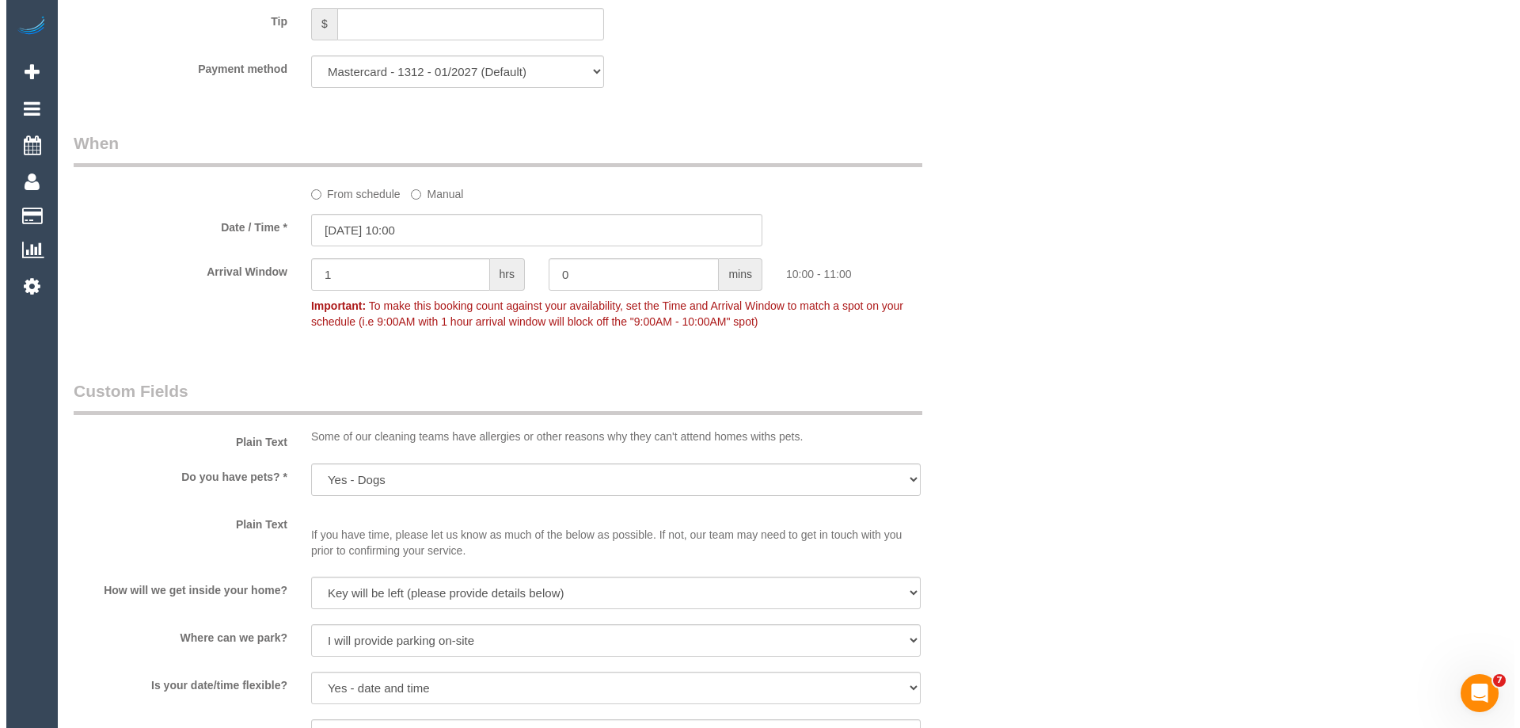
scroll to position [2296, 0]
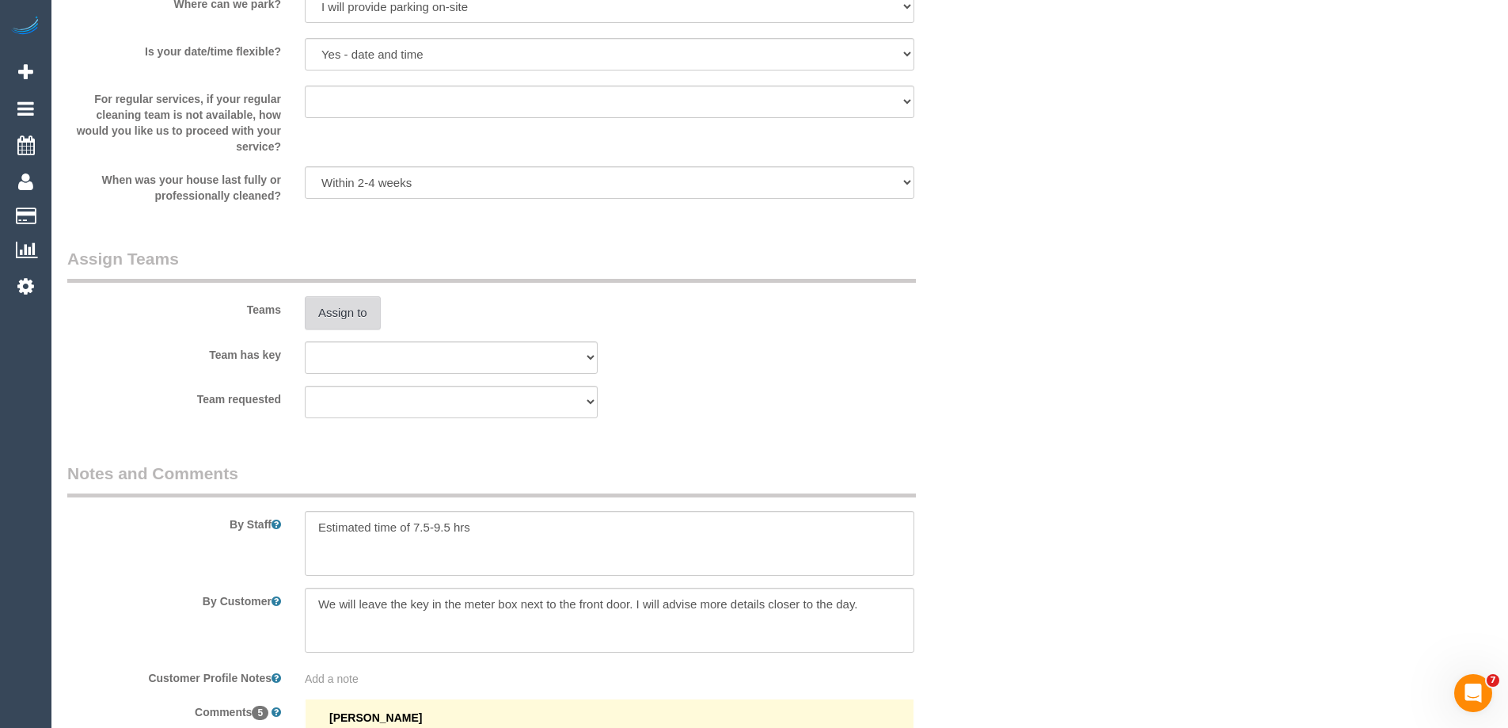
click at [352, 312] on button "Assign to" at bounding box center [343, 312] width 76 height 33
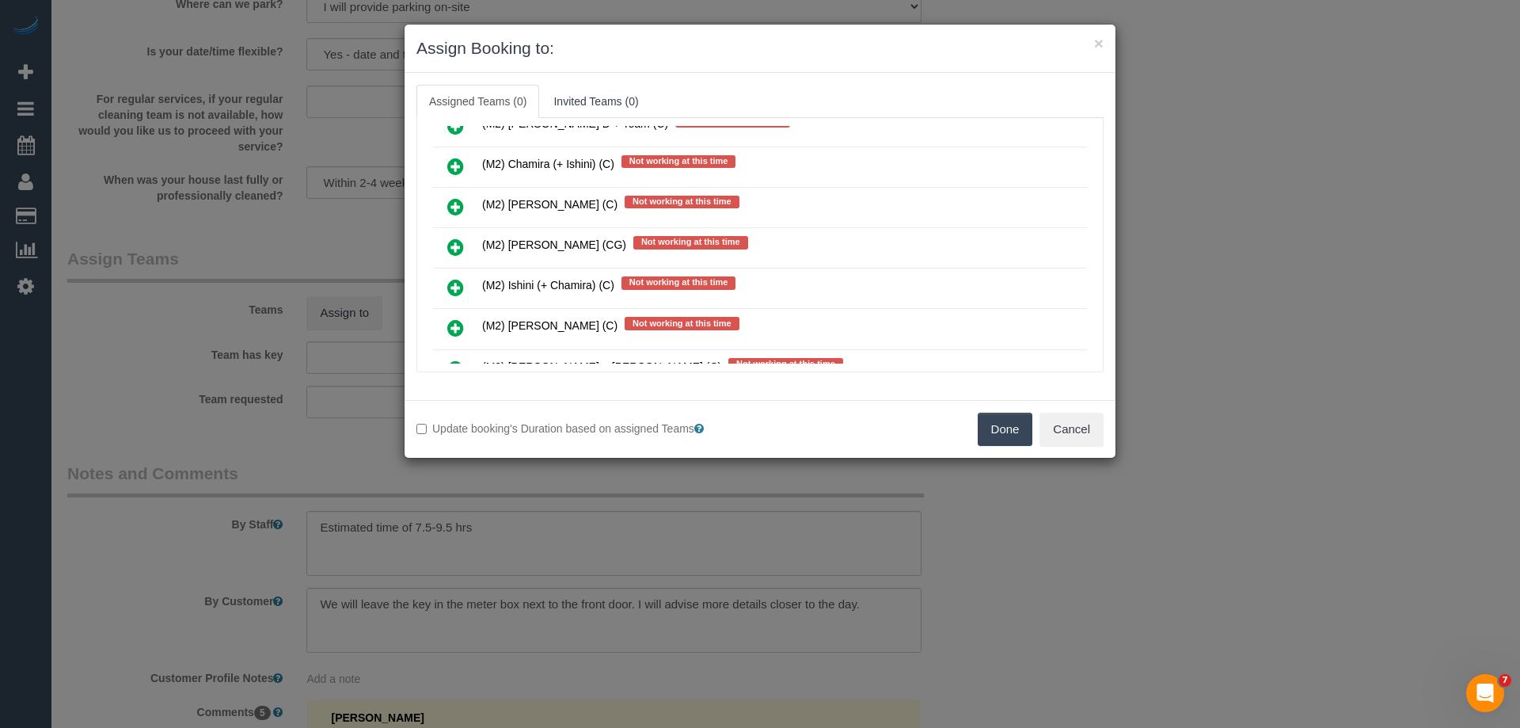
scroll to position [6651, 0]
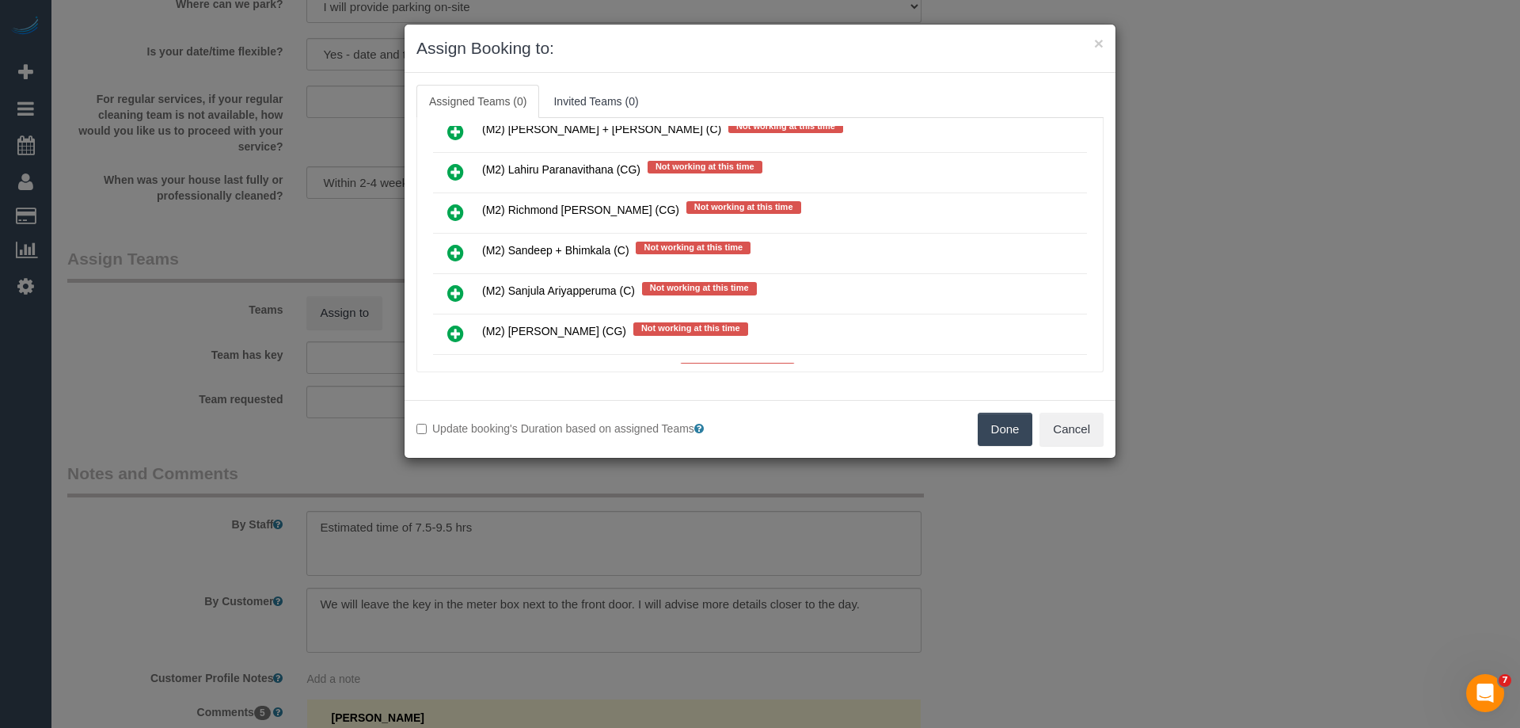
click at [455, 329] on icon at bounding box center [455, 333] width 17 height 19
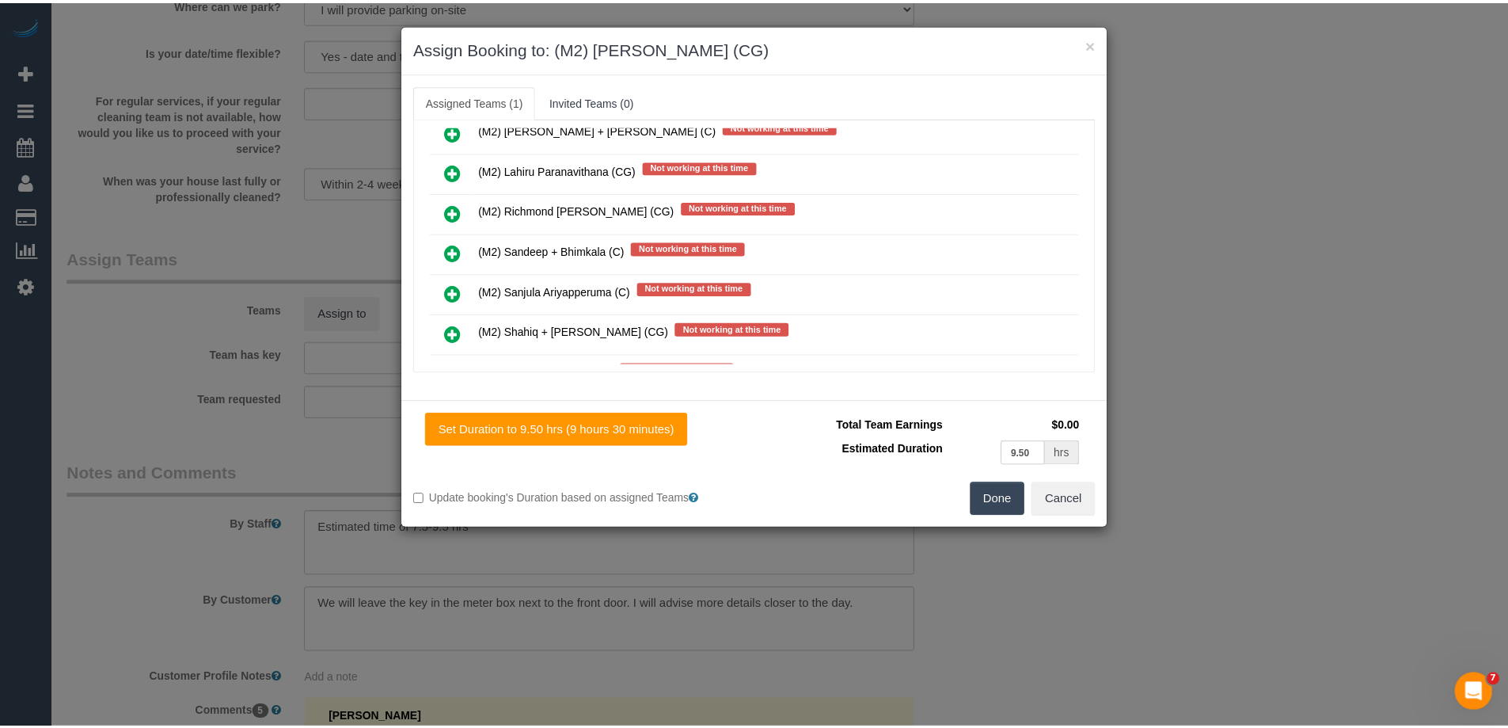
scroll to position [0, 0]
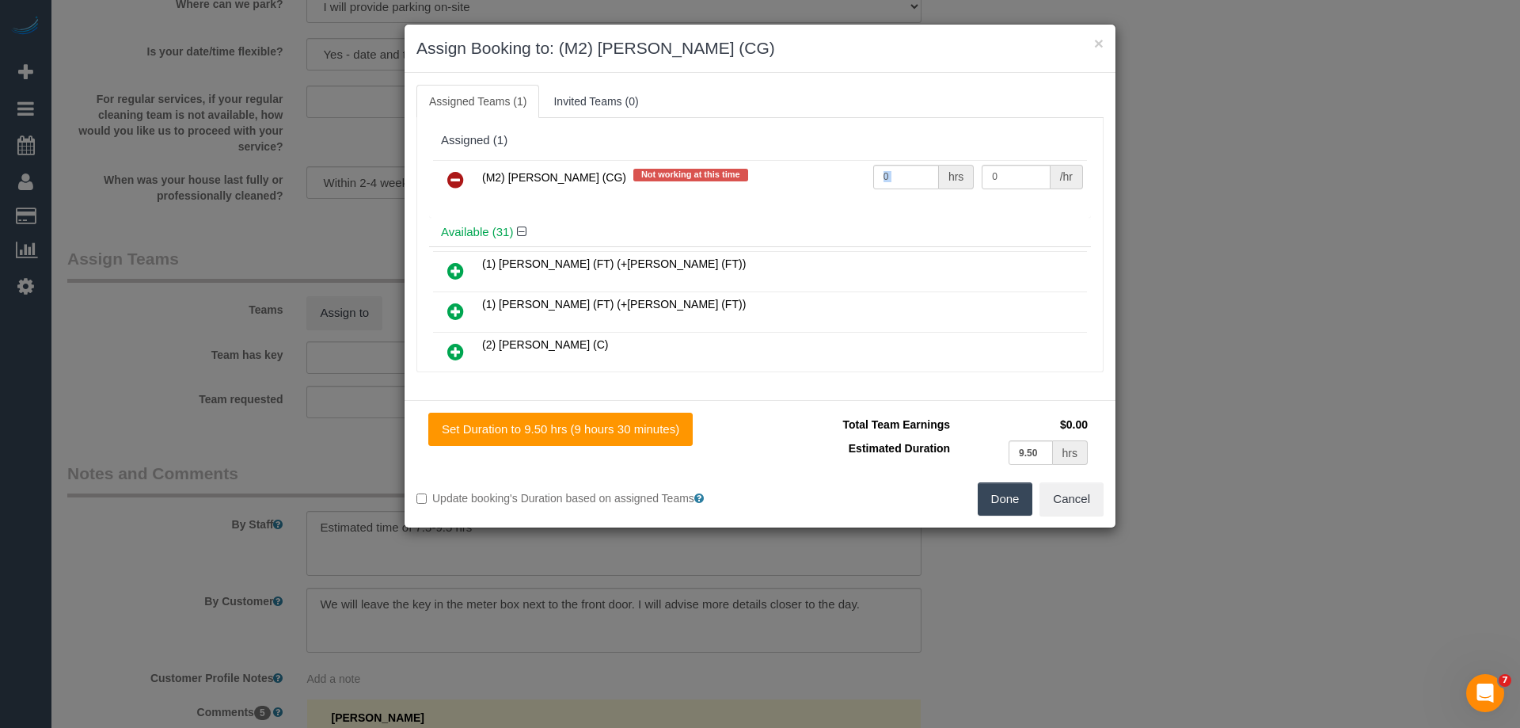
drag, startPoint x: 936, startPoint y: 169, endPoint x: 886, endPoint y: 175, distance: 50.3
click at [873, 168] on div "0 hrs" at bounding box center [923, 177] width 101 height 25
drag, startPoint x: 935, startPoint y: 219, endPoint x: 870, endPoint y: 171, distance: 80.5
click at [930, 215] on div "Assigned (1) (M2) Sayan Sayanthan (CG) Not working at this time 0 hrs 0 /hr Ava…" at bounding box center [760, 245] width 662 height 238
drag, startPoint x: 837, startPoint y: 177, endPoint x: 740, endPoint y: 175, distance: 97.4
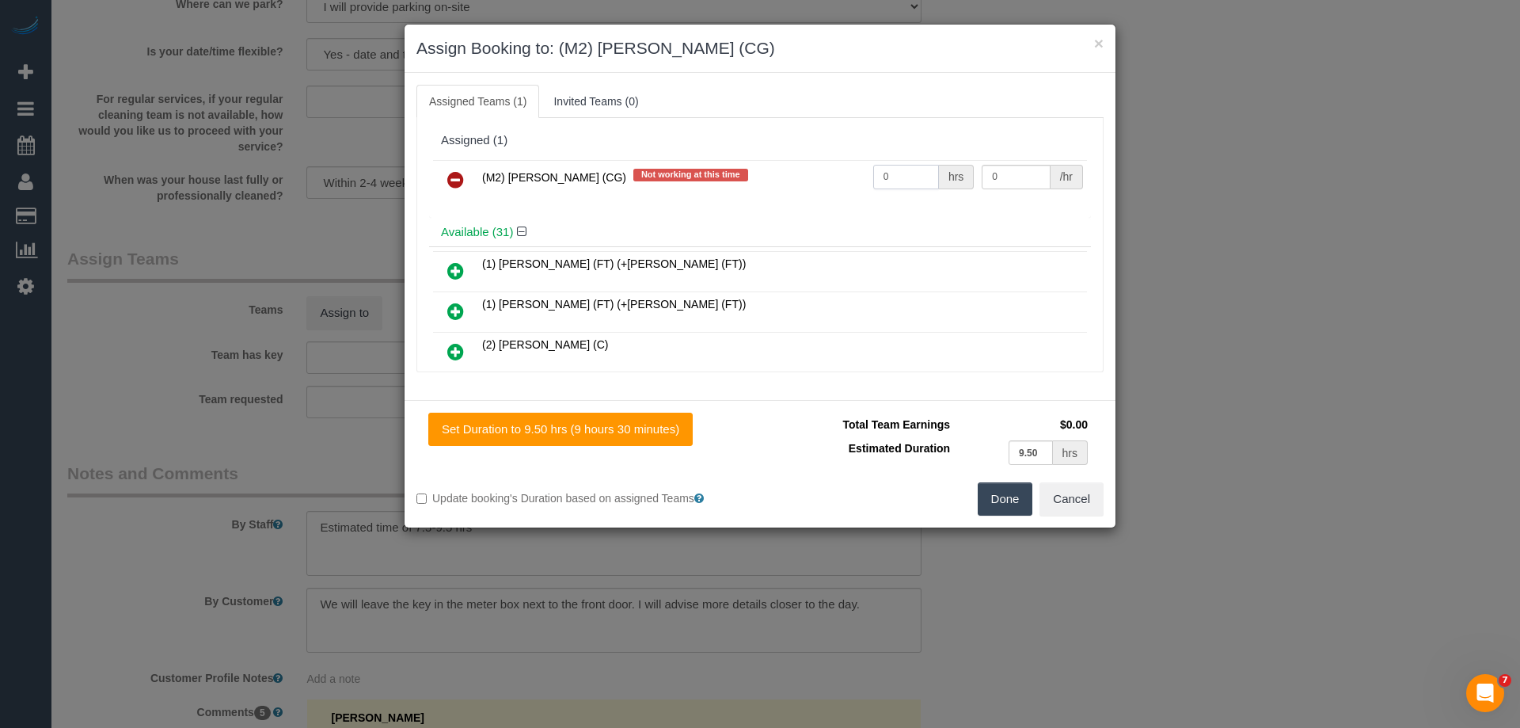
click at [747, 175] on tr "(M2) Sayan Sayanthan (CG) Not working at this time 0 hrs 0 /hr" at bounding box center [760, 180] width 654 height 40
type input "1"
drag, startPoint x: 1004, startPoint y: 175, endPoint x: 827, endPoint y: 174, distance: 177.4
click at [827, 174] on tr "(M2) Sayan Sayanthan (CG) Not working at this time 1 hrs 0 /hr" at bounding box center [760, 180] width 654 height 40
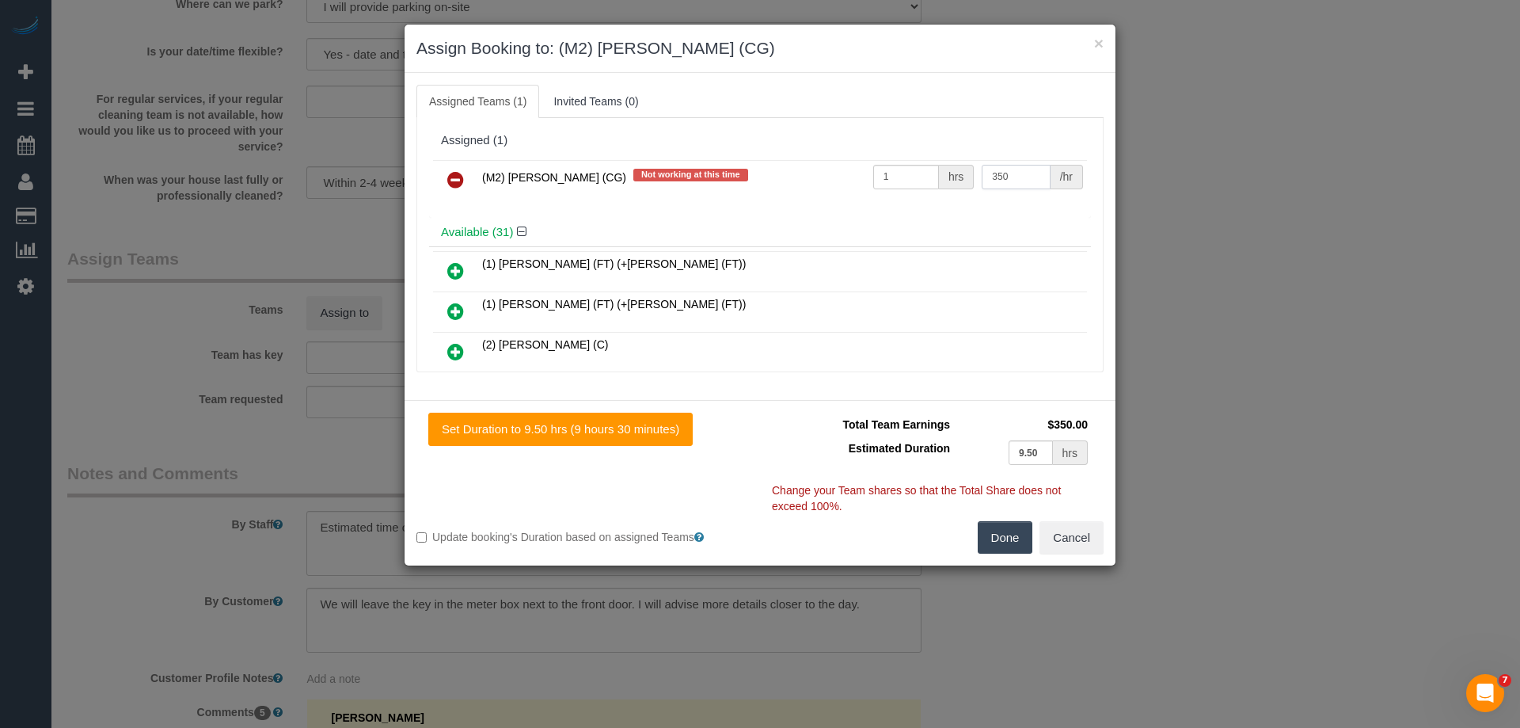
type input "350"
click at [1003, 525] on button "Done" at bounding box center [1005, 537] width 55 height 33
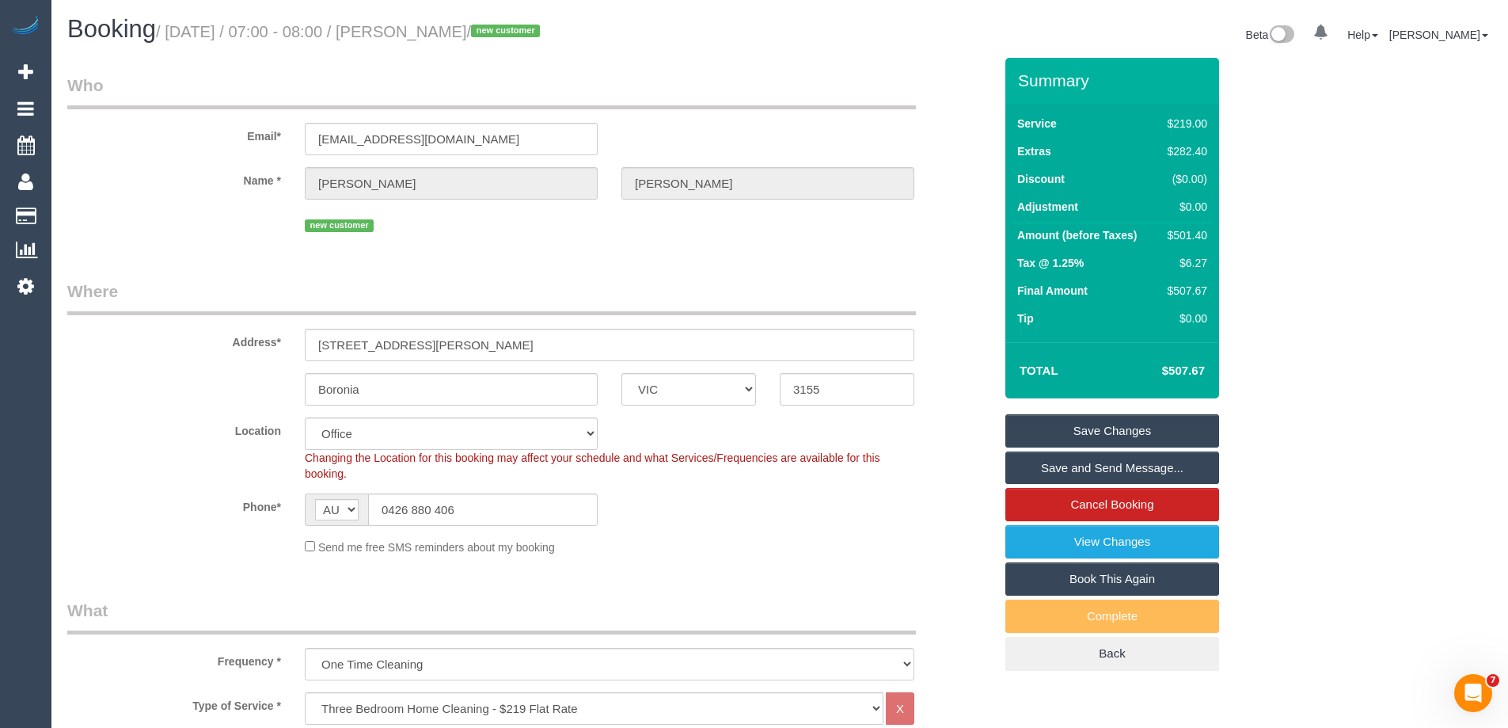
drag, startPoint x: 520, startPoint y: 36, endPoint x: 417, endPoint y: 28, distance: 103.2
click at [417, 28] on small "/ October 20, 2025 / 07:00 - 08:00 / Liz Hennessey / new customer" at bounding box center [350, 31] width 389 height 17
copy small "Liz Hennessey"
click at [1067, 433] on link "Save Changes" at bounding box center [1113, 430] width 214 height 33
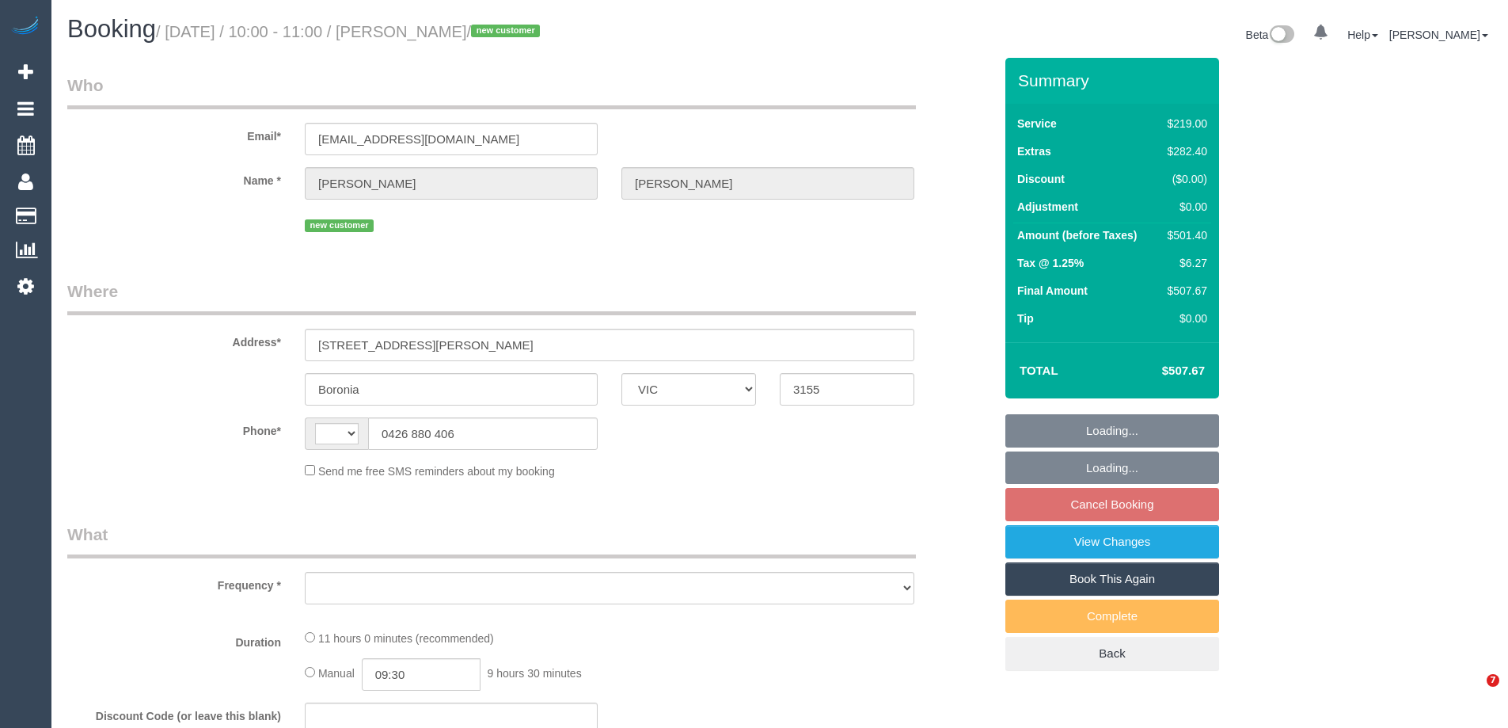
select select "VIC"
select select "string:AU"
select select "object:637"
select select "string:stripe-pm_1SDgYl2GScqysDRV0P7200vd"
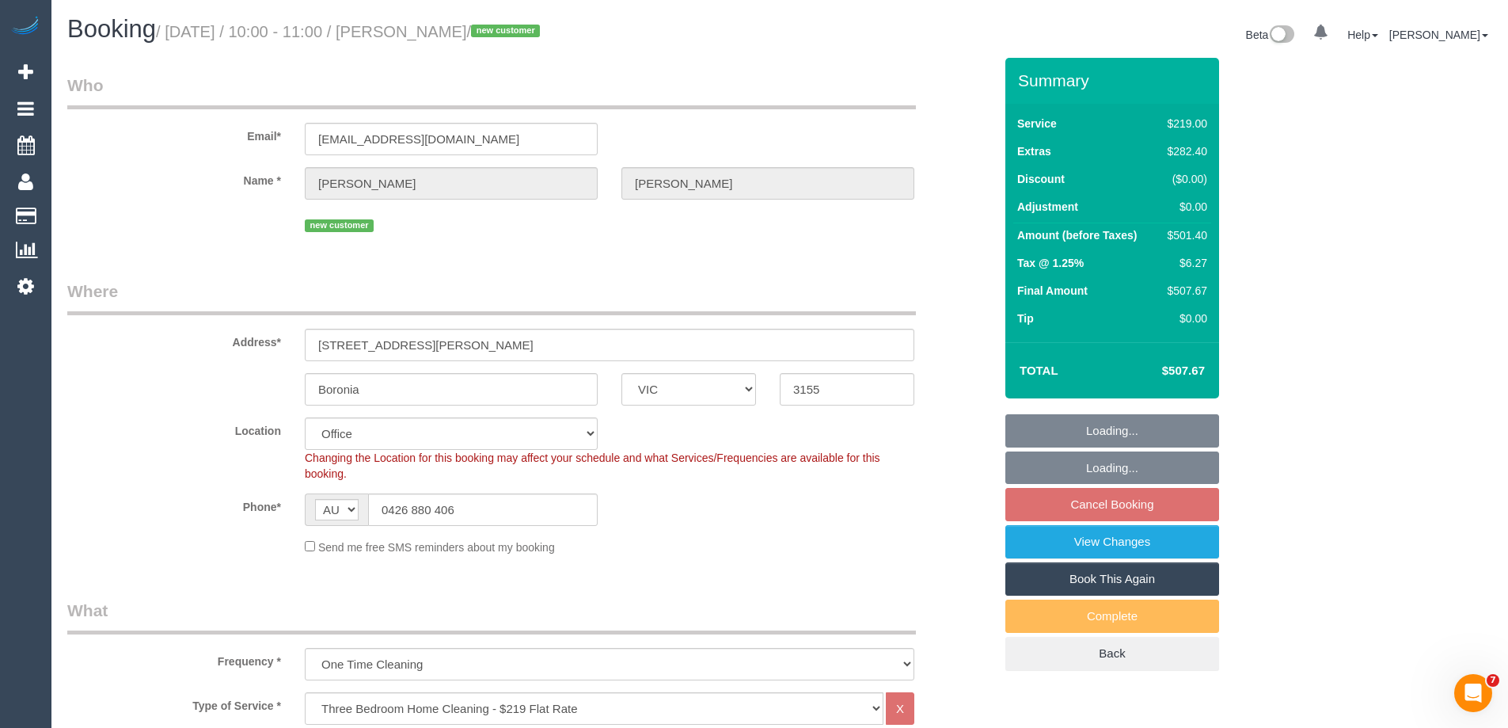
select select "number:27"
select select "number:15"
select select "number:18"
select select "number:22"
select select "number:12"
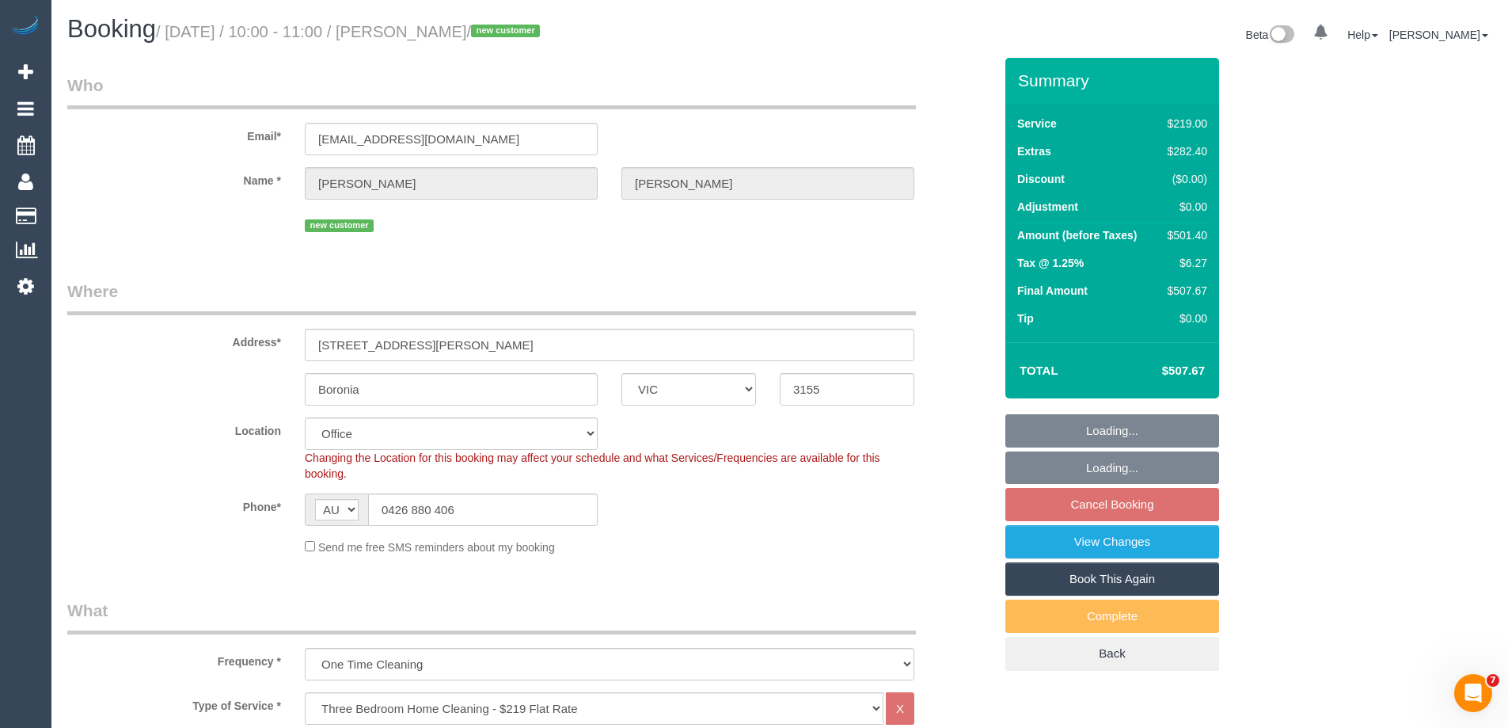
select select "object:906"
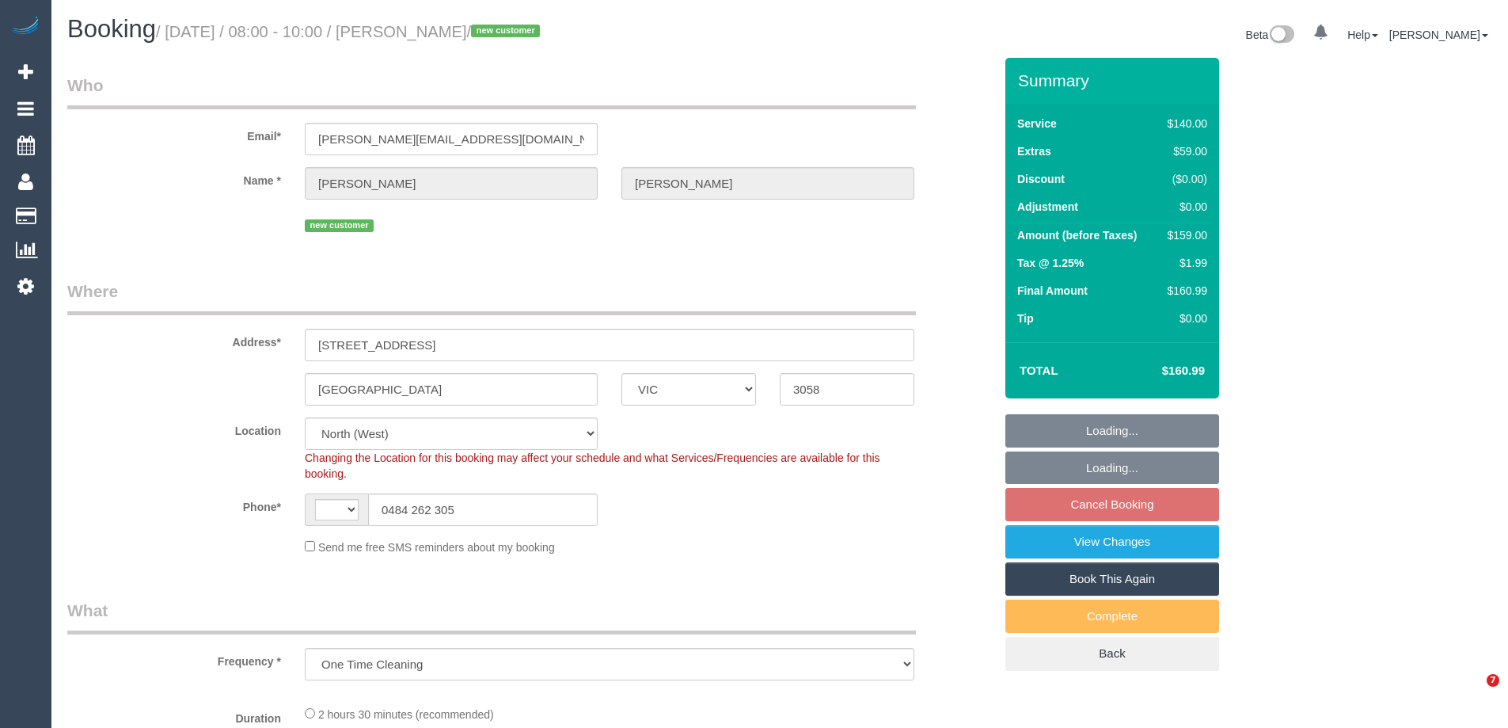
select select "VIC"
select select "object:467"
select select "string:AU"
select select "number:28"
select select "number:14"
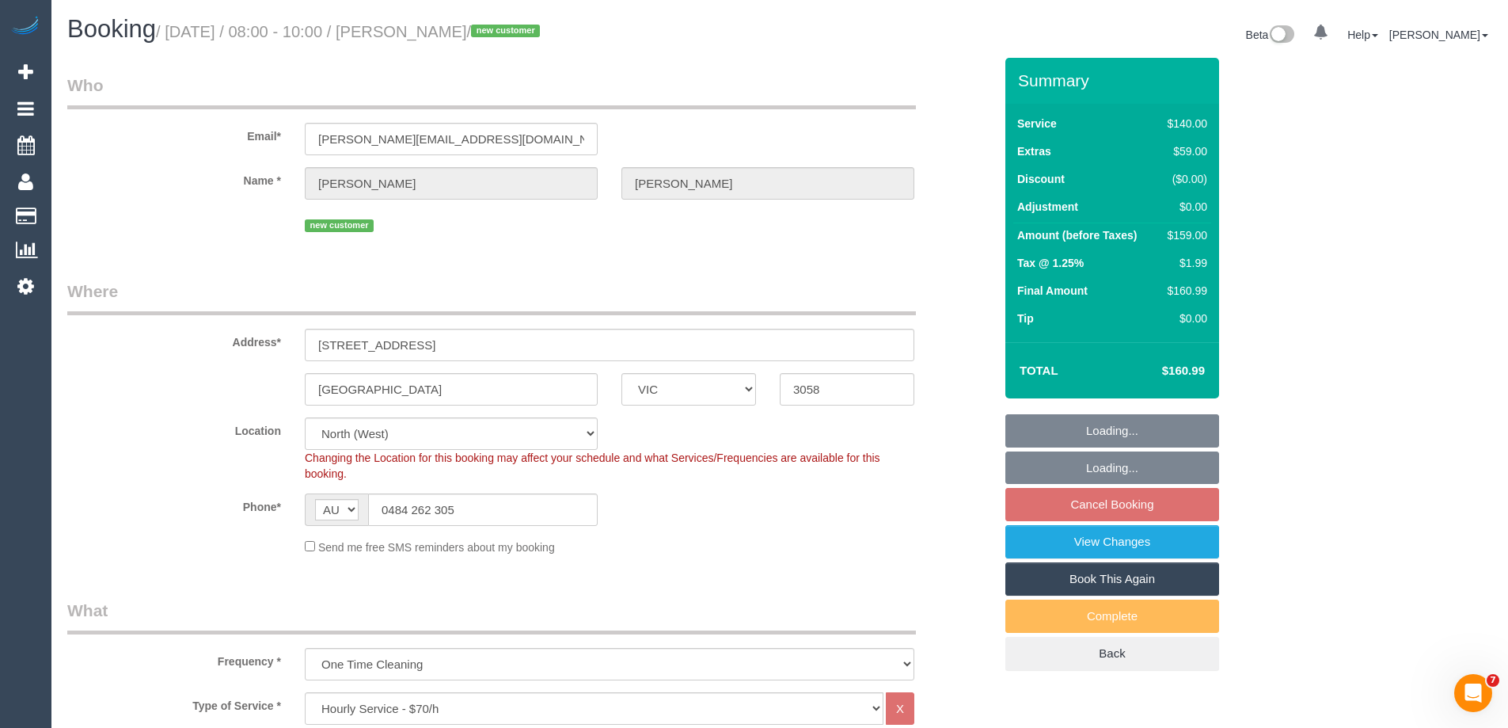
select select "number:18"
select select "number:25"
select select "number:35"
select select "number:12"
select select "VIC"
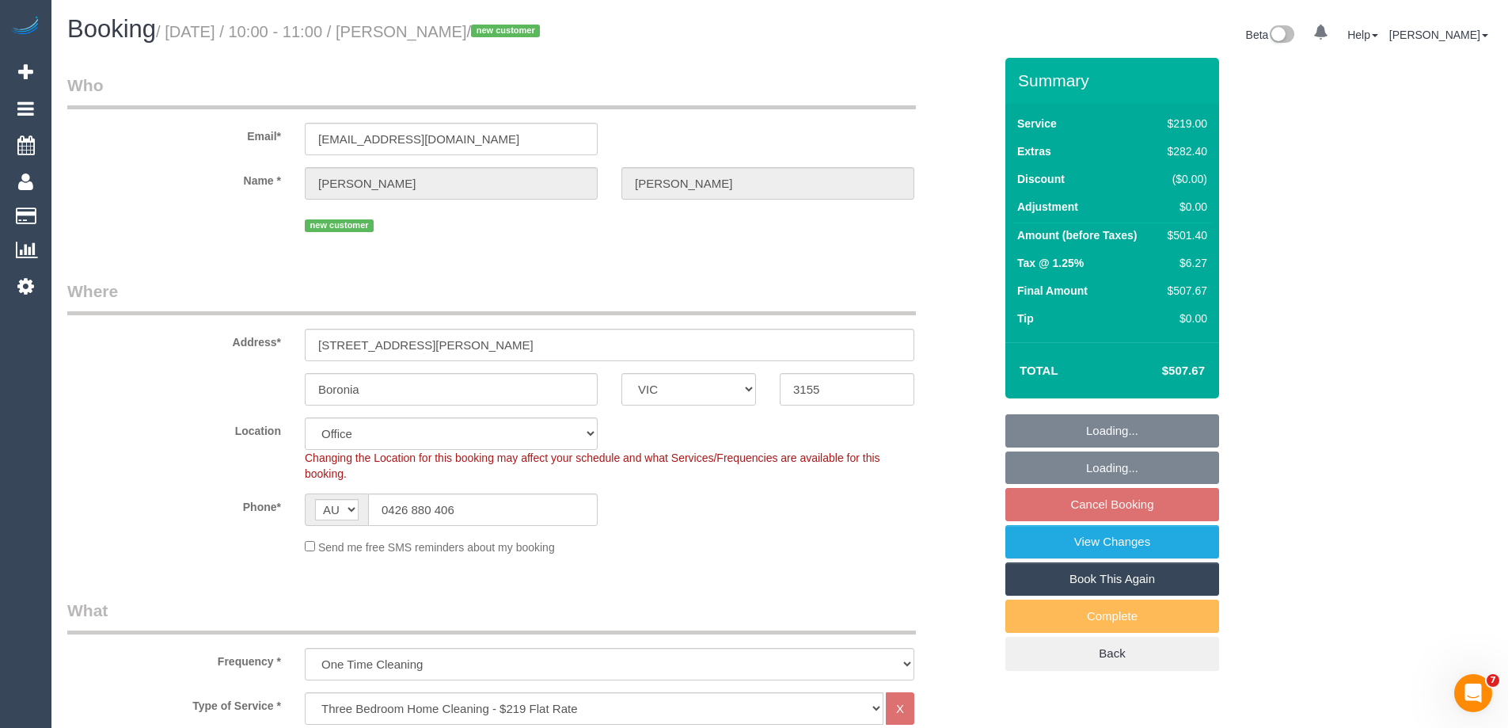
select select "object:892"
select select "number:27"
select select "number:15"
select select "number:18"
select select "number:22"
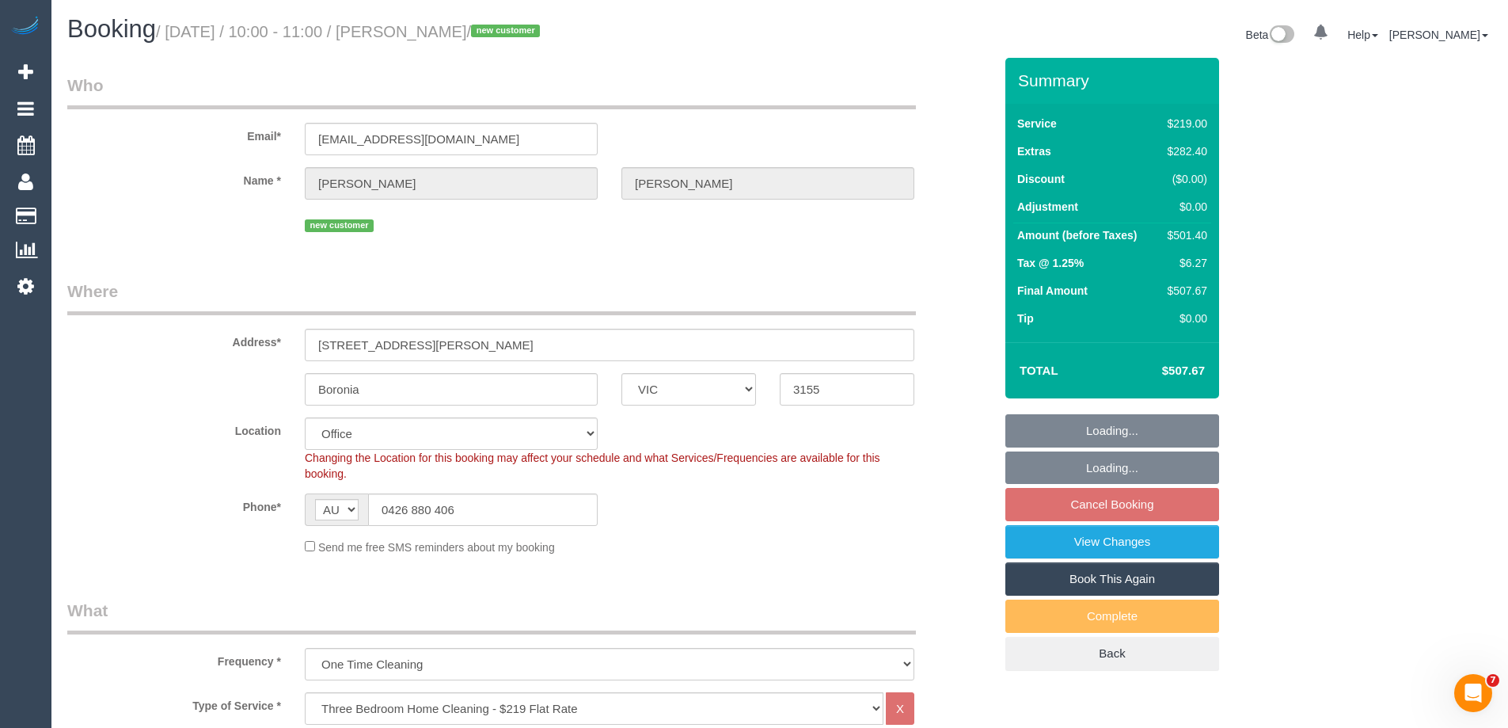
select select "number:12"
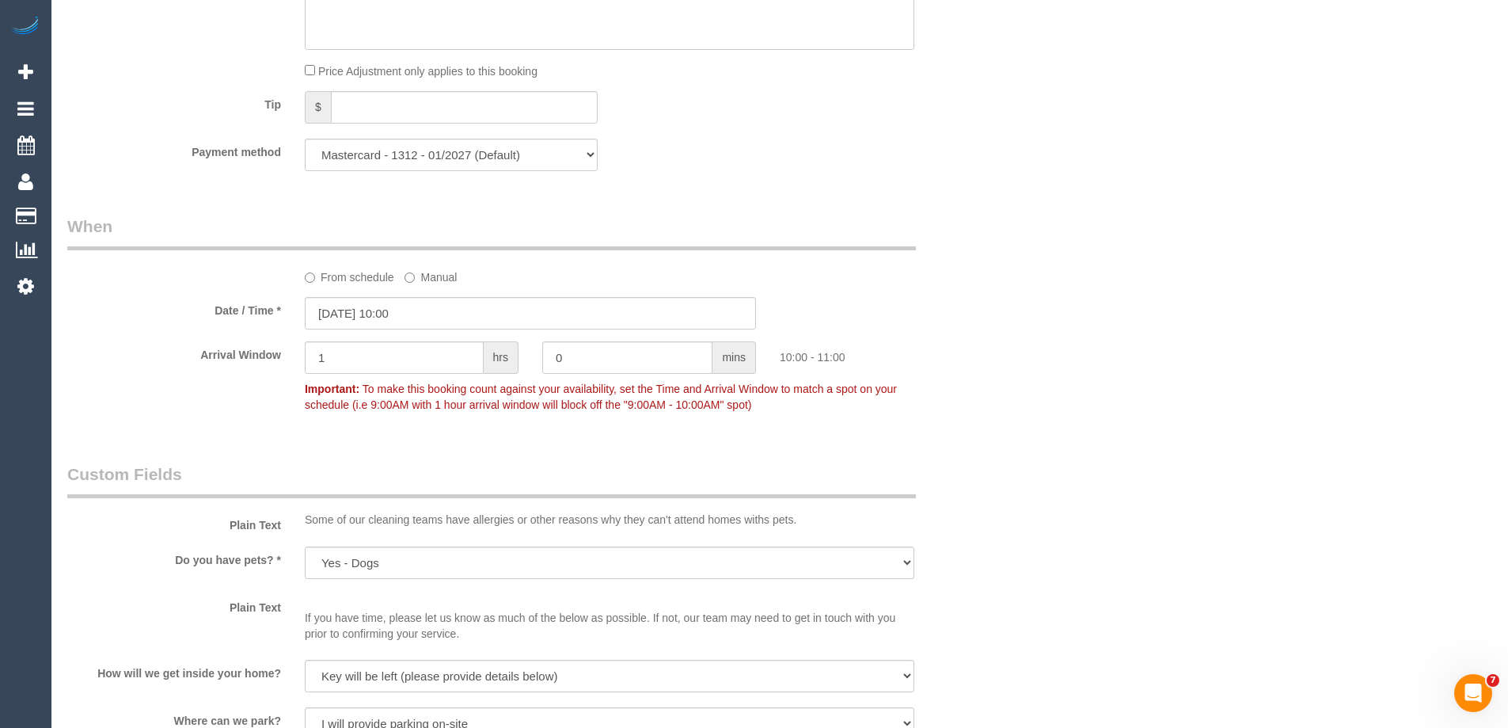
scroll to position [1584, 0]
click at [334, 310] on input "[DATE] 10:00" at bounding box center [530, 309] width 451 height 32
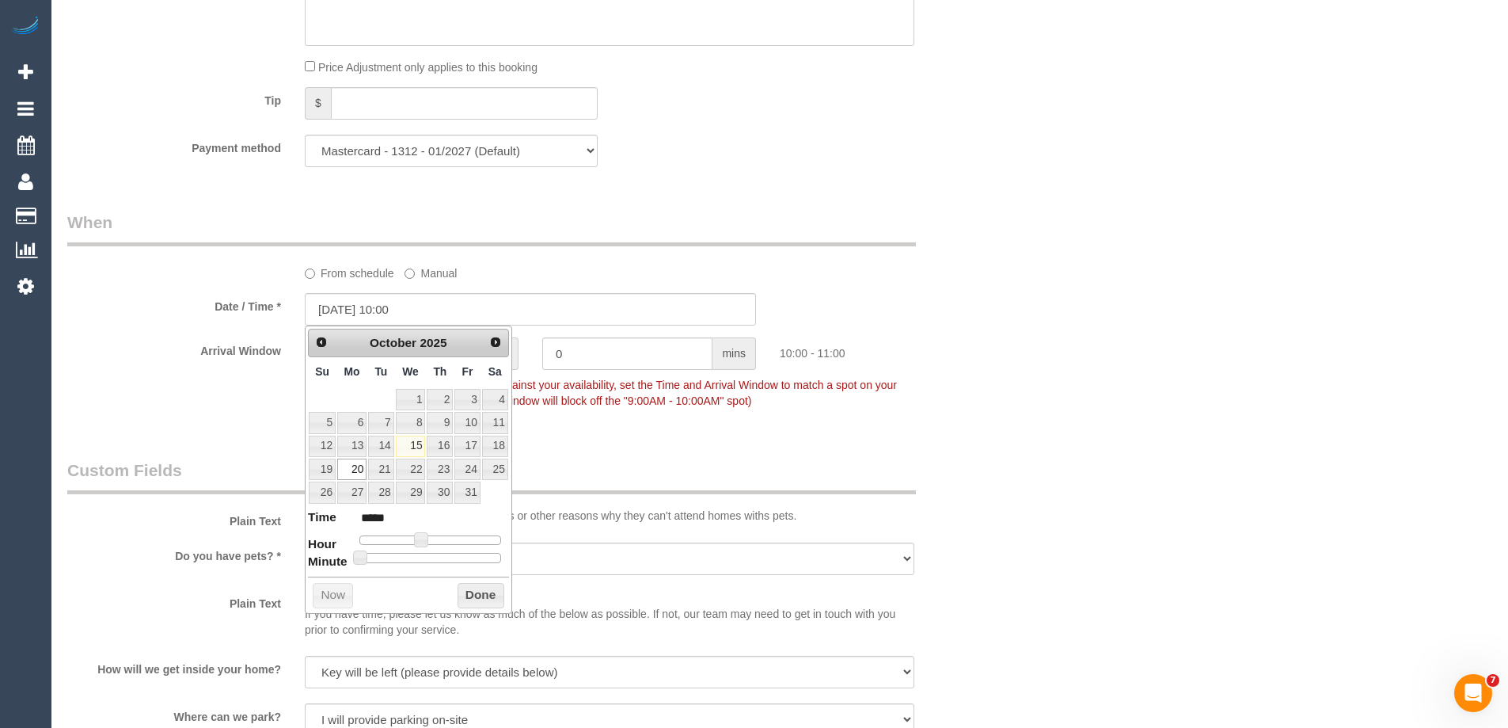
click at [496, 340] on span "Next" at bounding box center [495, 342] width 13 height 13
click at [382, 440] on link "11" at bounding box center [380, 445] width 25 height 21
type input "11/11/2025 09:00"
type input "*****"
type input "11/11/2025 08:00"
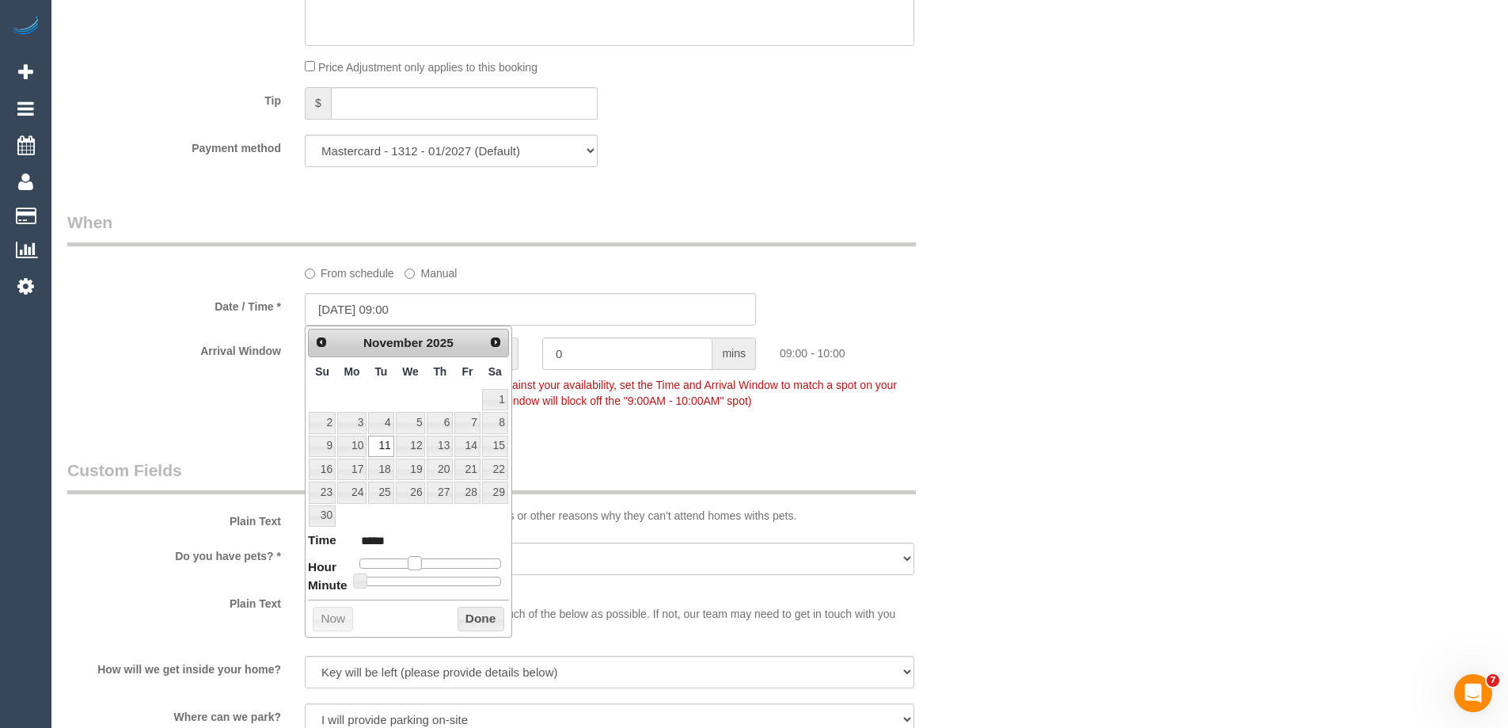
type input "*****"
type input "11/11/2025 07:00"
type input "*****"
drag, startPoint x: 420, startPoint y: 563, endPoint x: 405, endPoint y: 563, distance: 15.0
click at [405, 563] on span at bounding box center [403, 563] width 14 height 14
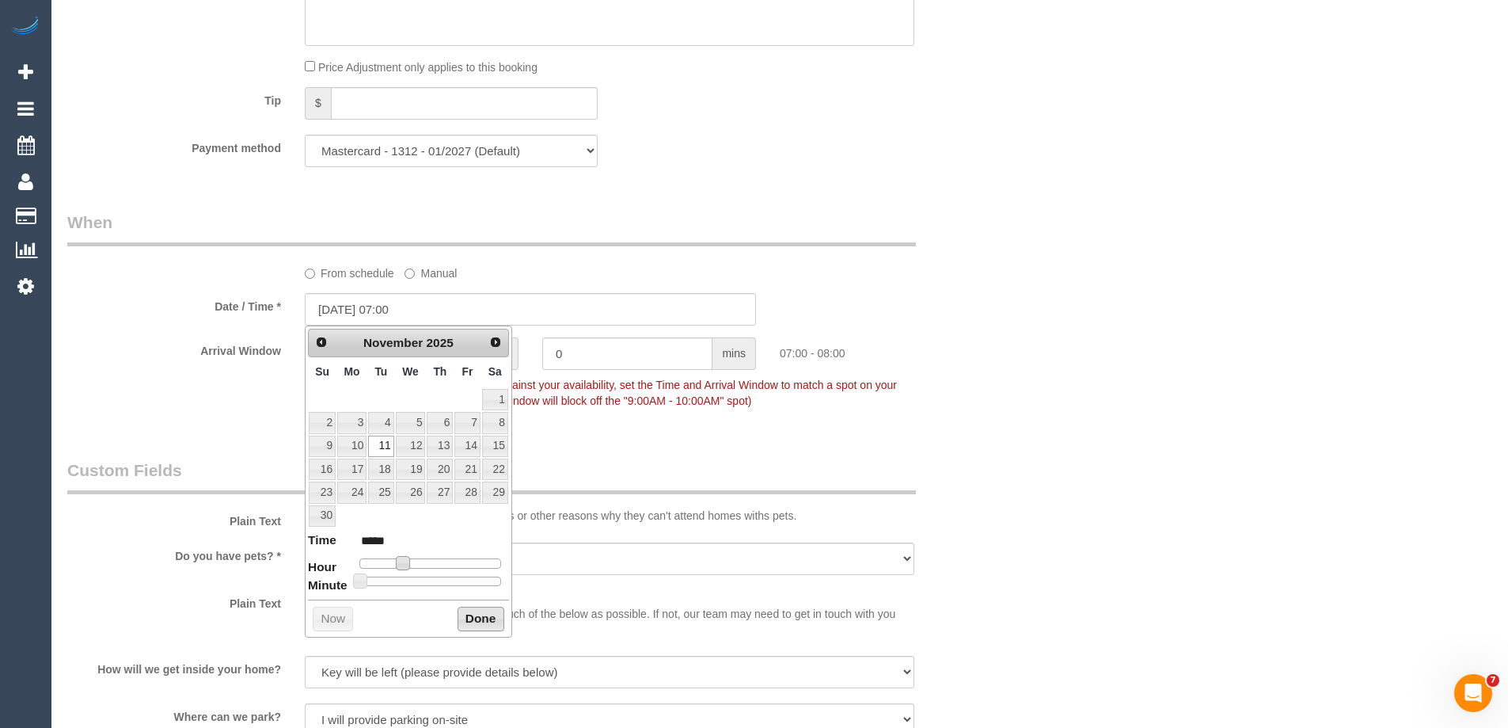
click at [485, 622] on button "Done" at bounding box center [481, 619] width 47 height 25
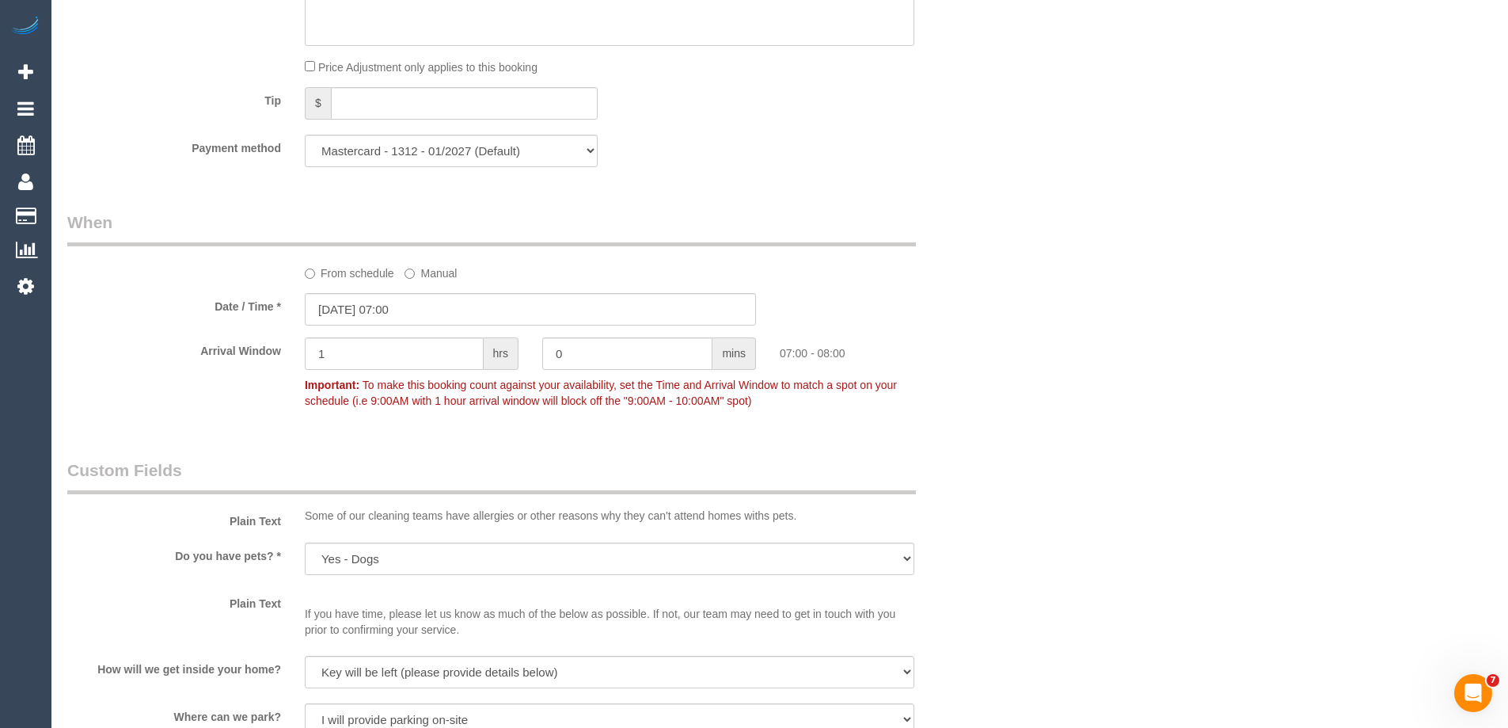
scroll to position [2138, 0]
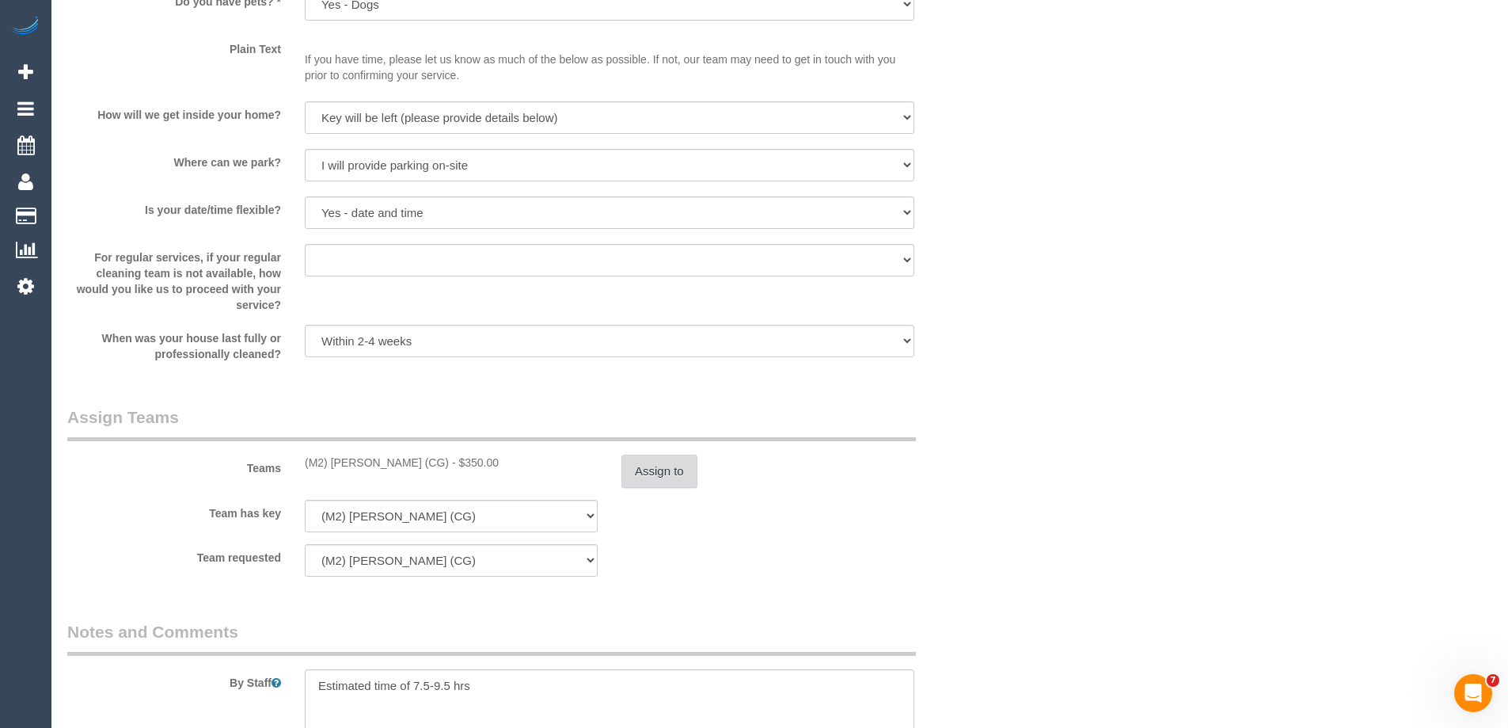
click at [651, 466] on button "Assign to" at bounding box center [660, 470] width 76 height 33
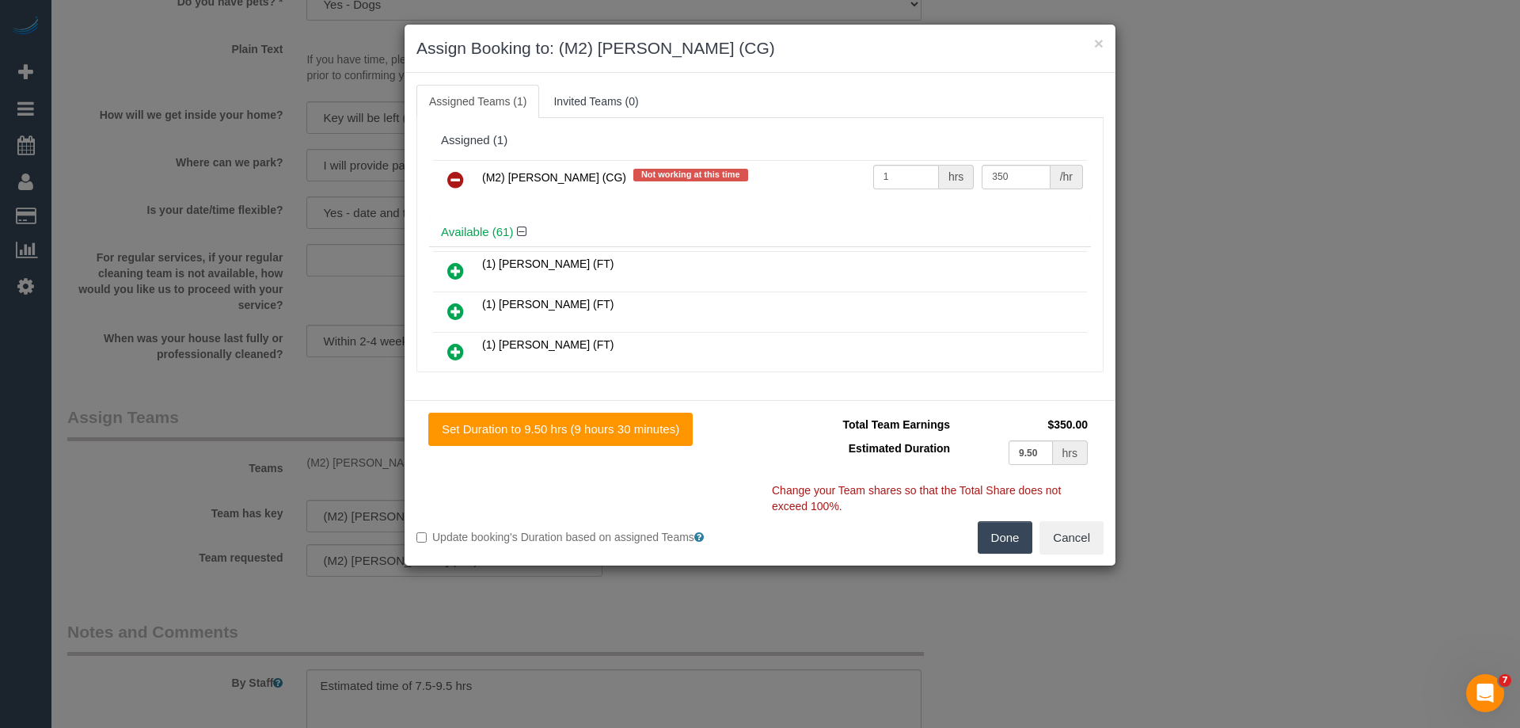
click at [454, 170] on icon at bounding box center [455, 179] width 17 height 19
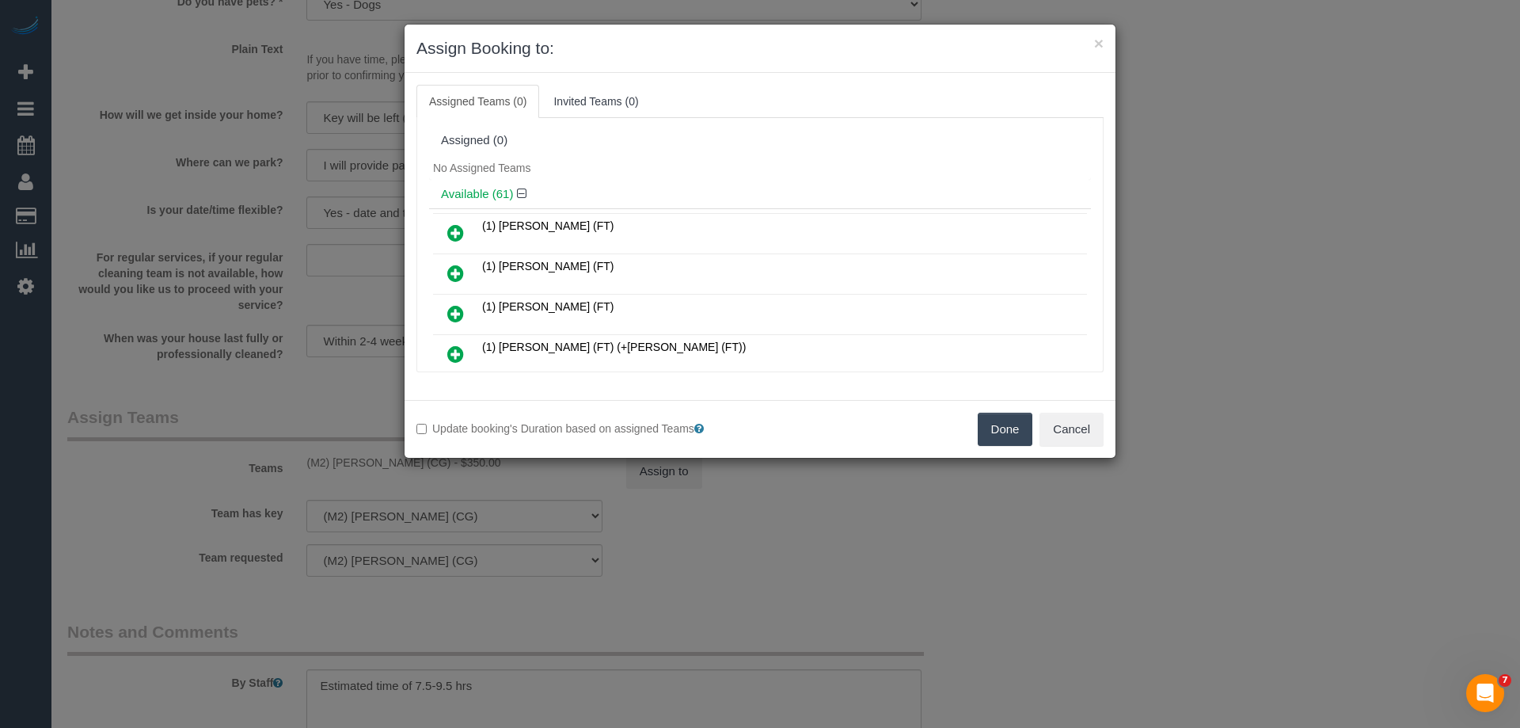
drag, startPoint x: 983, startPoint y: 439, endPoint x: 998, endPoint y: 427, distance: 19.7
click at [989, 432] on button "Done" at bounding box center [1005, 429] width 55 height 33
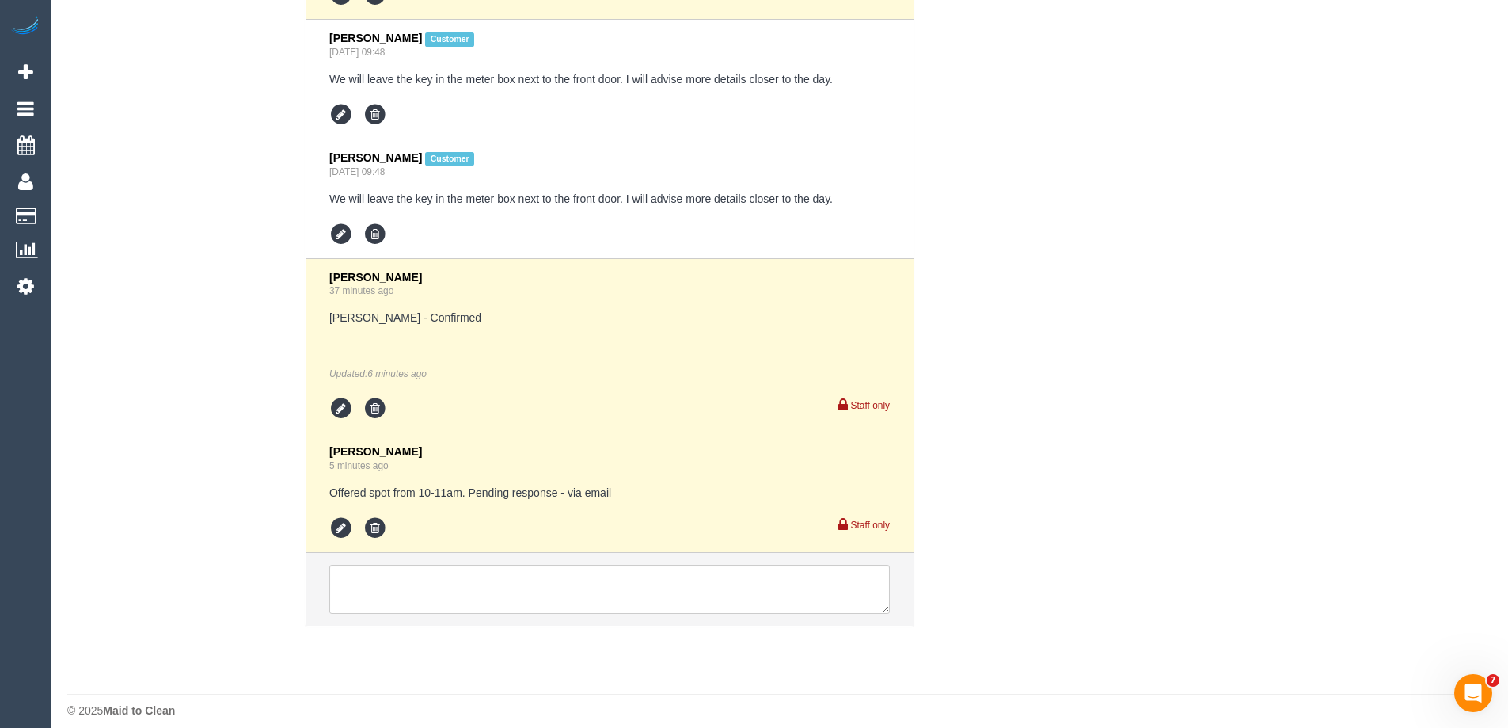
scroll to position [3155, 0]
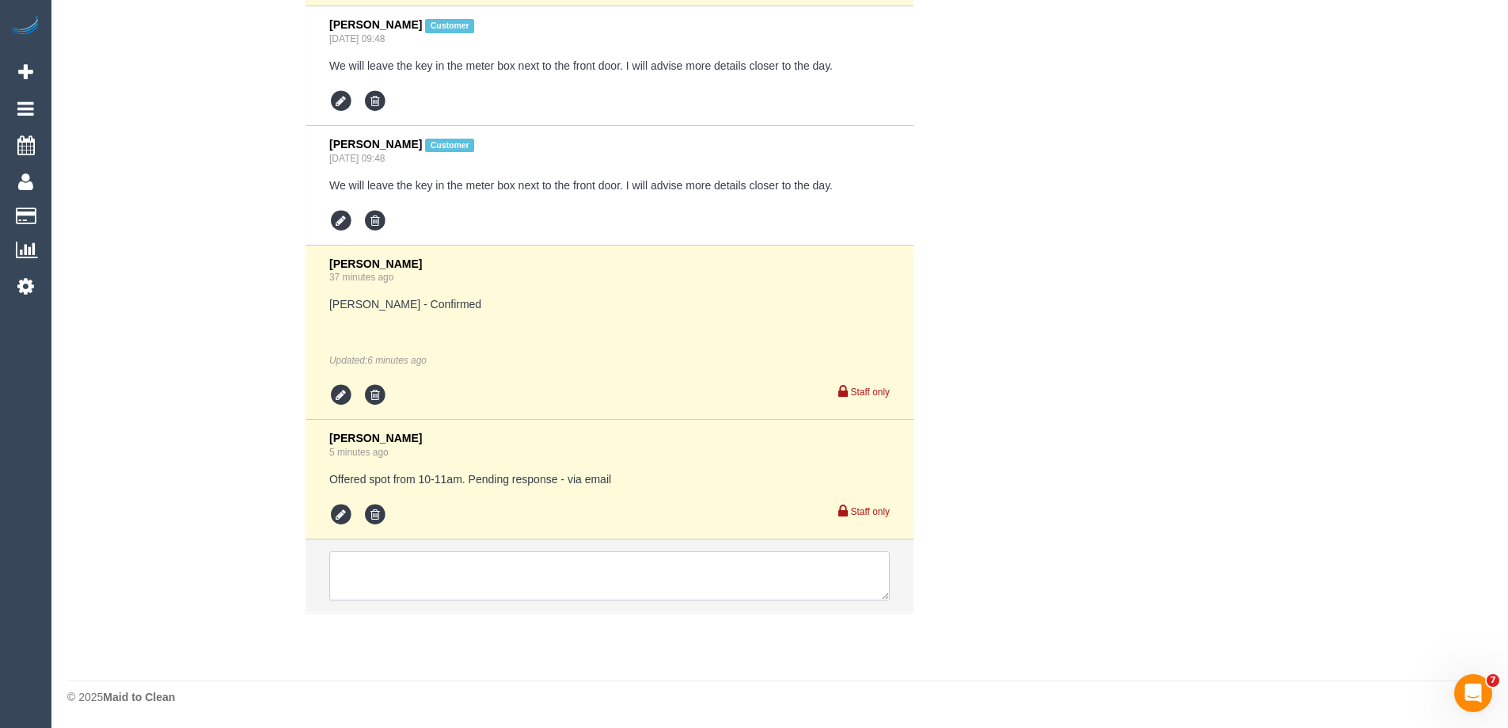
click at [375, 574] on textarea at bounding box center [609, 575] width 561 height 49
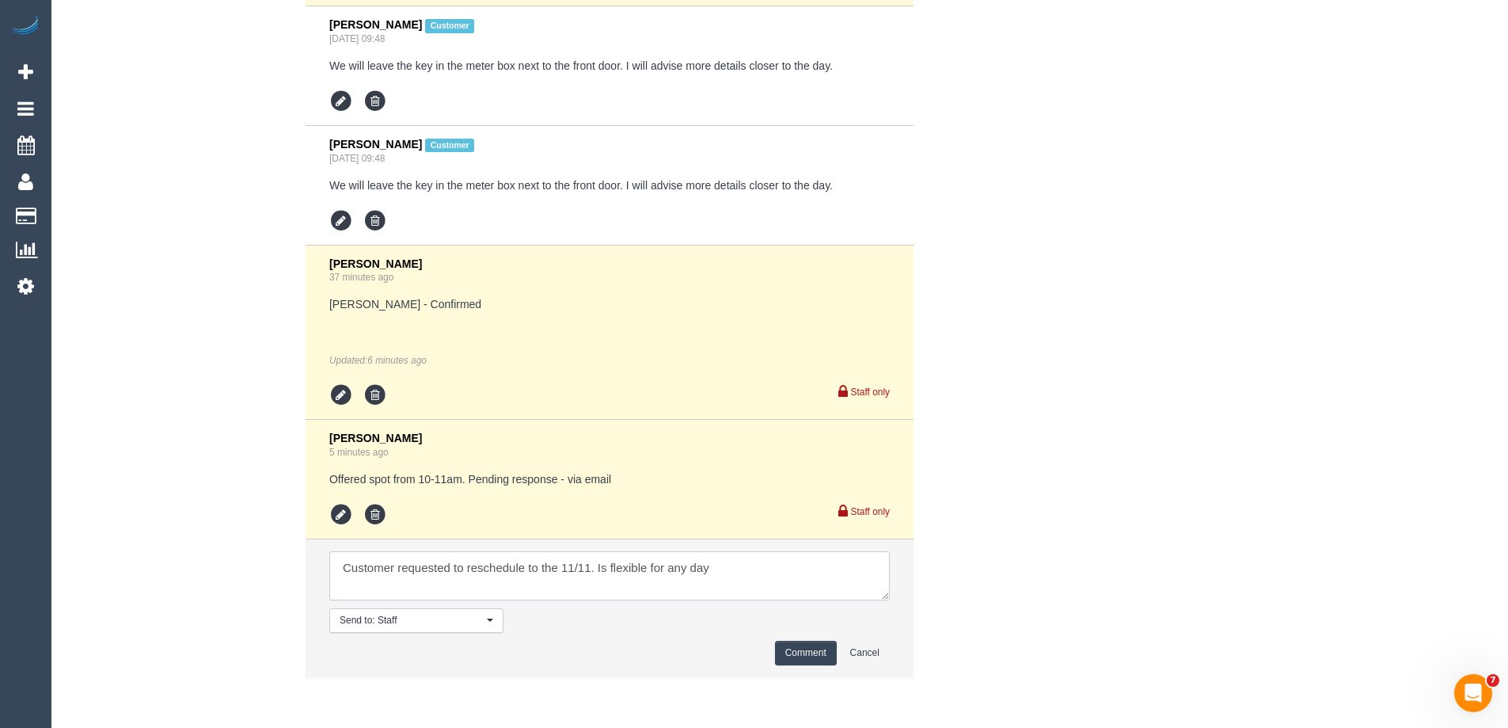
click at [732, 569] on textarea at bounding box center [609, 575] width 561 height 49
type textarea "Customer requested to reschedule to the 11/11. Is flexible for any day that wee…"
click at [796, 650] on button "Comment" at bounding box center [806, 653] width 62 height 25
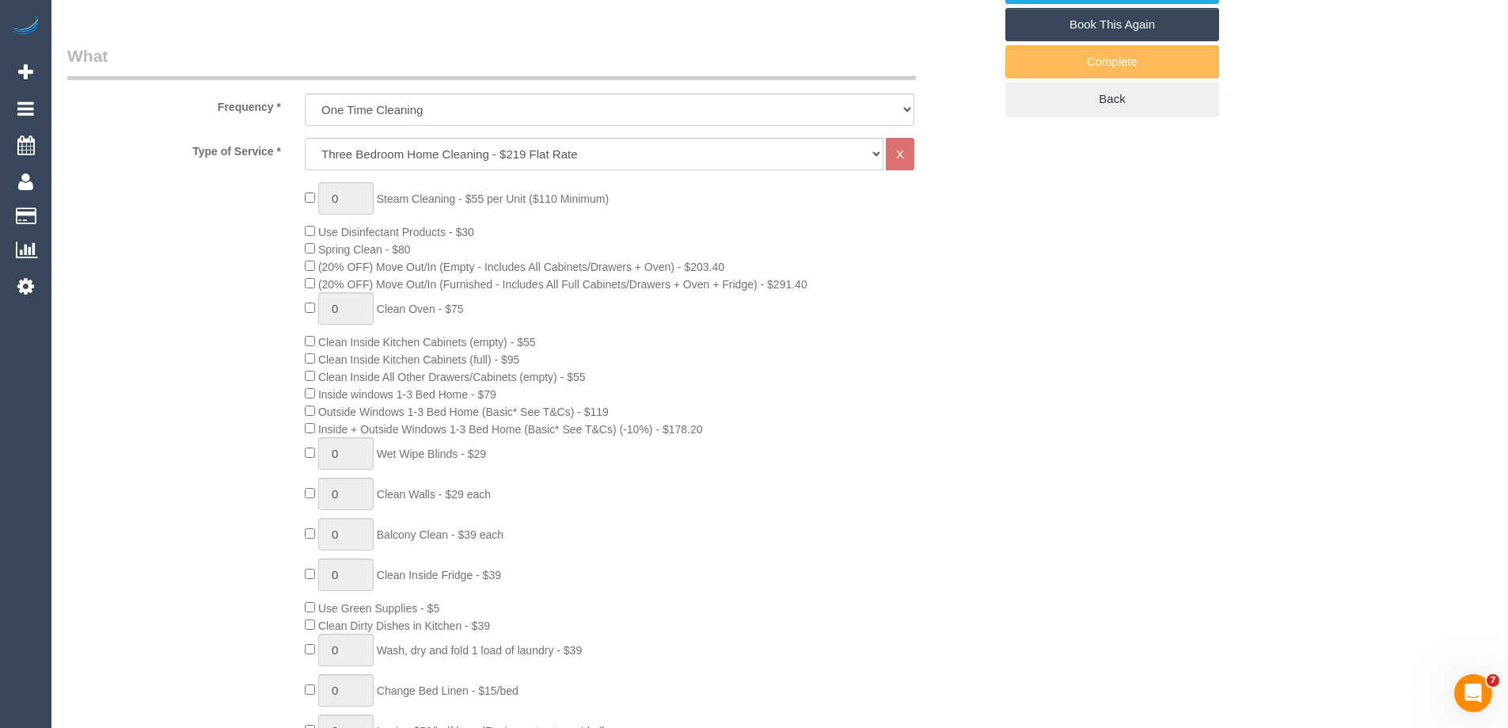
scroll to position [79, 0]
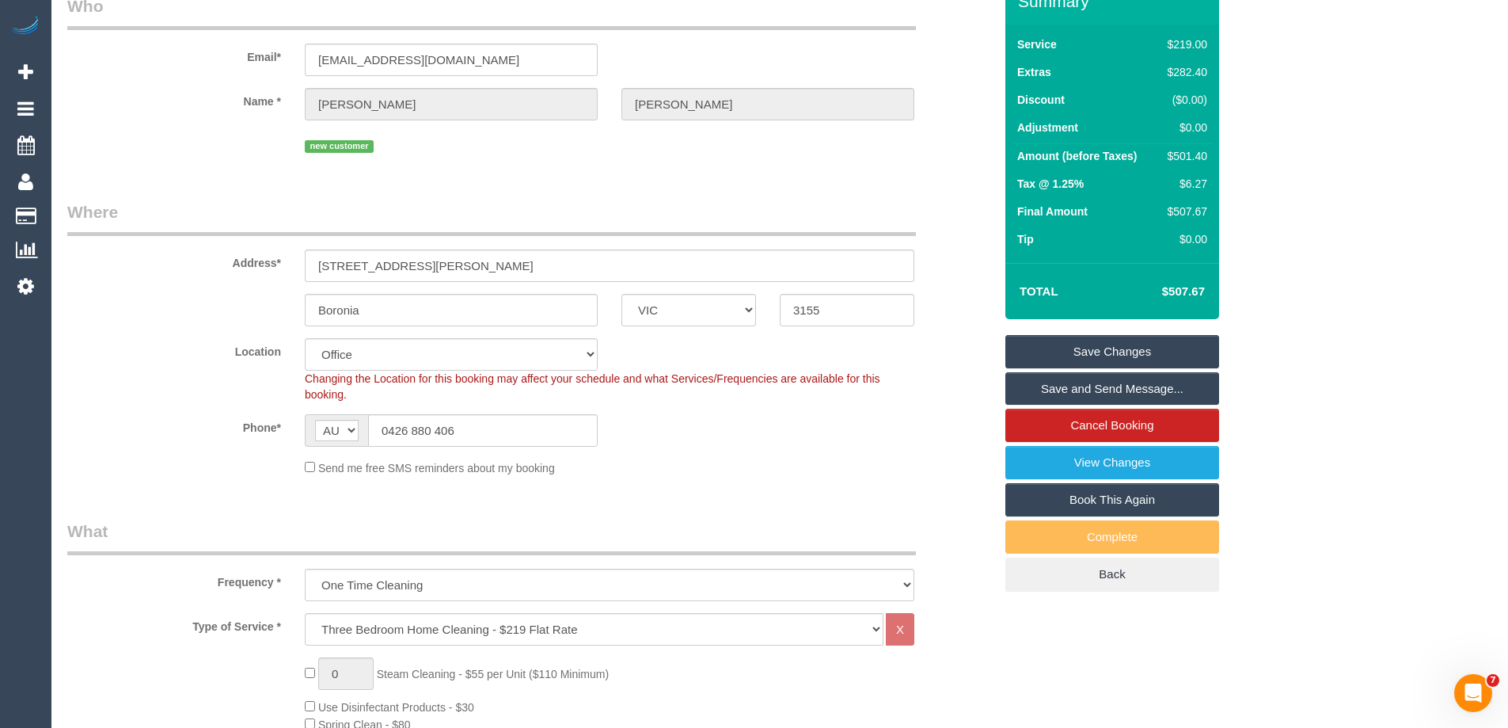
click at [1042, 355] on link "Save Changes" at bounding box center [1113, 351] width 214 height 33
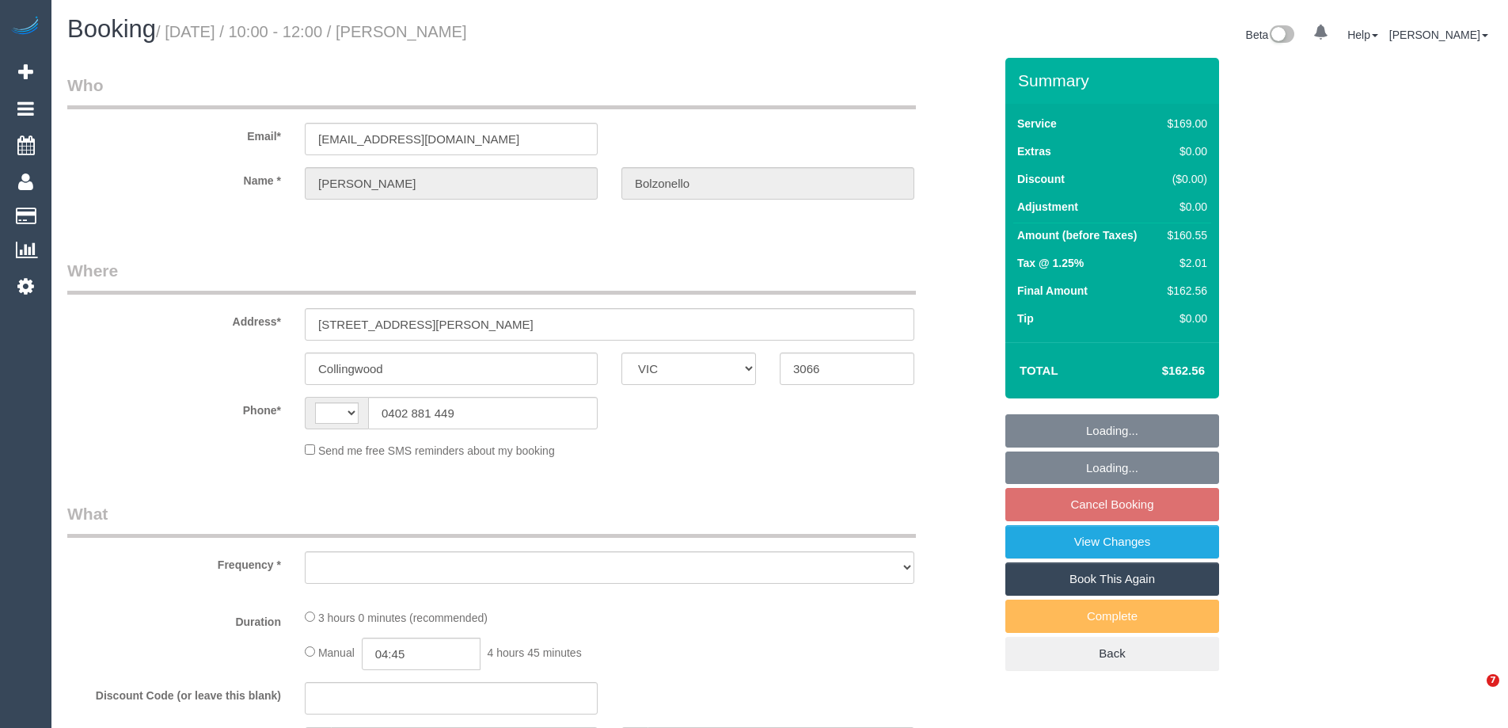
select select "VIC"
select select "string:stripe-pm_1S7WbR2GScqysDRVBGV8AdNI"
select select "string:AU"
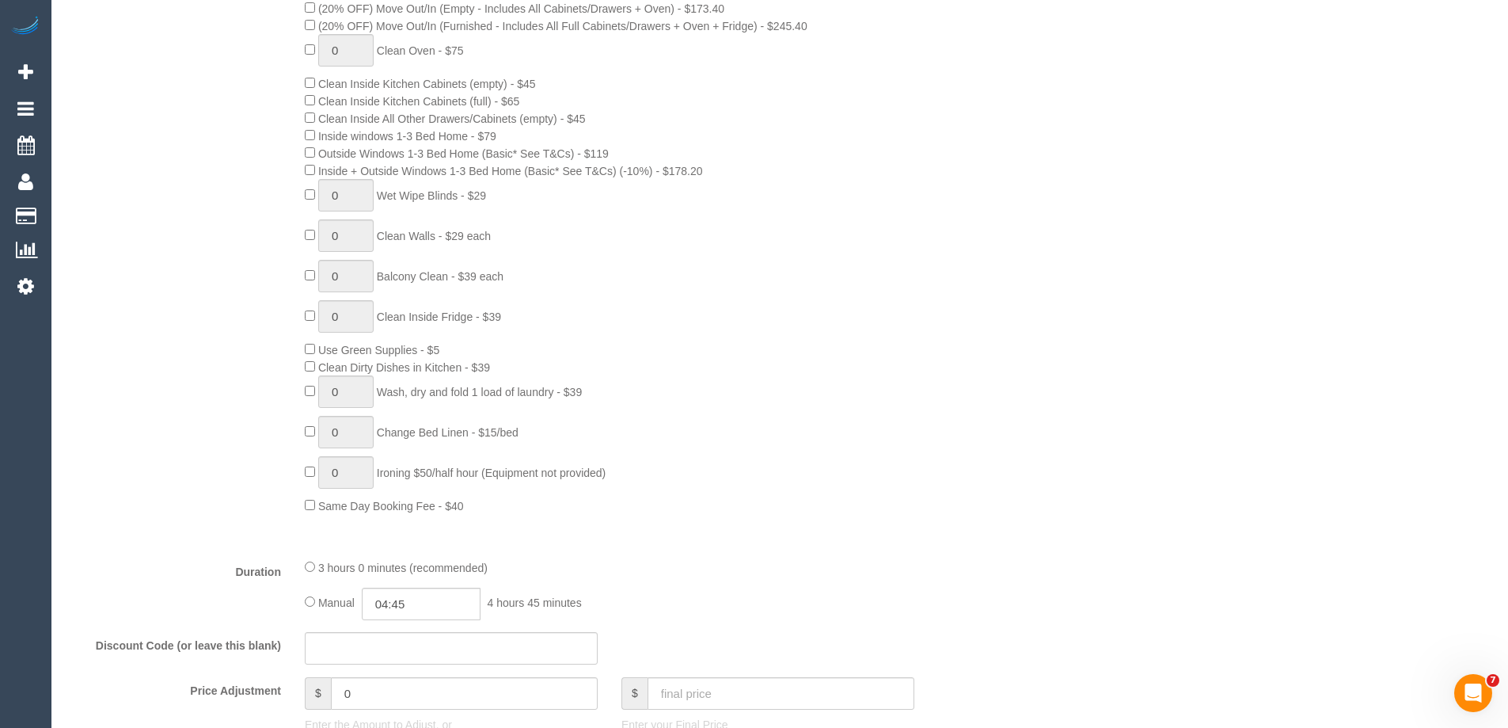
select select "object:1396"
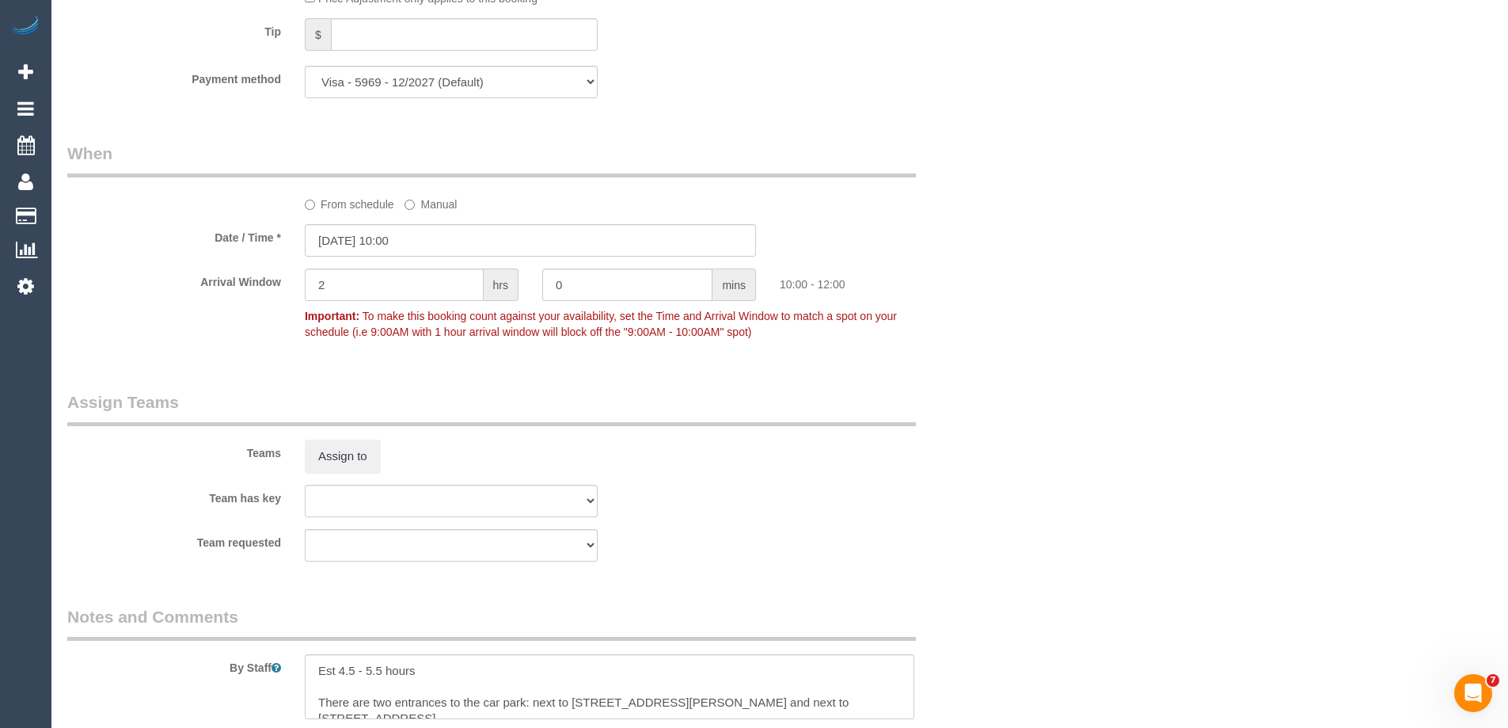
select select "number:29"
select select "number:14"
select select "number:18"
select select "number:22"
select select "number:34"
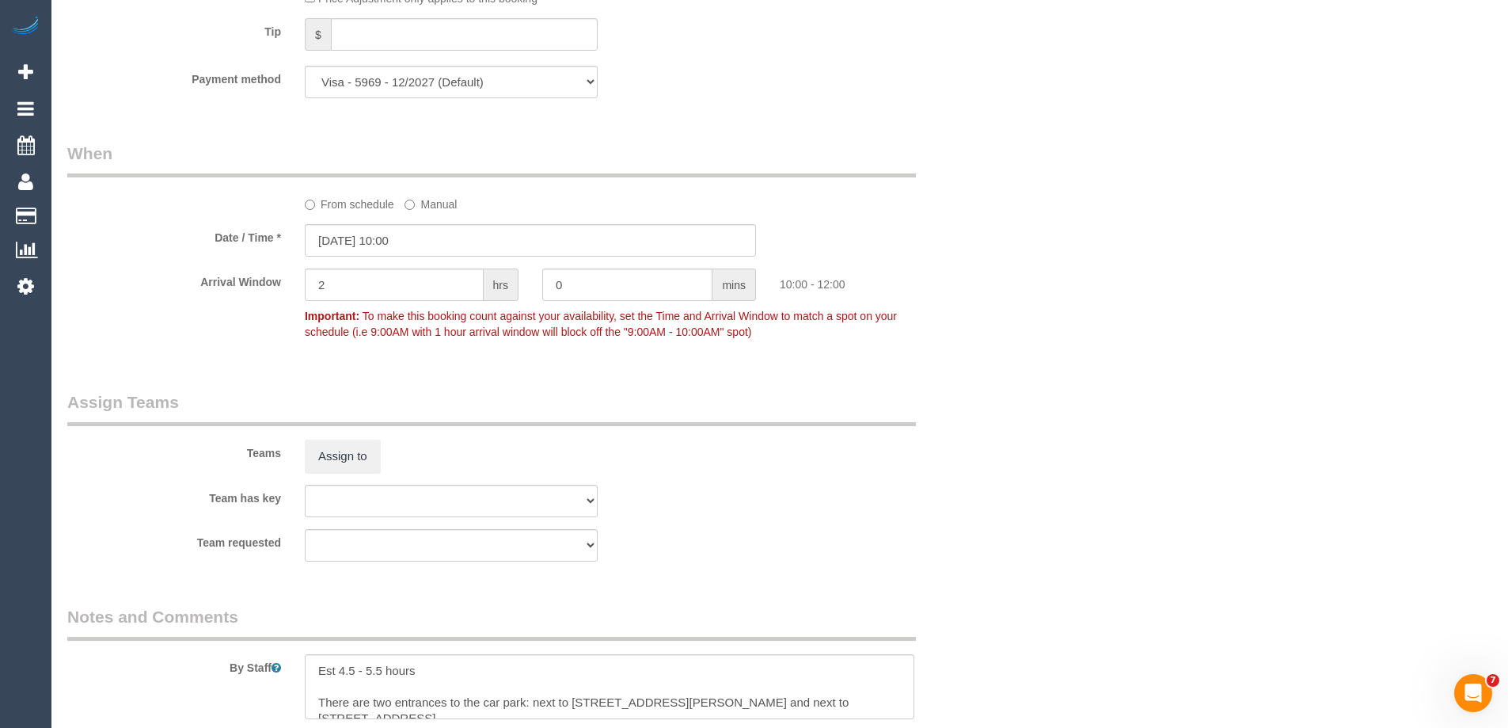
select select "number:12"
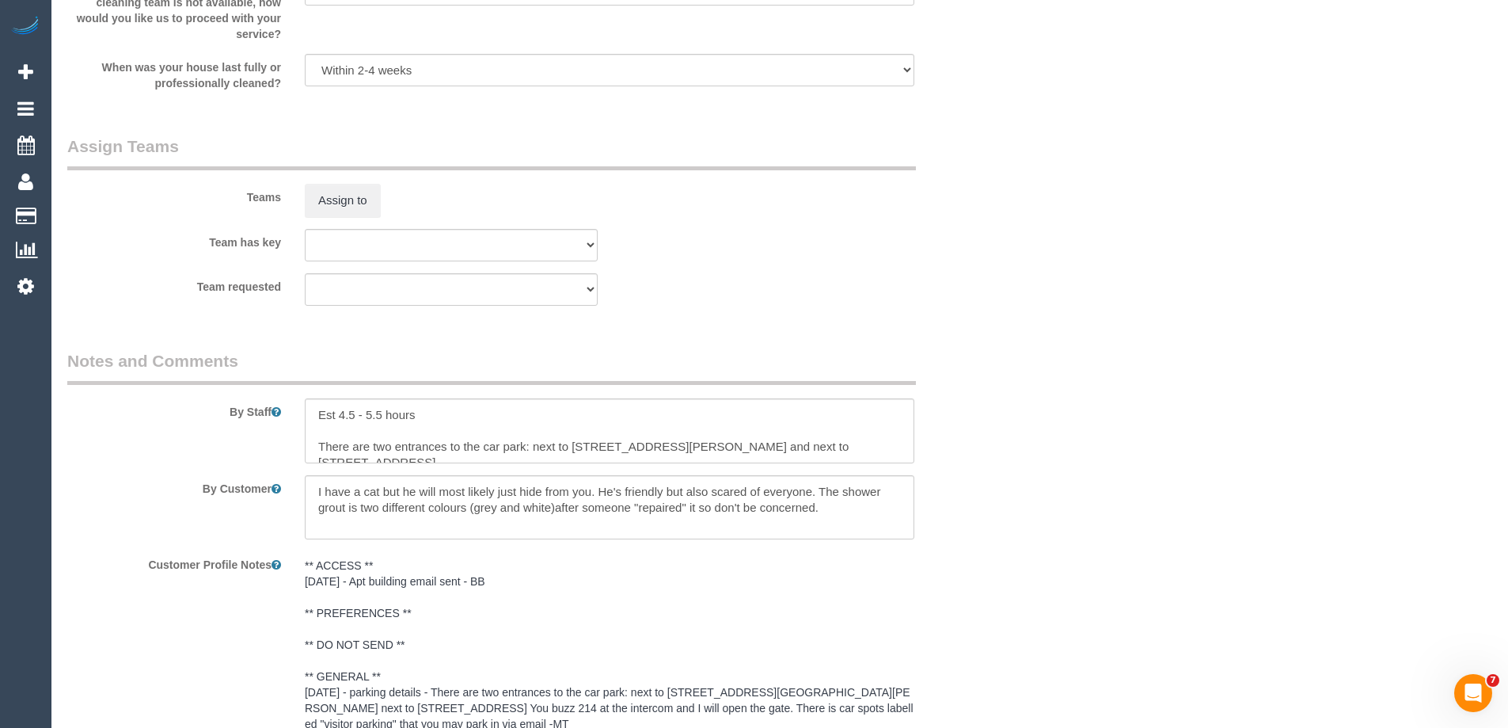
scroll to position [2585, 0]
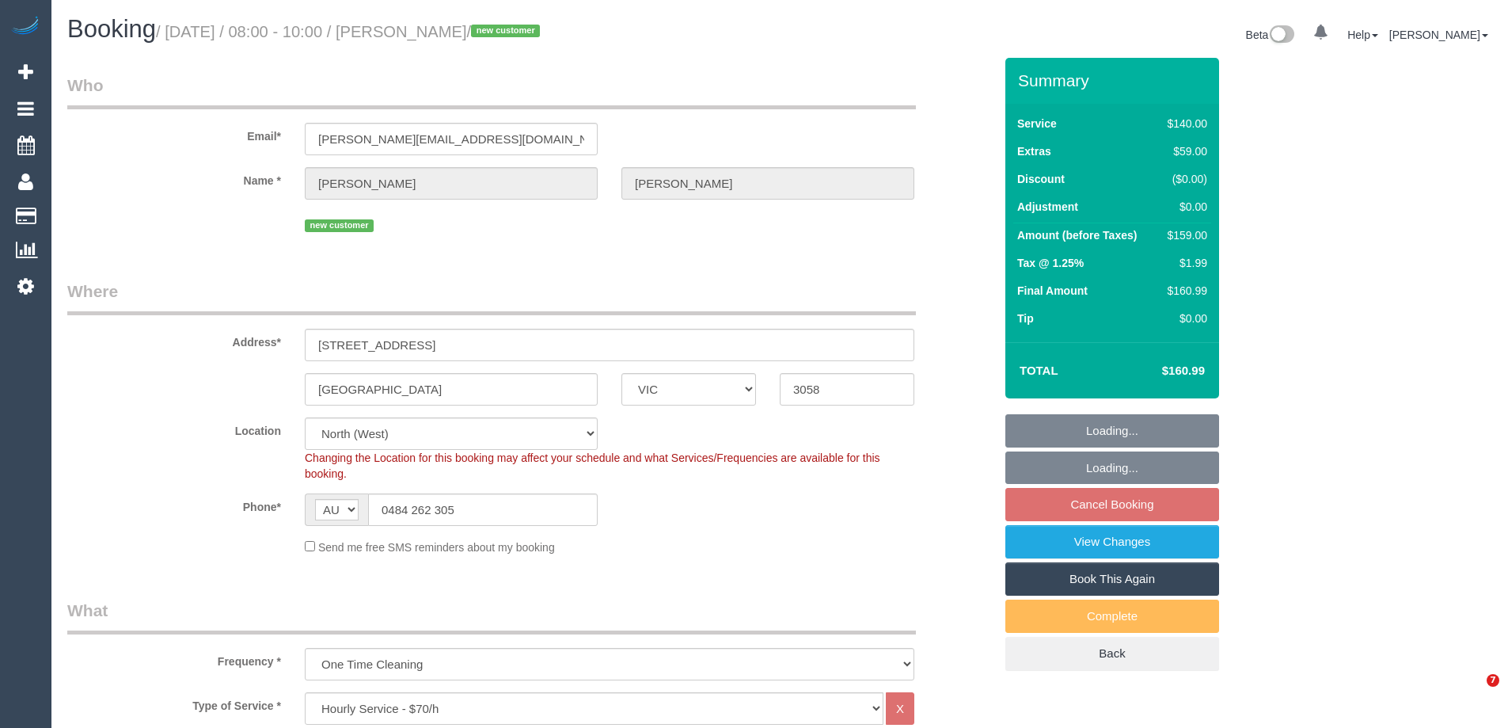
select select "VIC"
select select "number:28"
select select "number:14"
select select "number:18"
select select "number:25"
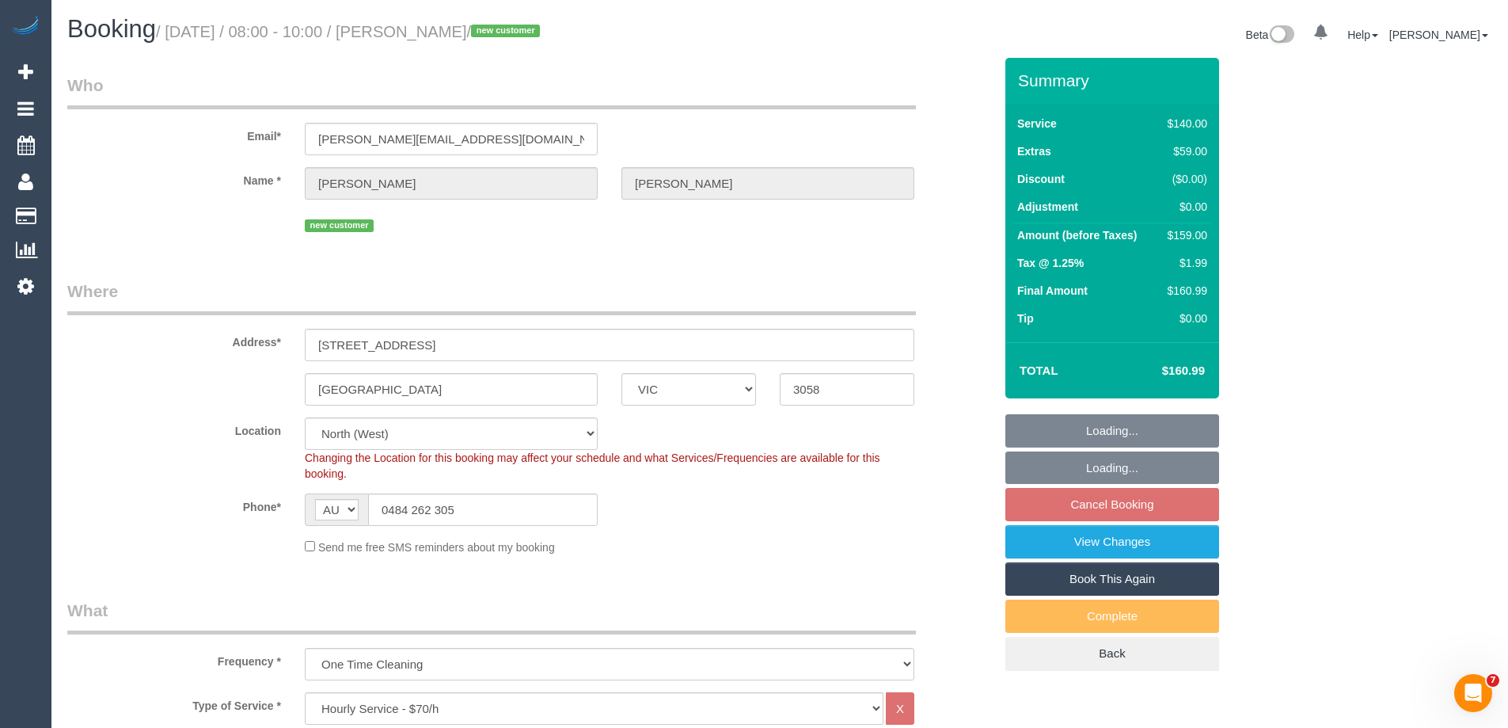
select select "number:35"
select select "number:12"
select select "object:1526"
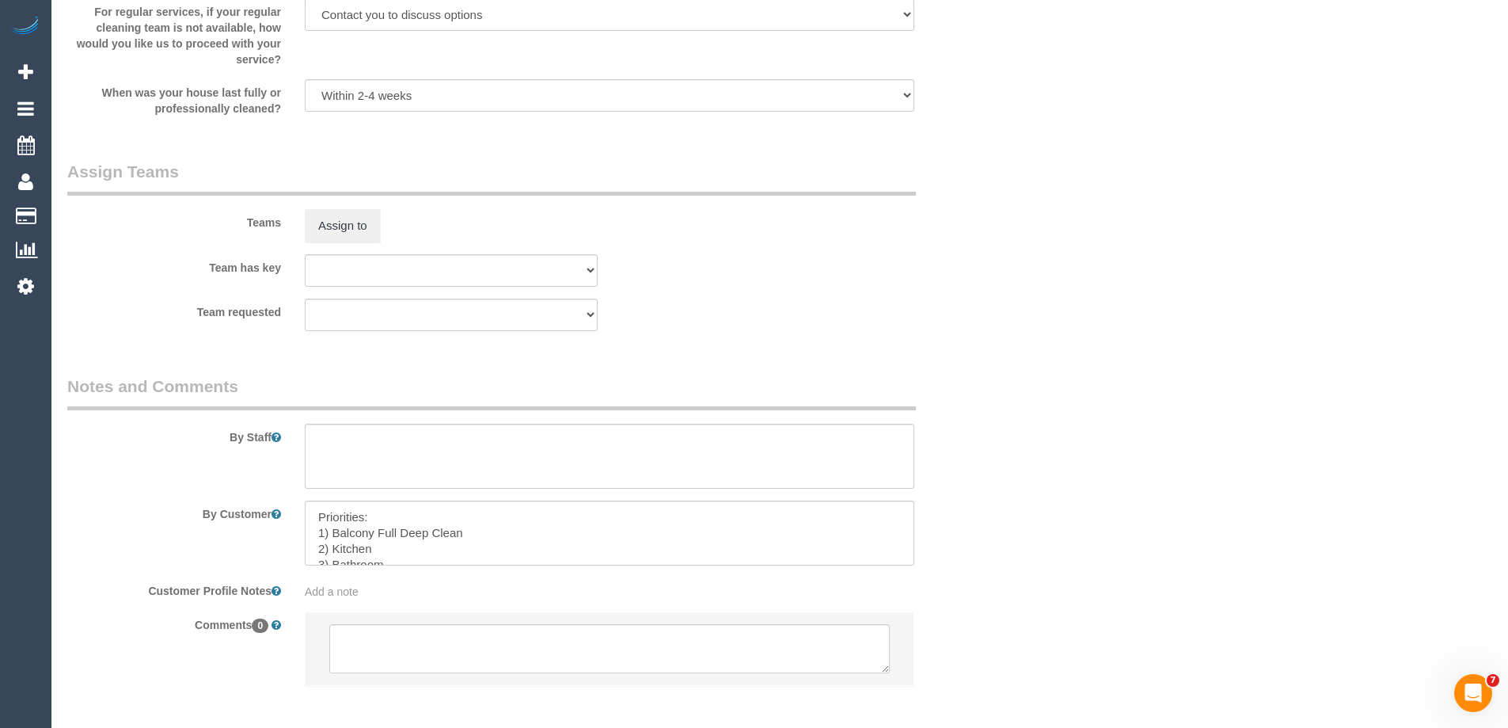
scroll to position [2448, 0]
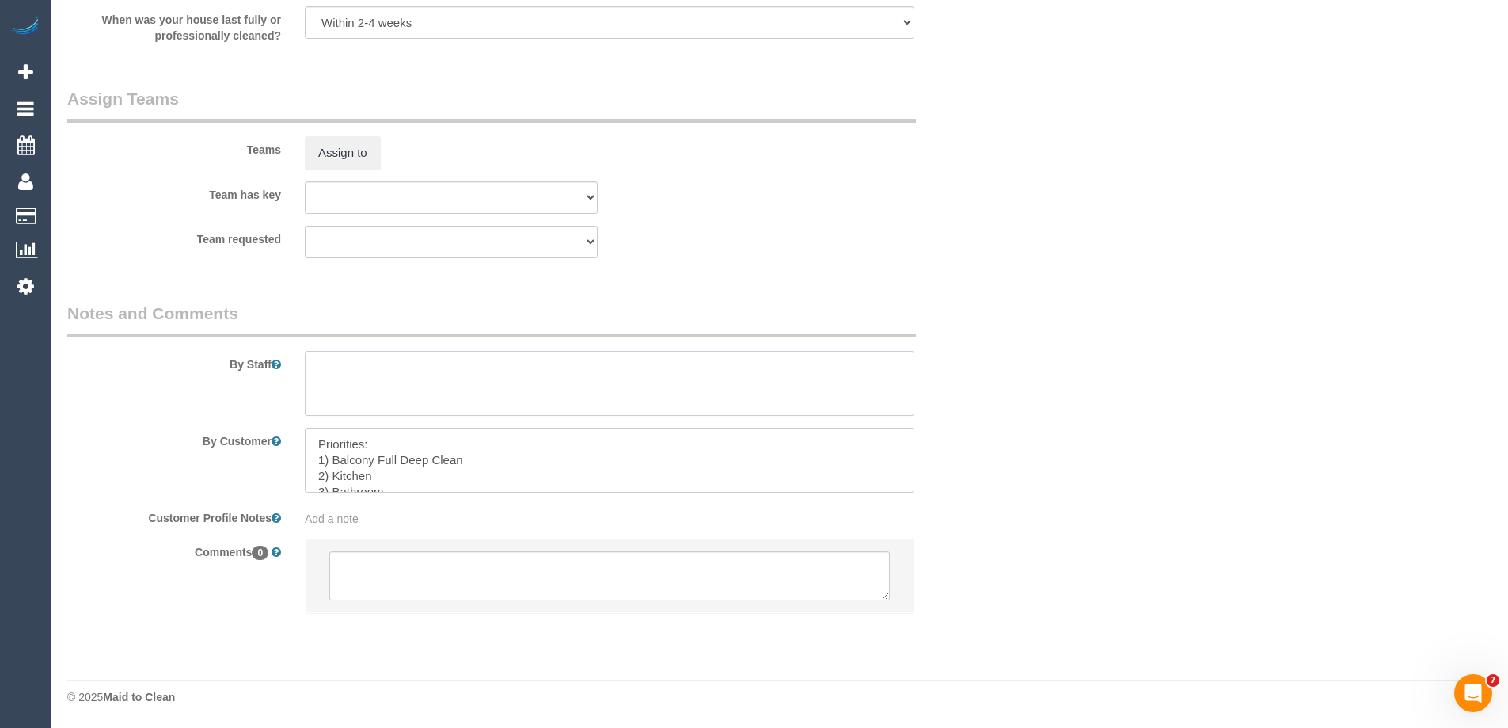
click at [375, 365] on textarea at bounding box center [610, 383] width 610 height 65
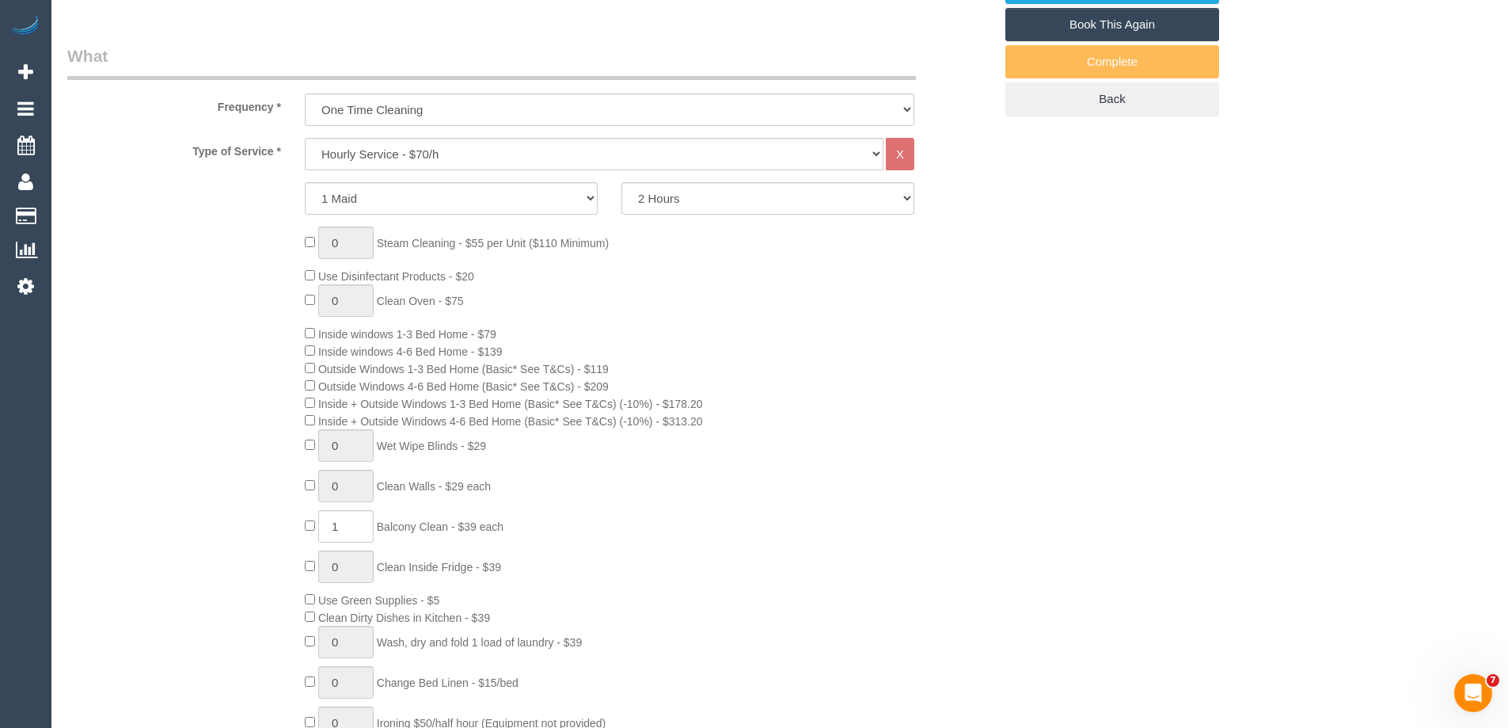
scroll to position [548, 0]
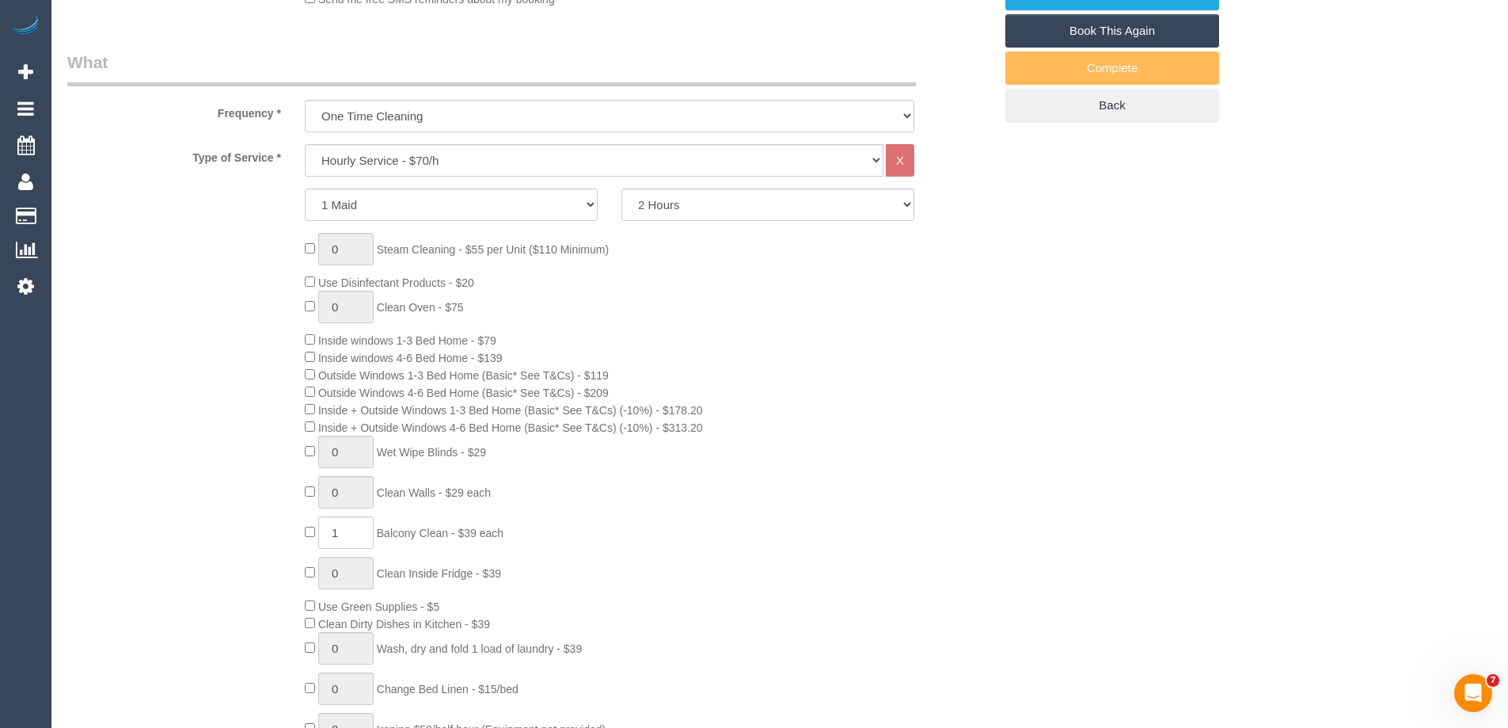
type textarea "2 hrs + extras = approx 2.5 hrs"
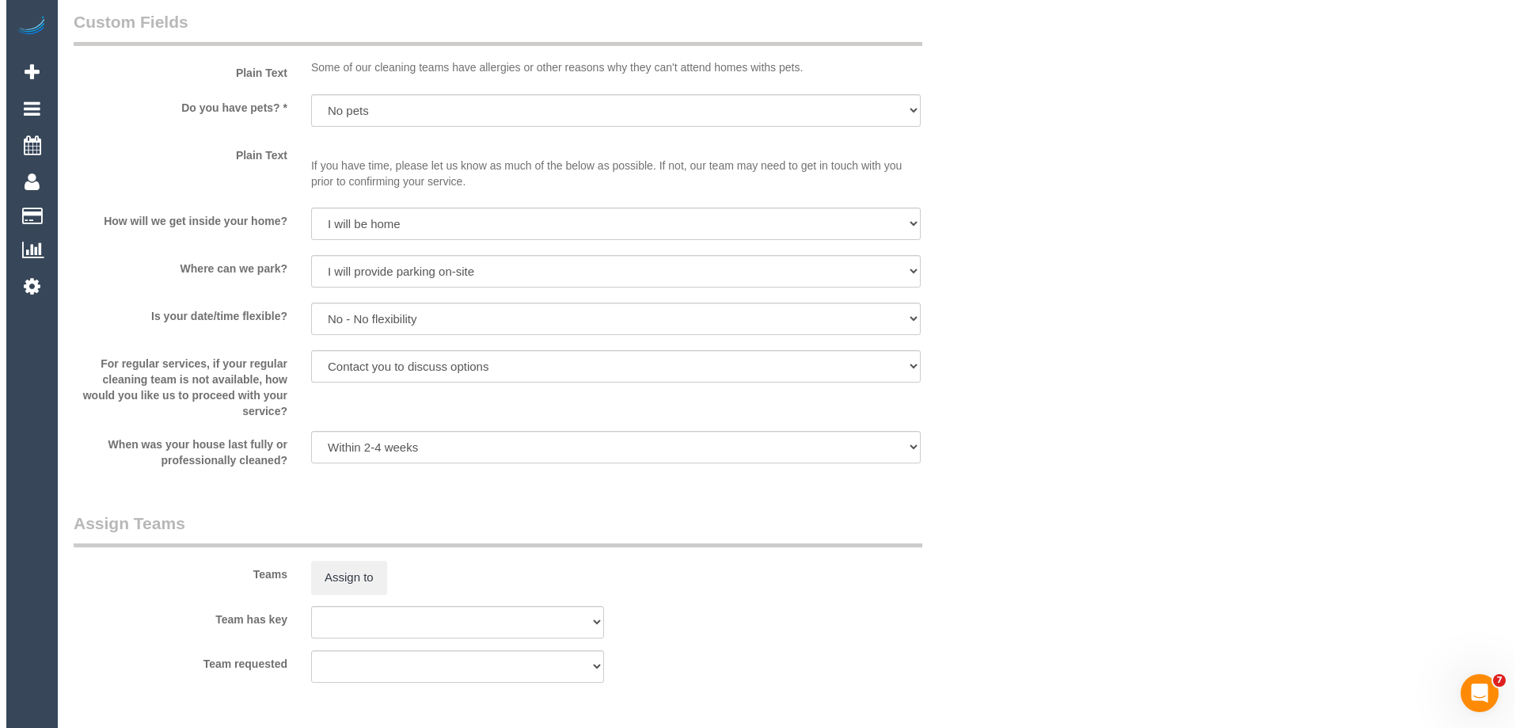
scroll to position [2290, 0]
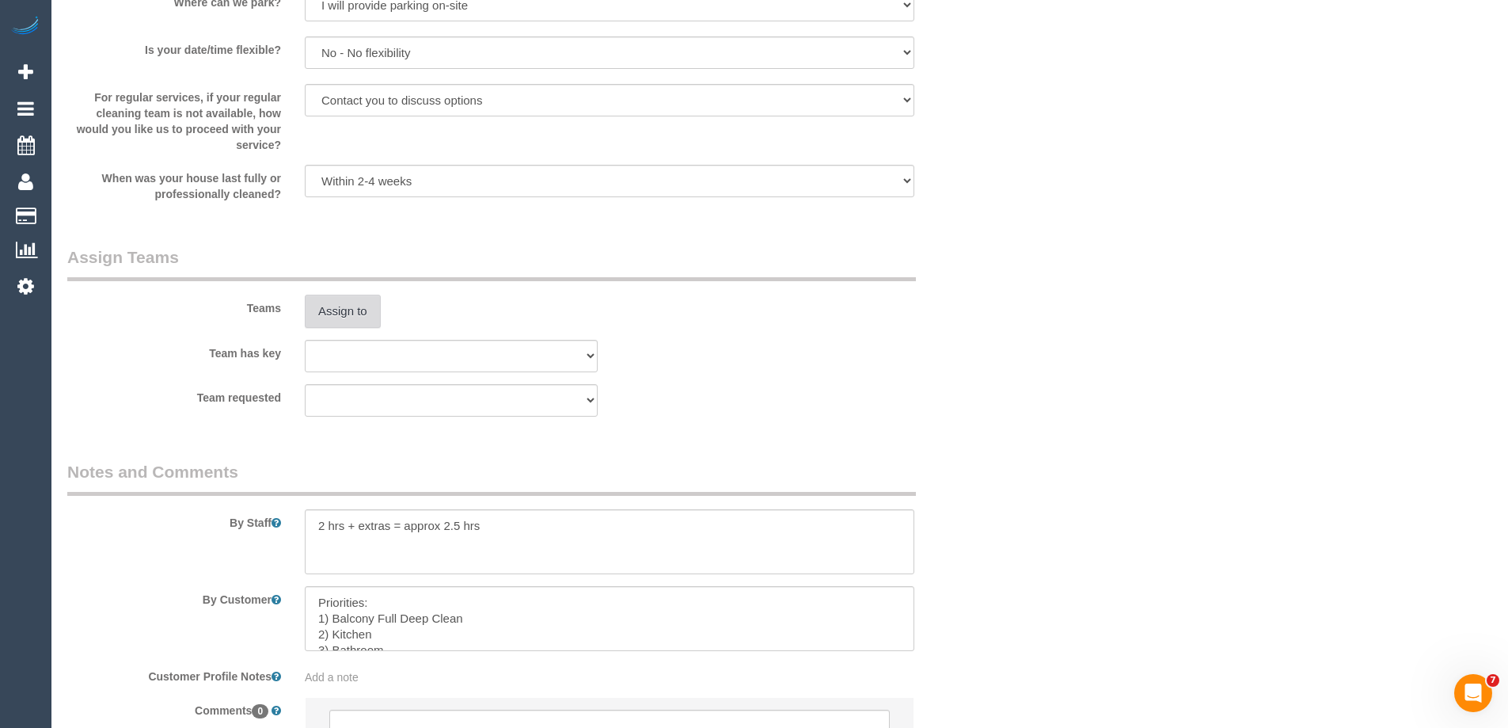
click at [353, 318] on button "Assign to" at bounding box center [343, 311] width 76 height 33
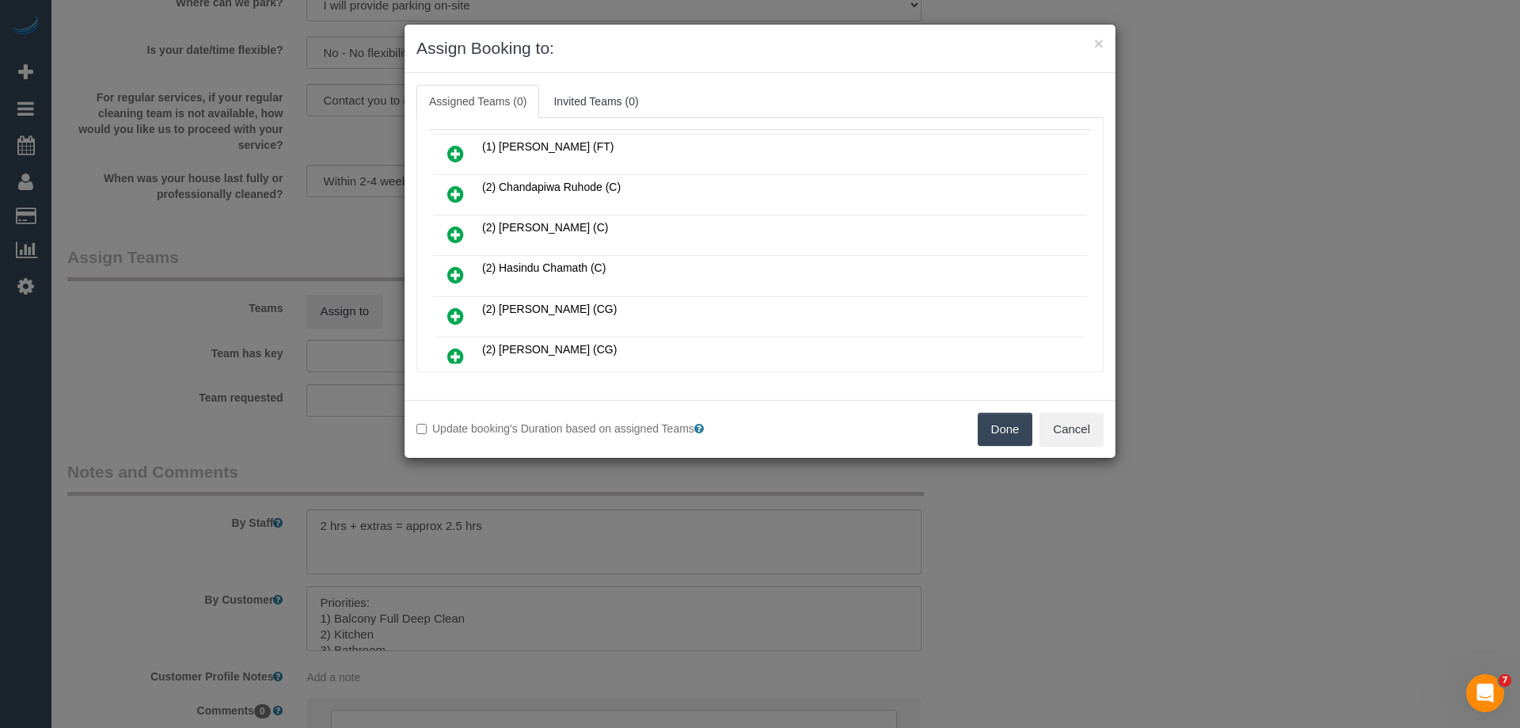
click at [457, 227] on icon at bounding box center [455, 234] width 17 height 19
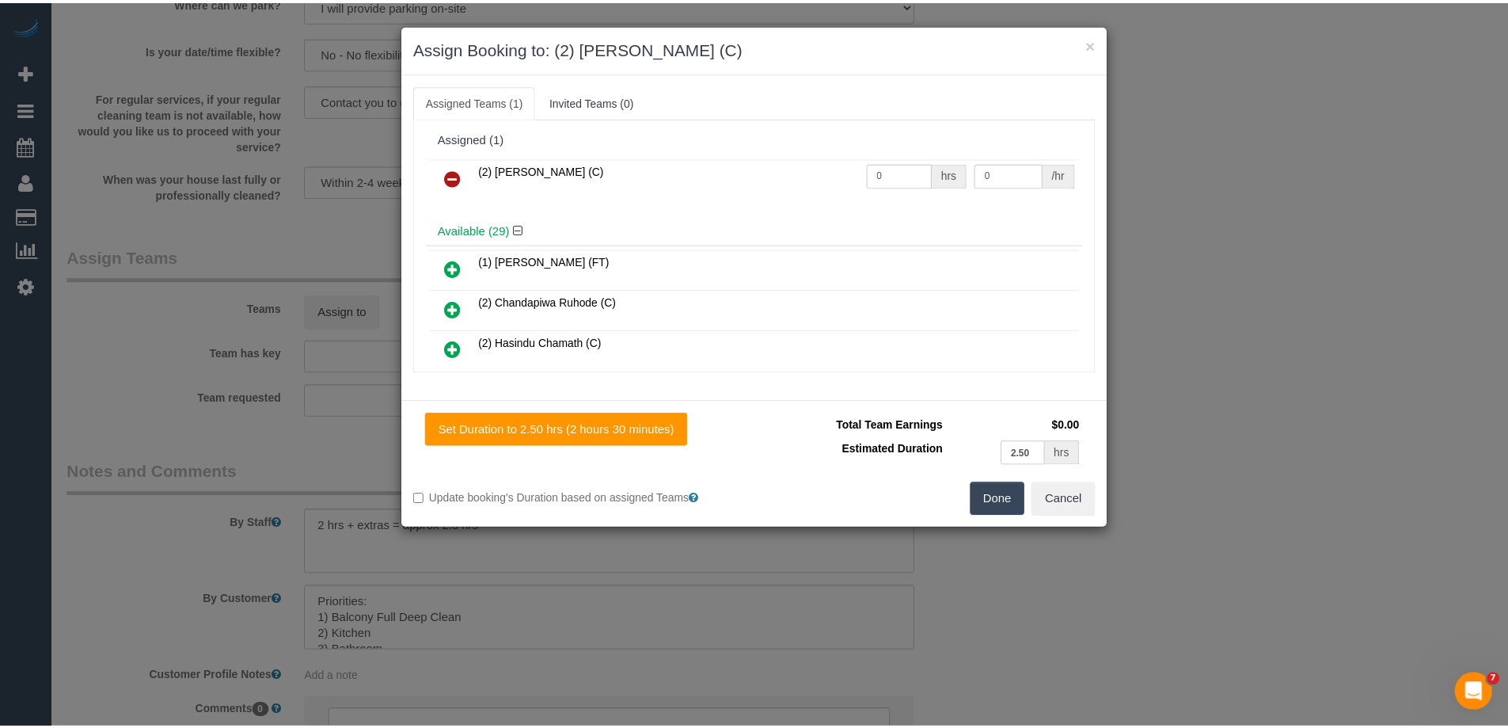
scroll to position [0, 0]
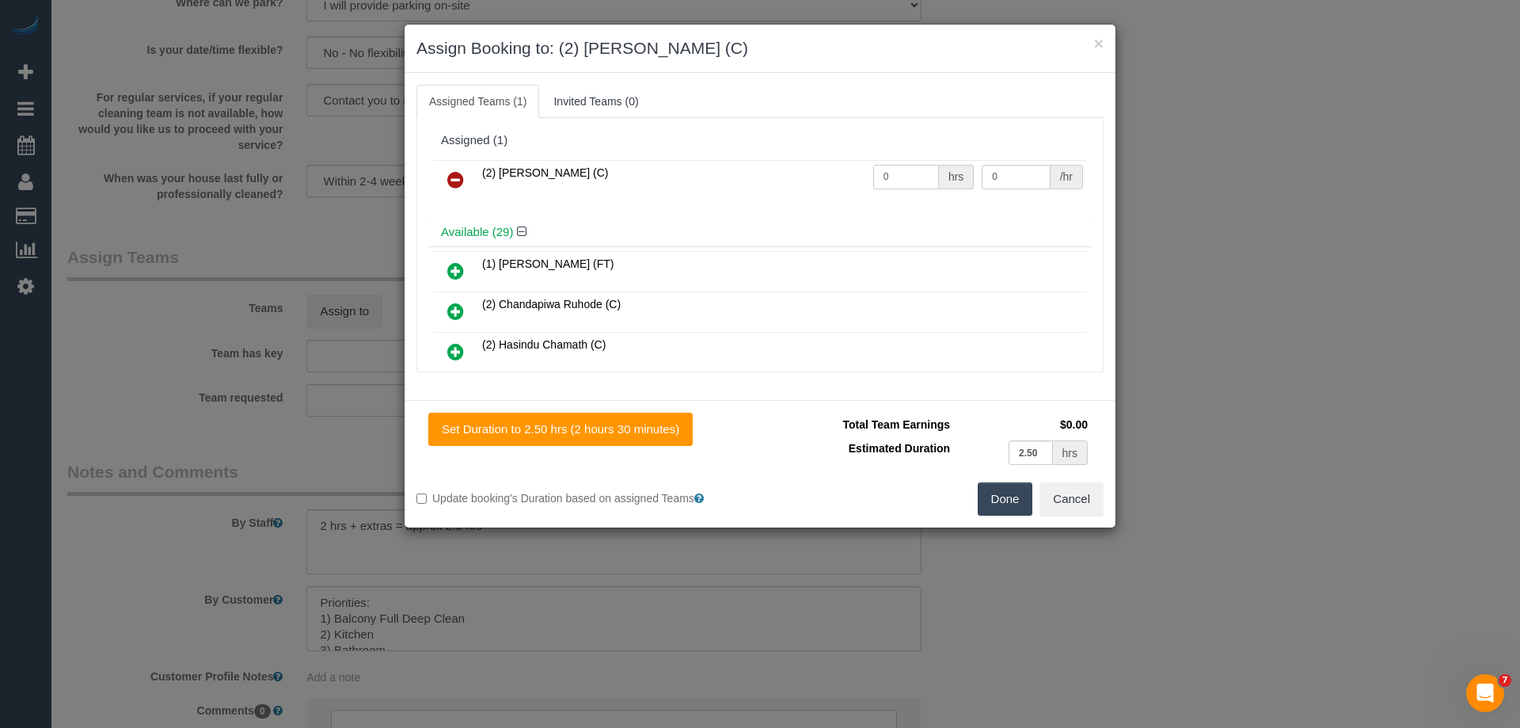
drag, startPoint x: 905, startPoint y: 169, endPoint x: 793, endPoint y: 167, distance: 111.7
click at [793, 167] on tr "(2) Eray Mertturk (C) 0 hrs 0 /hr" at bounding box center [760, 180] width 654 height 40
type input "2.5"
drag, startPoint x: 1012, startPoint y: 179, endPoint x: 893, endPoint y: 164, distance: 119.7
click at [893, 164] on tr "(2) Eray Mertturk (C) 2.5 hrs 0 /hr" at bounding box center [760, 180] width 654 height 40
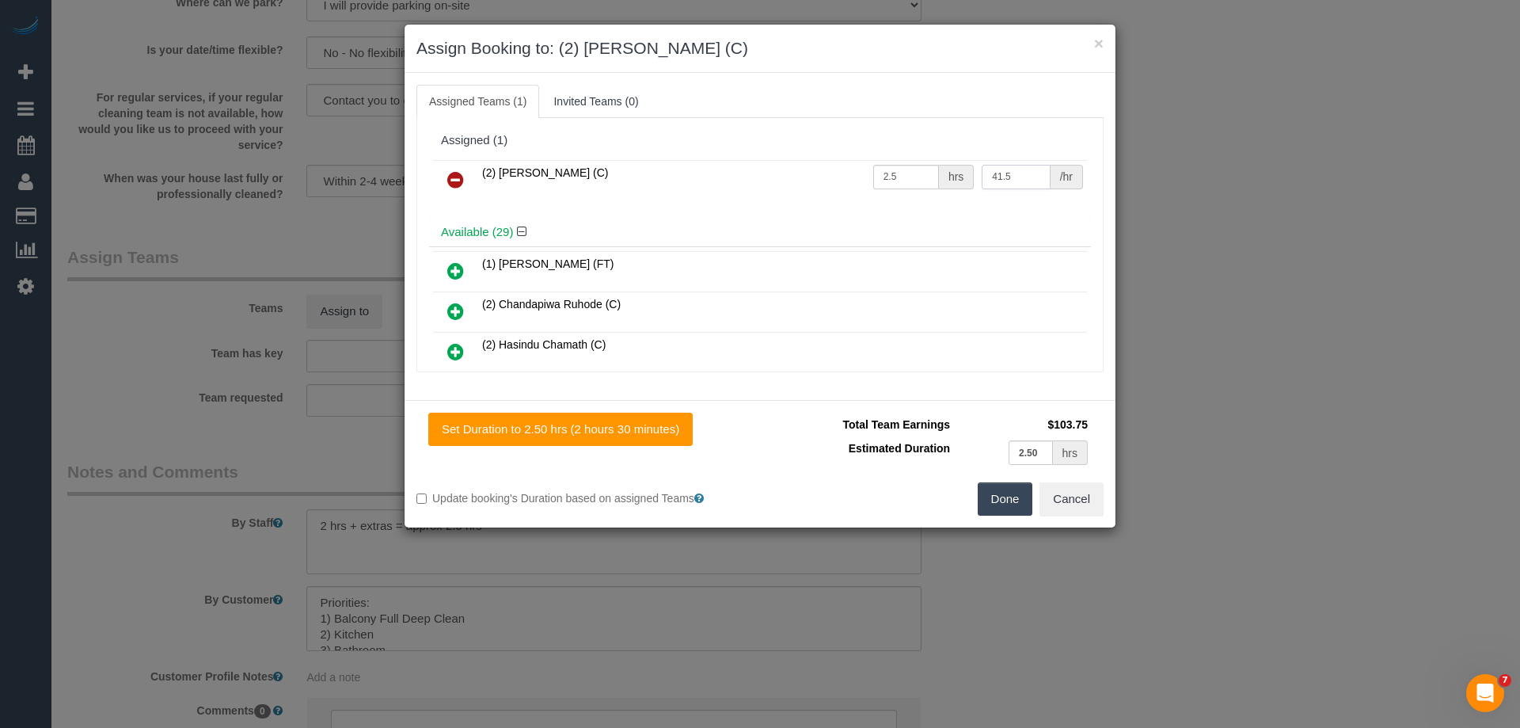
type input "41.5"
click at [1018, 500] on button "Done" at bounding box center [1005, 498] width 55 height 33
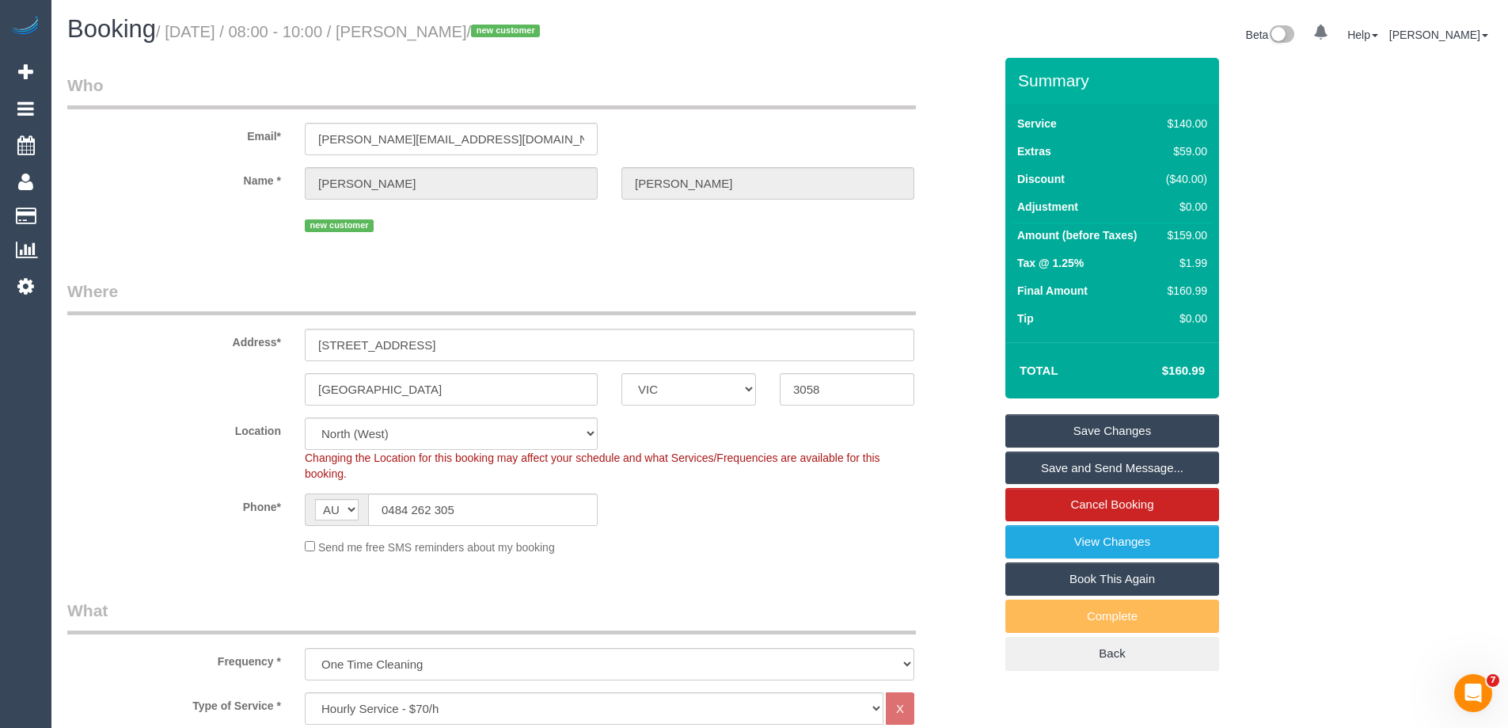
drag, startPoint x: 517, startPoint y: 30, endPoint x: 417, endPoint y: 32, distance: 99.8
click at [417, 32] on small "/ October 20, 2025 / 08:00 - 10:00 / Shivank Singh / new customer" at bounding box center [350, 31] width 389 height 17
copy small "Shivank Singh"
click at [1056, 465] on link "Save and Send Message..." at bounding box center [1113, 467] width 214 height 33
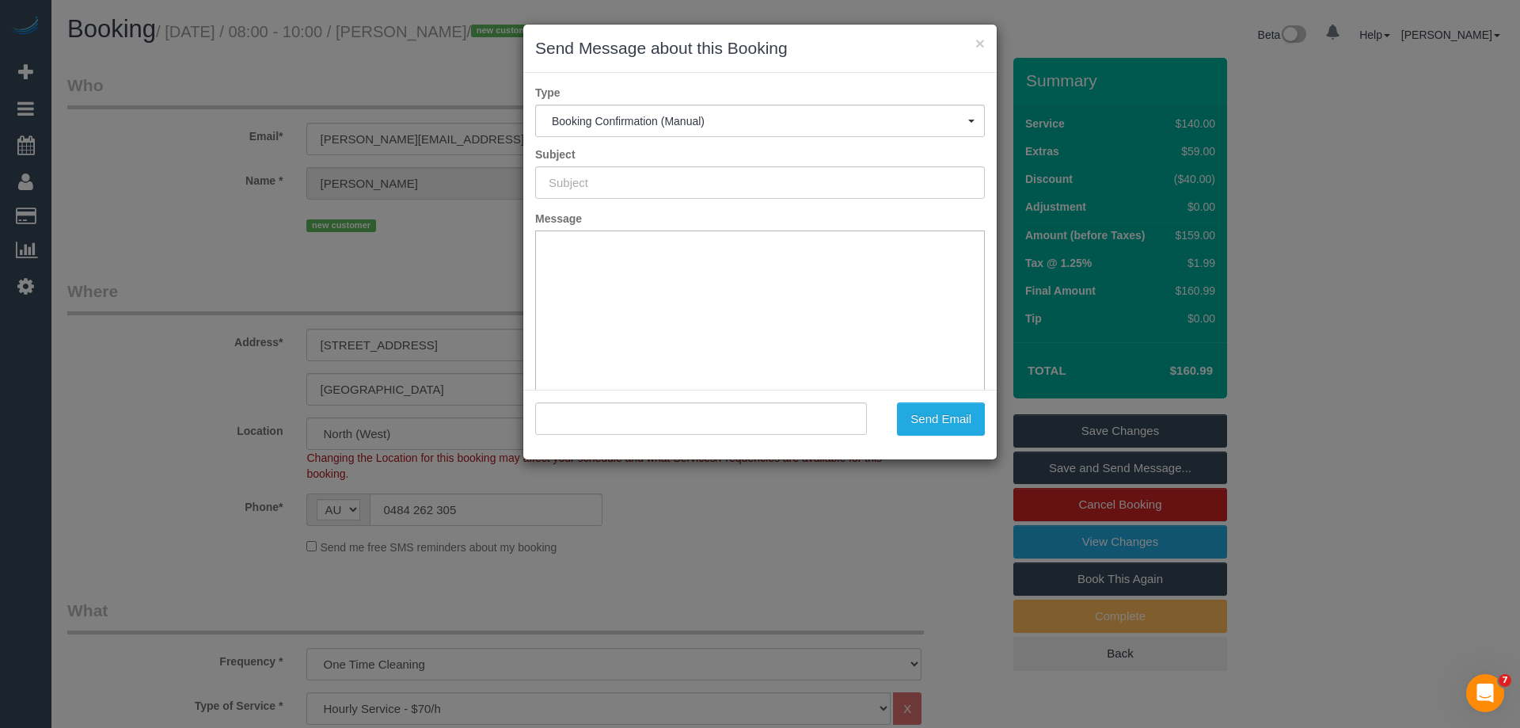
type input "Booking Confirmed"
type input ""Shivank Singh" <shivank.nitk@gmail.com>"
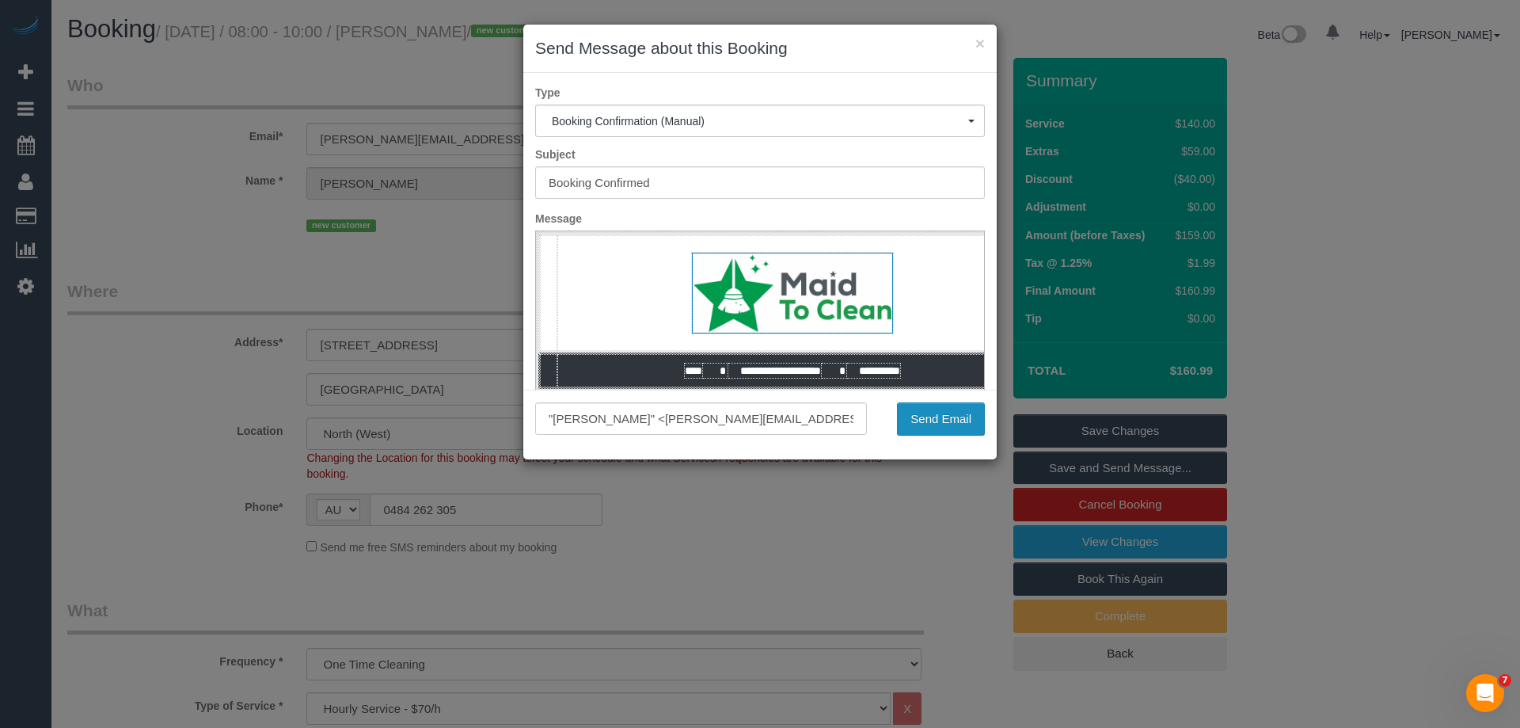
click at [940, 424] on button "Send Email" at bounding box center [941, 418] width 88 height 33
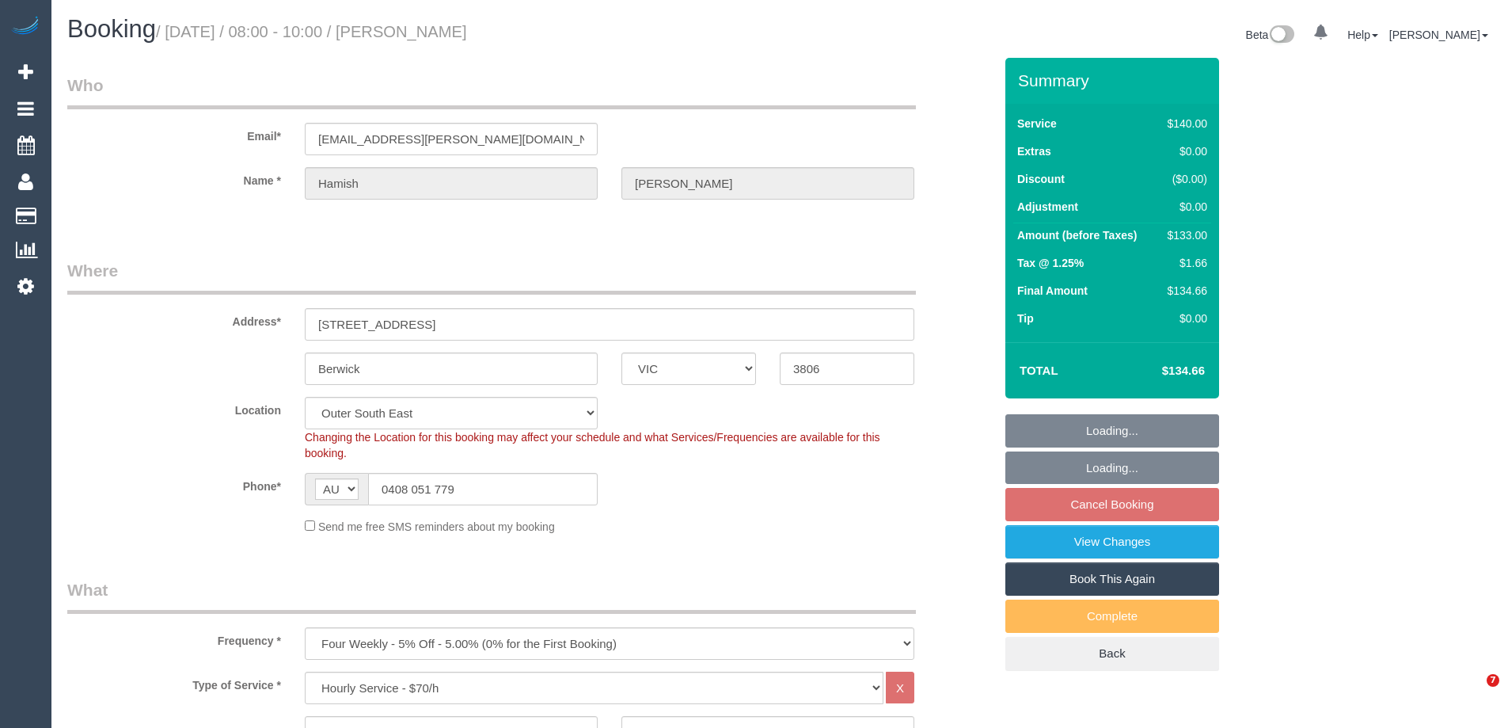
select select "VIC"
select select "object:881"
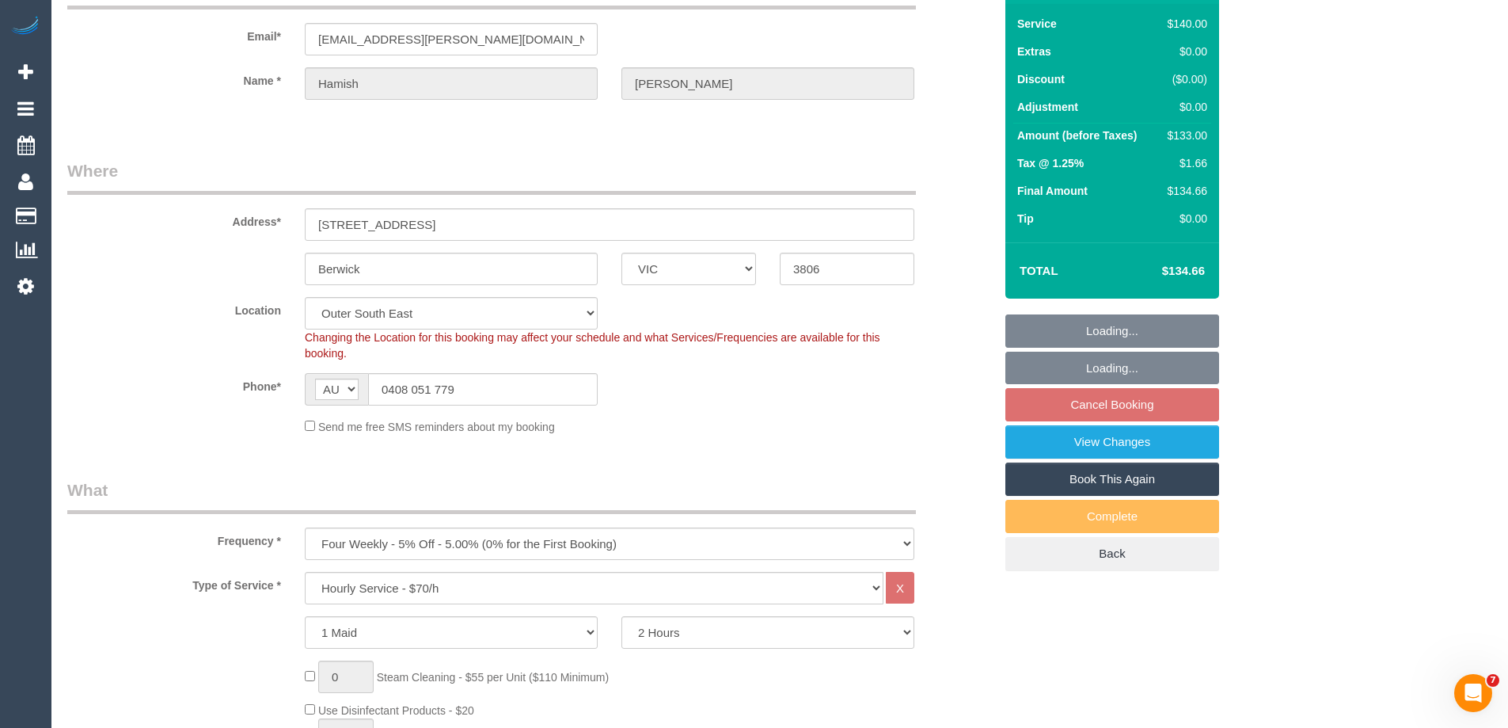
select select "string:stripe-pm_1LQ2Kc2GScqysDRVPfF0SQC9"
select select "number:27"
select select "number:14"
select select "number:19"
select select "number:22"
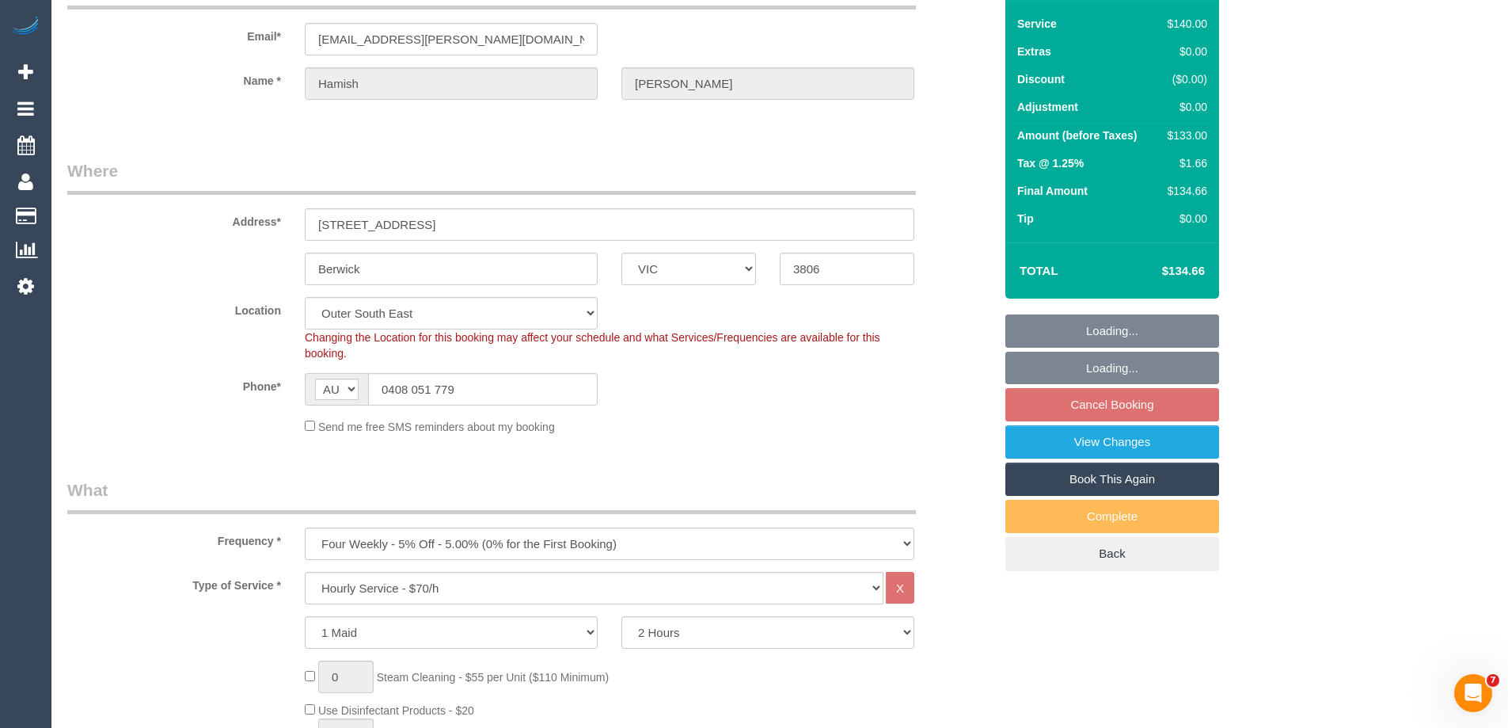
select select "number:34"
select select "number:12"
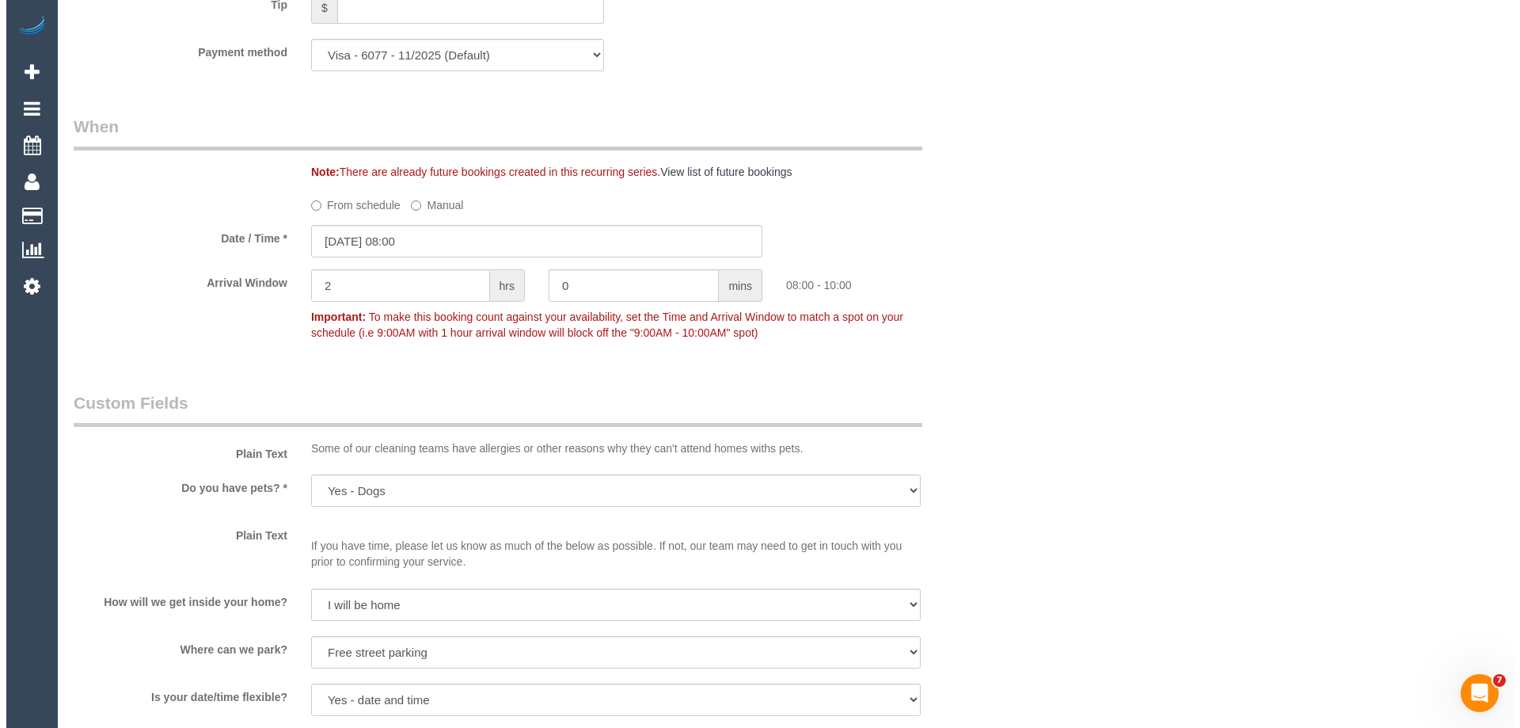
scroll to position [1980, 0]
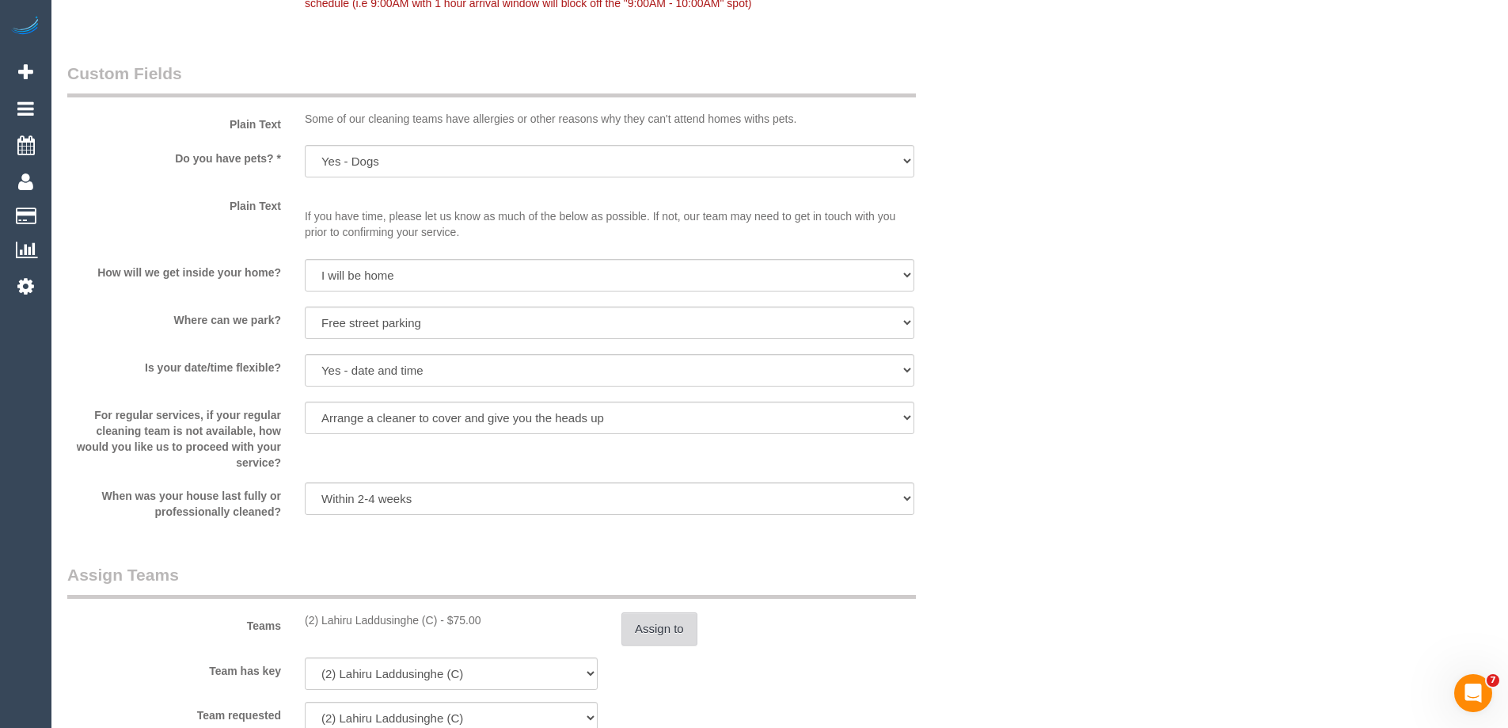
click at [642, 625] on button "Assign to" at bounding box center [660, 628] width 76 height 33
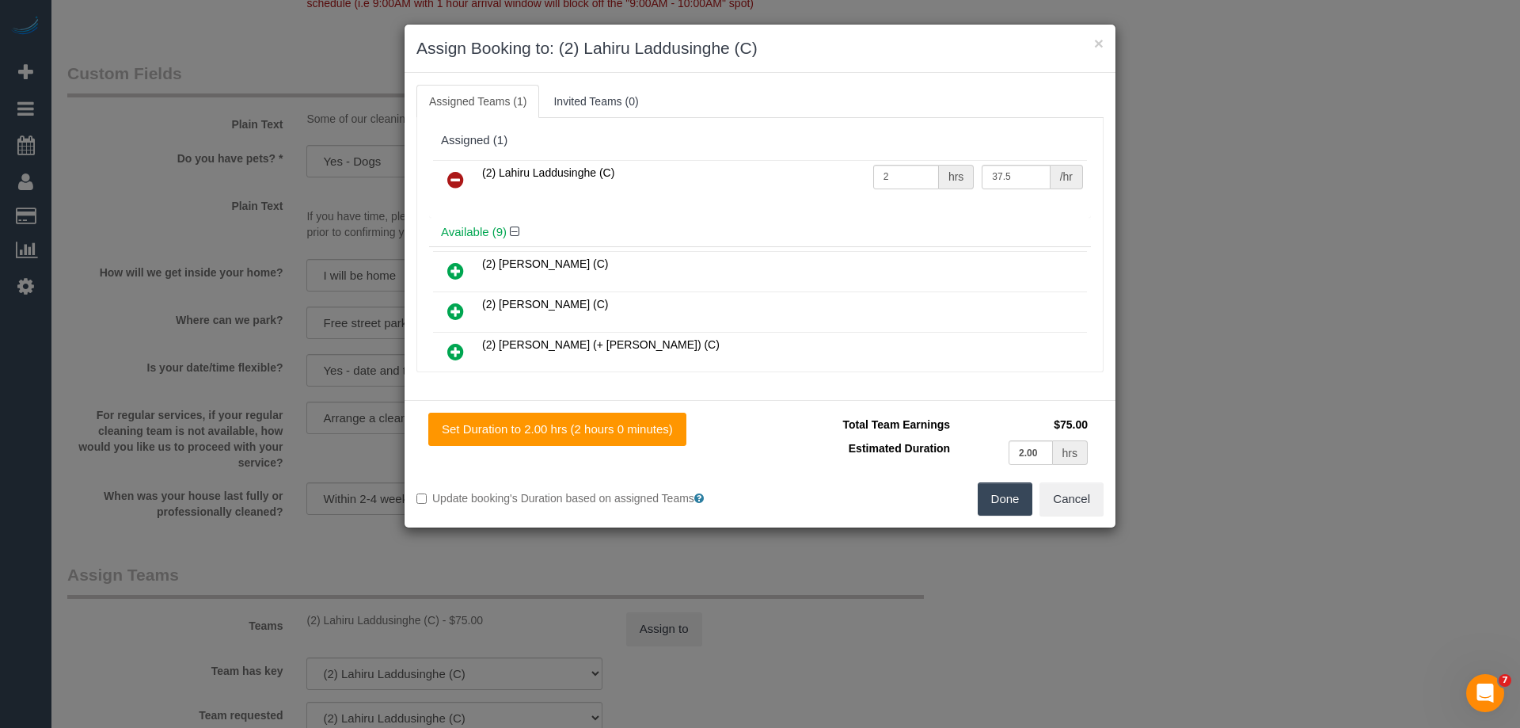
click at [453, 177] on icon at bounding box center [455, 179] width 17 height 19
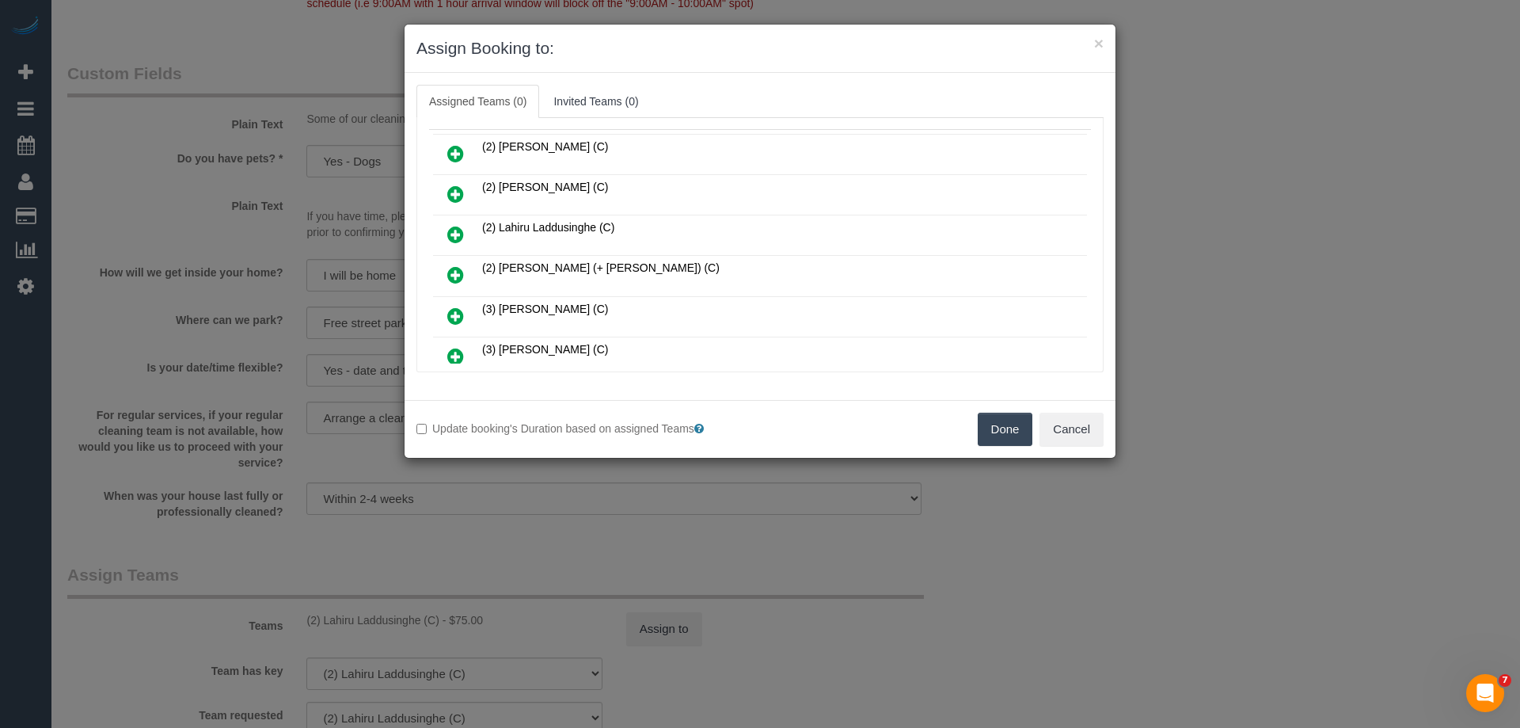
click at [456, 272] on icon at bounding box center [455, 274] width 17 height 19
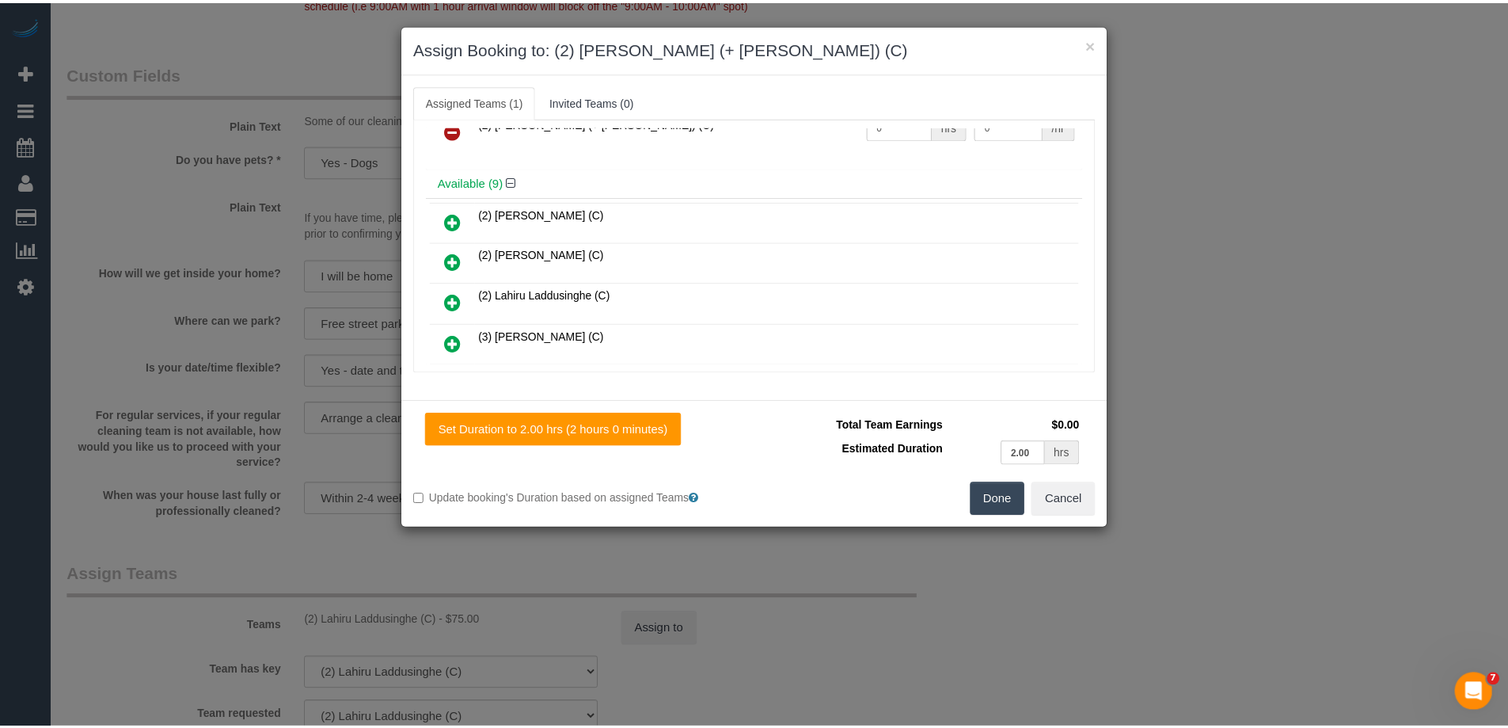
scroll to position [0, 0]
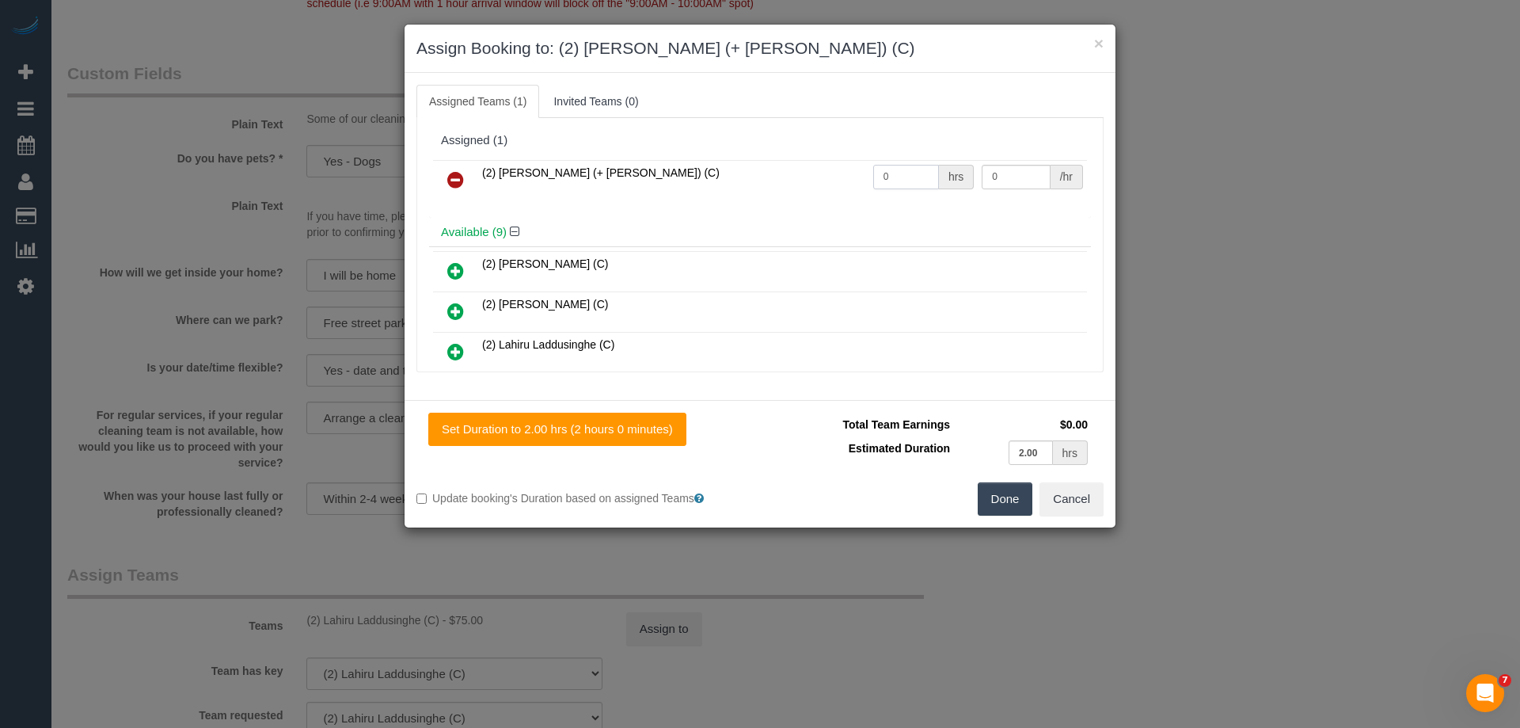
drag, startPoint x: 905, startPoint y: 173, endPoint x: 784, endPoint y: 166, distance: 121.4
click at [784, 166] on tr "(2) [PERSON_NAME] (+ [PERSON_NAME]) (C) 0 hrs 0 /hr" at bounding box center [760, 180] width 654 height 40
type input "2"
drag, startPoint x: 1014, startPoint y: 175, endPoint x: 835, endPoint y: 170, distance: 179.8
click at [912, 173] on tr "(2) [PERSON_NAME] (+ [PERSON_NAME]) (C) 2 hrs 0 /hr" at bounding box center [760, 180] width 654 height 40
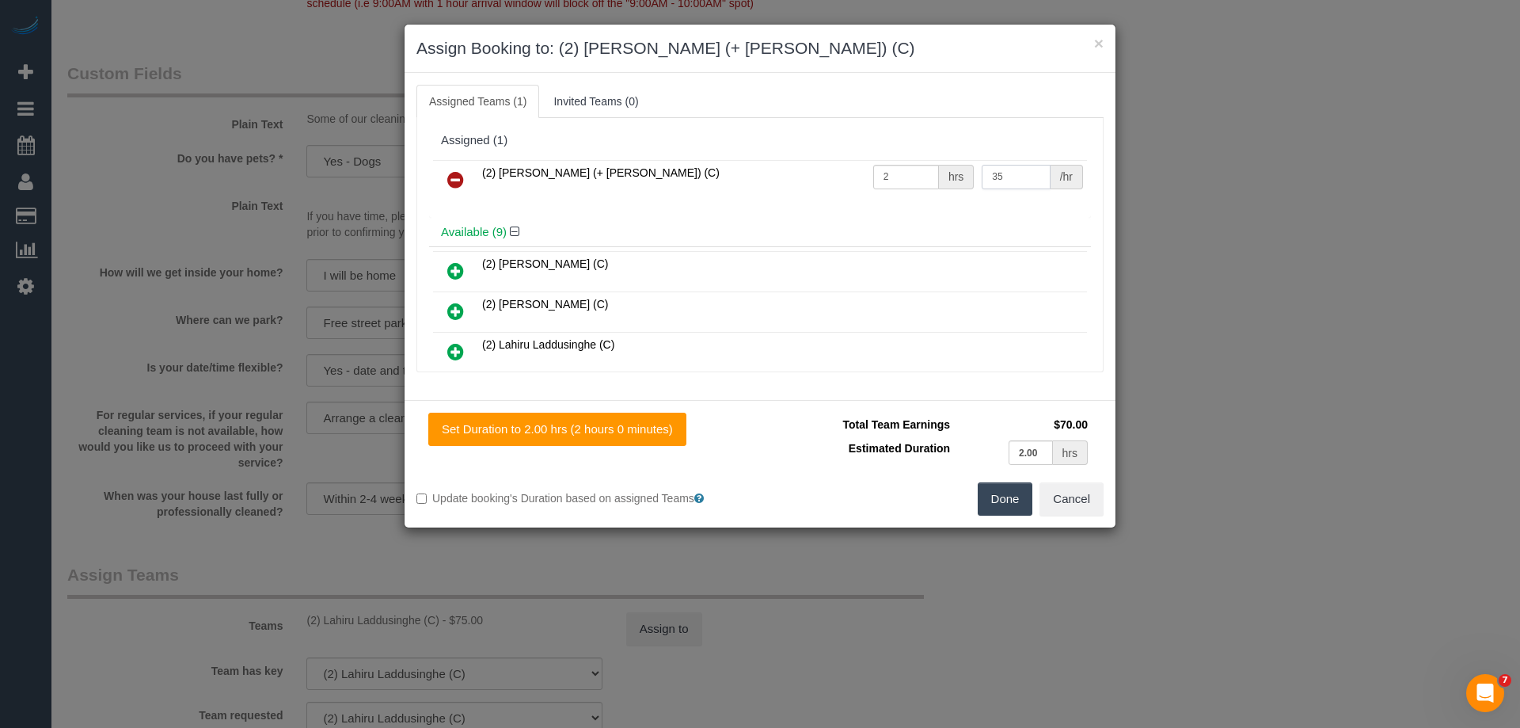
drag, startPoint x: 1008, startPoint y: 173, endPoint x: 865, endPoint y: 163, distance: 143.6
click at [865, 163] on tr "(2) [PERSON_NAME] (+ [PERSON_NAME]) (C) 2 hrs 35 /hr" at bounding box center [760, 180] width 654 height 40
type input "37.5"
click at [999, 491] on button "Done" at bounding box center [1005, 498] width 55 height 33
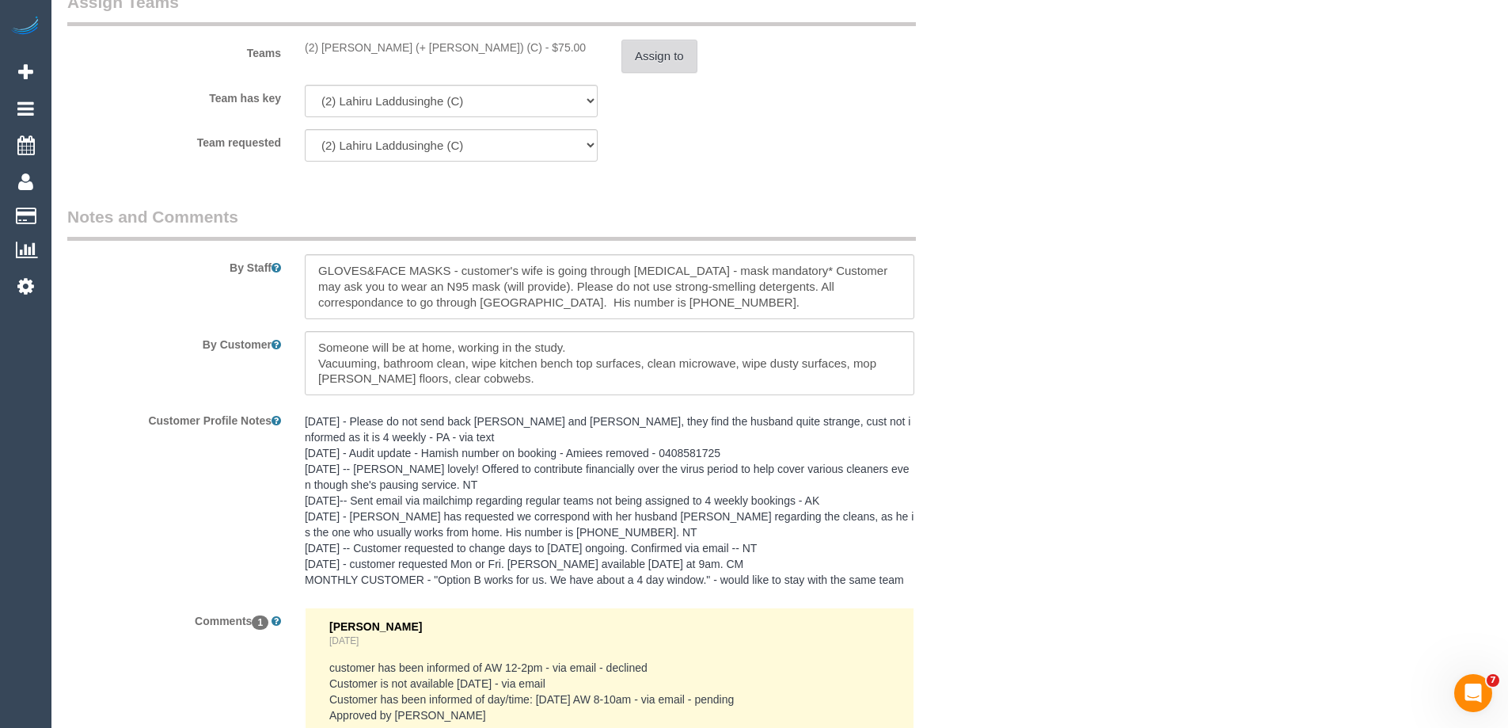
scroll to position [2843, 0]
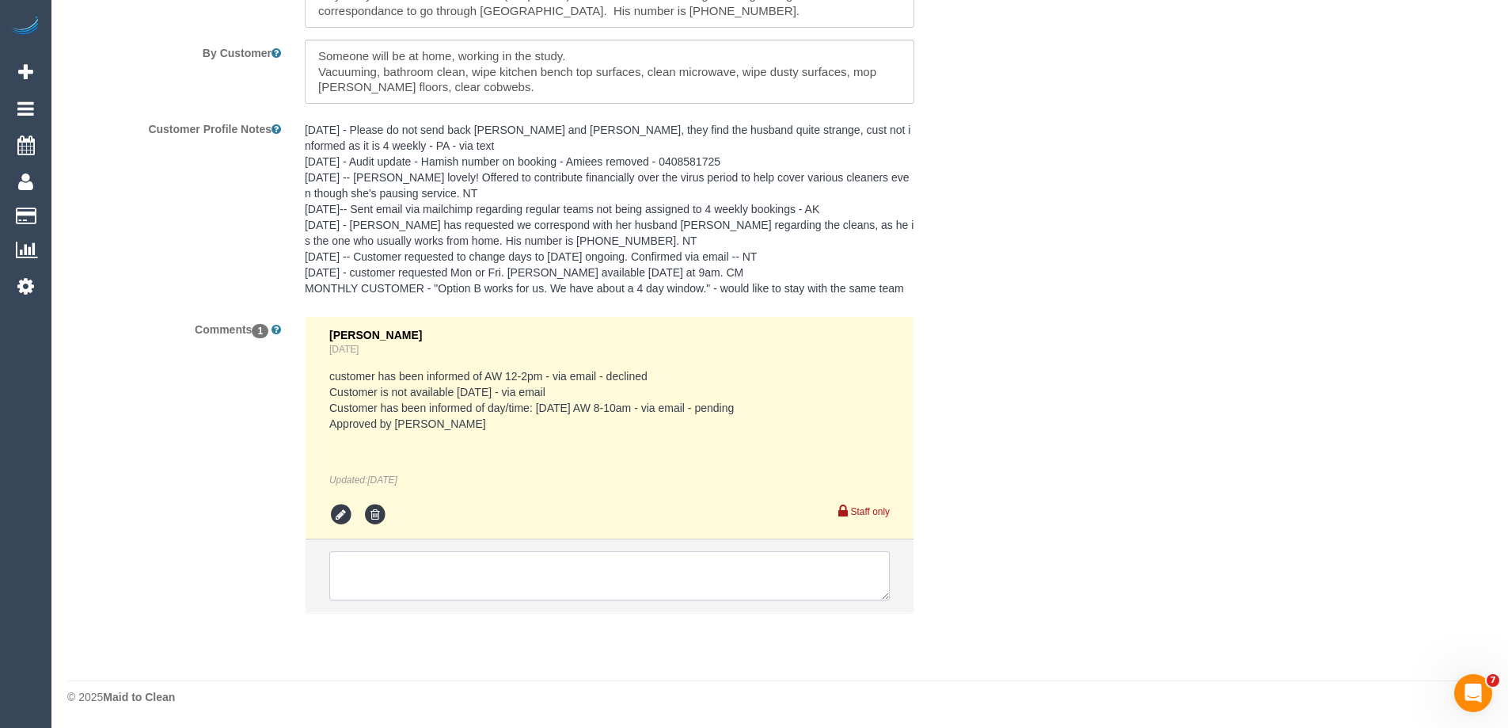
click at [387, 574] on textarea at bounding box center [609, 575] width 561 height 49
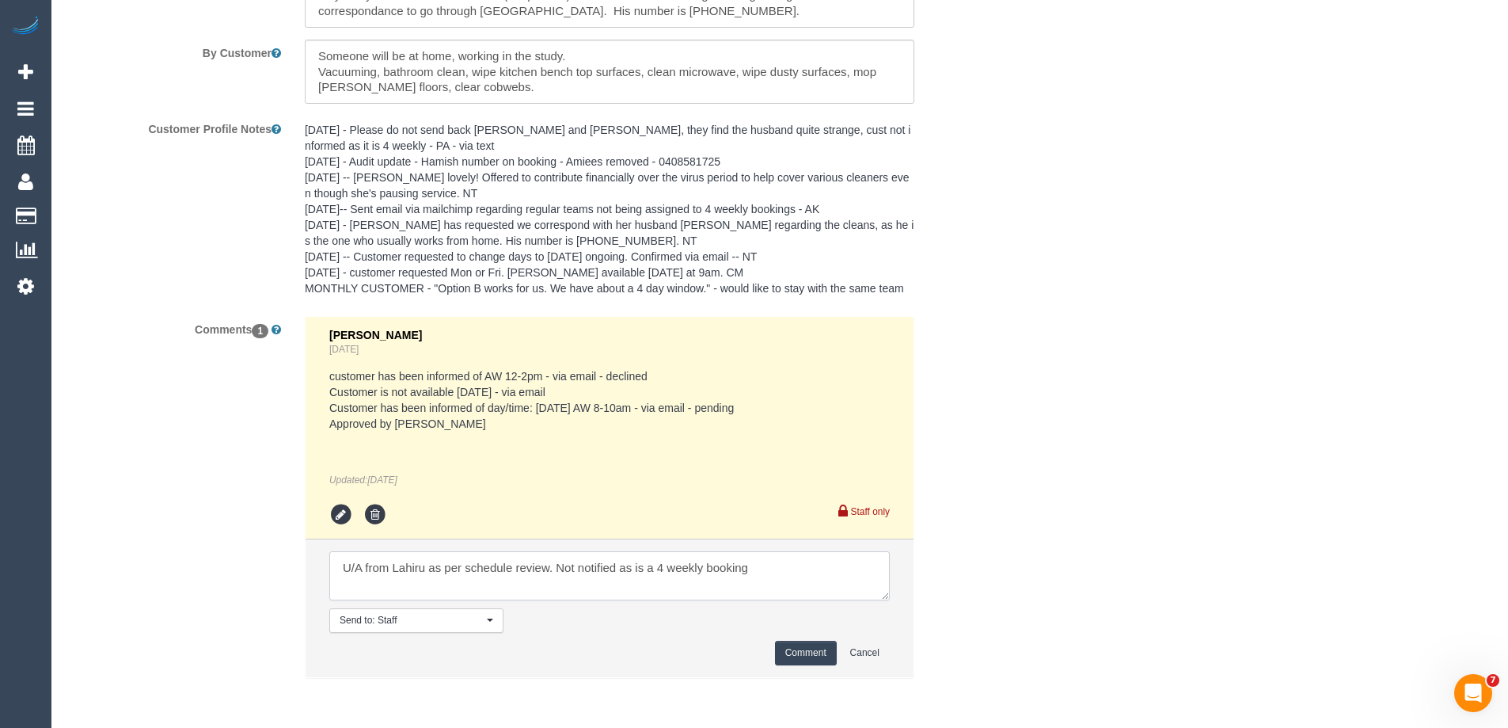
type textarea "U/A from Lahiru as per schedule review. Not notified as is a 4 weekly booking"
click at [804, 649] on button "Comment" at bounding box center [806, 653] width 62 height 25
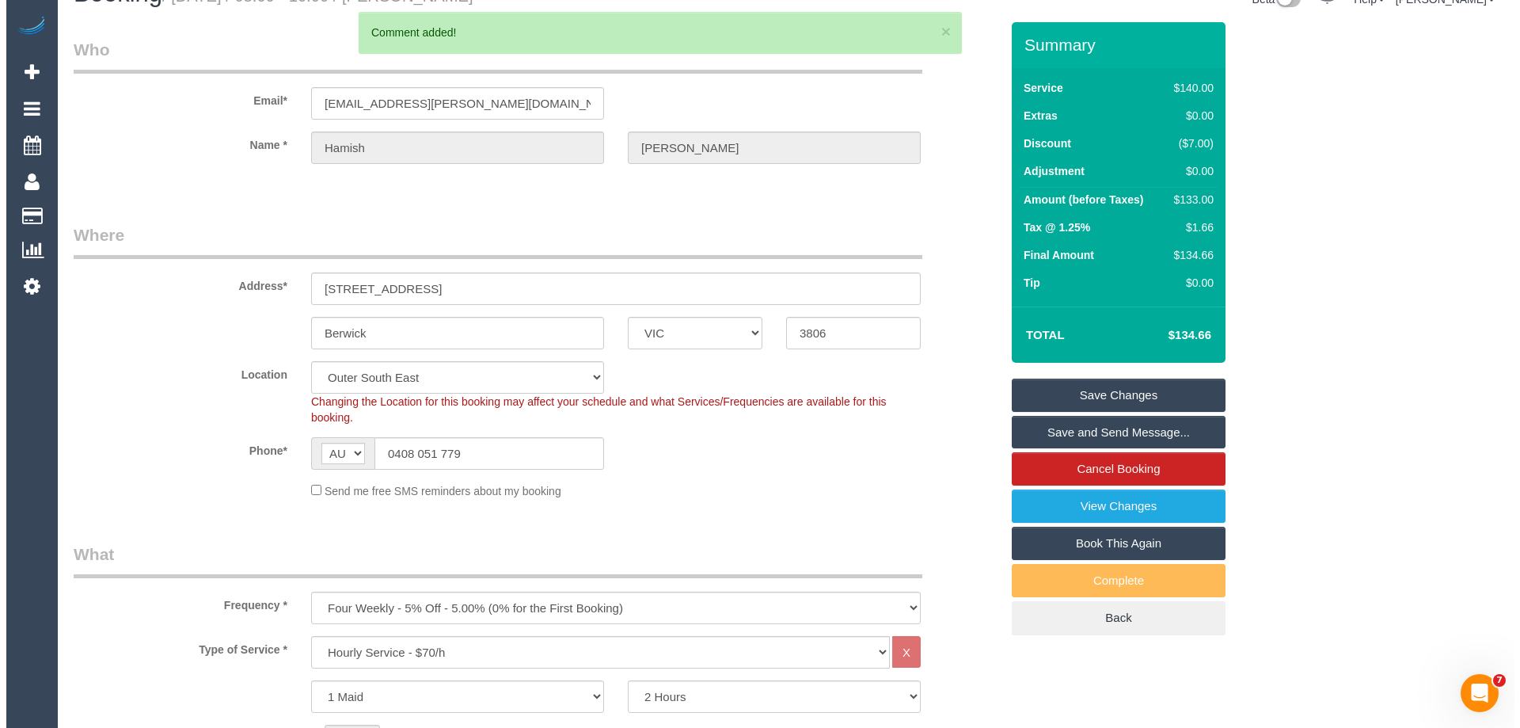
scroll to position [0, 0]
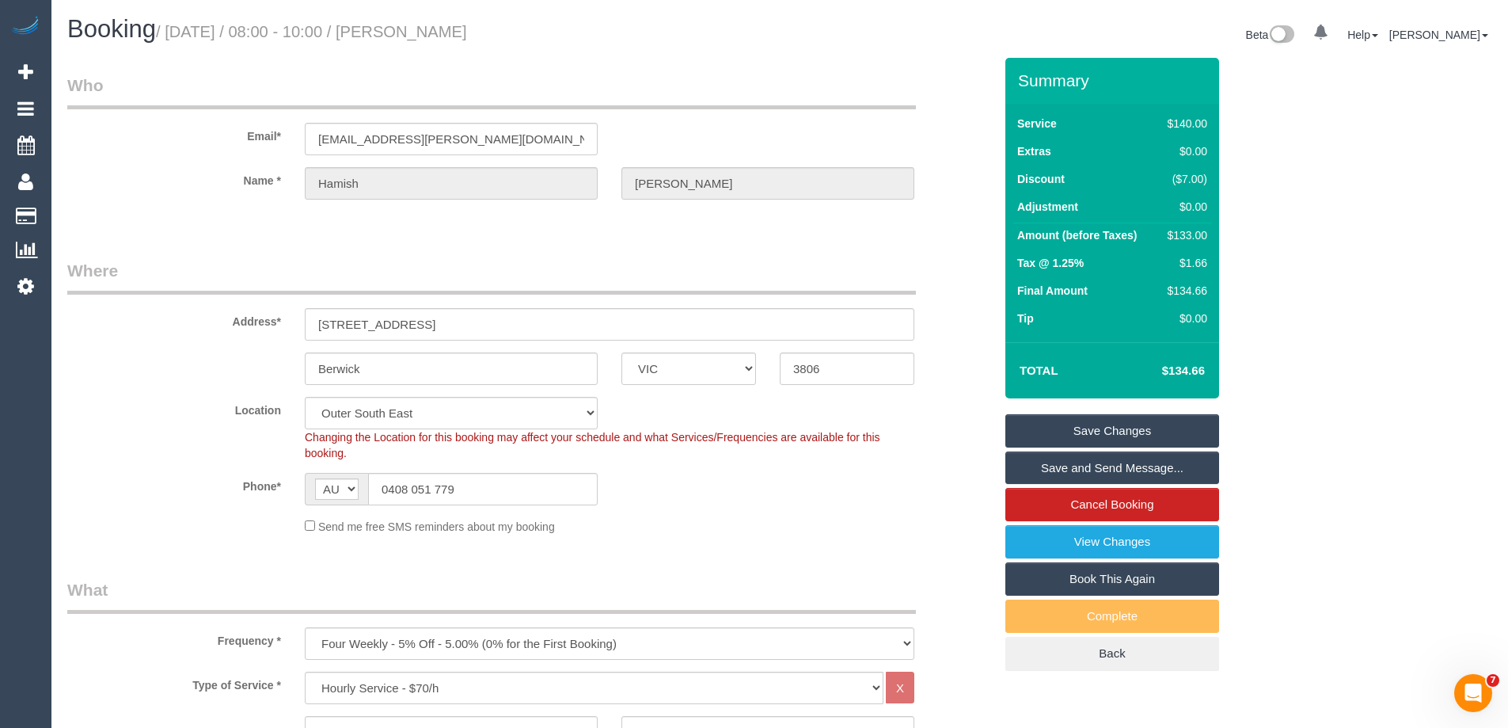
drag, startPoint x: 527, startPoint y: 25, endPoint x: 419, endPoint y: 20, distance: 108.6
click at [419, 20] on h1 "Booking / October 16, 2025 / 08:00 - 10:00 / Hamish Stewart" at bounding box center [417, 29] width 701 height 27
copy small "Hamish Stewart"
click at [1100, 428] on link "Save Changes" at bounding box center [1113, 430] width 214 height 33
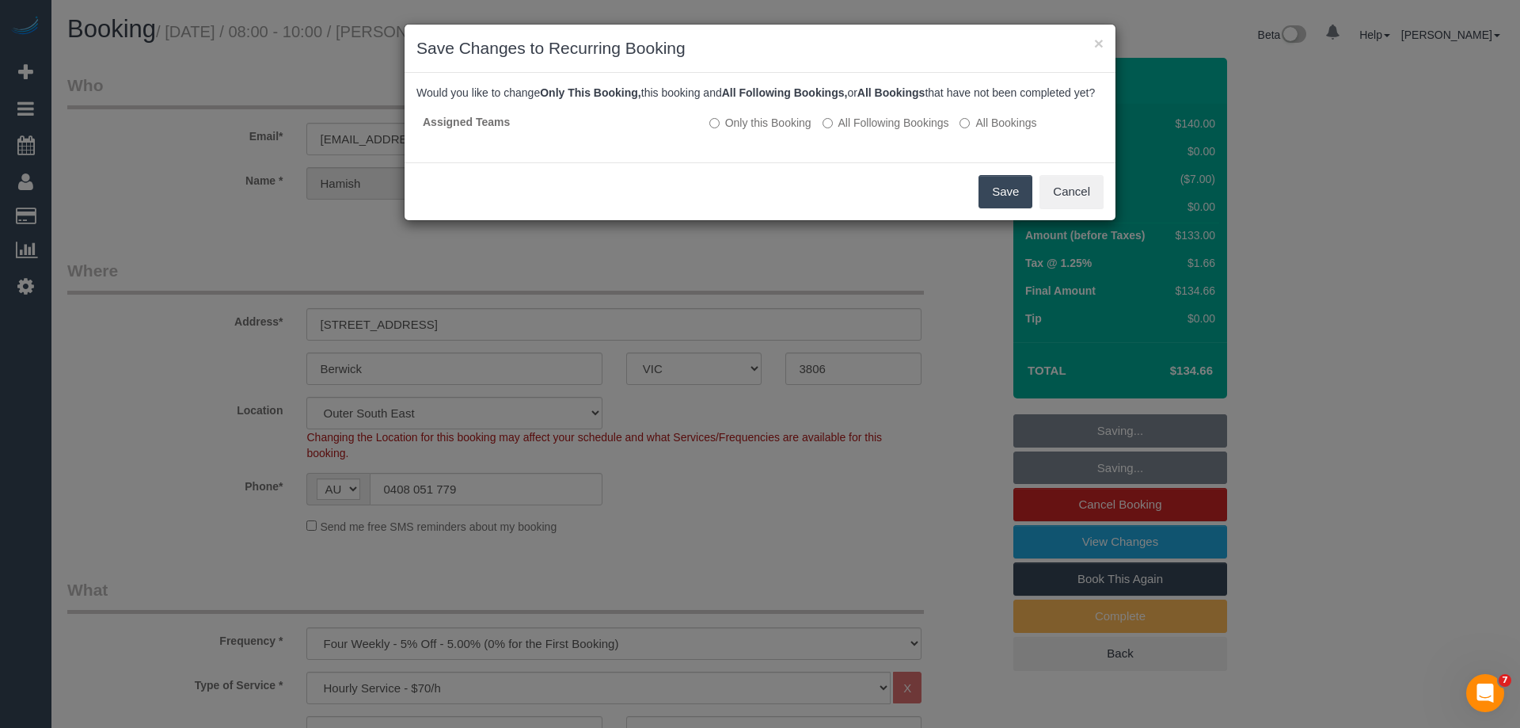
click at [1017, 208] on button "Save" at bounding box center [1006, 191] width 54 height 33
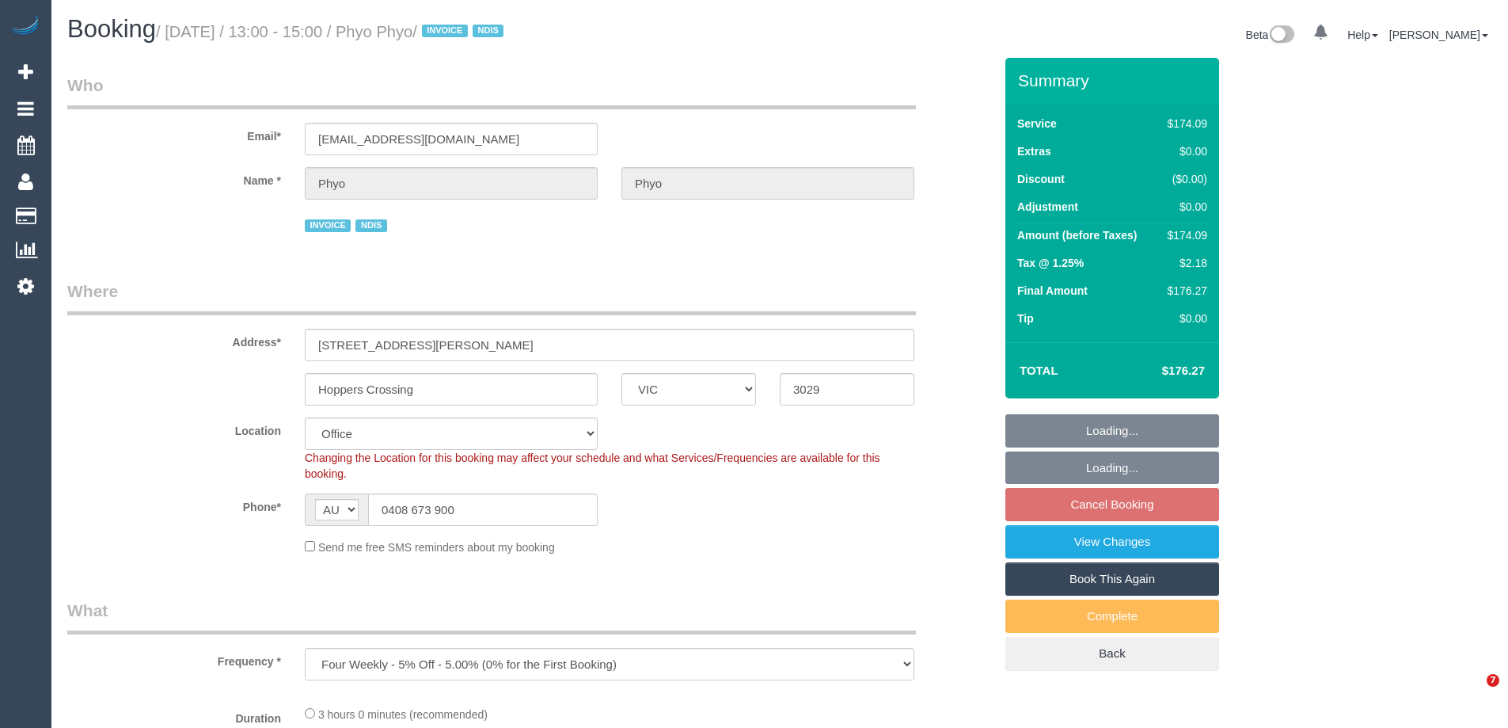
select select "VIC"
select select "object:532"
select select "180"
select select "number:29"
select select "number:14"
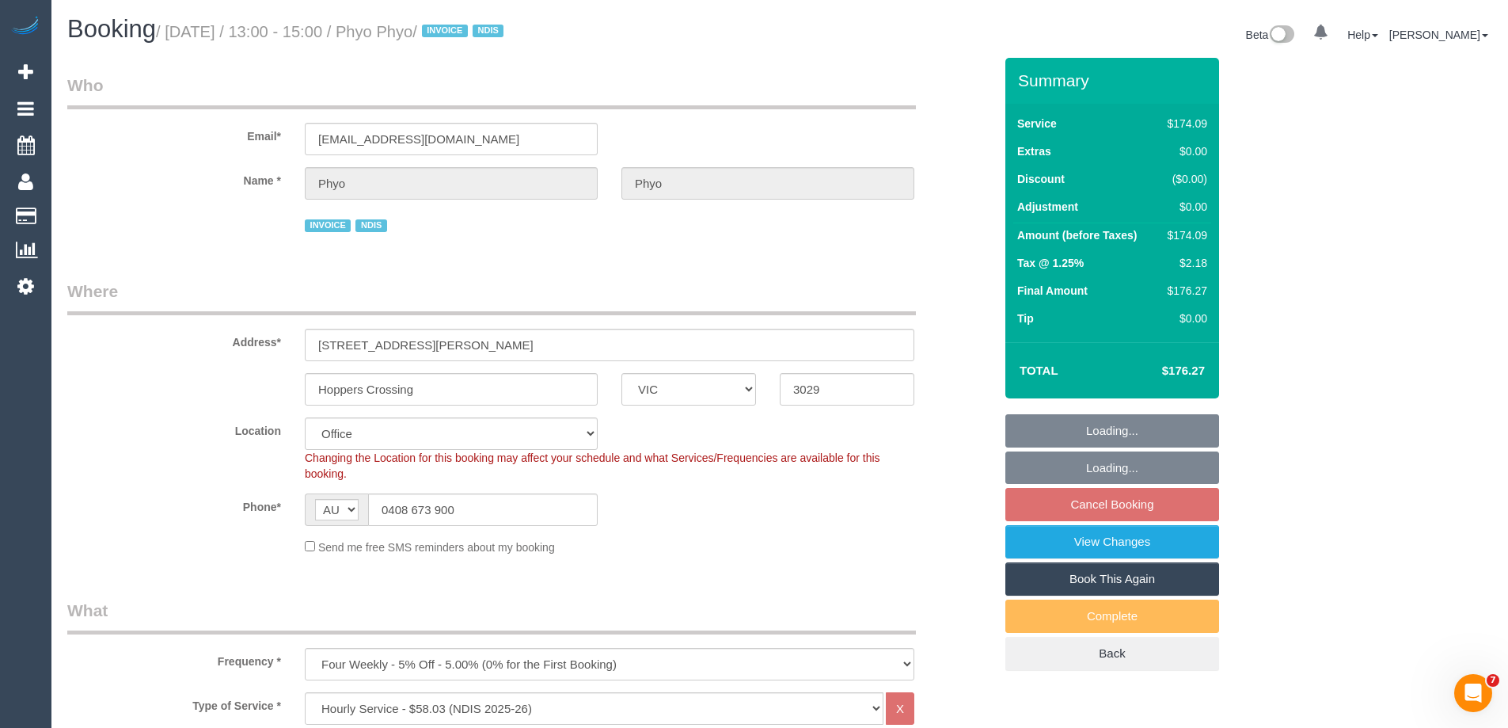
select select "number:19"
select select "number:25"
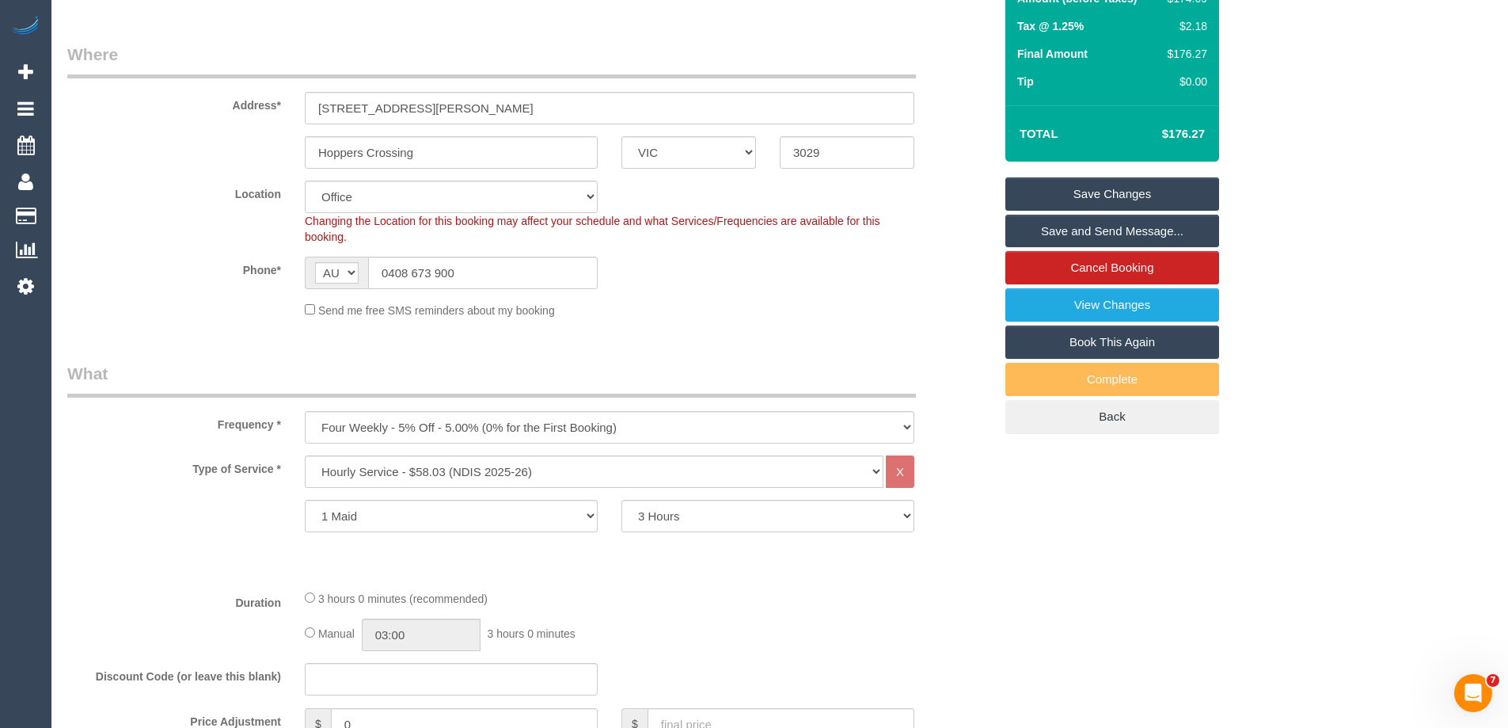
scroll to position [238, 0]
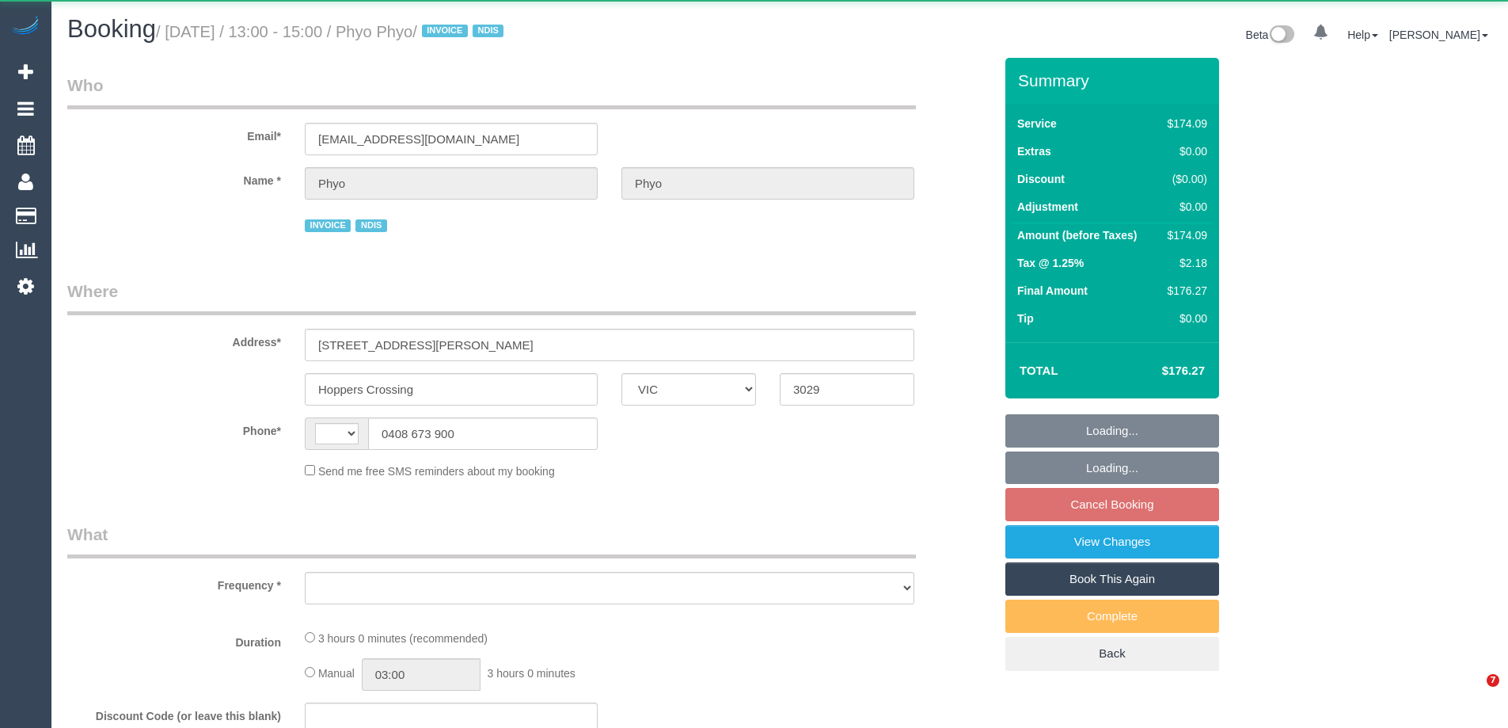
select select "VIC"
select select "string:AU"
select select "object:527"
select select "180"
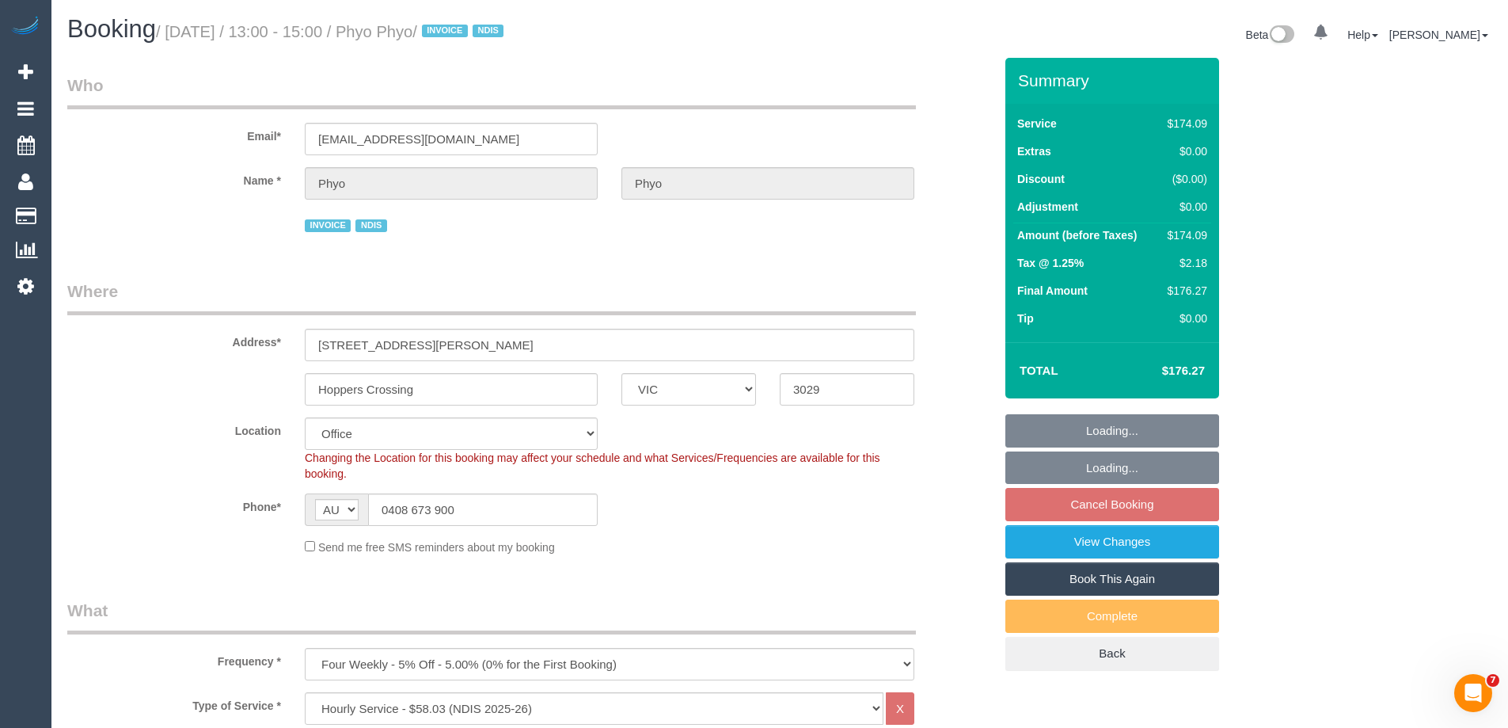
select select "object:737"
select select "number:29"
select select "number:14"
select select "number:19"
select select "number:25"
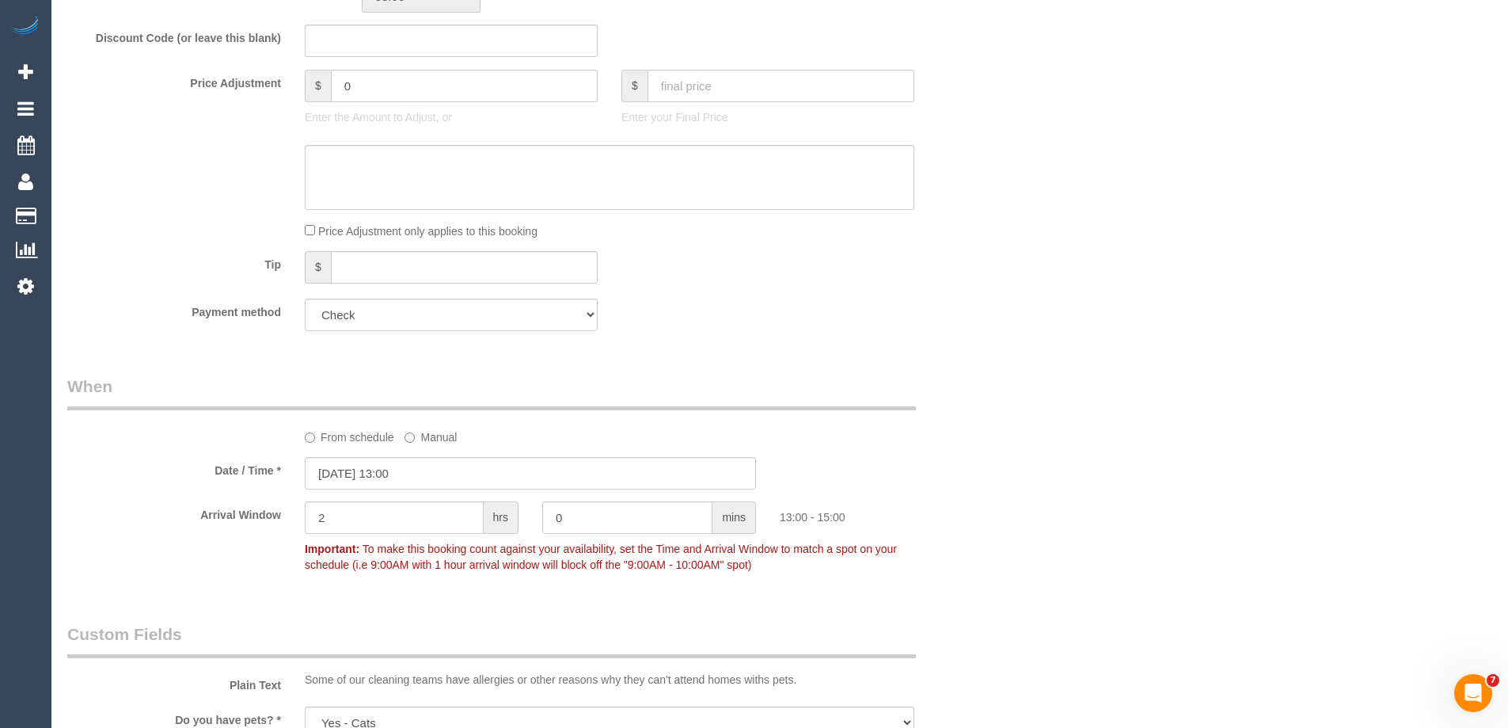
scroll to position [1109, 0]
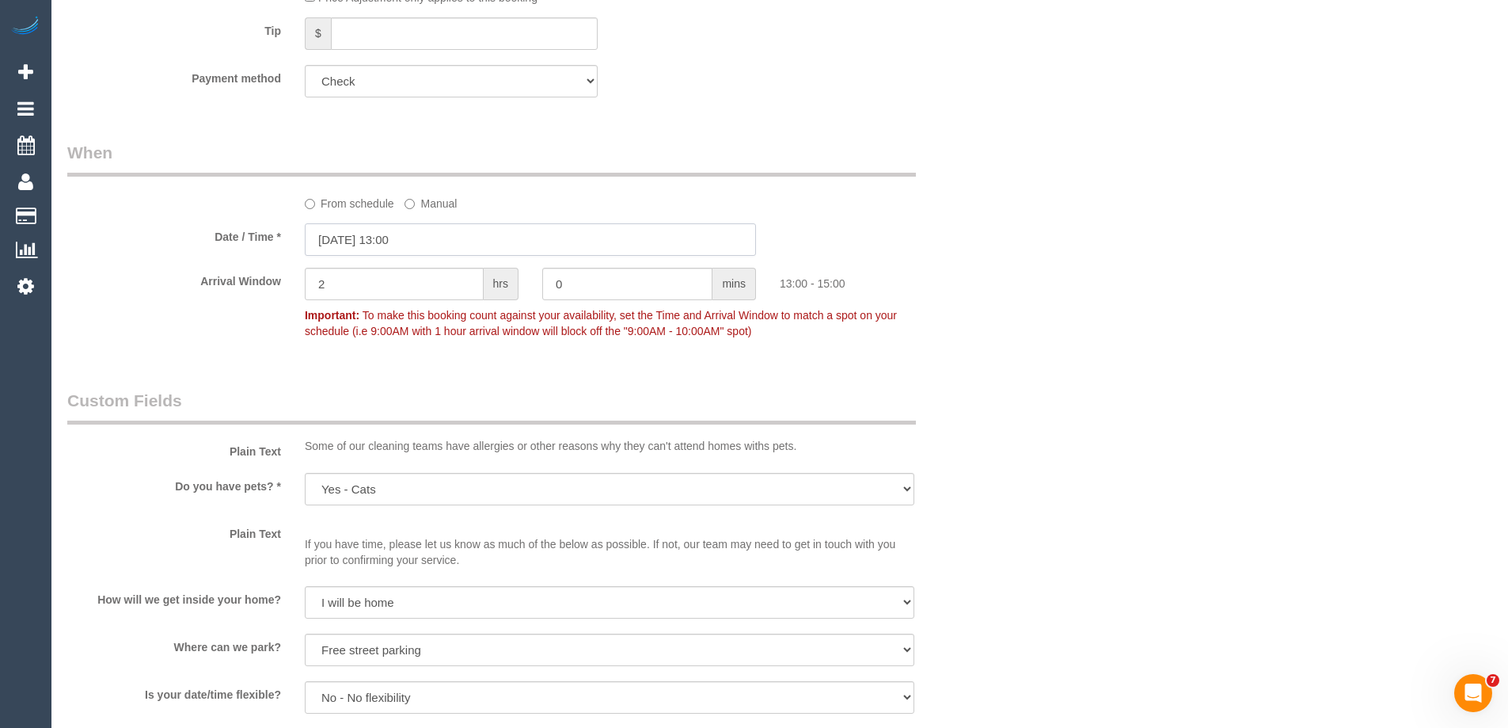
click at [372, 240] on input "16/10/2025 13:00" at bounding box center [530, 239] width 451 height 32
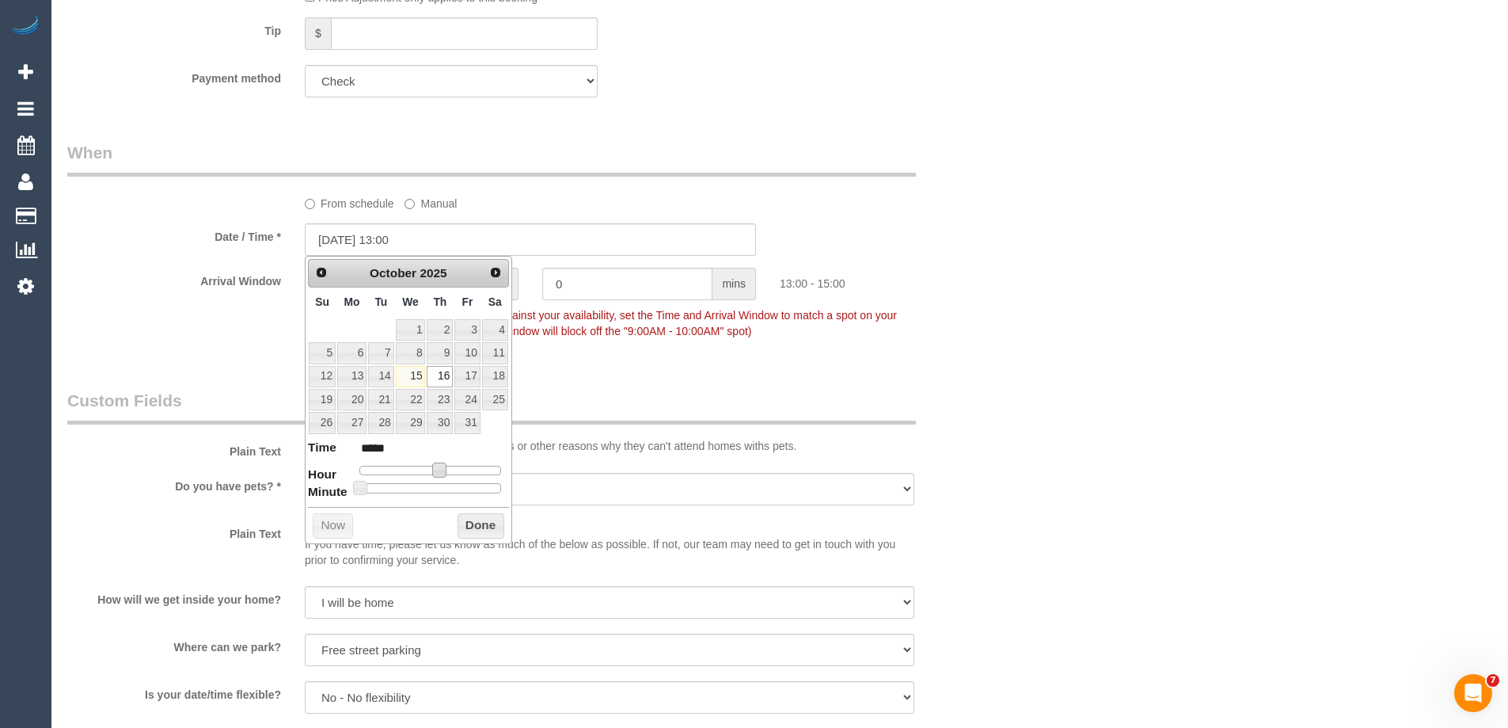
type input "[DATE] 12:00"
type input "*****"
type input "16/10/2025 11:00"
type input "*****"
type input "16/10/2025 10:00"
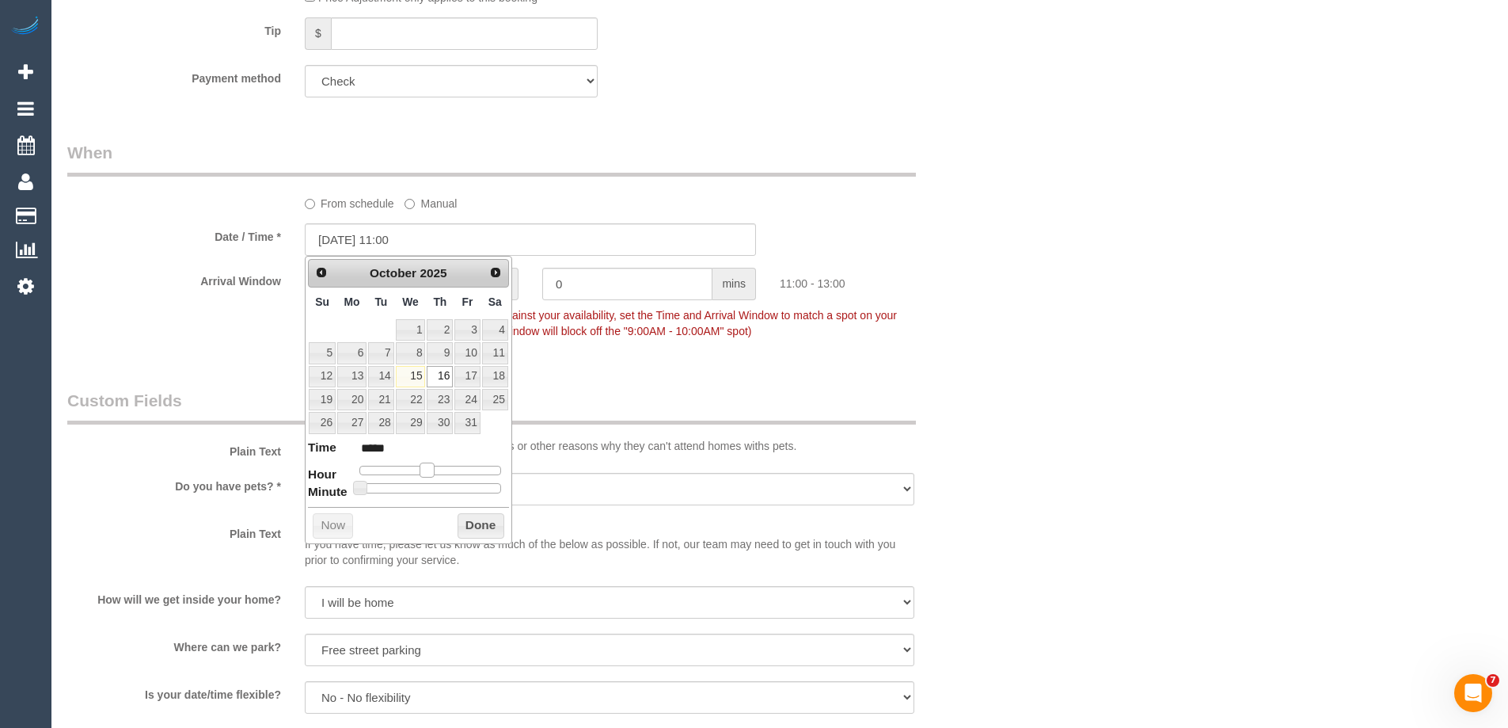
type input "*****"
type input "16/10/2025 09:00"
type input "*****"
type input "16/10/2025 10:00"
type input "*****"
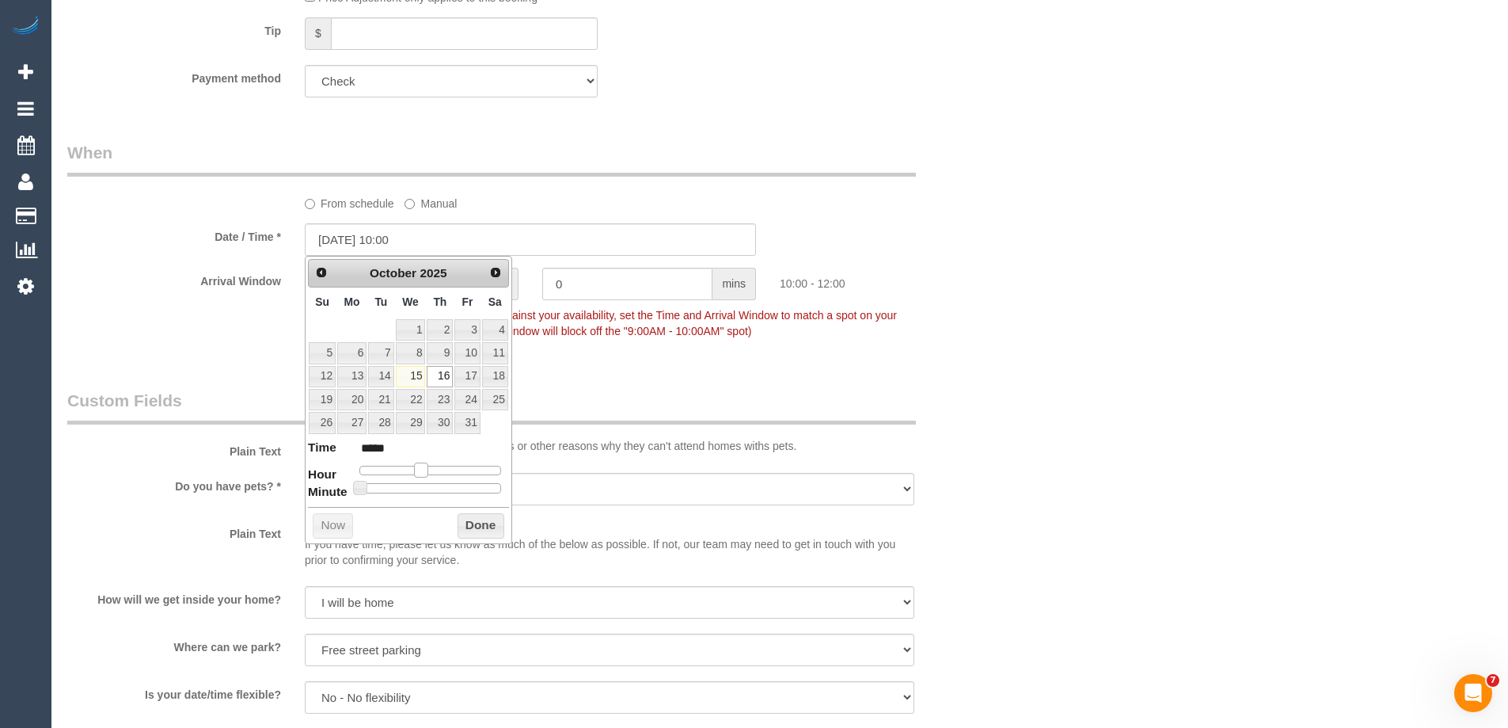
drag, startPoint x: 438, startPoint y: 470, endPoint x: 423, endPoint y: 476, distance: 16.0
click at [423, 476] on span at bounding box center [421, 469] width 14 height 14
click at [471, 520] on button "Done" at bounding box center [481, 525] width 47 height 25
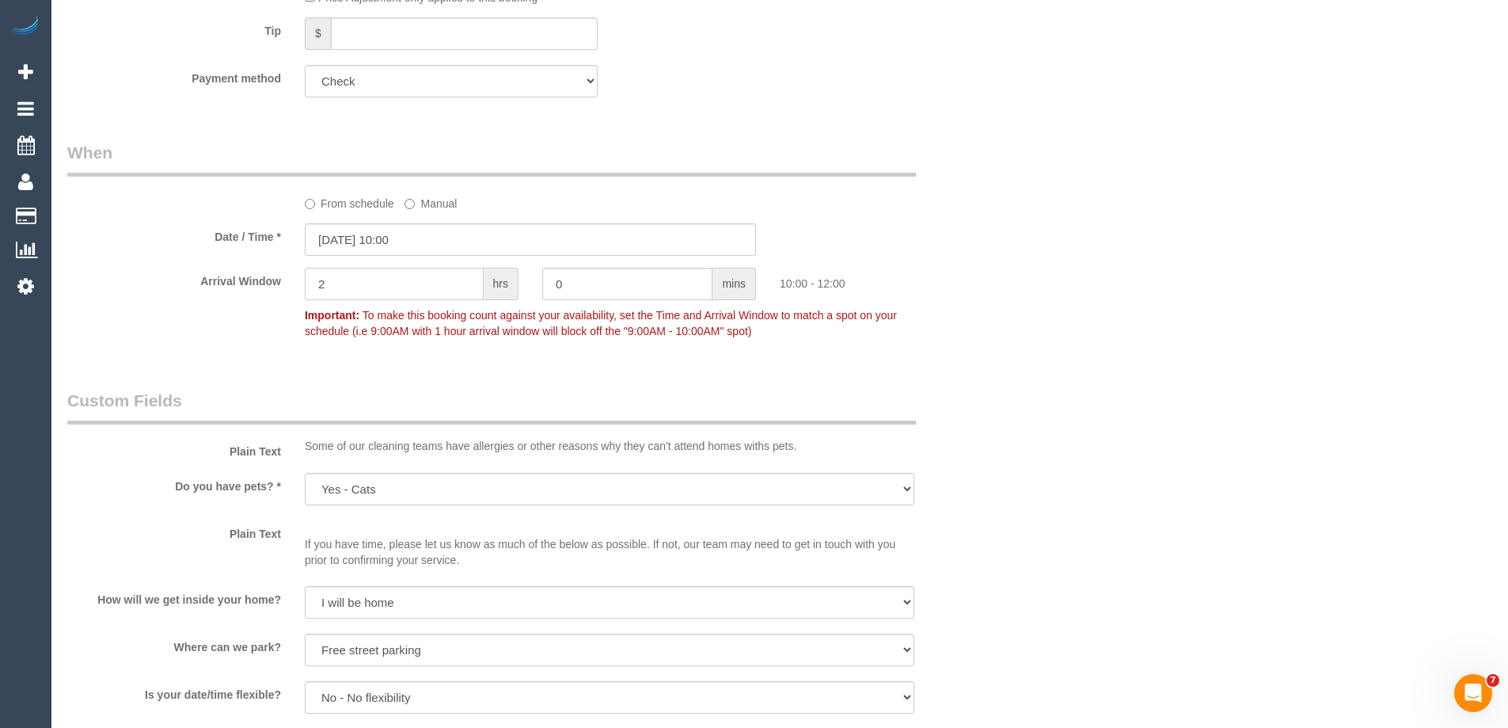
drag, startPoint x: 364, startPoint y: 287, endPoint x: 341, endPoint y: 276, distance: 25.9
click at [298, 278] on div "2 hrs" at bounding box center [412, 286] width 238 height 36
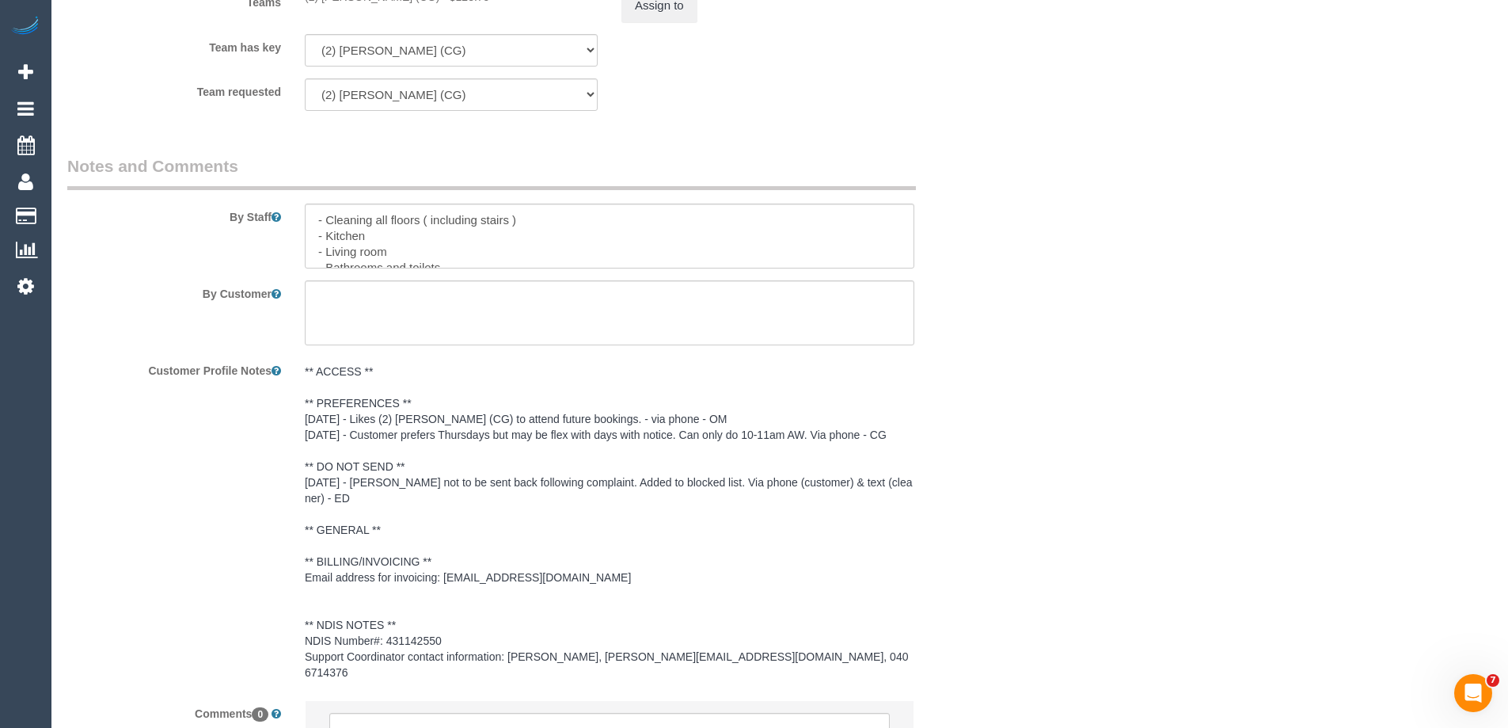
scroll to position [2204, 0]
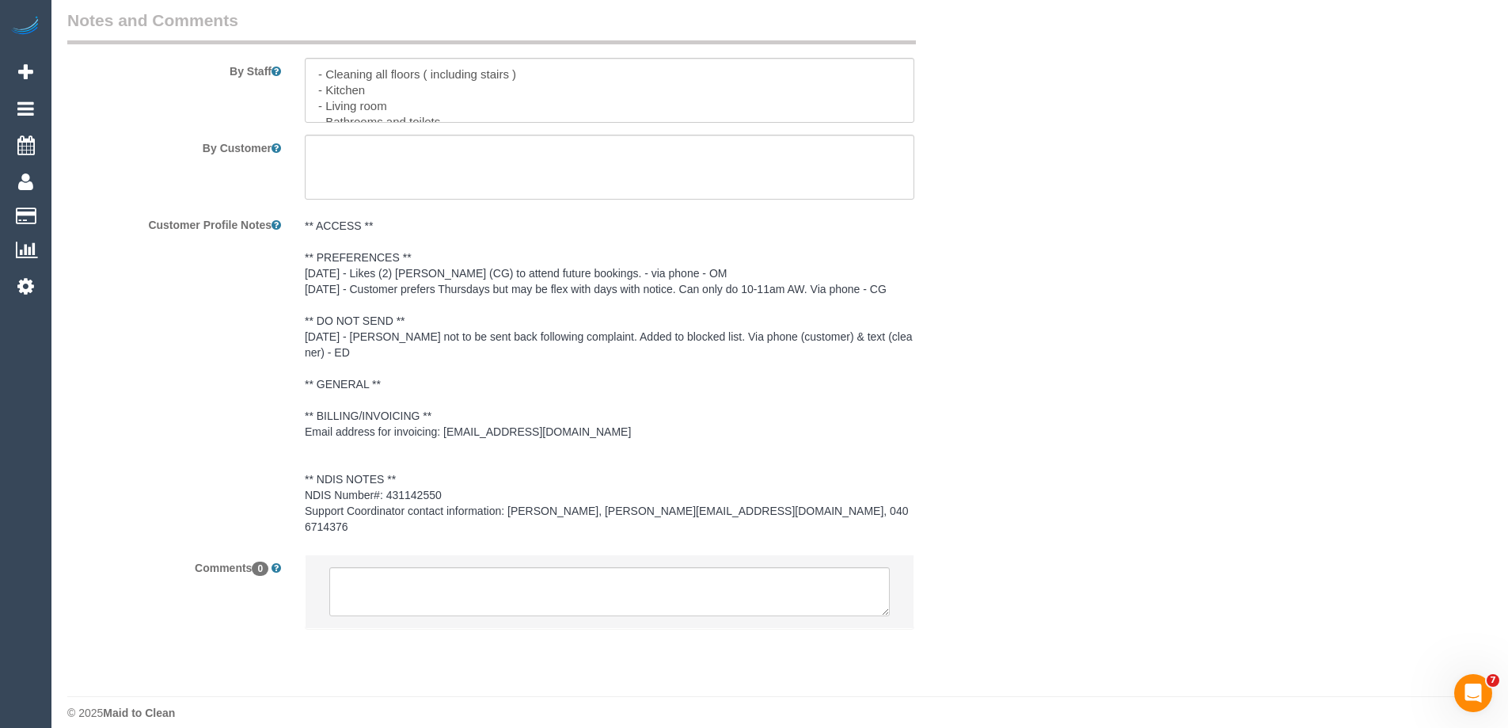
type input "1"
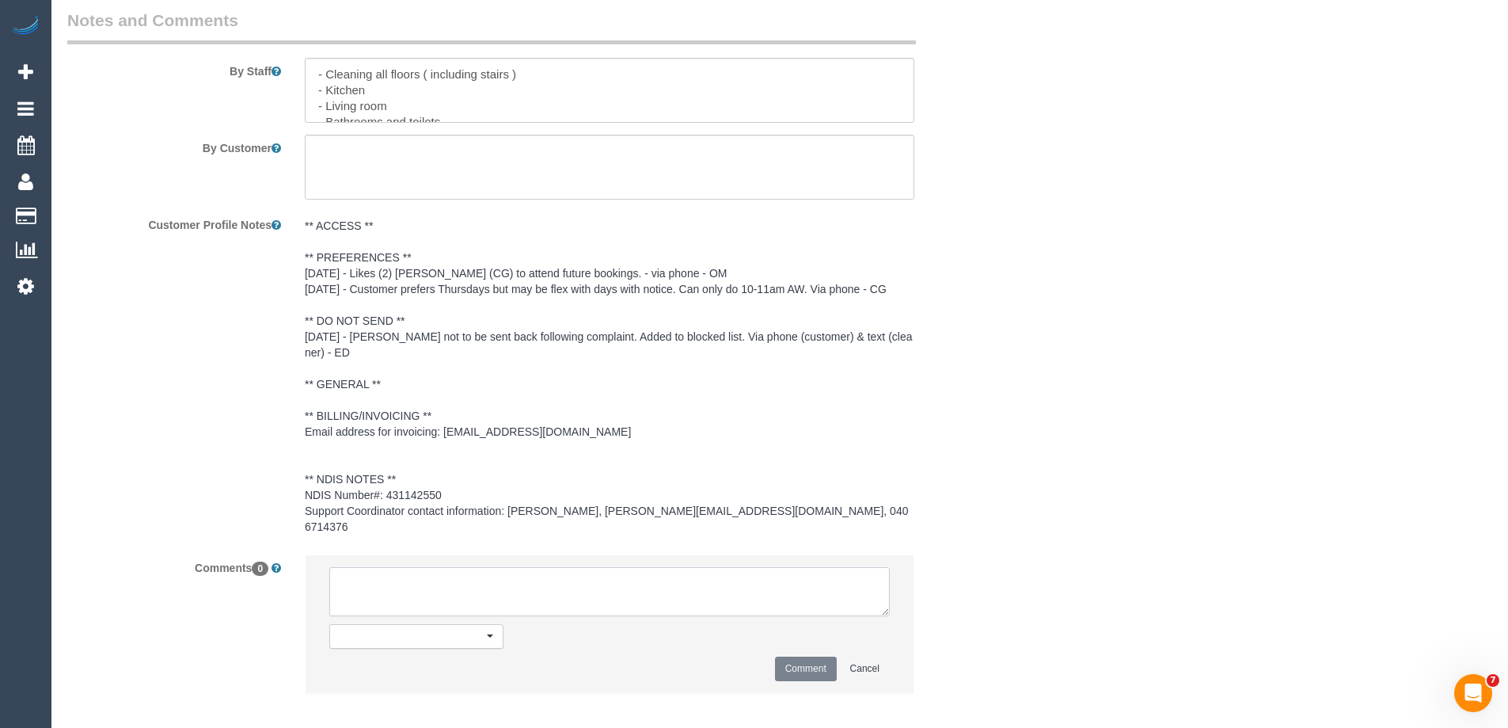
click at [376, 584] on textarea at bounding box center [609, 591] width 561 height 49
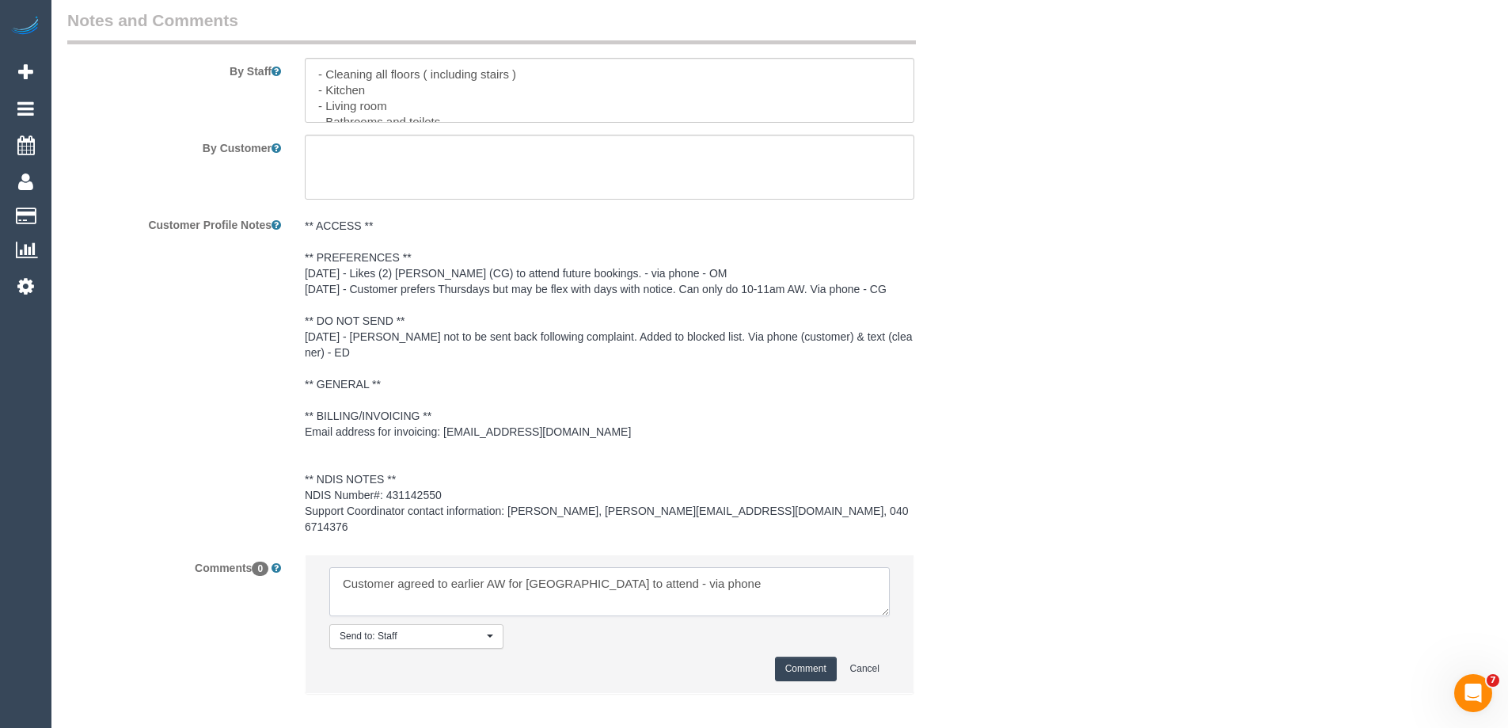
type textarea "Customer agreed to earlier AW for Paris to attend - via phone"
click at [813, 656] on button "Comment" at bounding box center [806, 668] width 62 height 25
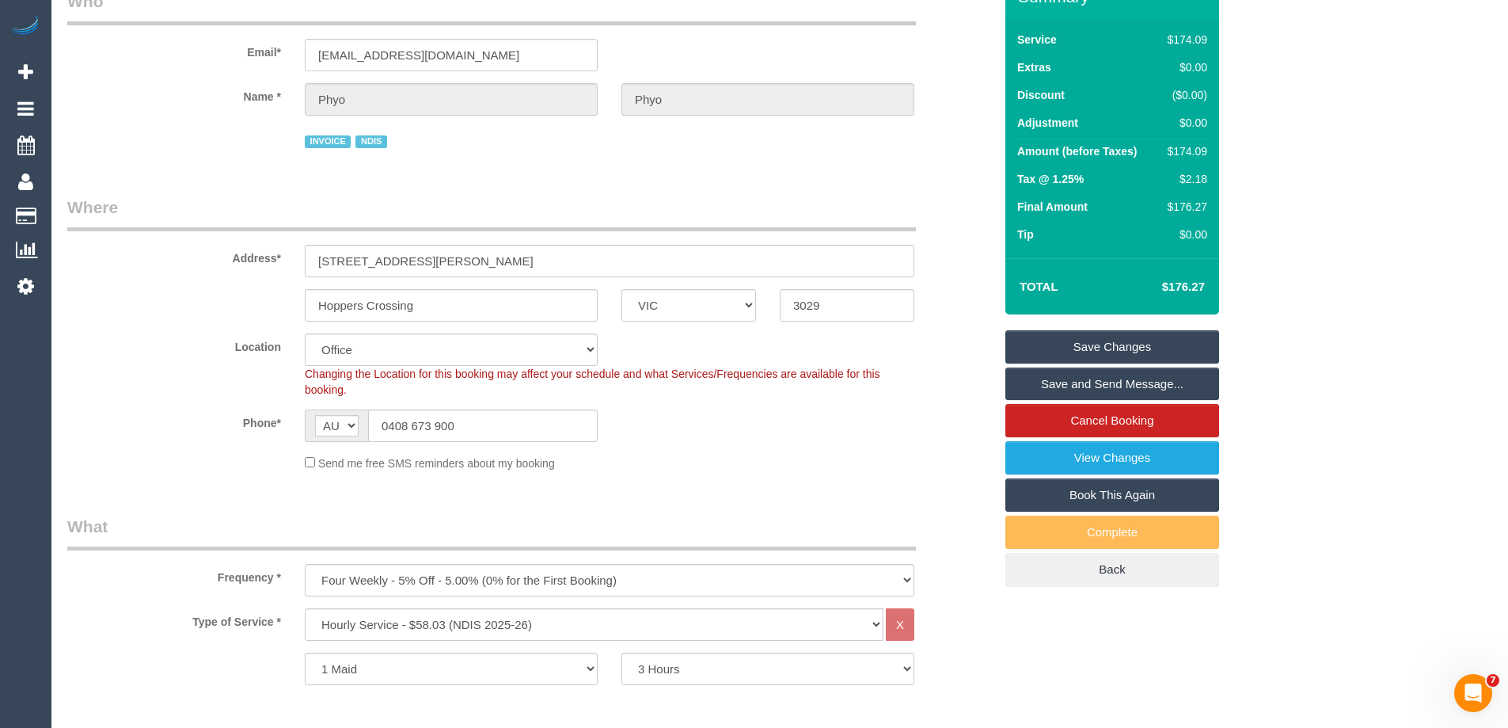
scroll to position [0, 0]
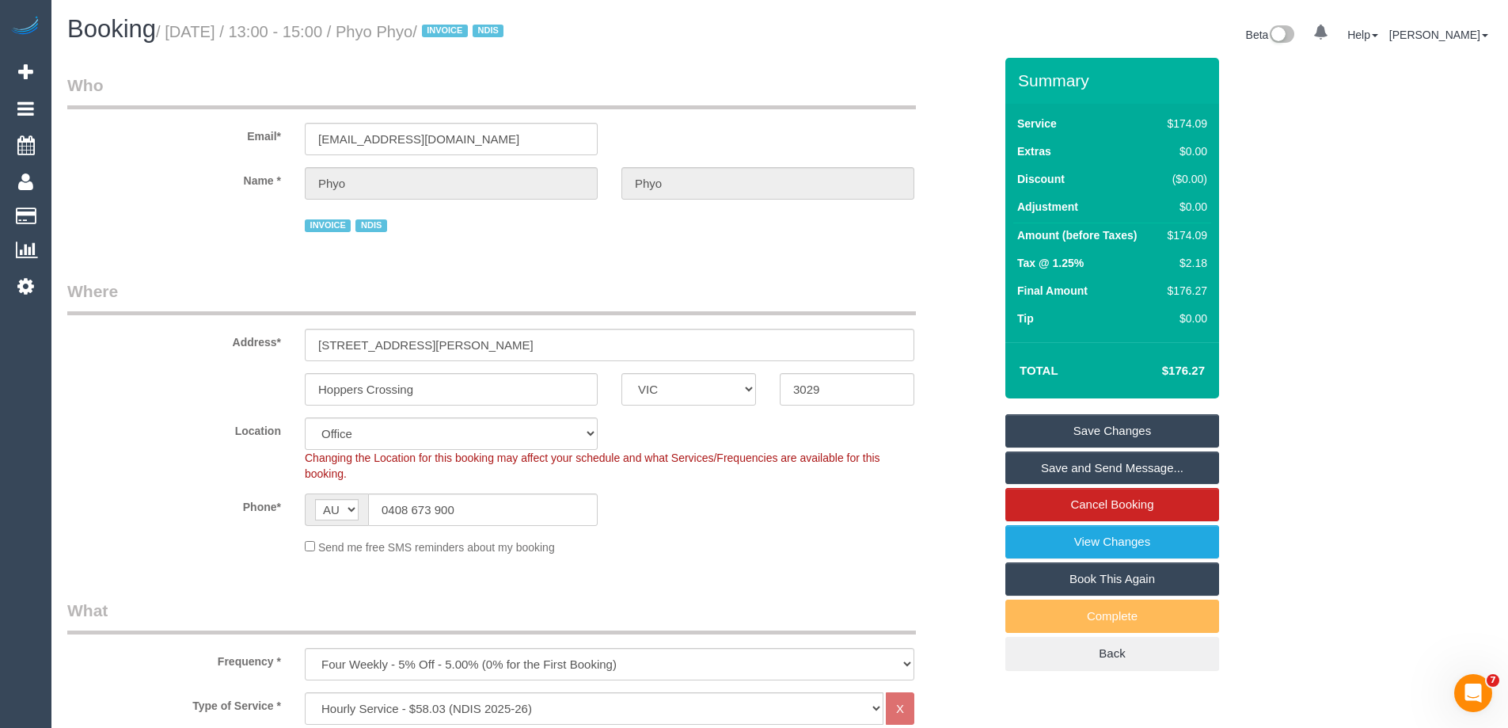
drag, startPoint x: 493, startPoint y: 35, endPoint x: 418, endPoint y: 31, distance: 74.5
click at [418, 31] on small "/ October 16, 2025 / 13:00 - 15:00 / Phyo Phyo / INVOICE NDIS" at bounding box center [332, 31] width 352 height 17
click at [490, 74] on legend "Who" at bounding box center [491, 92] width 849 height 36
drag, startPoint x: 493, startPoint y: 33, endPoint x: 420, endPoint y: 30, distance: 72.9
click at [420, 30] on small "/ October 16, 2025 / 13:00 - 15:00 / Phyo Phyo / INVOICE NDIS" at bounding box center [332, 31] width 352 height 17
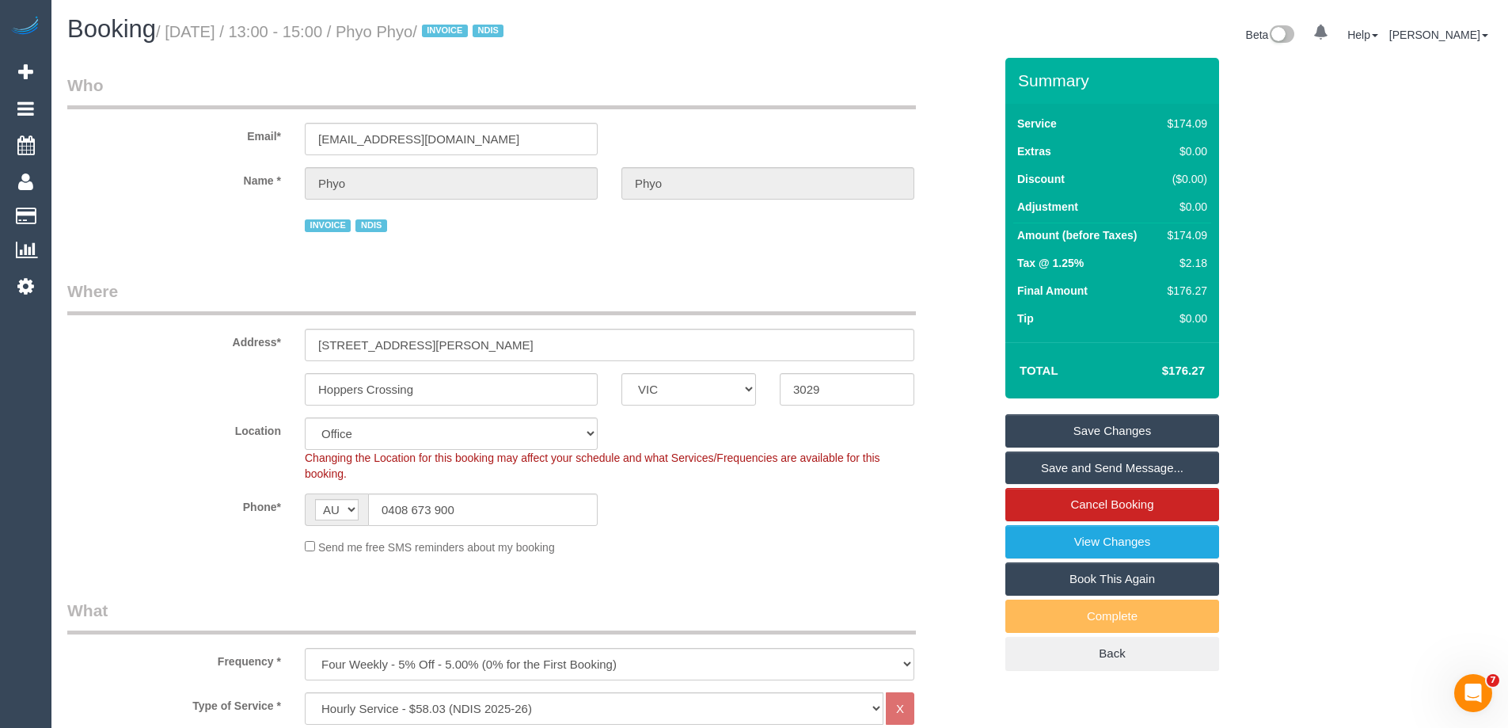
copy small "Phyo Phyo"
click at [1033, 465] on link "Save and Send Message..." at bounding box center [1113, 467] width 214 height 33
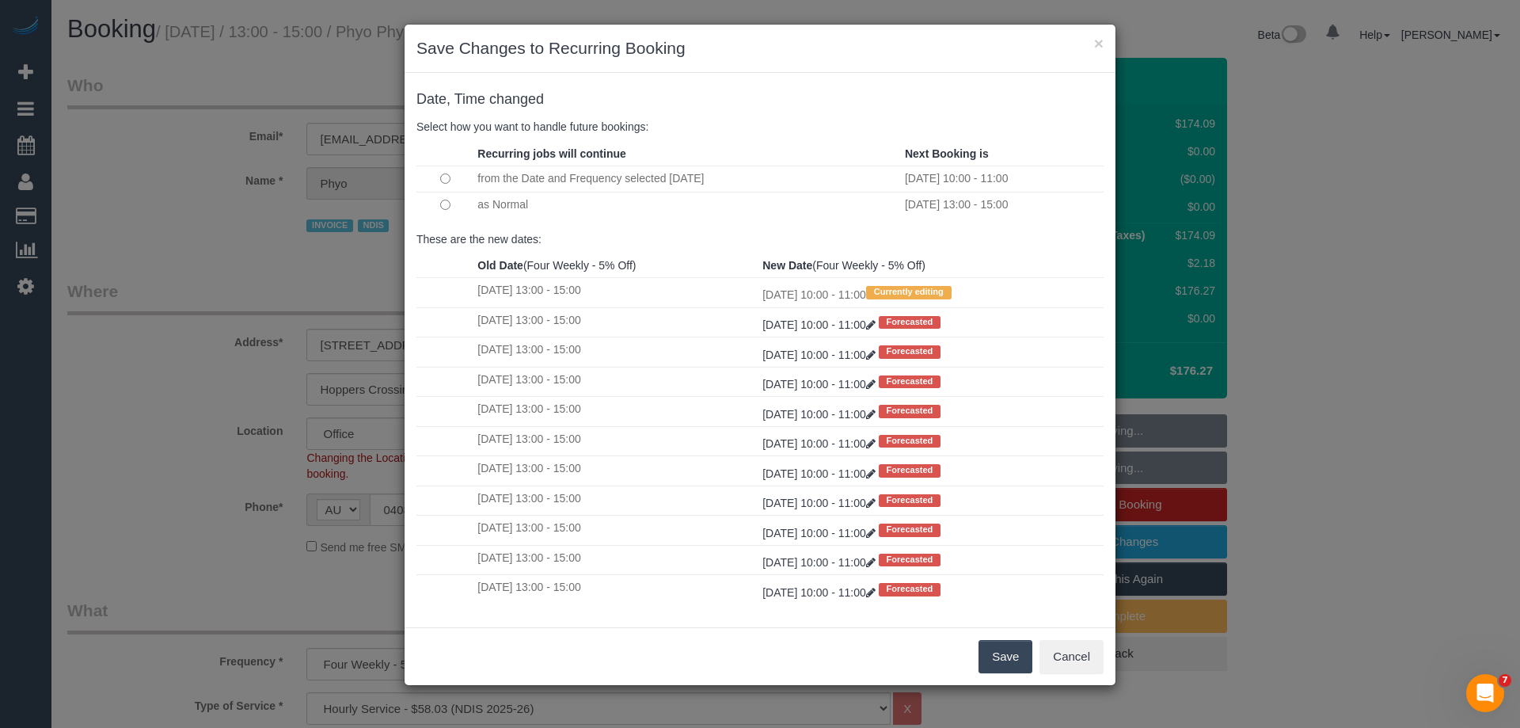
click at [1015, 660] on button "Save" at bounding box center [1006, 656] width 54 height 33
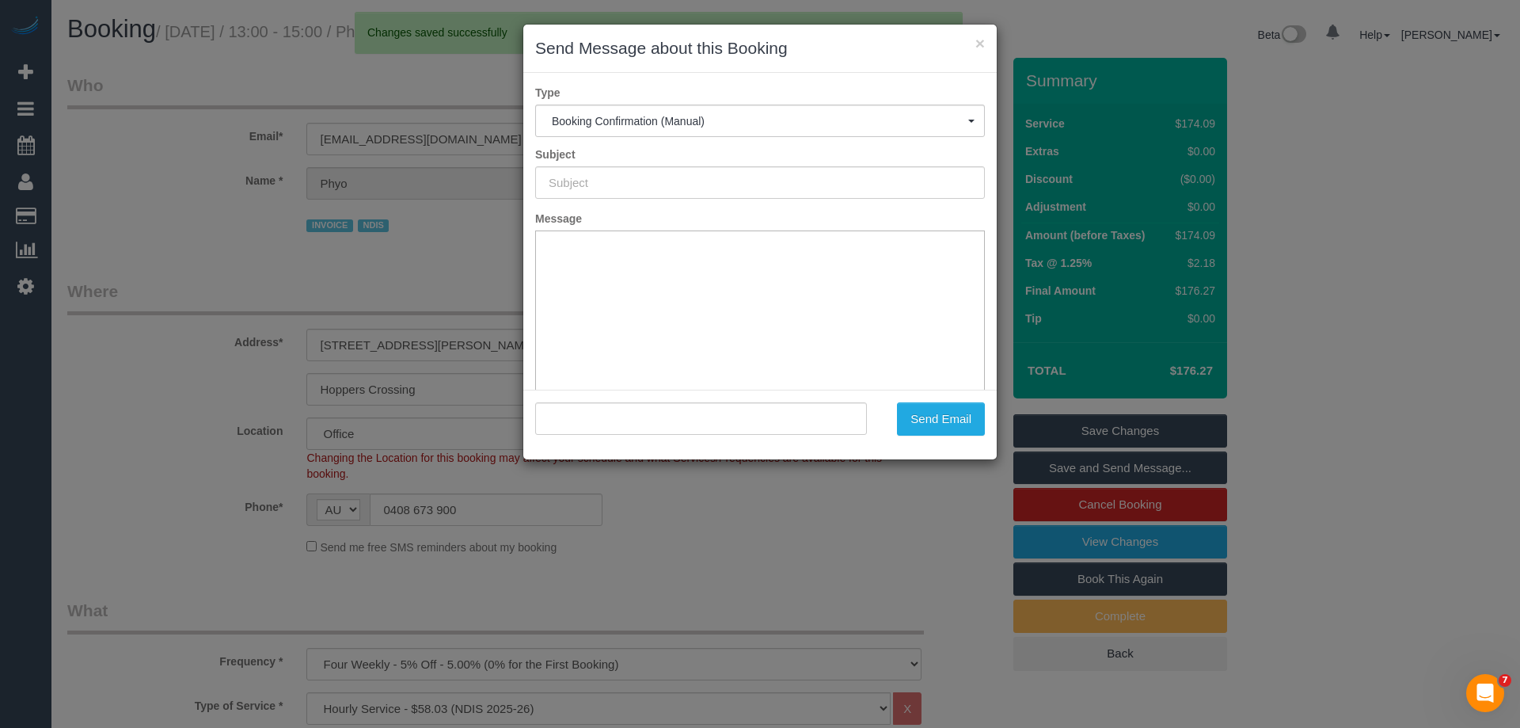
type input "Booking Confirmed"
type input ""Phyo Phyo" <ztphyophyo@gmail.com>"
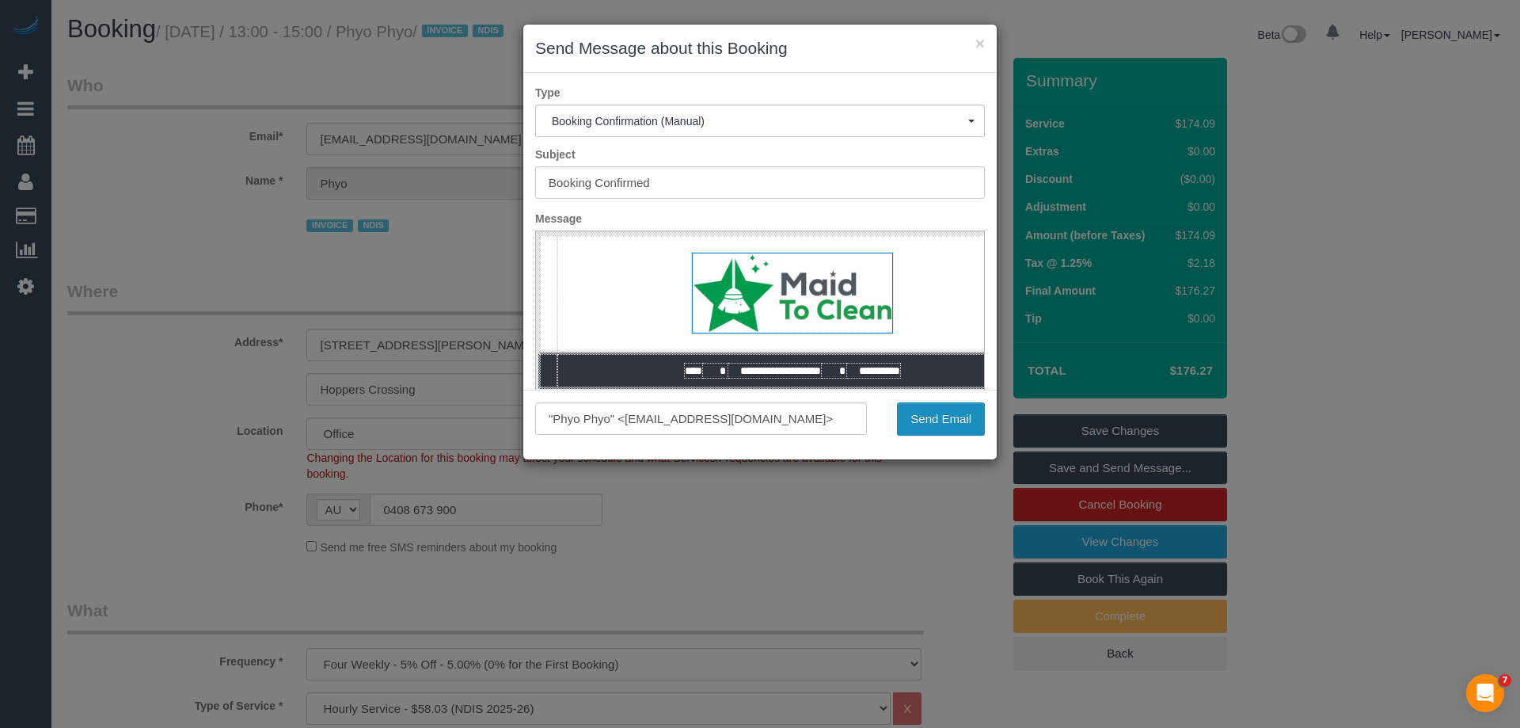
click at [941, 424] on button "Send Email" at bounding box center [941, 418] width 88 height 33
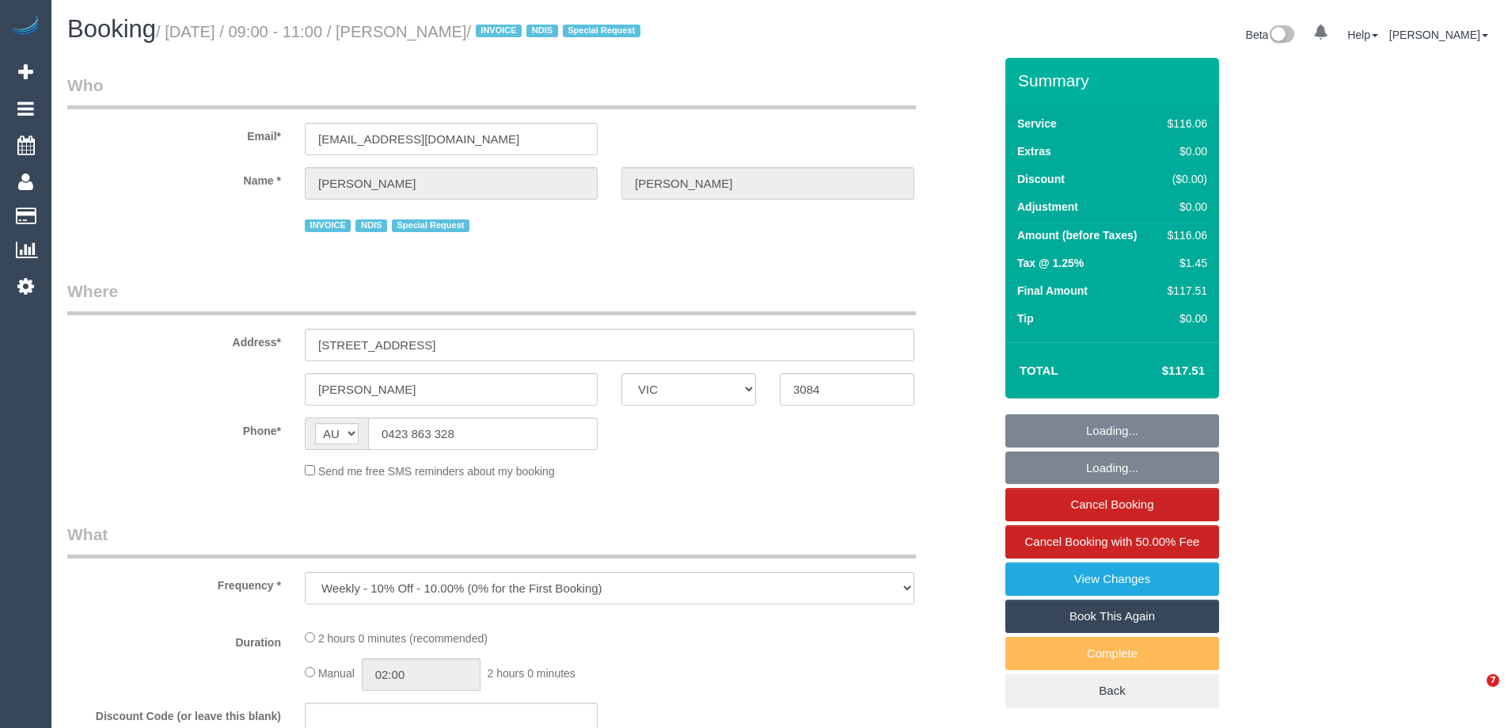
select select "VIC"
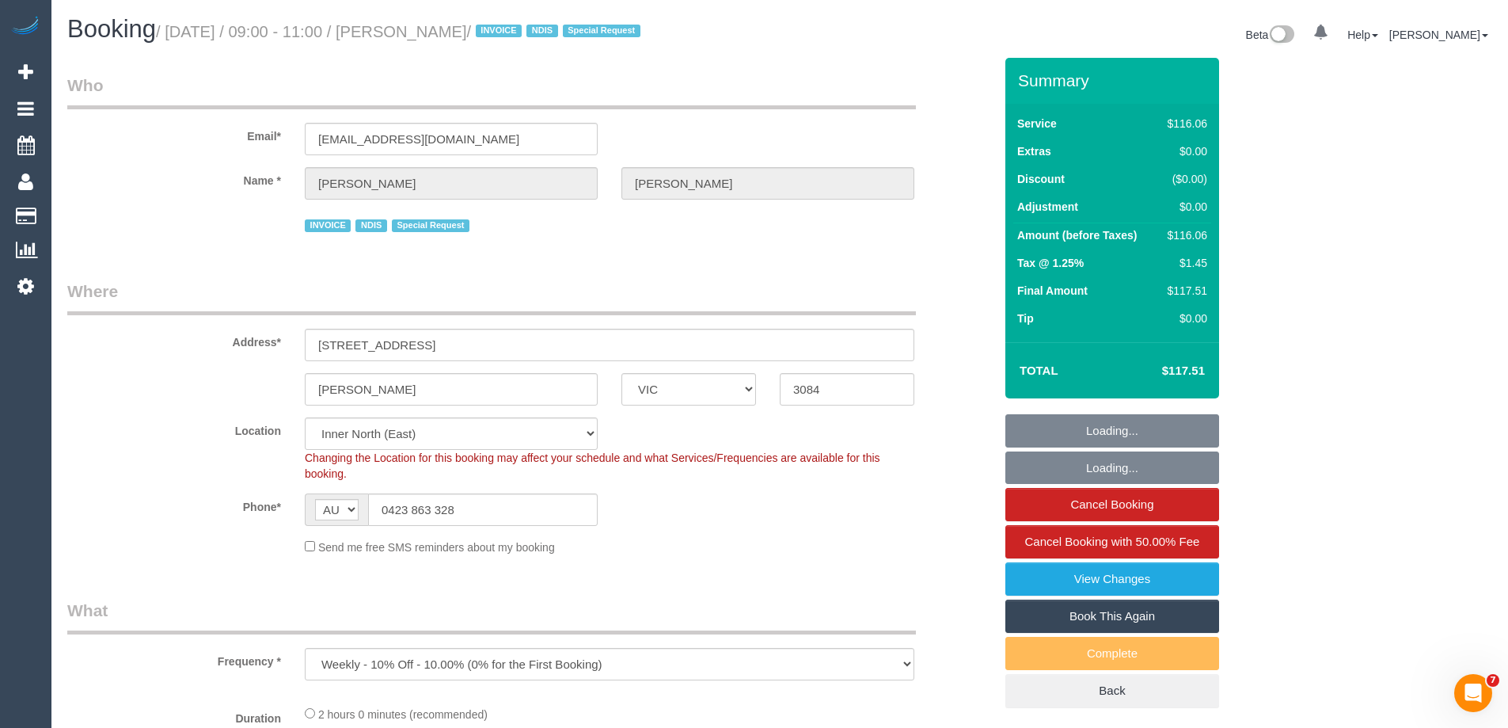
select select "object:796"
select select "number:27"
select select "number:14"
select select "number:19"
select select "number:24"
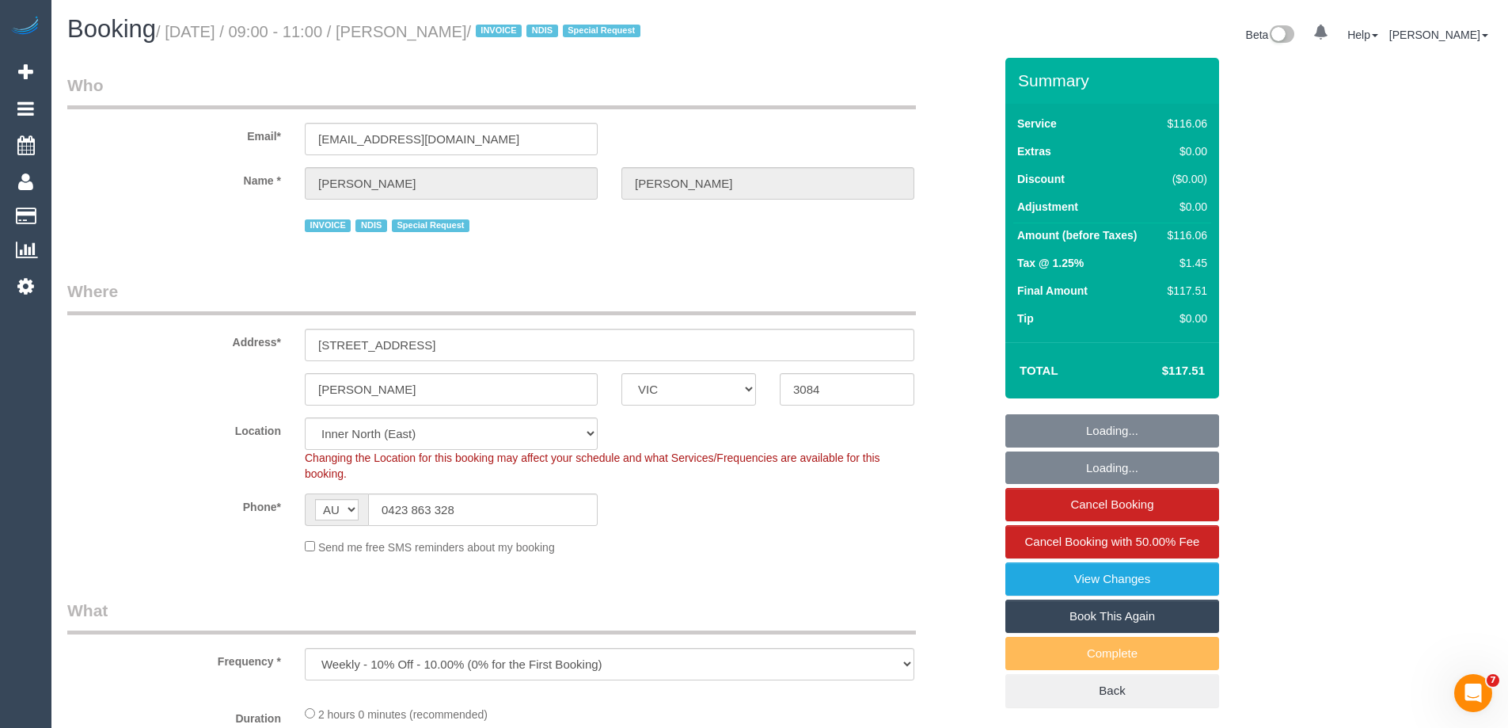
select select "number:34"
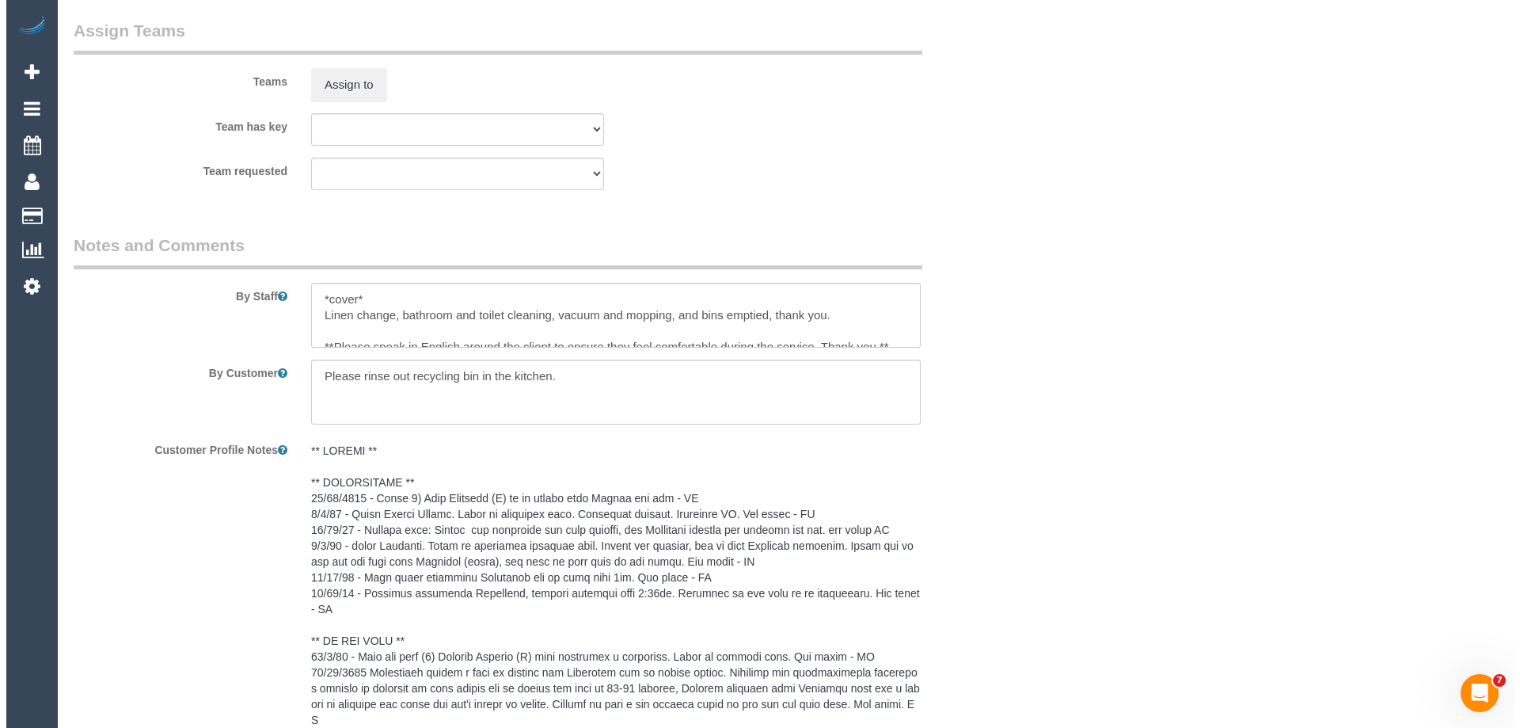
scroll to position [2059, 0]
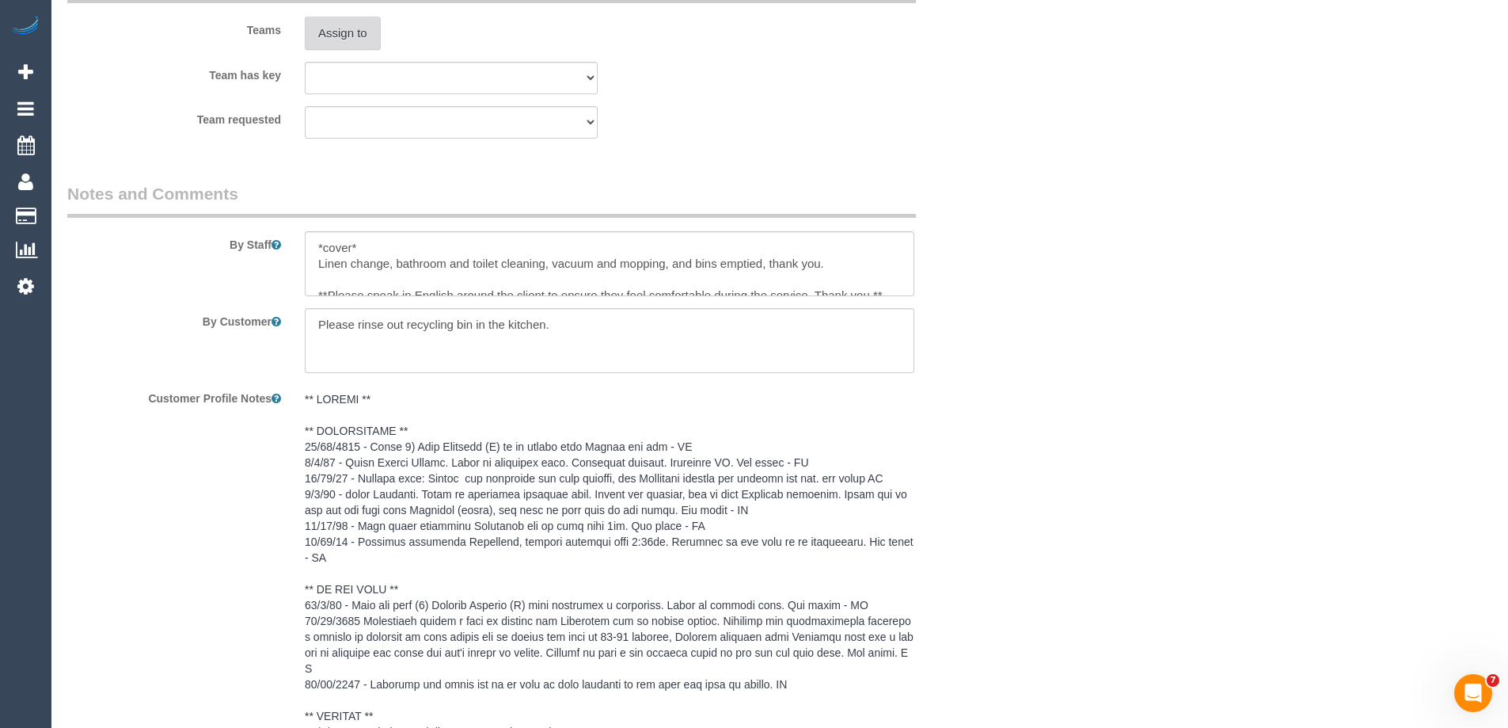
click at [348, 36] on button "Assign to" at bounding box center [343, 33] width 76 height 33
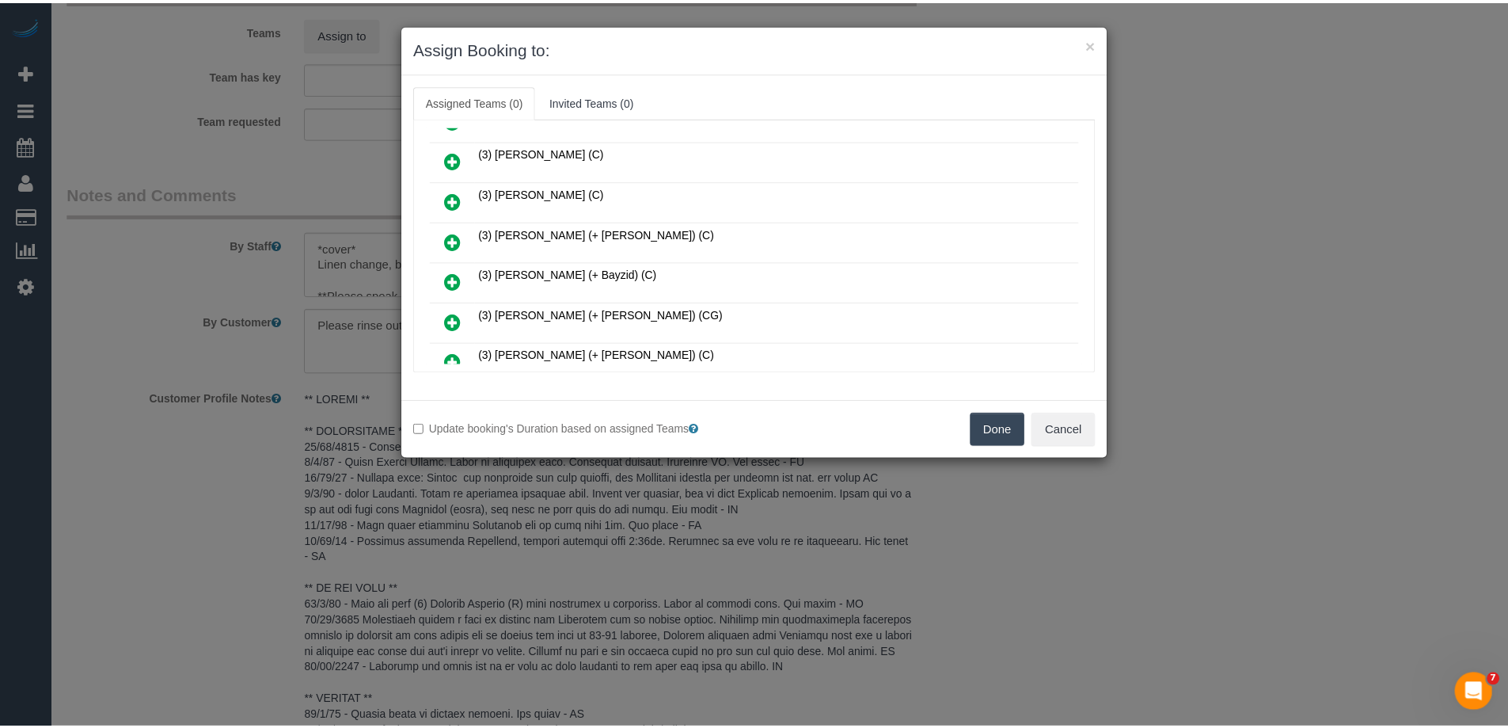
scroll to position [633, 0]
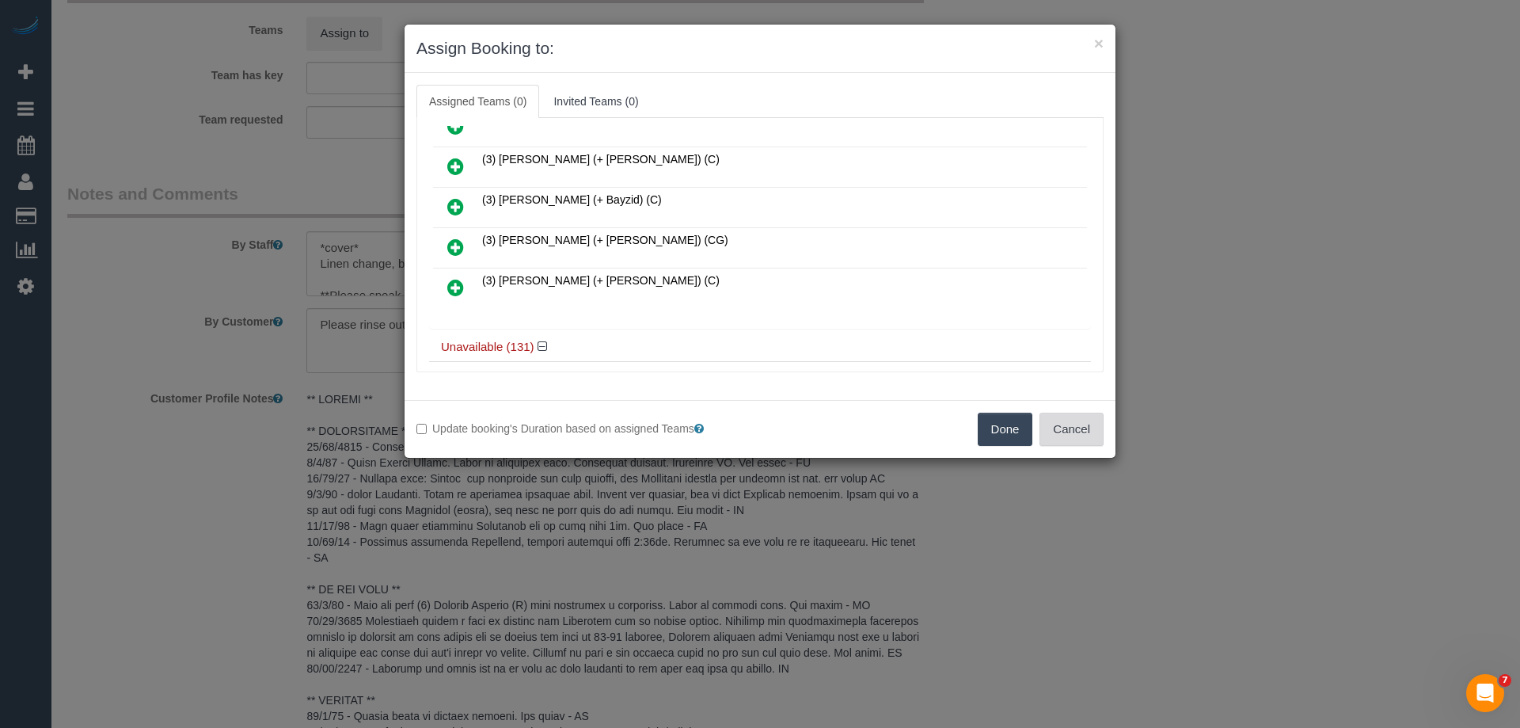
click at [1074, 426] on button "Cancel" at bounding box center [1072, 429] width 64 height 33
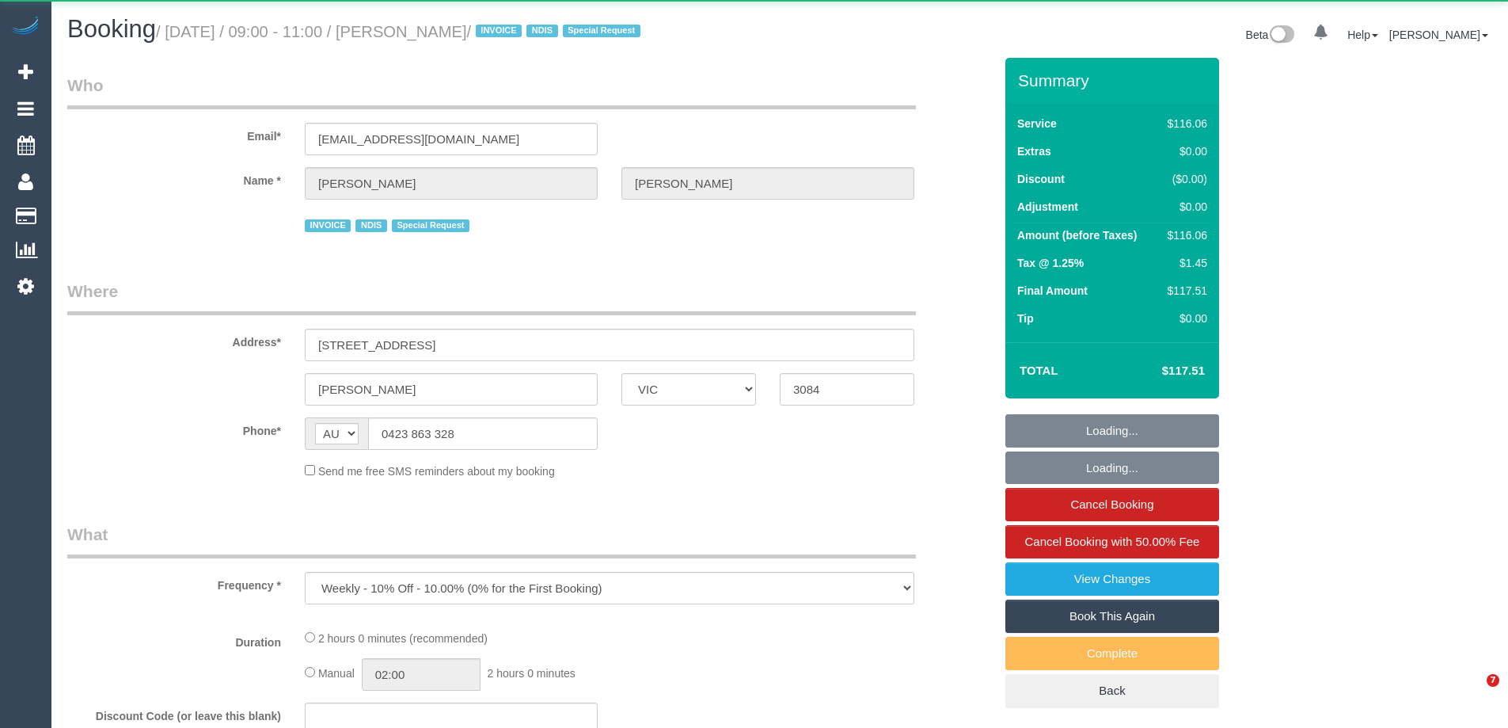
select select "VIC"
select select "number:27"
select select "number:14"
select select "number:19"
select select "number:24"
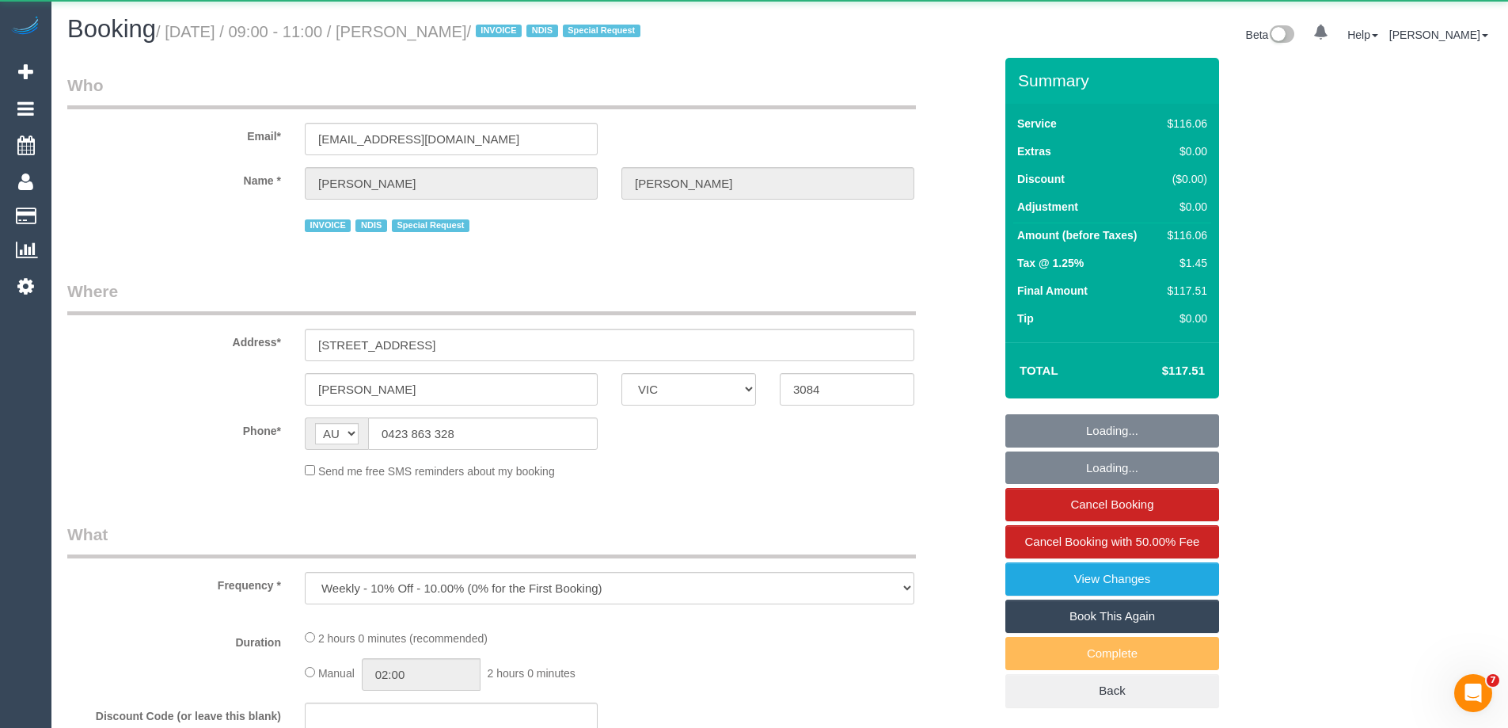
select select "number:34"
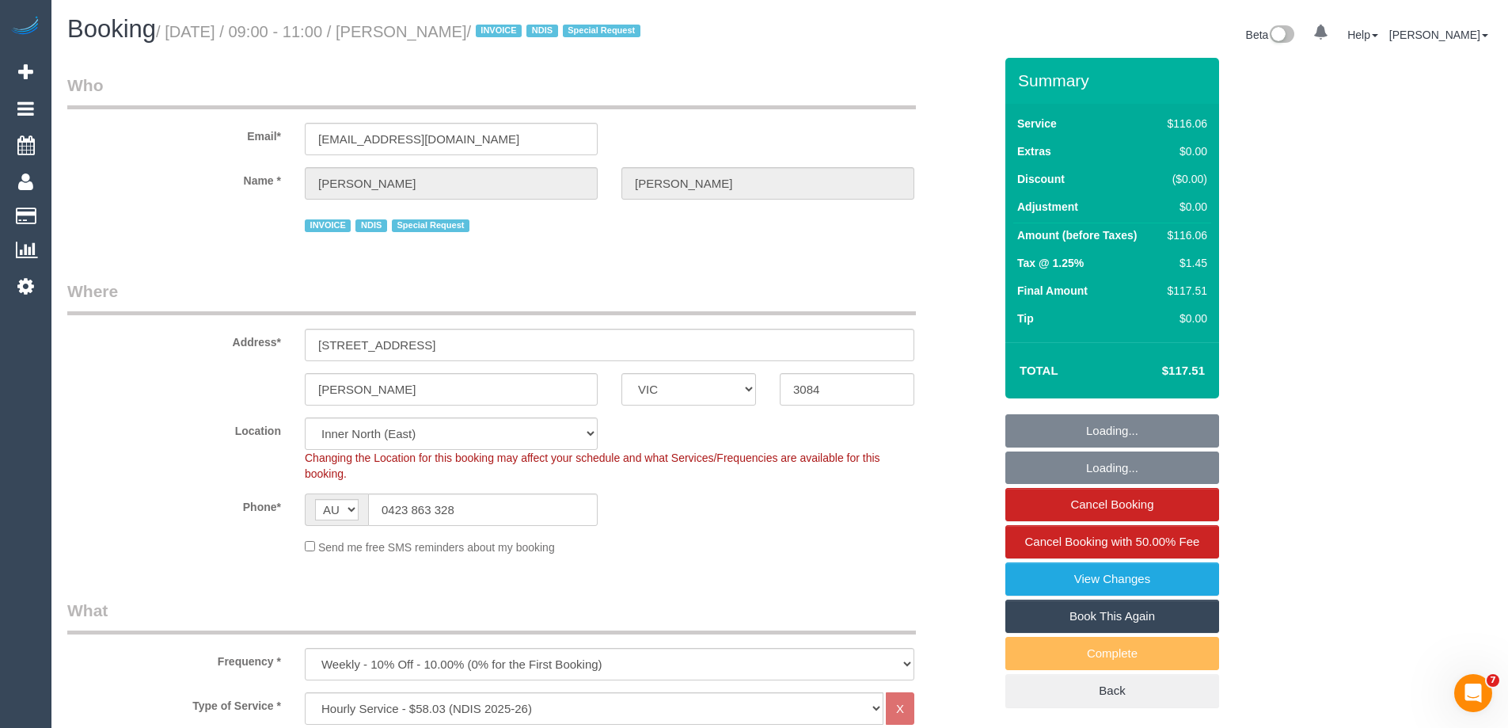
select select "object:796"
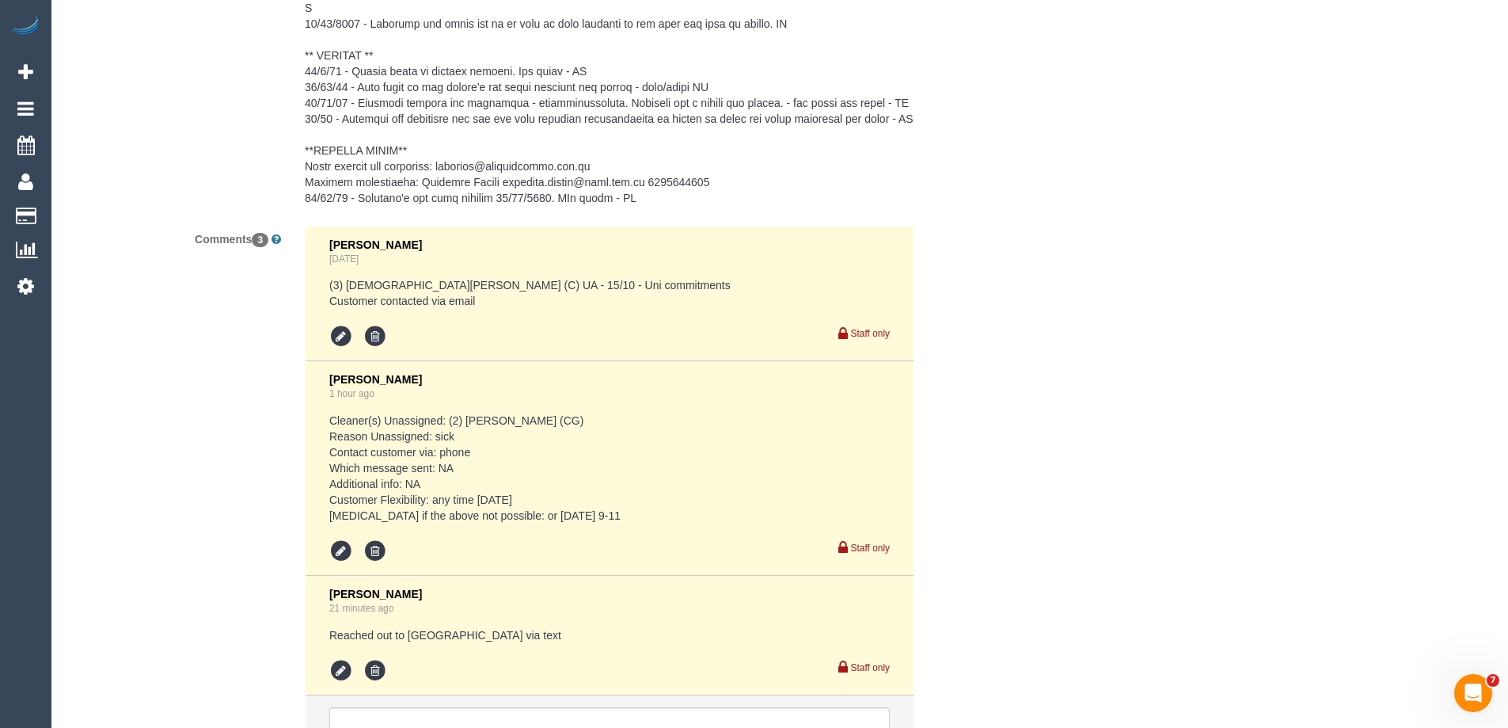
scroll to position [2851, 0]
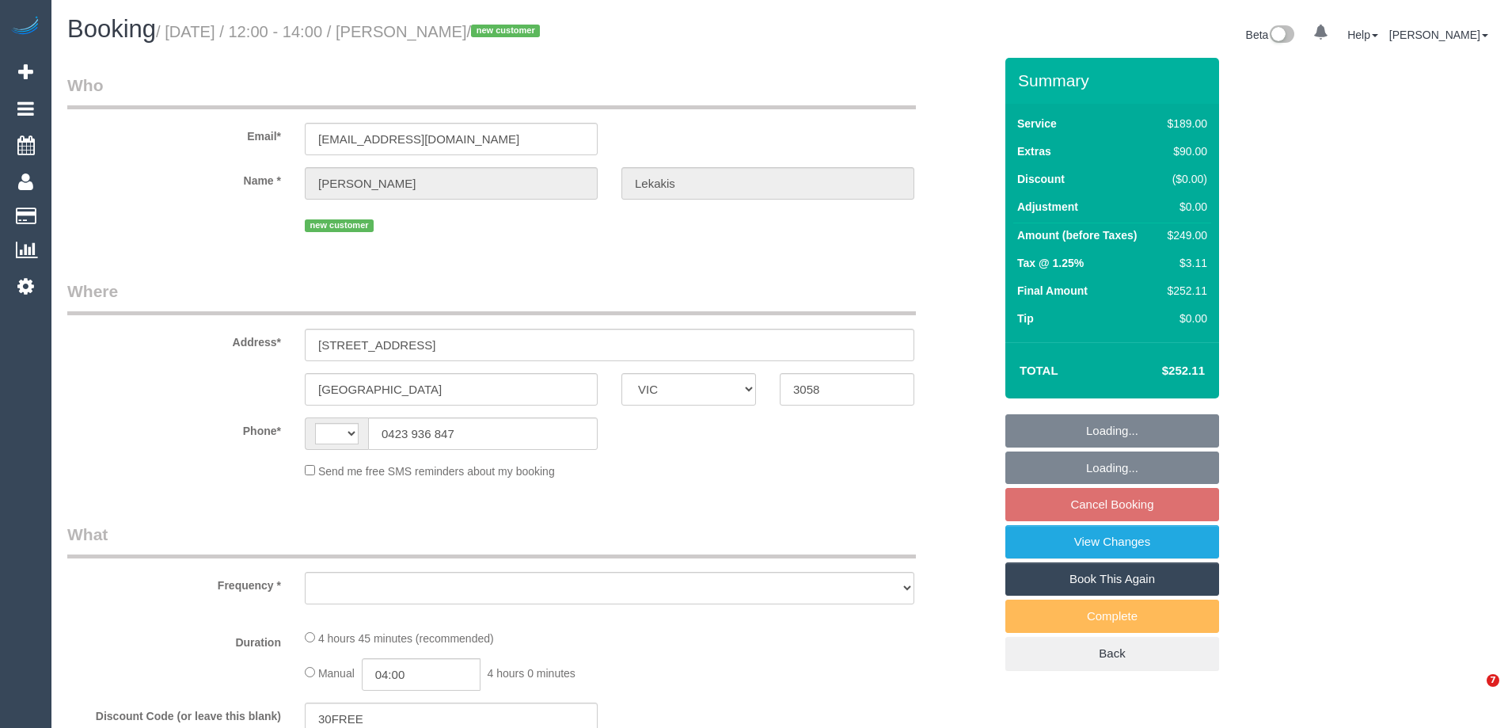
select select "VIC"
select select "string:stripe-pm_1S6QOE2GScqysDRVBuRMXynq"
select select "number:27"
select select "number:14"
select select "number:19"
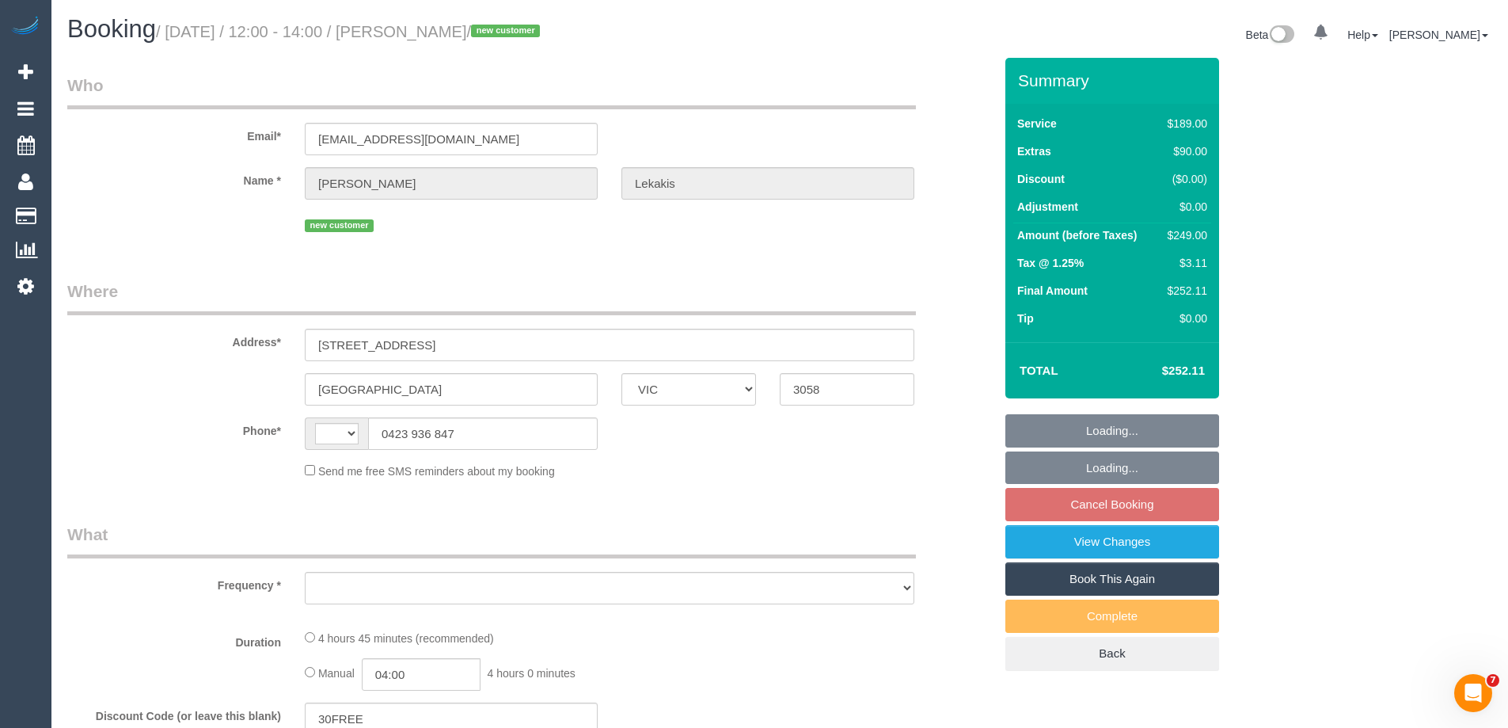
select select "number:25"
select select "number:26"
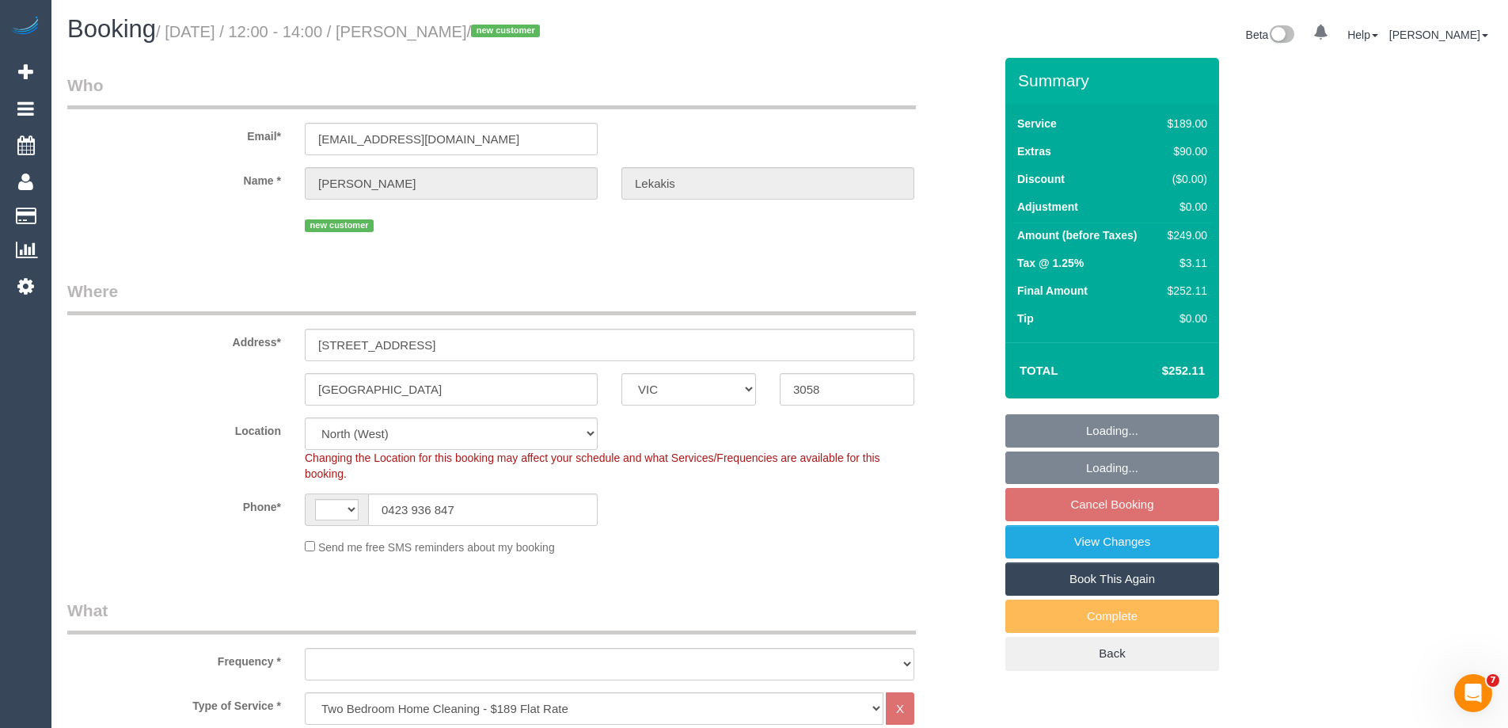
select select "string:AU"
select select "object:813"
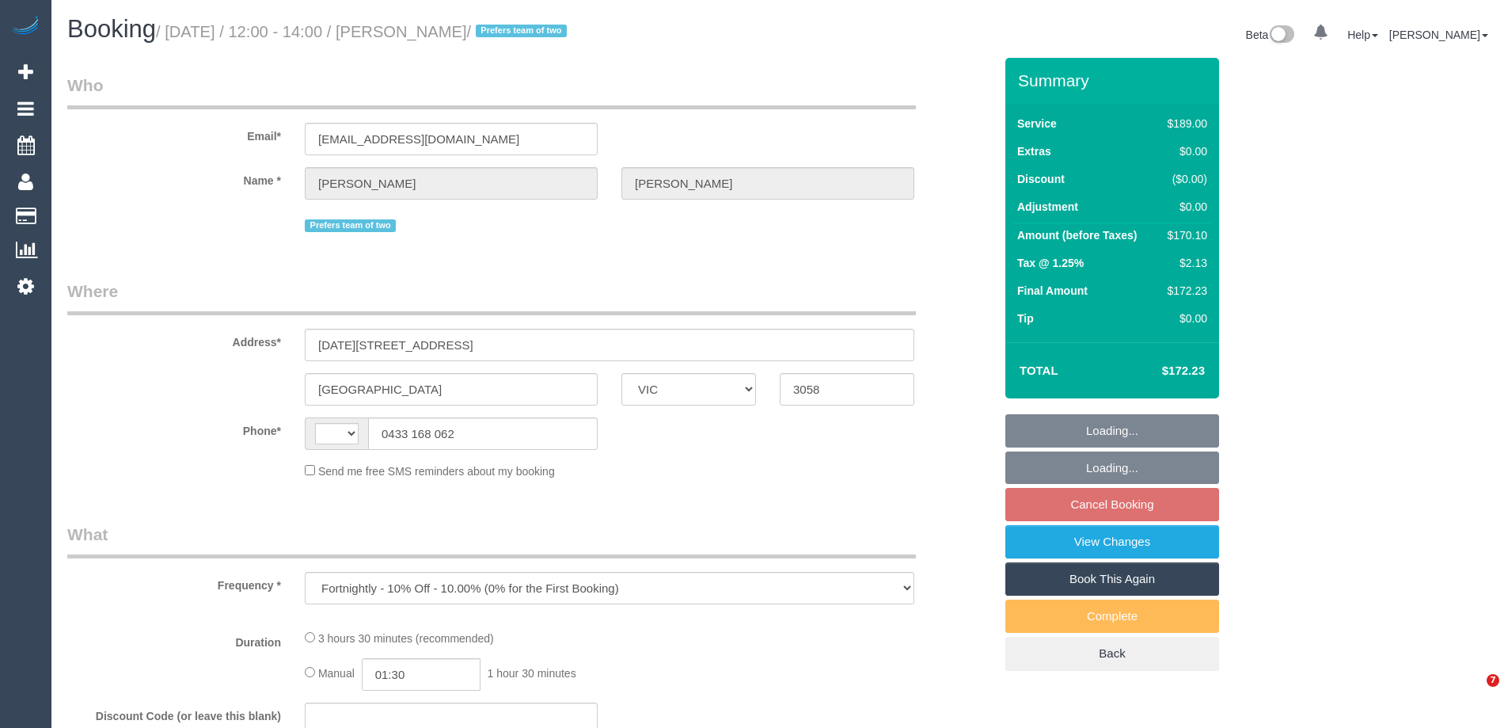
select select "VIC"
select select "string:stripe-pm_1RgGfz2GScqysDRVqlm1FYTC"
select select "number:30"
select select "number:17"
select select "number:19"
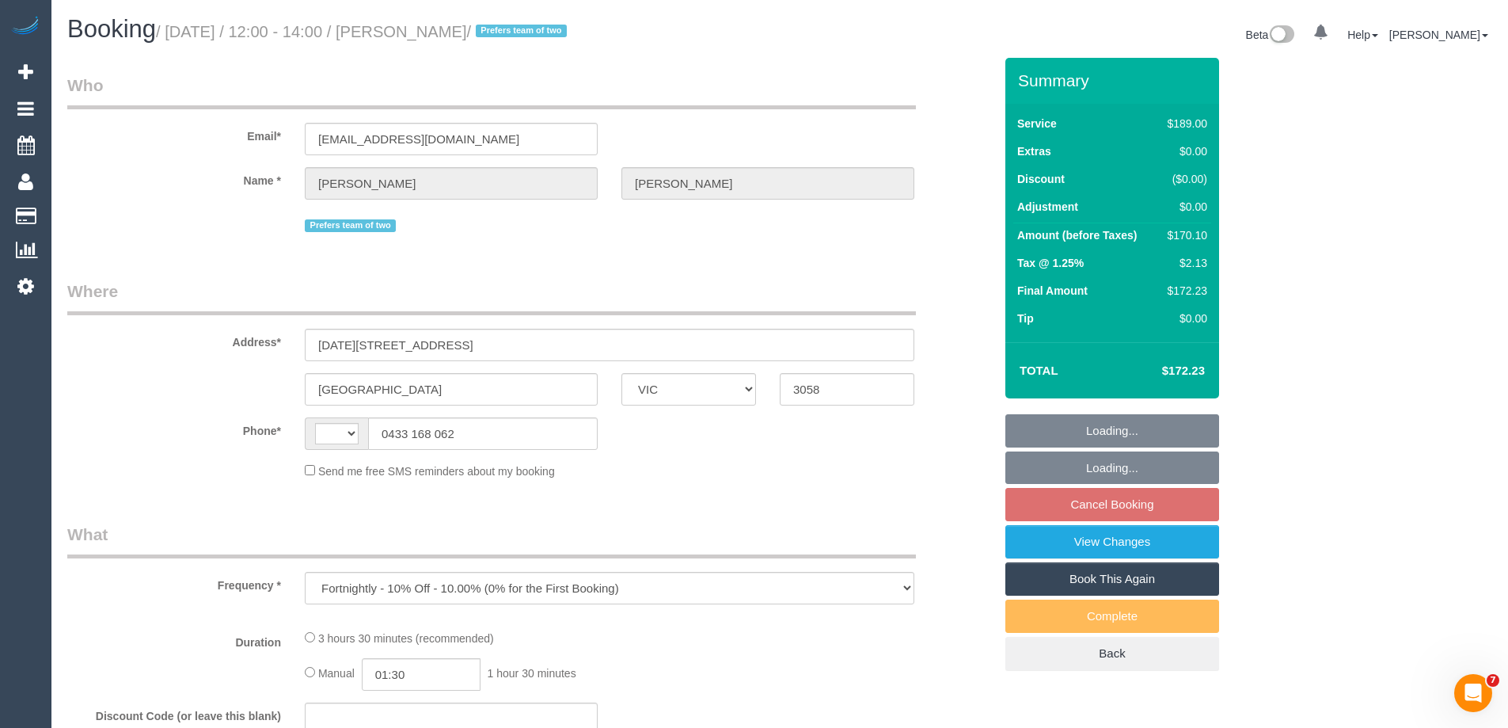
select select "number:22"
select select "number:34"
select select "number:11"
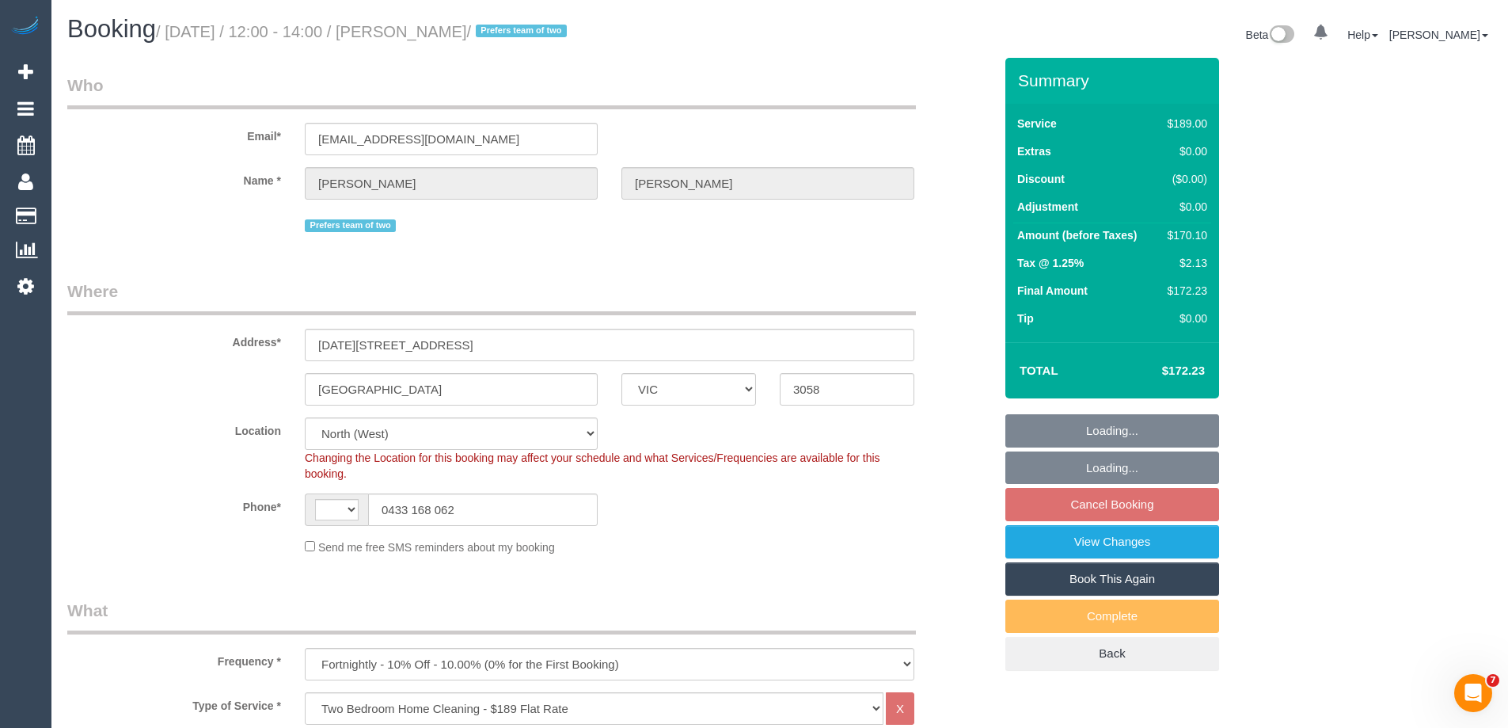
select select "object:835"
select select "string:AU"
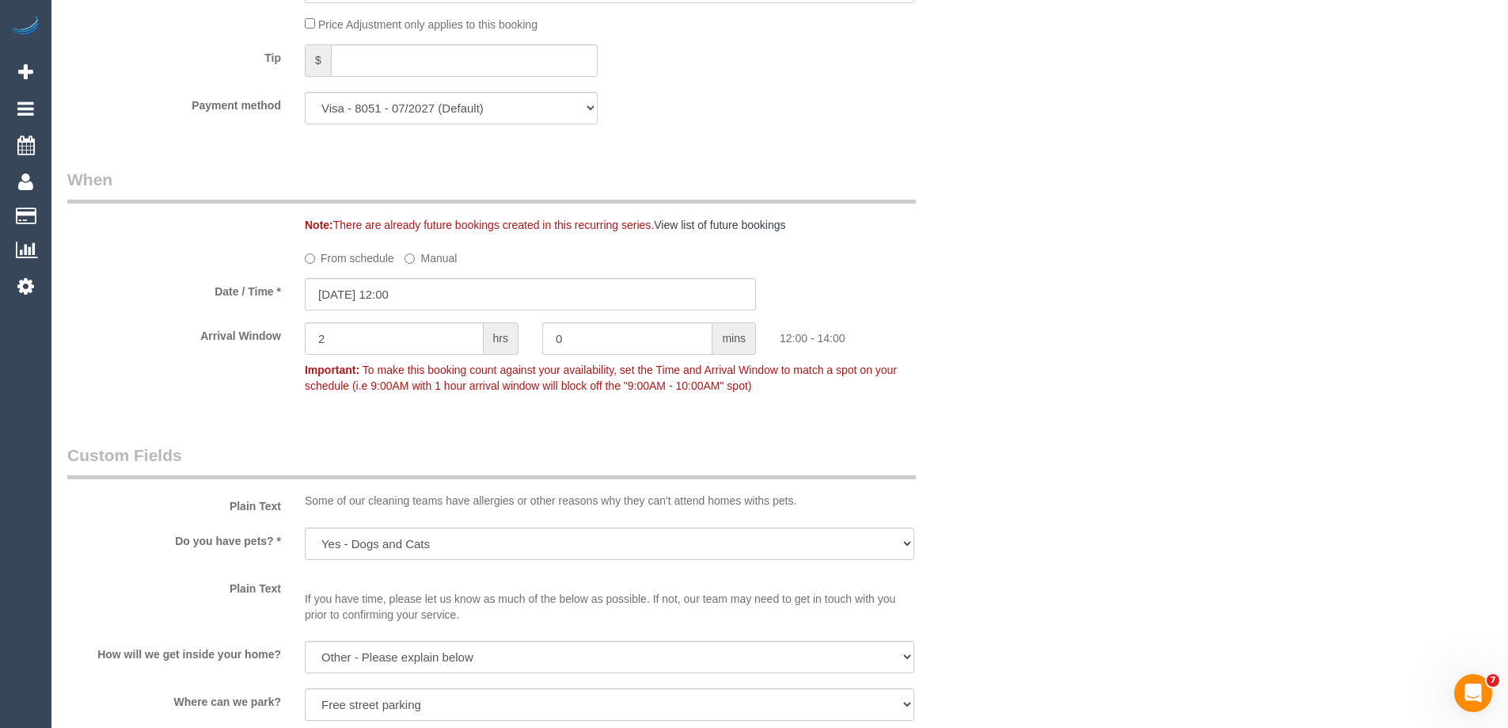
scroll to position [1742, 0]
